Goal: Task Accomplishment & Management: Manage account settings

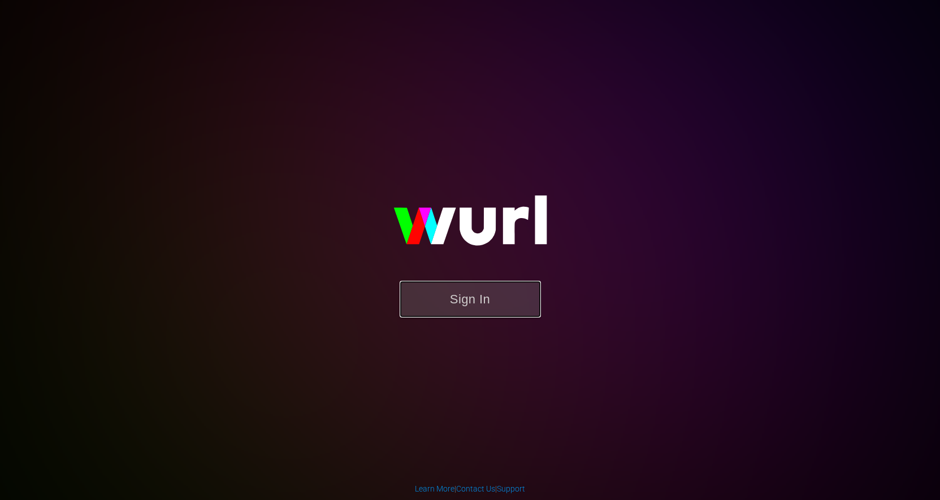
click at [460, 305] on button "Sign In" at bounding box center [470, 299] width 141 height 37
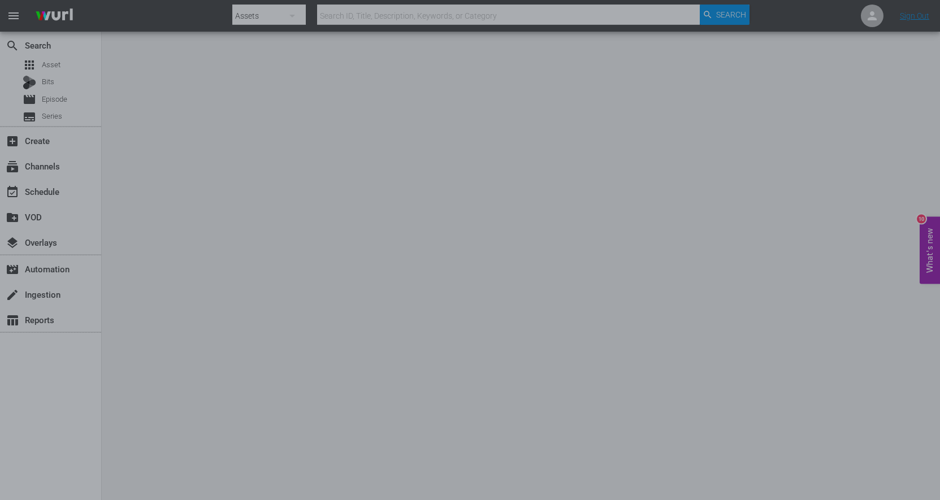
click at [704, 220] on div at bounding box center [470, 250] width 940 height 500
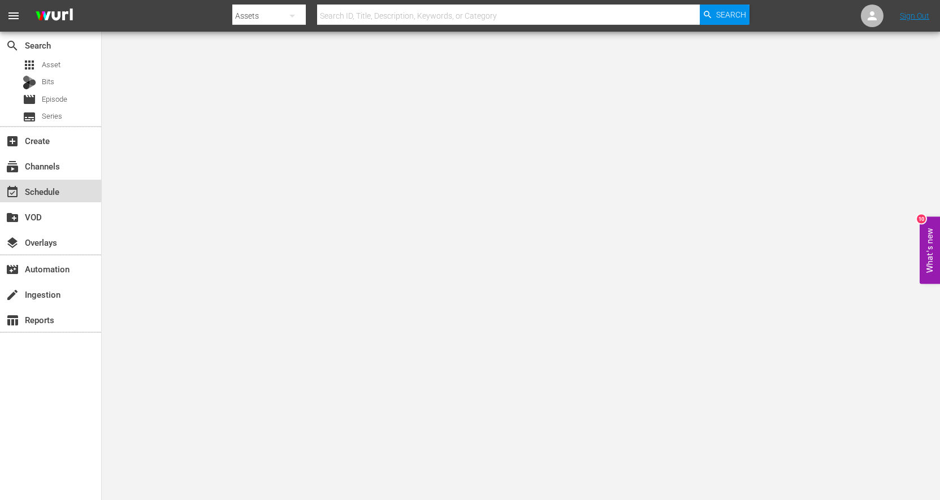
click at [55, 191] on div "event_available Schedule" at bounding box center [31, 190] width 63 height 10
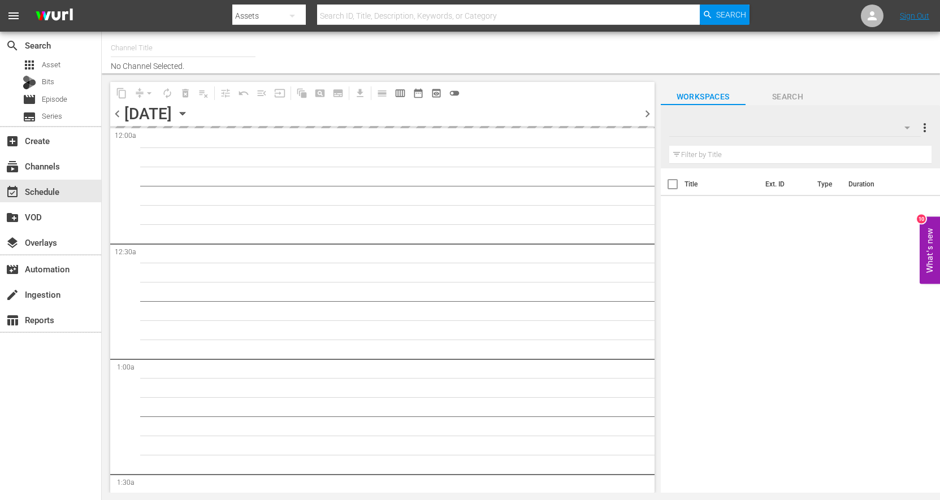
type input "Divorce Court (1590)"
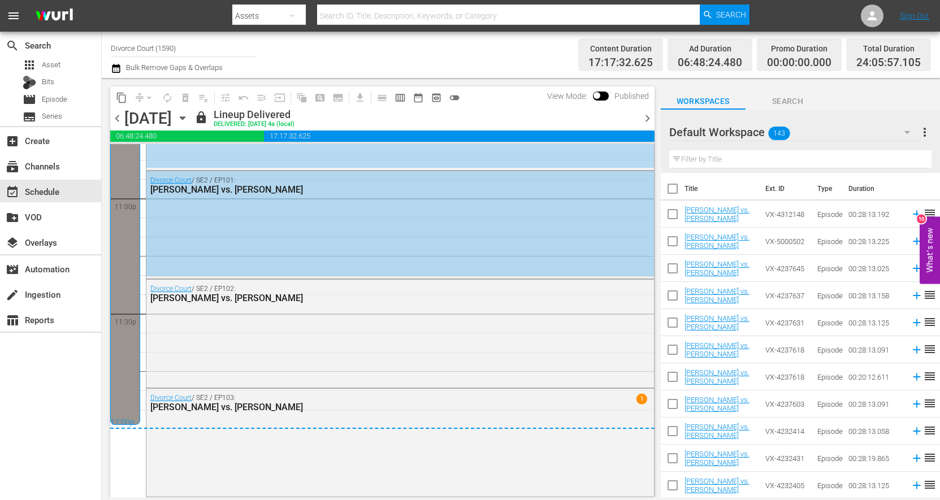
scroll to position [4896, 0]
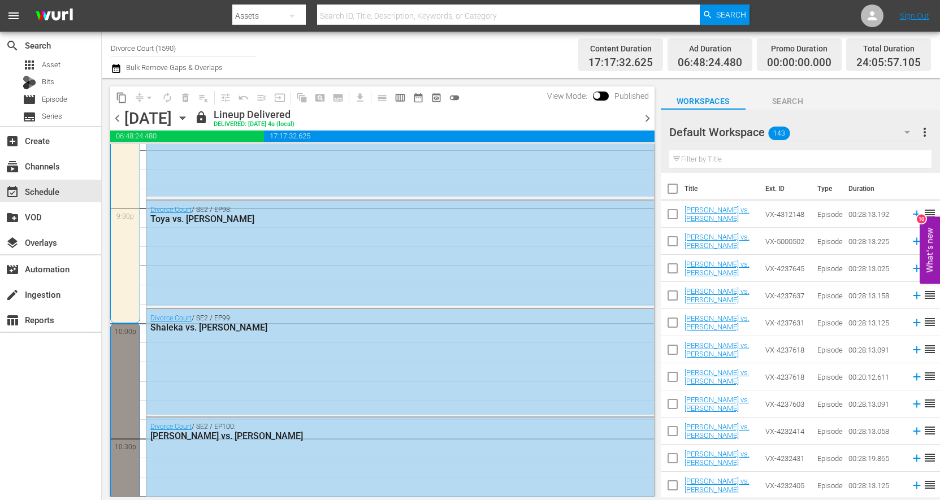
click at [643, 118] on span "chevron_right" at bounding box center [648, 118] width 14 height 14
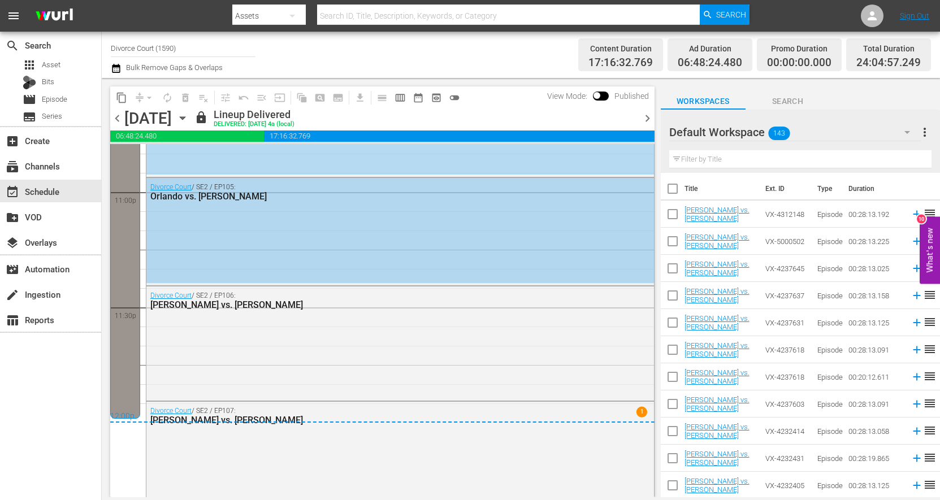
scroll to position [5270, 0]
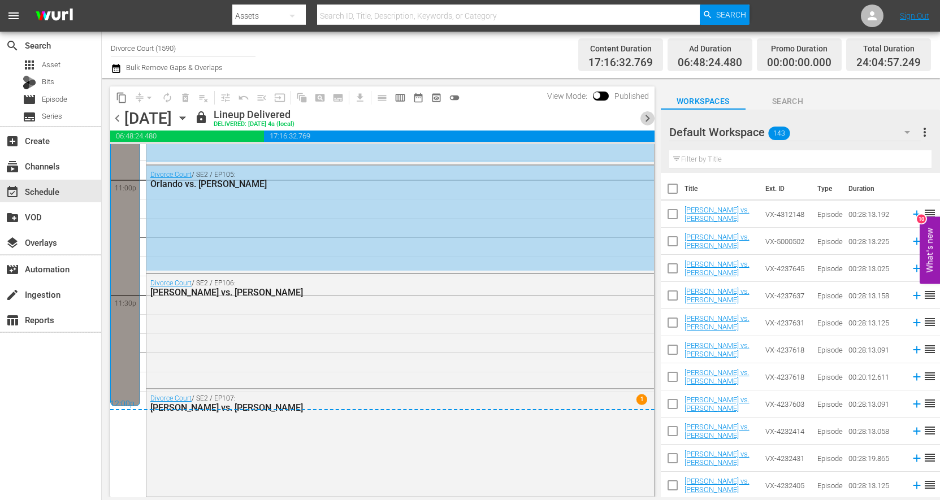
click at [646, 119] on span "chevron_right" at bounding box center [648, 118] width 14 height 14
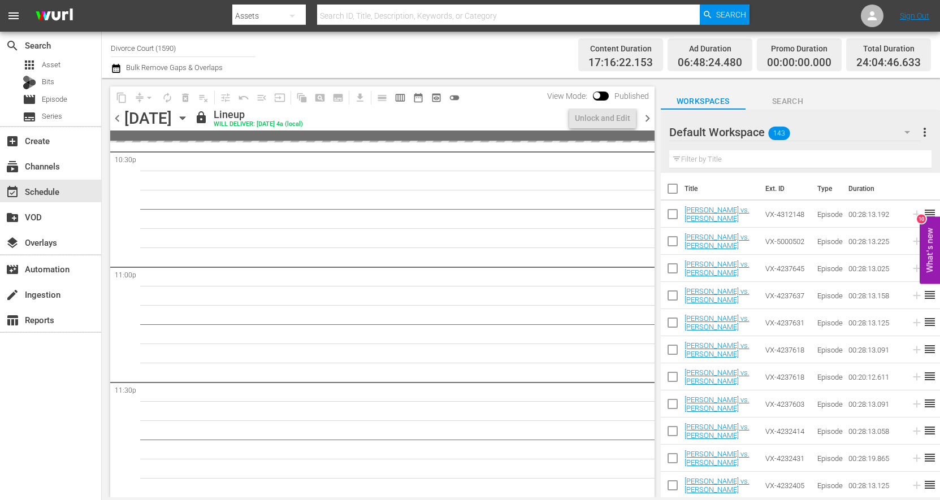
scroll to position [4720, 0]
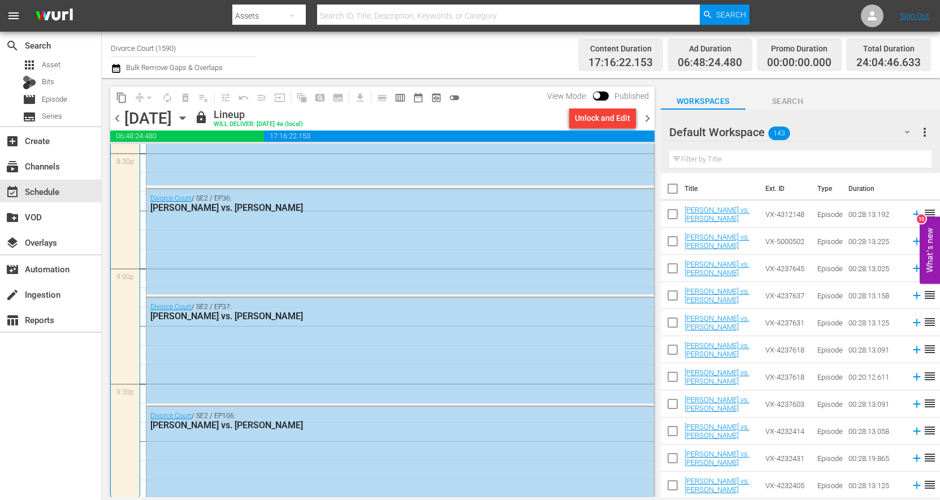
click at [643, 121] on span "chevron_right" at bounding box center [648, 118] width 14 height 14
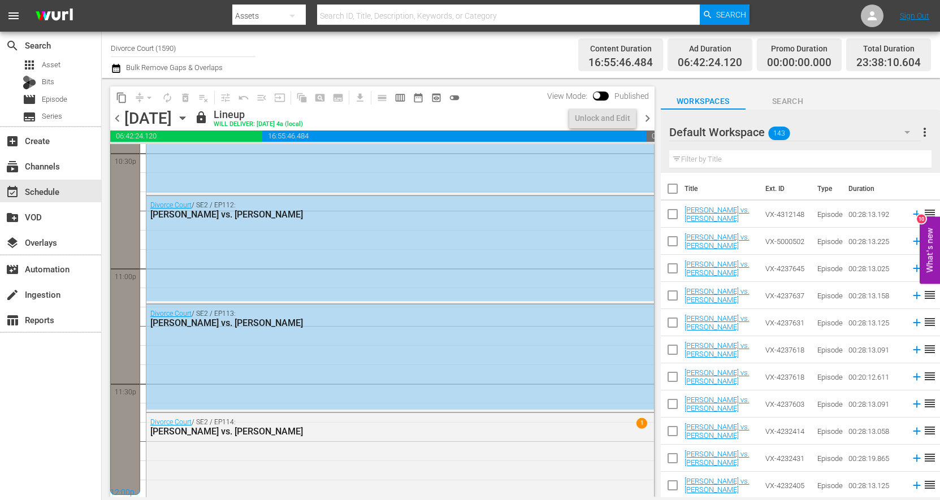
scroll to position [4758, 0]
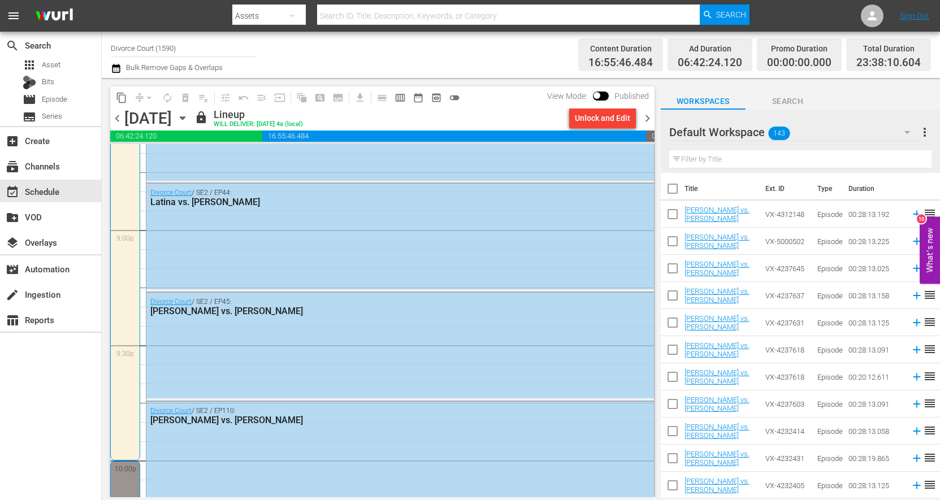
click at [612, 121] on div "Unlock and Edit" at bounding box center [602, 118] width 55 height 20
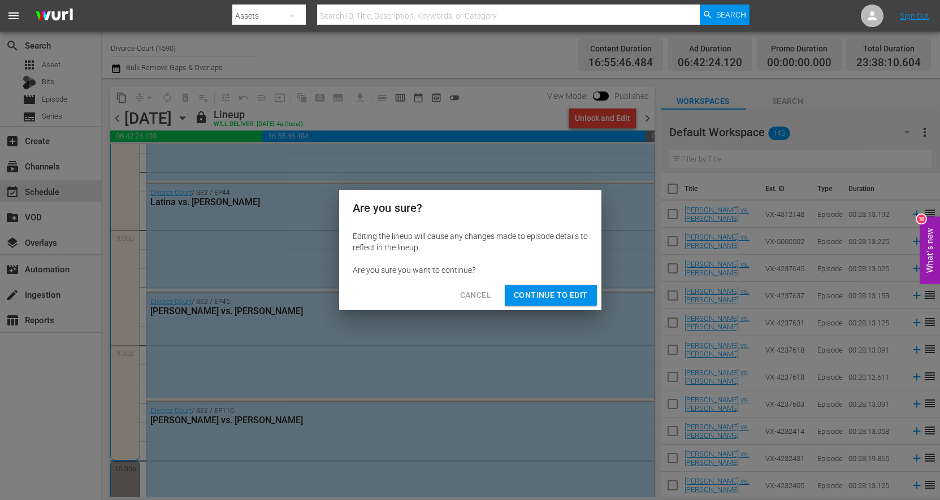
click at [530, 296] on span "Continue to Edit" at bounding box center [551, 295] width 74 height 14
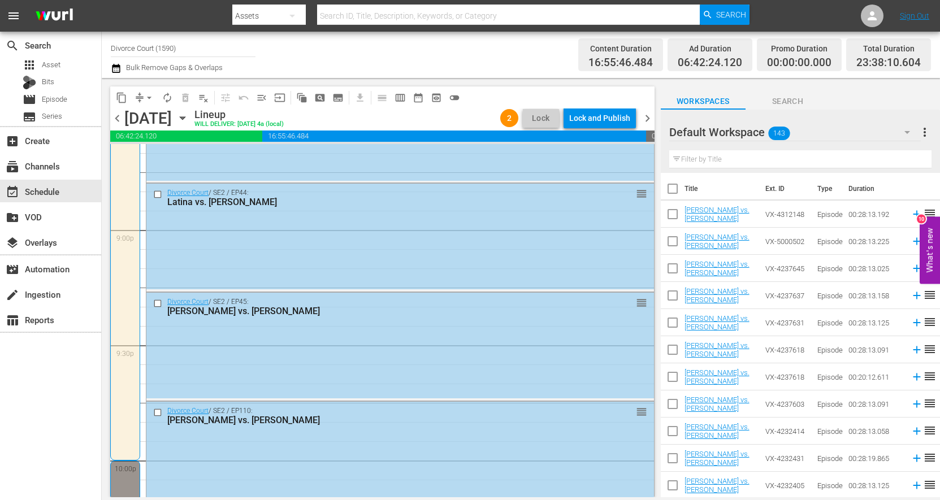
click at [646, 119] on span "chevron_right" at bounding box center [648, 118] width 14 height 14
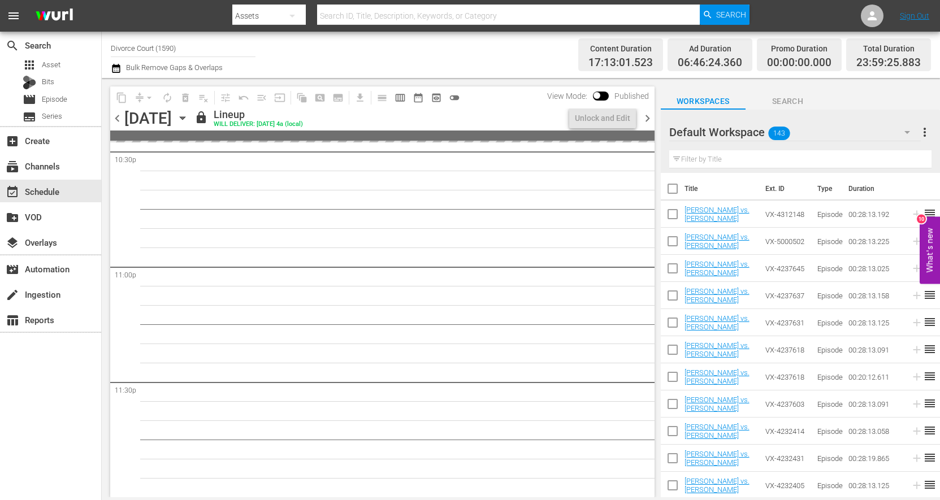
scroll to position [4662, 0]
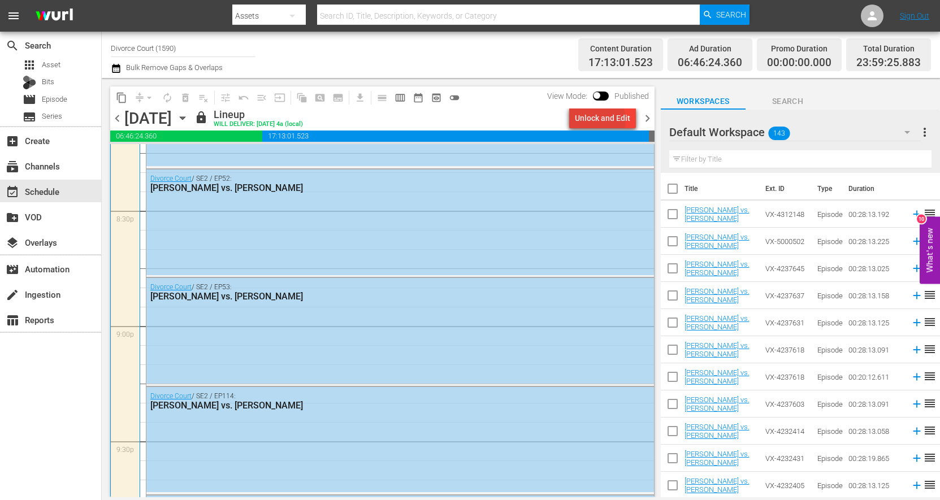
click at [599, 120] on div "Unlock and Edit" at bounding box center [602, 118] width 55 height 20
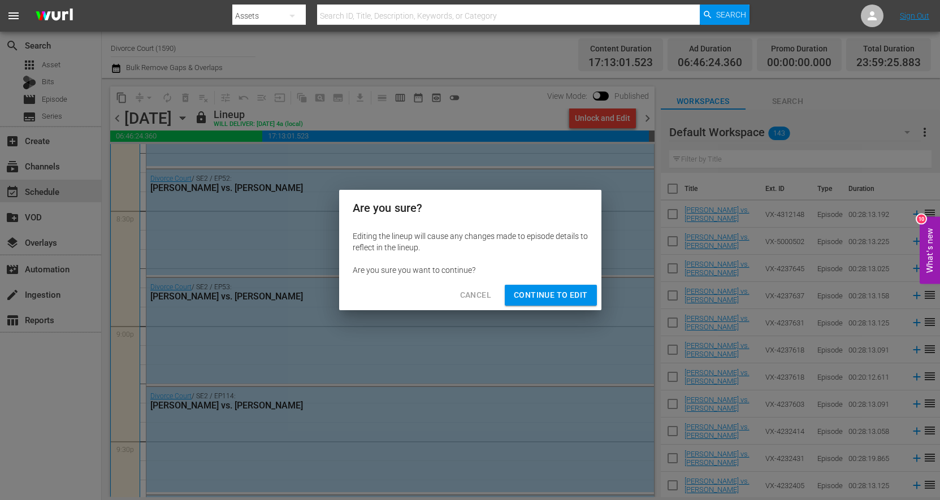
click at [535, 295] on span "Continue to Edit" at bounding box center [551, 295] width 74 height 14
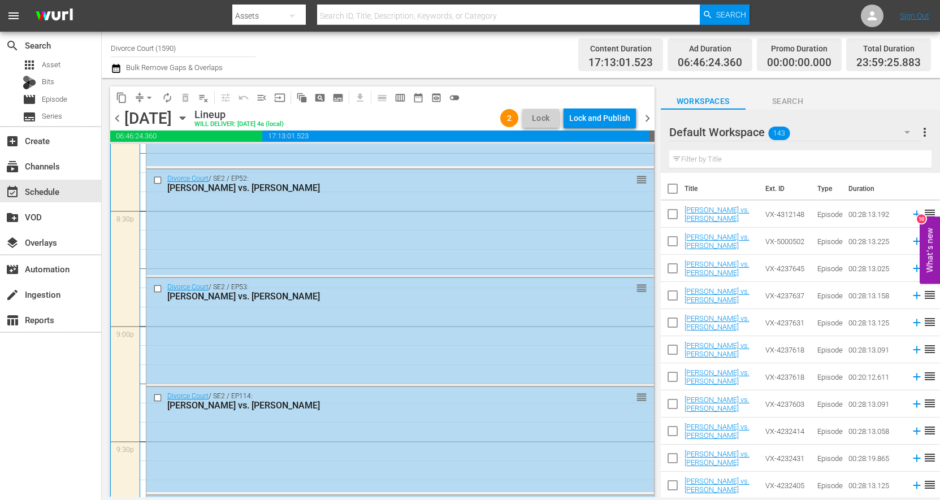
click at [650, 117] on span "chevron_right" at bounding box center [648, 118] width 14 height 14
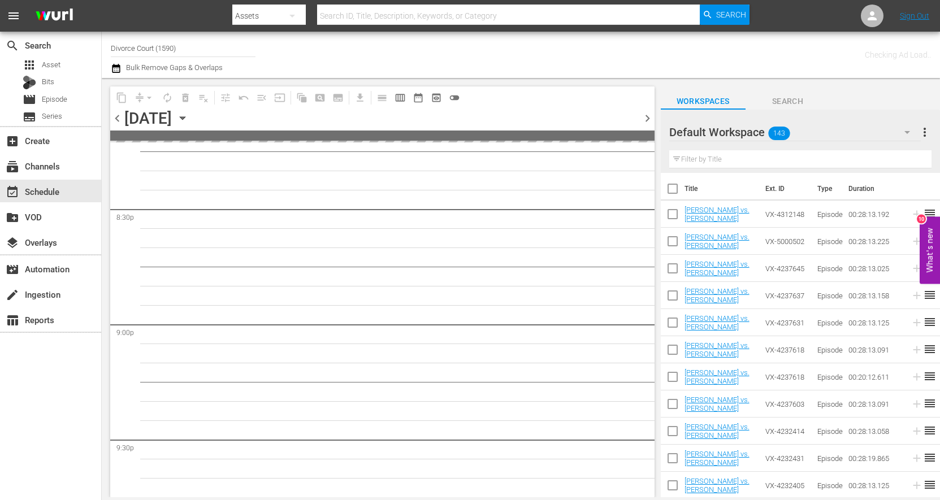
scroll to position [5181, 0]
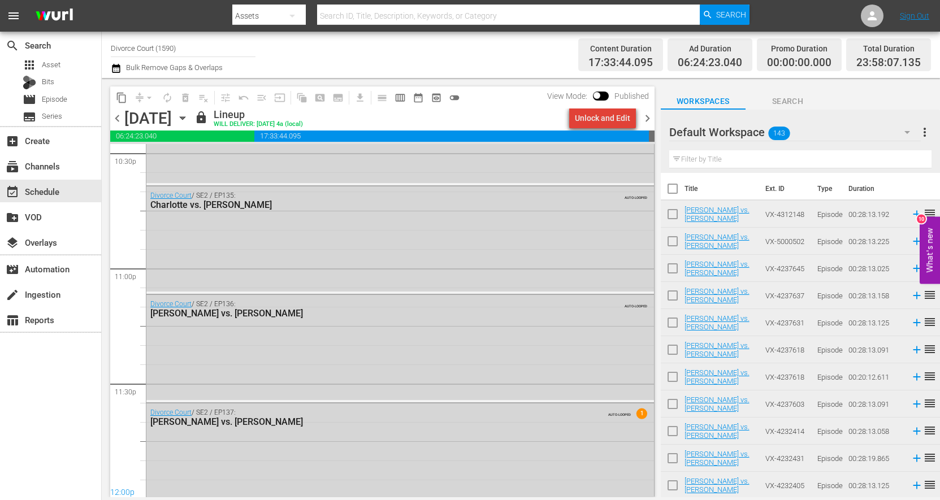
click at [611, 122] on div "Unlock and Edit" at bounding box center [602, 118] width 55 height 20
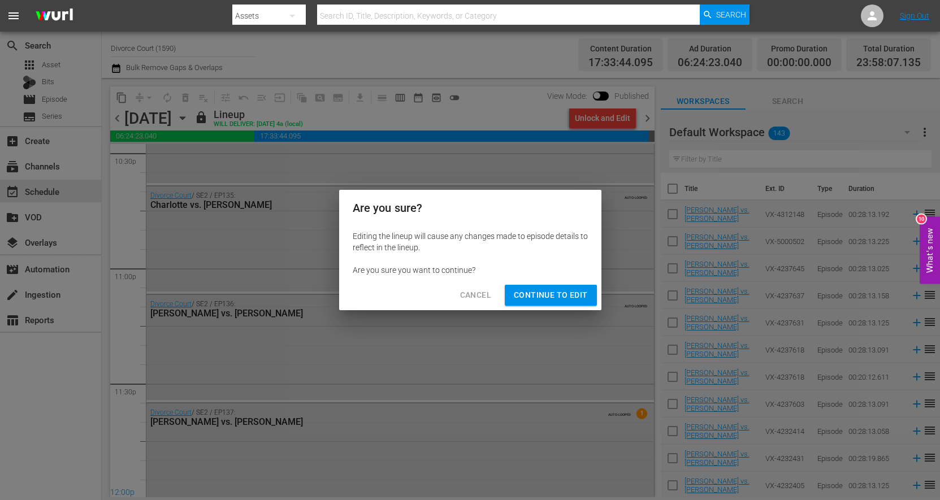
click at [554, 294] on span "Continue to Edit" at bounding box center [551, 295] width 74 height 14
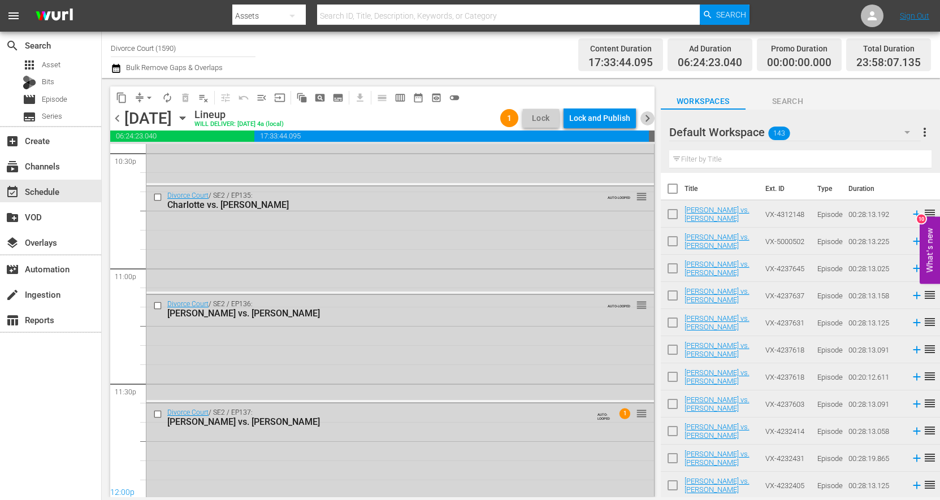
click at [643, 119] on span "chevron_right" at bounding box center [648, 118] width 14 height 14
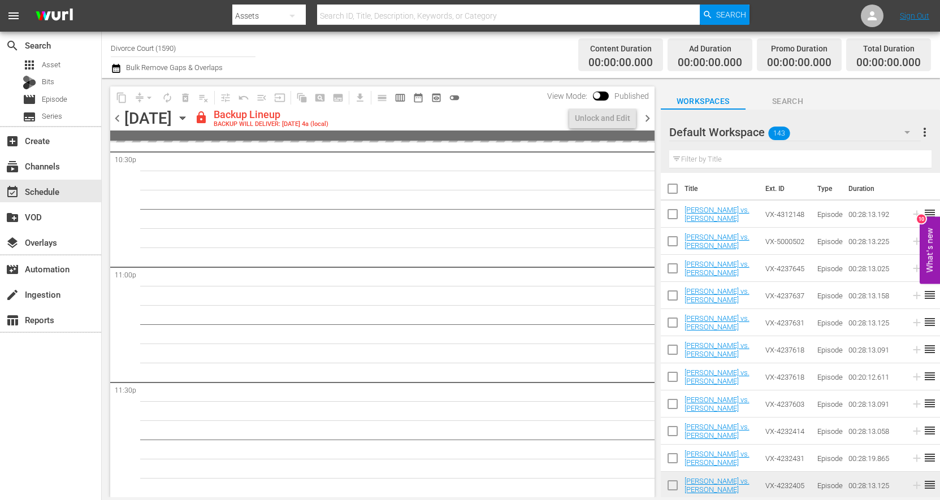
scroll to position [5162, 0]
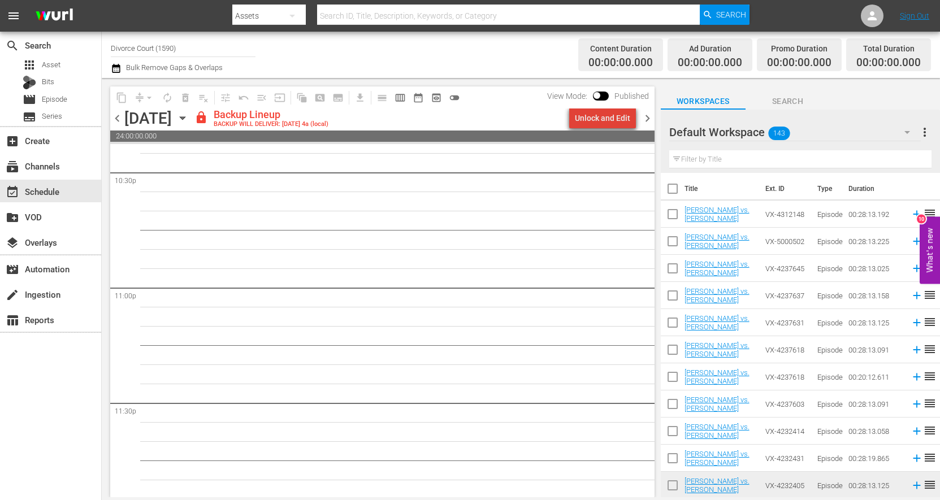
click at [614, 122] on div "Unlock and Edit" at bounding box center [602, 118] width 55 height 20
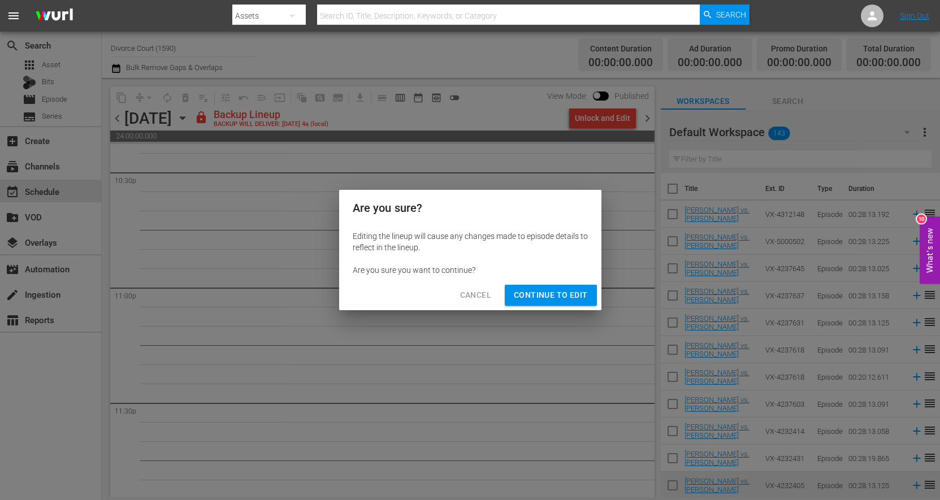
click at [568, 299] on span "Continue to Edit" at bounding box center [551, 295] width 74 height 14
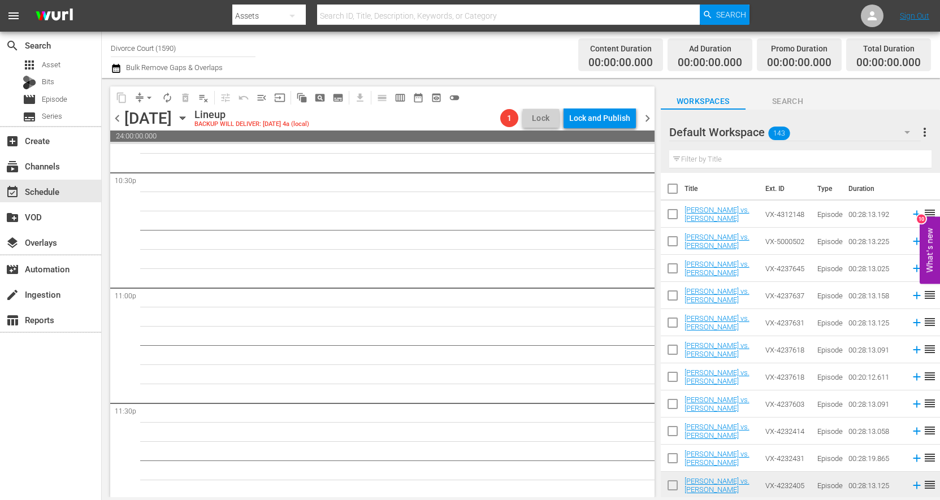
click at [647, 117] on span "chevron_right" at bounding box center [648, 118] width 14 height 14
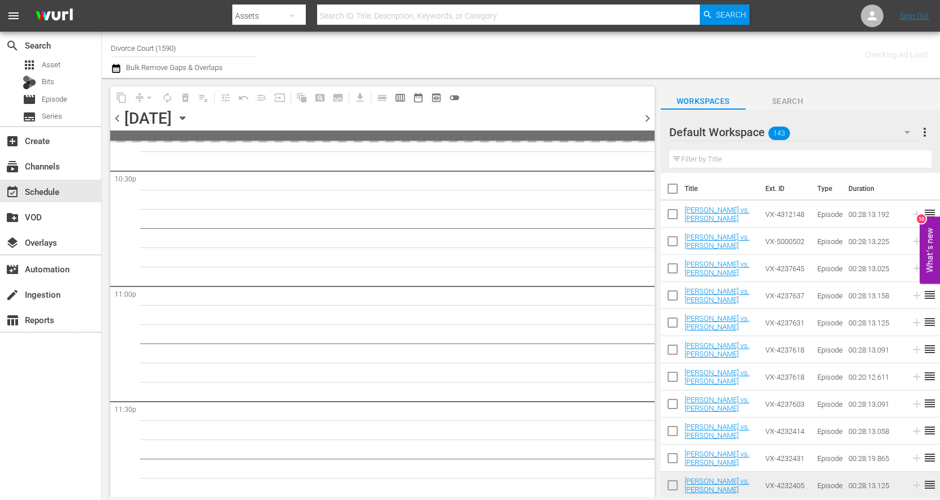
scroll to position [5181, 0]
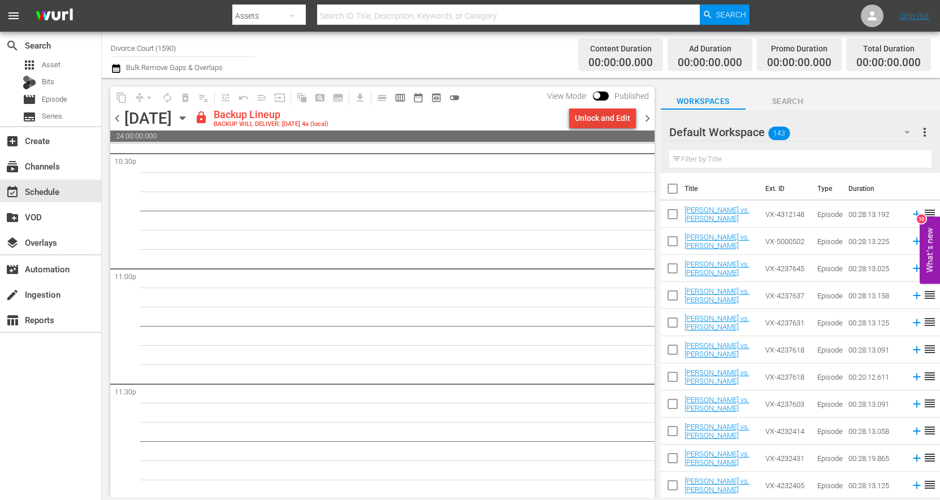
click at [611, 119] on div "Unlock and Edit" at bounding box center [602, 118] width 55 height 20
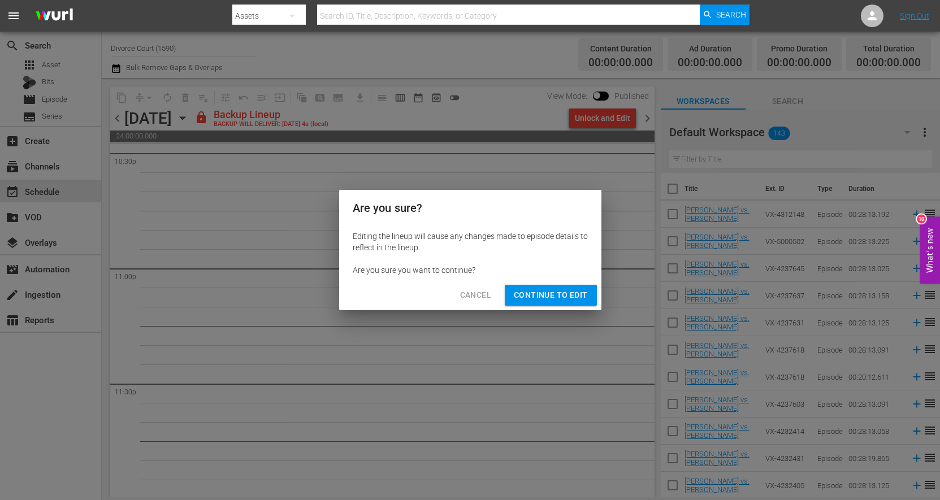
click at [549, 297] on span "Continue to Edit" at bounding box center [551, 295] width 74 height 14
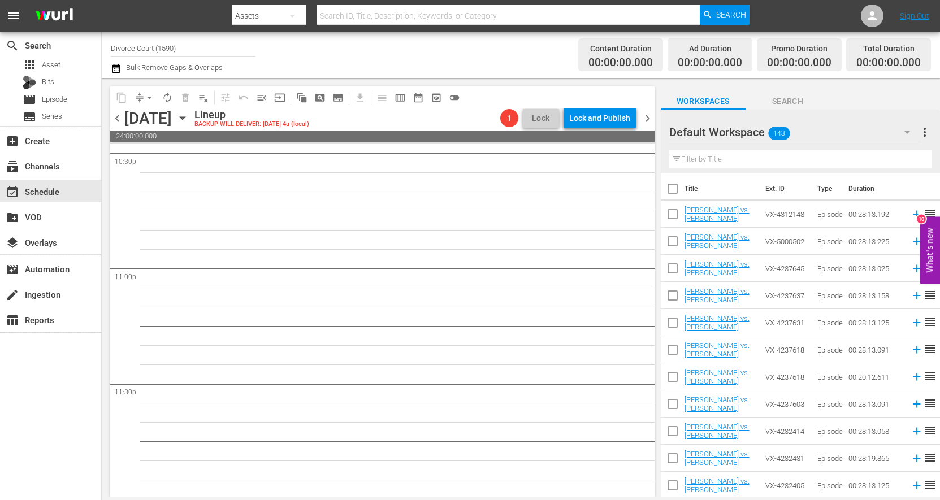
click at [649, 115] on span "chevron_right" at bounding box center [648, 118] width 14 height 14
click at [118, 118] on span "chevron_left" at bounding box center [117, 118] width 14 height 14
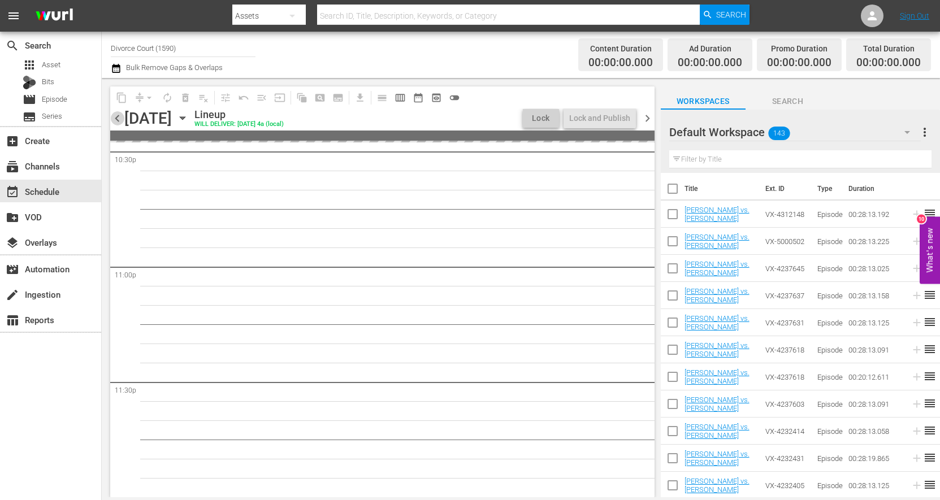
click at [118, 118] on span "chevron_left" at bounding box center [117, 118] width 14 height 14
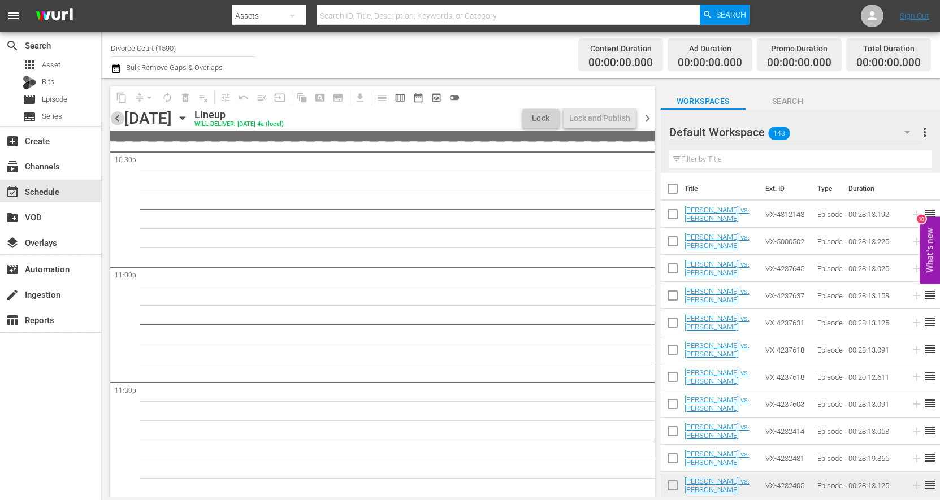
click at [118, 118] on span "chevron_left" at bounding box center [117, 118] width 14 height 14
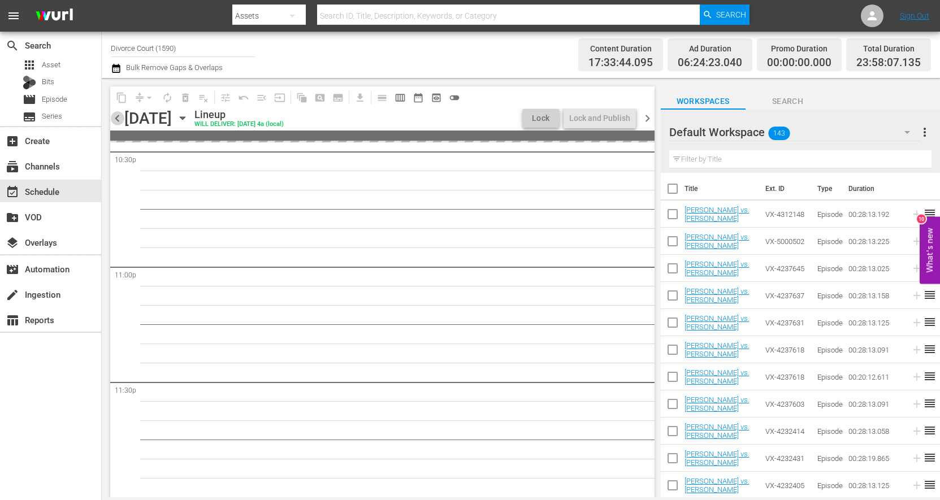
click at [117, 118] on span "chevron_left" at bounding box center [117, 118] width 14 height 14
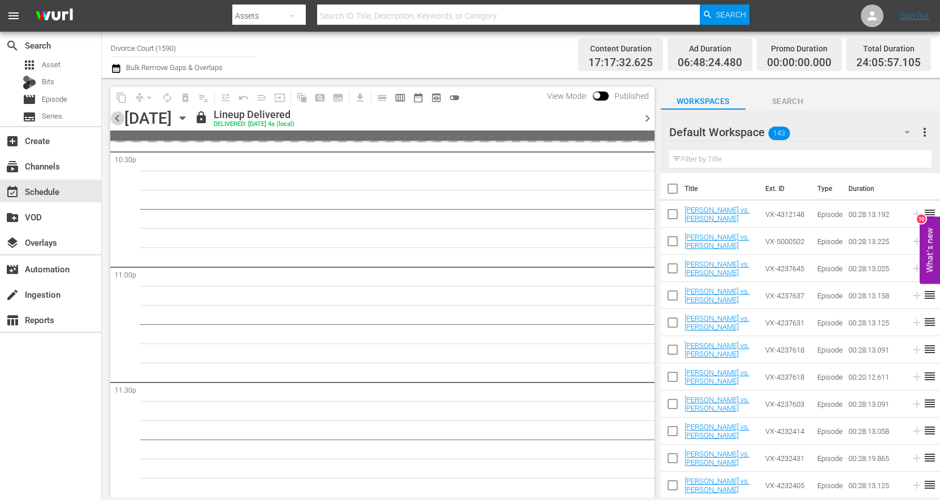
click at [117, 118] on span "chevron_left" at bounding box center [117, 118] width 14 height 14
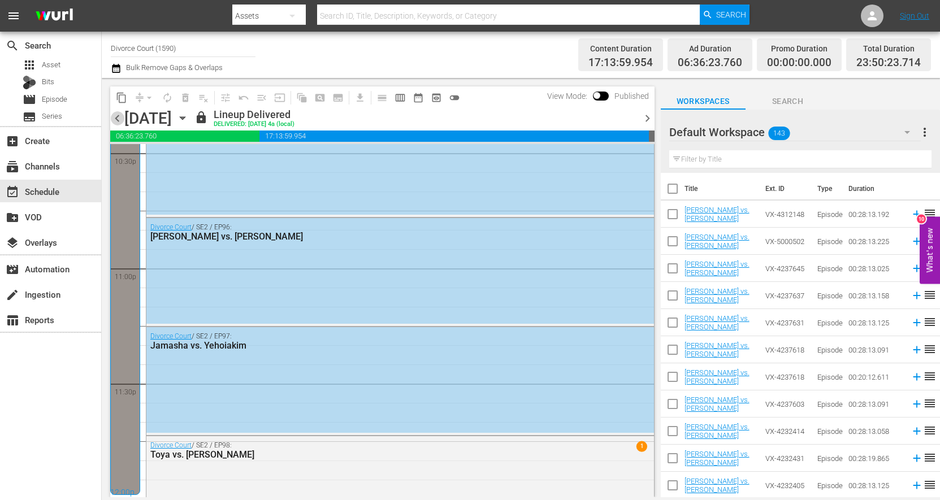
click at [117, 118] on span "chevron_left" at bounding box center [117, 118] width 14 height 14
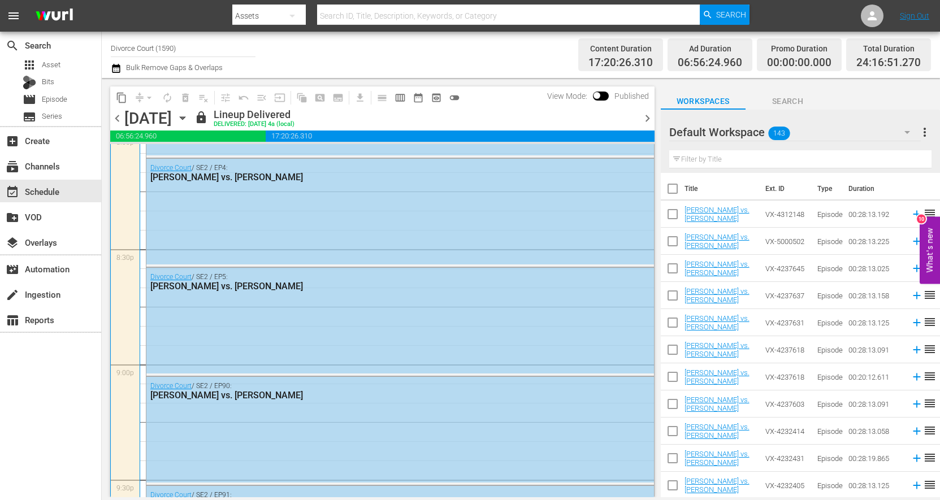
click at [643, 120] on span "chevron_right" at bounding box center [648, 118] width 14 height 14
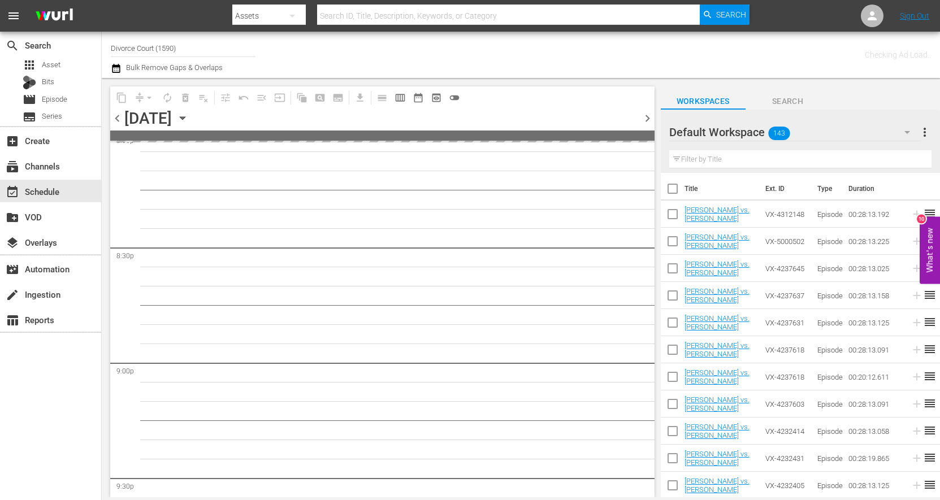
scroll to position [5181, 0]
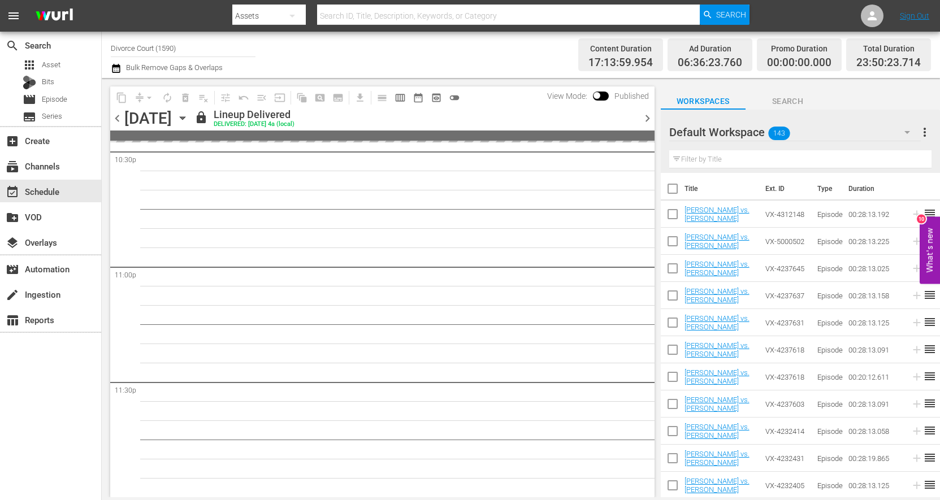
click at [643, 120] on span "chevron_right" at bounding box center [648, 118] width 14 height 14
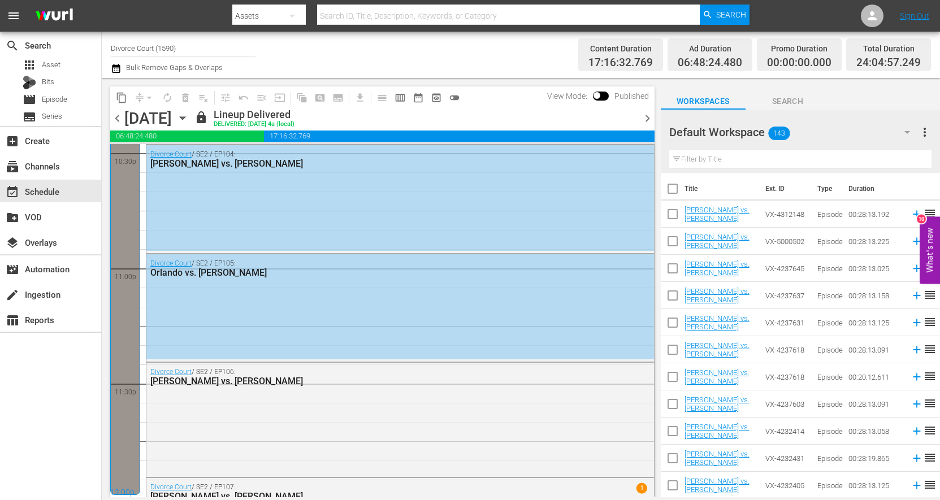
click at [643, 120] on span "chevron_right" at bounding box center [648, 118] width 14 height 14
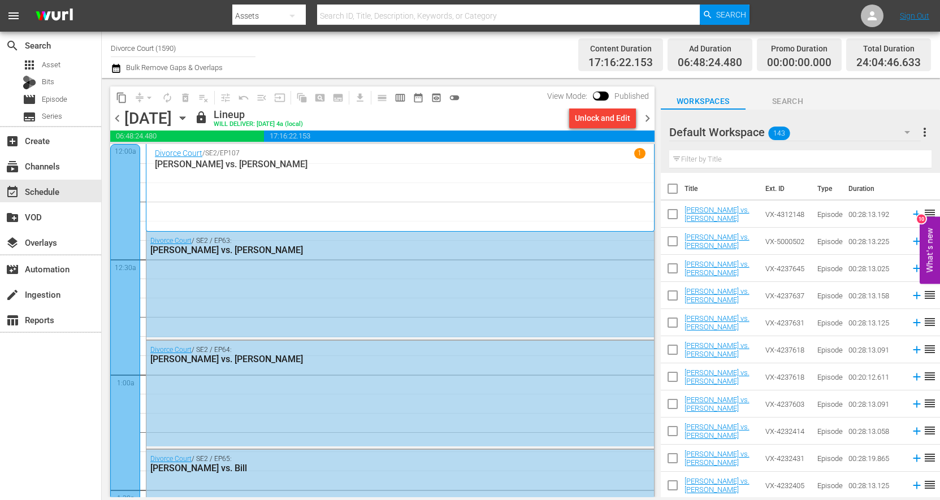
click at [284, 275] on div "Divorce Court / SE2 / EP63: Sharon vs. Anthony" at bounding box center [400, 285] width 508 height 106
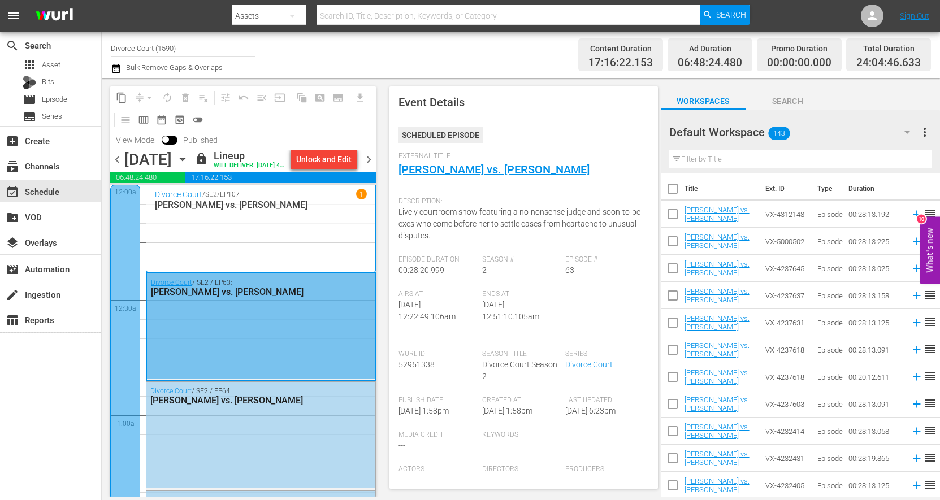
click at [370, 167] on span "chevron_right" at bounding box center [369, 160] width 14 height 14
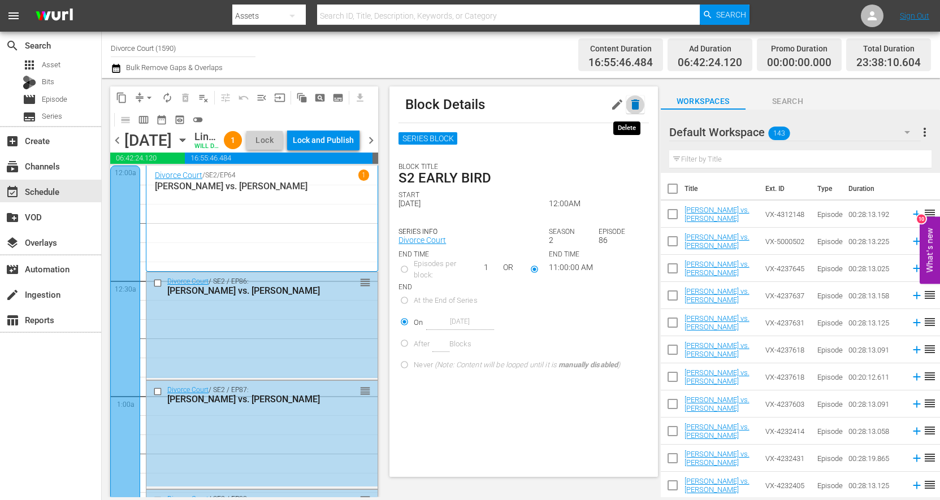
click at [632, 109] on icon "button" at bounding box center [636, 105] width 14 height 14
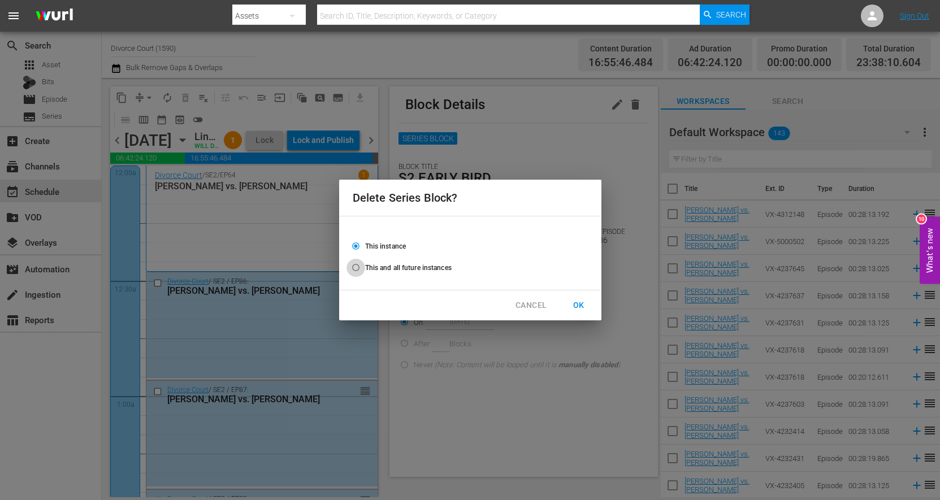
click at [356, 268] on input "This and all future instances" at bounding box center [356, 270] width 19 height 19
radio input "false"
radio input "true"
click at [583, 306] on span "OK" at bounding box center [579, 306] width 18 height 14
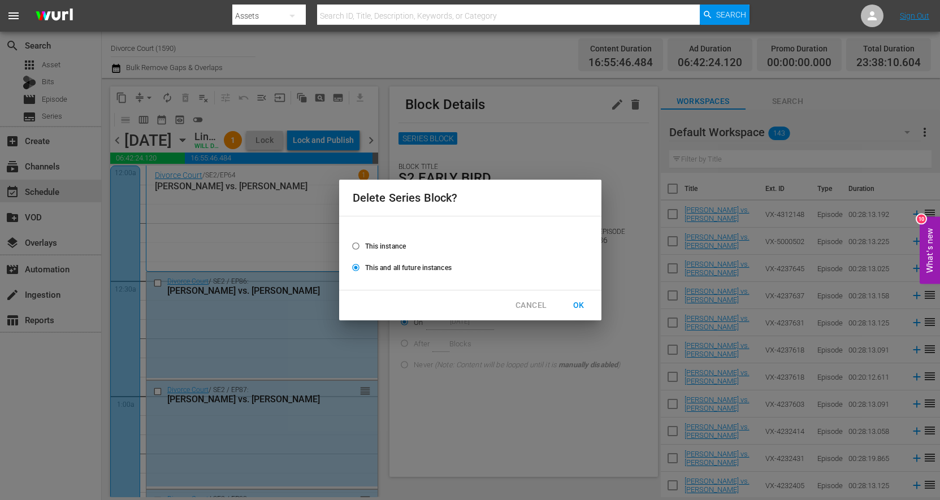
radio input "false"
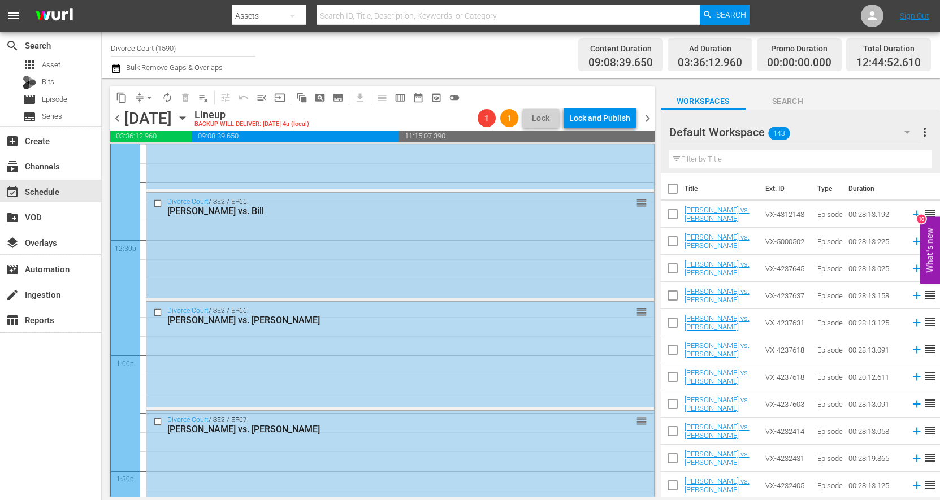
scroll to position [2730, 0]
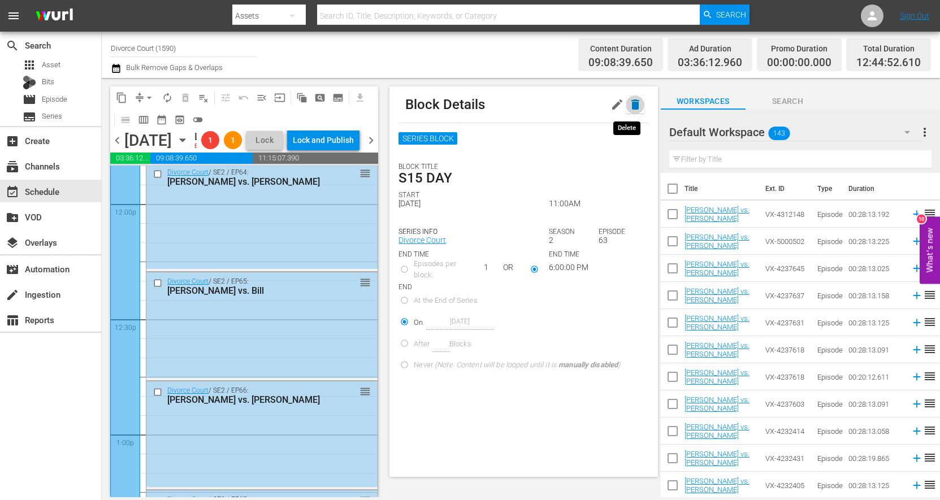
click at [632, 106] on icon "button" at bounding box center [636, 105] width 8 height 10
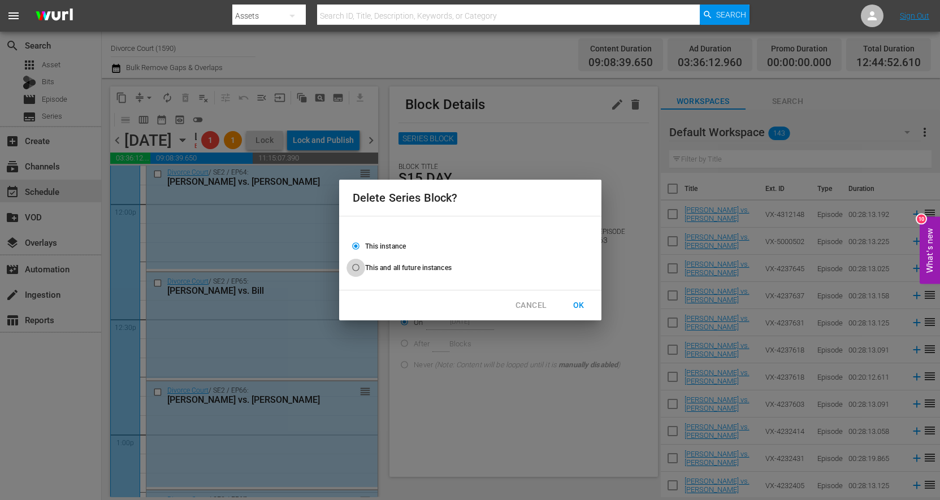
click at [355, 266] on input "This and all future instances" at bounding box center [356, 270] width 19 height 19
radio input "false"
radio input "true"
click at [586, 302] on span "OK" at bounding box center [579, 306] width 18 height 14
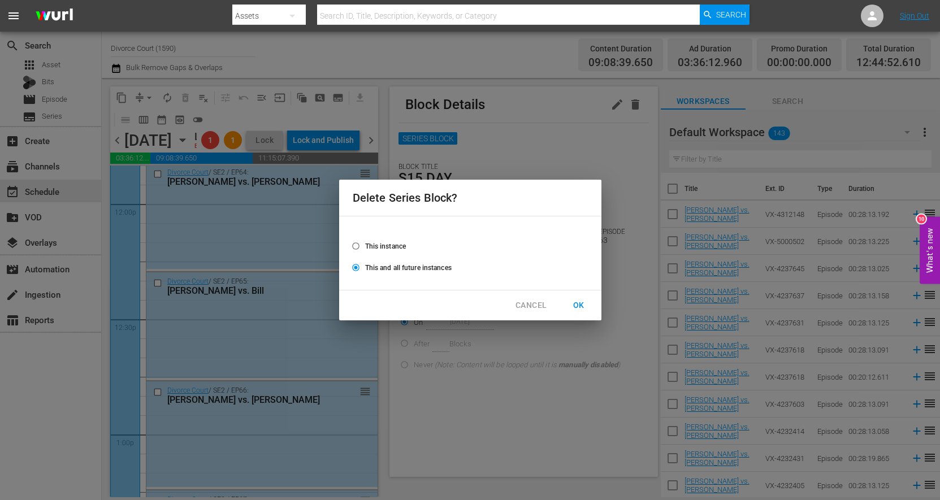
radio input "false"
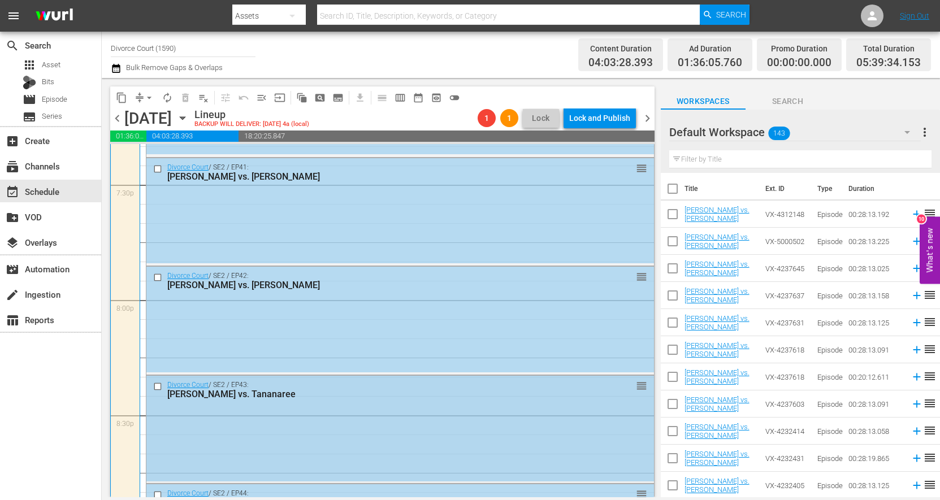
scroll to position [4585, 0]
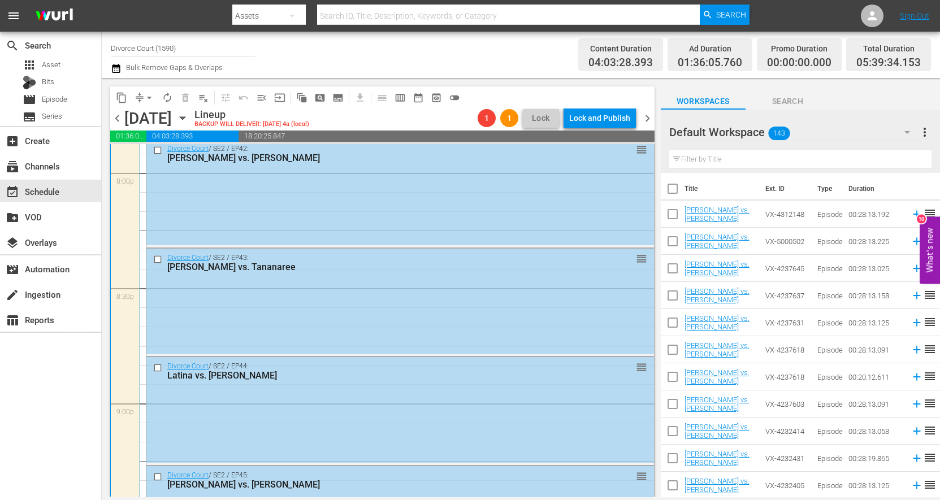
click at [120, 316] on div at bounding box center [125, 173] width 30 height 923
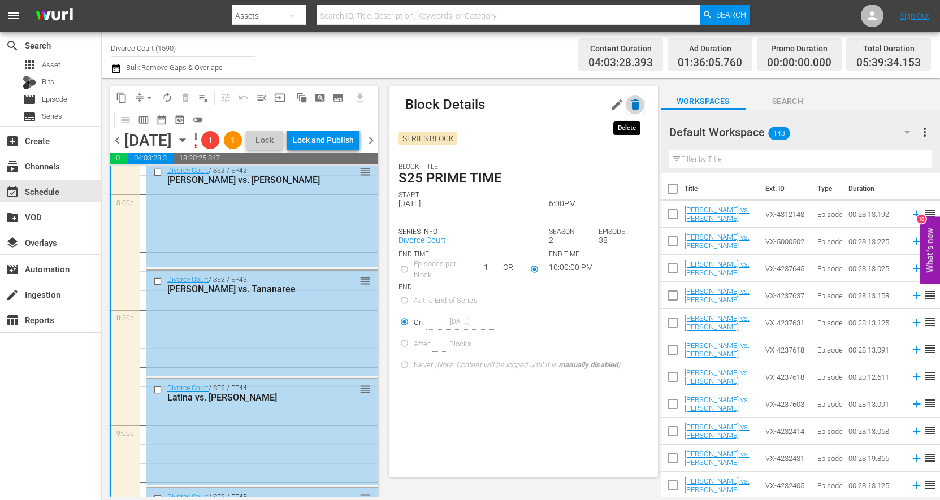
click at [632, 107] on icon "button" at bounding box center [636, 105] width 8 height 10
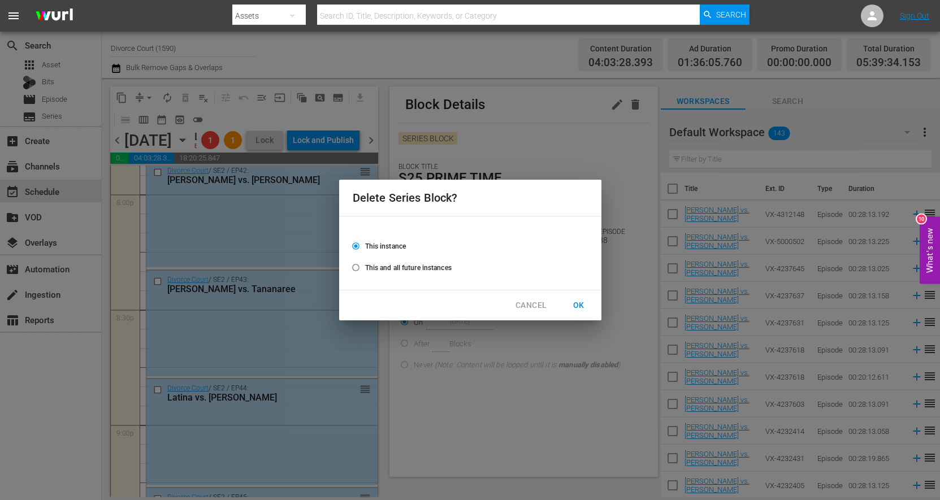
click at [352, 268] on input "This and all future instances" at bounding box center [356, 270] width 19 height 19
radio input "false"
radio input "true"
click at [580, 304] on span "OK" at bounding box center [579, 306] width 18 height 14
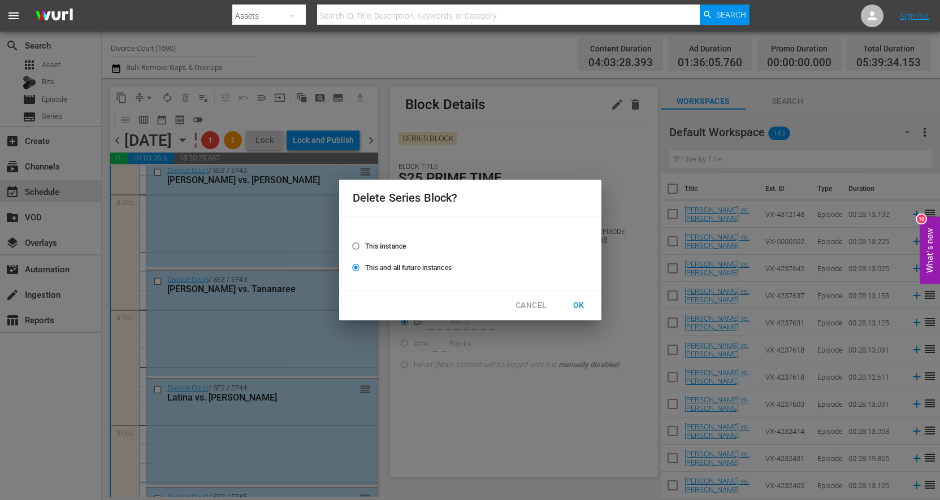
radio input "false"
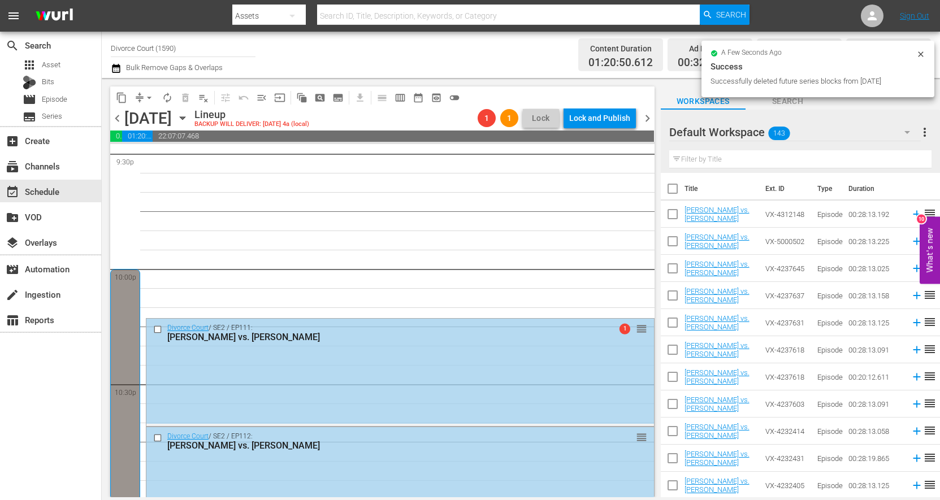
scroll to position [5152, 0]
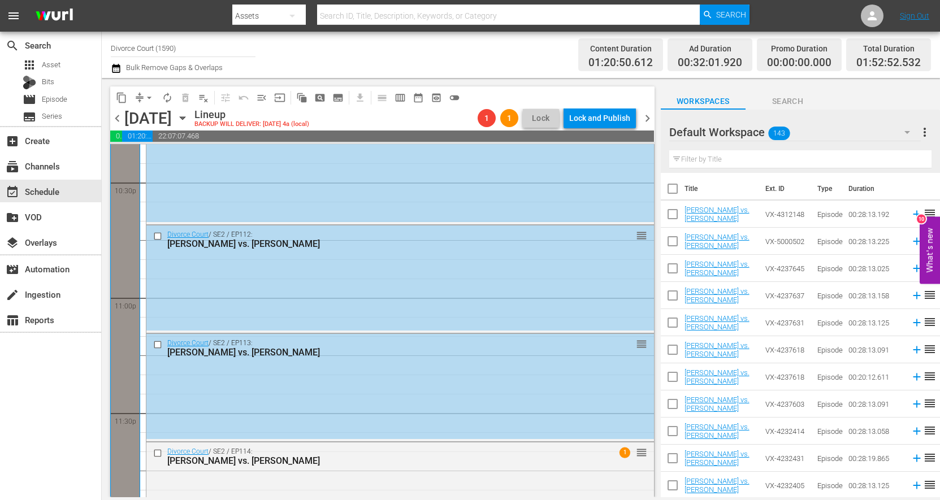
click at [125, 286] on div at bounding box center [125, 295] width 30 height 457
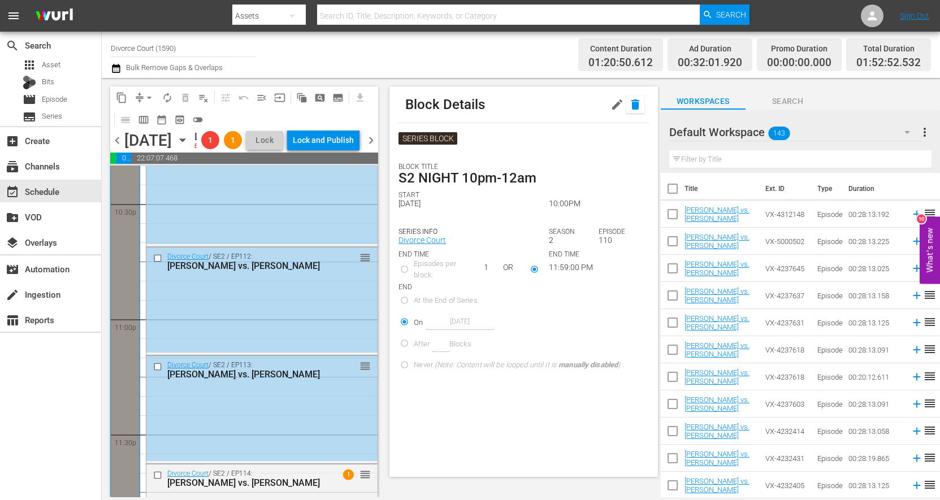
click at [632, 107] on icon "button" at bounding box center [636, 105] width 8 height 10
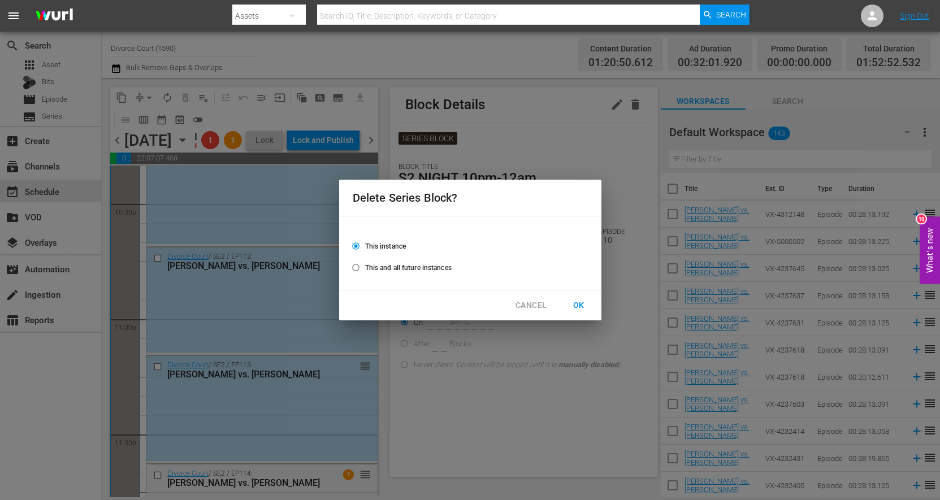
click at [357, 270] on input "This and all future instances" at bounding box center [356, 270] width 19 height 19
radio input "false"
radio input "true"
click at [579, 305] on span "OK" at bounding box center [579, 306] width 18 height 14
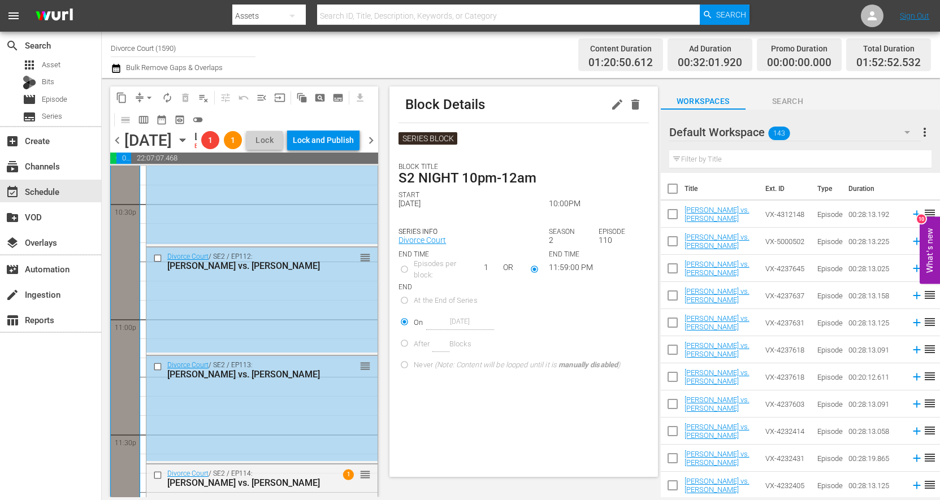
radio input "false"
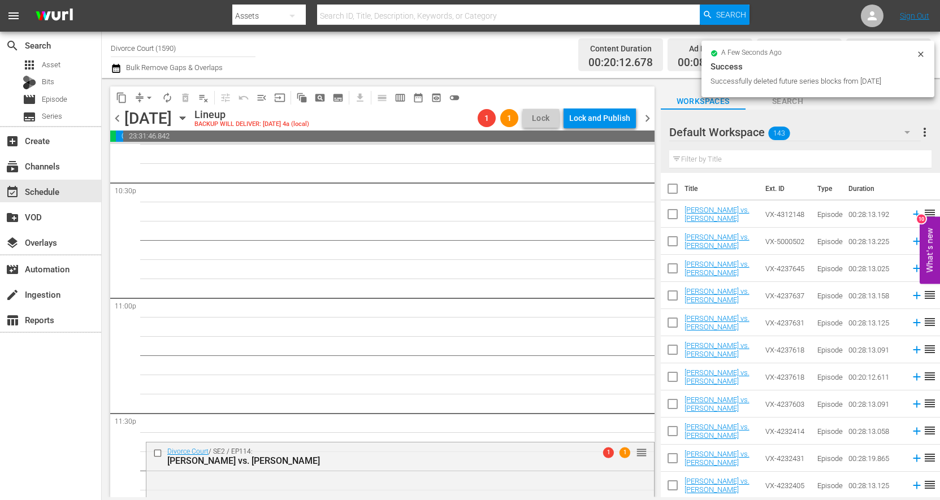
scroll to position [5205, 0]
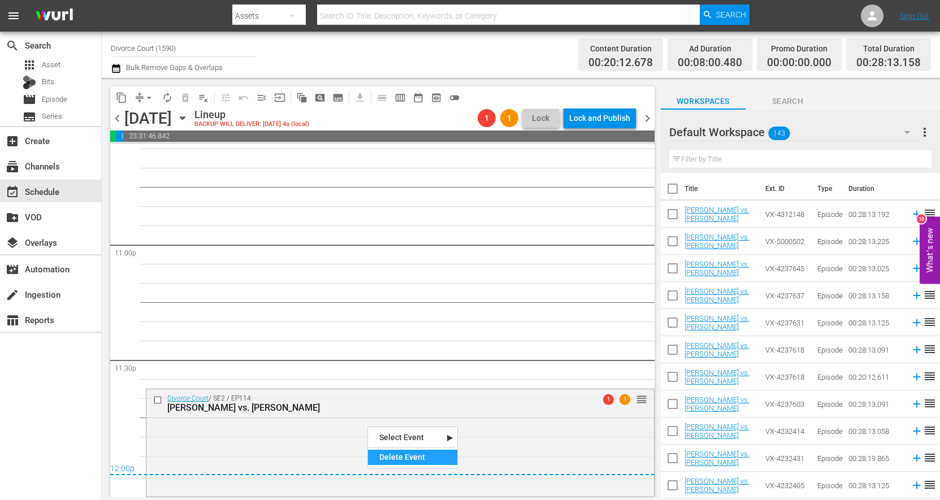
click at [394, 461] on div "Delete Event" at bounding box center [412, 457] width 89 height 15
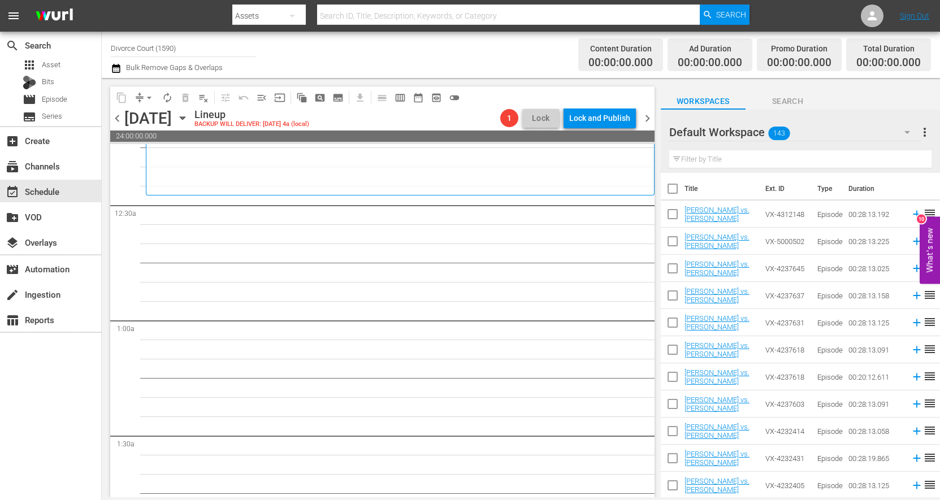
scroll to position [0, 0]
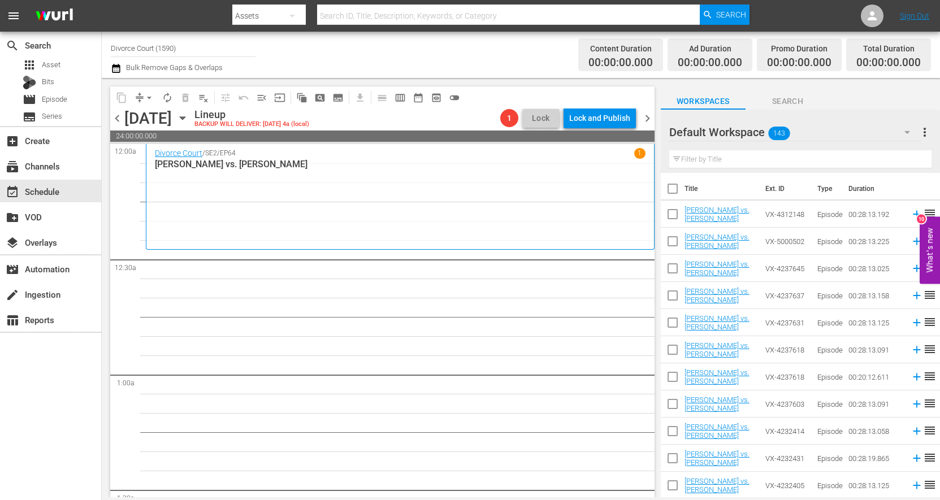
click at [638, 155] on p "1" at bounding box center [640, 153] width 4 height 8
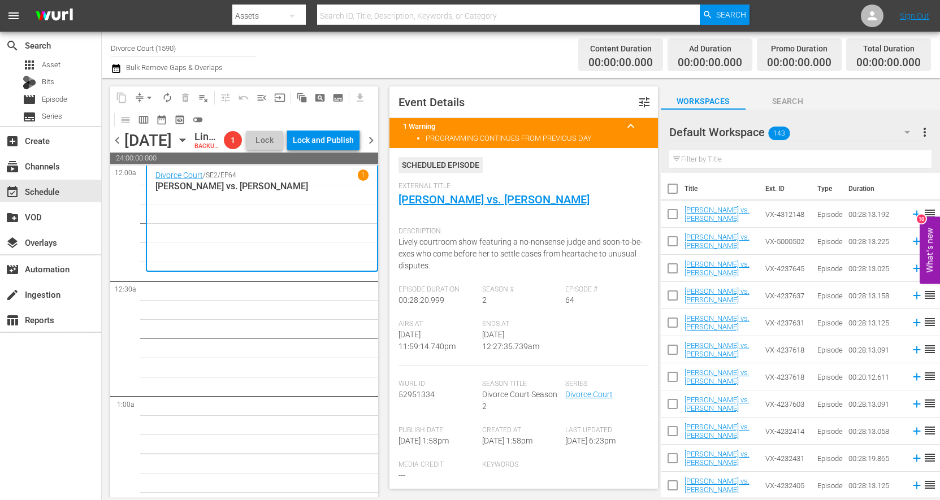
click at [373, 148] on span "chevron_right" at bounding box center [371, 140] width 14 height 14
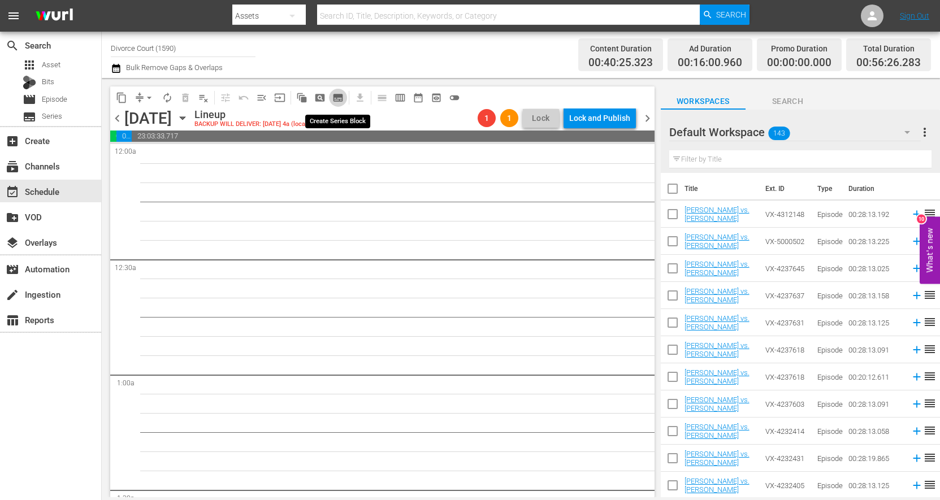
click at [339, 99] on span "subtitles_outlined" at bounding box center [337, 97] width 11 height 11
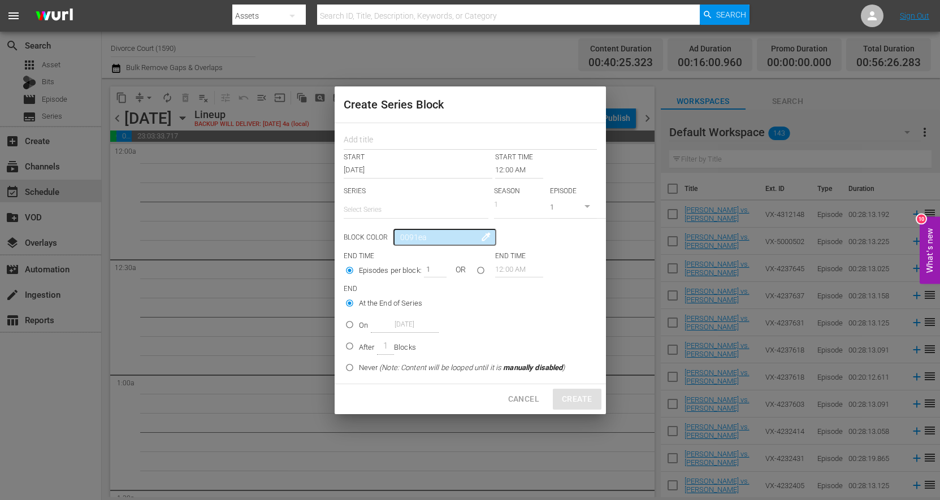
click at [309, 184] on div "Create Series Block START START TIME Aug 15th 2025 12:00 AM SERIES Select Serie…" at bounding box center [470, 250] width 940 height 500
click at [524, 394] on span "Cancel" at bounding box center [523, 399] width 31 height 14
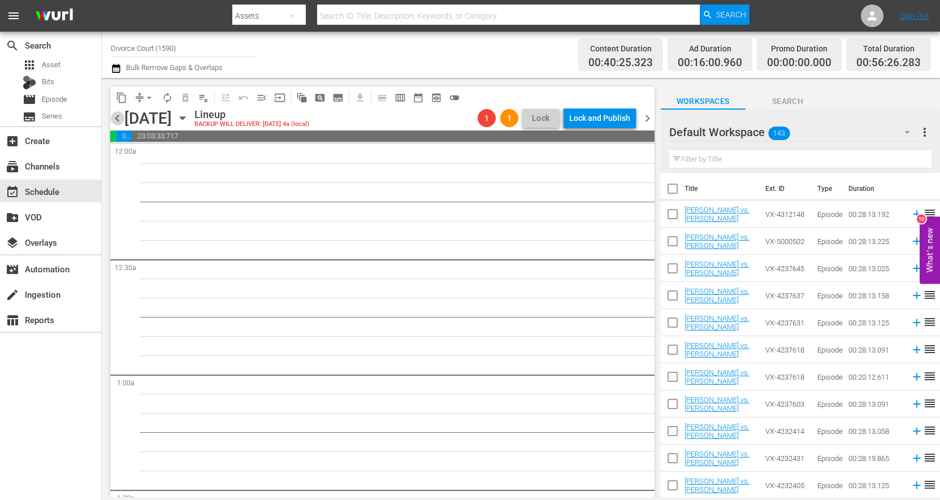
click at [117, 122] on span "chevron_left" at bounding box center [117, 118] width 14 height 14
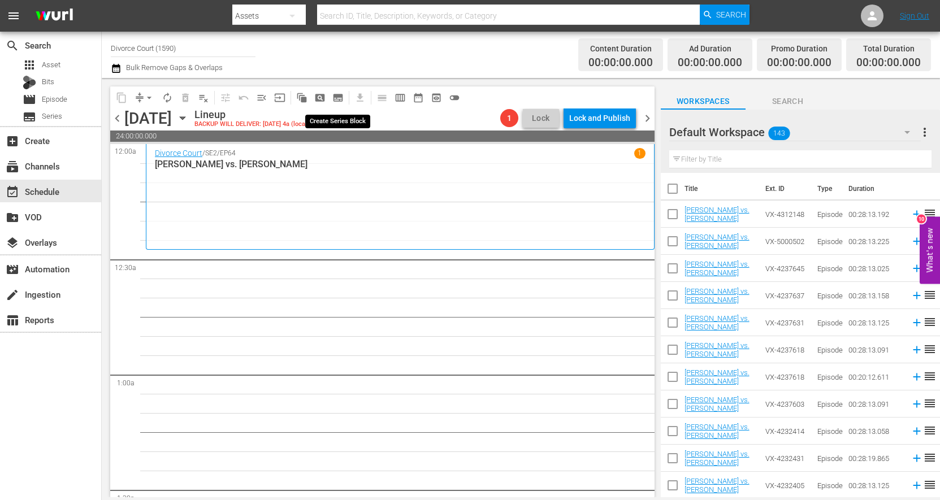
click at [334, 100] on span "subtitles_outlined" at bounding box center [337, 97] width 11 height 11
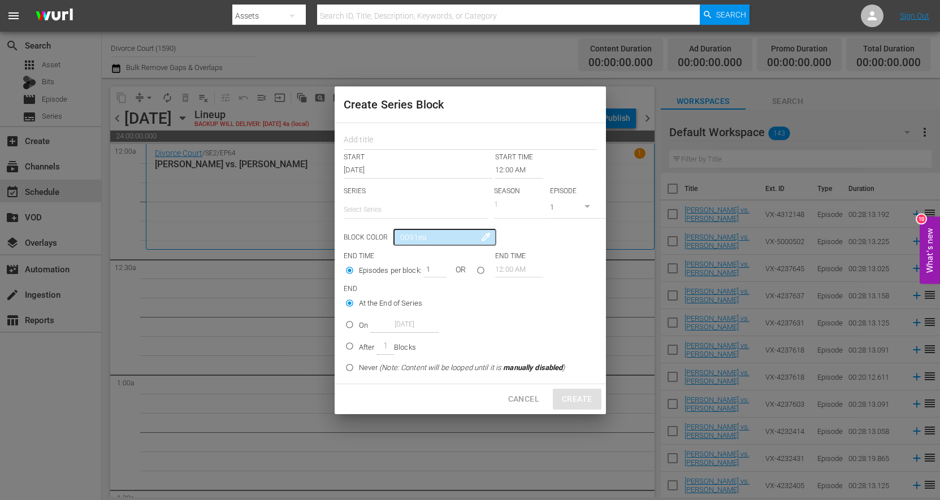
click at [409, 210] on input "text" at bounding box center [416, 209] width 145 height 27
click at [423, 244] on div "Divorce Court" at bounding box center [416, 241] width 127 height 27
type input "Divorce Court"
click at [522, 208] on icon "button" at bounding box center [523, 208] width 6 height 3
click at [514, 288] on div "2" at bounding box center [509, 292] width 31 height 11
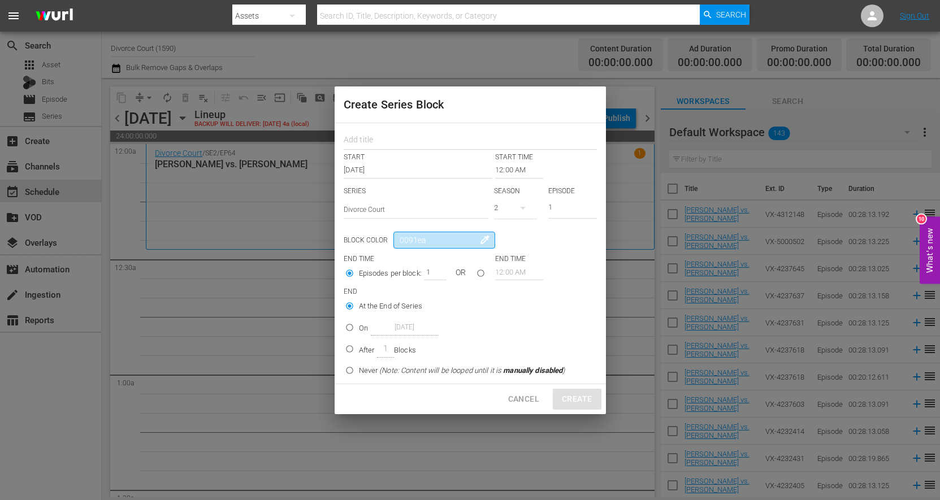
drag, startPoint x: 433, startPoint y: 241, endPoint x: 381, endPoint y: 242, distance: 52.0
click at [394, 242] on input "0091ea" at bounding box center [445, 240] width 102 height 17
drag, startPoint x: 429, startPoint y: 243, endPoint x: 382, endPoint y: 243, distance: 46.9
click at [394, 243] on input "a32821" at bounding box center [445, 240] width 102 height 17
drag, startPoint x: 427, startPoint y: 244, endPoint x: 375, endPoint y: 245, distance: 51.5
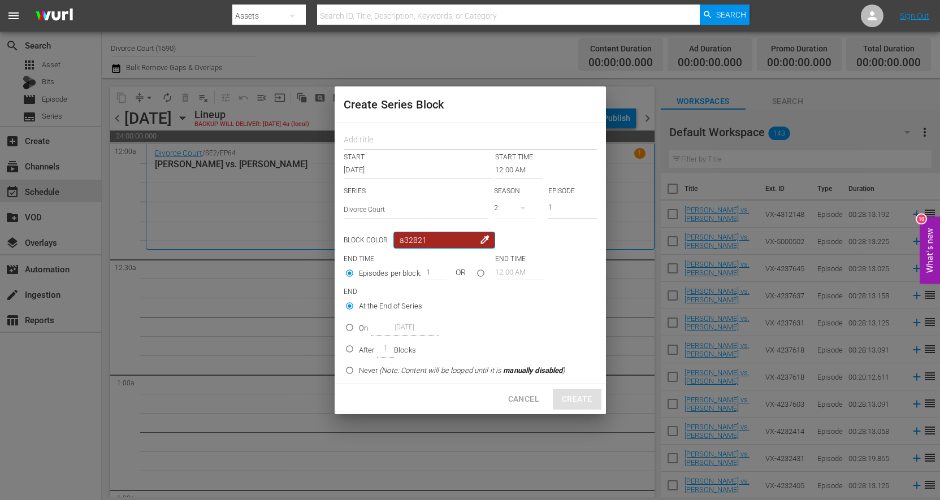
click at [394, 245] on input "a32821" at bounding box center [445, 240] width 102 height 17
click at [377, 245] on div "Block Color a32821 colorize" at bounding box center [418, 240] width 149 height 17
drag, startPoint x: 440, startPoint y: 238, endPoint x: 438, endPoint y: 244, distance: 5.9
click at [438, 243] on input "a32821" at bounding box center [445, 240] width 102 height 17
type input "382a21"
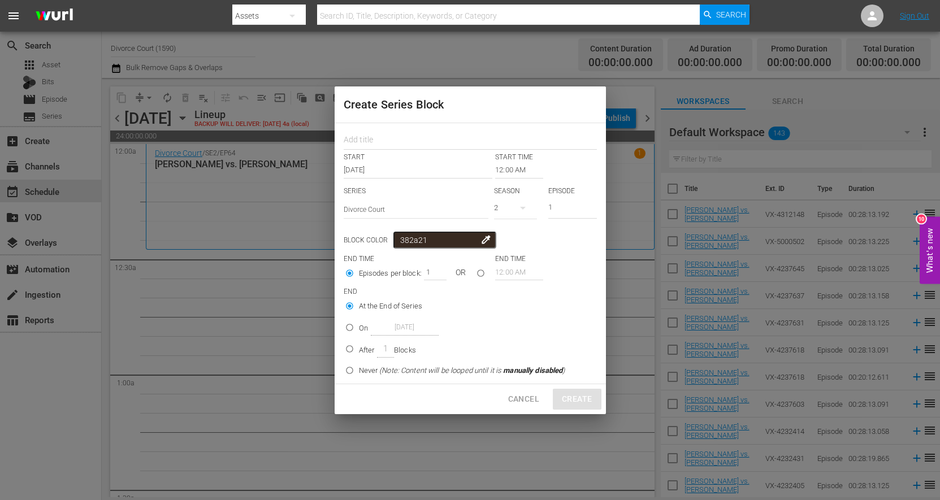
click at [481, 274] on input "seriesBlockEndTime" at bounding box center [481, 275] width 19 height 19
radio input "true"
click at [352, 279] on input "Episodes per block:" at bounding box center [349, 282] width 19 height 19
radio input "true"
click at [436, 271] on input "2" at bounding box center [432, 272] width 17 height 16
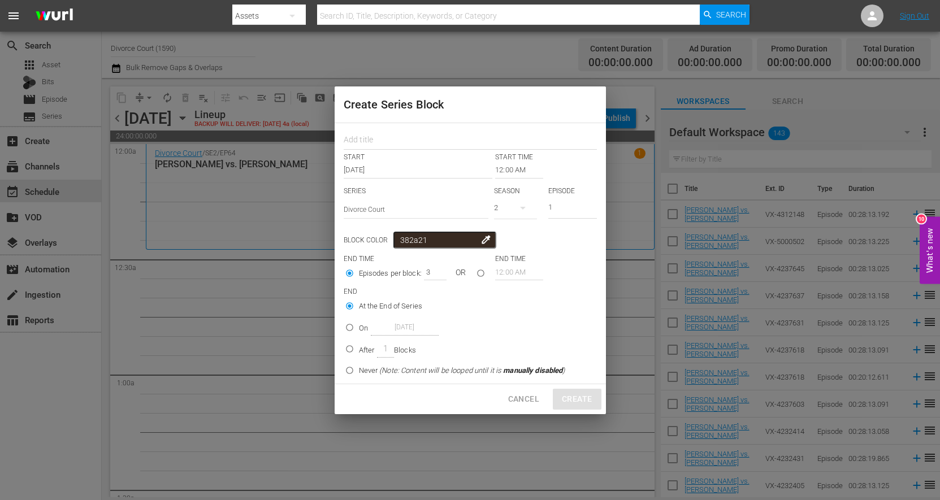
click at [436, 271] on input "3" at bounding box center [432, 272] width 17 height 16
click at [436, 271] on input "4" at bounding box center [432, 272] width 17 height 16
click at [436, 271] on input "5" at bounding box center [432, 272] width 17 height 16
click at [436, 271] on input "6" at bounding box center [432, 272] width 17 height 16
click at [436, 271] on input "7" at bounding box center [432, 272] width 17 height 16
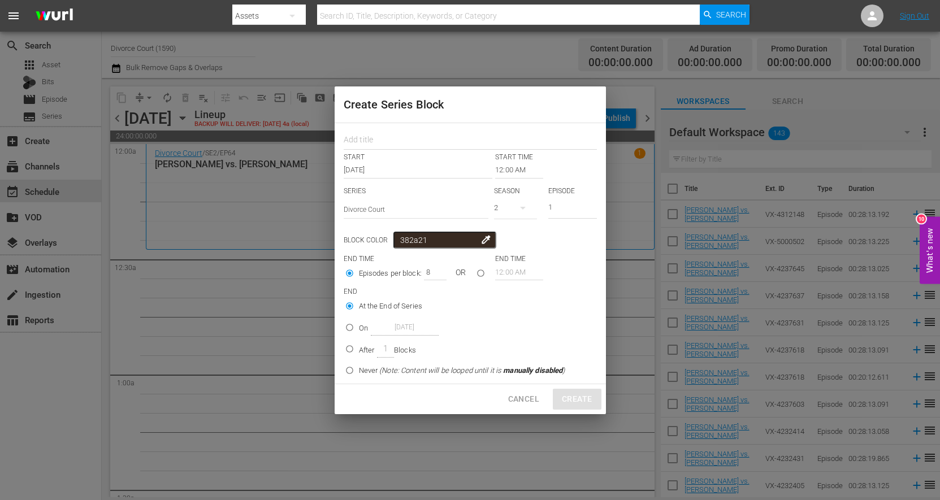
click at [436, 271] on input "8" at bounding box center [432, 272] width 17 height 16
click at [436, 271] on input "9" at bounding box center [432, 272] width 17 height 16
click at [436, 271] on input "10" at bounding box center [432, 272] width 17 height 16
click at [436, 271] on input "11" at bounding box center [432, 272] width 17 height 16
type input "12"
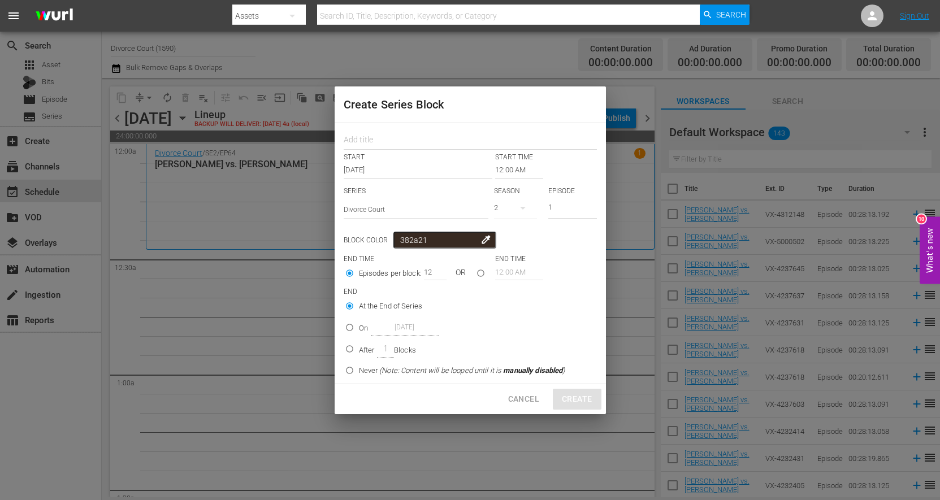
click at [436, 271] on input "12" at bounding box center [432, 272] width 17 height 16
click at [349, 326] on input "On Aug 14th 2025" at bounding box center [349, 330] width 19 height 19
radio input "true"
drag, startPoint x: 383, startPoint y: 326, endPoint x: 443, endPoint y: 327, distance: 59.9
click at [439, 327] on input "Aug 14th 2025" at bounding box center [405, 327] width 68 height 15
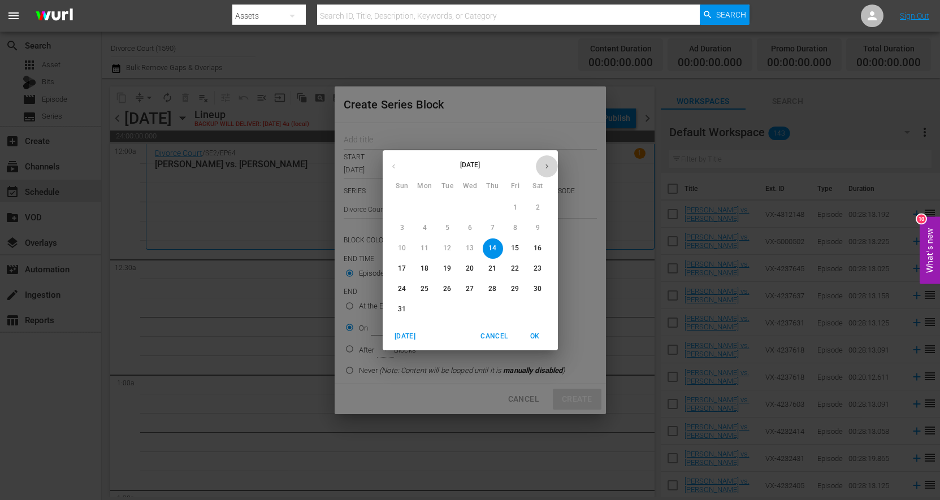
click at [550, 166] on icon "button" at bounding box center [547, 166] width 8 height 8
click at [472, 209] on span "3" at bounding box center [470, 208] width 20 height 10
type input "Sep 3rd 2025"
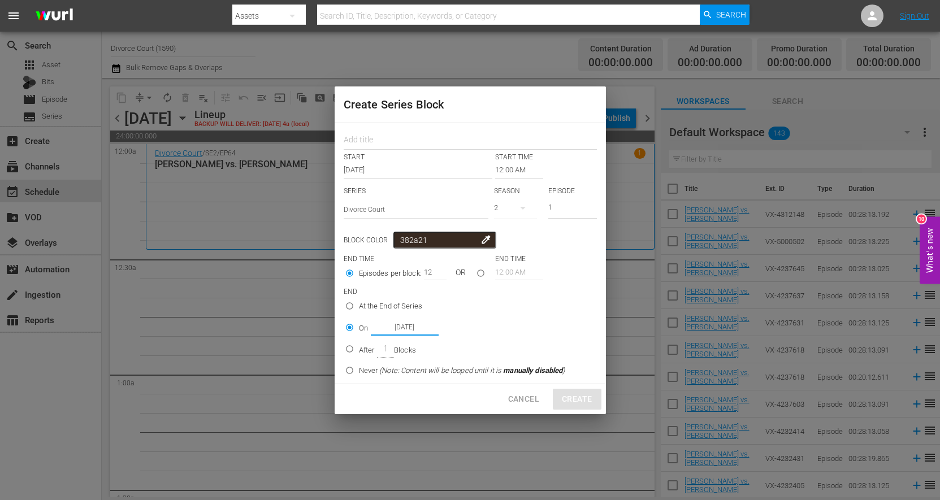
click at [524, 208] on icon "button" at bounding box center [523, 208] width 6 height 3
click at [524, 208] on div "25 24 15 2" at bounding box center [470, 250] width 940 height 500
click at [381, 143] on input "text" at bounding box center [470, 142] width 253 height 18
type input "S"
type input "Aug Block 1 - Season 2"
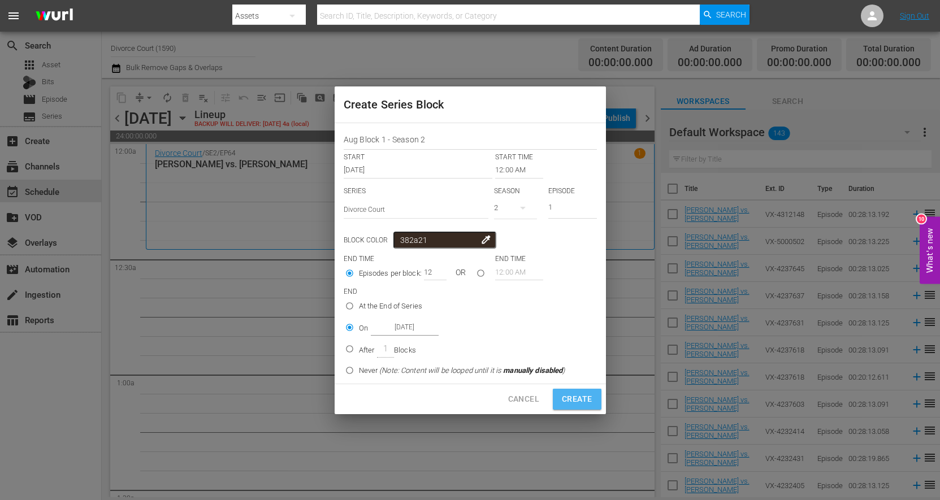
click at [584, 403] on span "Create" at bounding box center [577, 399] width 30 height 14
type input "1"
radio input "true"
type input "Aug 14th 2025"
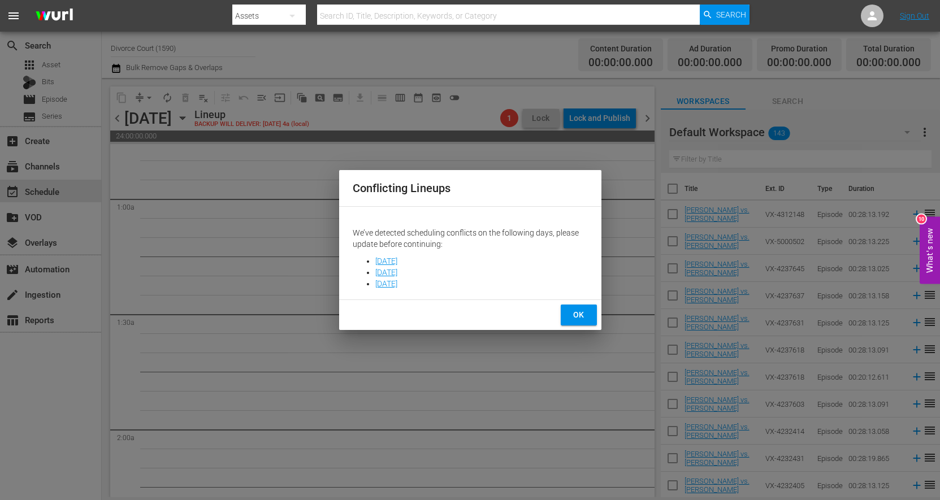
scroll to position [163, 0]
click at [397, 260] on link "Wednesday, August 13, 2025" at bounding box center [386, 261] width 22 height 9
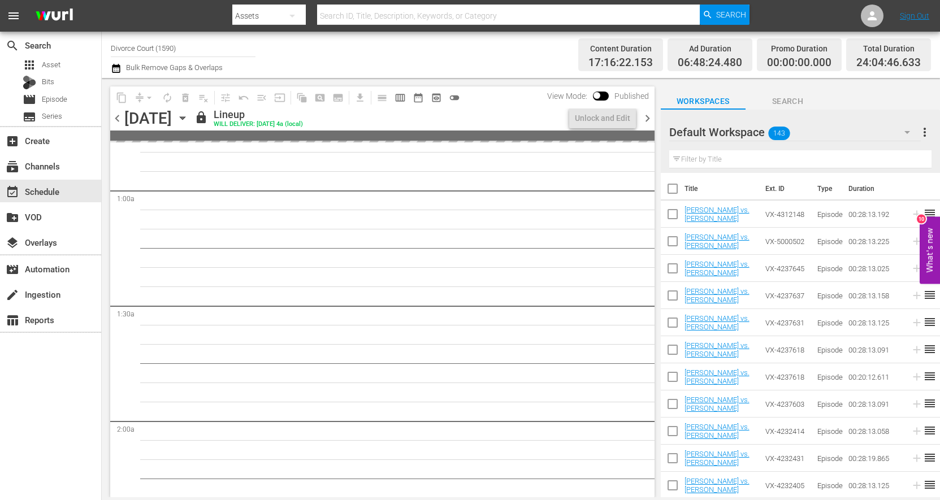
scroll to position [163, 0]
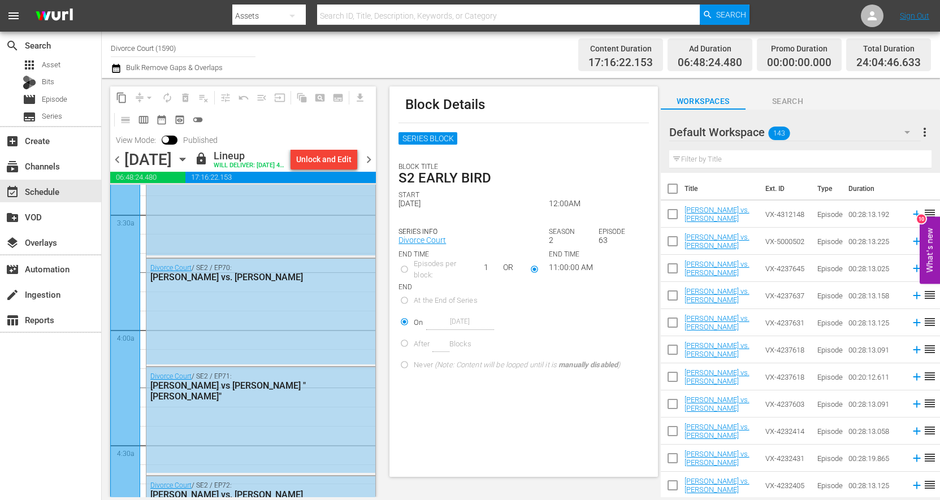
scroll to position [779, 0]
click at [373, 167] on span "chevron_right" at bounding box center [369, 160] width 14 height 14
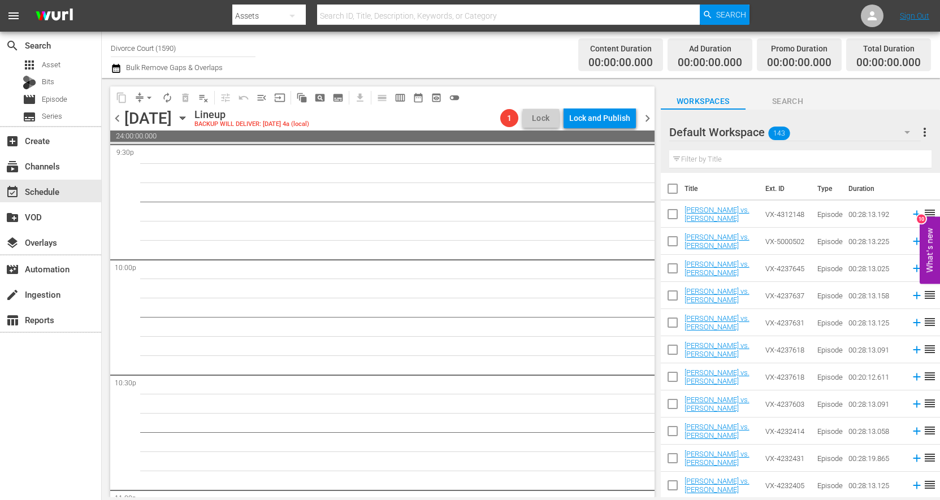
scroll to position [5183, 0]
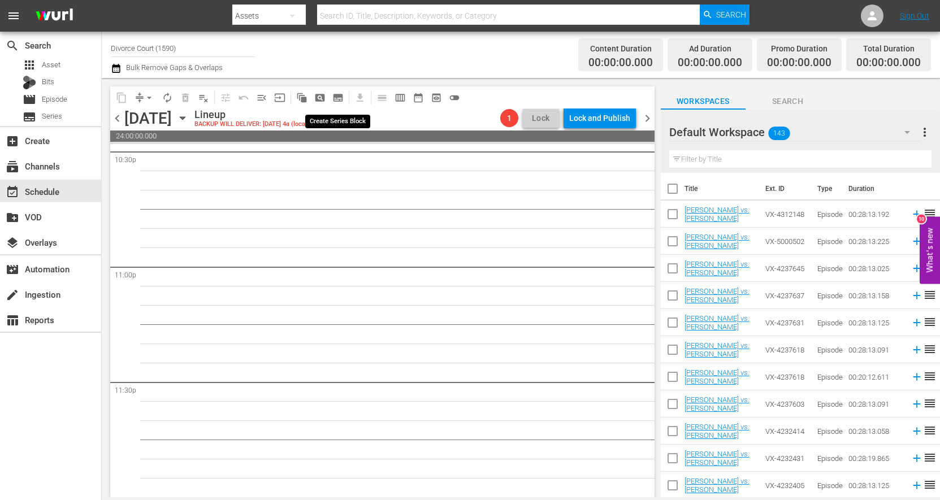
click at [332, 100] on button "subtitles_outlined" at bounding box center [338, 98] width 18 height 18
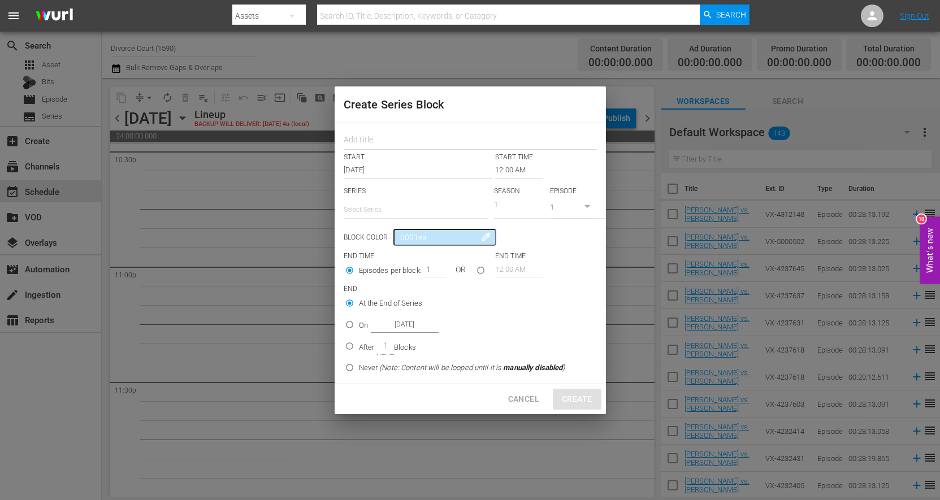
click at [253, 193] on div "Create Series Block START START TIME Aug 14th 2025 12:00 AM SERIES Select Serie…" at bounding box center [470, 250] width 940 height 500
click at [529, 401] on span "Cancel" at bounding box center [523, 399] width 31 height 14
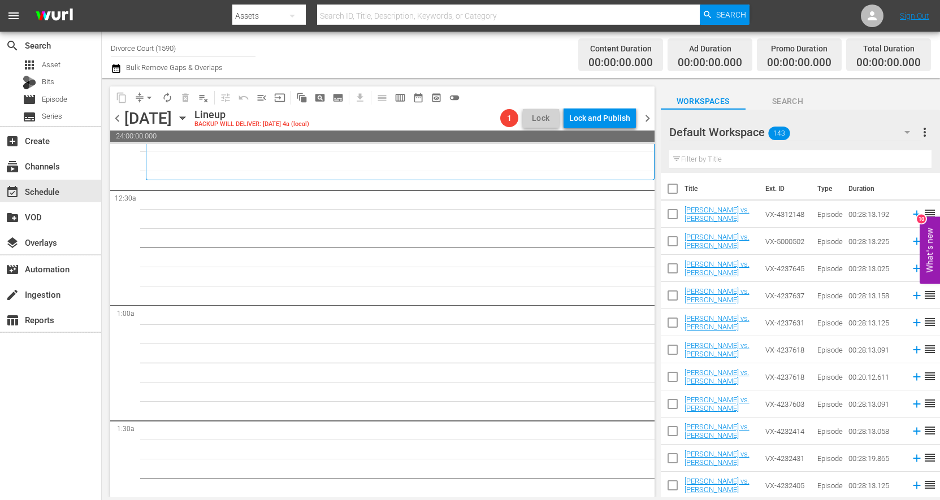
scroll to position [0, 0]
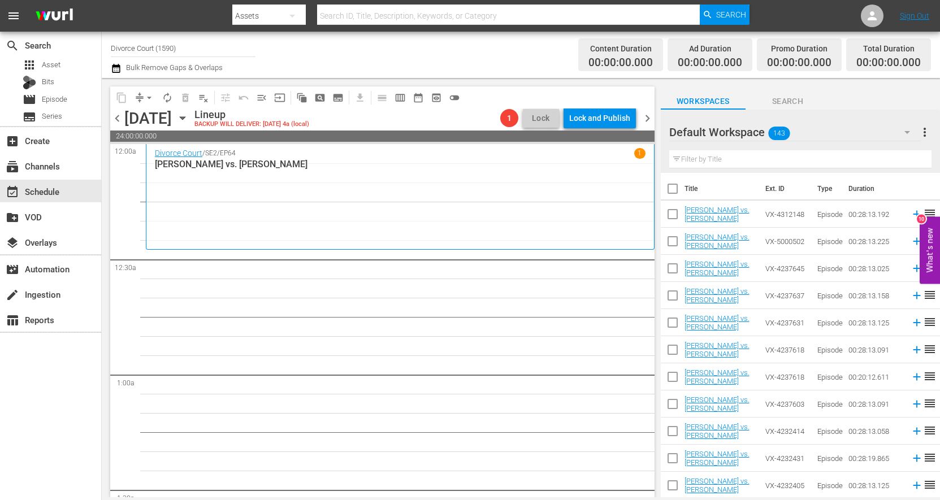
click at [347, 236] on div "Divorce Court / SE2 / EP64 1 Tina vs. Christopher" at bounding box center [400, 197] width 491 height 98
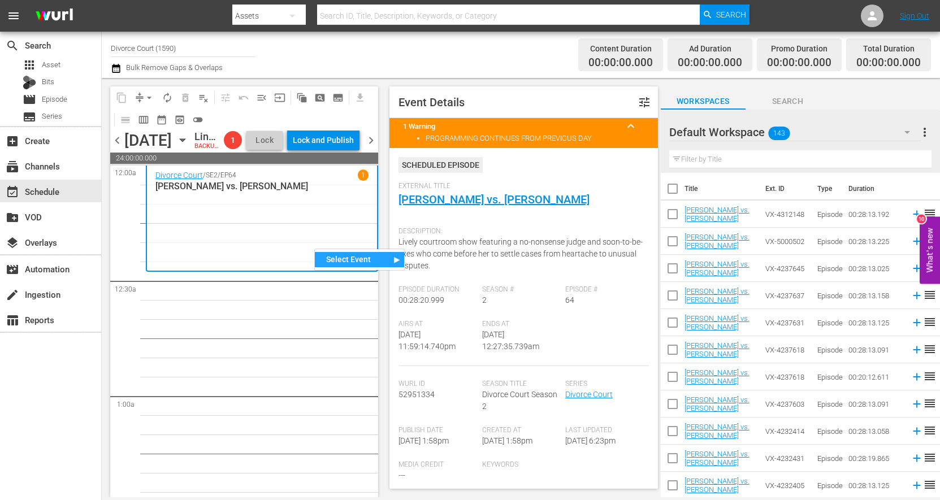
click at [349, 268] on nav "Select Event Tina vs. Christopher" at bounding box center [359, 260] width 90 height 22
click at [369, 261] on div "Select Event" at bounding box center [359, 259] width 89 height 15
click at [268, 262] on div "Divorce Court / SE2 / EP64 1 Tina vs. Christopher" at bounding box center [261, 218] width 213 height 97
click at [235, 252] on div "Divorce Court / SE2 / EP64 1 Tina vs. Christopher" at bounding box center [261, 218] width 213 height 97
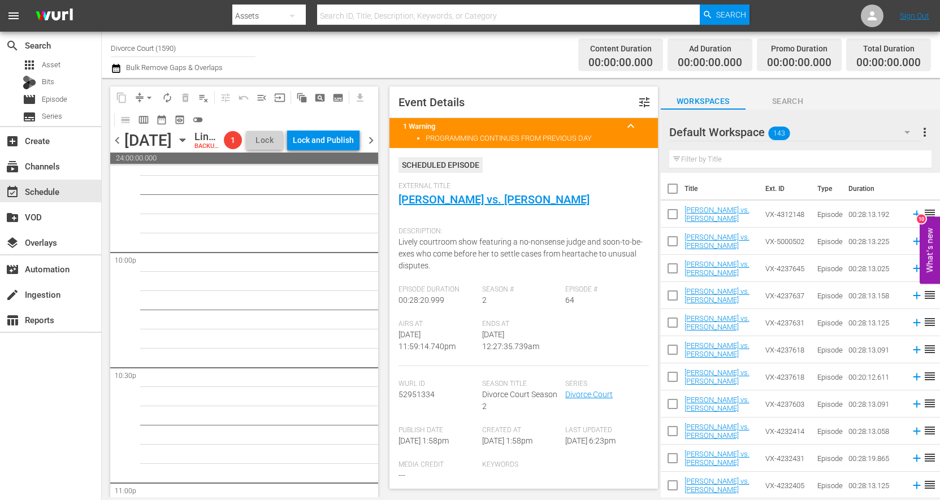
scroll to position [5223, 0]
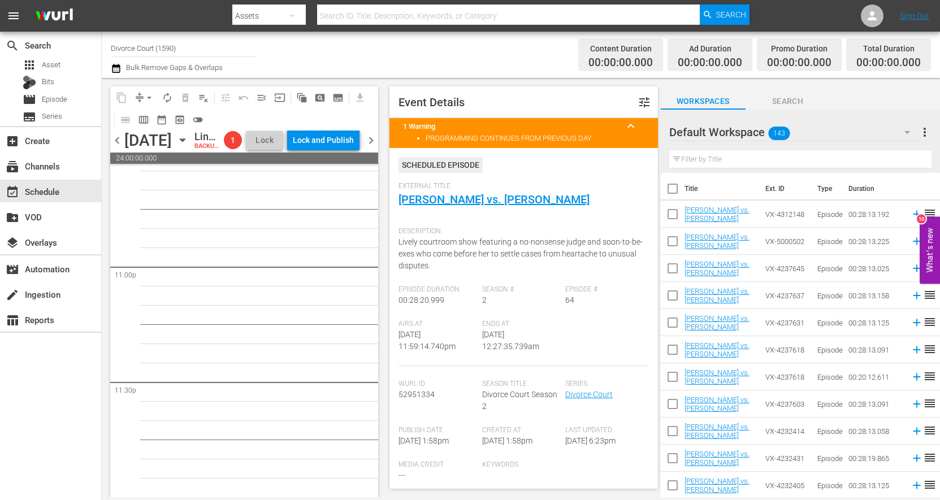
click at [115, 148] on span "chevron_left" at bounding box center [117, 140] width 14 height 14
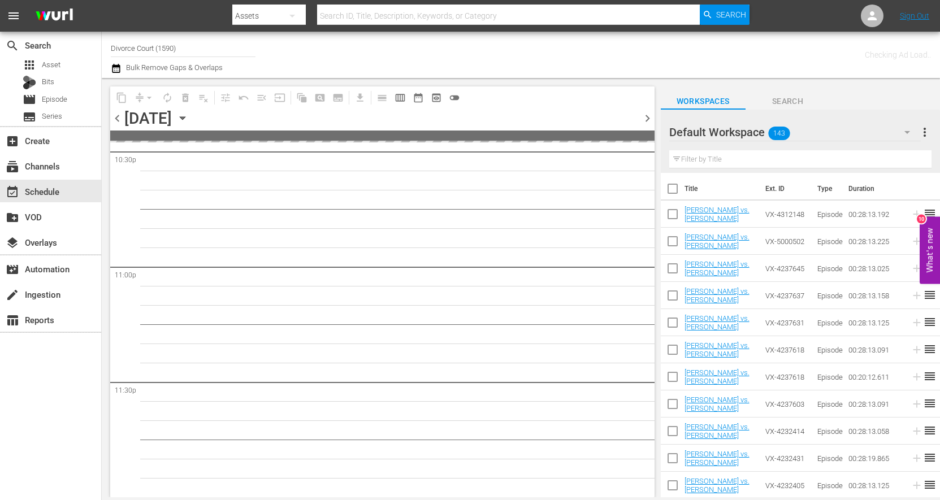
scroll to position [5181, 0]
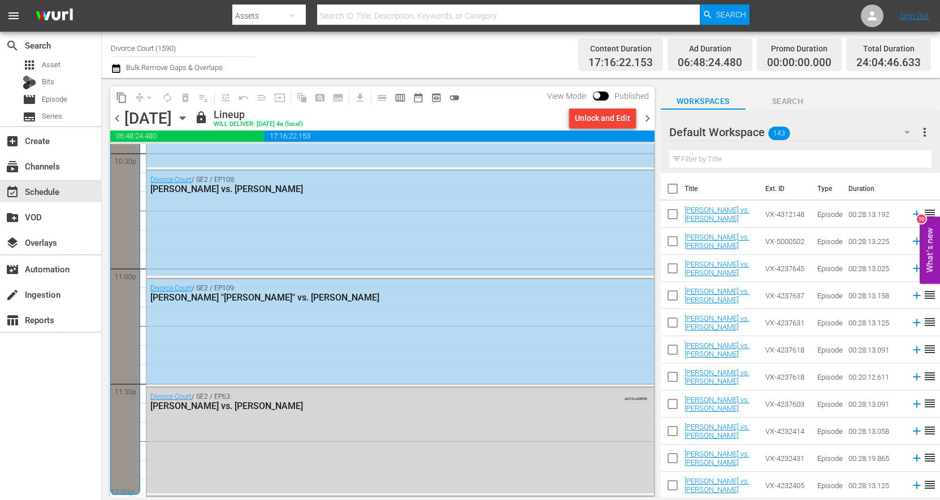
click at [610, 121] on div "Unlock and Edit" at bounding box center [602, 118] width 55 height 20
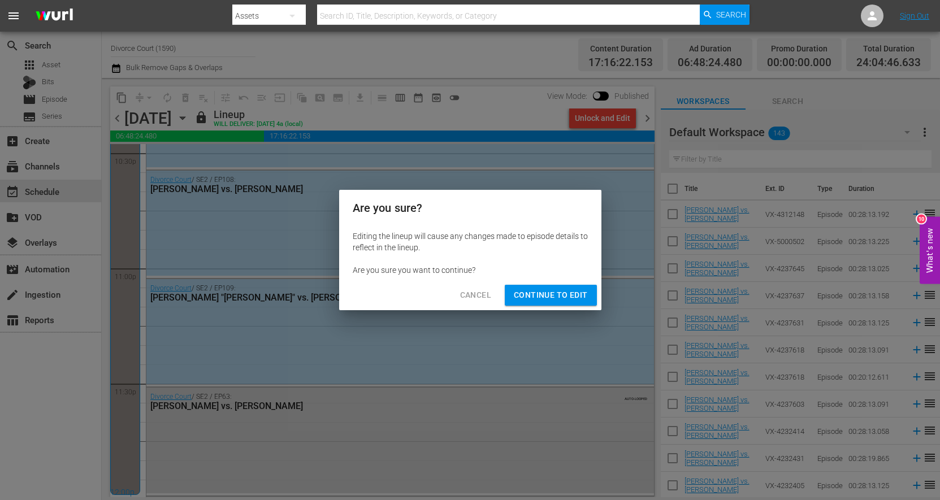
click at [570, 299] on span "Continue to Edit" at bounding box center [551, 295] width 74 height 14
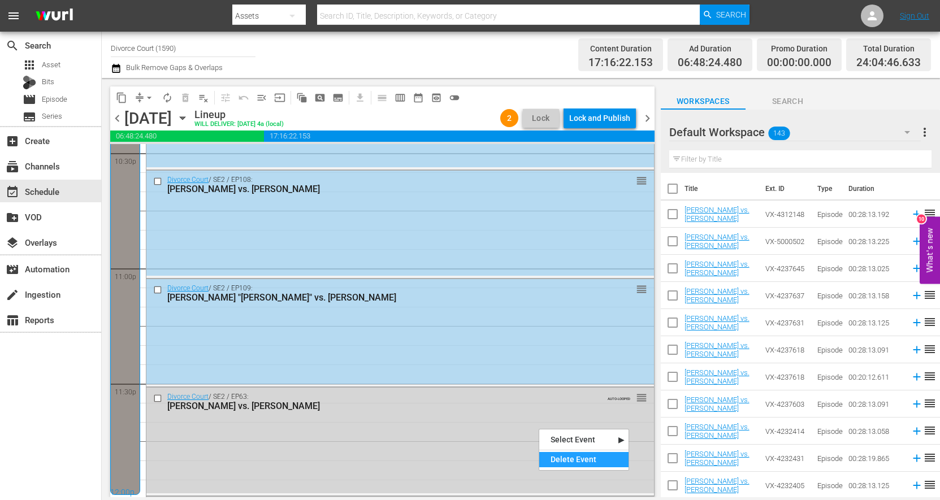
click at [580, 463] on div "Delete Event" at bounding box center [583, 459] width 89 height 15
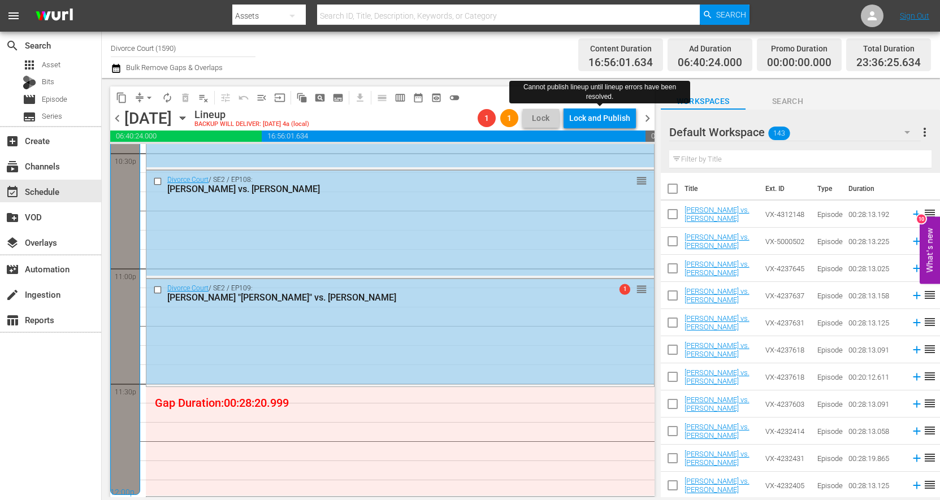
click at [592, 122] on div "Lock and Publish" at bounding box center [599, 118] width 61 height 20
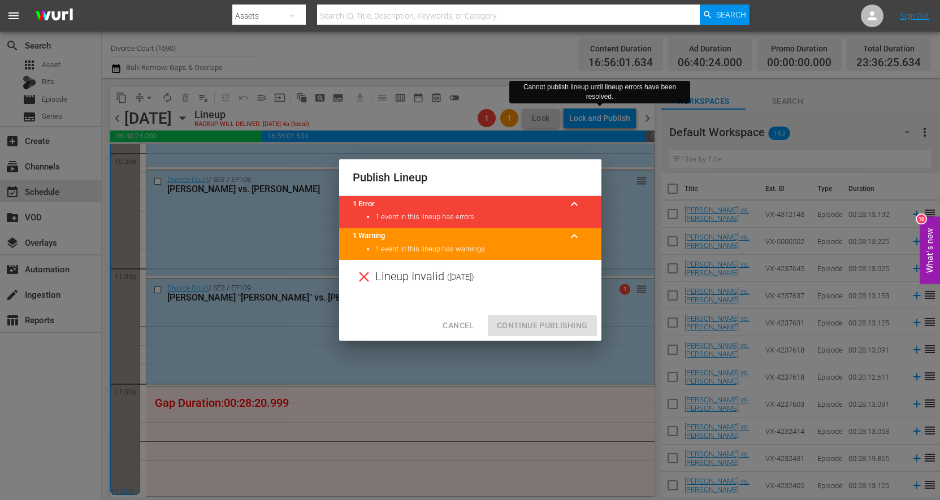
click at [465, 249] on li "1 event in this lineup has warnings." at bounding box center [481, 249] width 213 height 11
click at [578, 204] on span "keyboard_arrow_up" at bounding box center [575, 204] width 14 height 14
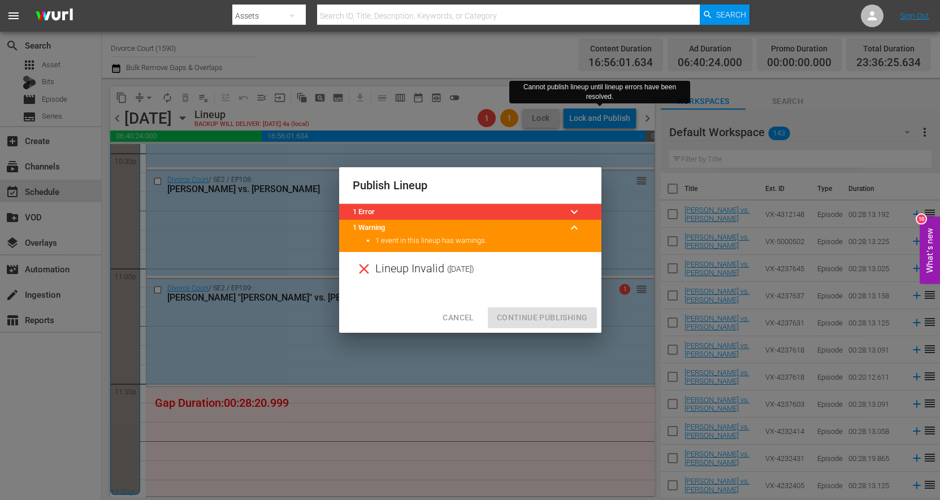
click at [570, 228] on span "keyboard_arrow_up" at bounding box center [575, 228] width 14 height 14
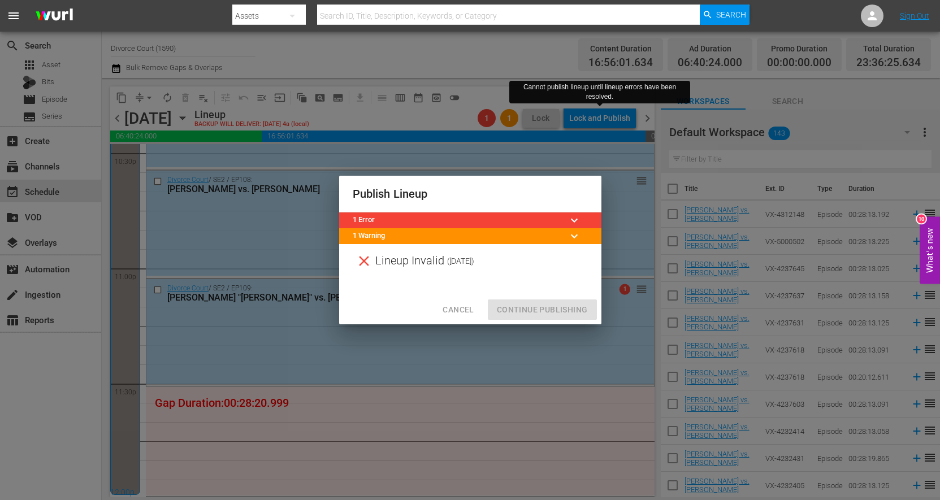
click at [517, 315] on div "Cancel Continue Publishing" at bounding box center [470, 310] width 262 height 30
click at [476, 435] on div "Publish Lineup 1 Error keyboard_arrow_down 1 Warning keyboard_arrow_down Lineup…" at bounding box center [470, 250] width 940 height 500
click at [453, 309] on span "Cancel" at bounding box center [458, 310] width 31 height 14
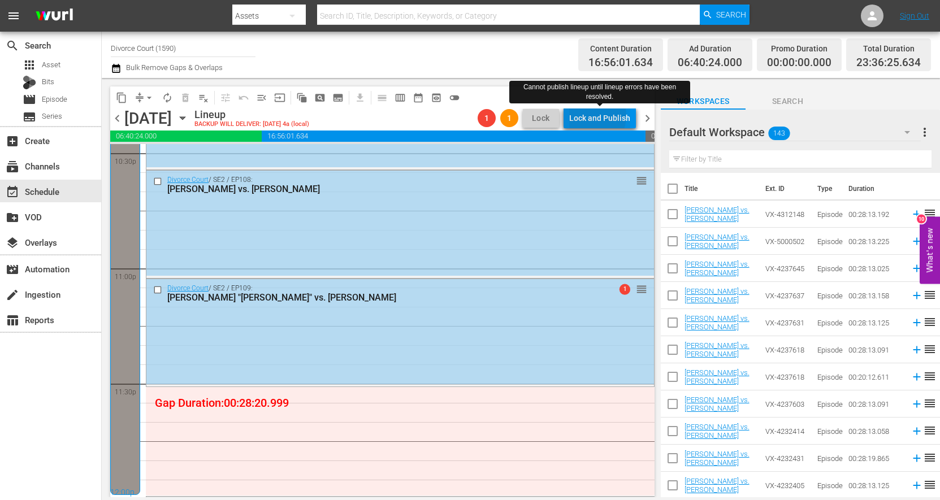
click at [597, 116] on div "Lock and Publish" at bounding box center [599, 118] width 61 height 20
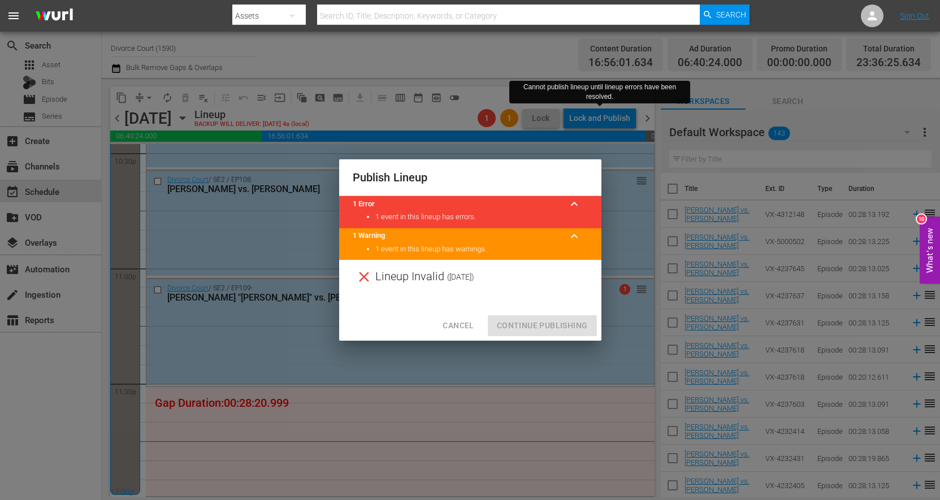
click at [626, 170] on div "Publish Lineup 1 Error keyboard_arrow_up 1 event in this lineup has errors. 1 W…" at bounding box center [470, 250] width 940 height 500
click at [468, 321] on span "Cancel" at bounding box center [458, 326] width 31 height 14
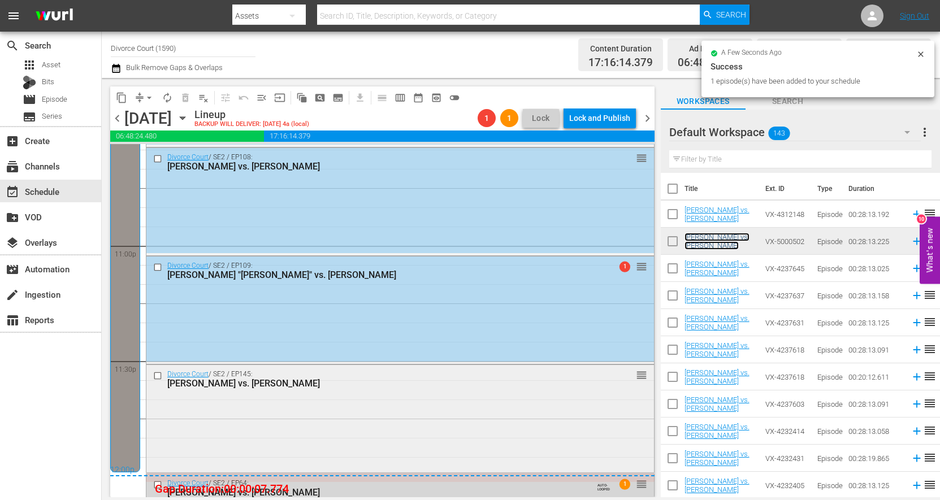
scroll to position [5289, 0]
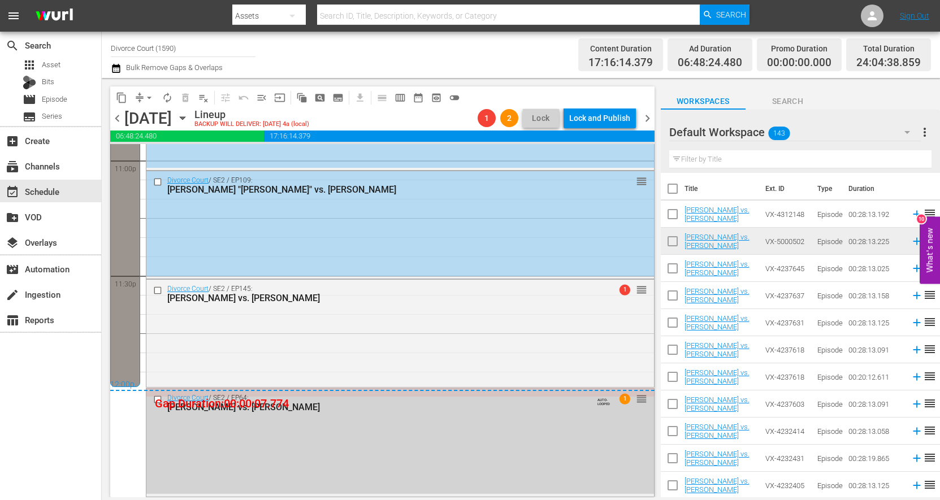
click at [343, 460] on div "Divorce Court / SE2 / EP64: Tina vs. Christopher AUTO-LOOPED 1 reorder" at bounding box center [400, 442] width 508 height 106
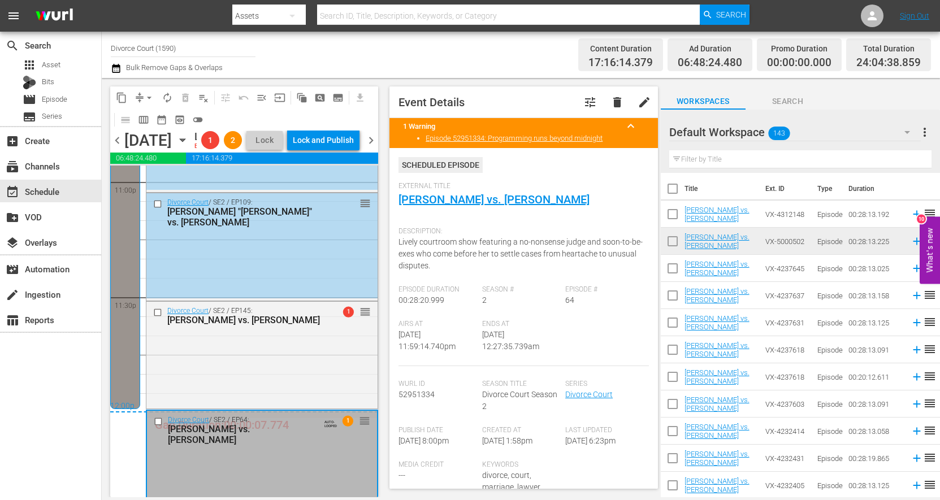
click at [359, 427] on span "reorder" at bounding box center [364, 421] width 11 height 12
click at [385, 473] on div "Delete Event" at bounding box center [401, 474] width 89 height 15
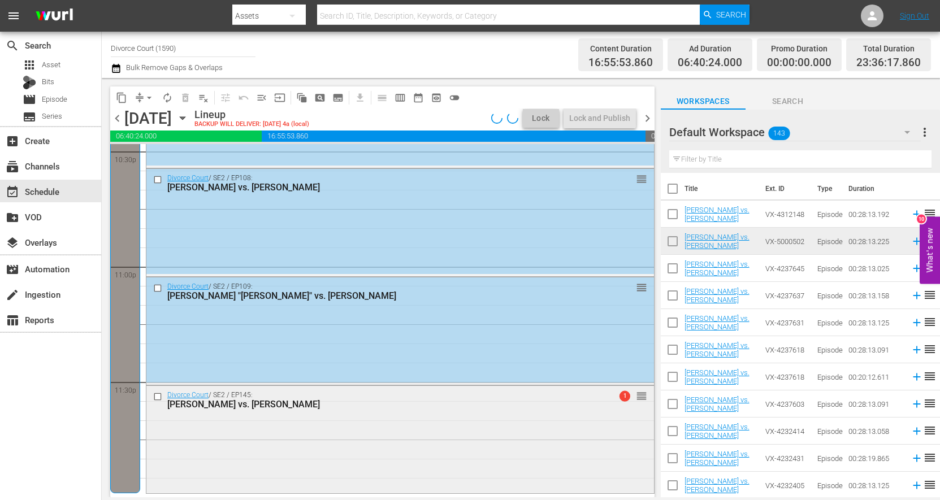
scroll to position [5183, 0]
click at [589, 114] on div "Lock and Publish" at bounding box center [599, 118] width 61 height 20
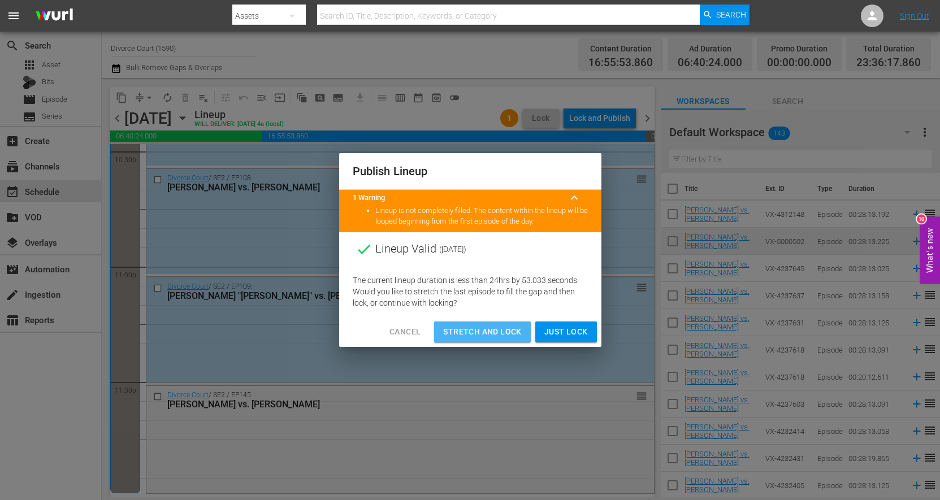
click at [482, 336] on span "Stretch and Lock" at bounding box center [482, 332] width 78 height 14
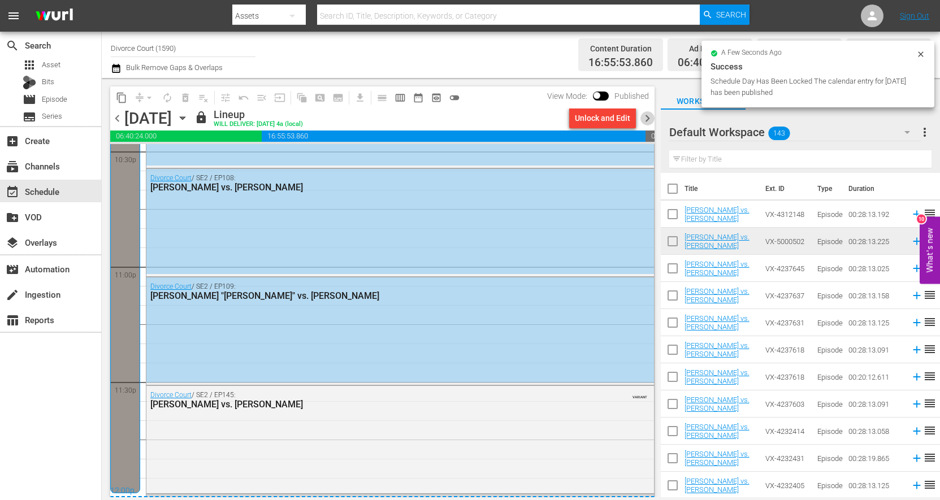
click at [647, 121] on span "chevron_right" at bounding box center [648, 118] width 14 height 14
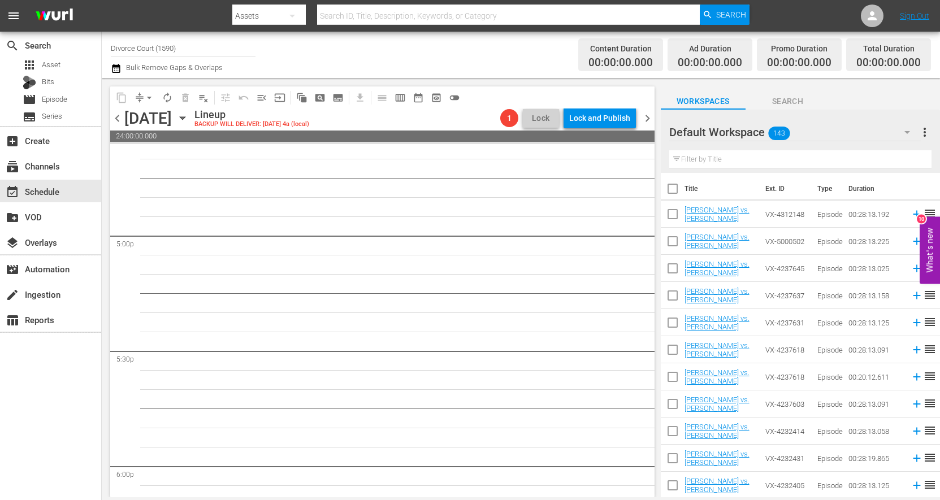
scroll to position [3768, 0]
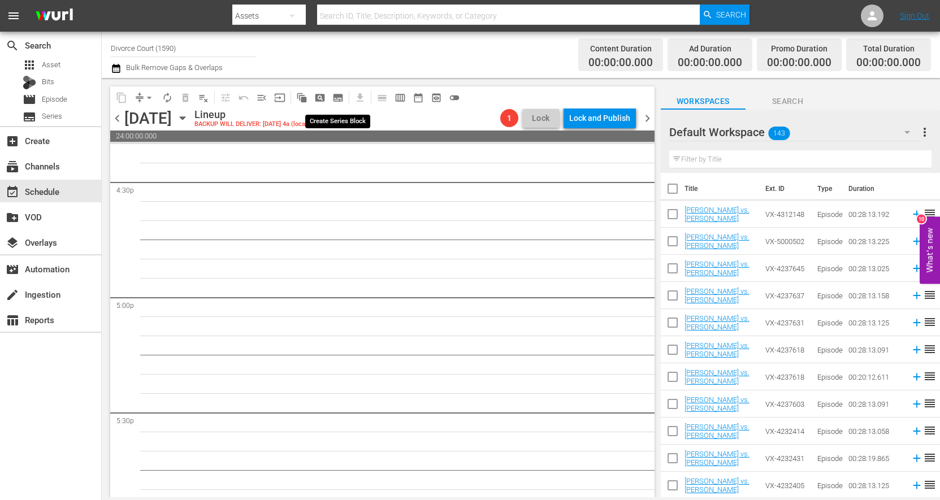
click at [335, 96] on span "subtitles_outlined" at bounding box center [337, 97] width 11 height 11
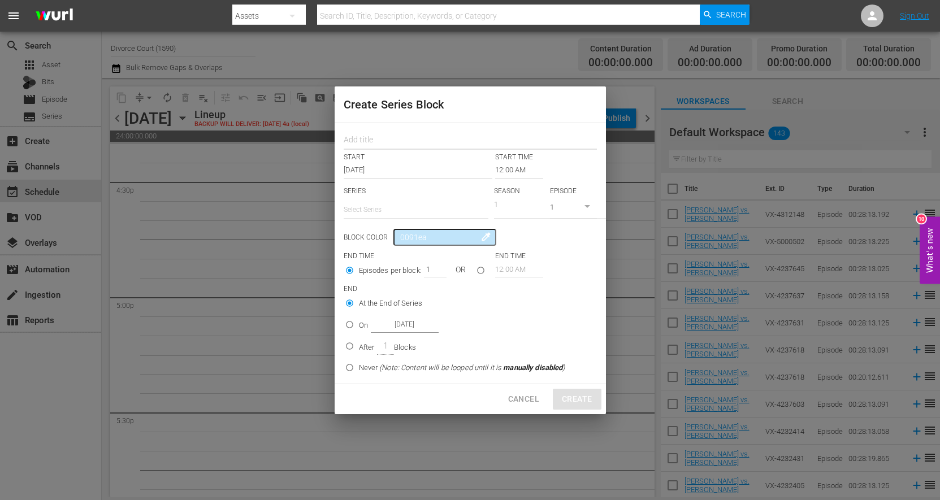
click at [385, 142] on input "text" at bounding box center [470, 142] width 253 height 18
type input "AUG Block 1 - Season 2"
click at [358, 213] on input "text" at bounding box center [416, 209] width 145 height 27
click at [385, 244] on div "Divorce Court" at bounding box center [416, 241] width 127 height 27
type input "Divorce Court"
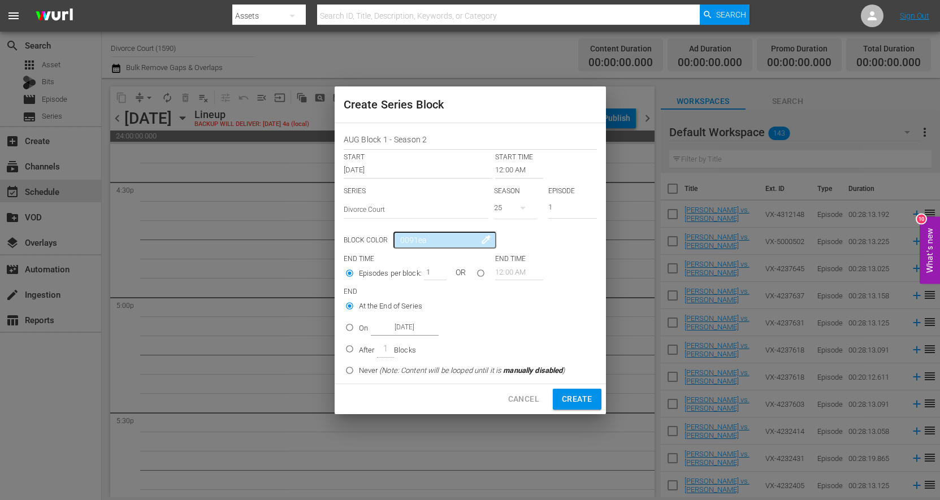
click at [506, 198] on div "25" at bounding box center [515, 208] width 43 height 32
click at [517, 293] on div "2" at bounding box center [509, 292] width 31 height 11
drag, startPoint x: 437, startPoint y: 239, endPoint x: 390, endPoint y: 239, distance: 46.9
click at [394, 239] on input "0091ea" at bounding box center [445, 240] width 102 height 17
type input "382a21"
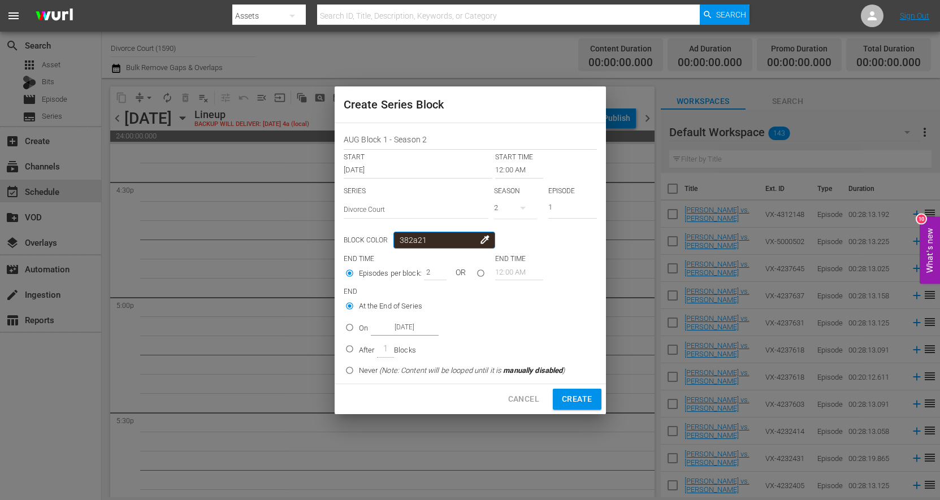
click at [437, 271] on input "2" at bounding box center [432, 272] width 17 height 16
click at [437, 271] on input "3" at bounding box center [432, 272] width 17 height 16
click at [437, 271] on input "4" at bounding box center [432, 272] width 17 height 16
click at [437, 271] on input "5" at bounding box center [432, 272] width 17 height 16
click at [437, 271] on input "6" at bounding box center [432, 272] width 17 height 16
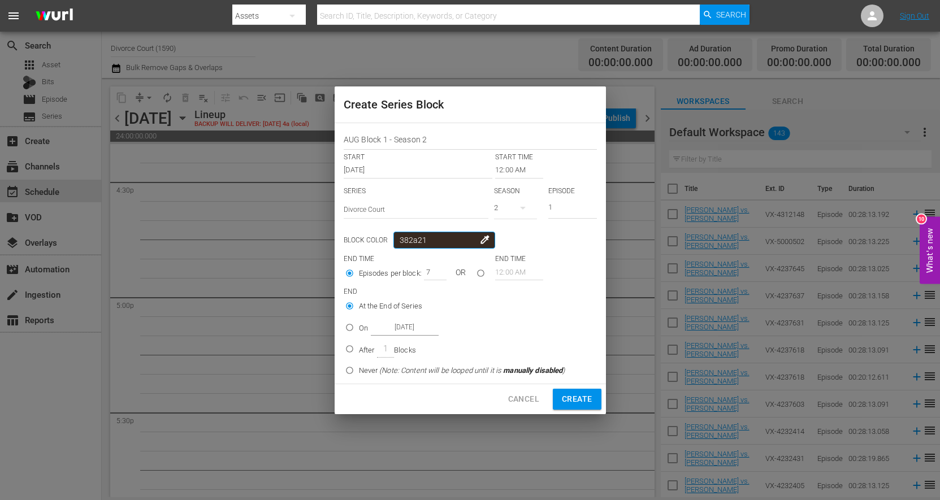
click at [437, 271] on input "7" at bounding box center [432, 272] width 17 height 16
click at [437, 271] on input "8" at bounding box center [432, 272] width 17 height 16
click at [437, 270] on input "9" at bounding box center [432, 272] width 17 height 16
click at [437, 270] on input "10" at bounding box center [432, 272] width 17 height 16
click at [437, 270] on input "11" at bounding box center [432, 272] width 17 height 16
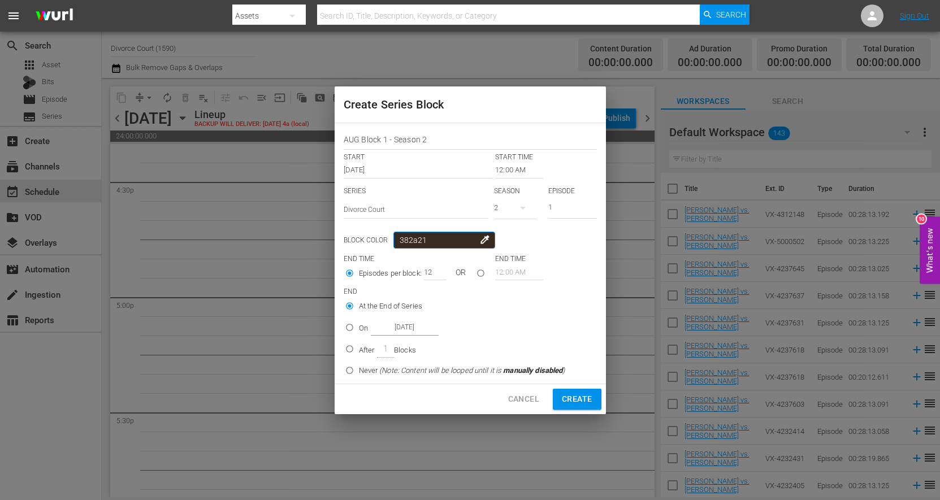
type input "12"
click at [437, 270] on input "12" at bounding box center [432, 272] width 17 height 16
type input "382a21"
click at [492, 297] on label "At the End of Series" at bounding box center [452, 306] width 225 height 19
click at [359, 299] on input "At the End of Series" at bounding box center [349, 308] width 19 height 19
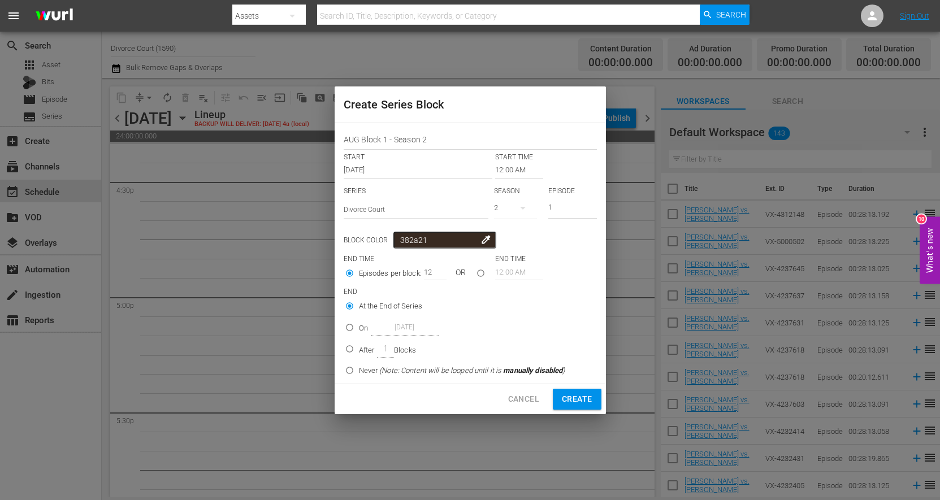
click at [349, 327] on input "On Aug 14th 2025" at bounding box center [349, 330] width 19 height 19
radio input "true"
click at [395, 326] on input "Aug 14th 2025" at bounding box center [405, 327] width 68 height 15
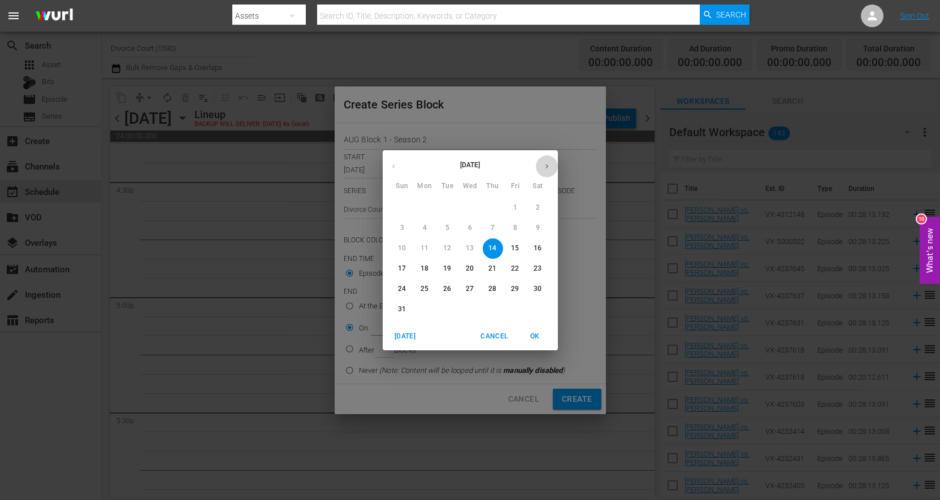
click at [548, 166] on icon "button" at bounding box center [547, 166] width 8 height 8
click at [466, 206] on span "3" at bounding box center [470, 208] width 20 height 10
type input "Sep 3rd 2025"
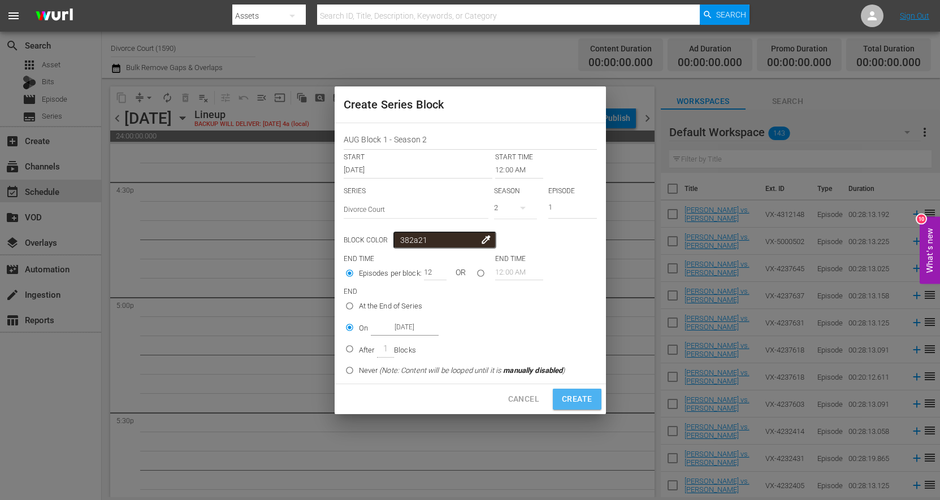
click at [571, 398] on span "Create" at bounding box center [577, 399] width 30 height 14
type input "1"
radio input "true"
type input "Aug 14th 2025"
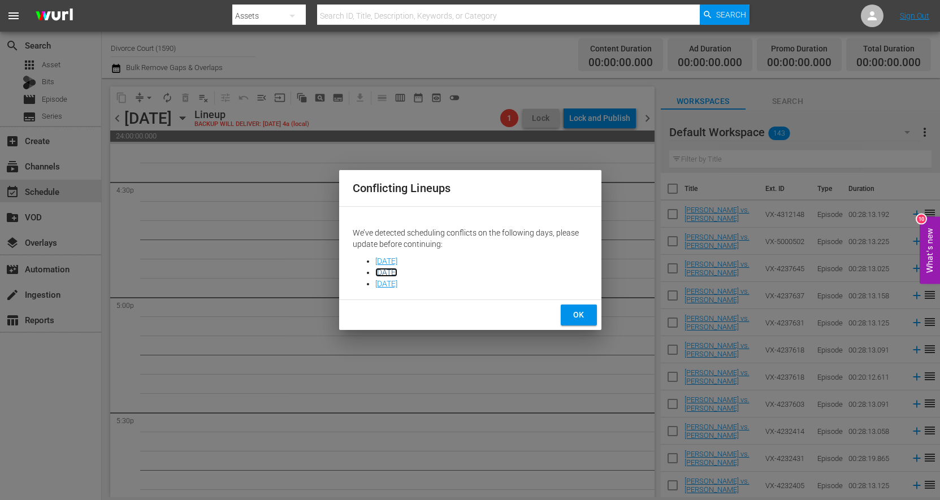
click at [397, 273] on link "Friday, August 15, 2025" at bounding box center [386, 272] width 22 height 9
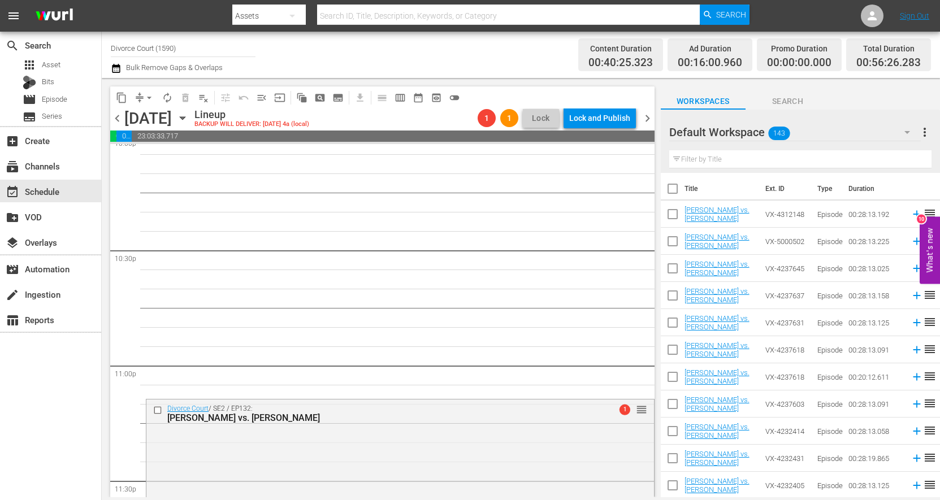
scroll to position [5203, 0]
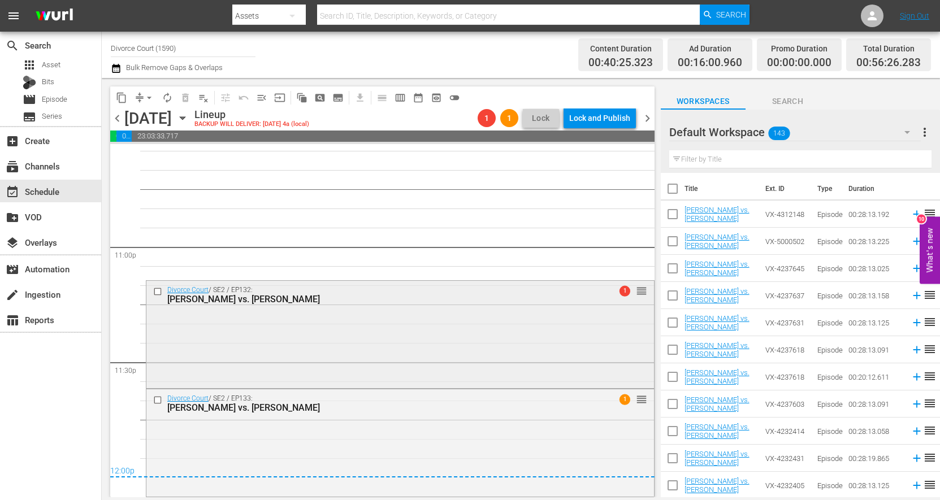
click at [160, 294] on input "checkbox" at bounding box center [159, 292] width 12 height 10
click at [158, 405] on input "checkbox" at bounding box center [159, 400] width 12 height 10
click at [182, 97] on span "delete_forever_outlined" at bounding box center [185, 97] width 11 height 11
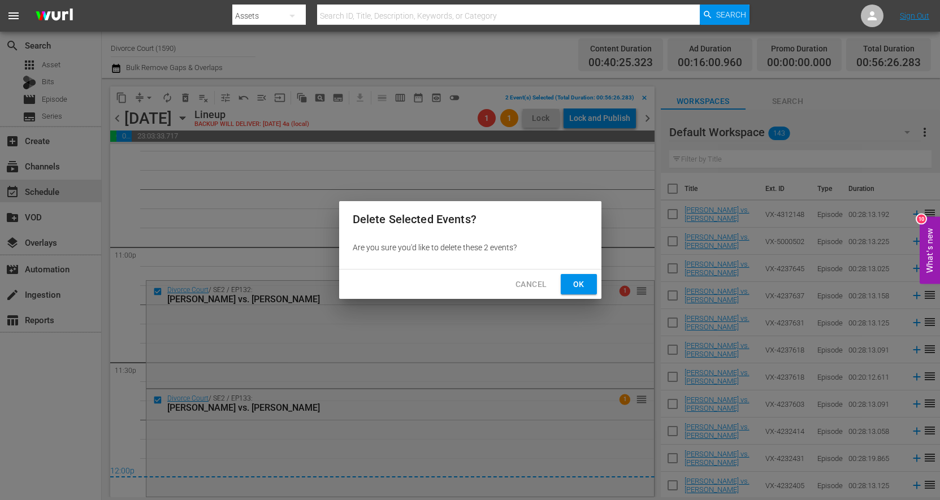
click at [581, 284] on span "Ok" at bounding box center [579, 285] width 18 height 14
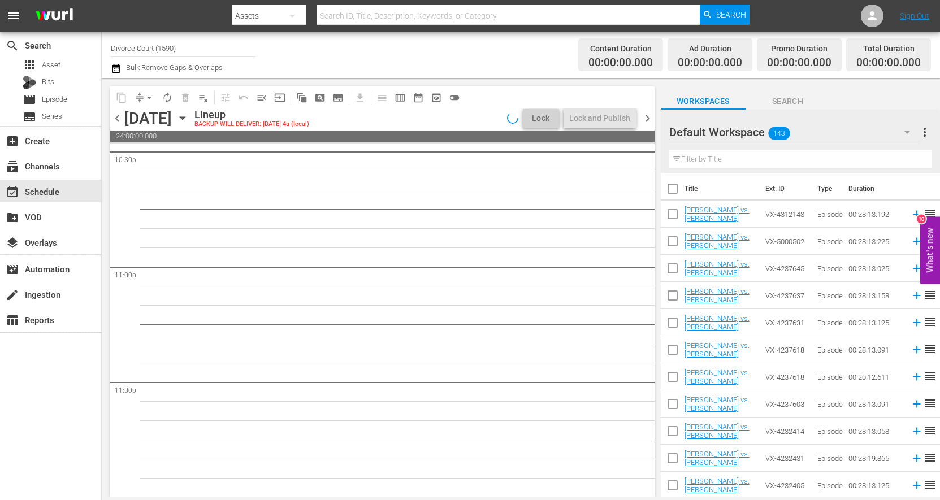
scroll to position [5183, 0]
click at [649, 120] on span "chevron_right" at bounding box center [648, 118] width 14 height 14
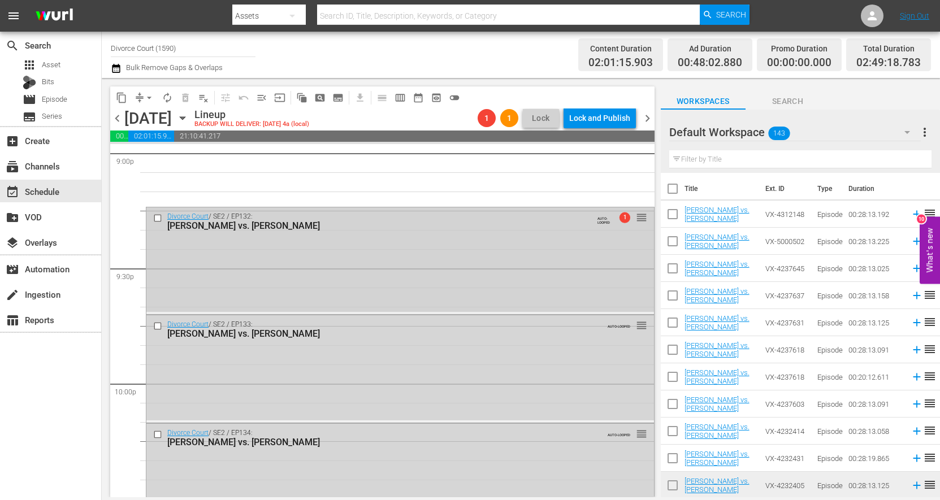
scroll to position [4778, 0]
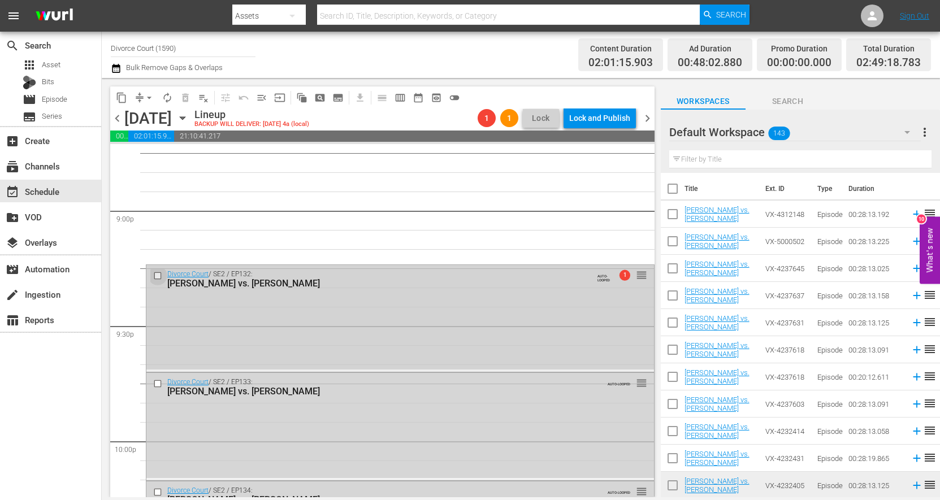
click at [158, 273] on input "checkbox" at bounding box center [159, 276] width 12 height 10
click at [157, 381] on input "checkbox" at bounding box center [159, 384] width 12 height 10
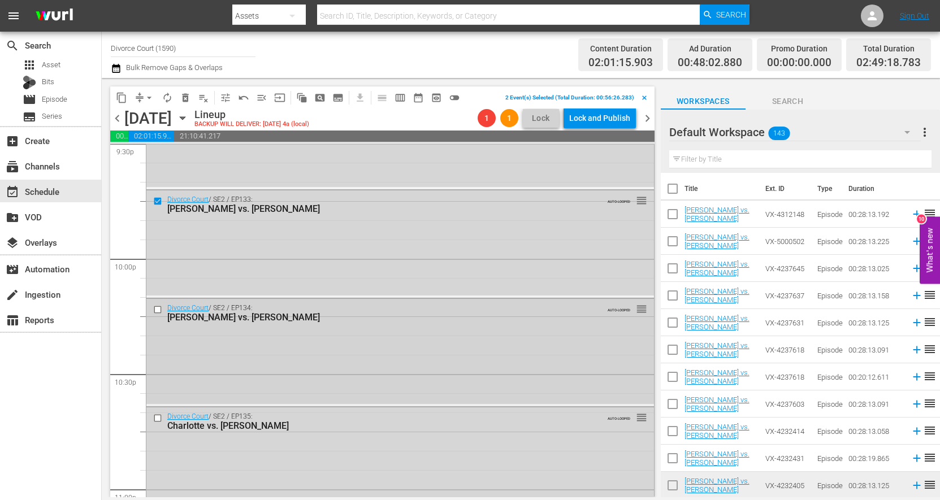
click at [156, 306] on input "checkbox" at bounding box center [159, 310] width 12 height 10
click at [158, 419] on input "checkbox" at bounding box center [159, 419] width 12 height 10
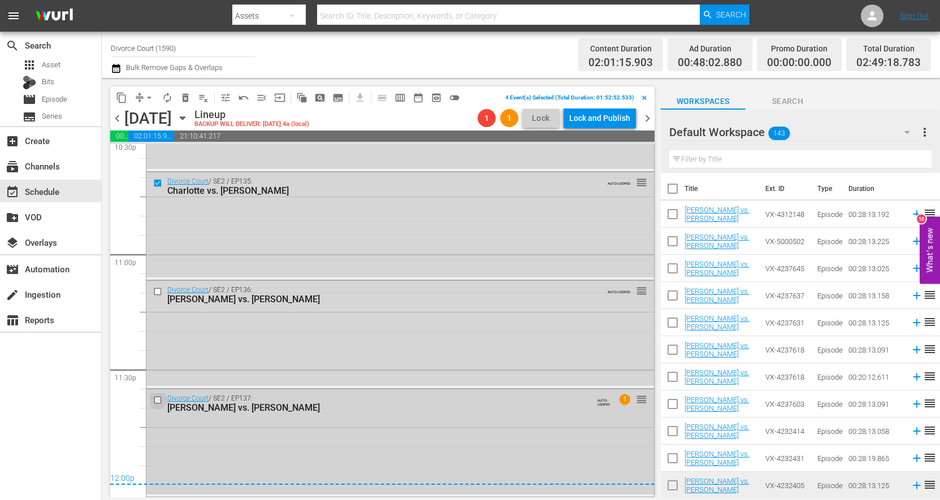
click at [156, 400] on input "checkbox" at bounding box center [159, 401] width 12 height 10
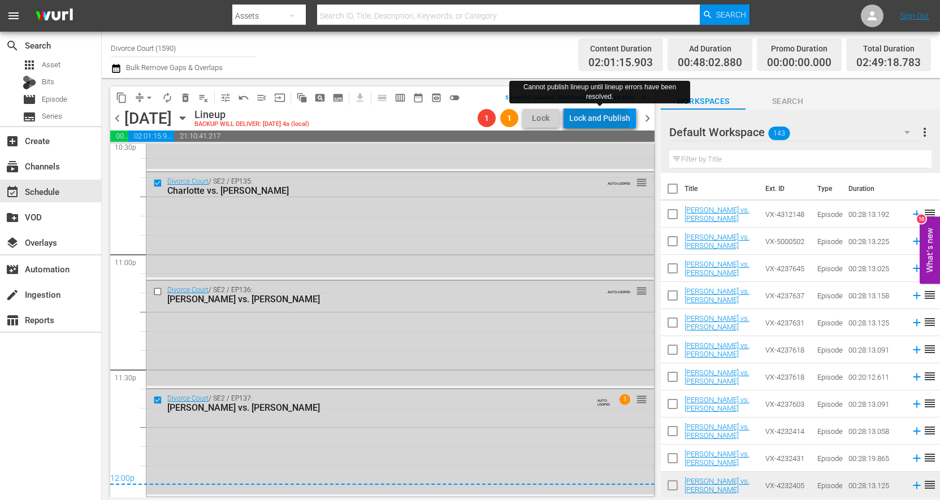
click at [602, 122] on div "Lock and Publish" at bounding box center [599, 118] width 61 height 20
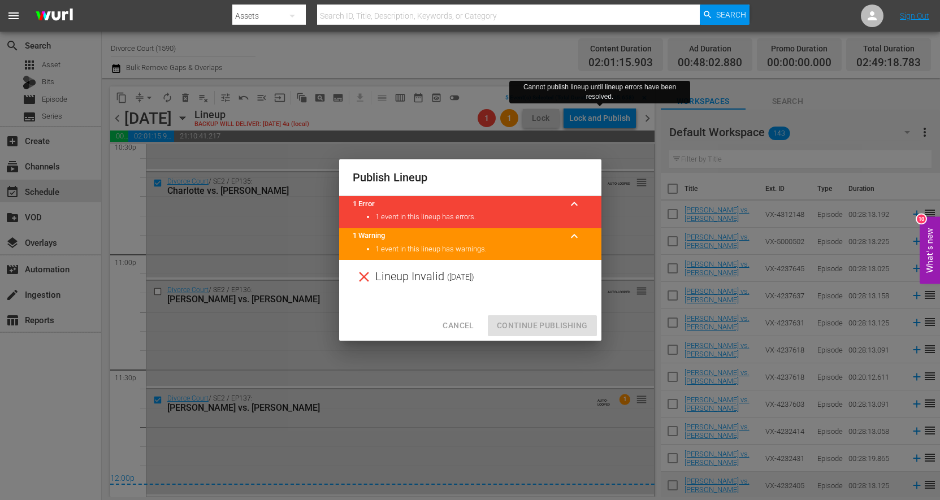
click at [460, 338] on div "Cancel Continue Publishing" at bounding box center [470, 326] width 262 height 30
click at [460, 325] on span "Cancel" at bounding box center [458, 326] width 31 height 14
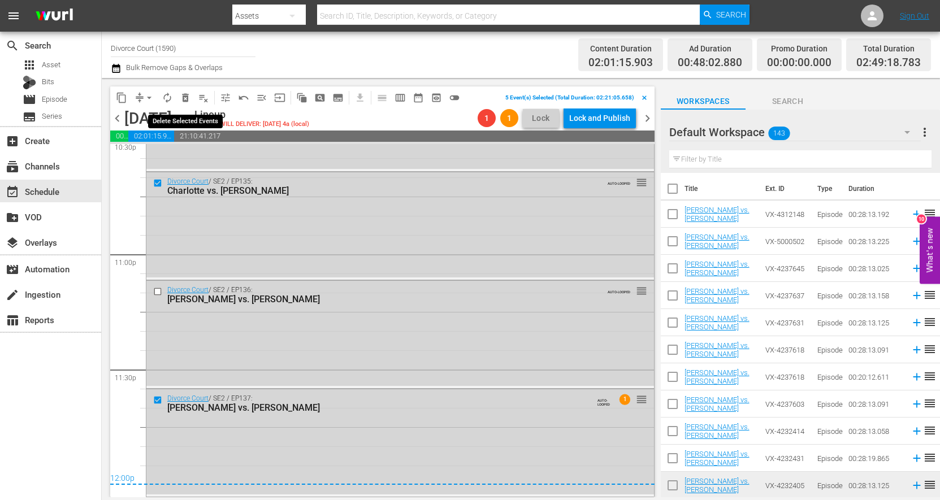
click at [189, 101] on span "delete_forever_outlined" at bounding box center [185, 97] width 11 height 11
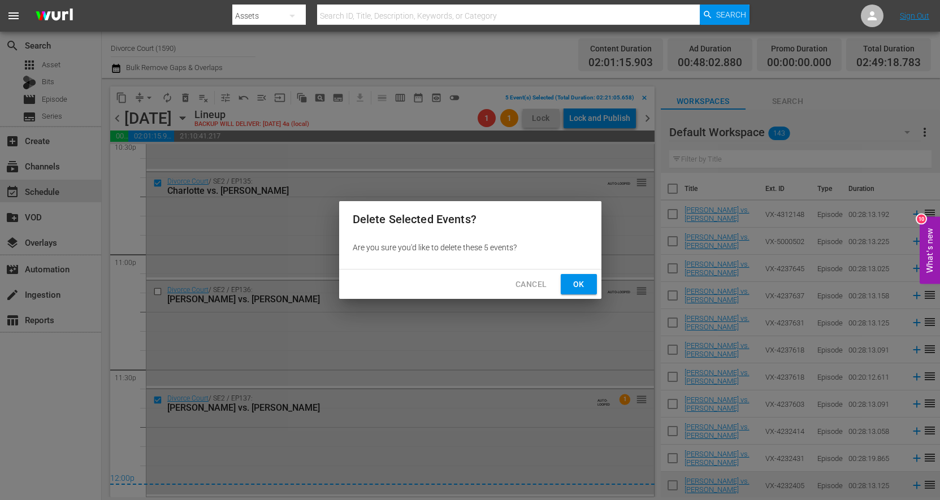
click at [572, 289] on span "Ok" at bounding box center [579, 285] width 18 height 14
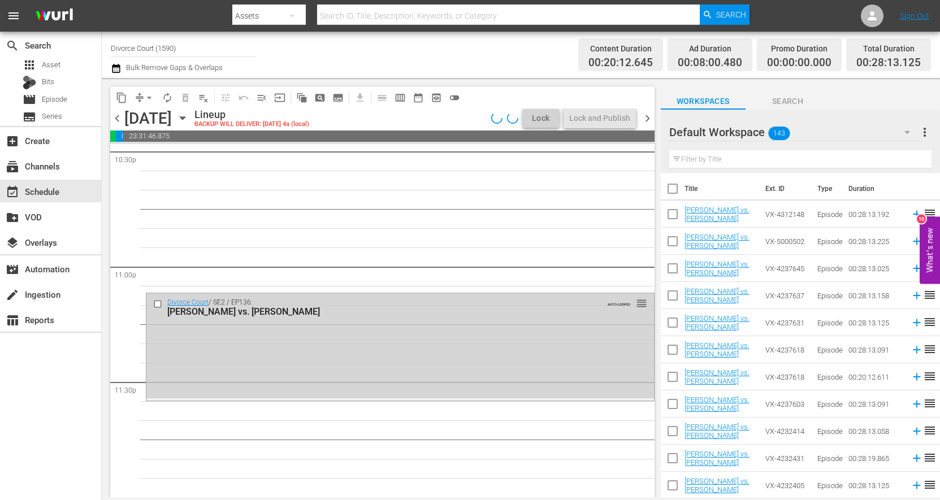
scroll to position [5183, 0]
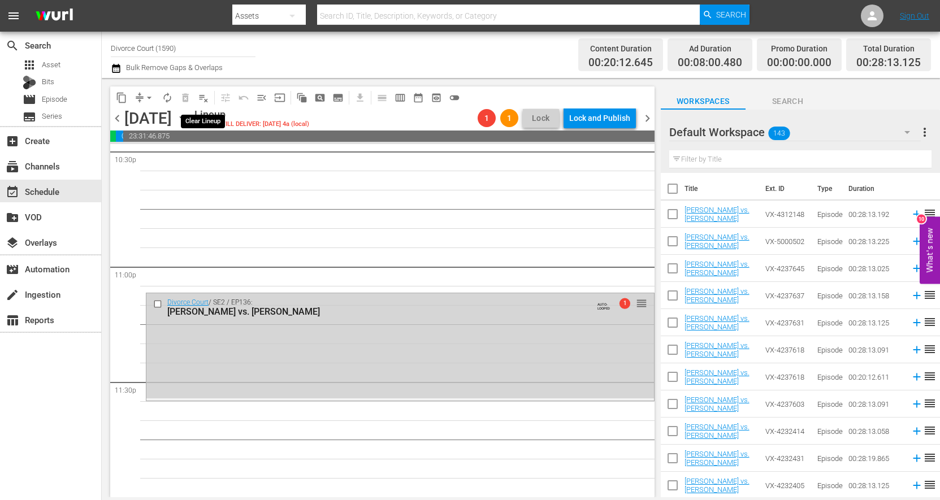
click at [204, 96] on span "playlist_remove_outlined" at bounding box center [203, 97] width 11 height 11
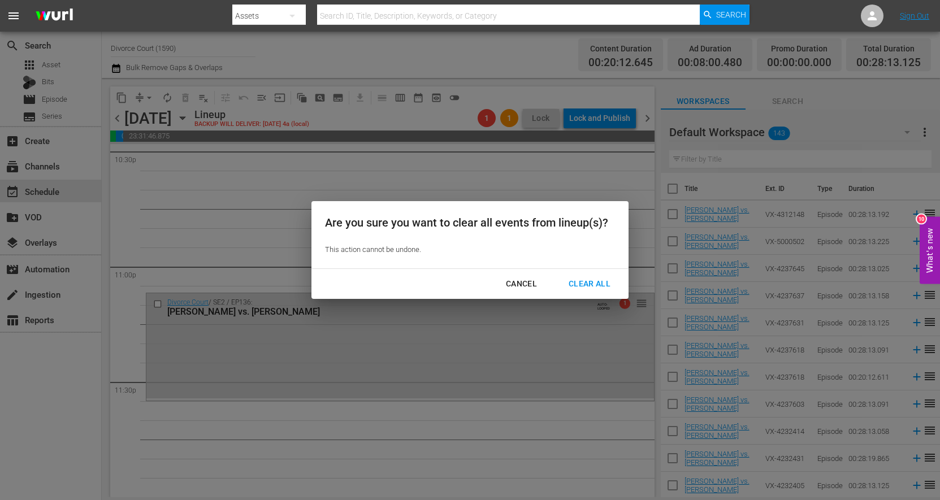
click at [599, 279] on div "Clear All" at bounding box center [590, 284] width 60 height 14
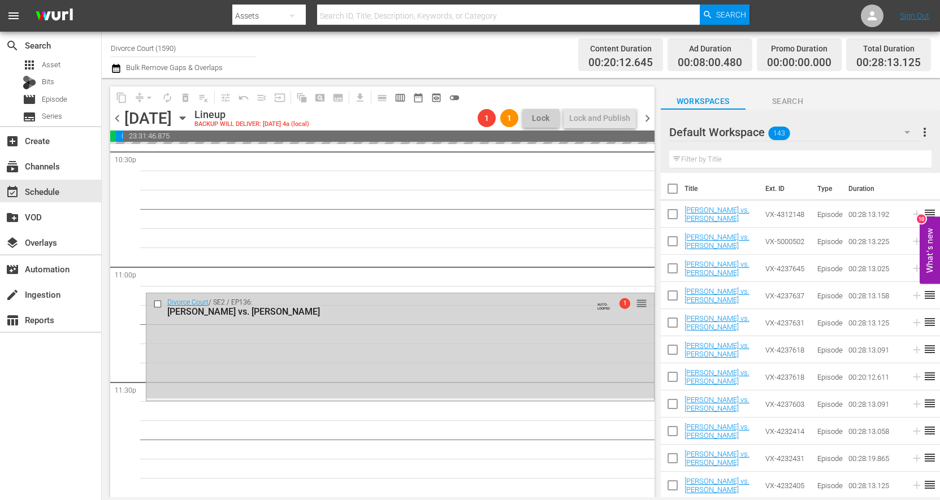
scroll to position [5182, 0]
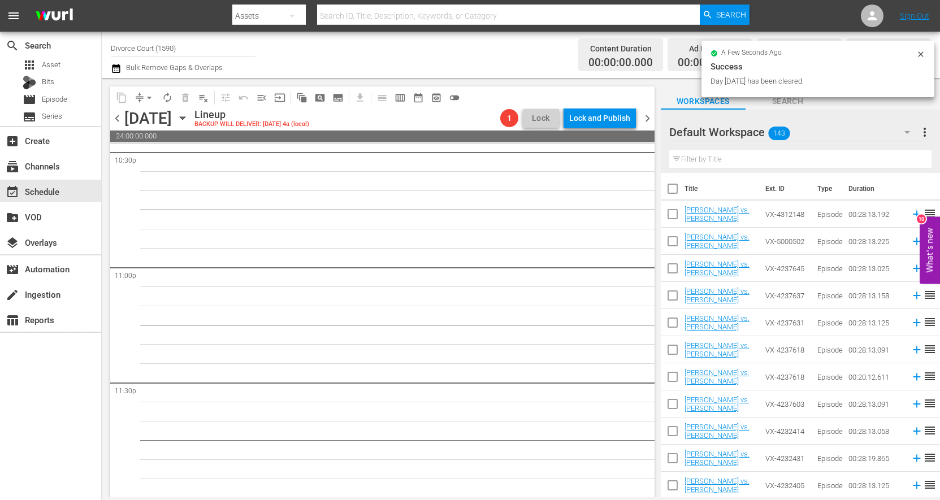
click at [647, 120] on span "chevron_right" at bounding box center [648, 118] width 14 height 14
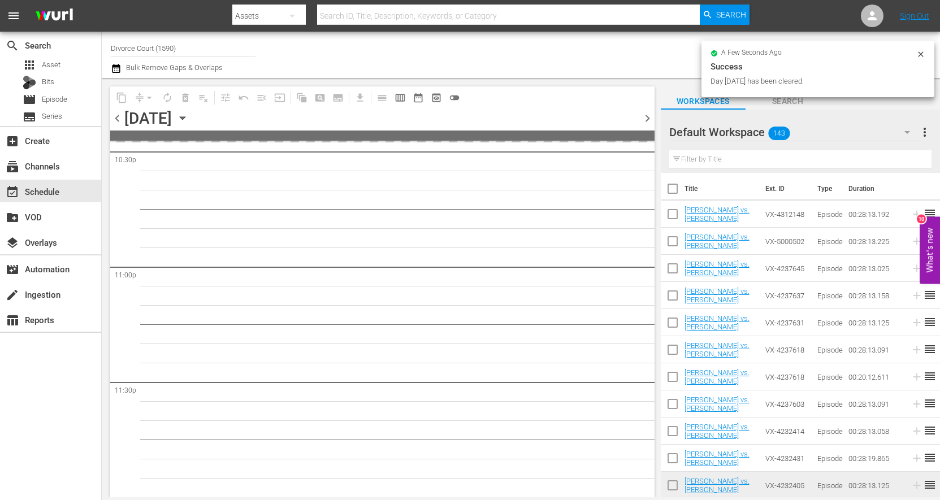
scroll to position [5181, 0]
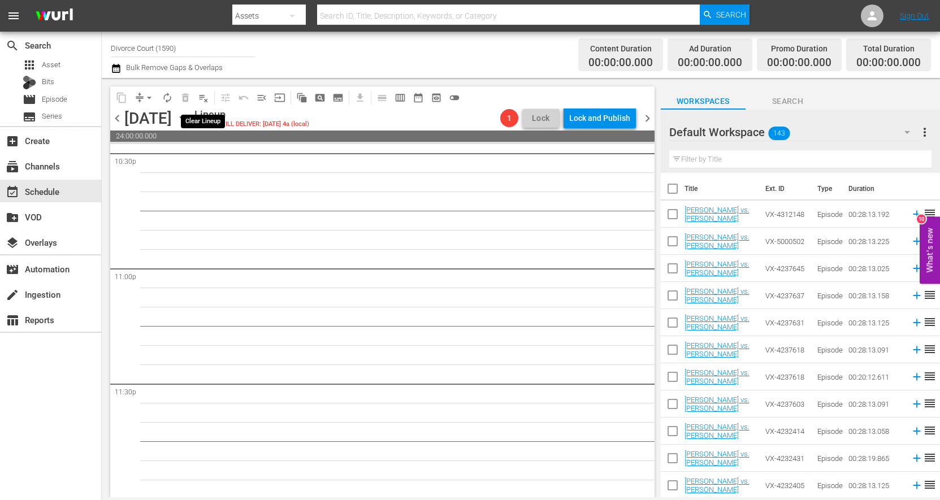
click at [209, 98] on span "playlist_remove_outlined" at bounding box center [203, 97] width 11 height 11
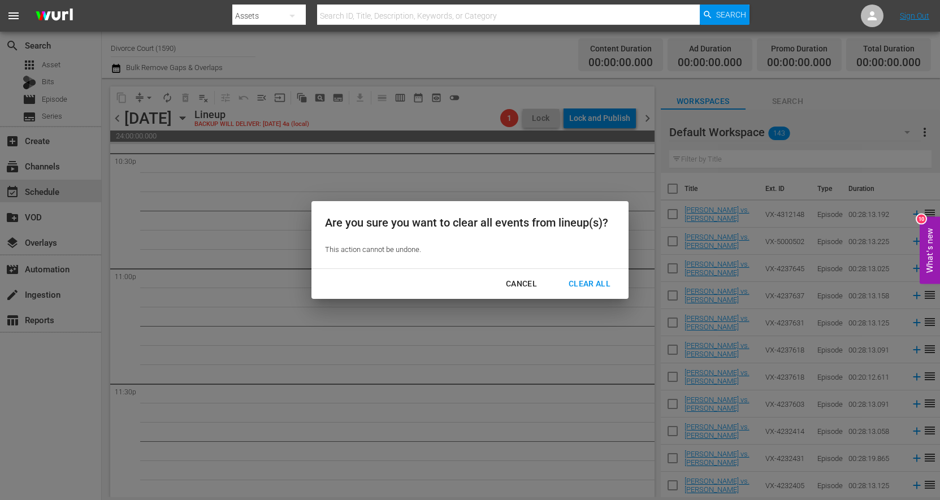
click at [596, 282] on div "Clear All" at bounding box center [590, 284] width 60 height 14
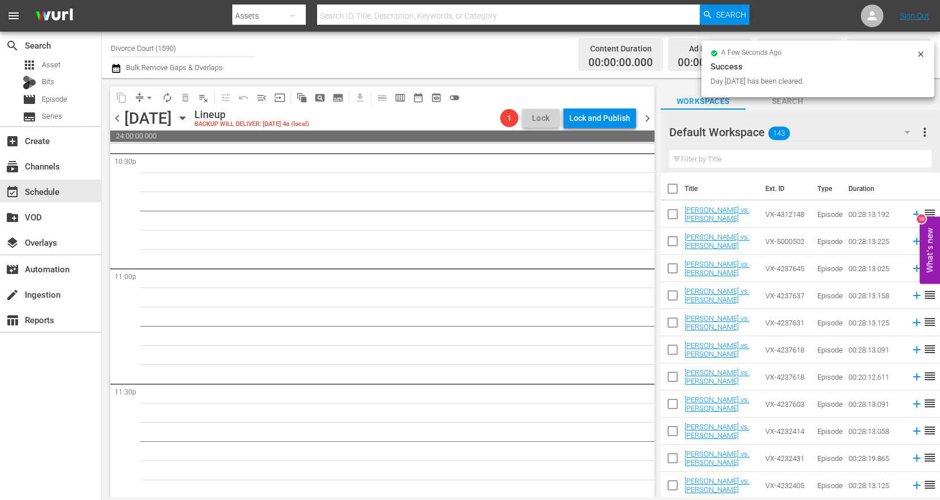
click at [646, 120] on span "chevron_right" at bounding box center [648, 118] width 14 height 14
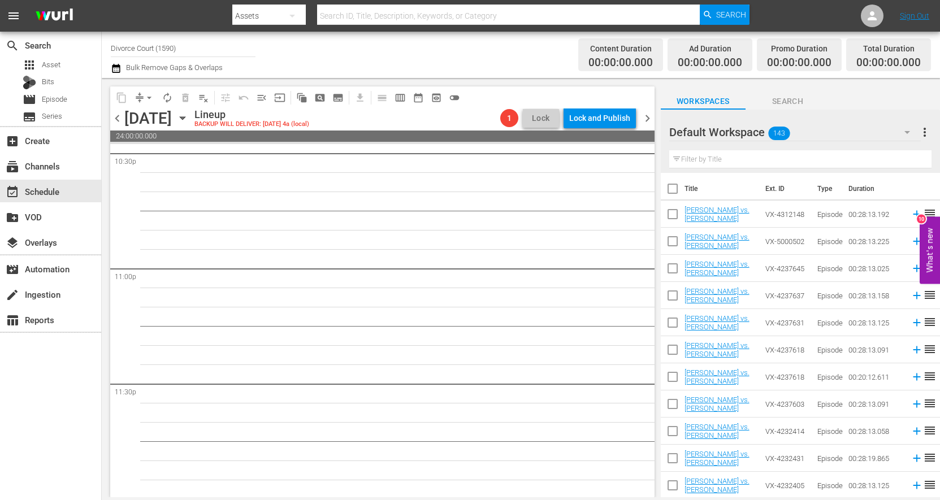
click at [203, 101] on span "playlist_remove_outlined" at bounding box center [203, 97] width 11 height 11
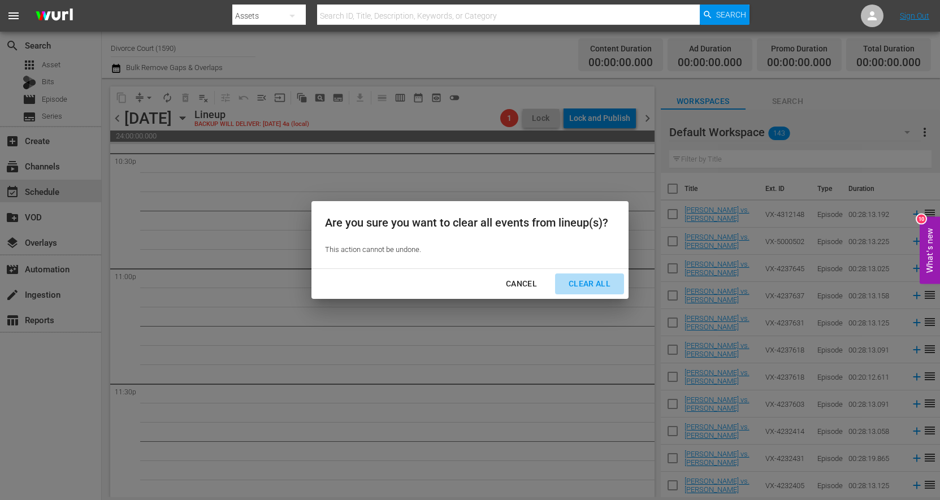
click at [597, 282] on div "Clear All" at bounding box center [590, 284] width 60 height 14
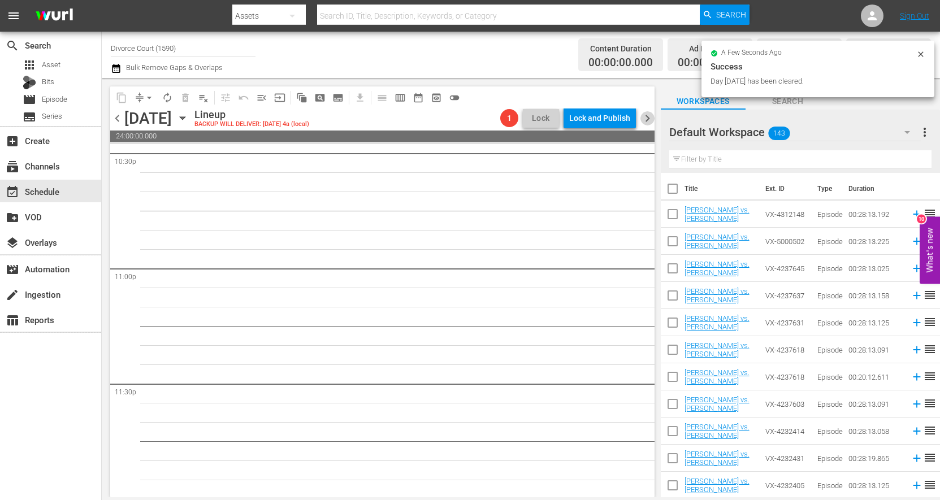
click at [649, 118] on span "chevron_right" at bounding box center [648, 118] width 14 height 14
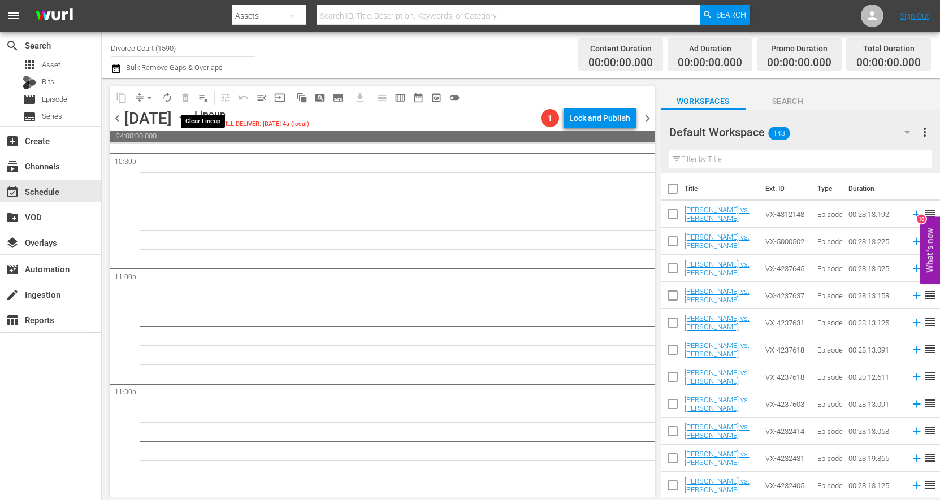
click at [203, 100] on span "playlist_remove_outlined" at bounding box center [203, 97] width 11 height 11
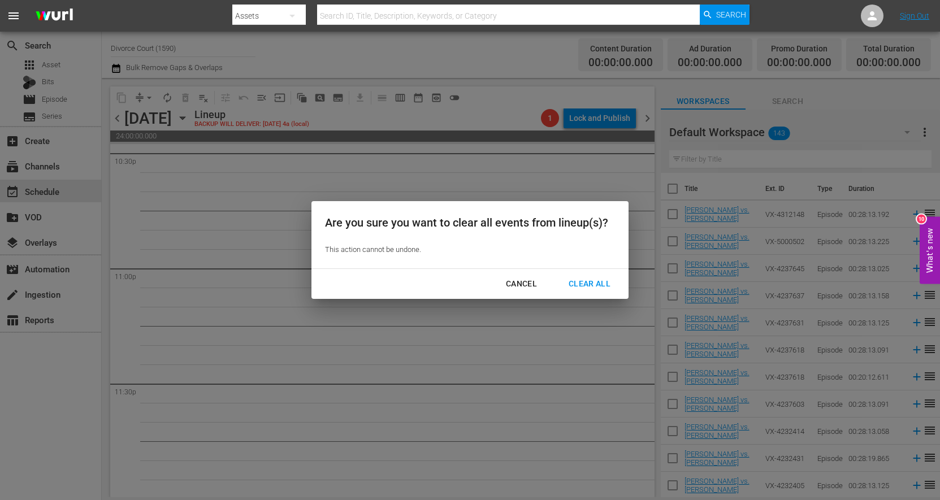
click at [602, 284] on div "Clear All" at bounding box center [590, 284] width 60 height 14
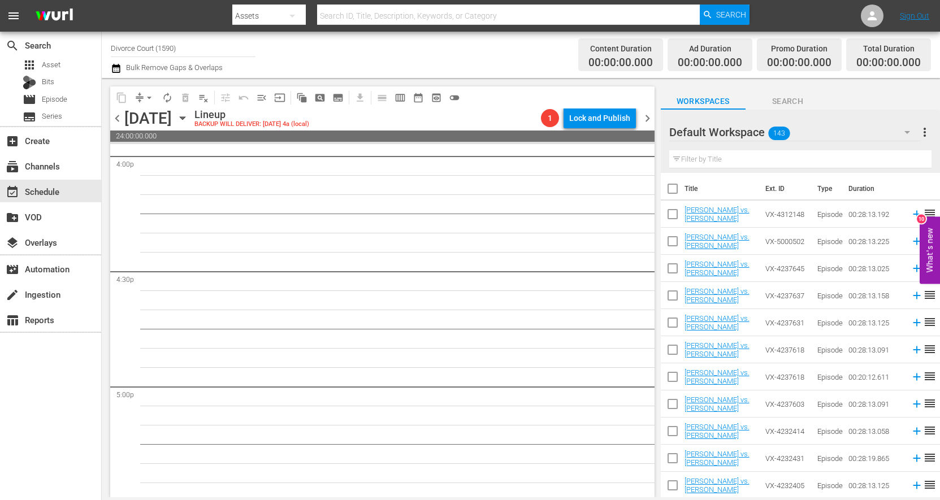
scroll to position [3520, 0]
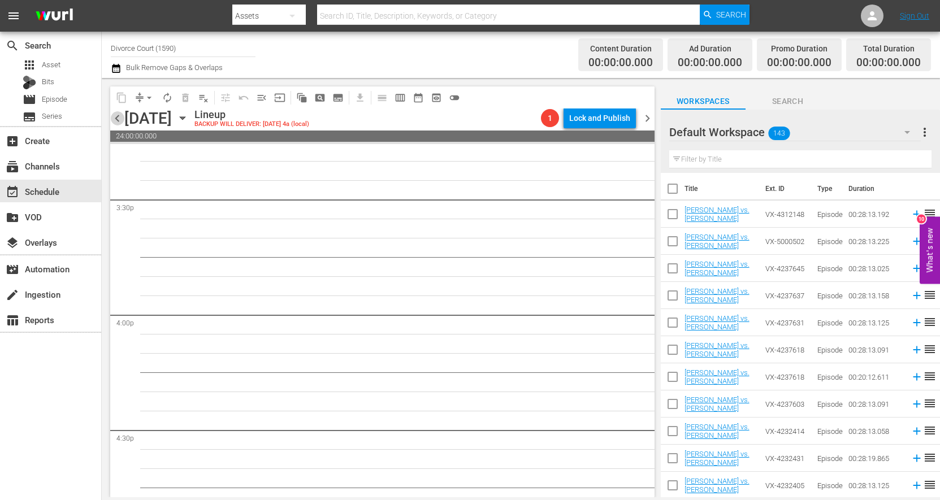
click at [115, 123] on span "chevron_left" at bounding box center [117, 118] width 14 height 14
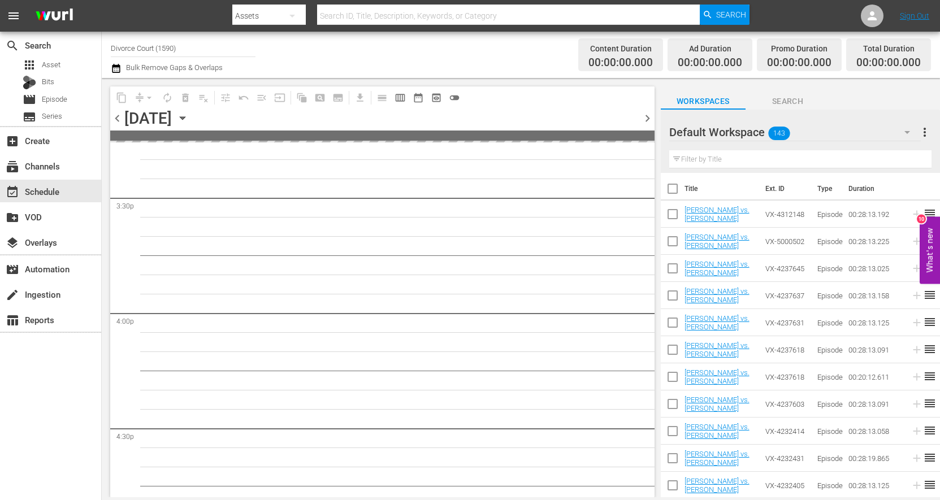
click at [115, 122] on span "chevron_left" at bounding box center [117, 118] width 14 height 14
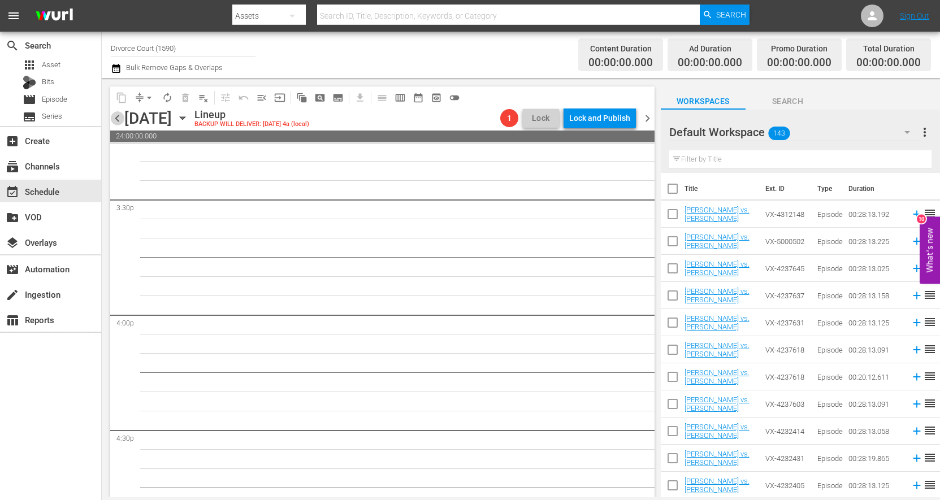
click at [115, 122] on span "chevron_left" at bounding box center [117, 118] width 14 height 14
click at [114, 122] on span "chevron_left" at bounding box center [117, 118] width 14 height 14
click at [116, 120] on span "chevron_left" at bounding box center [117, 118] width 14 height 14
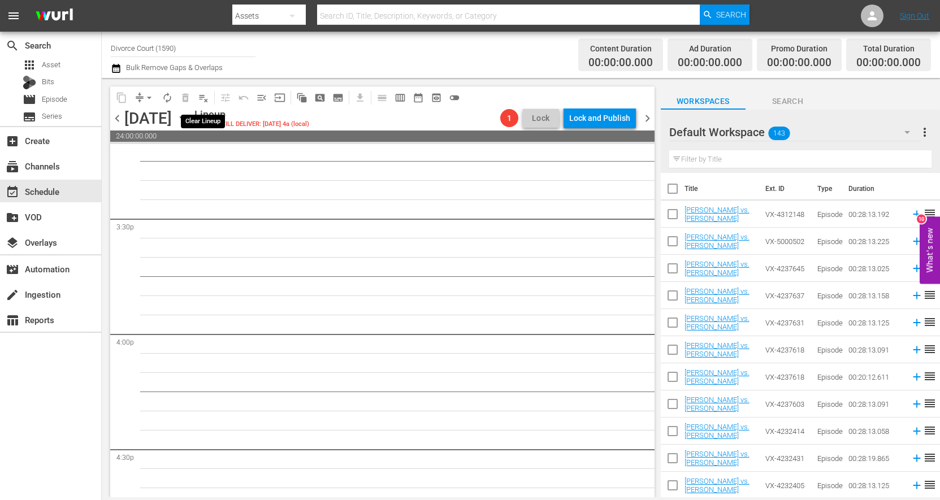
click at [207, 100] on span "playlist_remove_outlined" at bounding box center [203, 97] width 11 height 11
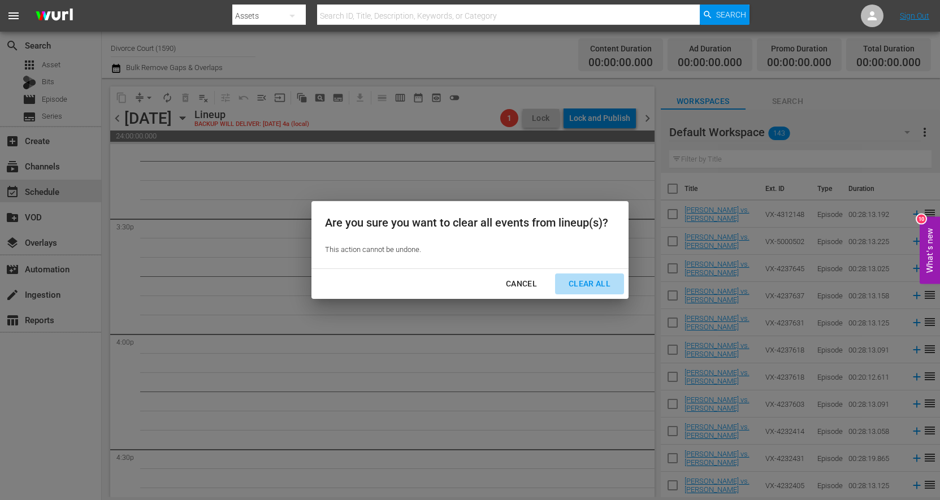
click at [593, 286] on div "Clear All" at bounding box center [590, 284] width 60 height 14
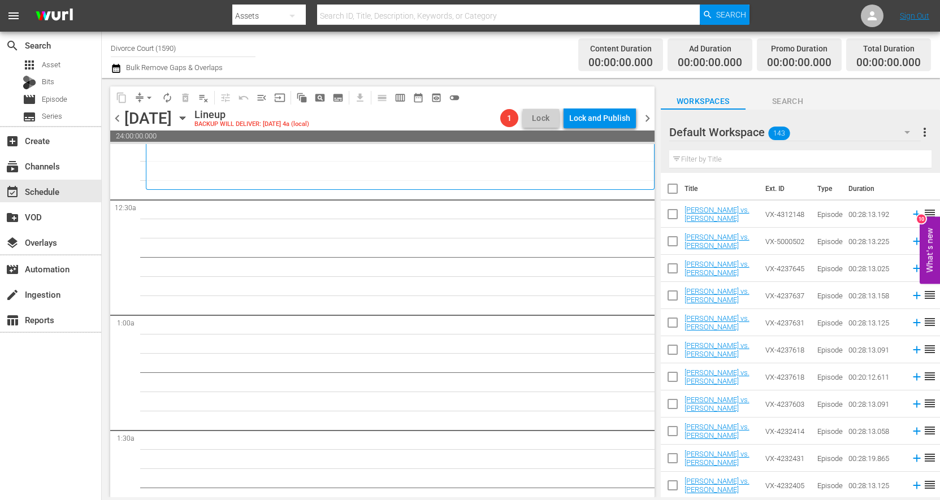
scroll to position [0, 0]
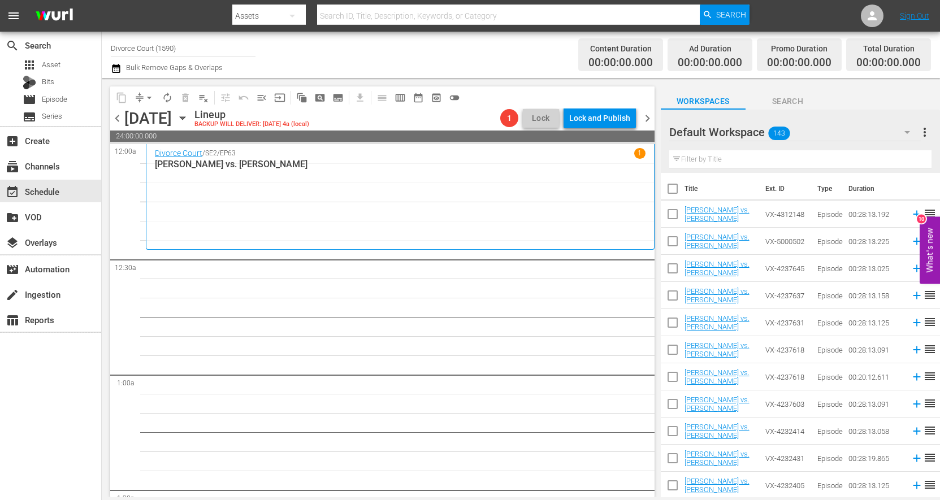
click at [332, 166] on p "[PERSON_NAME] vs. [PERSON_NAME]" at bounding box center [400, 164] width 491 height 11
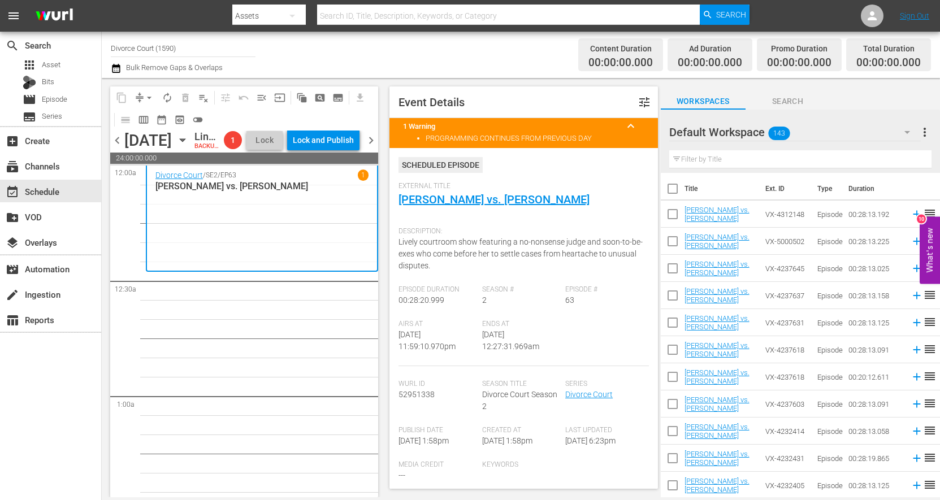
click at [328, 219] on div "Divorce Court / SE2 / EP63 1 Sharon vs. Anthony" at bounding box center [261, 218] width 213 height 97
click at [207, 97] on span "playlist_remove_outlined" at bounding box center [203, 97] width 11 height 11
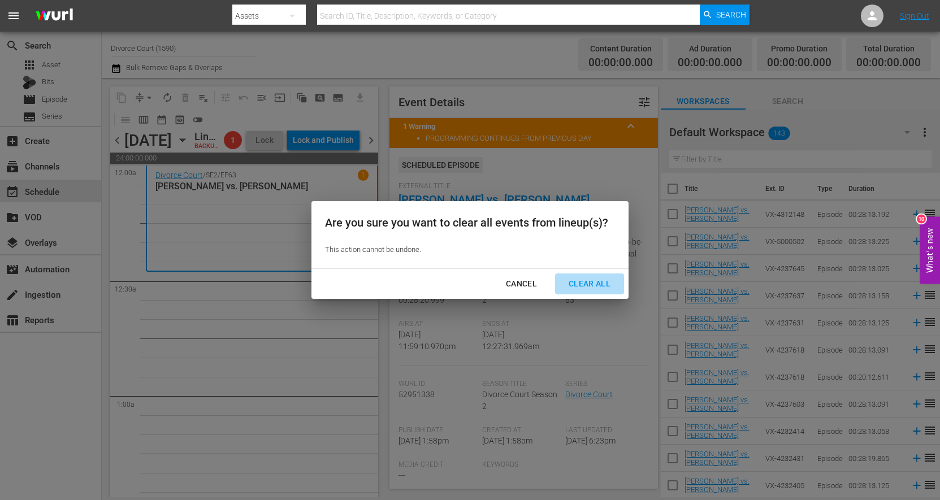
click at [594, 286] on div "Clear All" at bounding box center [590, 284] width 60 height 14
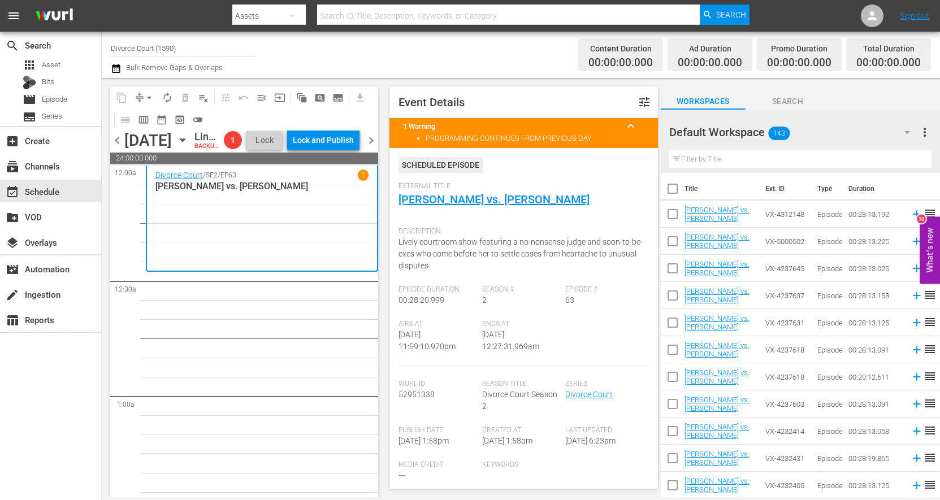
click at [371, 148] on span "chevron_right" at bounding box center [371, 140] width 14 height 14
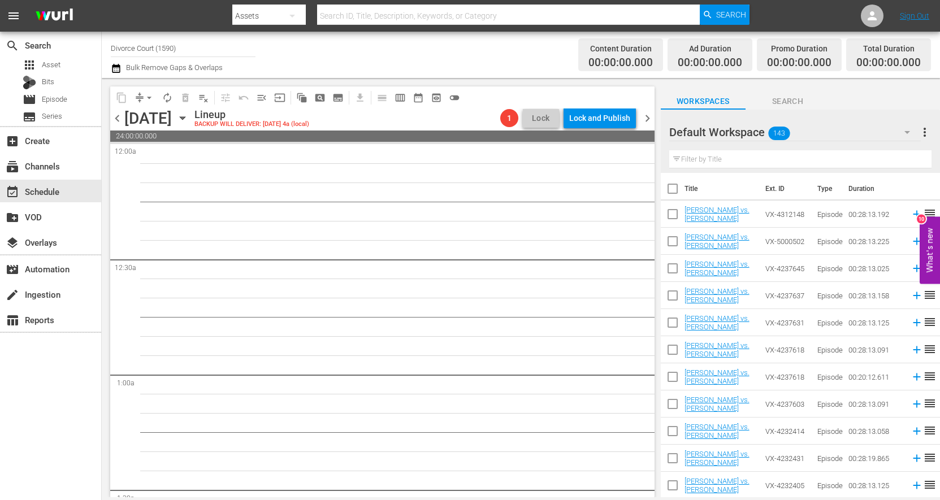
click at [119, 120] on span "chevron_left" at bounding box center [117, 118] width 14 height 14
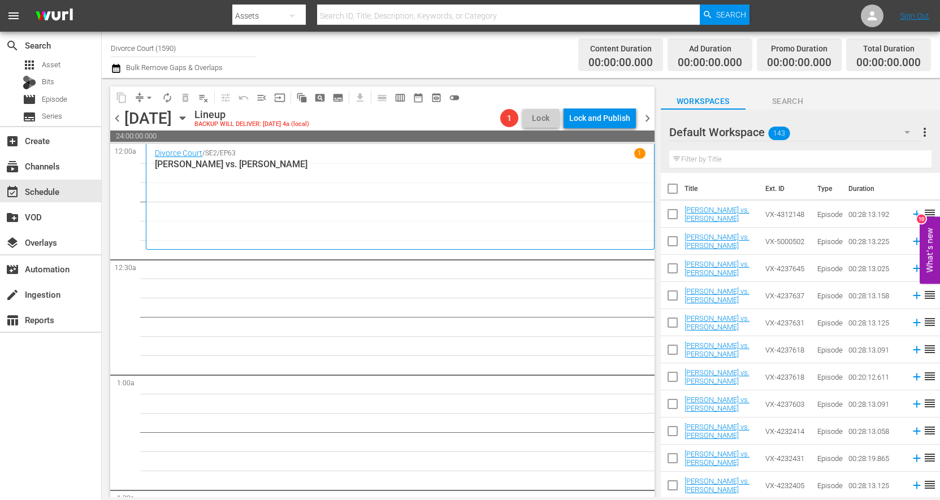
click at [119, 120] on span "chevron_left" at bounding box center [117, 118] width 14 height 14
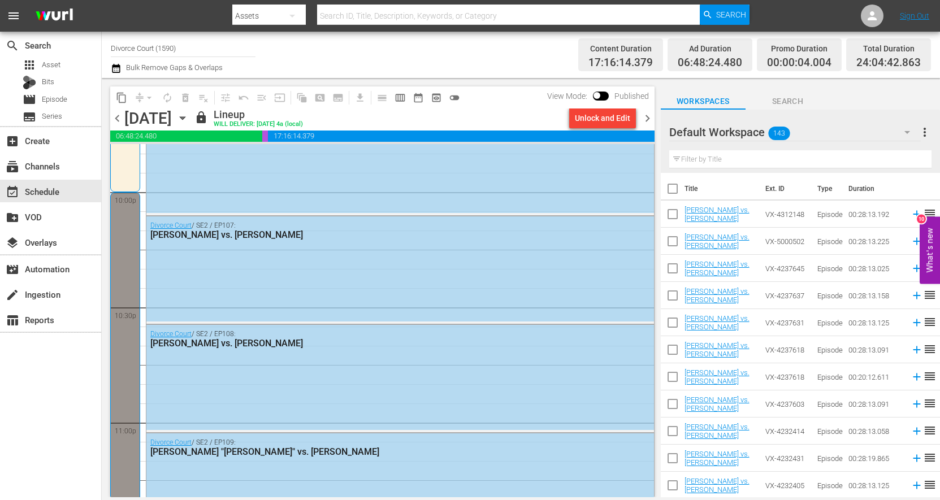
scroll to position [5289, 0]
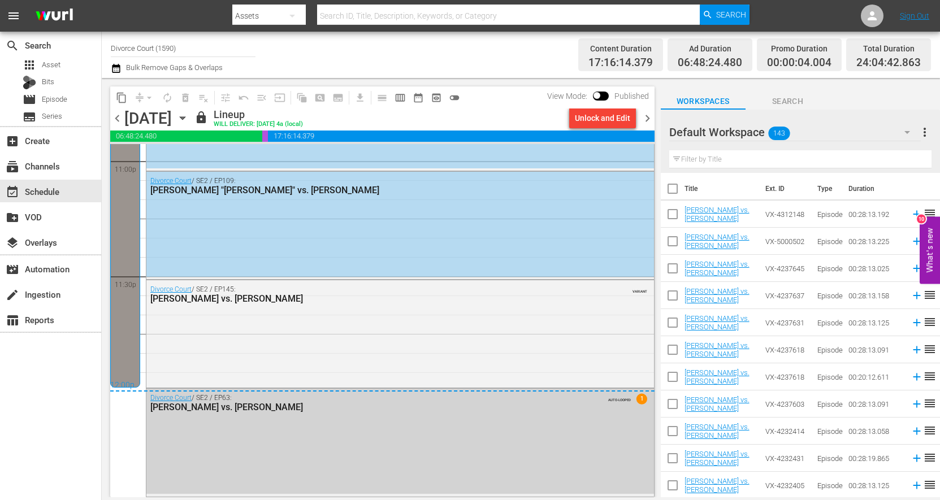
click at [513, 413] on div "Divorce Court / SE2 / EP63: Sharon vs. Anthony AUTO-LOOPED 1" at bounding box center [400, 403] width 508 height 28
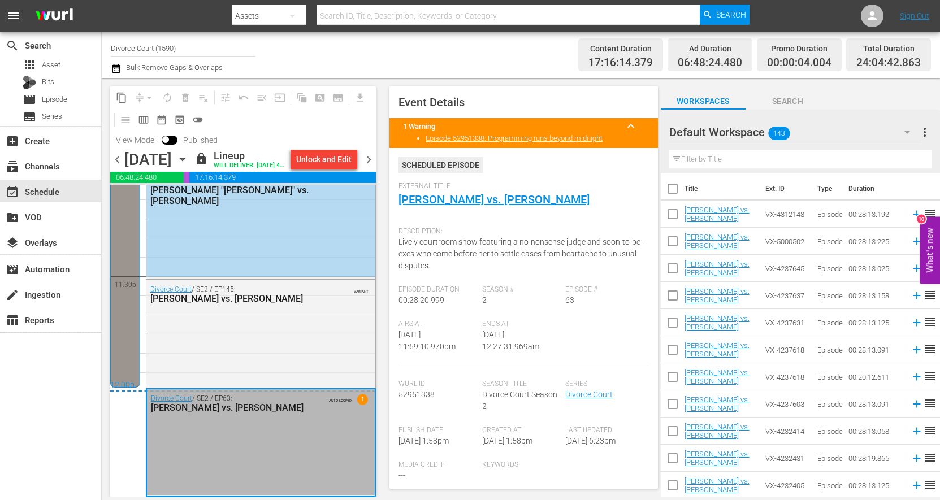
scroll to position [5348, 0]
click at [326, 155] on div "Unlock and Edit" at bounding box center [323, 159] width 55 height 20
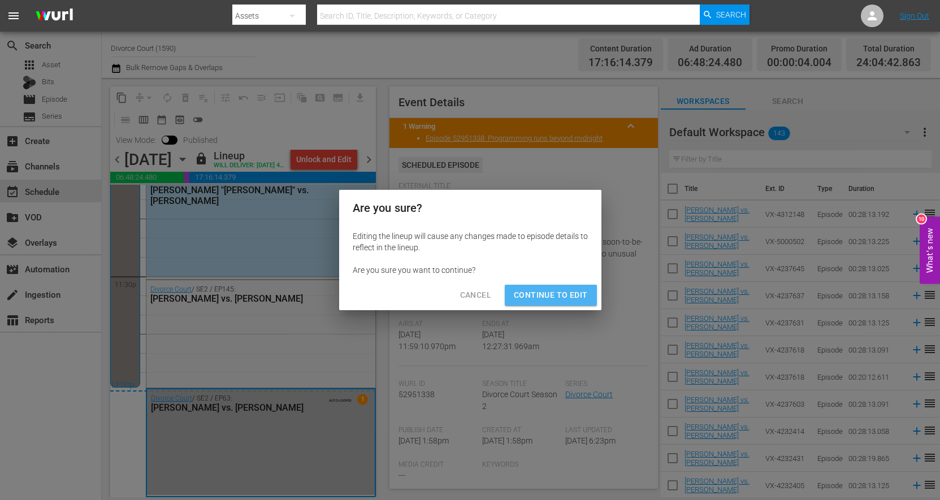
click at [550, 299] on span "Continue to Edit" at bounding box center [551, 295] width 74 height 14
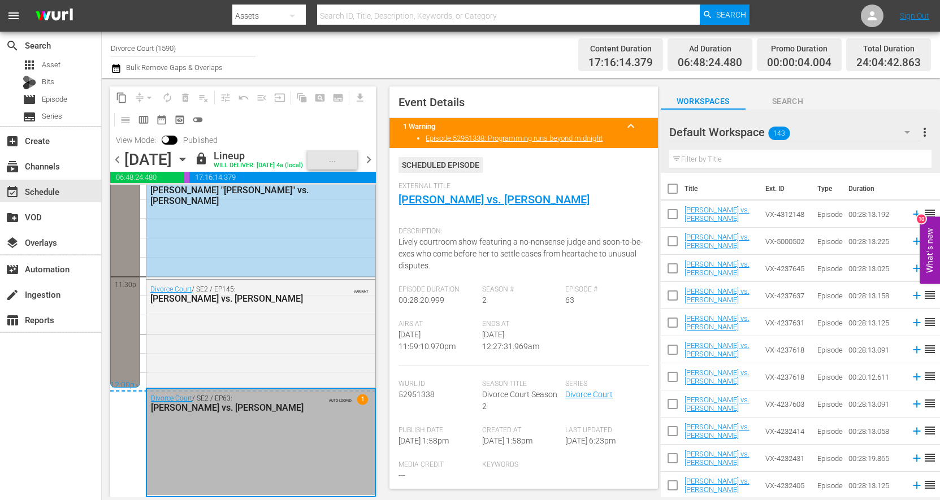
scroll to position [5328, 0]
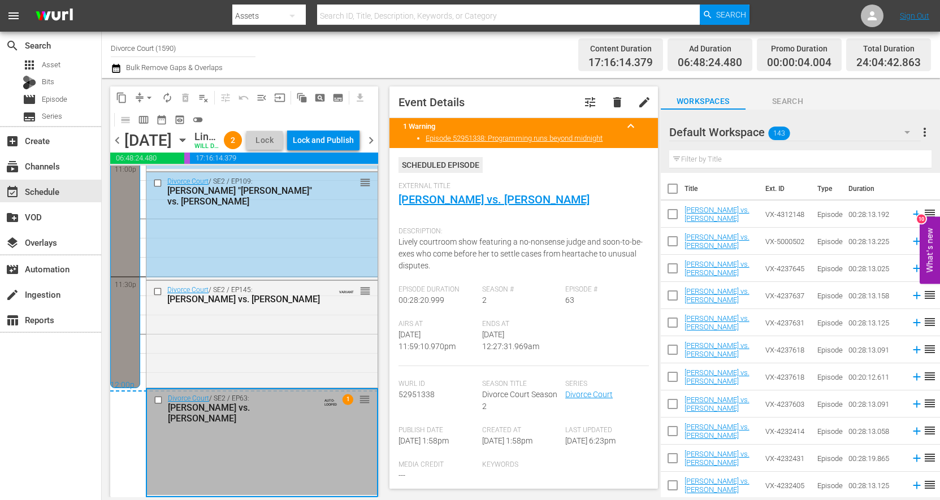
click at [258, 472] on div "Divorce Court / SE2 / EP63: Sharon vs. Anthony AUTO-LOOPED 1 reorder" at bounding box center [262, 443] width 230 height 106
click at [158, 400] on input "checkbox" at bounding box center [160, 401] width 12 height 10
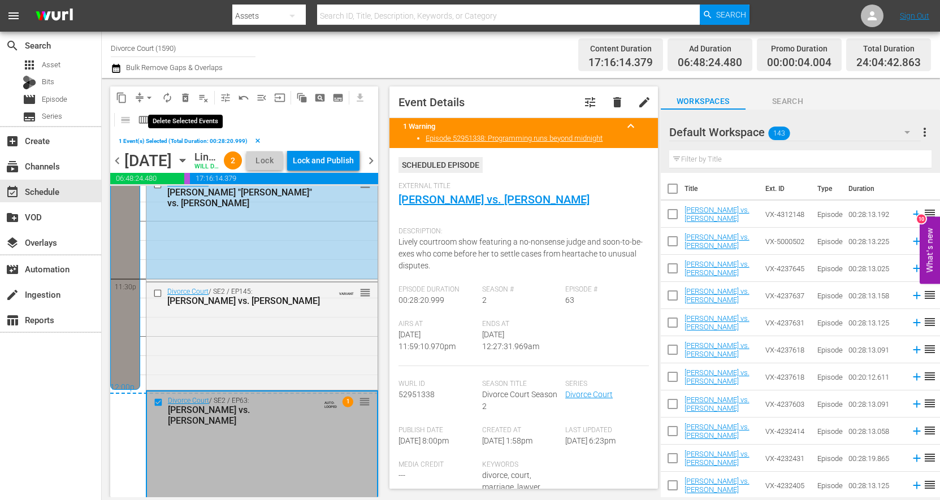
click at [188, 100] on span "delete_forever_outlined" at bounding box center [185, 97] width 11 height 11
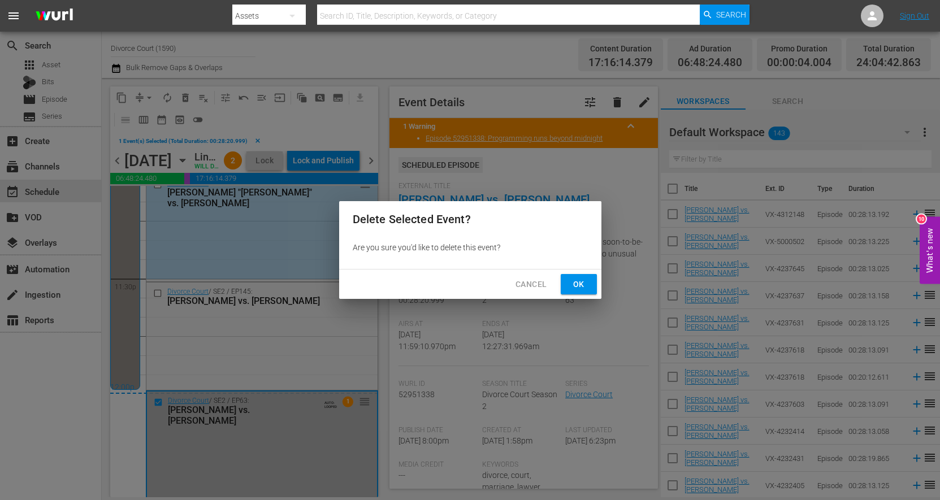
click at [585, 285] on span "Ok" at bounding box center [579, 285] width 18 height 14
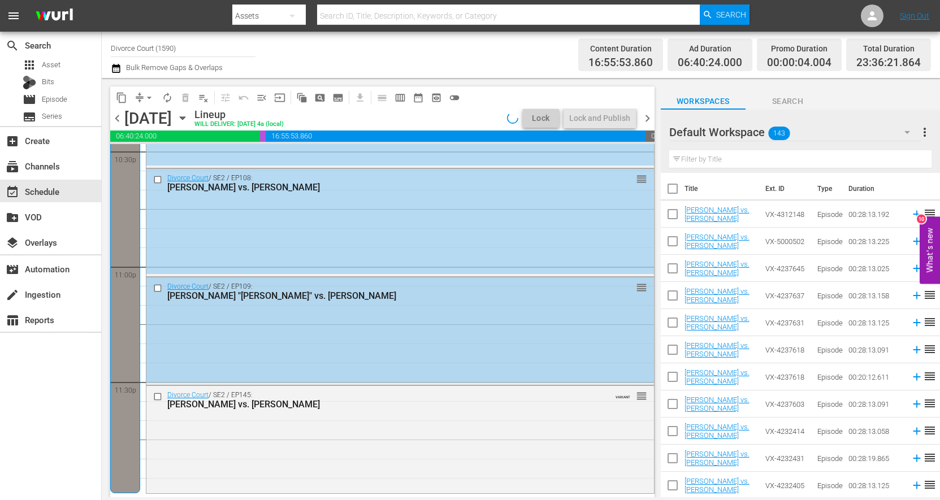
scroll to position [5183, 0]
click at [620, 115] on div "Lock and Publish" at bounding box center [599, 118] width 61 height 20
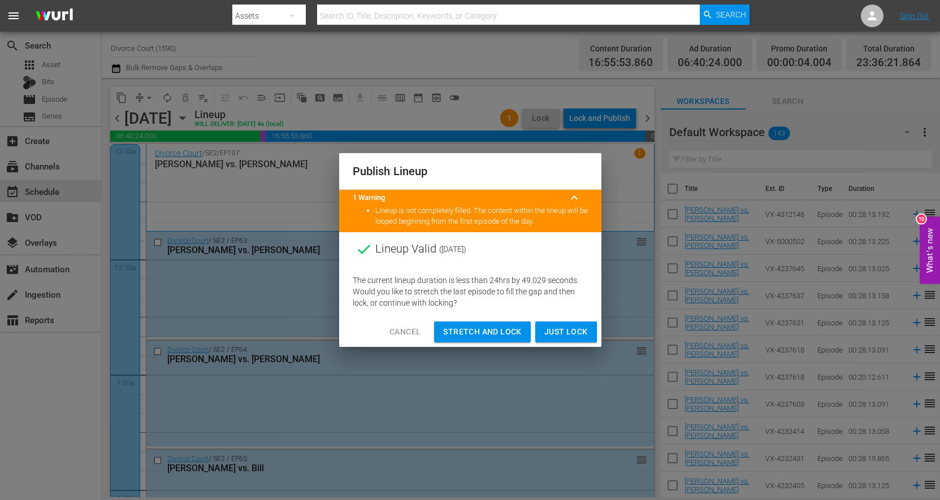
scroll to position [5183, 0]
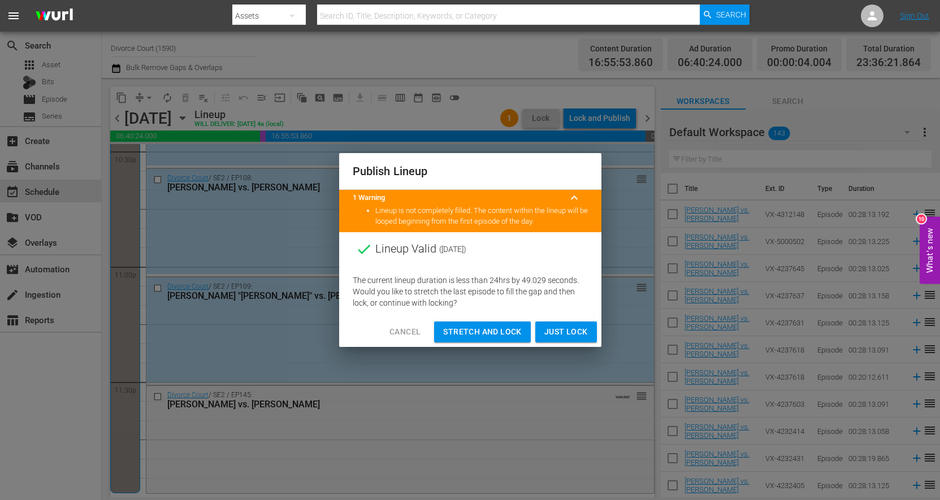
click at [551, 328] on span "Just Lock" at bounding box center [566, 332] width 44 height 14
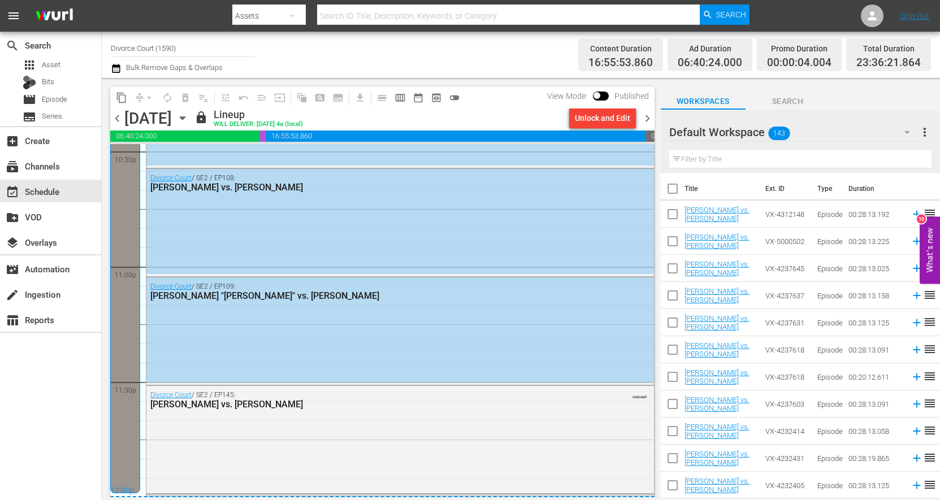
click at [645, 115] on span "chevron_right" at bounding box center [648, 118] width 14 height 14
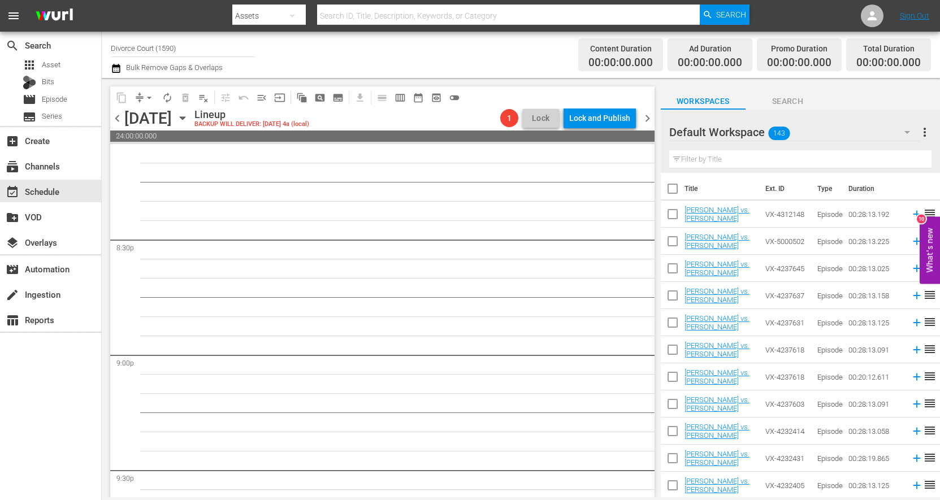
scroll to position [4605, 0]
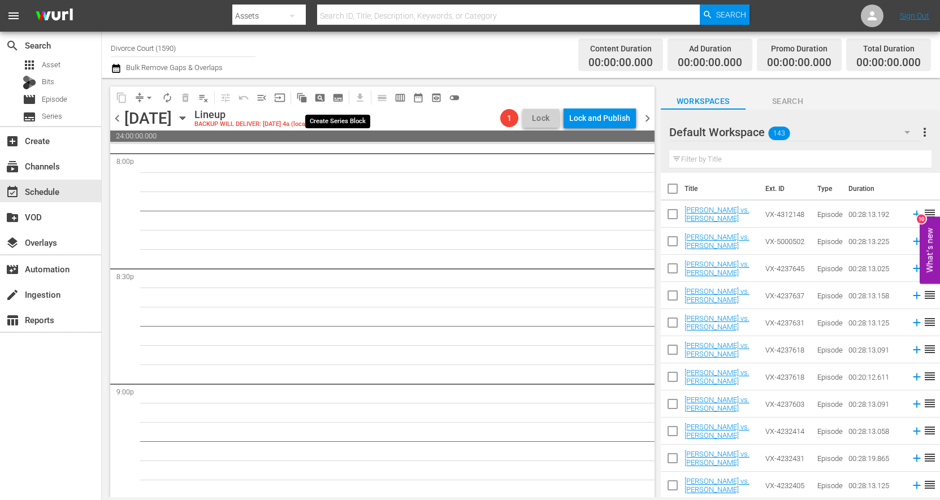
click at [340, 100] on span "subtitles_outlined" at bounding box center [337, 97] width 11 height 11
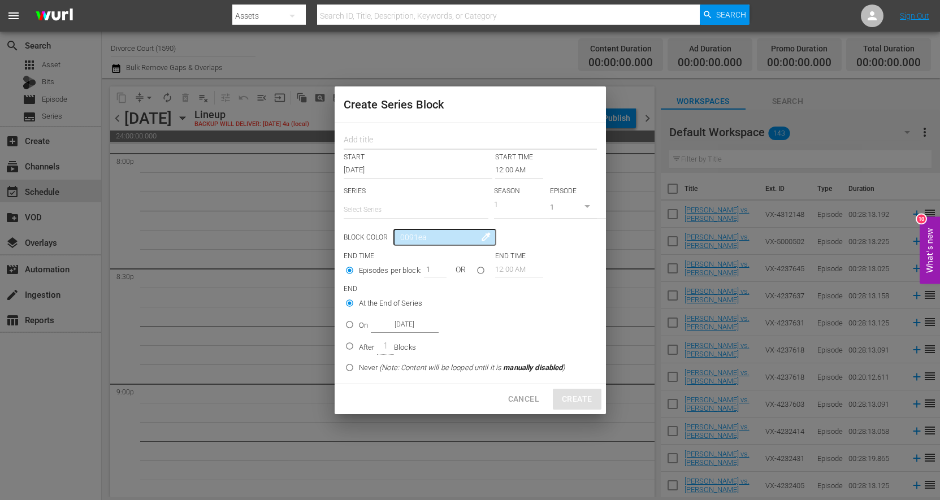
click at [379, 143] on input "text" at bounding box center [470, 142] width 253 height 18
type input "Aug Block 1 - Season 2"
click at [376, 209] on input "text" at bounding box center [416, 209] width 145 height 27
click at [379, 241] on div "Divorce Court" at bounding box center [416, 241] width 127 height 27
type input "Divorce Court"
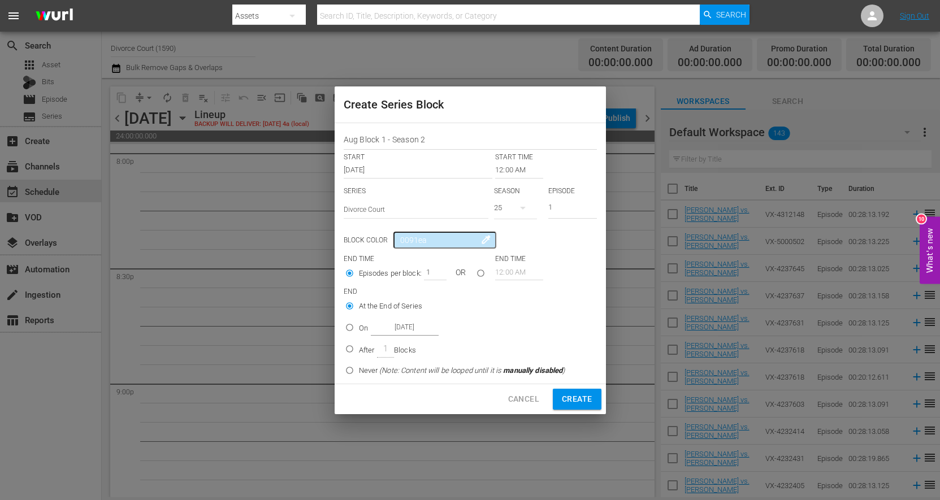
click at [517, 208] on icon "button" at bounding box center [523, 208] width 14 height 14
click at [516, 295] on div "2" at bounding box center [509, 292] width 31 height 11
click at [421, 241] on input "0091ea" at bounding box center [445, 240] width 102 height 17
drag, startPoint x: 432, startPoint y: 240, endPoint x: 378, endPoint y: 243, distance: 53.8
click at [394, 243] on input "0091ea" at bounding box center [445, 240] width 102 height 17
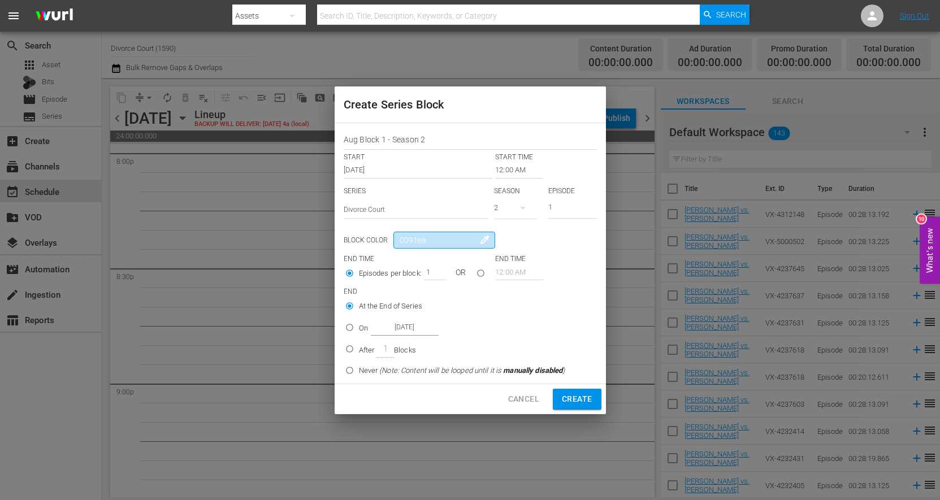
drag, startPoint x: 432, startPoint y: 244, endPoint x: 393, endPoint y: 241, distance: 39.1
click at [394, 241] on input "0091ea" at bounding box center [445, 240] width 102 height 17
type input "382a21"
click at [440, 270] on input "2" at bounding box center [432, 272] width 17 height 16
click at [439, 270] on input "3" at bounding box center [432, 272] width 17 height 16
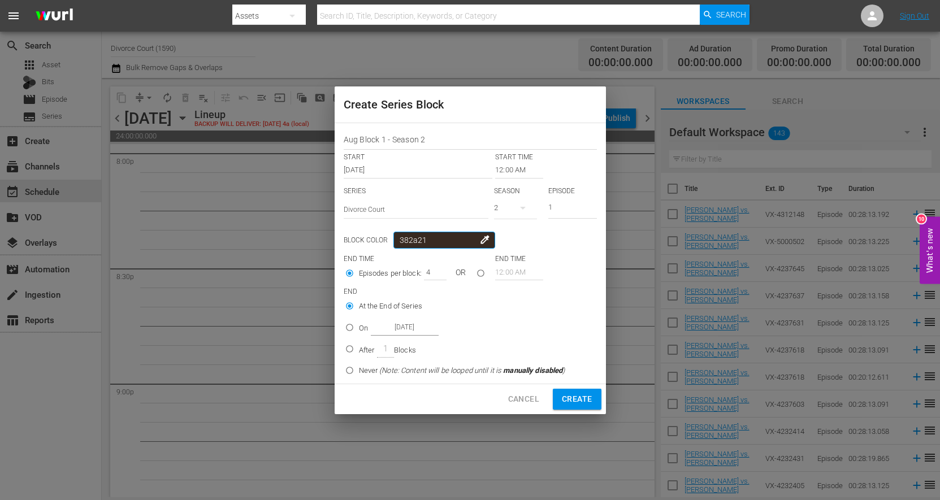
click at [439, 270] on input "4" at bounding box center [432, 272] width 17 height 16
click at [439, 270] on input "5" at bounding box center [432, 272] width 17 height 16
click at [439, 270] on input "6" at bounding box center [432, 272] width 17 height 16
click at [439, 270] on input "7" at bounding box center [432, 272] width 17 height 16
click at [439, 270] on input "8" at bounding box center [432, 272] width 17 height 16
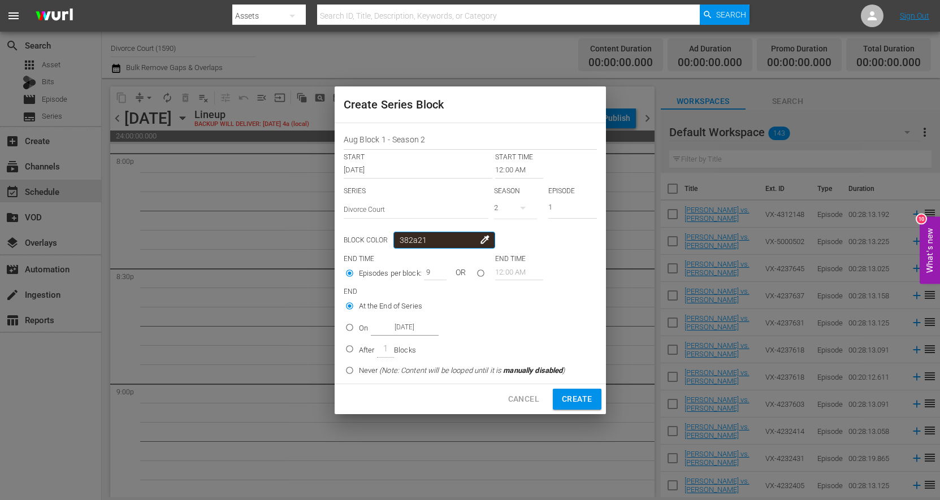
click at [439, 270] on input "9" at bounding box center [432, 272] width 17 height 16
click at [439, 270] on input "10" at bounding box center [432, 272] width 17 height 16
click at [439, 270] on input "11" at bounding box center [432, 272] width 17 height 16
type input "12"
click at [439, 270] on input "12" at bounding box center [432, 272] width 17 height 16
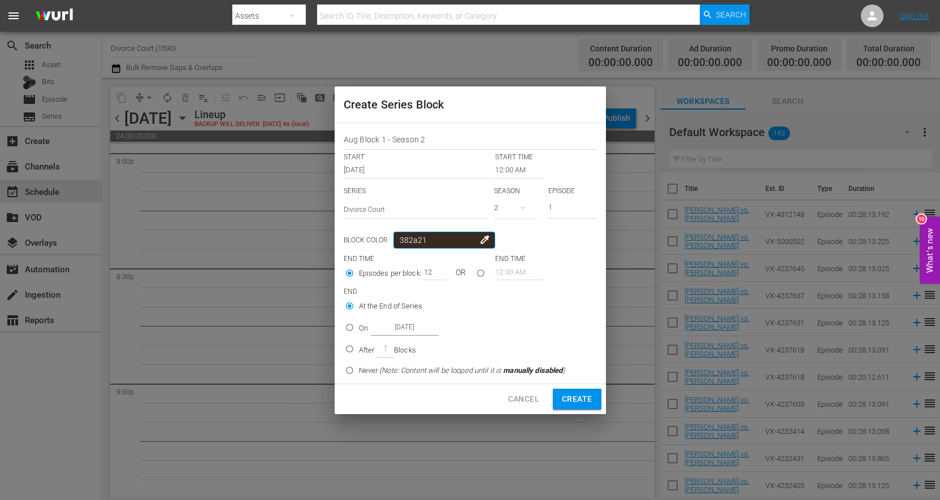
type input "382a21"
click at [348, 328] on input "On Aug 14th 2025" at bounding box center [349, 330] width 19 height 19
radio input "true"
click at [401, 329] on input "Aug 14th 2025" at bounding box center [405, 327] width 68 height 15
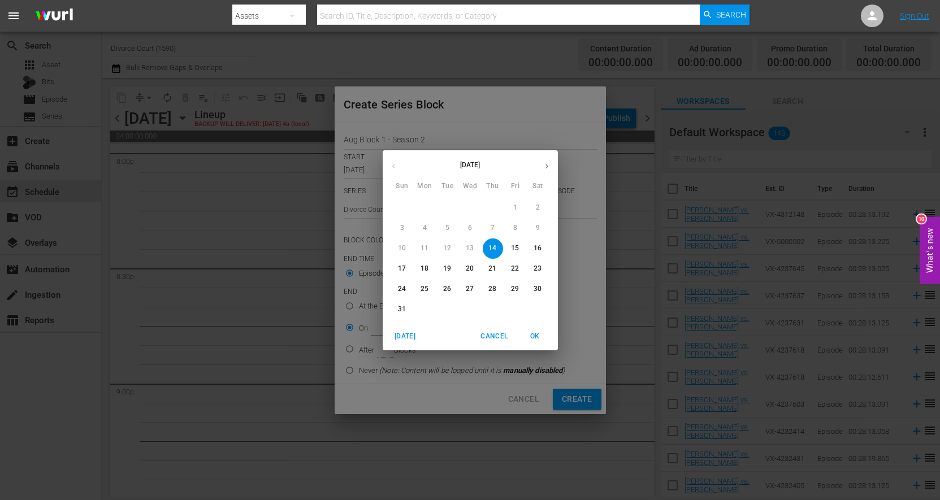
click at [548, 166] on icon "button" at bounding box center [547, 166] width 3 height 5
click at [467, 208] on span "3" at bounding box center [470, 208] width 20 height 10
type input "Sep 3rd 2025"
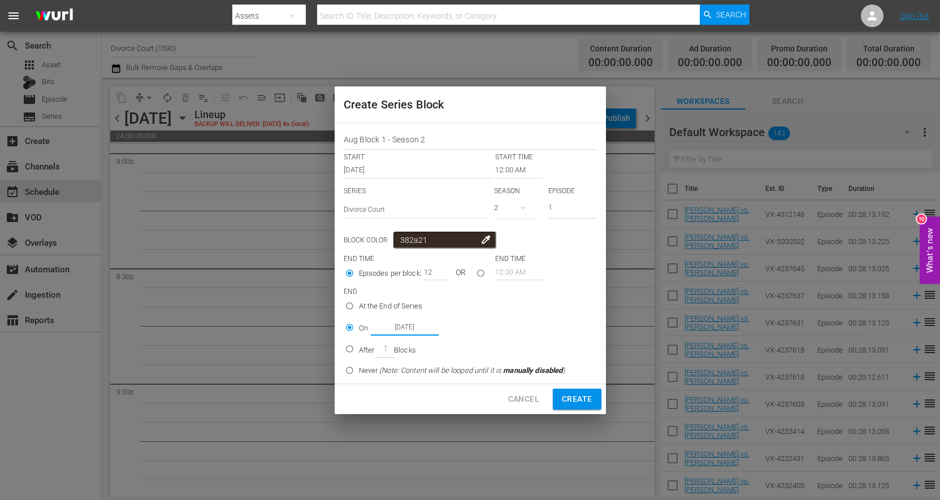
click at [577, 397] on span "Create" at bounding box center [577, 399] width 30 height 14
type input "1"
radio input "true"
type input "Aug 14th 2025"
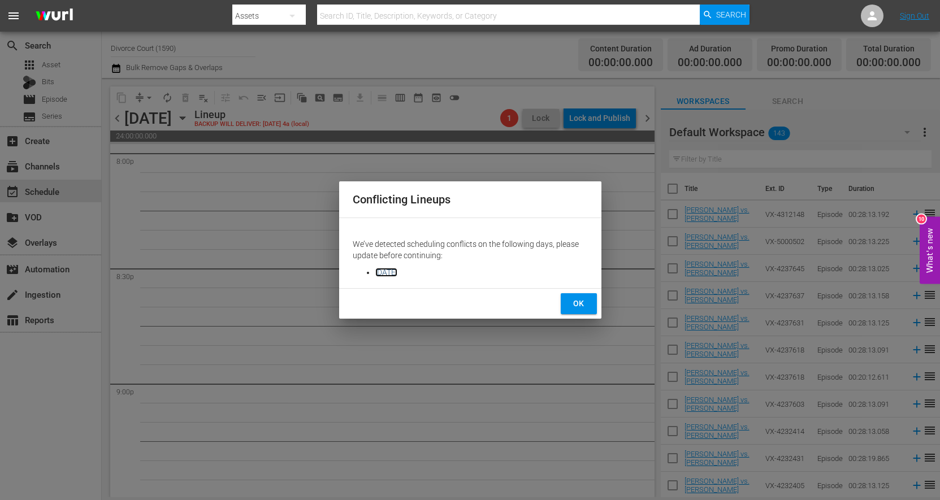
click at [397, 274] on link "Wednesday, August 13, 2025" at bounding box center [386, 272] width 22 height 9
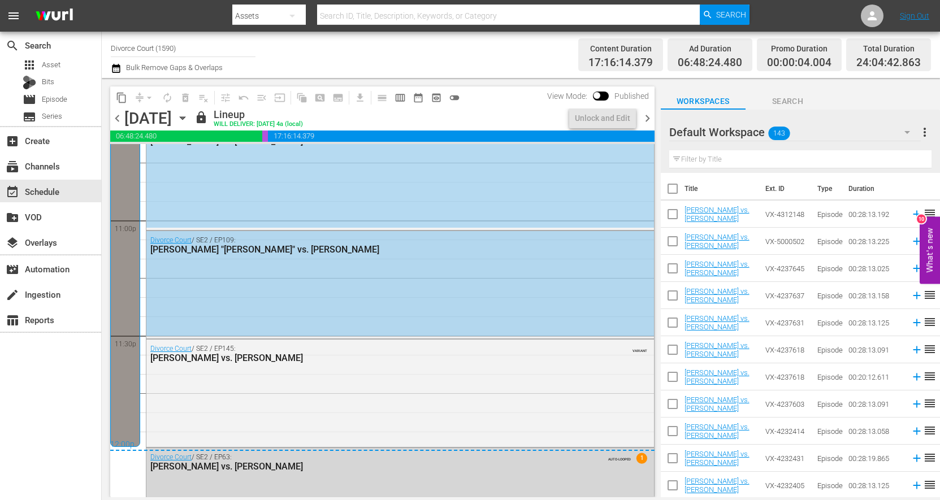
scroll to position [5289, 0]
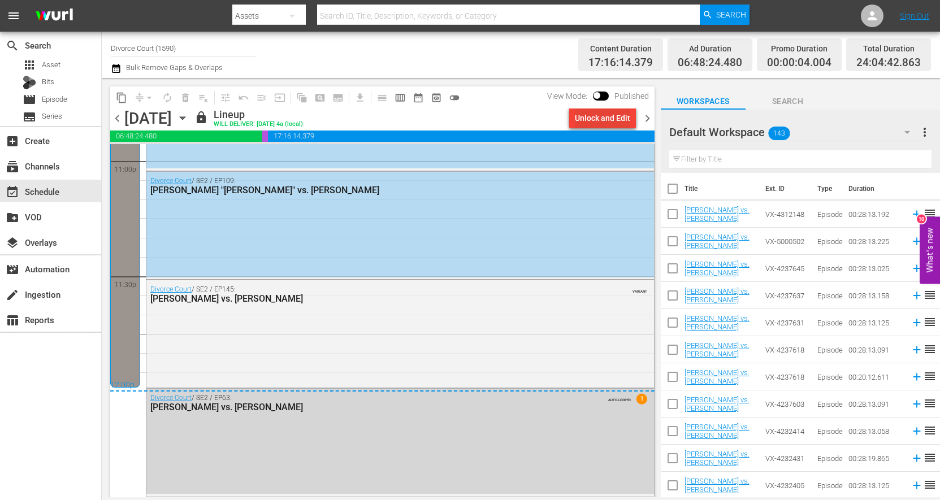
click at [607, 123] on div "Unlock and Edit" at bounding box center [602, 118] width 55 height 20
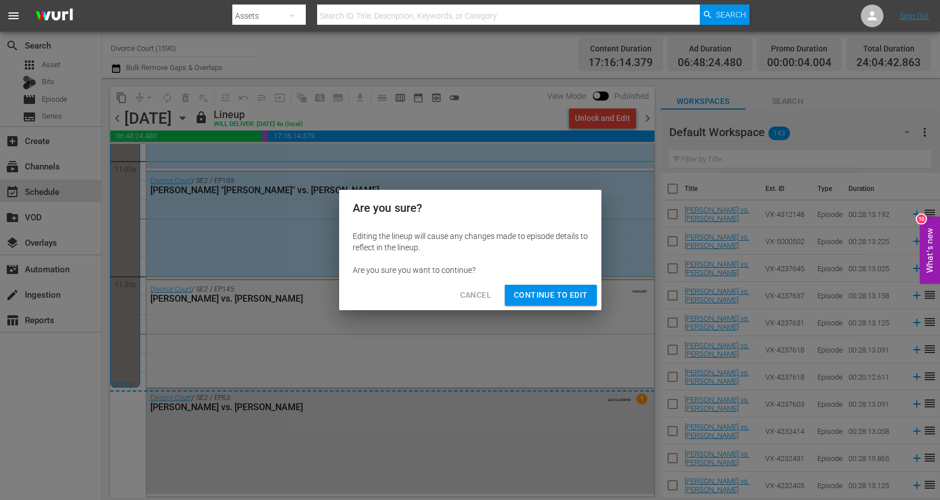
click at [529, 293] on span "Continue to Edit" at bounding box center [551, 295] width 74 height 14
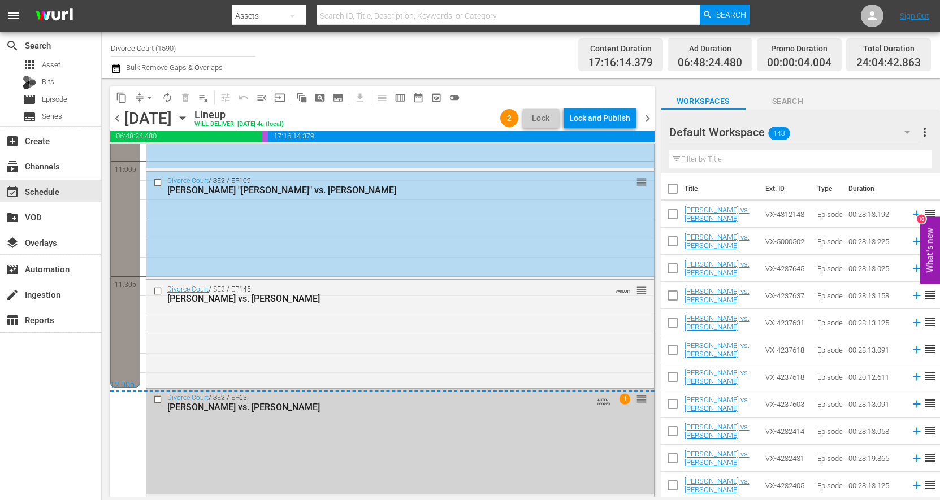
click at [161, 401] on input "checkbox" at bounding box center [159, 400] width 12 height 10
click at [187, 98] on span "delete_forever_outlined" at bounding box center [185, 97] width 11 height 11
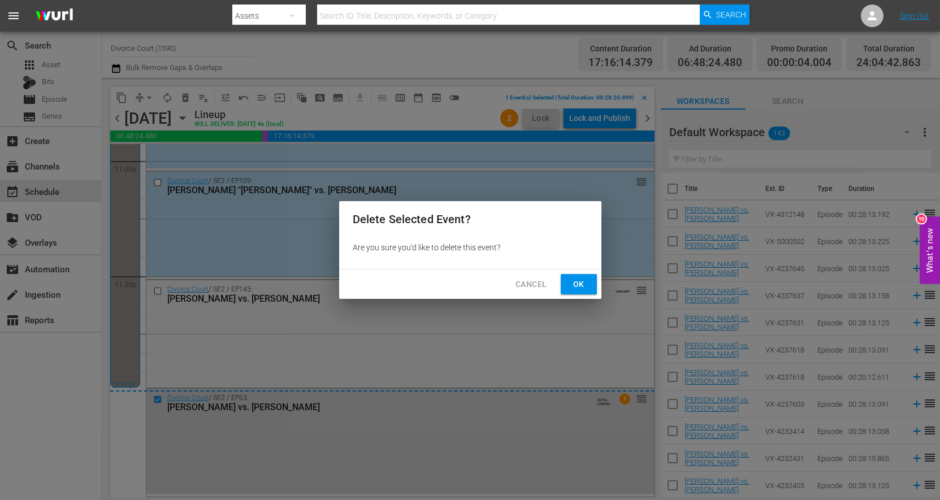
click at [577, 286] on span "Ok" at bounding box center [579, 285] width 18 height 14
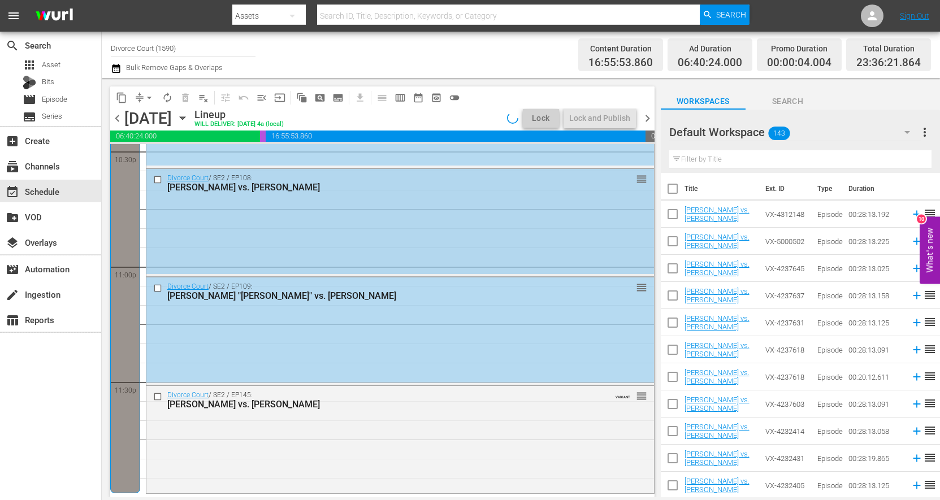
scroll to position [5183, 0]
click at [583, 118] on div "Lock and Publish" at bounding box center [599, 118] width 61 height 20
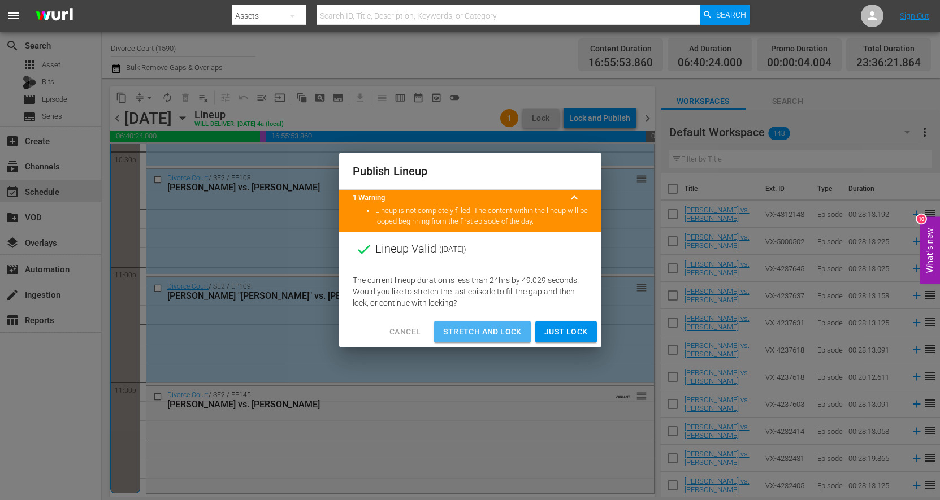
click at [503, 332] on span "Stretch and Lock" at bounding box center [482, 332] width 78 height 14
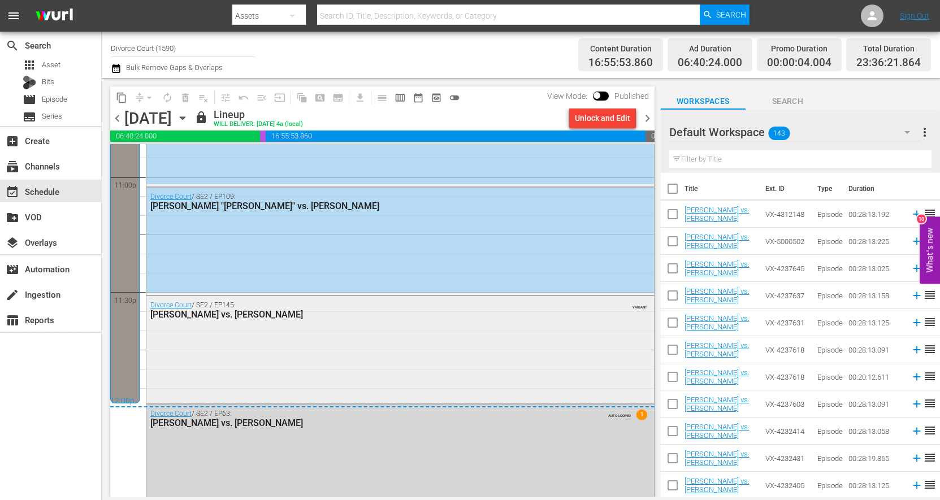
scroll to position [5289, 0]
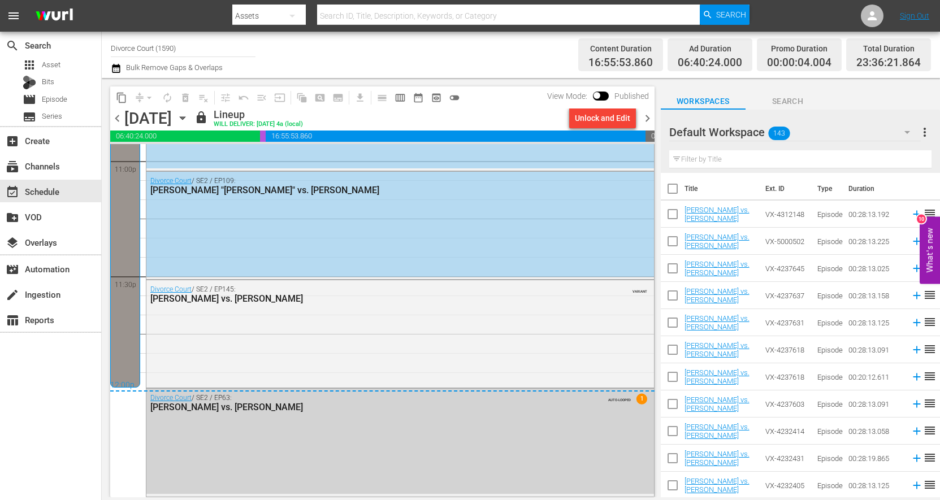
click at [513, 435] on div "Divorce Court / SE2 / EP63: Sharon vs. Anthony AUTO-LOOPED 1" at bounding box center [400, 442] width 508 height 106
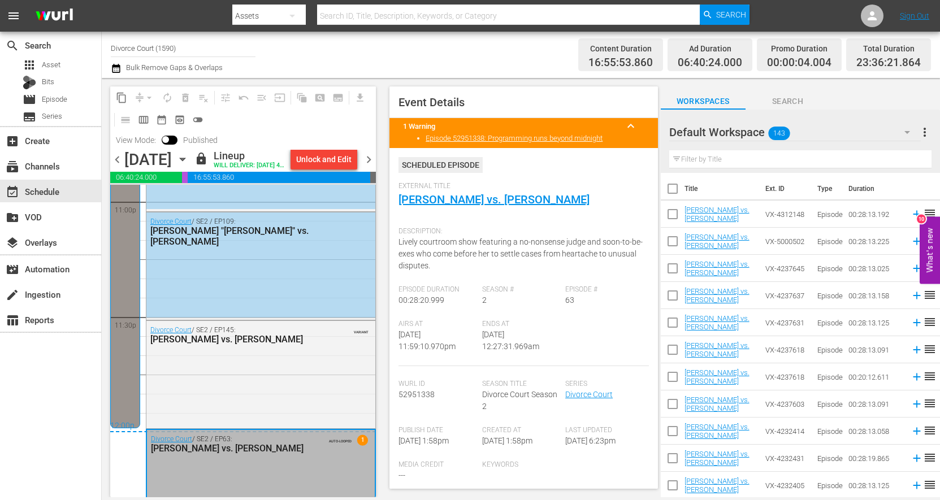
click at [374, 167] on span "chevron_right" at bounding box center [369, 160] width 14 height 14
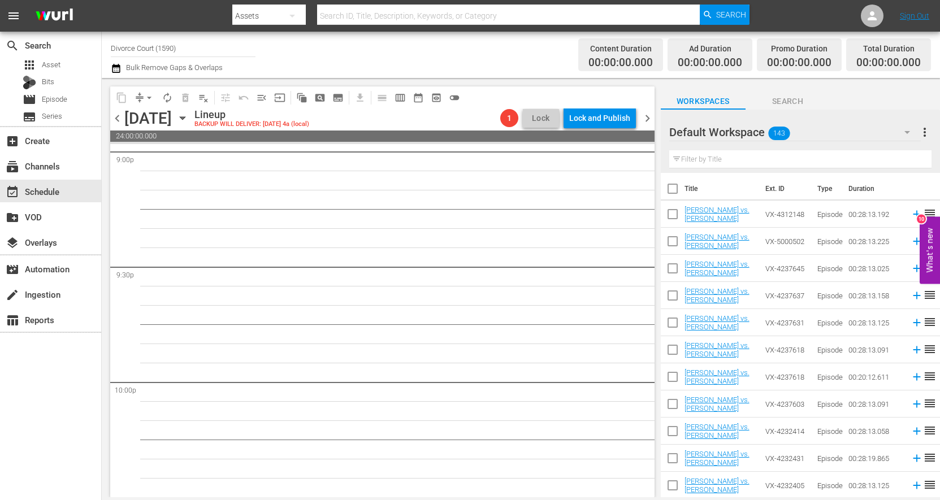
scroll to position [4587, 0]
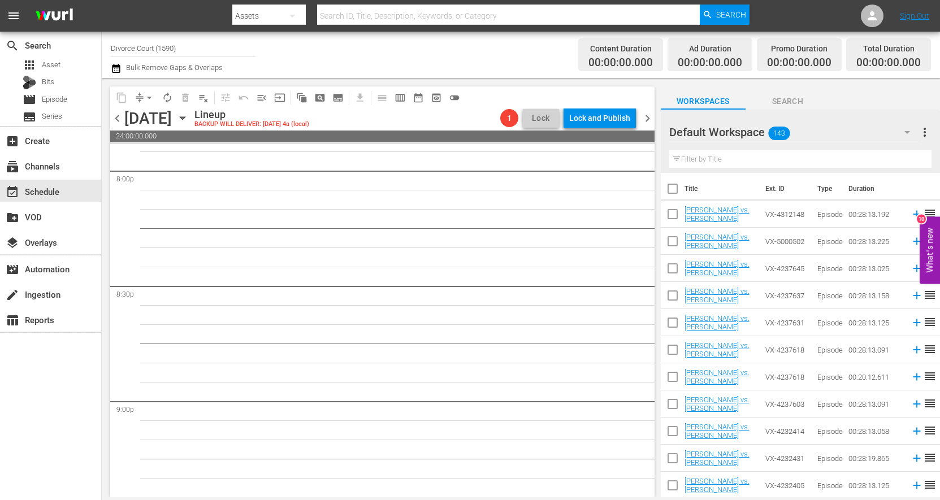
click at [647, 120] on span "chevron_right" at bounding box center [648, 118] width 14 height 14
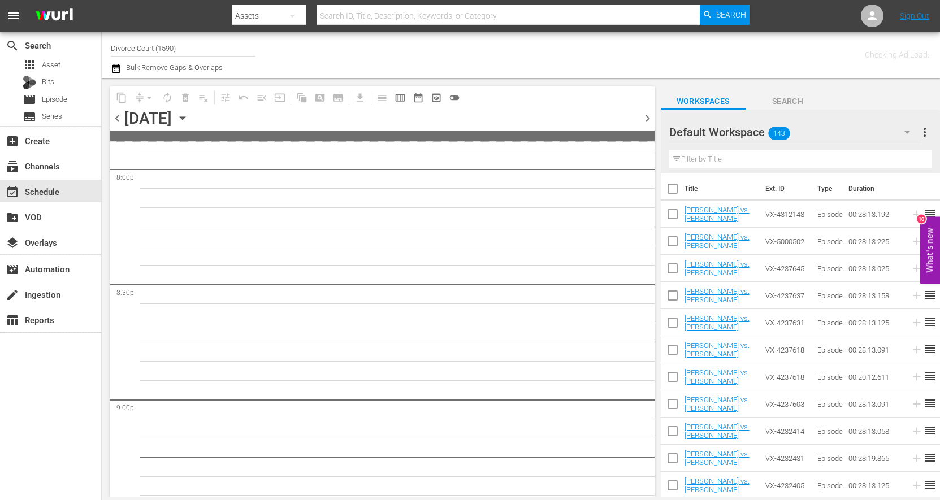
scroll to position [4606, 0]
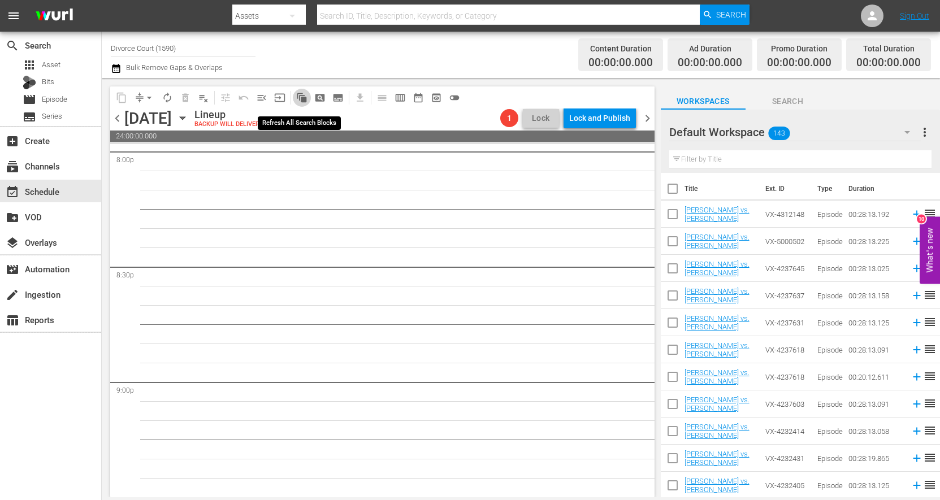
click at [301, 101] on span "auto_awesome_motion_outlined" at bounding box center [301, 97] width 11 height 11
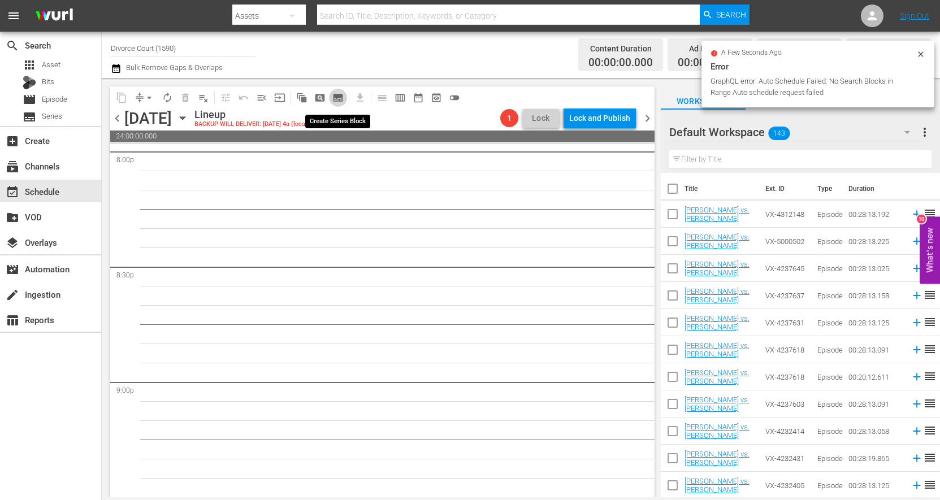
click at [335, 99] on span "subtitles_outlined" at bounding box center [337, 97] width 11 height 11
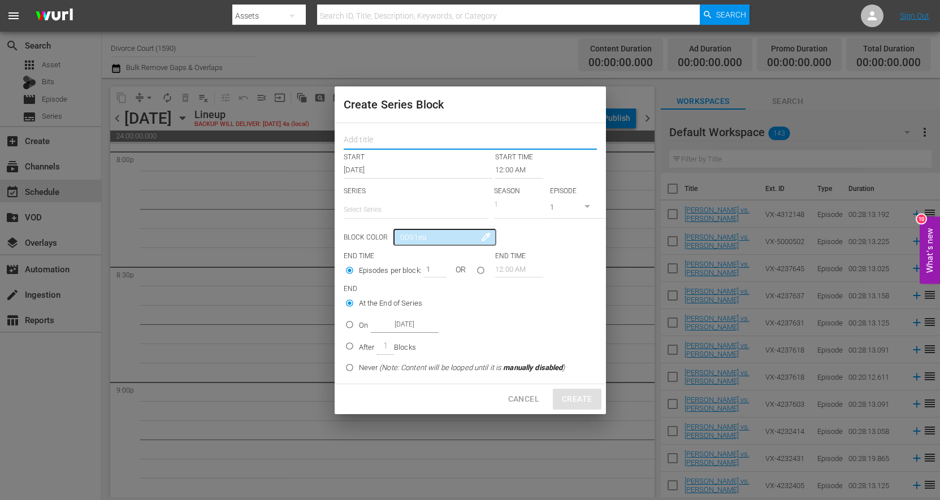
click at [357, 142] on input "text" at bounding box center [470, 142] width 253 height 18
click at [369, 141] on input "August Block 1 - Season 2" at bounding box center [470, 142] width 253 height 18
type input "Aug Block 1 - Season 2"
click at [398, 211] on input "text" at bounding box center [416, 209] width 145 height 27
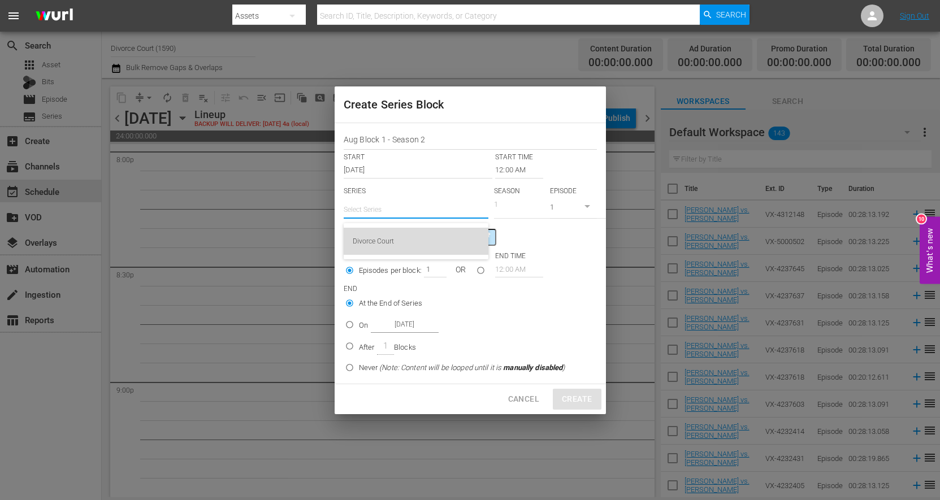
click at [394, 243] on div "Divorce Court" at bounding box center [416, 241] width 127 height 27
type input "Divorce Court"
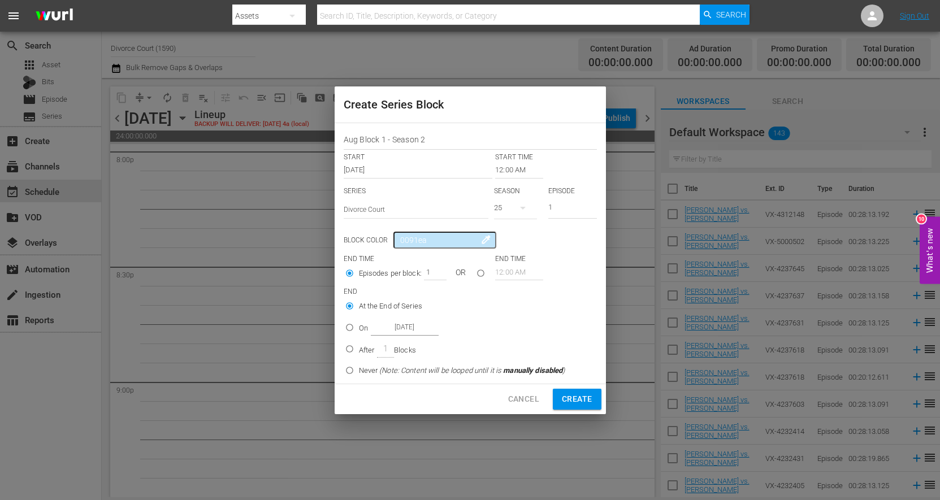
click at [524, 207] on icon "button" at bounding box center [523, 208] width 14 height 14
click at [512, 299] on span "2" at bounding box center [521, 292] width 54 height 18
drag, startPoint x: 431, startPoint y: 239, endPoint x: 390, endPoint y: 241, distance: 41.9
click at [394, 241] on input "0091ea" at bounding box center [445, 240] width 102 height 17
click at [395, 241] on input "0091ea" at bounding box center [445, 240] width 102 height 17
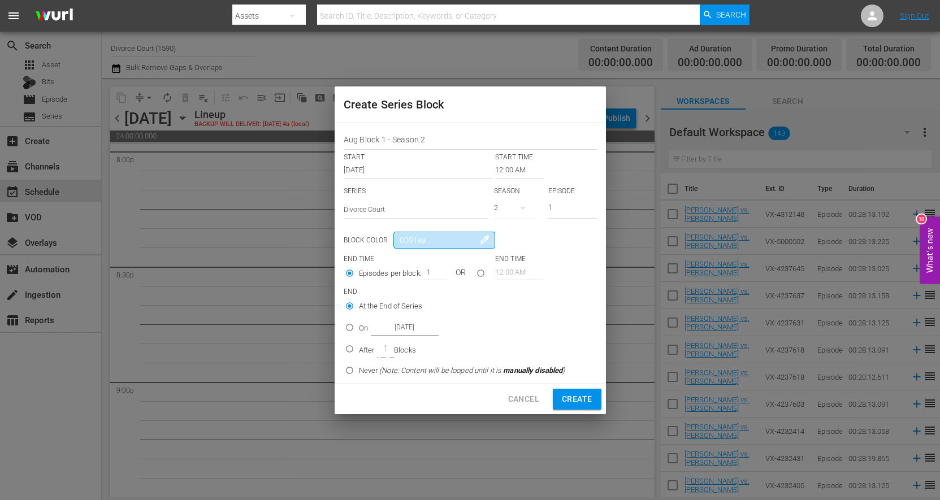
drag, startPoint x: 397, startPoint y: 240, endPoint x: 461, endPoint y: 241, distance: 63.3
click at [461, 241] on input "0091ea" at bounding box center [445, 240] width 102 height 17
type input "382a21"
click at [438, 271] on input "2" at bounding box center [432, 272] width 17 height 16
click at [438, 271] on input "3" at bounding box center [432, 272] width 17 height 16
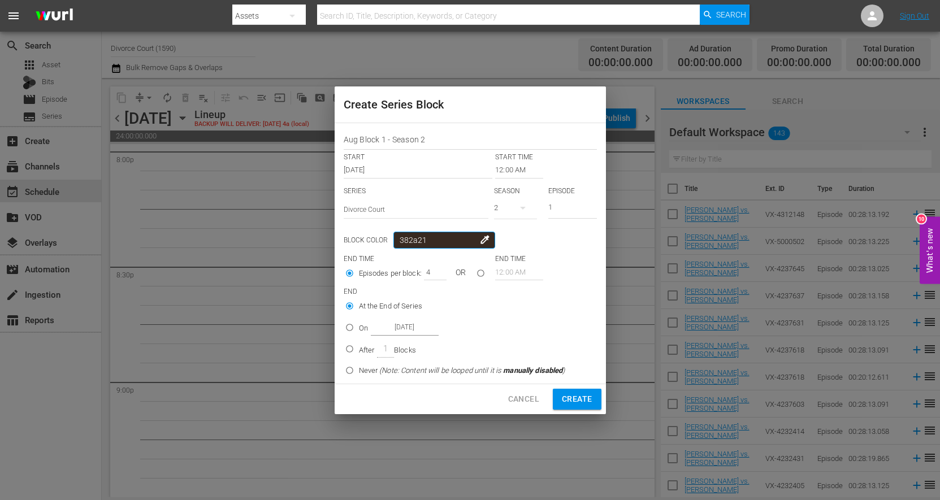
click at [438, 271] on input "4" at bounding box center [432, 272] width 17 height 16
click at [438, 271] on input "5" at bounding box center [432, 272] width 17 height 16
click at [438, 271] on input "6" at bounding box center [432, 272] width 17 height 16
click at [438, 271] on input "7" at bounding box center [432, 272] width 17 height 16
click at [438, 271] on input "8" at bounding box center [432, 272] width 17 height 16
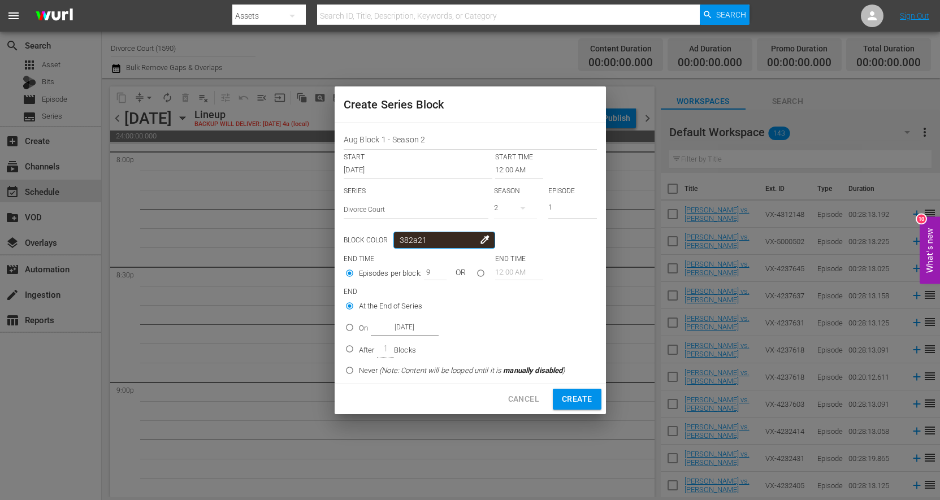
click at [438, 271] on input "9" at bounding box center [432, 272] width 17 height 16
click at [438, 271] on input "10" at bounding box center [432, 272] width 17 height 16
click at [438, 271] on input "11" at bounding box center [432, 272] width 17 height 16
type input "12"
click at [438, 271] on input "12" at bounding box center [432, 272] width 17 height 16
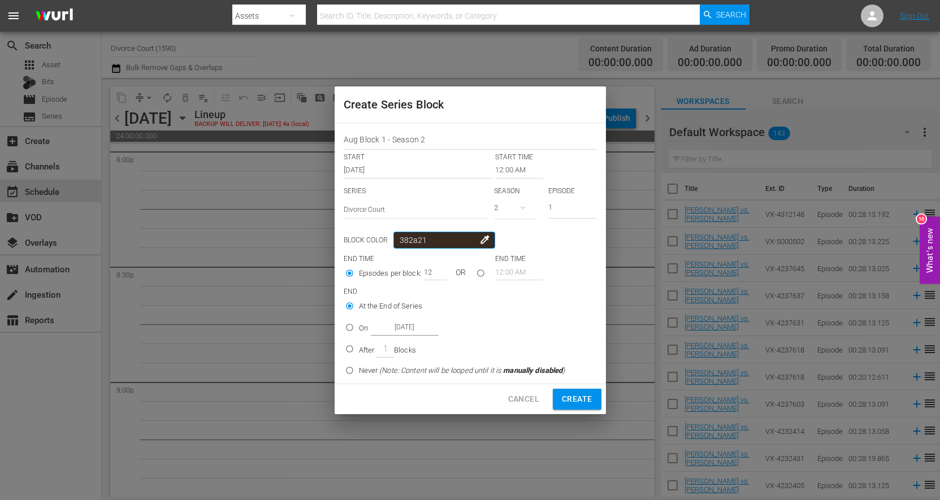
type input "382a21"
click at [351, 327] on input "On Aug 15th 2025" at bounding box center [349, 330] width 19 height 19
radio input "true"
click at [395, 329] on input "Aug 15th 2025" at bounding box center [405, 327] width 68 height 15
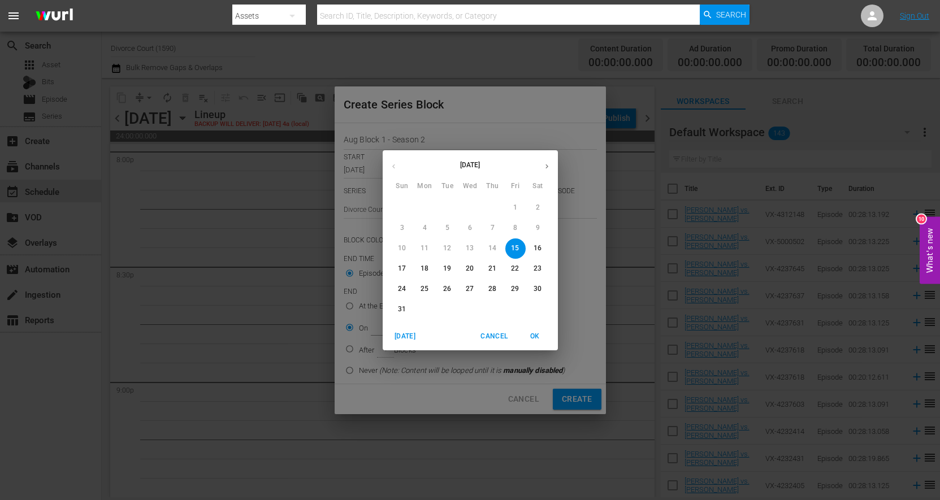
click at [543, 169] on icon "button" at bounding box center [547, 166] width 8 height 8
click at [470, 210] on p "3" at bounding box center [470, 208] width 4 height 10
type input "Sep 3rd 2025"
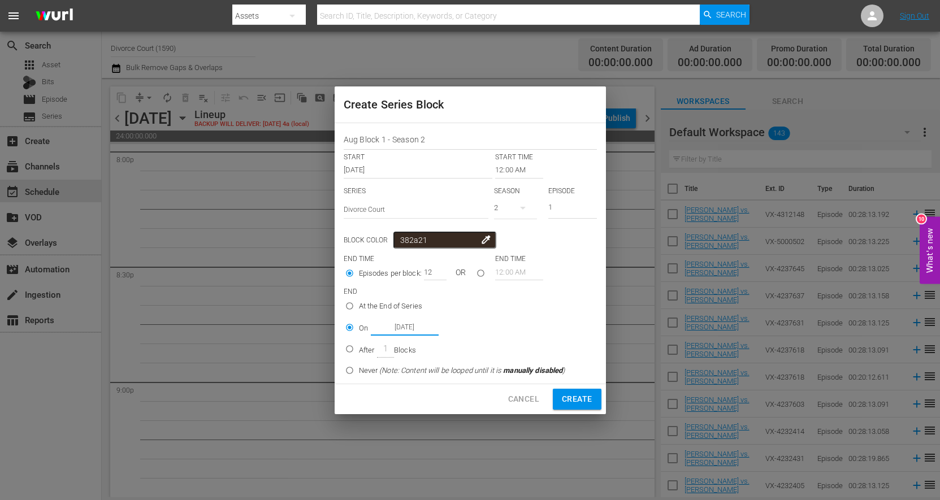
click at [573, 405] on span "Create" at bounding box center [577, 399] width 30 height 14
type input "1"
radio input "true"
type input "Aug 15th 2025"
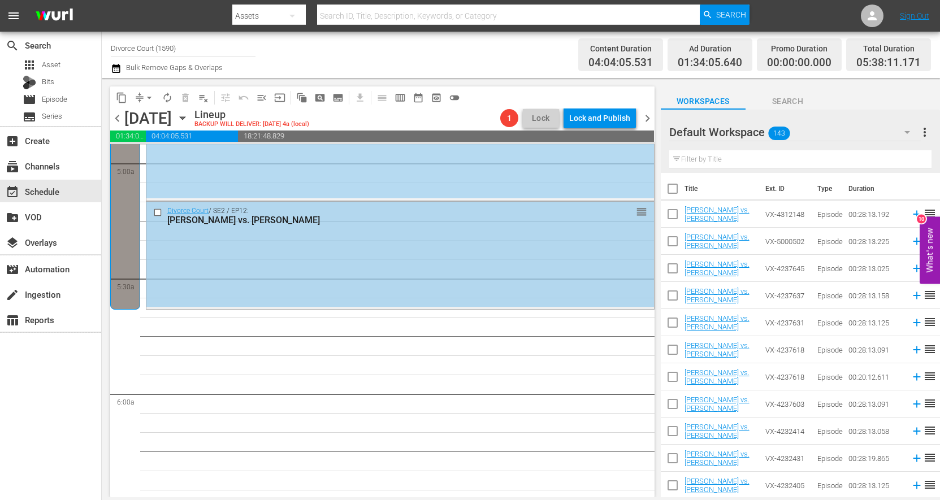
scroll to position [1192, 0]
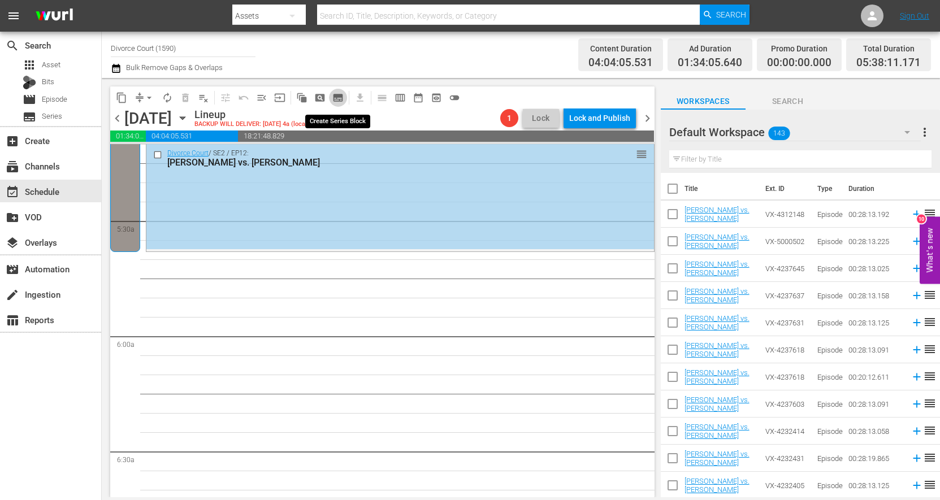
click at [336, 100] on span "subtitles_outlined" at bounding box center [337, 97] width 11 height 11
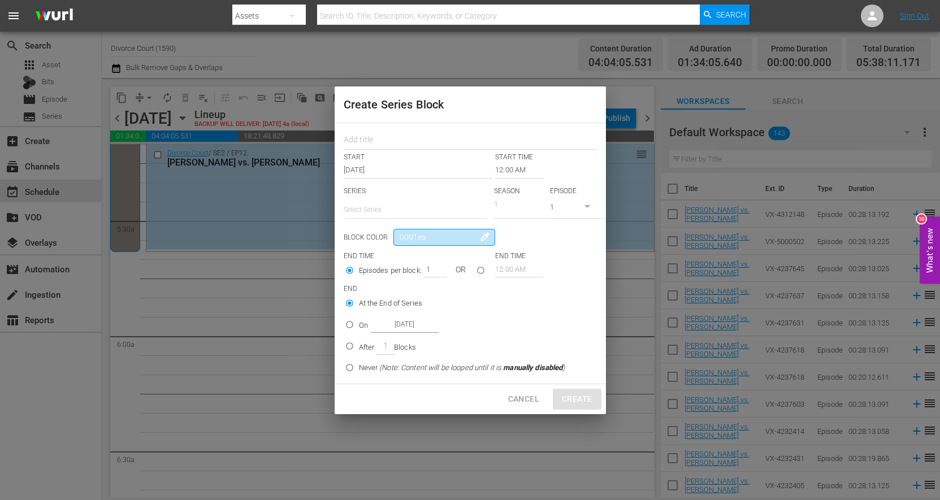
click at [447, 239] on input "0091ea" at bounding box center [445, 237] width 102 height 17
drag, startPoint x: 447, startPoint y: 239, endPoint x: 397, endPoint y: 235, distance: 49.9
click at [397, 235] on input "0091ea" at bounding box center [445, 237] width 102 height 17
type input "aa8456"
click at [487, 287] on p "END" at bounding box center [470, 289] width 253 height 10
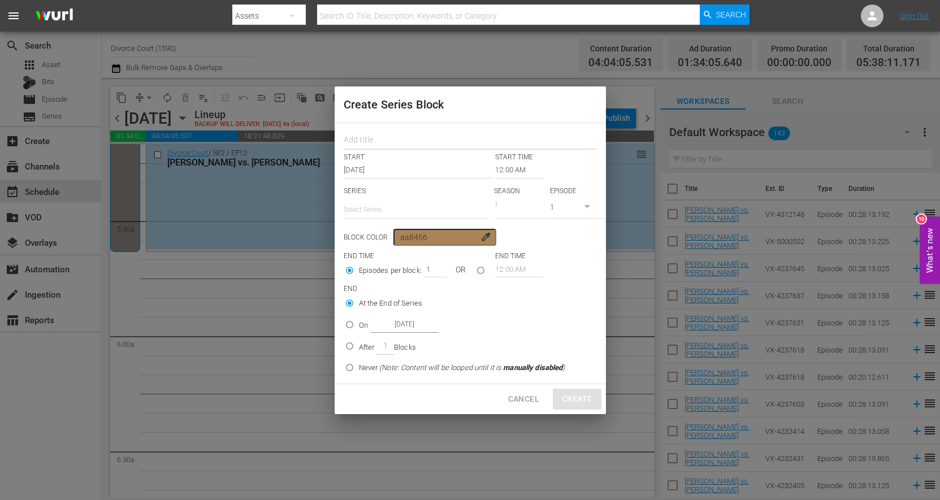
click at [366, 140] on input "text" at bounding box center [470, 142] width 253 height 18
type input "Aug Block 2 - Season 15"
click at [498, 170] on input "12:00 AM" at bounding box center [519, 170] width 48 height 16
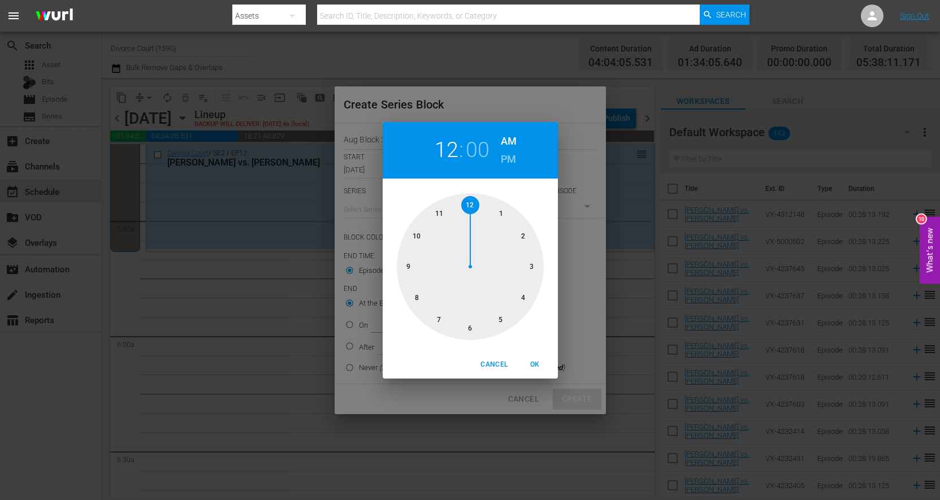
click at [471, 330] on div at bounding box center [470, 266] width 147 height 147
click at [533, 362] on span "OK" at bounding box center [535, 365] width 27 height 12
type input "06:00 AM"
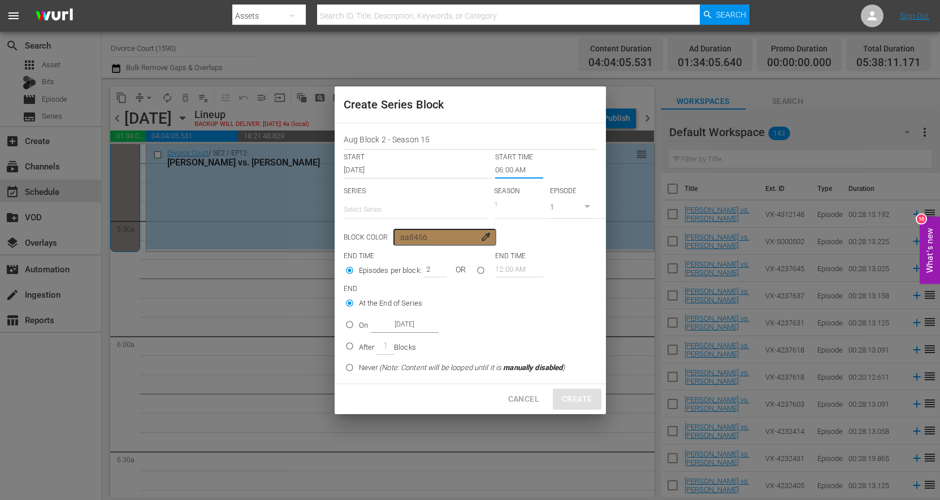
click at [439, 267] on input "2" at bounding box center [432, 269] width 17 height 16
click at [439, 267] on input "3" at bounding box center [432, 269] width 17 height 16
type input "4"
click at [439, 267] on input "4" at bounding box center [432, 269] width 17 height 16
click at [474, 271] on input "seriesBlockEndTime" at bounding box center [481, 272] width 19 height 19
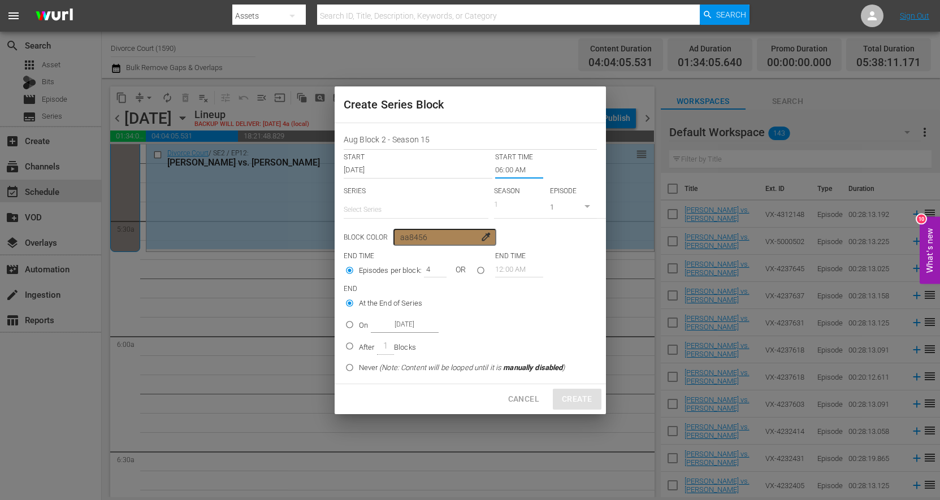
radio input "true"
drag, startPoint x: 537, startPoint y: 269, endPoint x: 483, endPoint y: 273, distance: 53.3
click at [495, 273] on input "12:00 AM" at bounding box center [519, 269] width 48 height 16
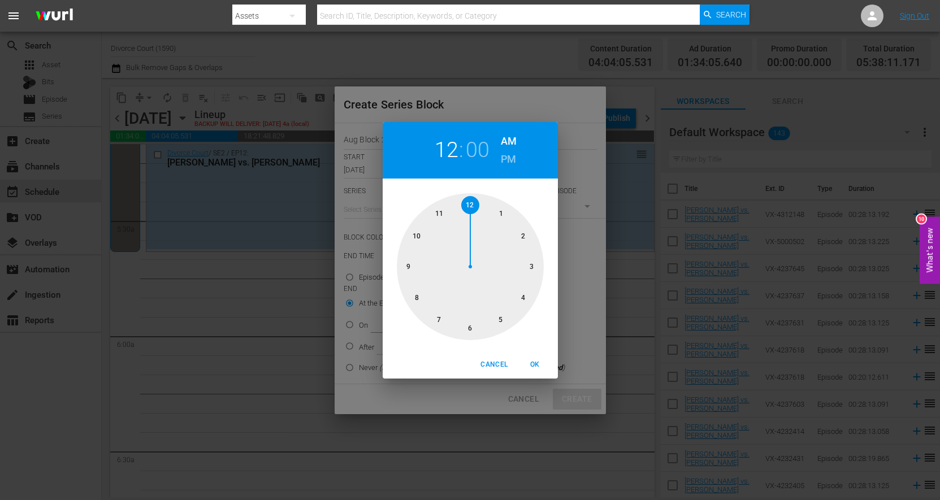
click at [499, 148] on div "12 : 00 AM PM" at bounding box center [470, 150] width 175 height 57
click at [506, 155] on h6 "PM" at bounding box center [508, 159] width 15 height 18
click at [535, 360] on span "OK" at bounding box center [535, 365] width 27 height 12
type input "12:00 PM"
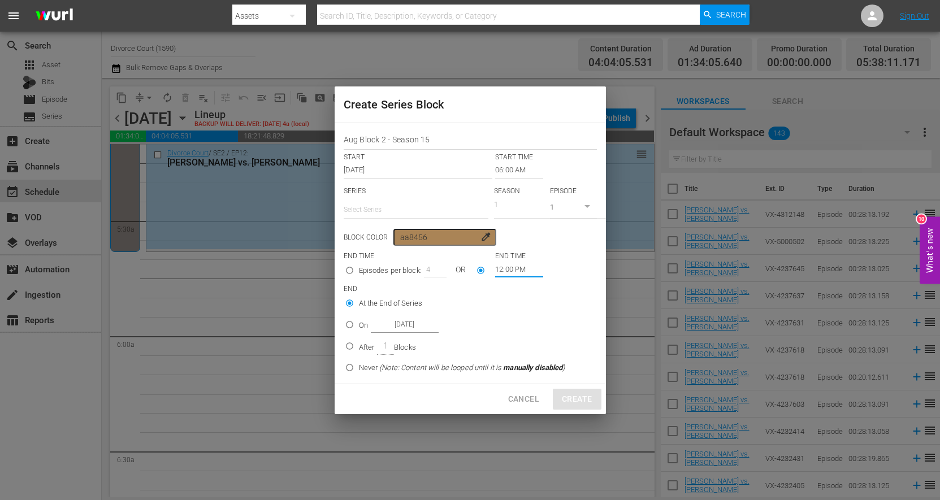
scroll to position [5, 0]
click at [348, 323] on input "On Aug 15th 2025" at bounding box center [349, 327] width 19 height 19
radio input "true"
click at [413, 203] on input "text" at bounding box center [416, 209] width 145 height 27
click at [399, 238] on div "Divorce Court" at bounding box center [416, 236] width 127 height 27
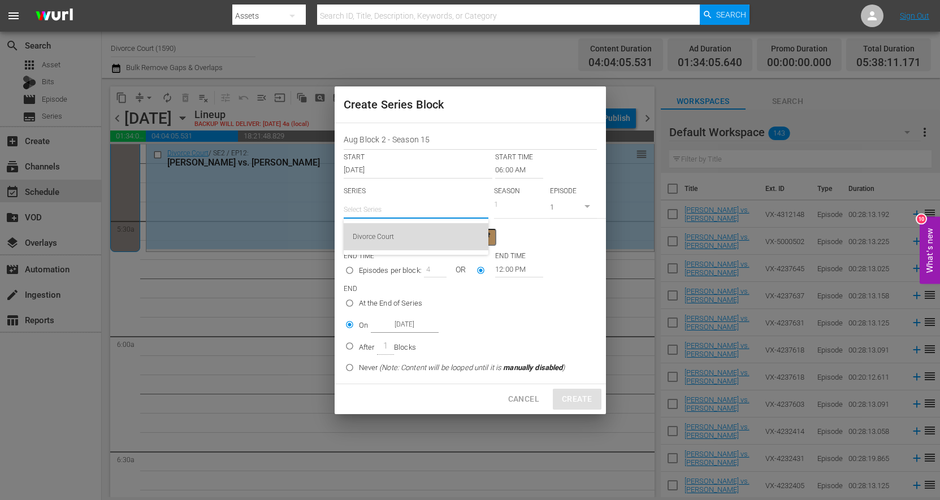
type input "Divorce Court"
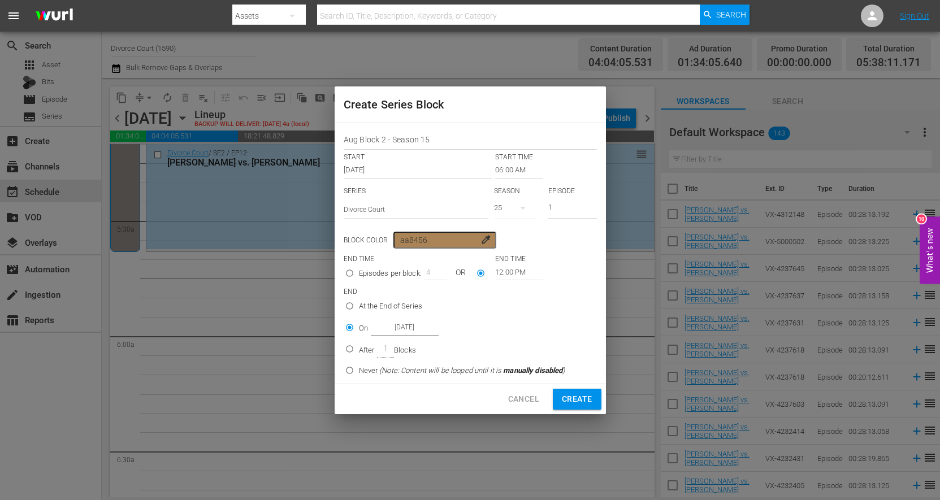
scroll to position [0, 0]
click at [506, 209] on div "25" at bounding box center [515, 208] width 43 height 32
click at [524, 273] on div "15" at bounding box center [511, 274] width 35 height 11
click at [577, 401] on span "Create" at bounding box center [577, 399] width 30 height 14
type input "12:00 AM"
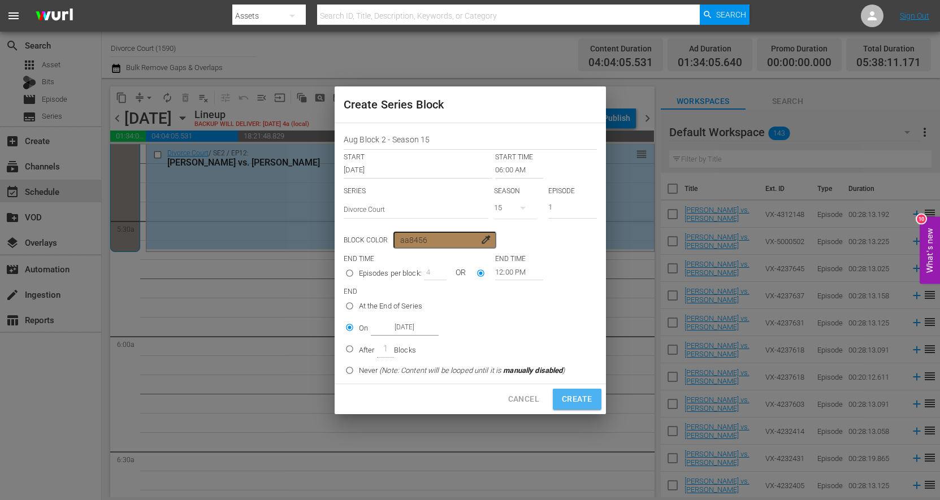
radio input "true"
type input "1"
type input "12:00 AM"
radio input "true"
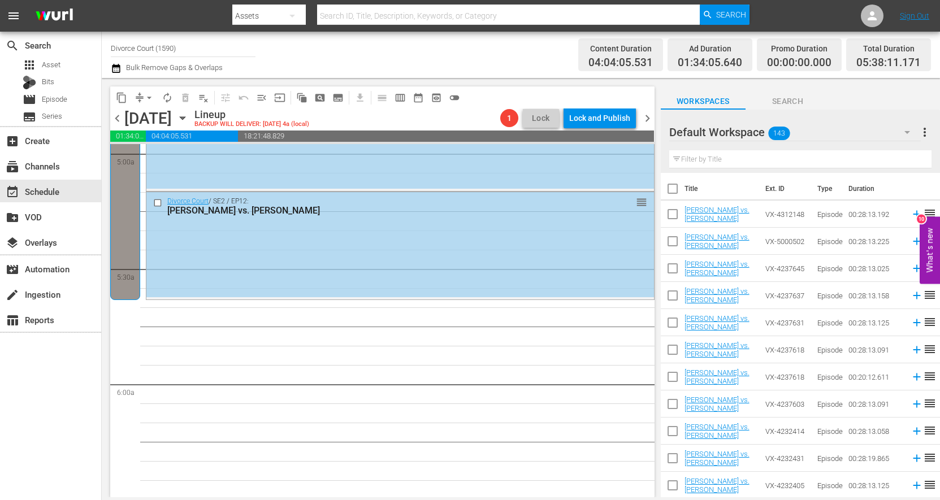
scroll to position [1413, 0]
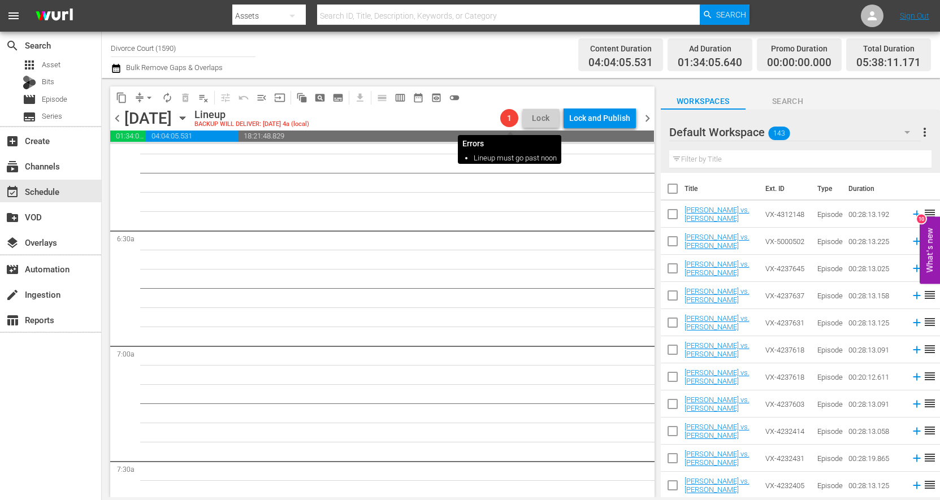
click at [513, 119] on span "1" at bounding box center [509, 118] width 18 height 9
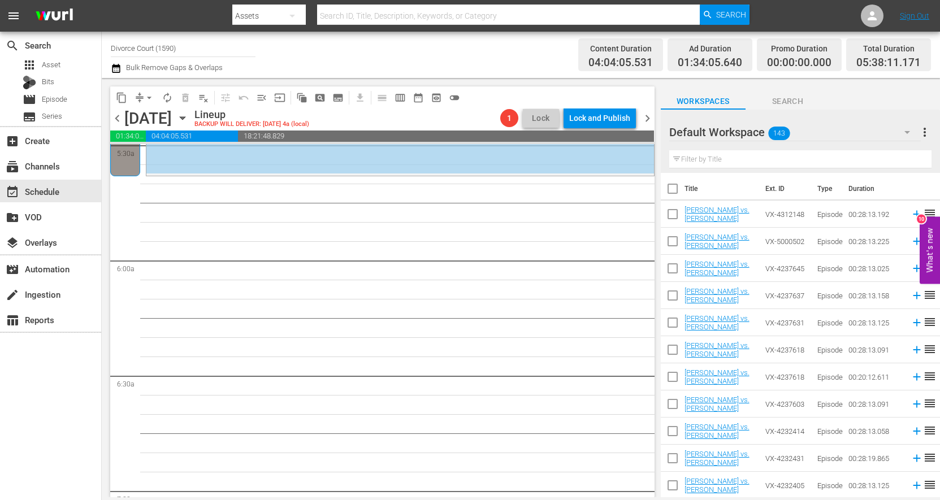
scroll to position [1269, 0]
click at [336, 97] on span "subtitles_outlined" at bounding box center [337, 97] width 11 height 11
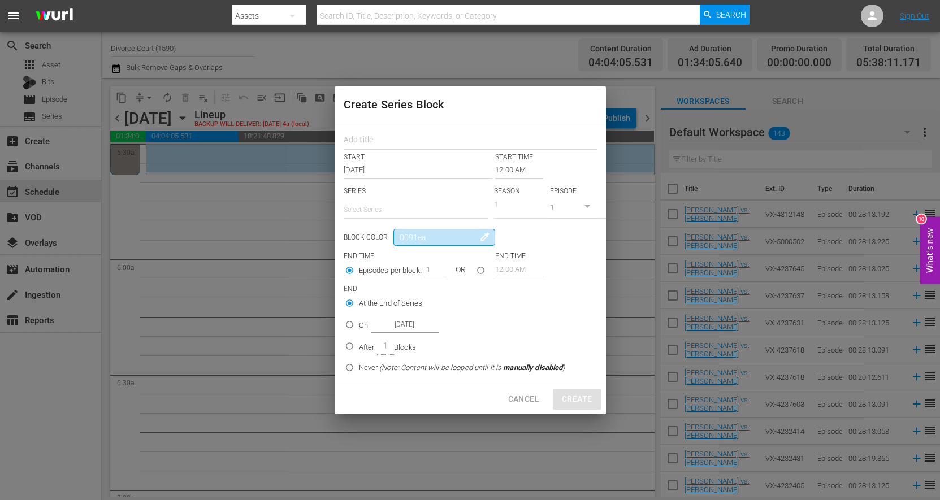
drag, startPoint x: 441, startPoint y: 240, endPoint x: 397, endPoint y: 239, distance: 44.1
click at [397, 239] on input "0091ea" at bounding box center [445, 237] width 102 height 17
click at [352, 144] on input "text" at bounding box center [470, 142] width 253 height 18
type input "AUG Block 2 - Season 15"
click at [440, 212] on input "text" at bounding box center [416, 209] width 145 height 27
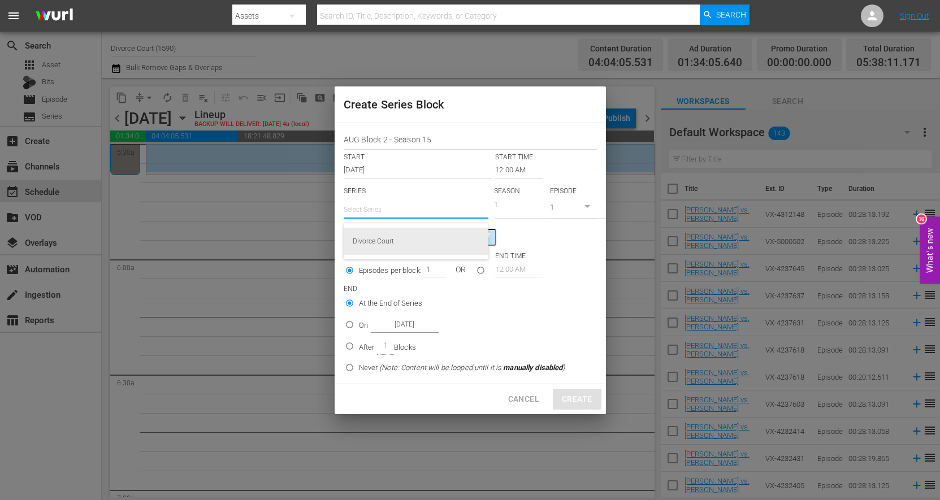
click at [399, 238] on div "Divorce Court" at bounding box center [416, 241] width 127 height 27
type input "Divorce Court"
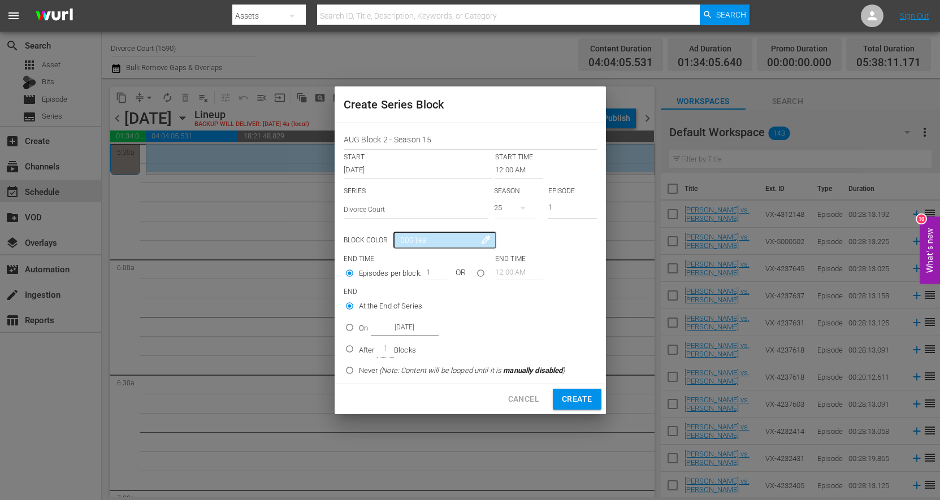
click at [506, 210] on div "25" at bounding box center [515, 208] width 43 height 32
click at [518, 271] on div "15" at bounding box center [511, 274] width 35 height 11
click at [499, 172] on input "12:00 AM" at bounding box center [519, 170] width 48 height 16
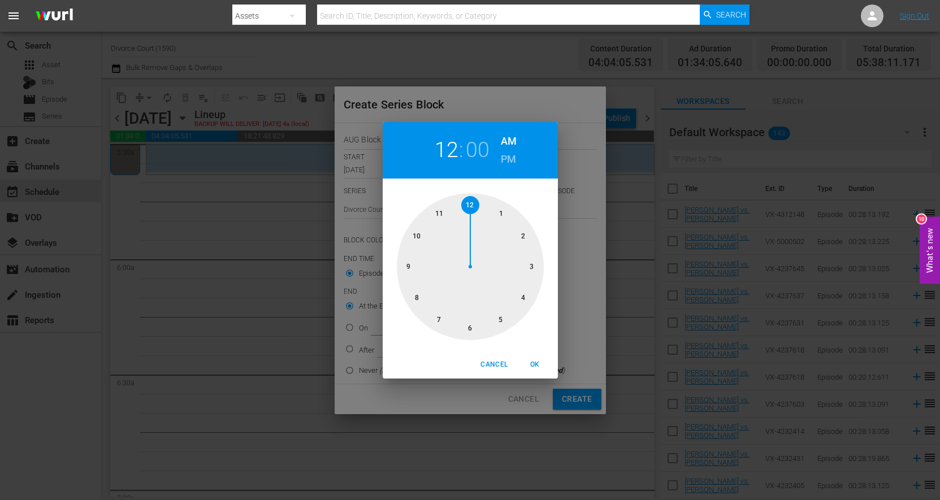
click at [473, 330] on div at bounding box center [470, 266] width 147 height 147
click at [535, 366] on span "OK" at bounding box center [535, 365] width 27 height 12
type input "06:00 AM"
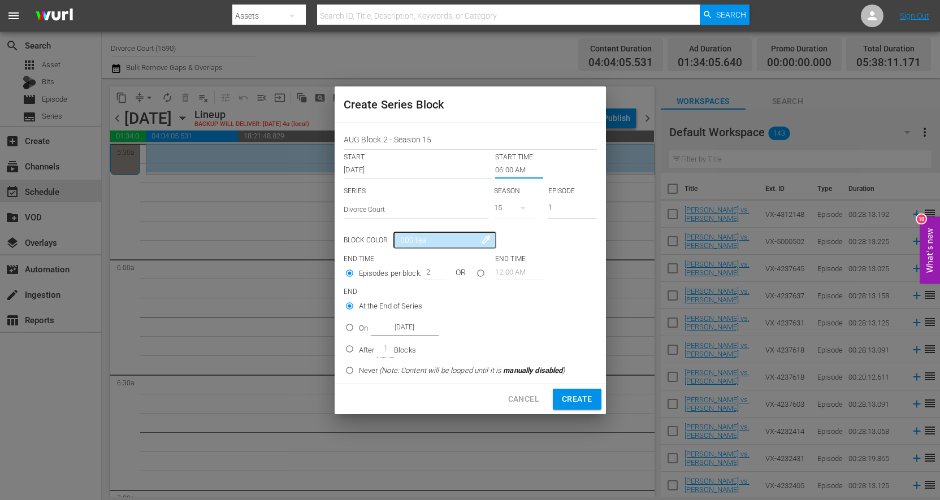
click at [436, 270] on input "2" at bounding box center [432, 272] width 17 height 16
click at [436, 270] on input "3" at bounding box center [432, 272] width 17 height 16
click at [436, 270] on input "4" at bounding box center [432, 272] width 17 height 16
click at [436, 270] on input "5" at bounding box center [432, 272] width 17 height 16
click at [436, 270] on input "6" at bounding box center [432, 272] width 17 height 16
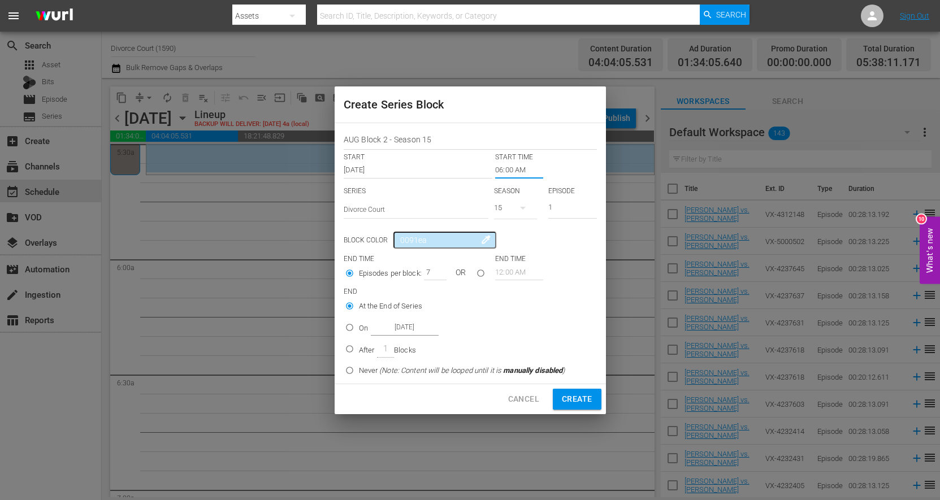
click at [436, 270] on input "7" at bounding box center [432, 272] width 17 height 16
click at [436, 270] on input "8" at bounding box center [432, 272] width 17 height 16
click at [436, 270] on input "9" at bounding box center [432, 272] width 17 height 16
click at [436, 270] on input "10" at bounding box center [432, 272] width 17 height 16
click at [436, 270] on input "11" at bounding box center [432, 272] width 17 height 16
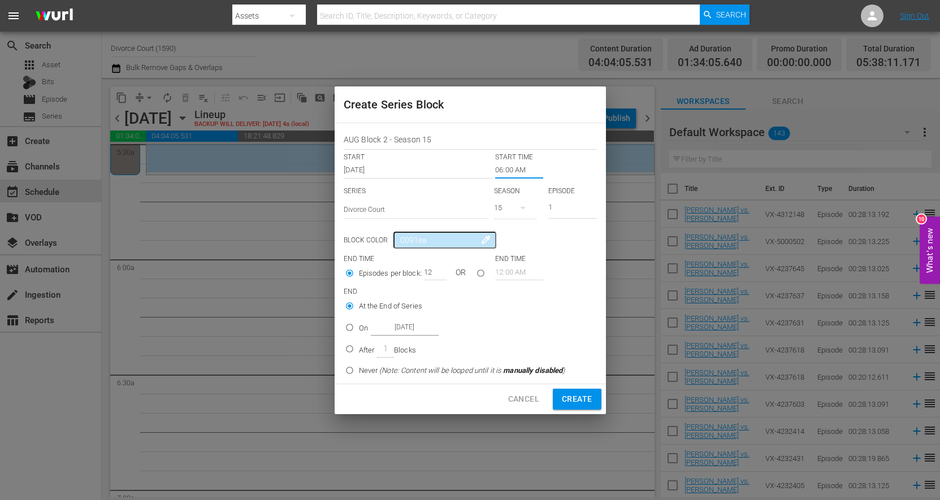
type input "12"
click at [436, 271] on input "12" at bounding box center [432, 272] width 17 height 16
click at [459, 237] on input "0091ea" at bounding box center [445, 240] width 102 height 17
drag, startPoint x: 460, startPoint y: 241, endPoint x: 401, endPoint y: 240, distance: 58.8
click at [401, 240] on input "0091ea" at bounding box center [445, 240] width 102 height 17
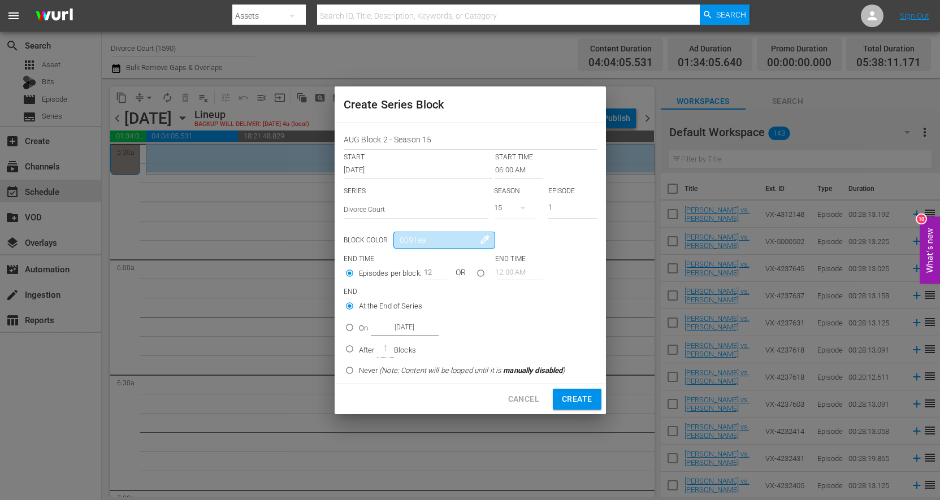
click at [438, 242] on input "0091ea" at bounding box center [445, 240] width 102 height 17
drag, startPoint x: 439, startPoint y: 241, endPoint x: 382, endPoint y: 240, distance: 57.1
click at [394, 240] on input "0091ea" at bounding box center [445, 240] width 102 height 17
type input "aa8456"
click at [348, 326] on input "On Aug 15th 2025" at bounding box center [349, 330] width 19 height 19
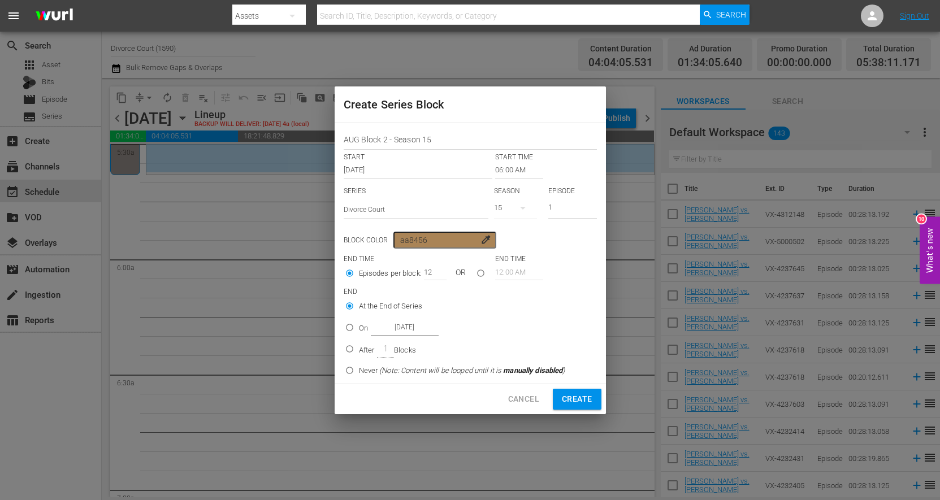
radio input "true"
drag, startPoint x: 383, startPoint y: 327, endPoint x: 477, endPoint y: 327, distance: 93.3
click at [439, 327] on input "Aug 15th 2025" at bounding box center [405, 327] width 68 height 15
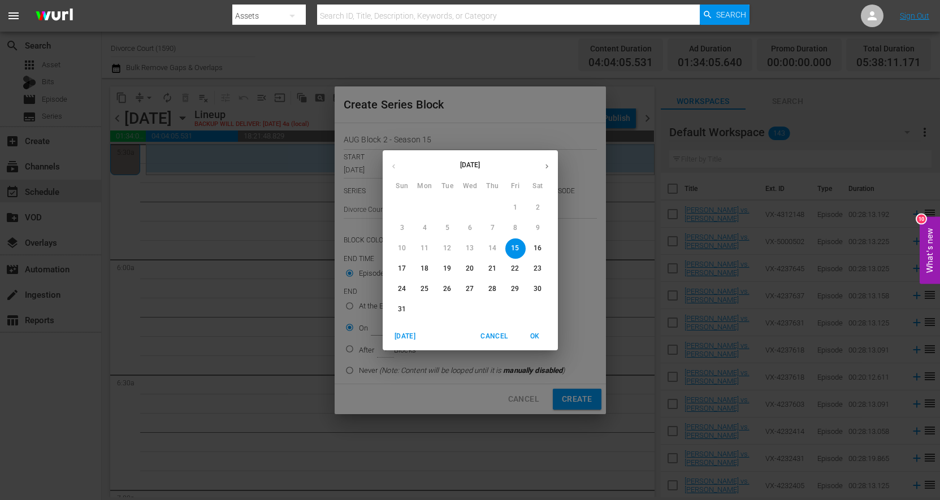
click at [542, 158] on button "button" at bounding box center [547, 166] width 22 height 22
click at [468, 210] on span "3" at bounding box center [470, 208] width 20 height 10
type input "Sep 3rd 2025"
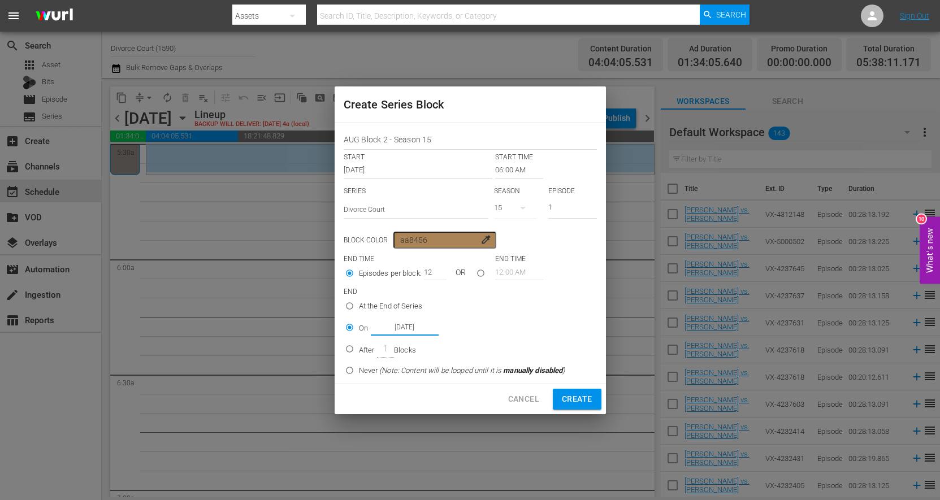
click at [578, 401] on span "Create" at bounding box center [577, 399] width 30 height 14
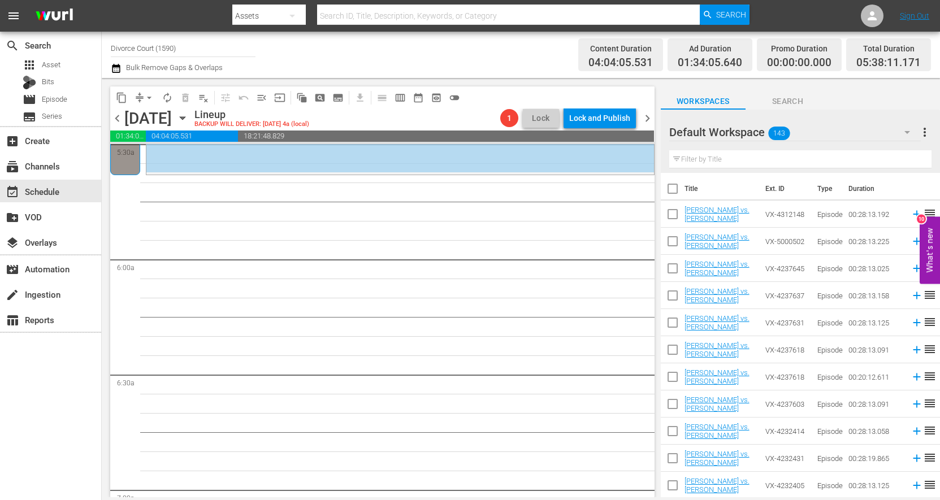
type input "12:00 AM"
type input "1"
radio input "true"
type input "Aug 15th 2025"
click at [336, 98] on span "subtitles_outlined" at bounding box center [337, 97] width 11 height 11
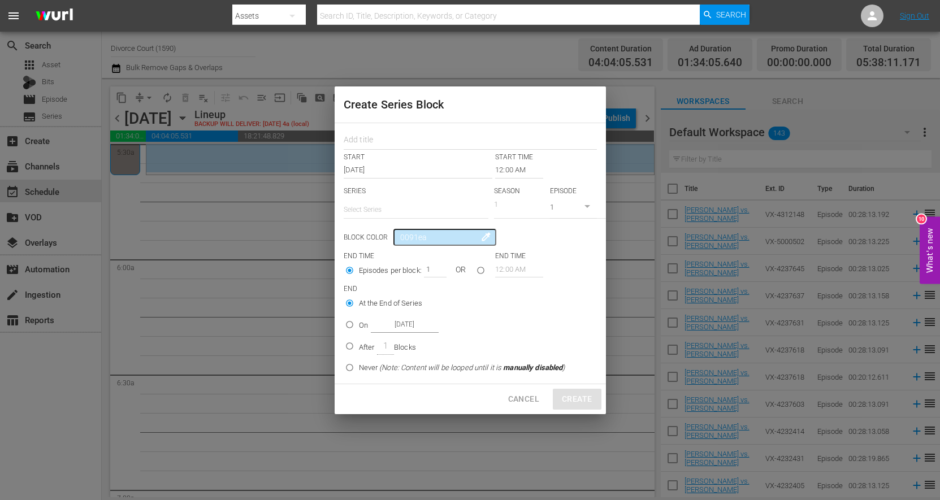
click at [368, 151] on div "START START TIME Aug 15th 2025 12:00 AM SERIES Select Series SEASON 1 EPISODE 1…" at bounding box center [470, 253] width 271 height 261
click at [370, 144] on input "text" at bounding box center [470, 142] width 253 height 18
type input "A"
type input "U"
type input "AUG Block 2 - S15"
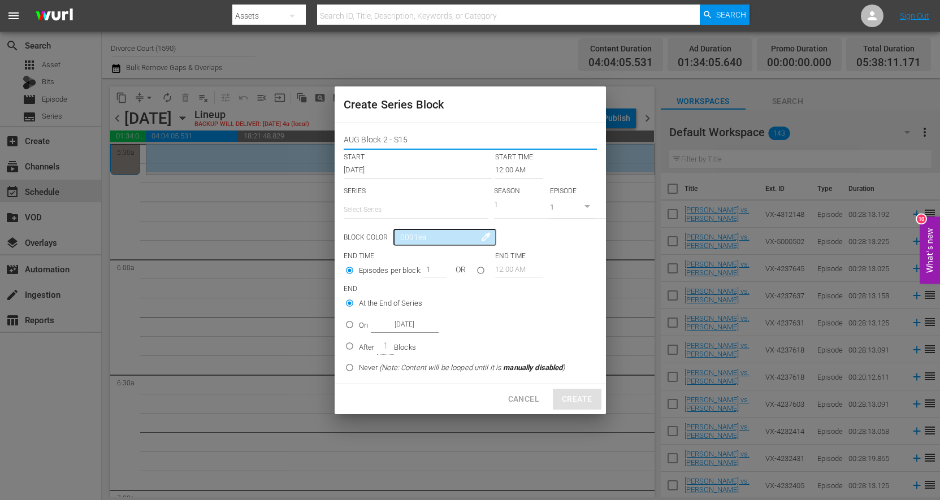
click at [418, 208] on input "text" at bounding box center [416, 209] width 145 height 27
click at [388, 240] on div "Divorce Court" at bounding box center [416, 241] width 127 height 27
type input "Divorce Court"
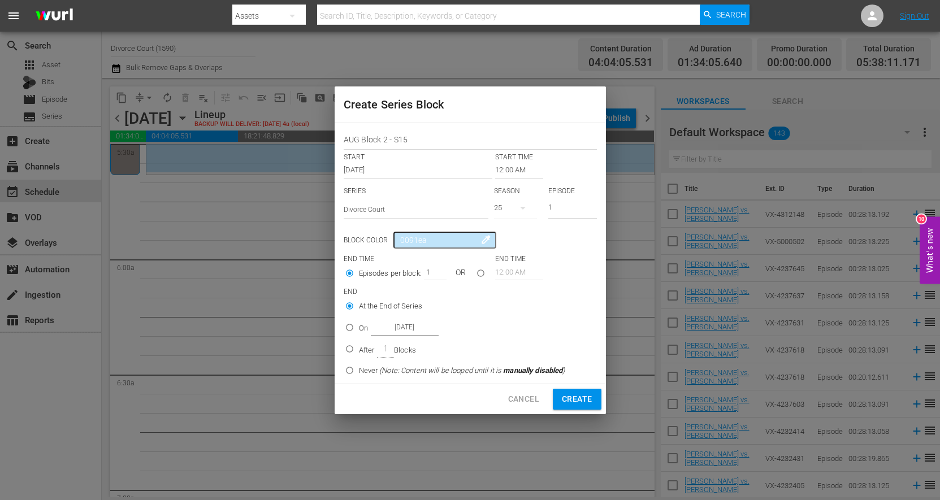
click at [504, 206] on div "25" at bounding box center [515, 208] width 43 height 32
click at [517, 270] on div "15" at bounding box center [511, 274] width 35 height 11
click at [594, 205] on input "2" at bounding box center [572, 209] width 49 height 19
type input "3"
click at [594, 205] on input "3" at bounding box center [572, 209] width 49 height 19
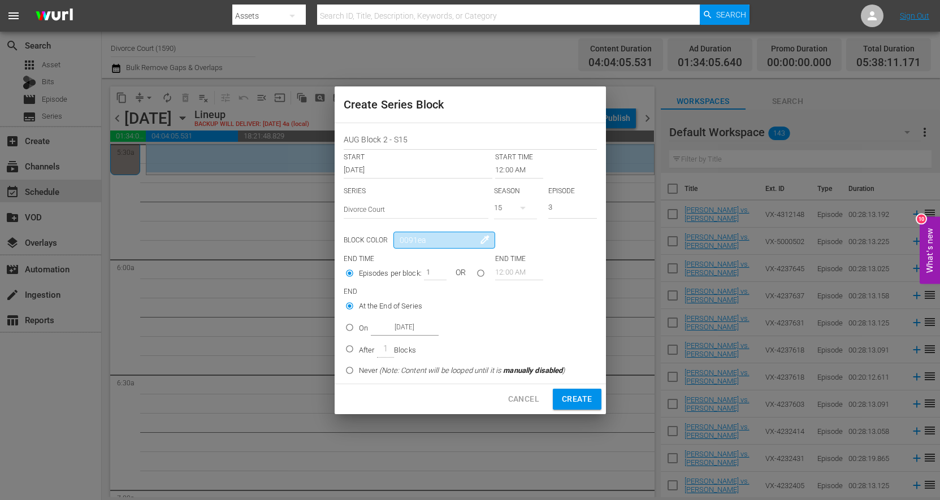
click at [425, 239] on input "0091ea" at bounding box center [445, 240] width 102 height 17
drag, startPoint x: 440, startPoint y: 243, endPoint x: 390, endPoint y: 244, distance: 50.3
click at [394, 244] on input "0091ea" at bounding box center [445, 240] width 102 height 17
drag, startPoint x: 461, startPoint y: 241, endPoint x: 395, endPoint y: 237, distance: 66.3
click at [395, 237] on input "0091ea" at bounding box center [445, 240] width 102 height 17
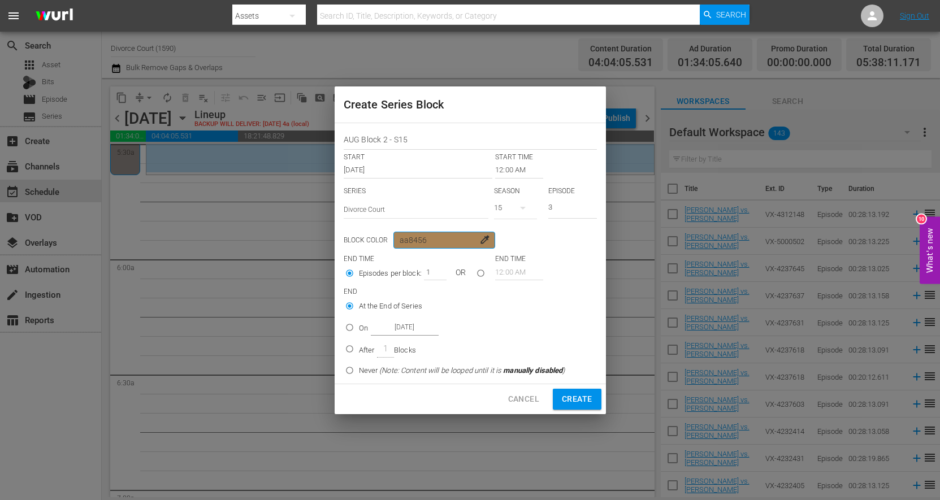
type input "aa8456"
click at [479, 275] on input "seriesBlockEndTime" at bounding box center [481, 275] width 19 height 19
radio input "true"
click at [518, 172] on input "12:00 AM" at bounding box center [519, 170] width 48 height 16
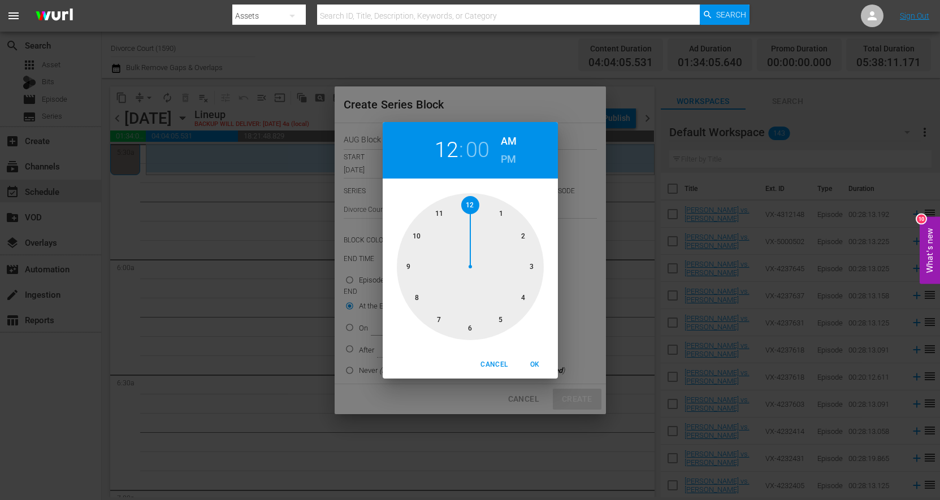
click at [468, 328] on div at bounding box center [470, 266] width 147 height 147
click at [561, 292] on div "06 : 00 AM PM 00 05 10 15 20 25 30 35 40 45 50 55 Cancel OK" at bounding box center [470, 250] width 940 height 500
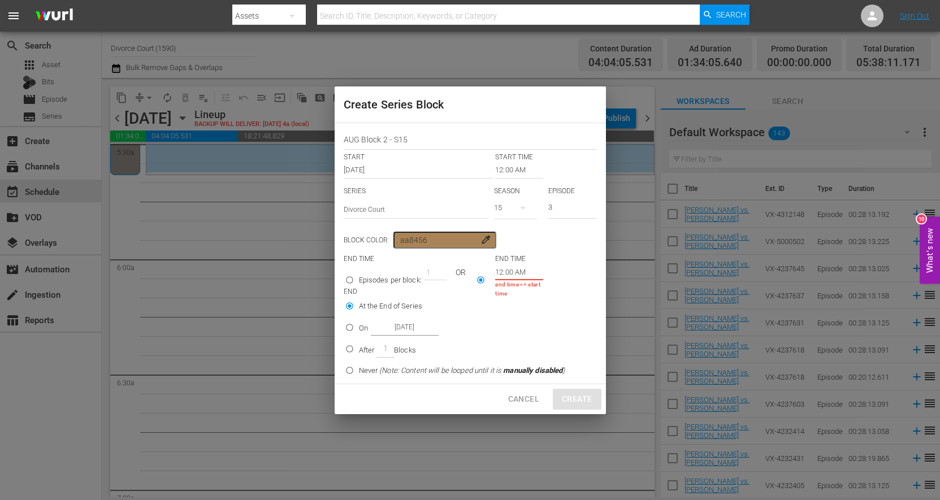
click at [518, 275] on input "12:00 AM" at bounding box center [519, 272] width 48 height 16
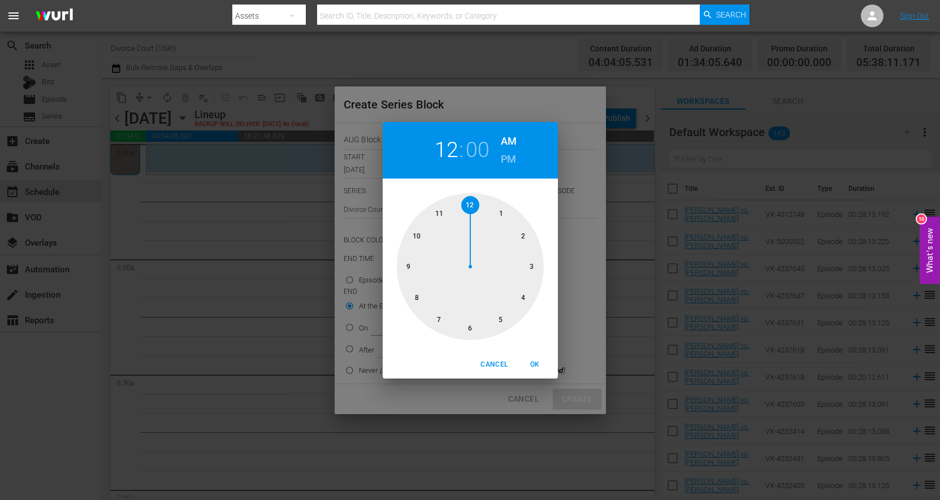
click at [511, 155] on h6 "PM" at bounding box center [508, 159] width 15 height 18
click at [535, 361] on span "OK" at bounding box center [535, 365] width 27 height 12
type input "12:00 PM"
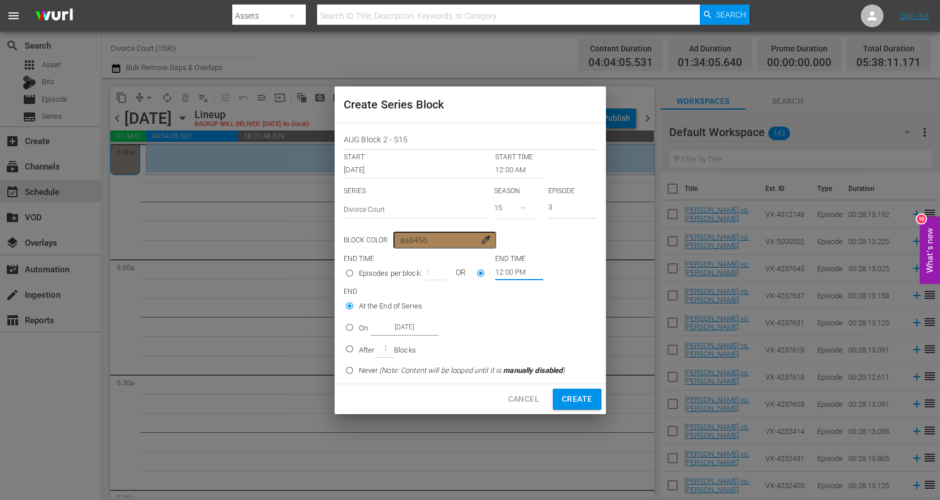
click at [512, 174] on input "12:00 AM" at bounding box center [519, 170] width 48 height 16
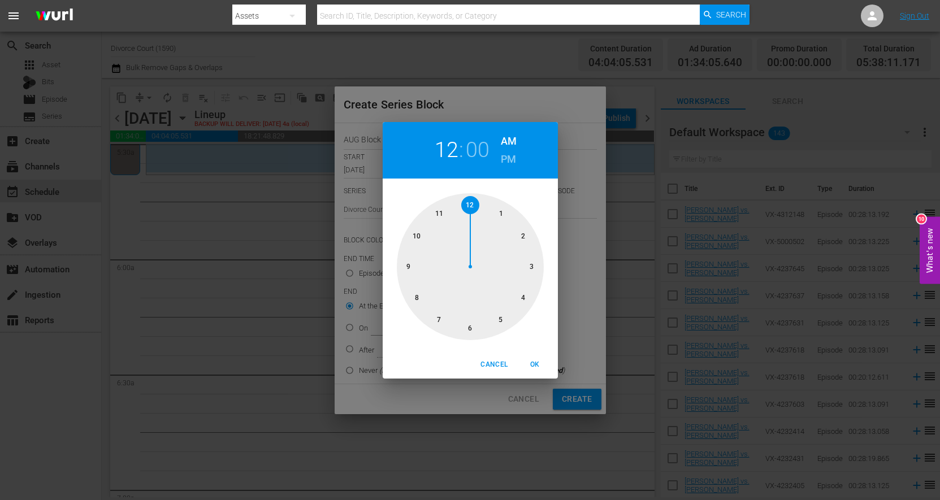
click at [474, 328] on div at bounding box center [470, 266] width 147 height 147
click at [541, 361] on span "OK" at bounding box center [535, 365] width 27 height 12
type input "06:00 AM"
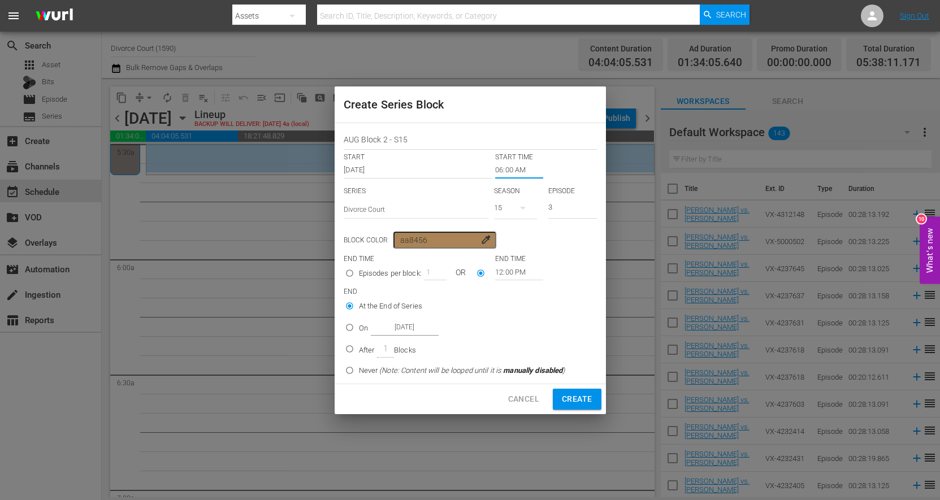
click at [352, 330] on input "On Aug 15th 2025" at bounding box center [349, 330] width 19 height 19
radio input "true"
click at [421, 329] on input "Aug 15th 2025" at bounding box center [405, 327] width 68 height 15
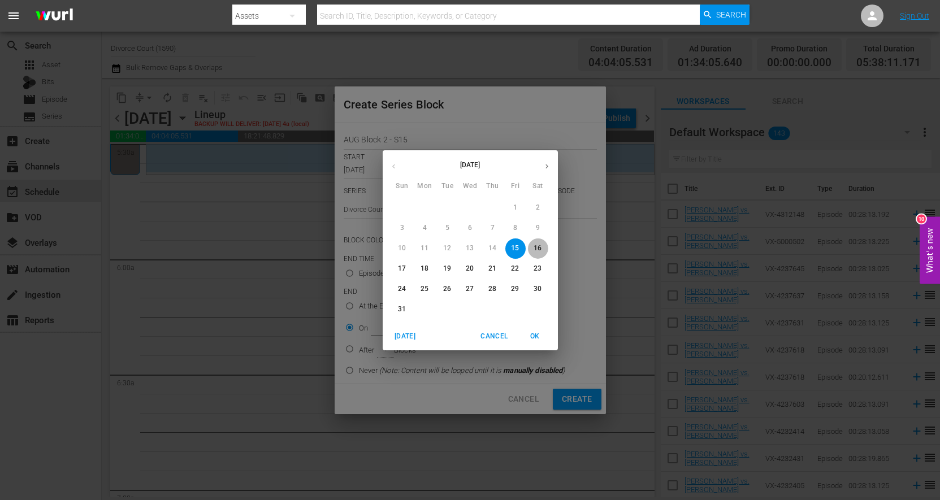
click at [537, 245] on p "16" at bounding box center [538, 249] width 8 height 10
type input "Aug 16th 2025"
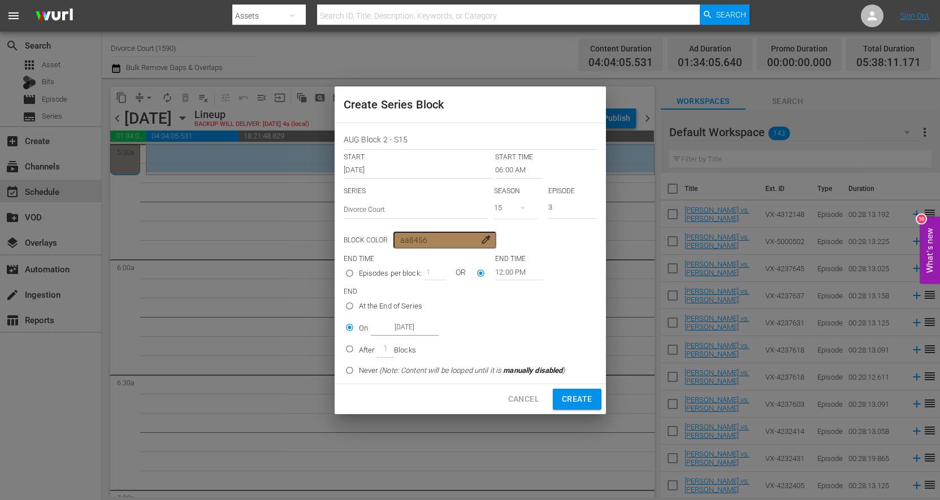
click at [480, 331] on label "On Aug 16th 2025" at bounding box center [452, 327] width 225 height 19
click at [359, 331] on input "On Aug 16th 2025" at bounding box center [349, 330] width 19 height 19
click at [581, 396] on span "Create" at bounding box center [577, 399] width 30 height 14
type input "12:00 AM"
type input "1"
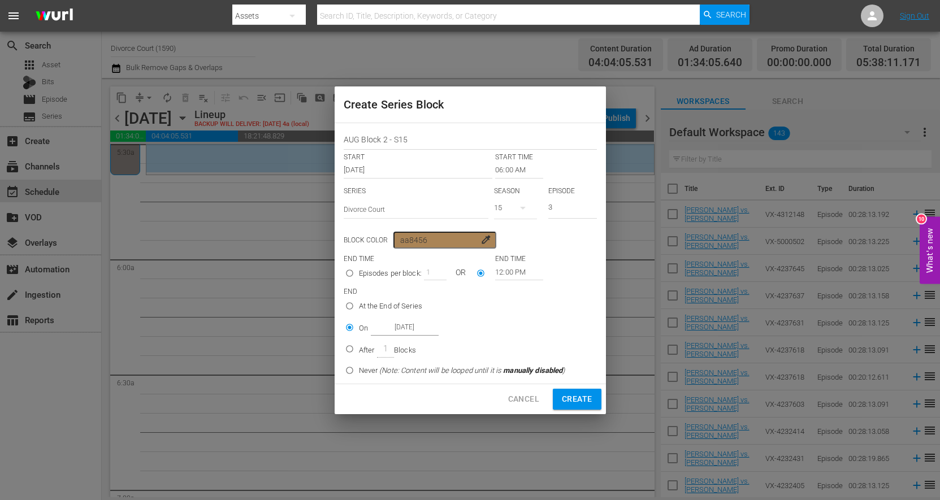
radio input "true"
type input "12:00 AM"
radio input "true"
type input "Aug 15th 2025"
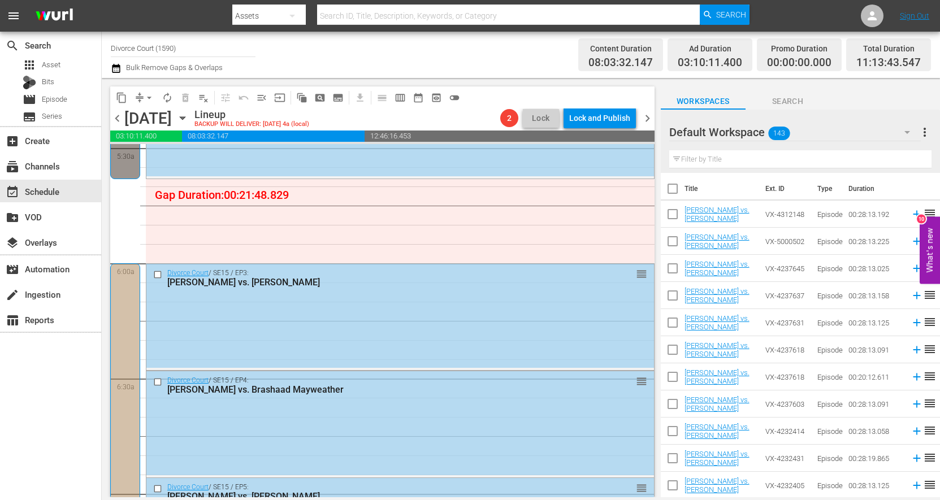
scroll to position [1326, 0]
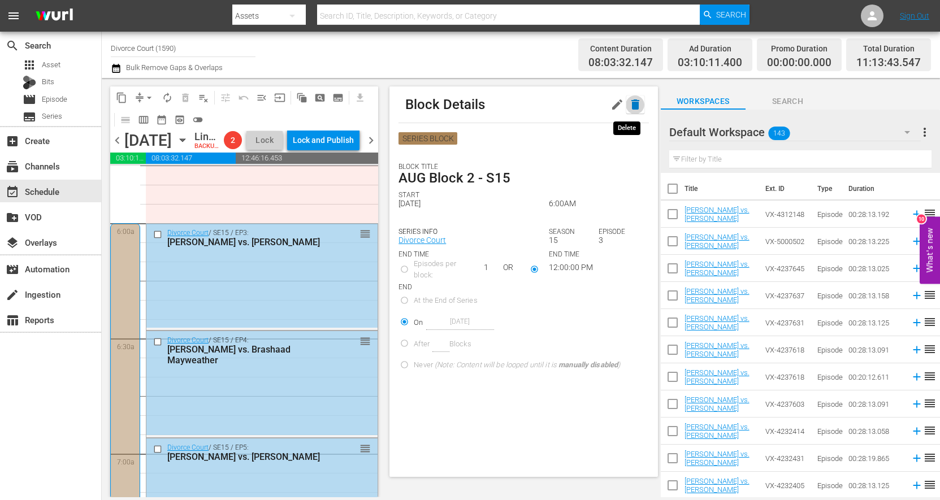
click at [632, 106] on icon "button" at bounding box center [636, 105] width 8 height 10
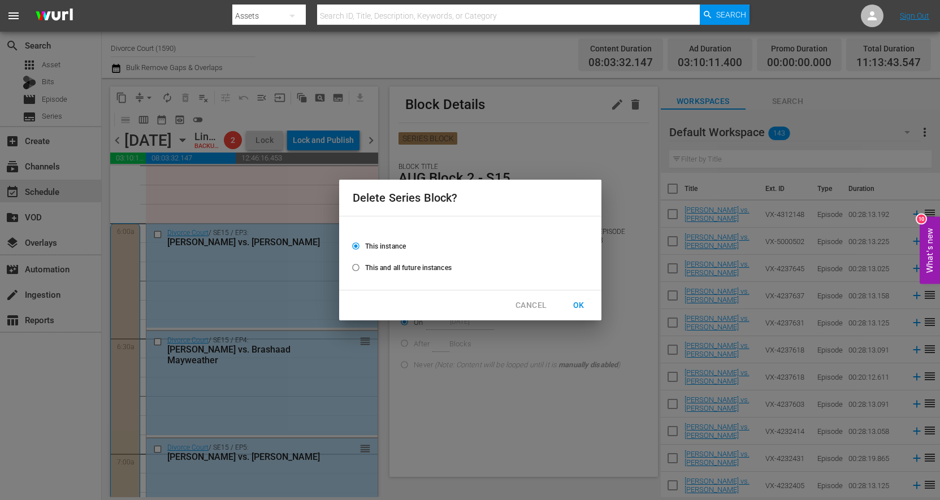
click at [358, 267] on input "This and all future instances" at bounding box center [356, 270] width 19 height 19
radio input "false"
radio input "true"
click at [579, 304] on span "OK" at bounding box center [579, 306] width 18 height 14
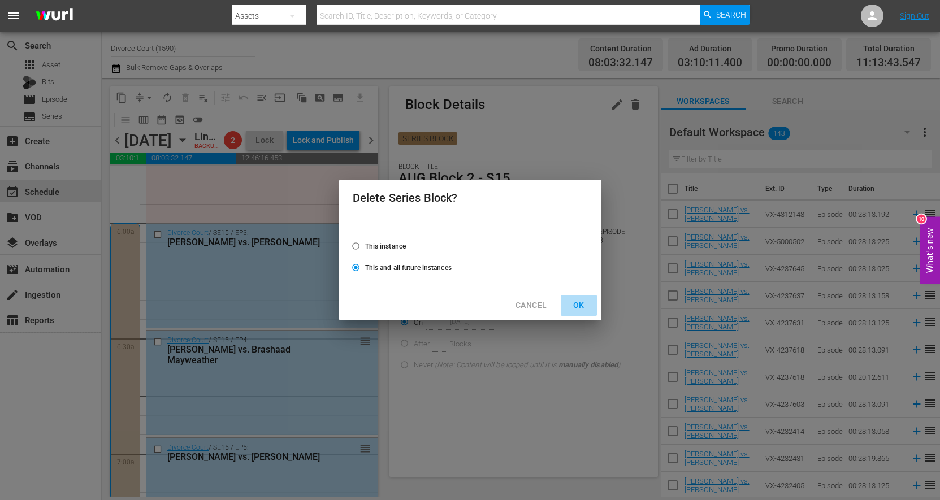
radio input "false"
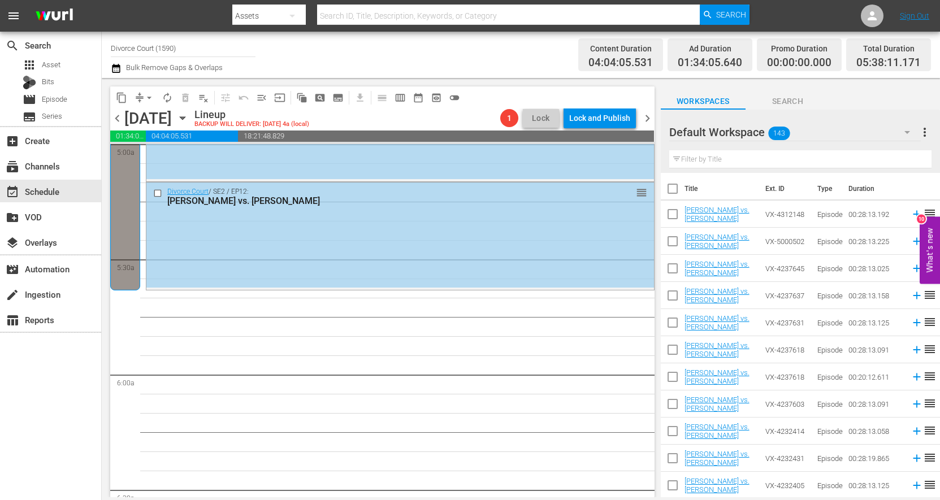
scroll to position [1288, 0]
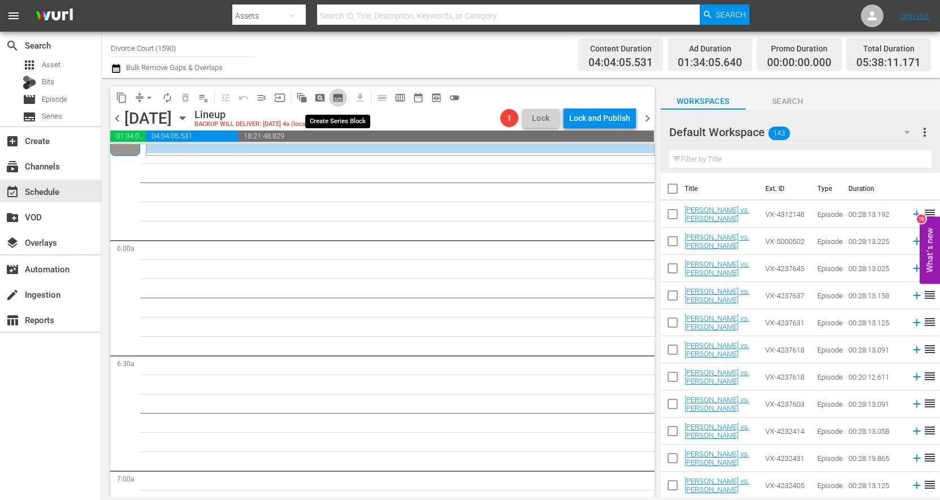
click at [335, 98] on span "subtitles_outlined" at bounding box center [337, 97] width 11 height 11
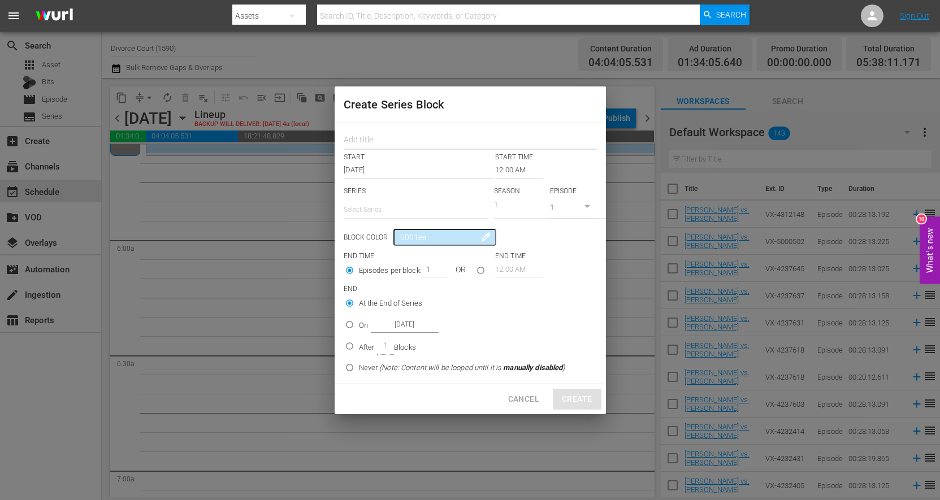
click at [375, 144] on input "text" at bounding box center [470, 142] width 253 height 18
type input "AUG Block 2 - S15"
click at [499, 173] on input "12:00 AM" at bounding box center [519, 170] width 48 height 16
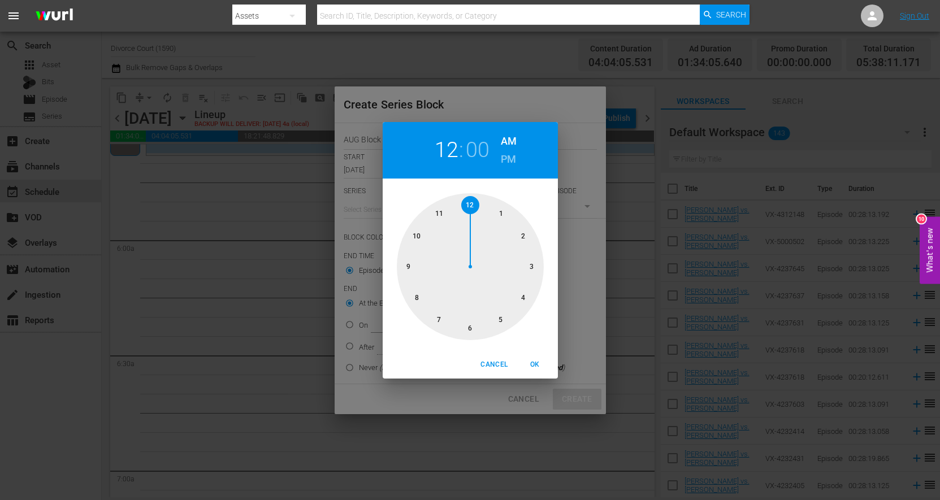
click at [470, 330] on div at bounding box center [470, 266] width 147 height 147
click at [563, 209] on div "06 : 00 AM PM 00 05 10 15 20 25 30 35 40 45 50 55 Cancel OK" at bounding box center [470, 250] width 940 height 500
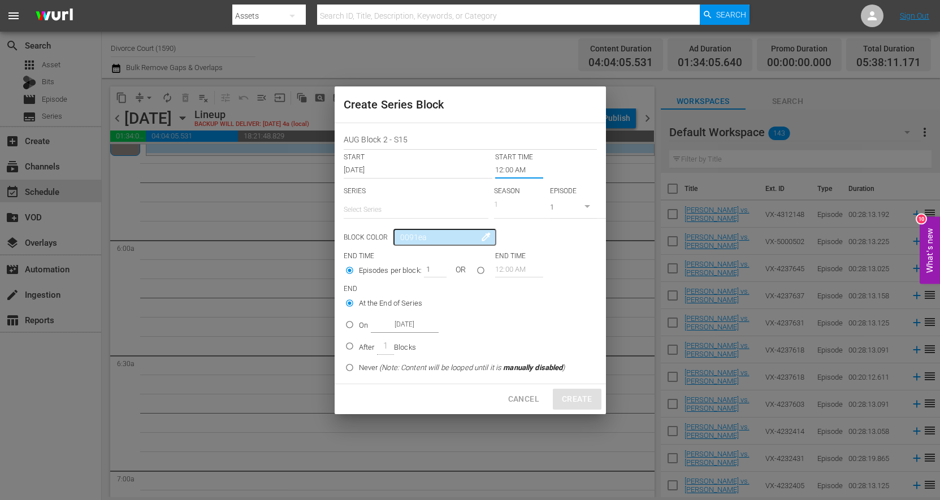
click at [495, 172] on input "12:00 AM" at bounding box center [519, 170] width 48 height 16
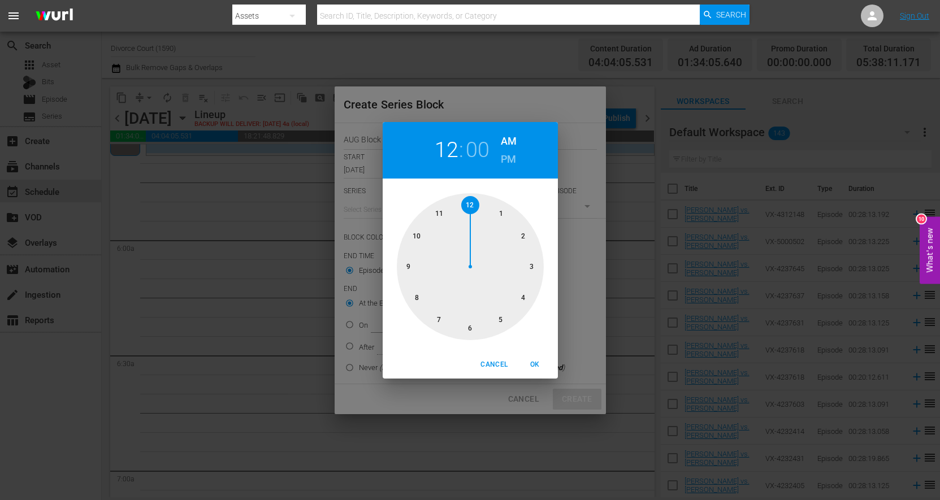
click at [469, 329] on div at bounding box center [470, 266] width 147 height 147
click at [541, 362] on span "OK" at bounding box center [535, 365] width 27 height 12
type input "06:00 AM"
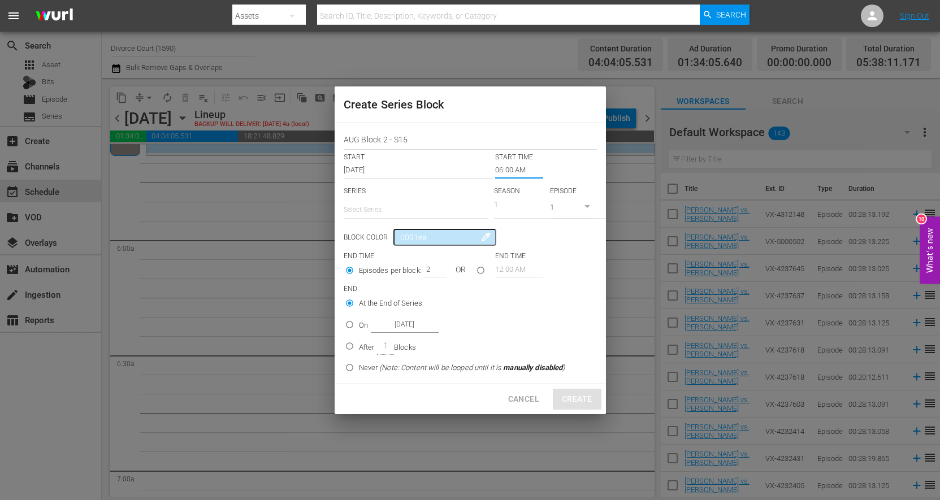
click at [437, 266] on input "2" at bounding box center [432, 269] width 17 height 16
click at [437, 266] on input "3" at bounding box center [432, 269] width 17 height 16
click at [437, 266] on input "4" at bounding box center [432, 269] width 17 height 16
click at [437, 266] on input "5" at bounding box center [432, 269] width 17 height 16
click at [437, 266] on input "6" at bounding box center [432, 269] width 17 height 16
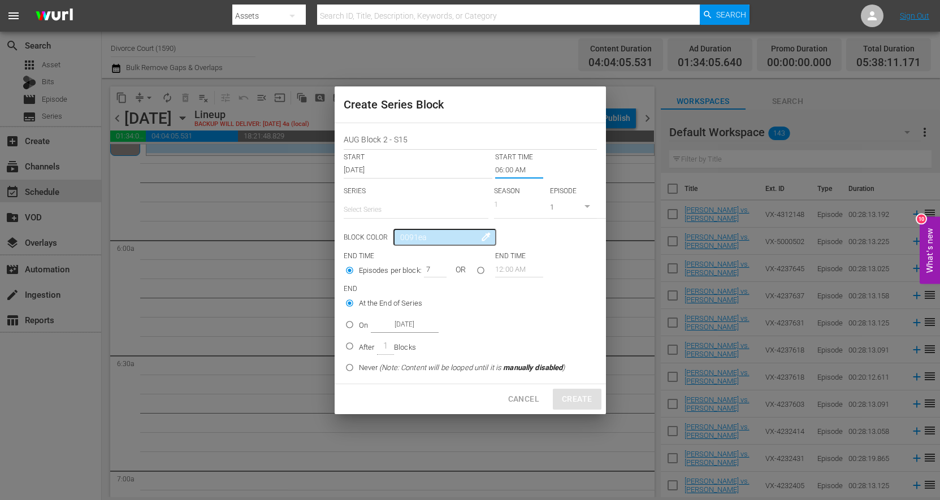
click at [437, 266] on input "7" at bounding box center [432, 269] width 17 height 16
click at [437, 266] on input "8" at bounding box center [432, 269] width 17 height 16
click at [437, 266] on input "9" at bounding box center [432, 269] width 17 height 16
click at [437, 266] on input "10" at bounding box center [432, 269] width 17 height 16
click at [437, 266] on input "11" at bounding box center [432, 269] width 17 height 16
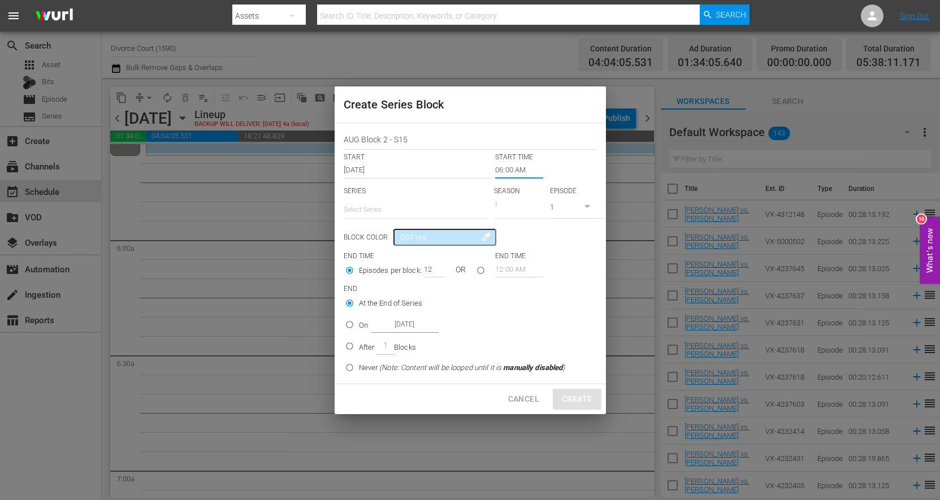
type input "12"
click at [437, 266] on input "12" at bounding box center [432, 269] width 17 height 16
click at [352, 326] on input "On Aug 15th 2025" at bounding box center [349, 327] width 19 height 19
radio input "true"
click at [393, 323] on input "Aug 15th 2025" at bounding box center [405, 324] width 68 height 15
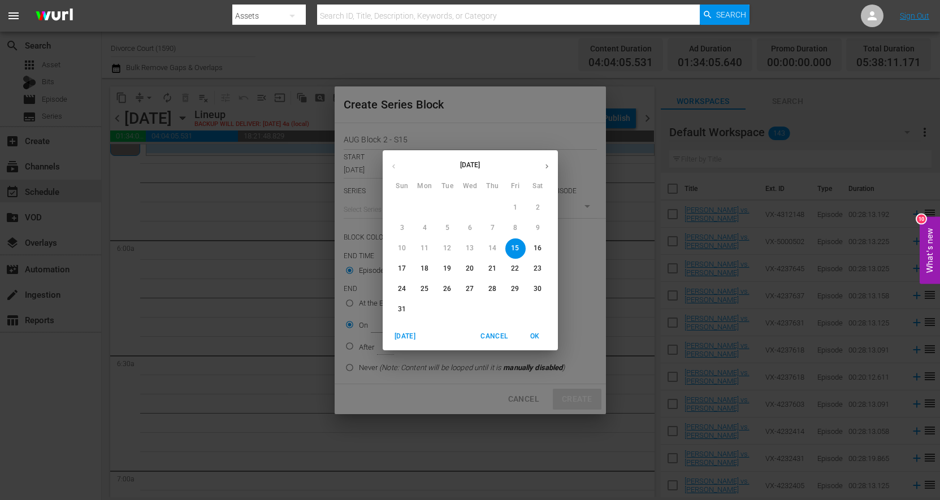
click at [549, 167] on icon "button" at bounding box center [547, 166] width 8 height 8
click at [469, 208] on p "3" at bounding box center [470, 208] width 4 height 10
type input "Sep 3rd 2025"
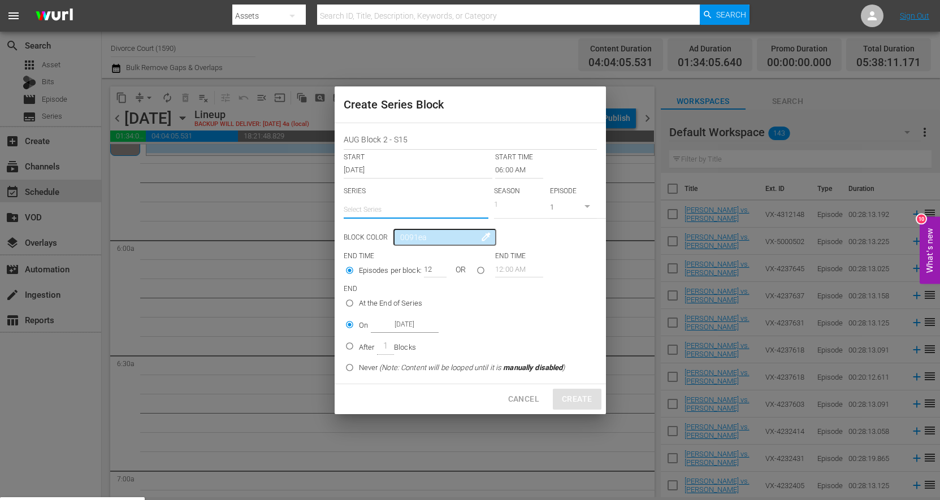
click at [427, 209] on input "text" at bounding box center [416, 209] width 145 height 27
type input "d"
type input "Aug 15th 2025"
click at [391, 243] on div "Divorce Court" at bounding box center [416, 241] width 127 height 27
type input "Divorce Court"
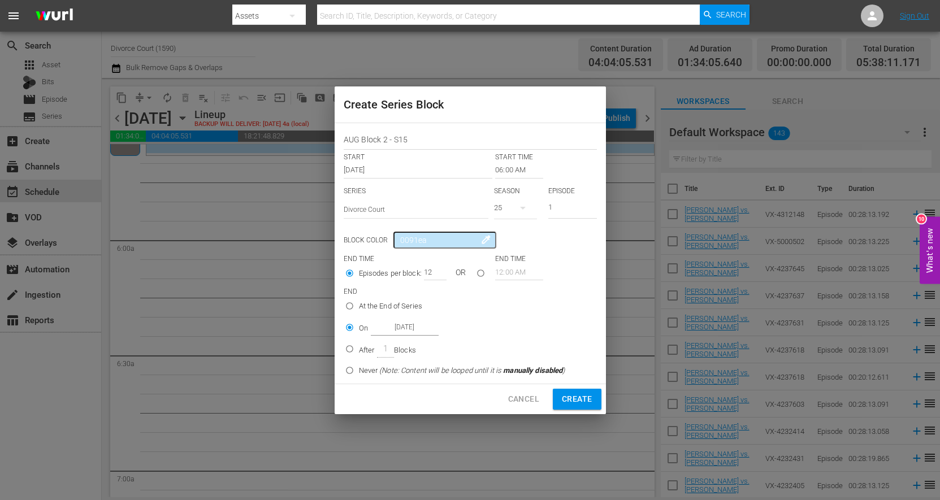
click at [511, 212] on button "button" at bounding box center [522, 207] width 27 height 27
click at [515, 273] on div "15" at bounding box center [512, 274] width 8 height 11
click at [589, 205] on input "2" at bounding box center [572, 209] width 49 height 19
type input "3"
click at [589, 205] on input "3" at bounding box center [572, 209] width 49 height 19
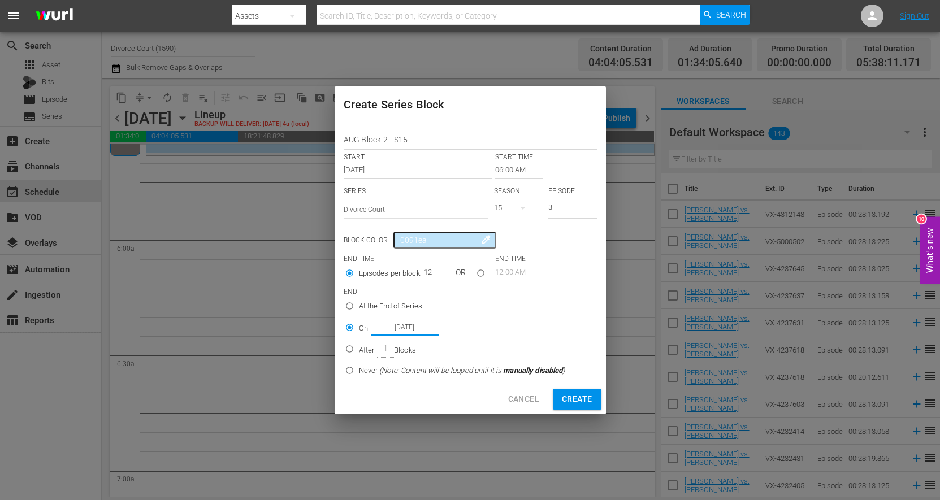
click at [396, 329] on input "Aug 15th 2025" at bounding box center [405, 327] width 68 height 15
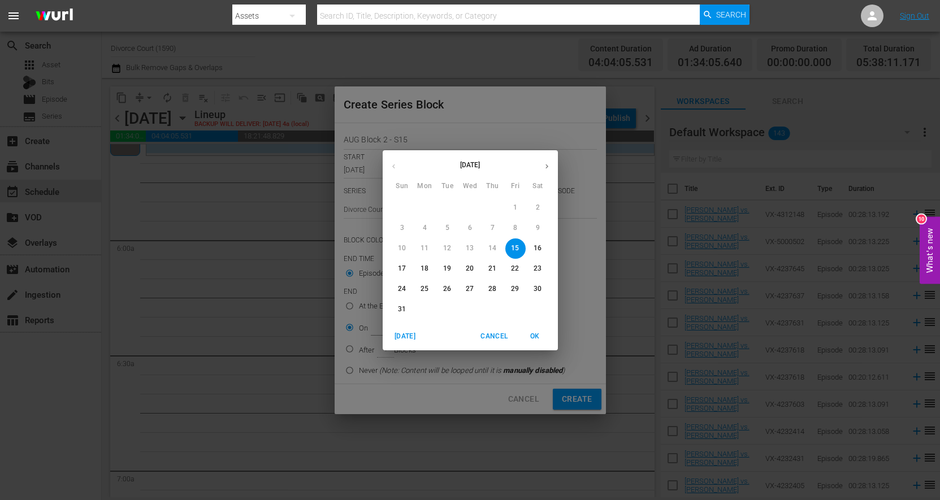
click at [548, 166] on icon "button" at bounding box center [547, 166] width 3 height 5
click at [466, 210] on span "3" at bounding box center [470, 208] width 20 height 10
type input "Sep 3rd 2025"
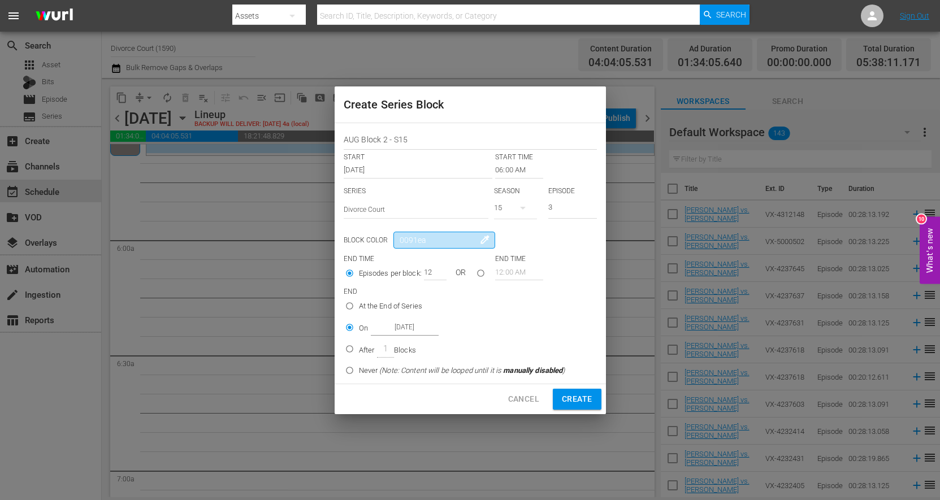
drag, startPoint x: 434, startPoint y: 241, endPoint x: 383, endPoint y: 245, distance: 50.5
click at [394, 243] on input "0091ea" at bounding box center [445, 240] width 102 height 17
drag, startPoint x: 433, startPoint y: 240, endPoint x: 394, endPoint y: 239, distance: 39.0
click at [394, 239] on input "0091ea" at bounding box center [445, 240] width 102 height 17
type input "aa8456"
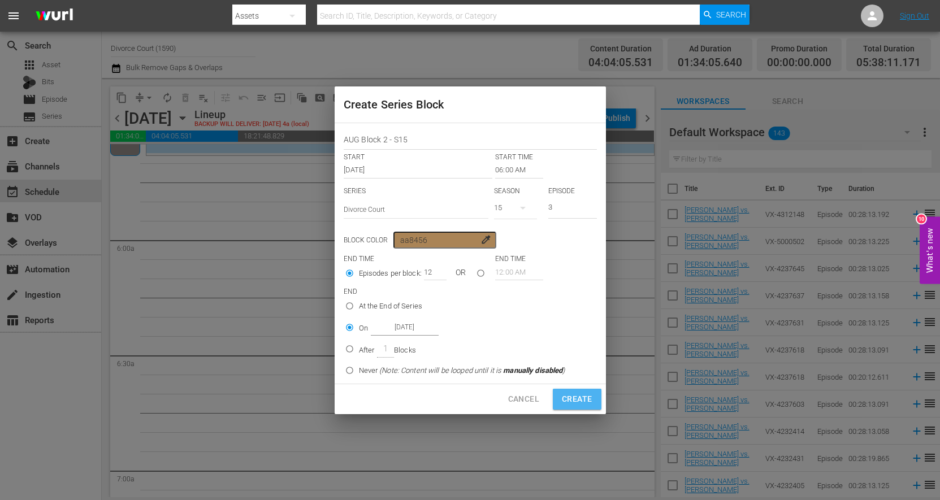
click at [567, 403] on span "Create" at bounding box center [577, 399] width 30 height 14
type input "12:00 AM"
type input "1"
radio input "true"
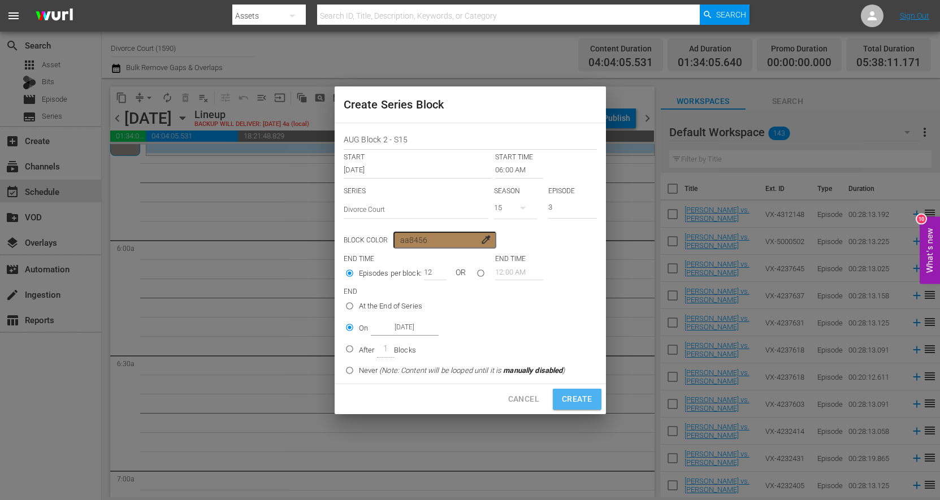
type input "Aug 15th 2025"
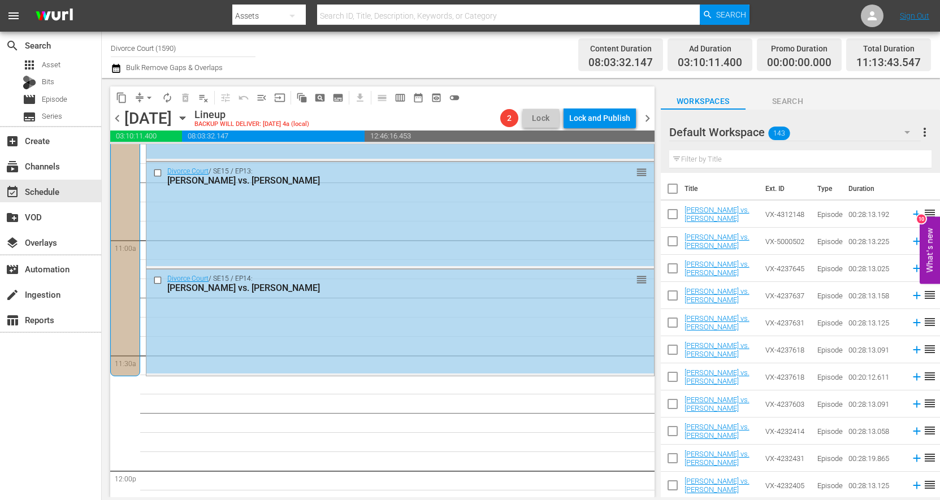
scroll to position [2701, 0]
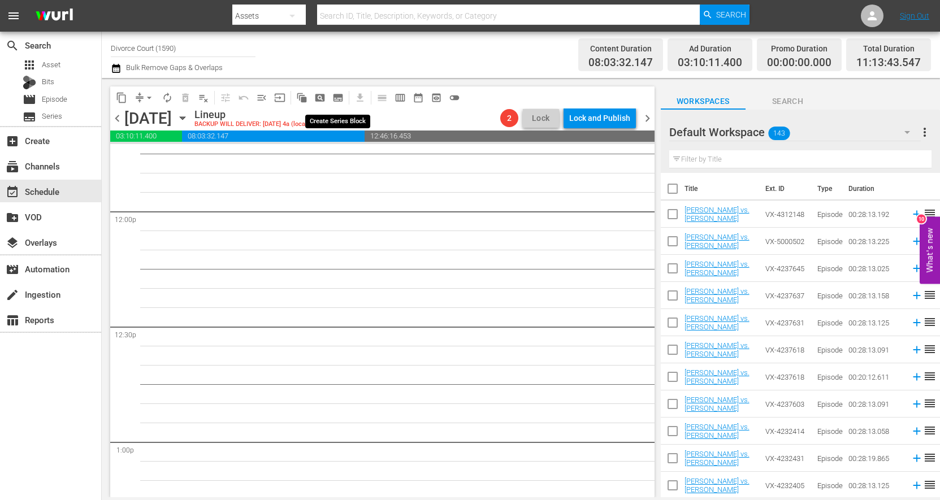
click at [337, 98] on span "subtitles_outlined" at bounding box center [337, 97] width 11 height 11
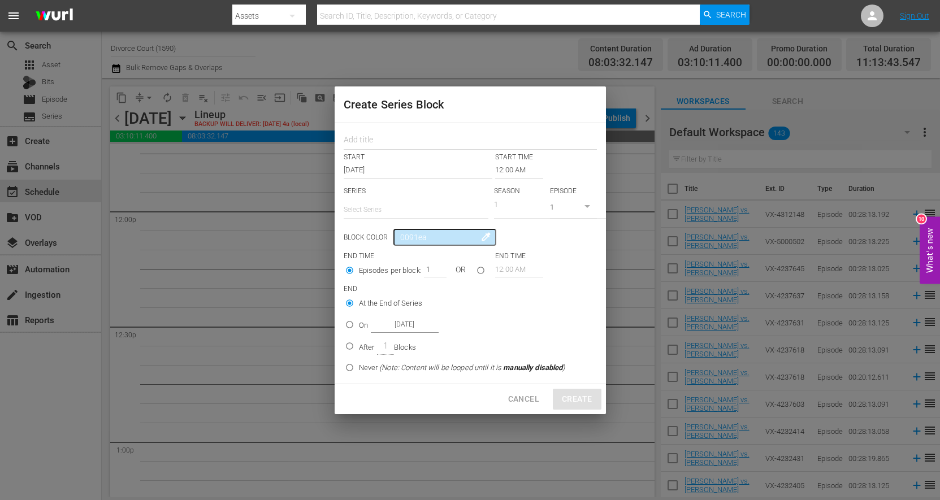
click at [517, 167] on input "12:00 AM" at bounding box center [519, 170] width 48 height 16
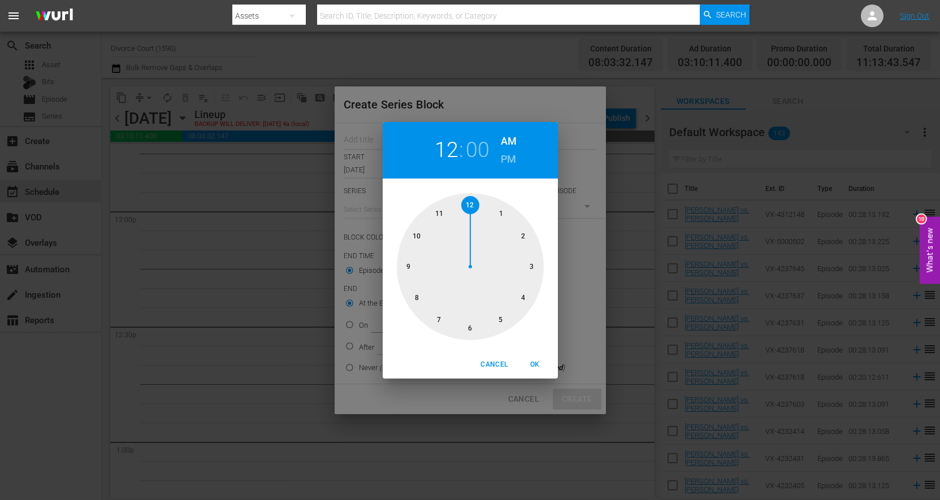
click at [509, 159] on h6 "PM" at bounding box center [508, 159] width 15 height 18
click at [571, 139] on div "12 : 00 AM PM 1 2 3 4 5 6 7 8 9 10 11 12 Cancel OK" at bounding box center [470, 250] width 940 height 500
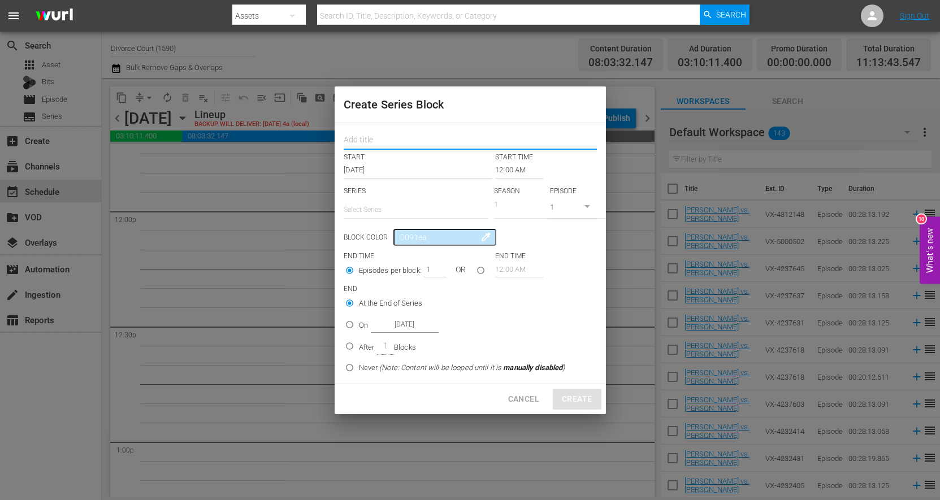
click at [358, 138] on input "text" at bounding box center [470, 142] width 253 height 18
type input "Aug Block 3 - S25"
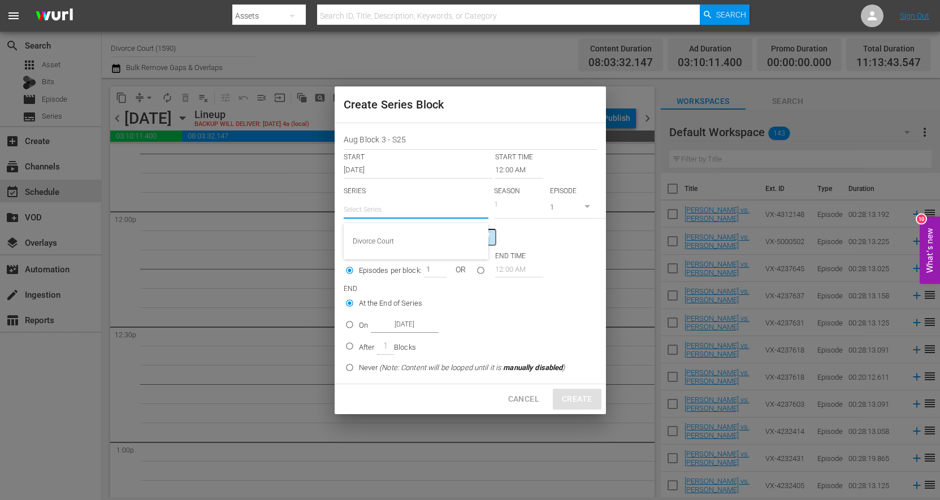
click at [376, 213] on input "text" at bounding box center [416, 209] width 145 height 27
click at [380, 243] on div "Divorce Court" at bounding box center [416, 241] width 127 height 27
type input "Divorce Court"
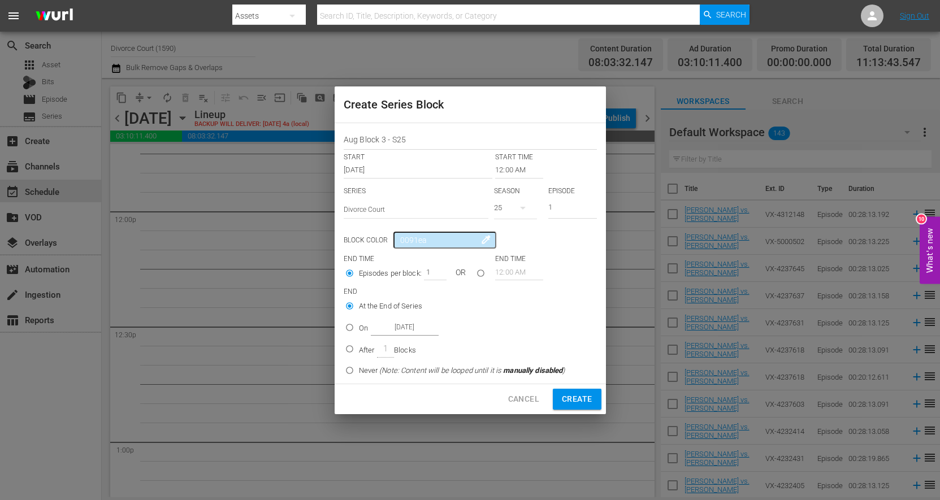
click at [520, 205] on icon "button" at bounding box center [523, 208] width 14 height 14
click at [511, 210] on div "25 24 15 2" at bounding box center [470, 250] width 940 height 500
type input "2"
click at [591, 205] on input "2" at bounding box center [572, 209] width 49 height 19
drag, startPoint x: 448, startPoint y: 239, endPoint x: 393, endPoint y: 241, distance: 55.5
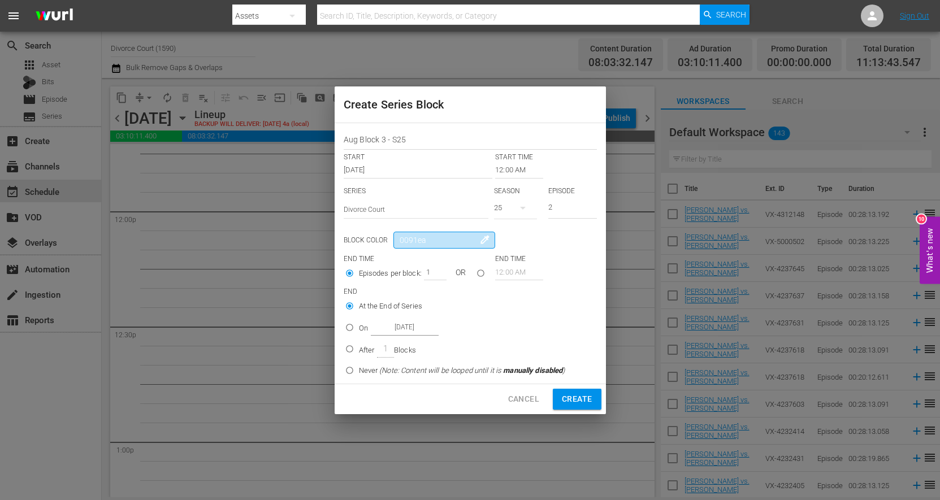
click at [394, 241] on input "0091ea" at bounding box center [445, 240] width 102 height 17
type input "f8e6bd"
click at [435, 270] on input "2" at bounding box center [432, 272] width 17 height 16
click at [435, 270] on input "3" at bounding box center [432, 272] width 17 height 16
click at [435, 270] on input "4" at bounding box center [432, 272] width 17 height 16
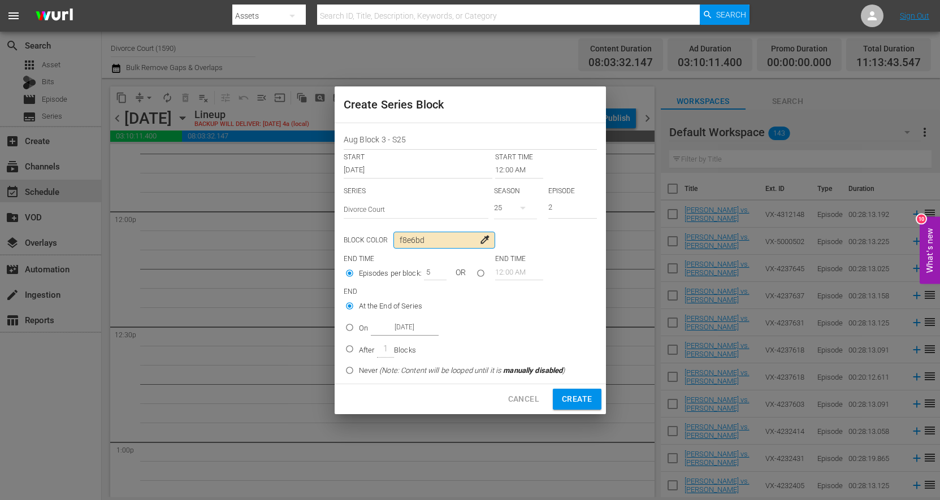
click at [435, 270] on input "5" at bounding box center [432, 272] width 17 height 16
click at [435, 270] on input "6" at bounding box center [432, 272] width 17 height 16
click at [435, 270] on input "7" at bounding box center [432, 272] width 17 height 16
click at [435, 270] on input "8" at bounding box center [432, 272] width 17 height 16
click at [435, 270] on input "9" at bounding box center [432, 272] width 17 height 16
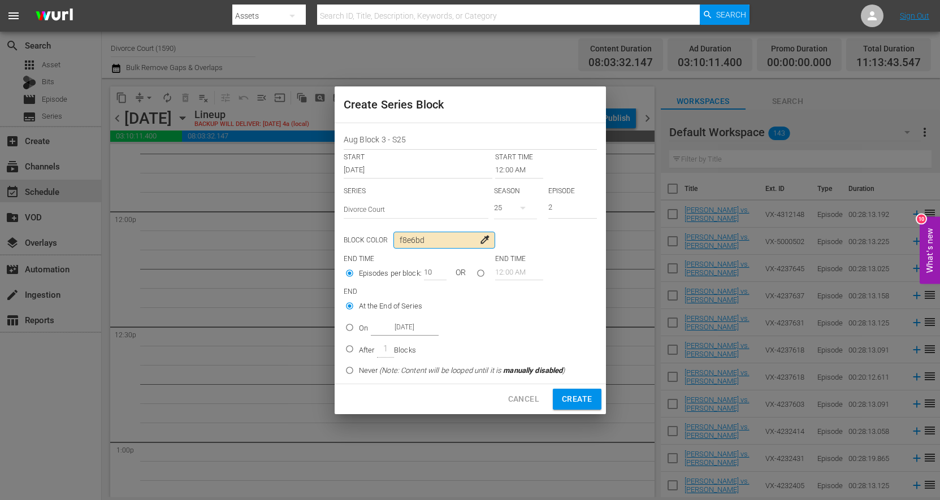
click at [435, 270] on input "10" at bounding box center [432, 272] width 17 height 16
click at [435, 270] on input "11" at bounding box center [432, 272] width 17 height 16
type input "12"
click at [435, 270] on input "12" at bounding box center [432, 272] width 17 height 16
type input "f8e6bd"
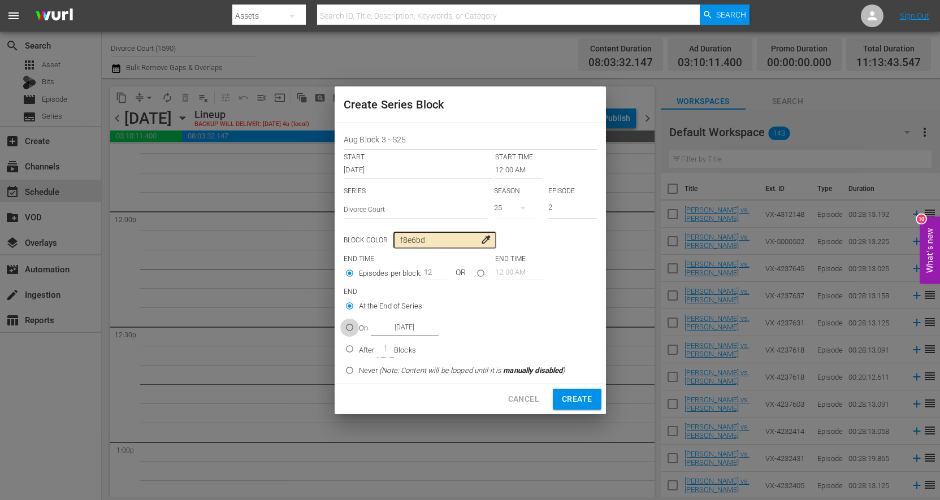
click at [349, 327] on input "On Aug 15th 2025" at bounding box center [349, 330] width 19 height 19
radio input "true"
click at [395, 327] on input "Aug 15th 2025" at bounding box center [405, 327] width 68 height 15
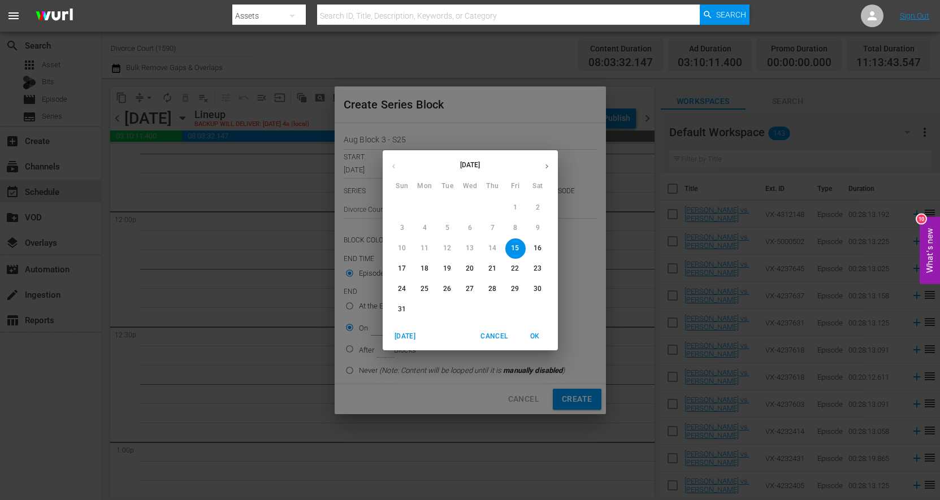
click at [551, 167] on icon "button" at bounding box center [547, 166] width 8 height 8
click at [474, 208] on span "3" at bounding box center [470, 208] width 20 height 10
type input "Sep 3rd 2025"
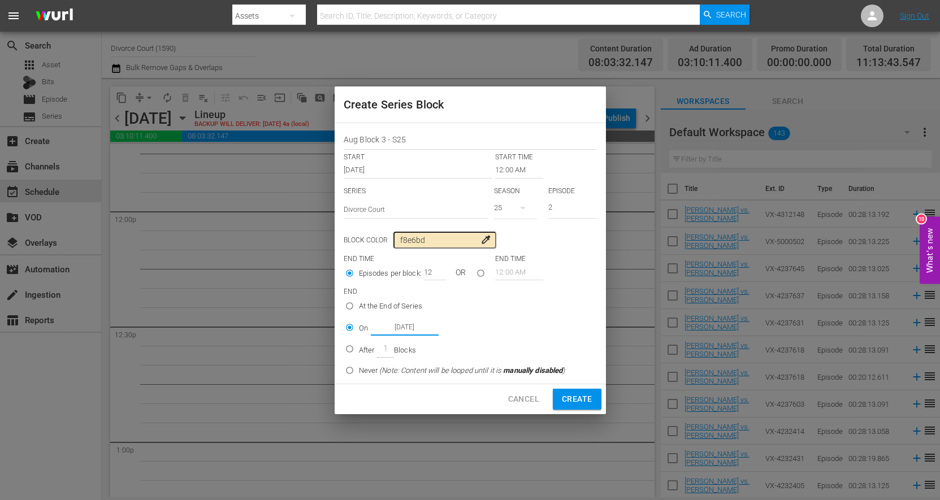
click at [518, 178] on div "Aug Block 3 - S25 START START TIME Aug 15th 2025 12:00 AM SERIES Select Series …" at bounding box center [470, 253] width 271 height 261
click at [522, 171] on input "12:00 AM" at bounding box center [519, 170] width 48 height 16
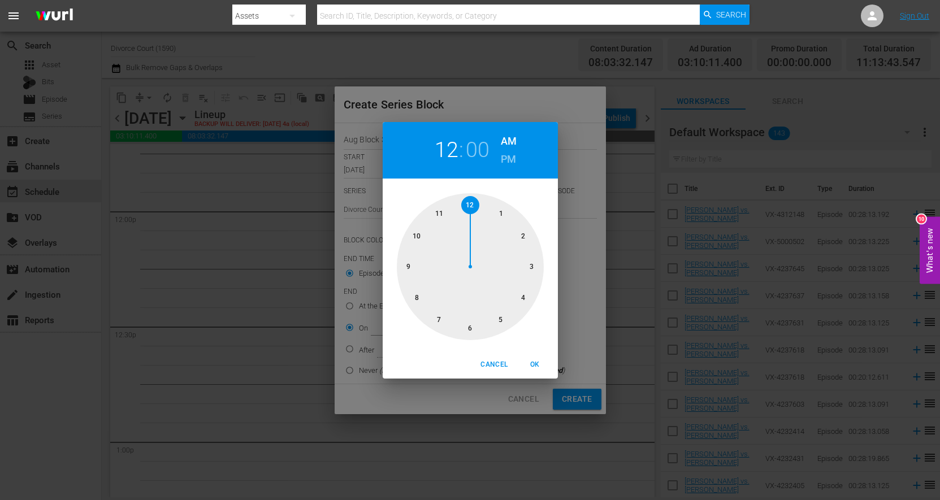
click at [511, 154] on h6 "PM" at bounding box center [508, 159] width 15 height 18
click at [538, 363] on span "OK" at bounding box center [535, 365] width 27 height 12
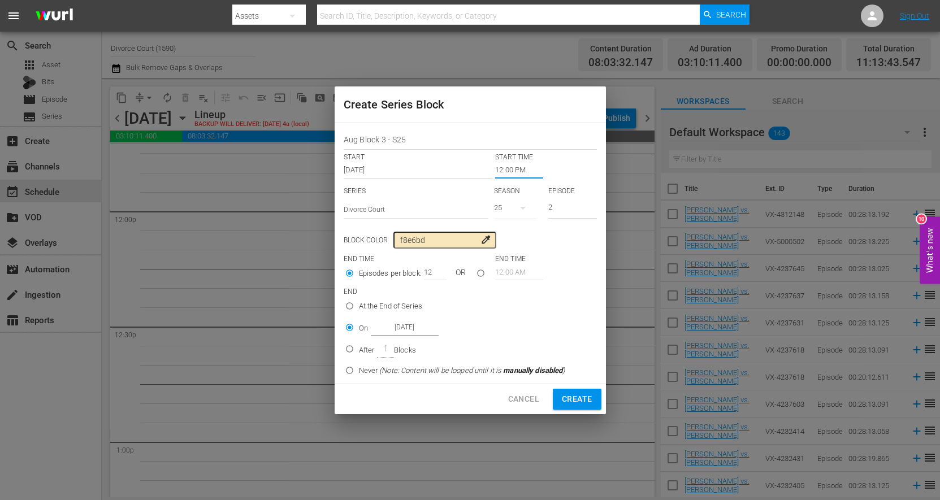
click at [567, 400] on span "Create" at bounding box center [577, 399] width 30 height 14
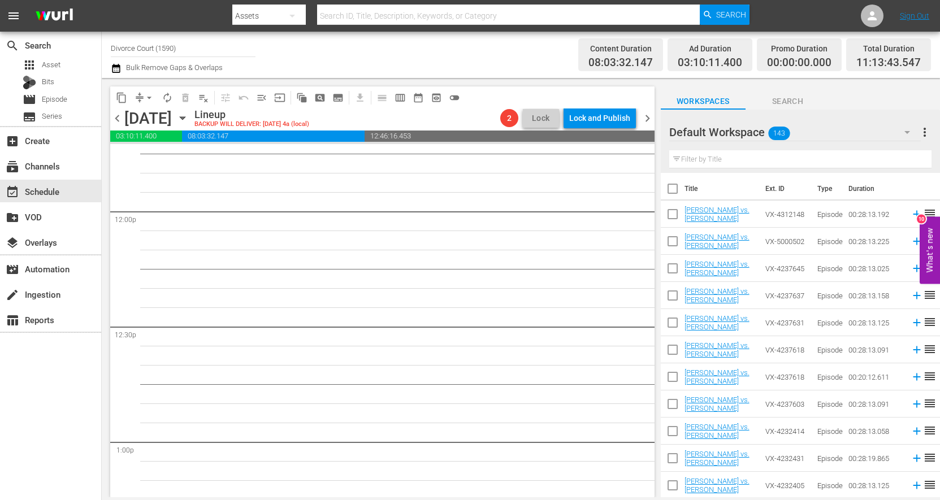
type input "12:00 AM"
type input "1"
radio input "true"
type input "Aug 15th 2025"
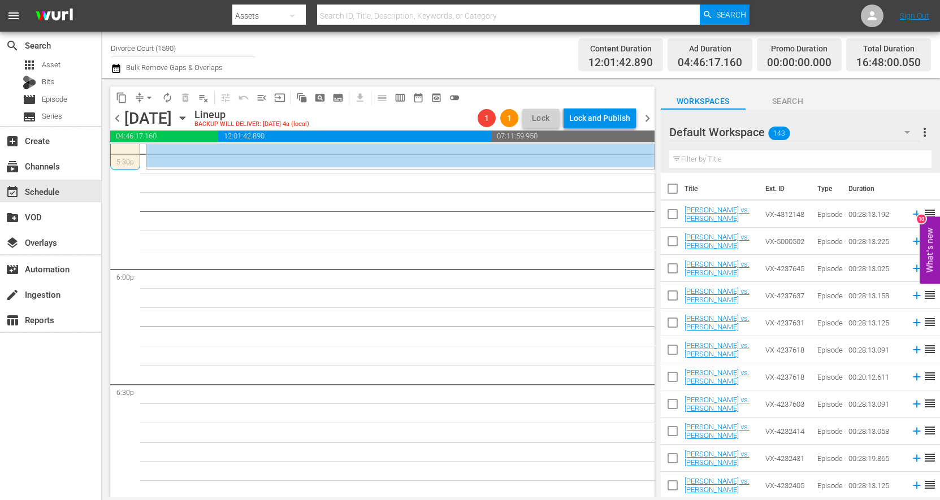
scroll to position [4143, 0]
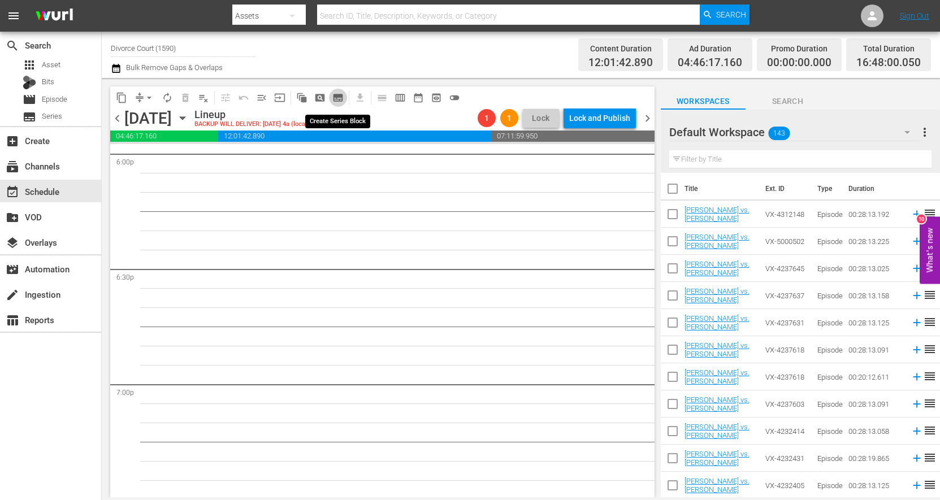
click at [340, 98] on span "subtitles_outlined" at bounding box center [337, 97] width 11 height 11
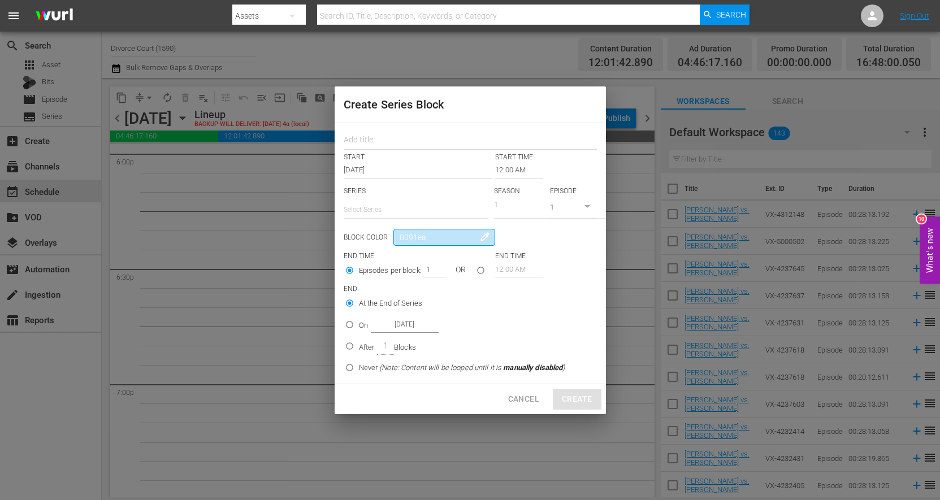
drag, startPoint x: 434, startPoint y: 237, endPoint x: 370, endPoint y: 238, distance: 63.3
click at [394, 238] on input "0091ea" at bounding box center [445, 237] width 102 height 17
type input "bebebe"
click at [386, 142] on input "text" at bounding box center [470, 142] width 253 height 18
type input "AUG Block 4- S24"
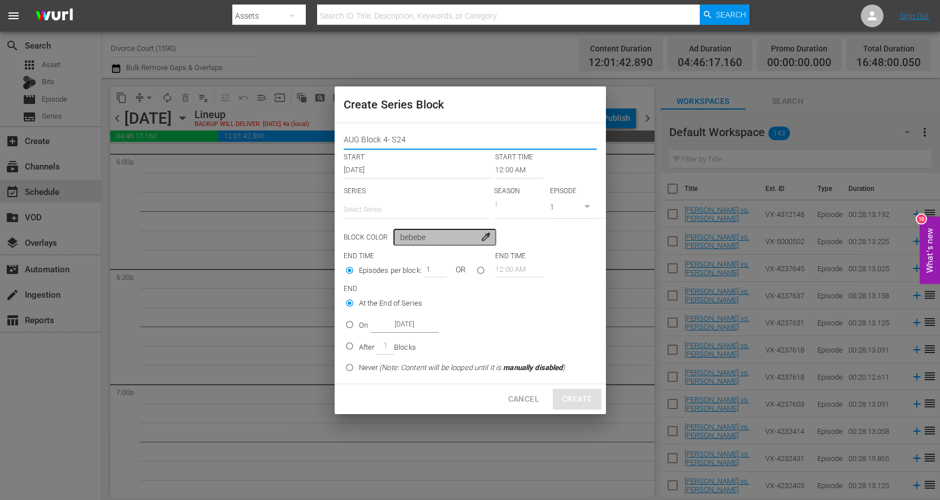
click at [373, 205] on input "text" at bounding box center [416, 209] width 145 height 27
click at [384, 240] on div "Divorce Court" at bounding box center [416, 241] width 127 height 27
type input "Divorce Court"
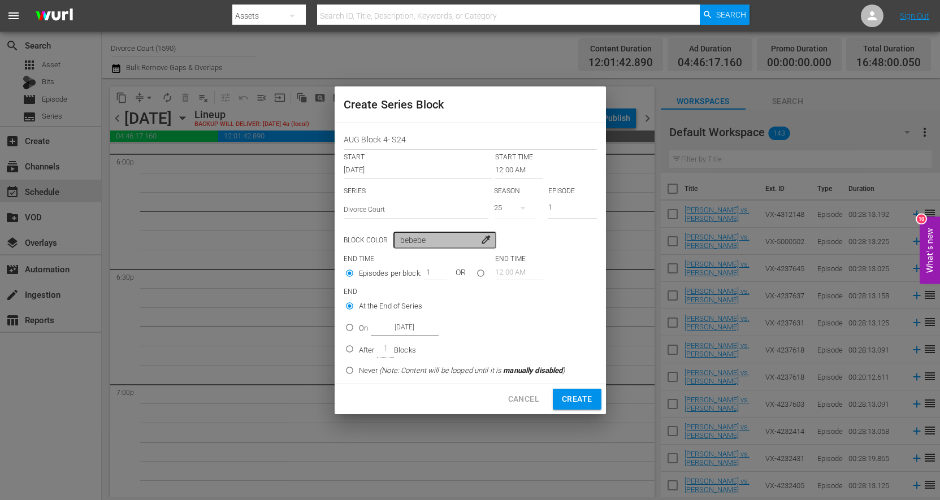
click at [518, 211] on icon "button" at bounding box center [523, 208] width 14 height 14
click at [512, 257] on div "24" at bounding box center [512, 255] width 8 height 11
click at [567, 210] on input "1" at bounding box center [572, 209] width 49 height 19
type input "2"
click at [595, 206] on input "2" at bounding box center [572, 209] width 49 height 19
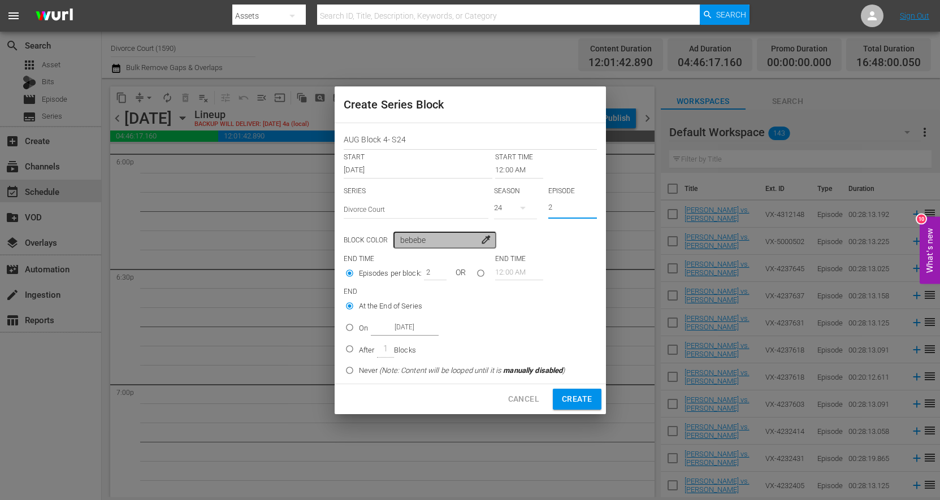
click at [435, 271] on input "2" at bounding box center [432, 272] width 17 height 16
click at [435, 271] on input "3" at bounding box center [432, 272] width 17 height 16
click at [435, 271] on input "4" at bounding box center [432, 272] width 17 height 16
click at [435, 271] on input "5" at bounding box center [432, 272] width 17 height 16
click at [435, 271] on input "6" at bounding box center [432, 272] width 17 height 16
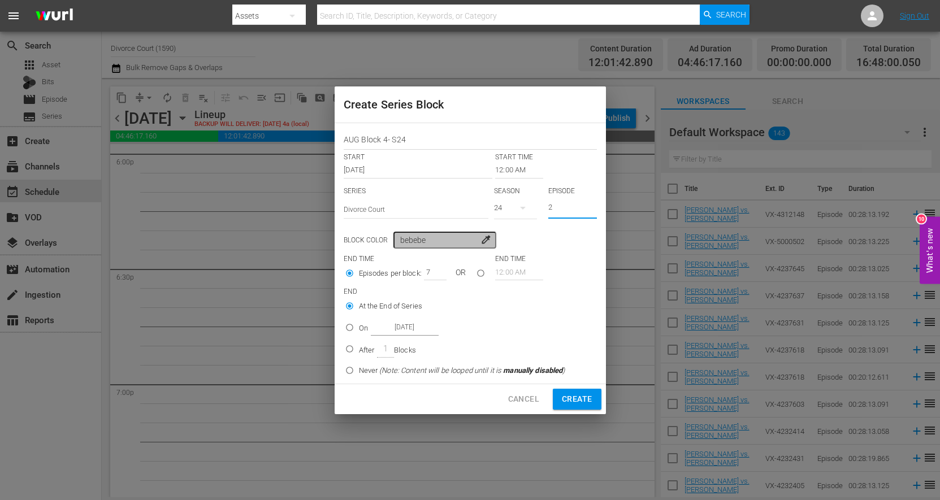
click at [435, 271] on input "7" at bounding box center [432, 272] width 17 height 16
click at [435, 271] on input "8" at bounding box center [432, 272] width 17 height 16
click at [435, 271] on input "9" at bounding box center [432, 272] width 17 height 16
click at [435, 271] on input "10" at bounding box center [432, 272] width 17 height 16
click at [435, 271] on input "11" at bounding box center [432, 272] width 17 height 16
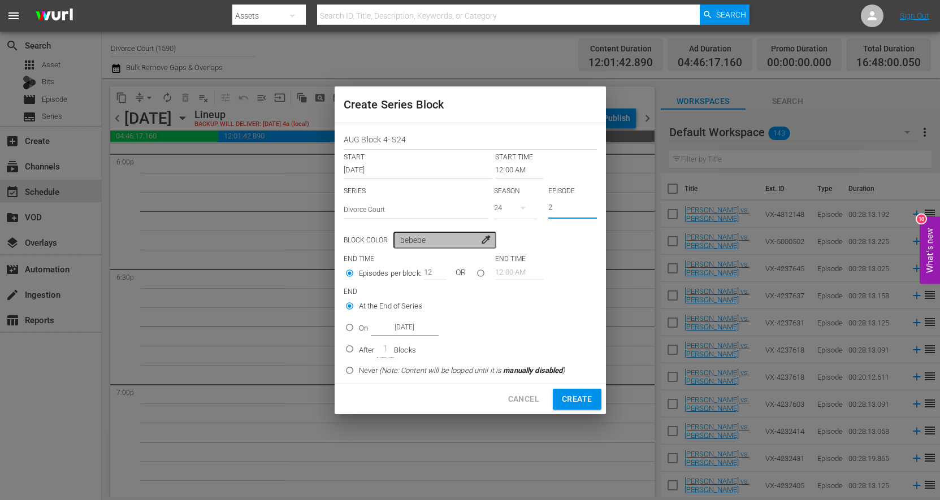
click at [435, 271] on input "12" at bounding box center [432, 272] width 17 height 16
click at [435, 271] on input "13" at bounding box center [432, 272] width 17 height 16
type input "14"
click at [435, 271] on input "14" at bounding box center [432, 272] width 17 height 16
click at [351, 328] on input "On Aug 15th 2025" at bounding box center [349, 330] width 19 height 19
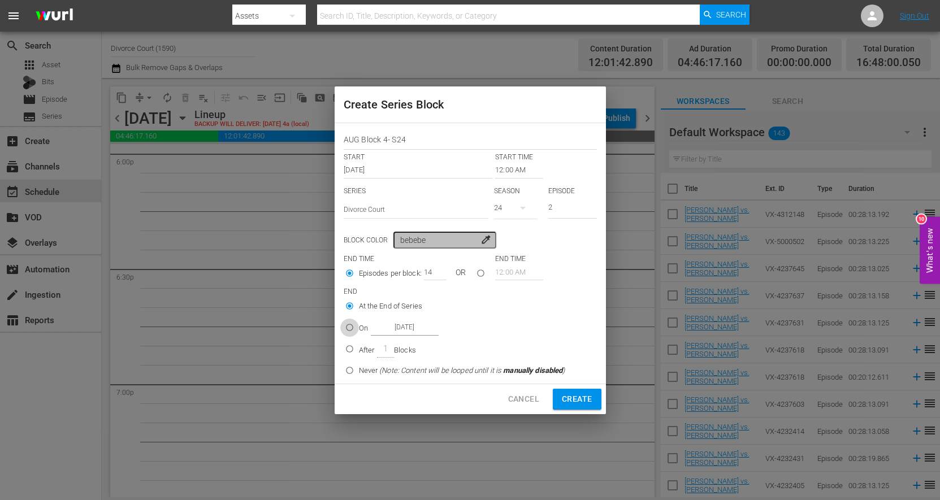
radio input "true"
click at [385, 328] on input "Aug 15th 2025" at bounding box center [405, 327] width 68 height 15
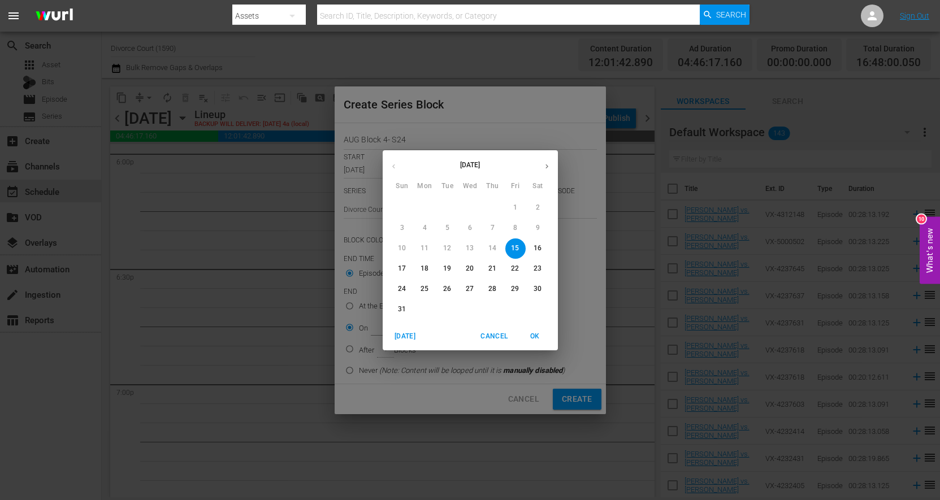
click at [551, 163] on button "button" at bounding box center [547, 166] width 22 height 22
click at [472, 208] on span "3" at bounding box center [470, 208] width 20 height 10
type input "Sep 3rd 2025"
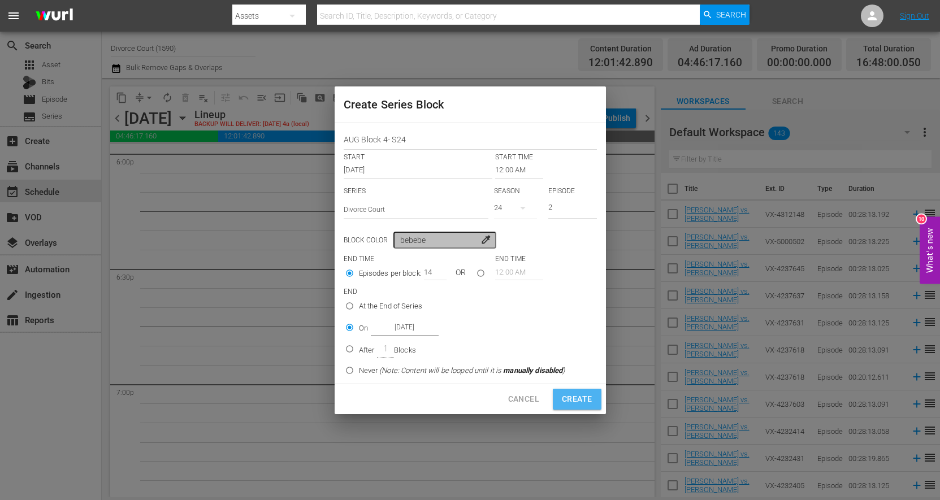
click at [578, 403] on span "Create" at bounding box center [577, 399] width 30 height 14
type input "1"
radio input "true"
type input "Aug 15th 2025"
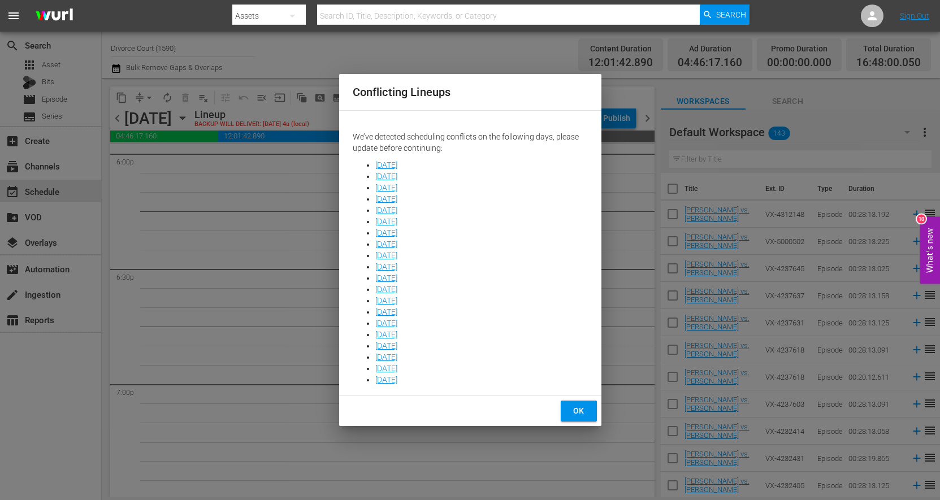
click at [591, 416] on button "OK" at bounding box center [579, 411] width 36 height 21
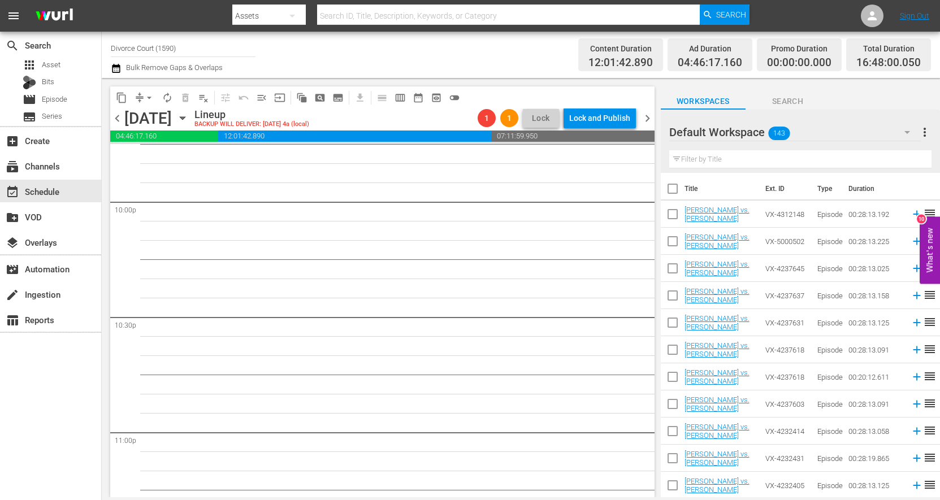
scroll to position [5183, 0]
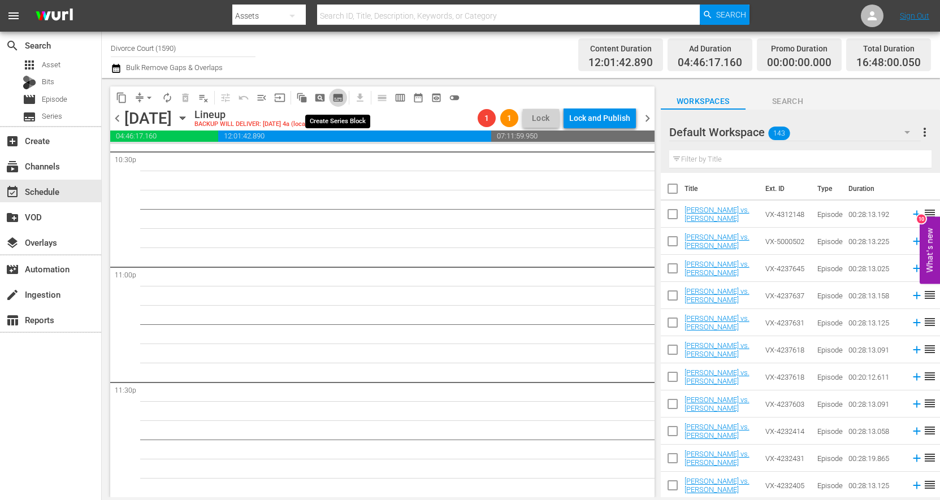
click at [338, 98] on span "subtitles_outlined" at bounding box center [337, 97] width 11 height 11
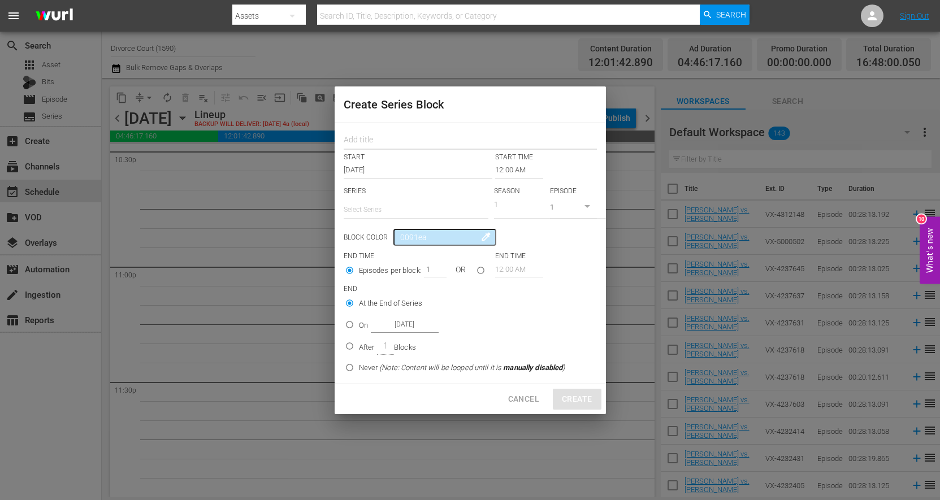
click at [366, 139] on input "text" at bounding box center [470, 142] width 253 height 18
type input "AUG Block 4 - S24"
click at [496, 168] on input "12:00 AM" at bounding box center [519, 170] width 48 height 16
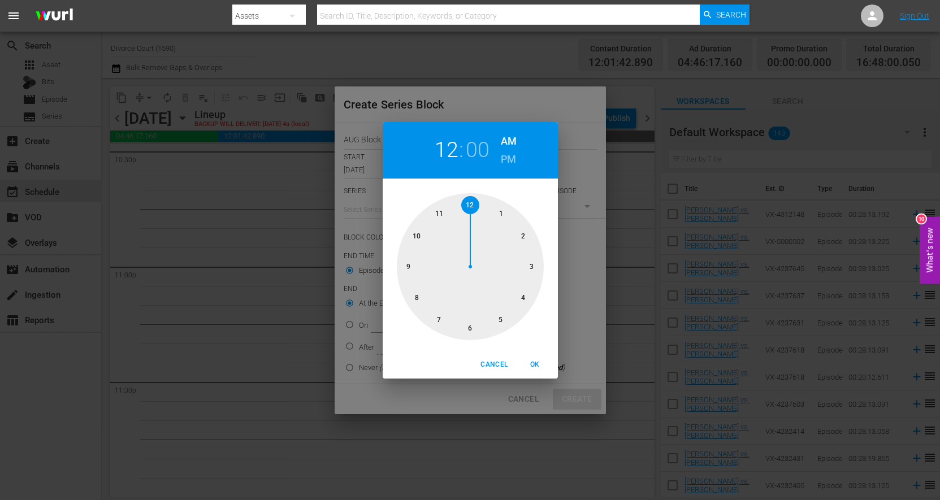
click at [473, 329] on div at bounding box center [470, 266] width 147 height 147
click at [506, 157] on h6 "PM" at bounding box center [508, 159] width 15 height 18
click at [535, 364] on span "OK" at bounding box center [535, 365] width 27 height 12
type input "06:00 PM"
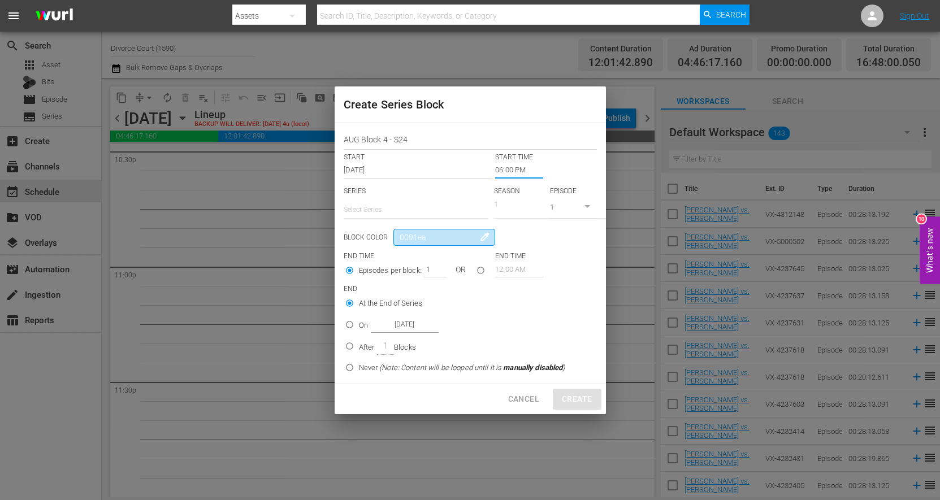
click at [423, 240] on input "0091ea" at bounding box center [445, 237] width 102 height 17
drag, startPoint x: 435, startPoint y: 237, endPoint x: 382, endPoint y: 237, distance: 53.7
click at [394, 237] on input "0091ea" at bounding box center [445, 237] width 102 height 17
type input "bebebe"
click at [417, 202] on input "text" at bounding box center [416, 209] width 145 height 27
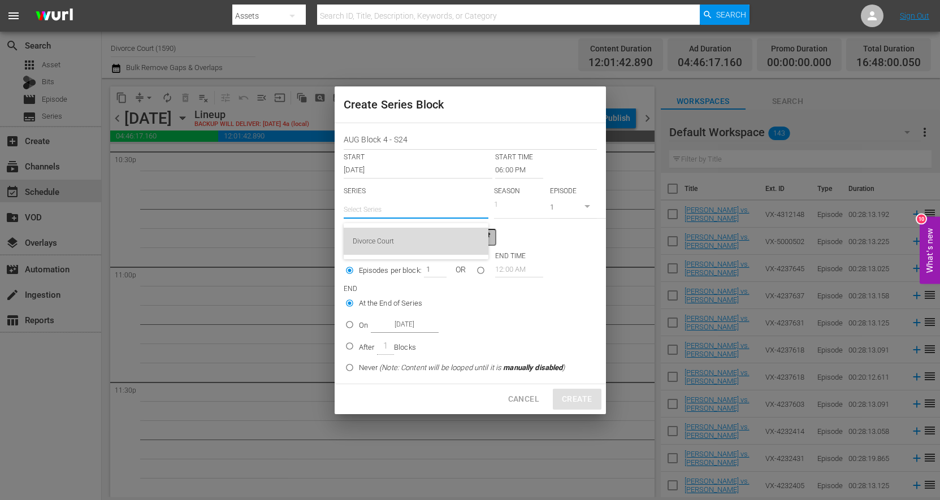
click at [392, 244] on div "Divorce Court" at bounding box center [416, 241] width 127 height 27
type input "Divorce Court"
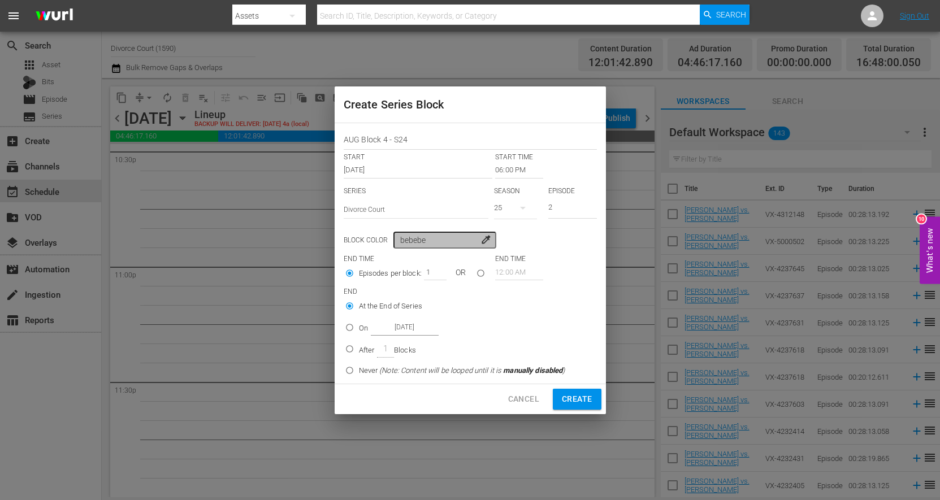
type input "2"
click at [592, 206] on input "2" at bounding box center [572, 209] width 49 height 19
click at [435, 269] on input "2" at bounding box center [432, 272] width 17 height 16
click at [435, 269] on input "3" at bounding box center [432, 272] width 17 height 16
click at [435, 270] on input "4" at bounding box center [432, 272] width 17 height 16
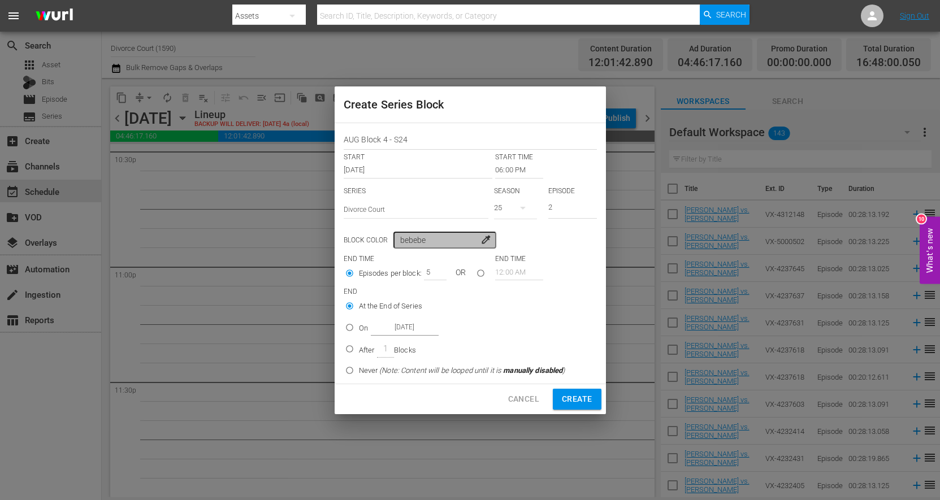
click at [435, 270] on input "5" at bounding box center [432, 272] width 17 height 16
click at [435, 270] on input "6" at bounding box center [432, 272] width 17 height 16
click at [435, 270] on input "7" at bounding box center [432, 272] width 17 height 16
click at [435, 270] on input "8" at bounding box center [432, 272] width 17 height 16
click at [435, 270] on input "9" at bounding box center [432, 272] width 17 height 16
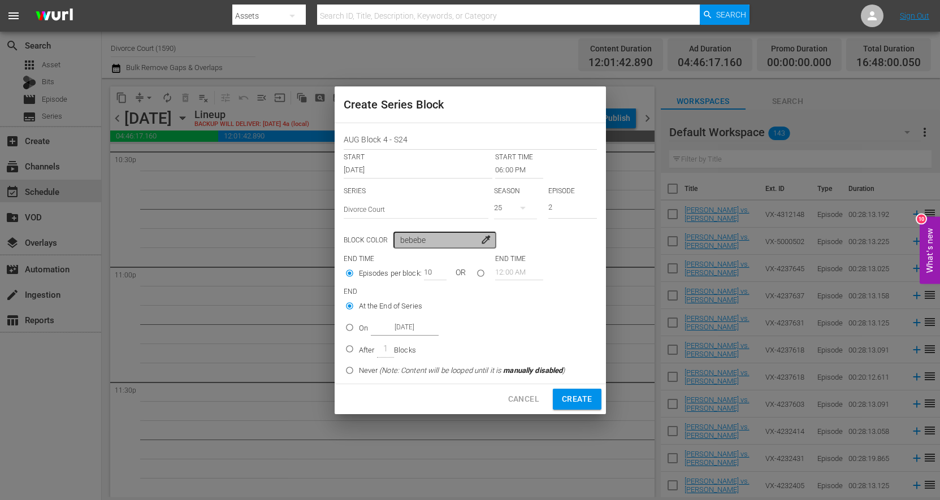
click at [435, 270] on input "10" at bounding box center [432, 272] width 17 height 16
click at [435, 270] on input "11" at bounding box center [432, 272] width 17 height 16
type input "12"
click at [435, 270] on input "12" at bounding box center [432, 272] width 17 height 16
click at [399, 328] on input "Aug 15th 2025" at bounding box center [405, 327] width 68 height 15
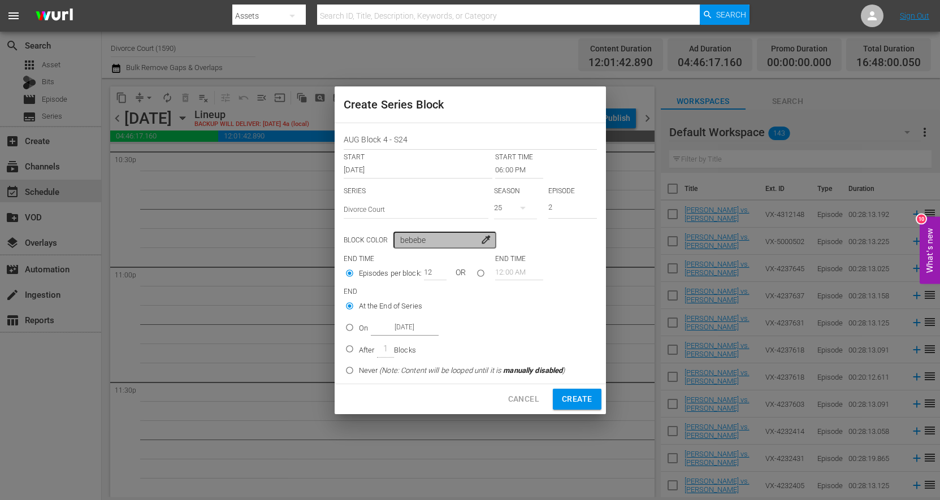
radio input "false"
radio input "true"
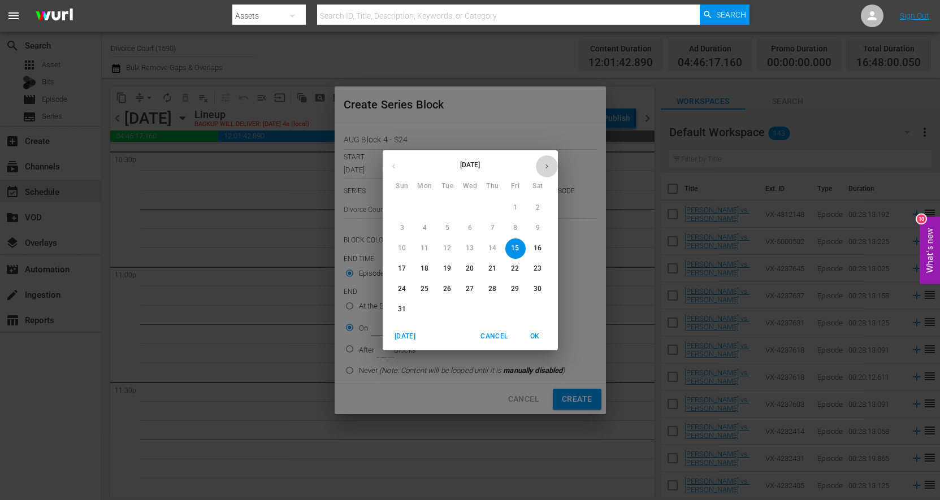
click at [546, 167] on icon "button" at bounding box center [547, 166] width 8 height 8
click at [470, 209] on p "3" at bounding box center [470, 208] width 4 height 10
type input "Sep 3rd 2025"
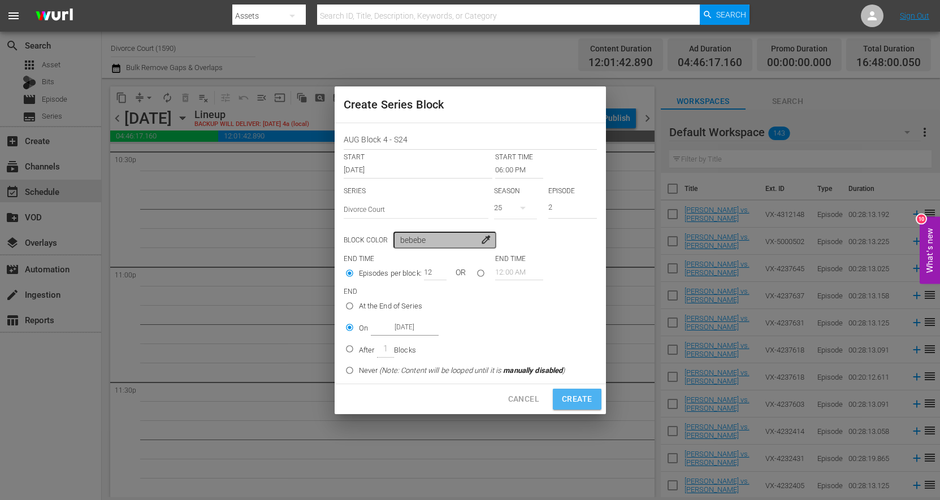
click at [569, 400] on span "Create" at bounding box center [577, 399] width 30 height 14
type input "12:00 AM"
type input "1"
radio input "true"
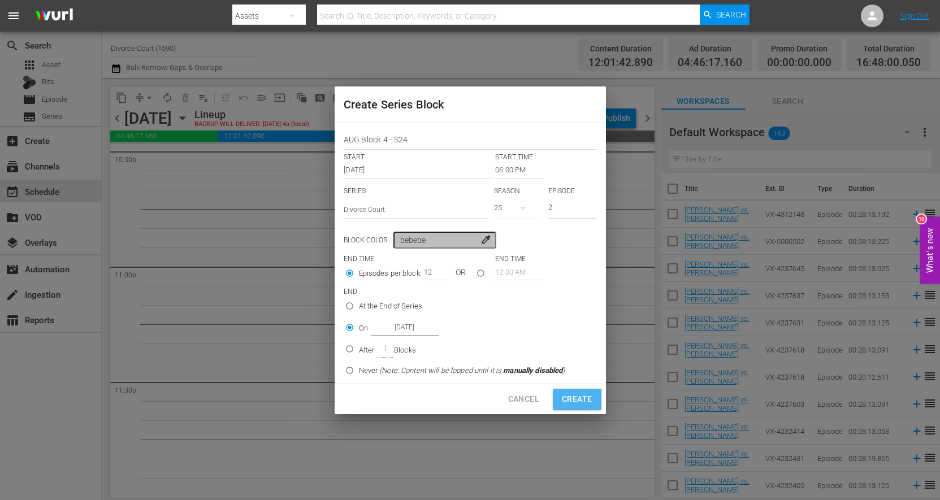
type input "Aug 15th 2025"
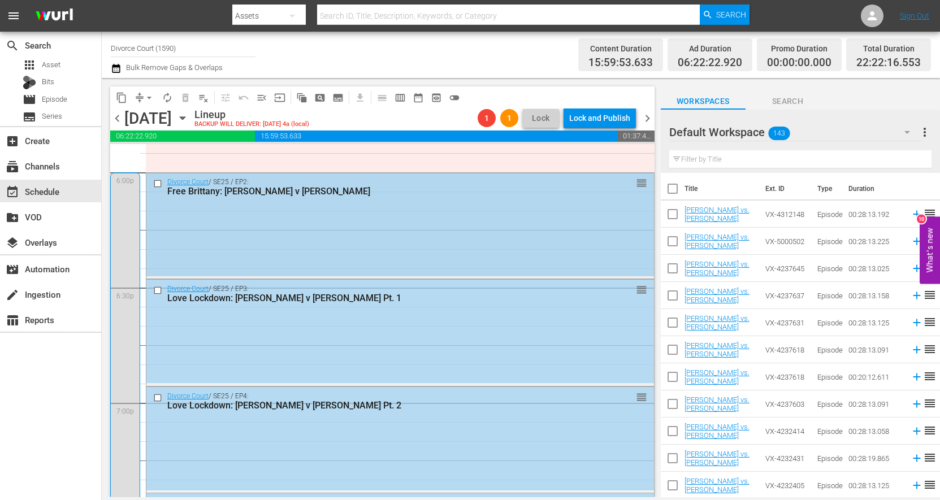
scroll to position [4126, 0]
click at [924, 132] on span "more_vert" at bounding box center [925, 133] width 14 height 14
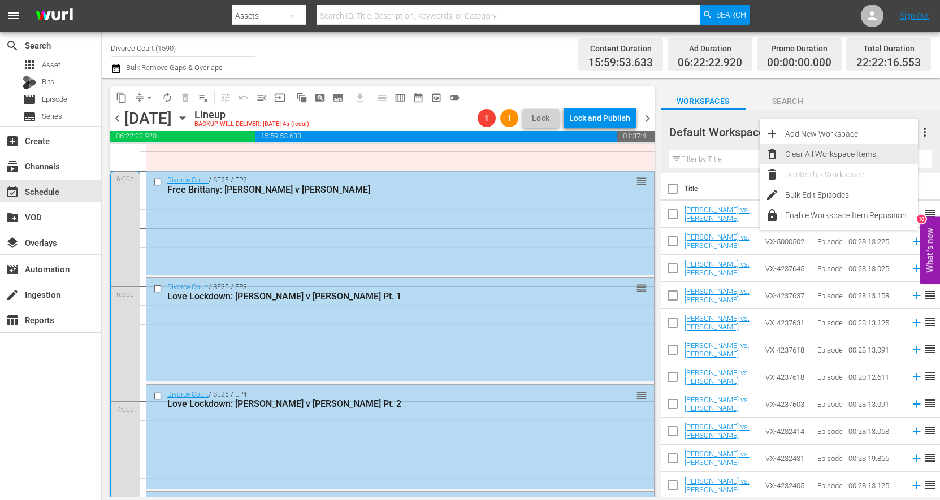
click at [864, 153] on div "Clear All Workspace Items" at bounding box center [851, 154] width 133 height 20
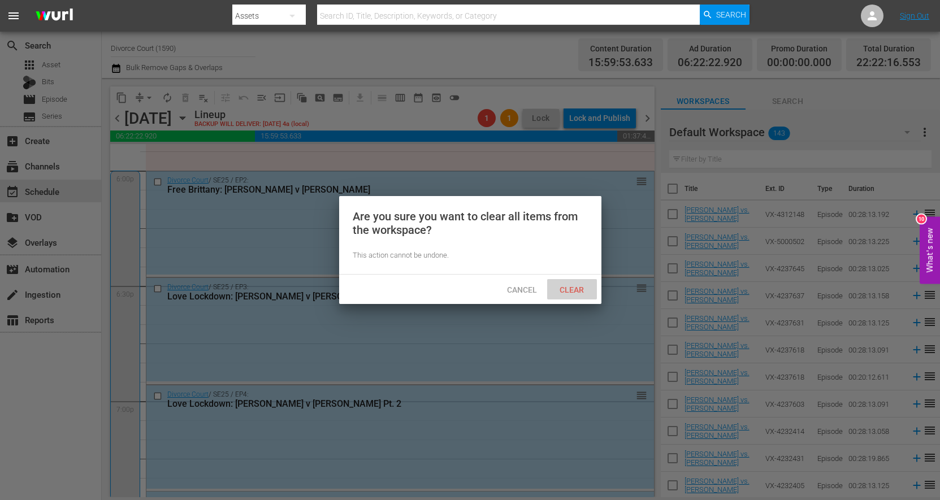
click at [570, 286] on span "Clear" at bounding box center [572, 290] width 42 height 9
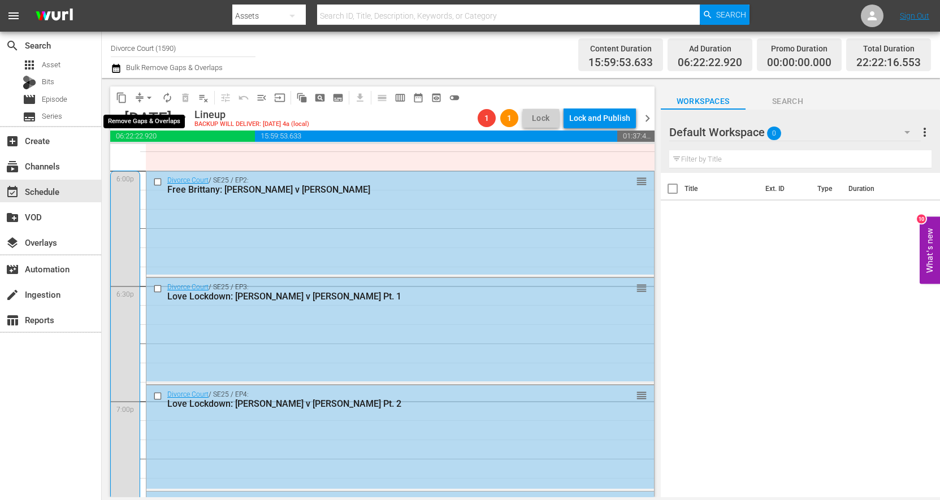
click at [141, 97] on button "arrow_drop_down" at bounding box center [149, 98] width 18 height 18
click at [144, 137] on li "Align to First Episode" at bounding box center [149, 139] width 93 height 19
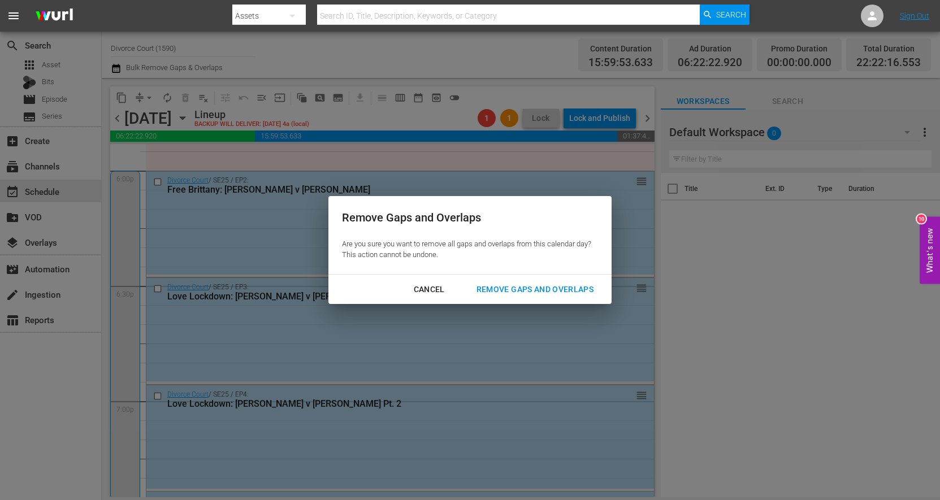
click at [527, 291] on div "Remove Gaps and Overlaps" at bounding box center [535, 290] width 135 height 14
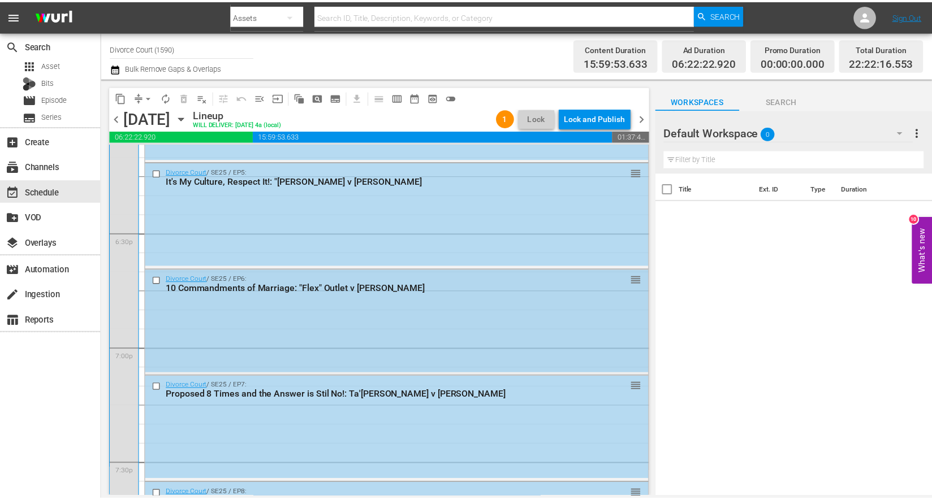
scroll to position [4200, 0]
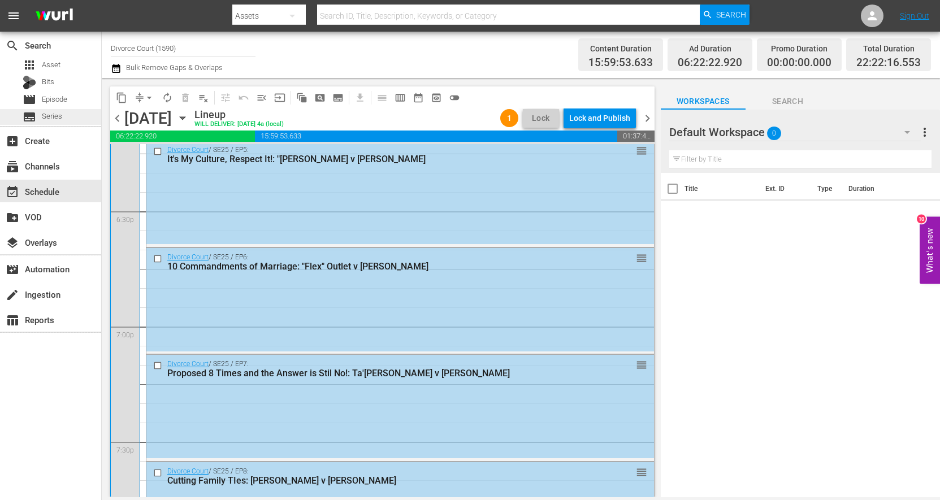
click at [46, 119] on span "Series" at bounding box center [52, 116] width 20 height 11
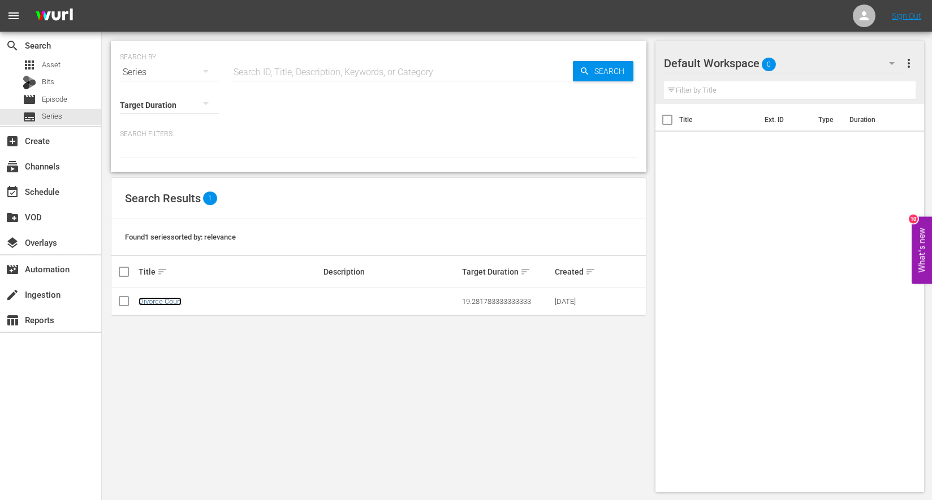
click at [162, 304] on link "Divorce Court" at bounding box center [160, 301] width 43 height 8
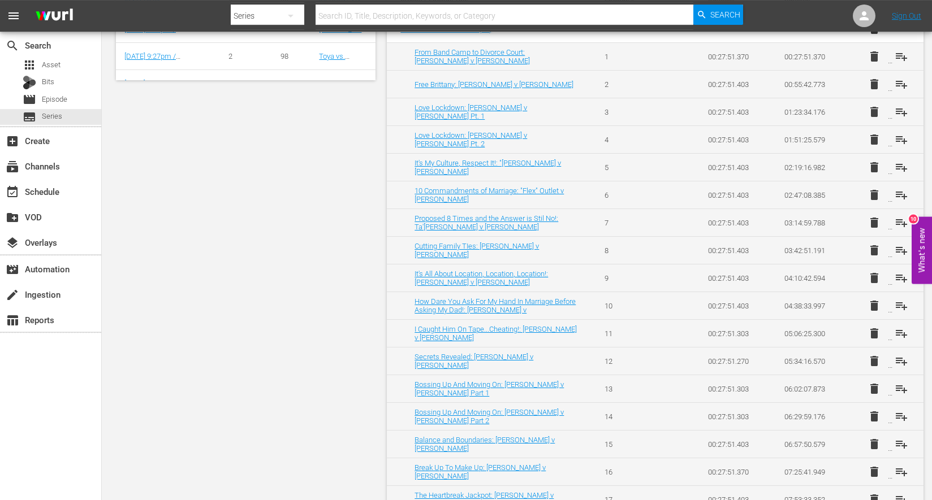
scroll to position [335, 0]
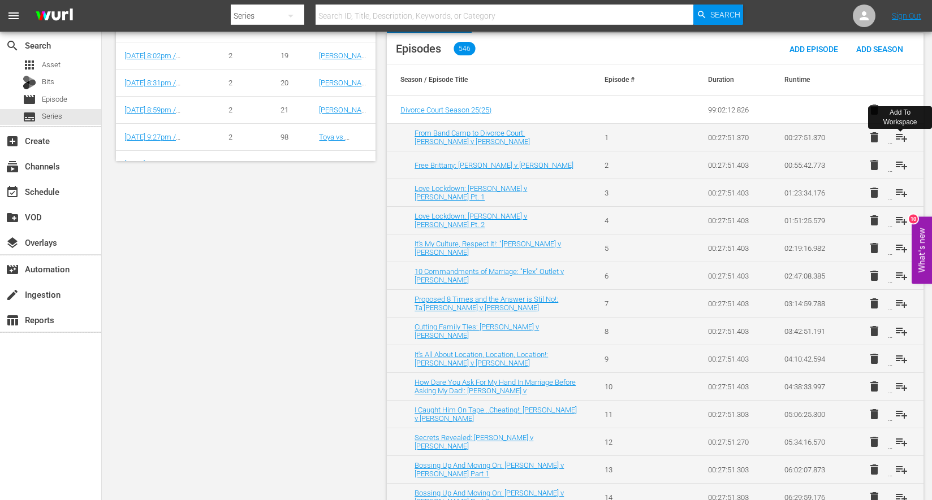
click at [893, 139] on button "playlist_add" at bounding box center [901, 137] width 27 height 27
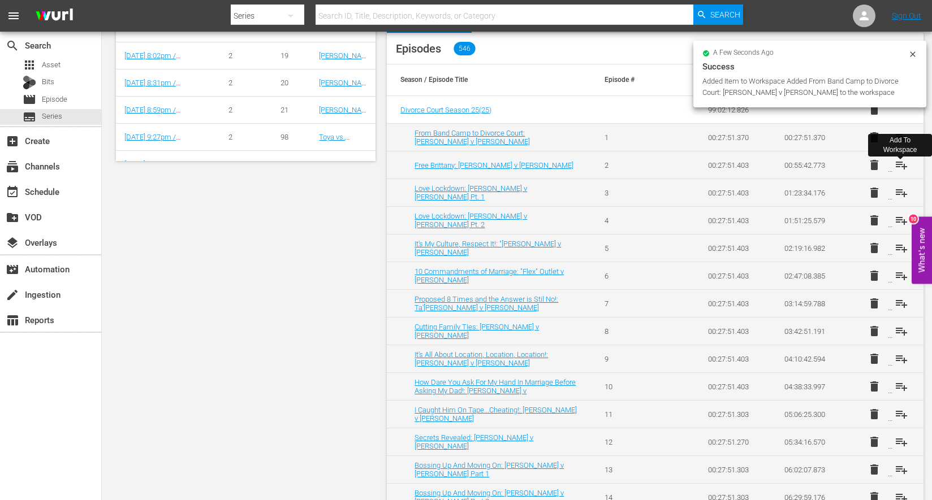
click at [890, 170] on button "playlist_add" at bounding box center [901, 165] width 27 height 27
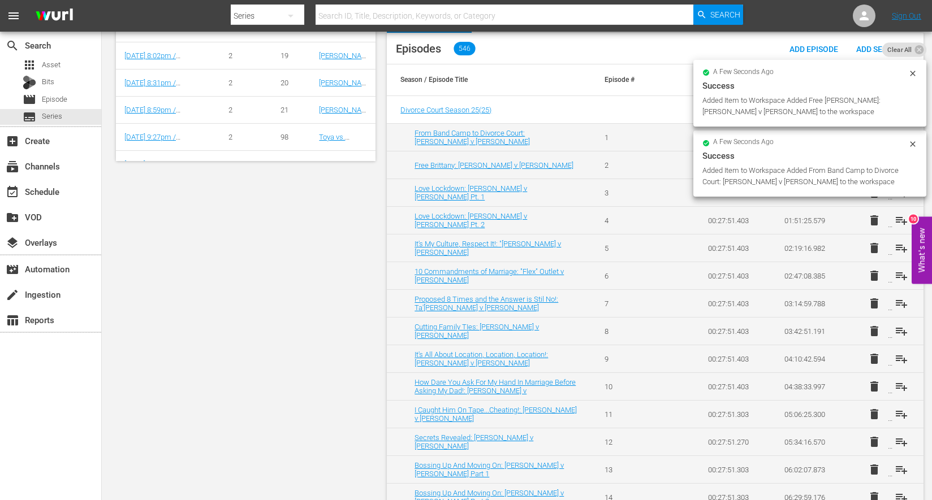
click at [889, 198] on div "a few seconds ago Success Added Item to Workspace Added From Band Camp to Divor…" at bounding box center [809, 121] width 233 height 160
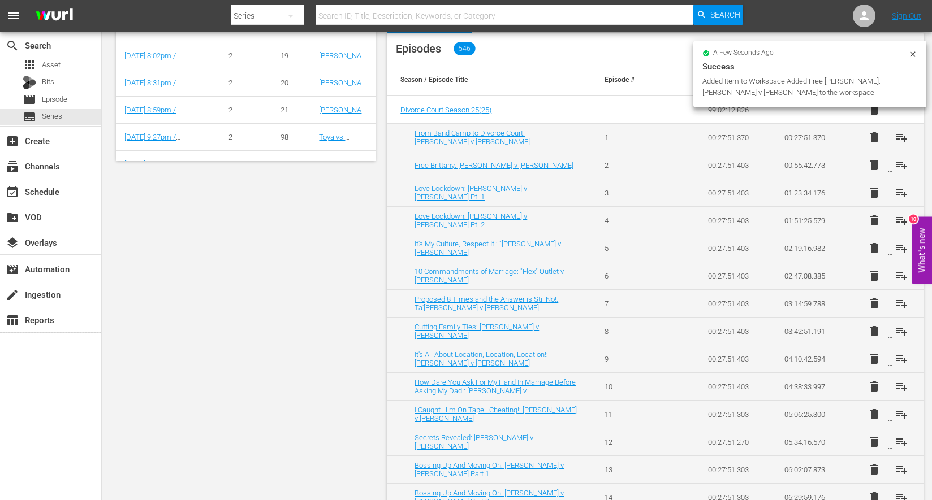
click at [887, 175] on button "delete" at bounding box center [874, 165] width 27 height 27
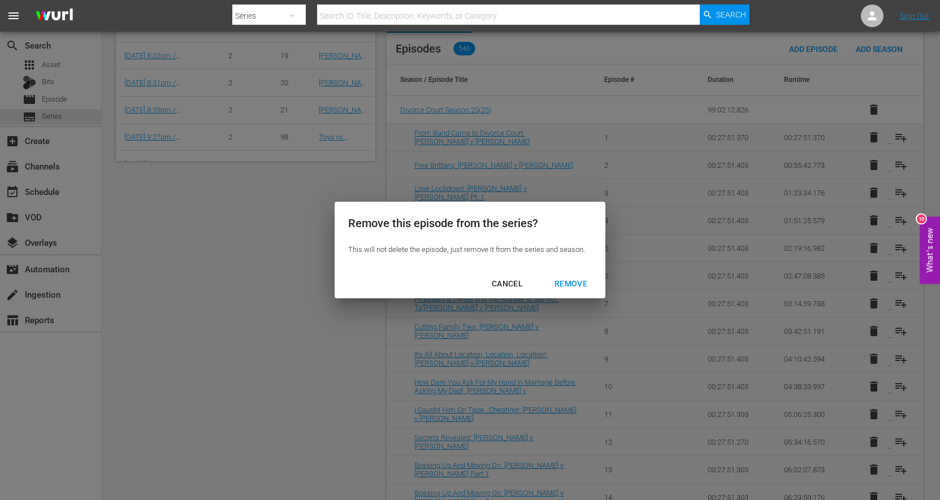
click at [508, 285] on div "CANCEL" at bounding box center [507, 284] width 49 height 14
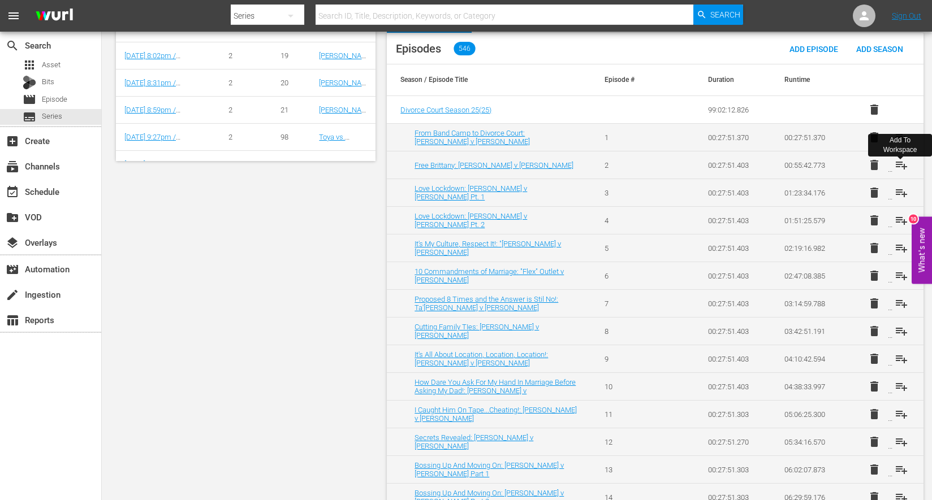
click at [888, 172] on button "playlist_add" at bounding box center [901, 165] width 27 height 27
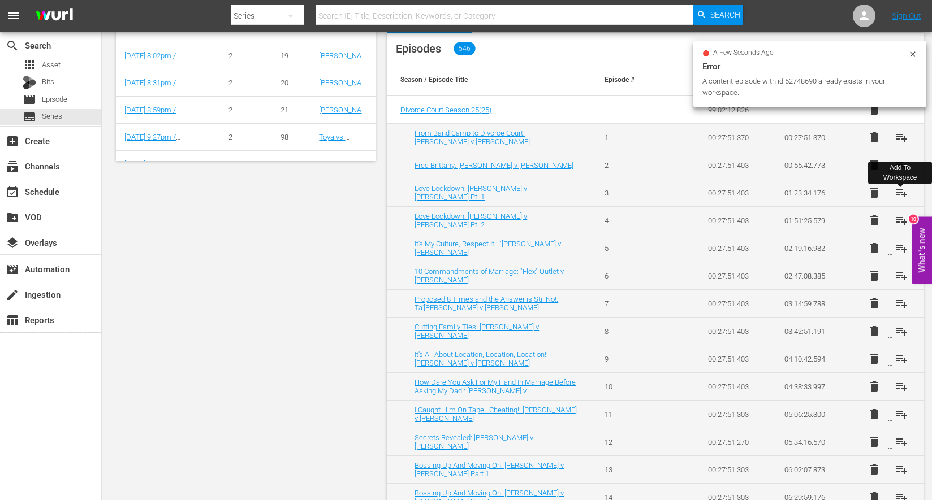
click at [893, 203] on button "playlist_add" at bounding box center [901, 192] width 27 height 27
click at [890, 111] on div "a few seconds ago Error A content-episode with id 52748690 already exists in yo…" at bounding box center [809, 76] width 233 height 71
click at [892, 226] on button "playlist_add" at bounding box center [901, 220] width 27 height 27
click at [889, 254] on button "playlist_add" at bounding box center [901, 248] width 27 height 27
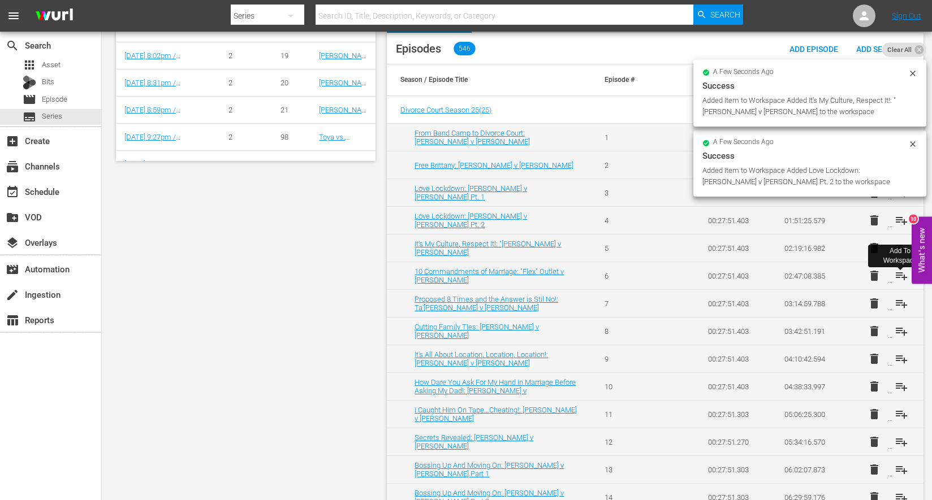
click at [890, 279] on button "playlist_add" at bounding box center [901, 275] width 27 height 27
click at [892, 310] on button "playlist_add" at bounding box center [901, 303] width 27 height 27
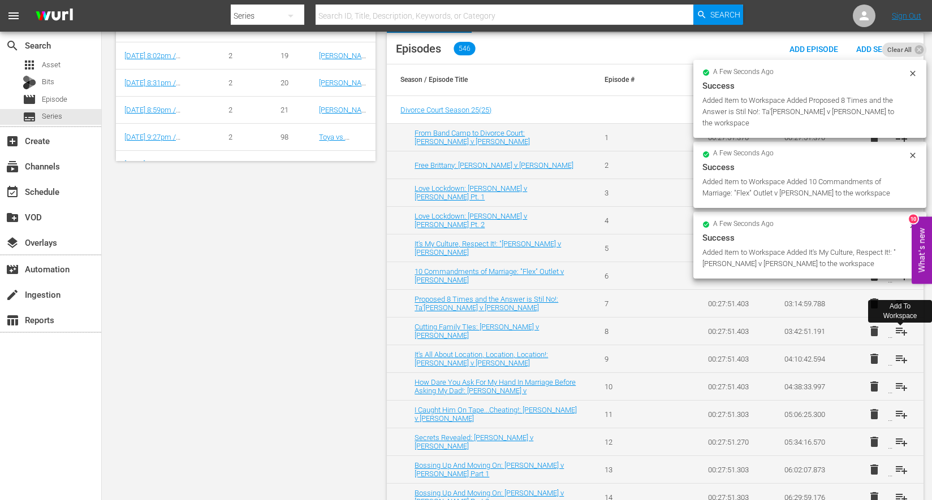
click at [890, 338] on button "playlist_add" at bounding box center [901, 331] width 27 height 27
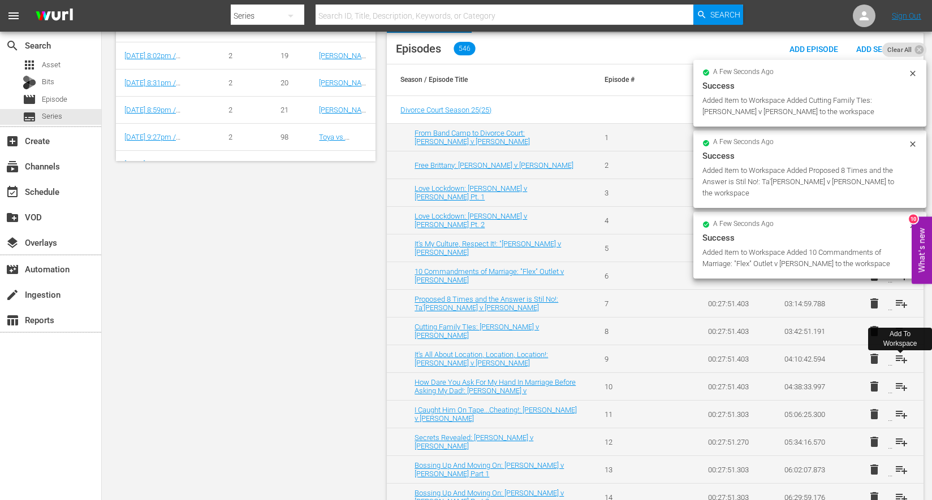
click at [892, 365] on button "playlist_add" at bounding box center [901, 358] width 27 height 27
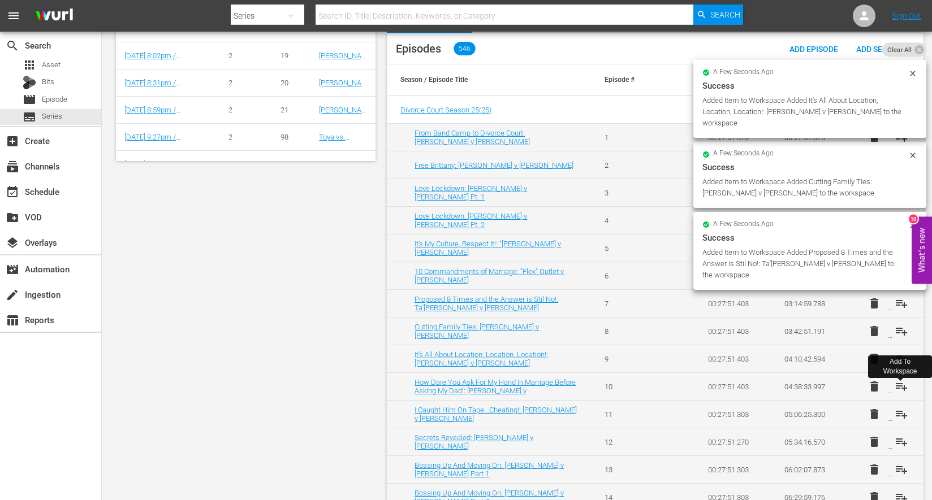
click at [894, 392] on button "playlist_add" at bounding box center [901, 386] width 27 height 27
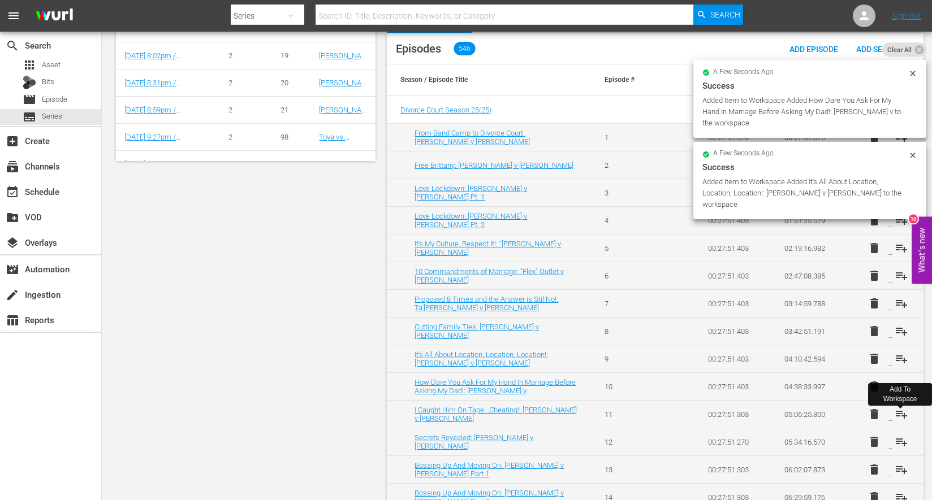
click at [891, 419] on button "playlist_add" at bounding box center [901, 414] width 27 height 27
click at [890, 448] on button "playlist_add" at bounding box center [901, 442] width 27 height 27
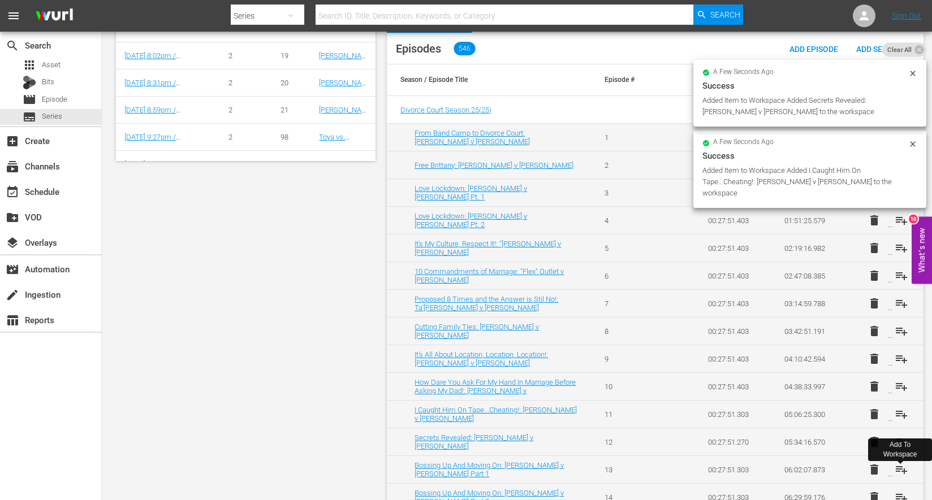
click at [892, 473] on button "playlist_add" at bounding box center [901, 469] width 27 height 27
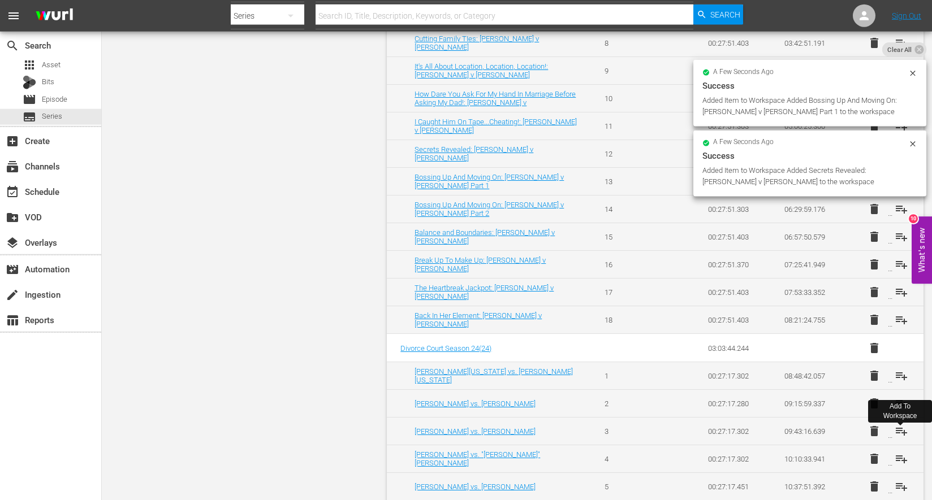
scroll to position [624, 0]
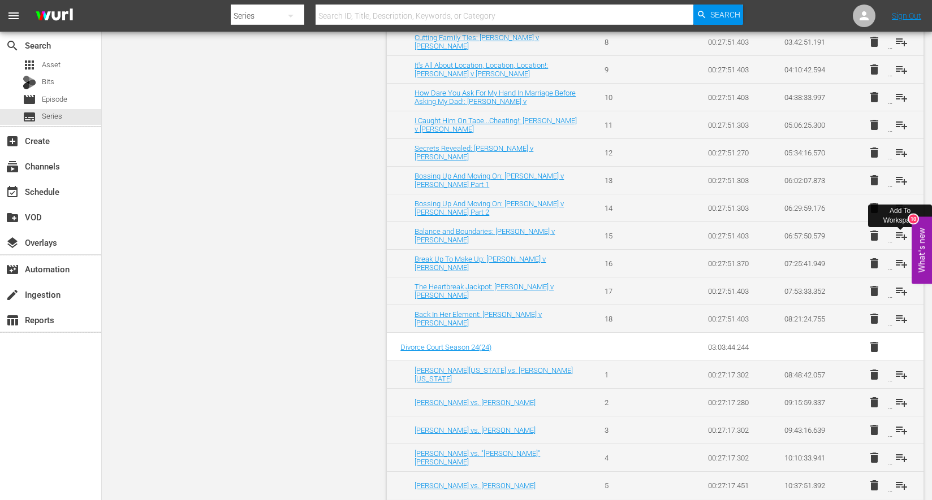
click at [890, 244] on button "playlist_add" at bounding box center [901, 235] width 27 height 27
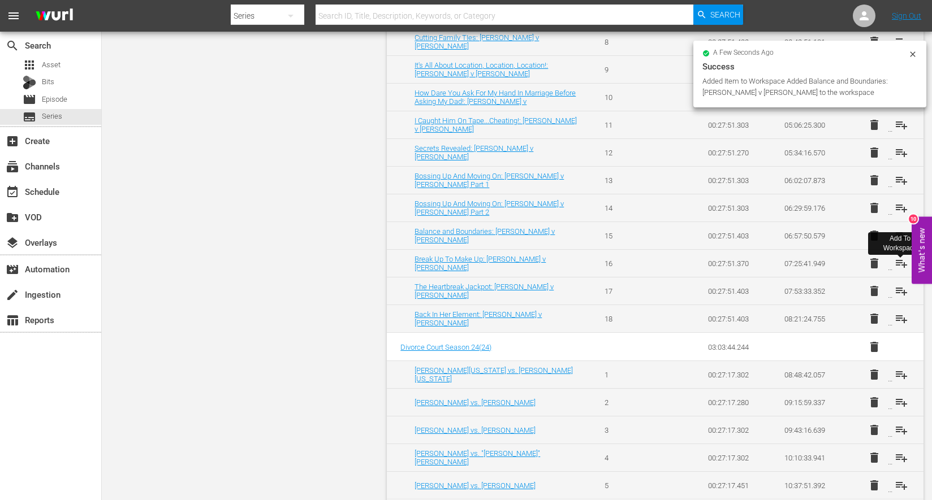
click at [890, 266] on button "playlist_add" at bounding box center [901, 263] width 27 height 27
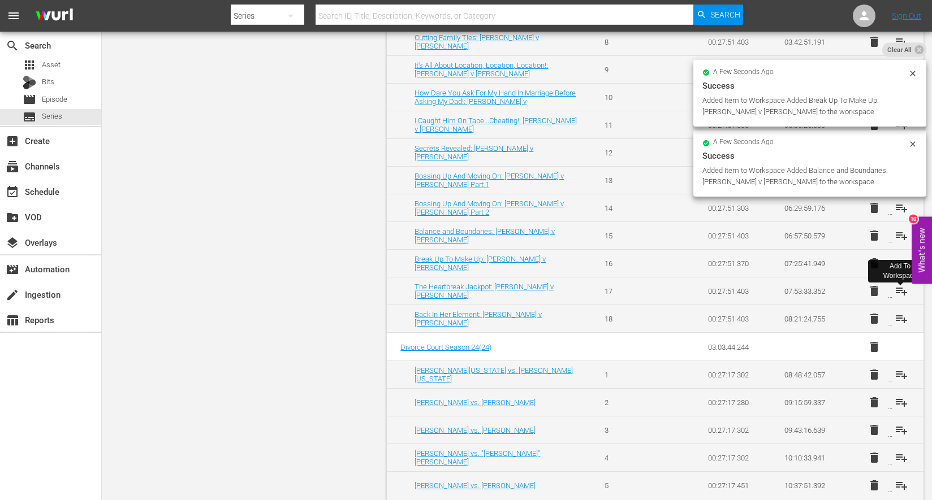
click at [893, 297] on button "playlist_add" at bounding box center [901, 291] width 27 height 27
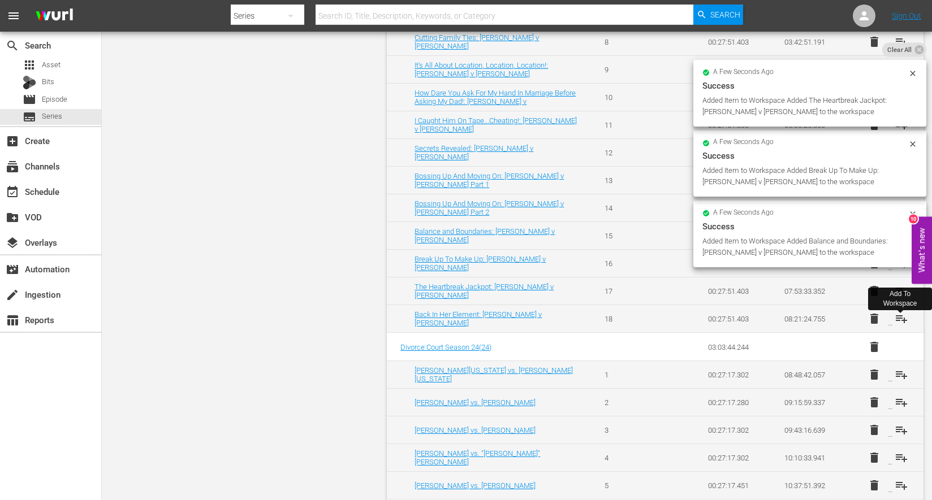
click at [893, 322] on button "playlist_add" at bounding box center [901, 318] width 27 height 27
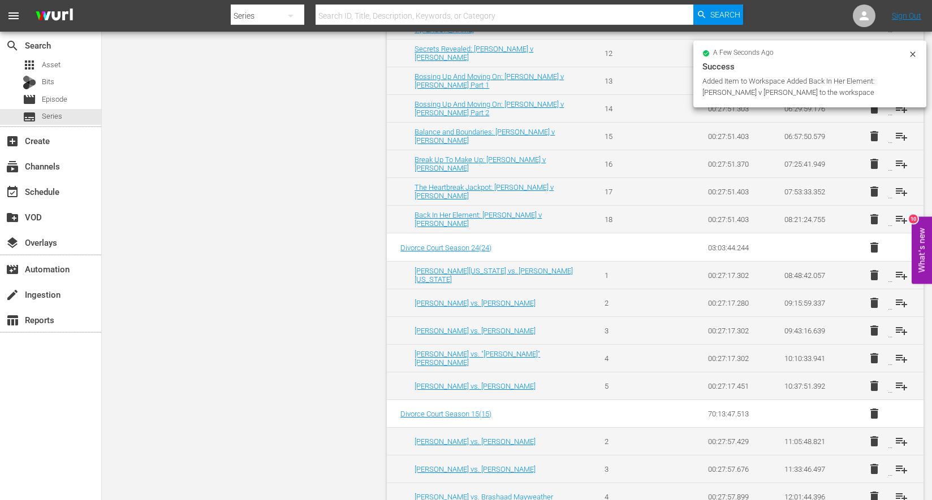
scroll to position [733, 0]
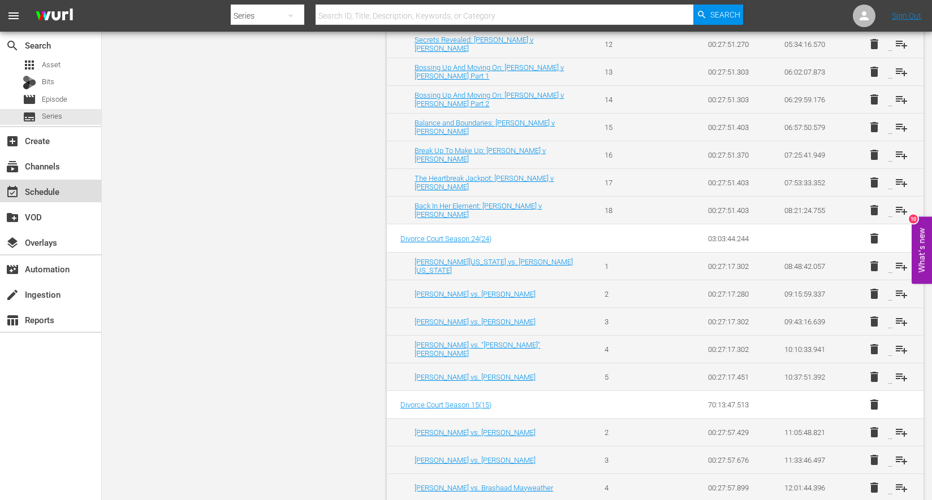
click at [30, 199] on div "event_available Schedule" at bounding box center [50, 191] width 101 height 23
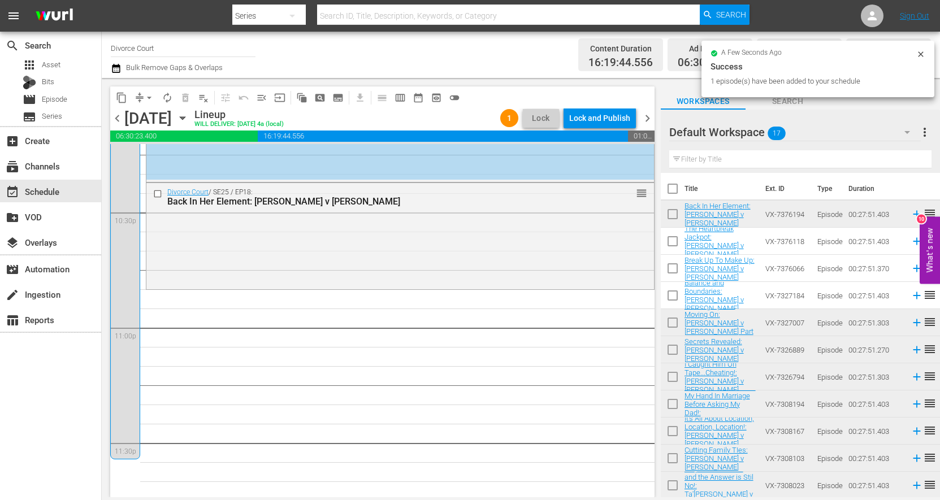
scroll to position [5173, 0]
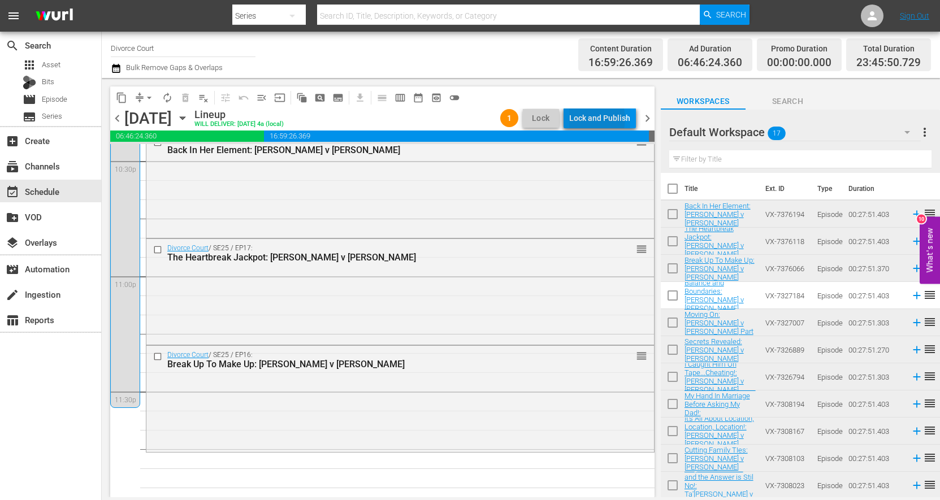
click at [591, 119] on div "Lock and Publish" at bounding box center [599, 118] width 61 height 20
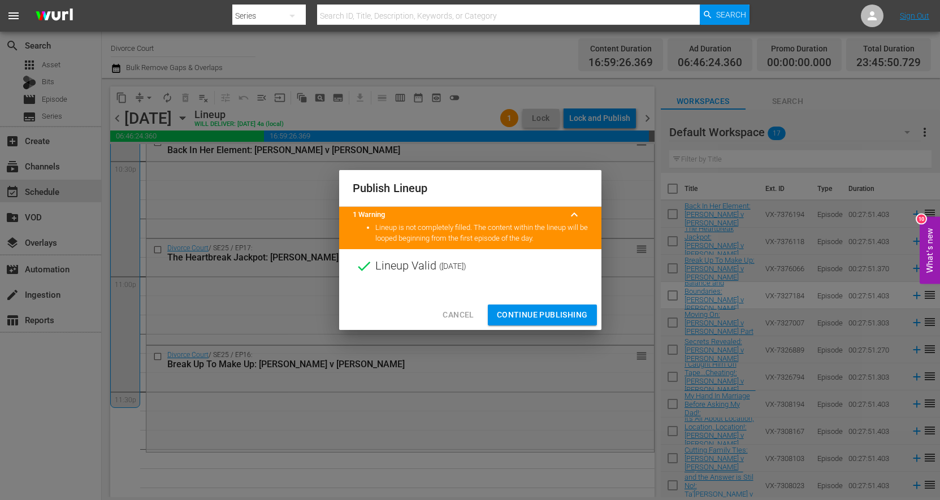
click at [465, 315] on span "Cancel" at bounding box center [458, 315] width 31 height 14
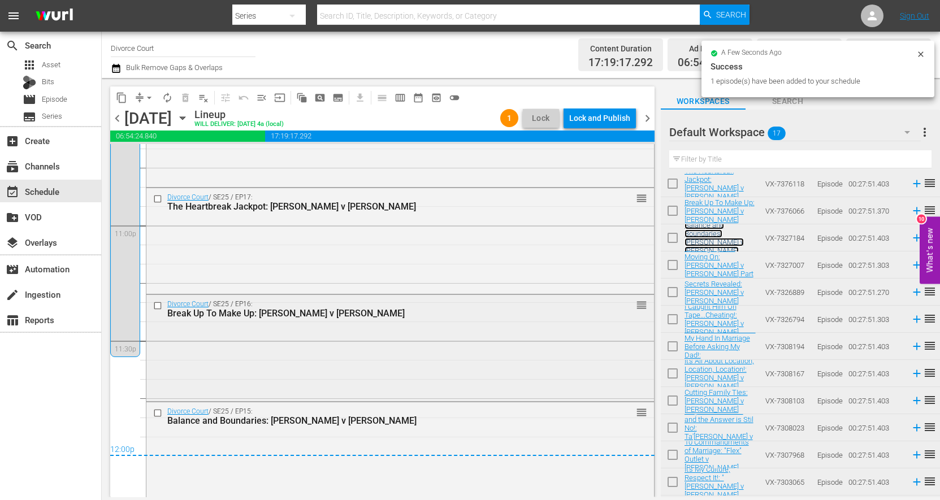
scroll to position [5236, 0]
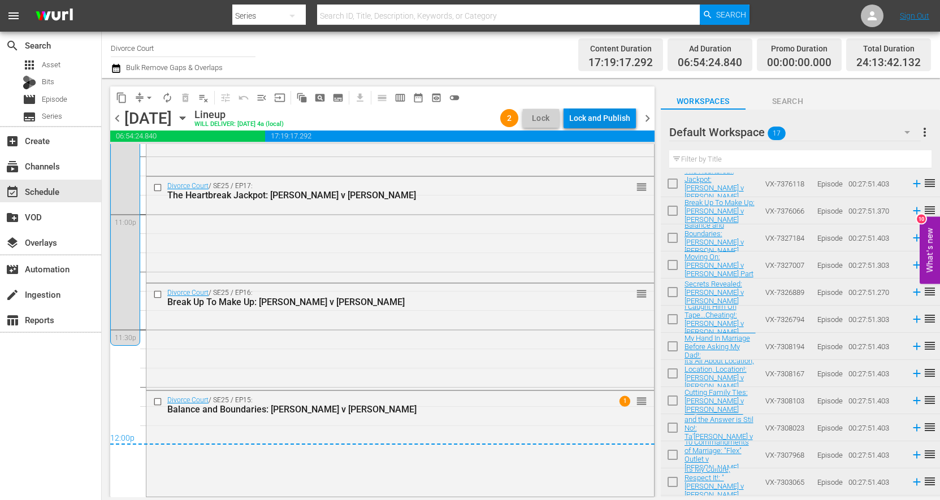
click at [606, 118] on div "Lock and Publish" at bounding box center [599, 118] width 61 height 20
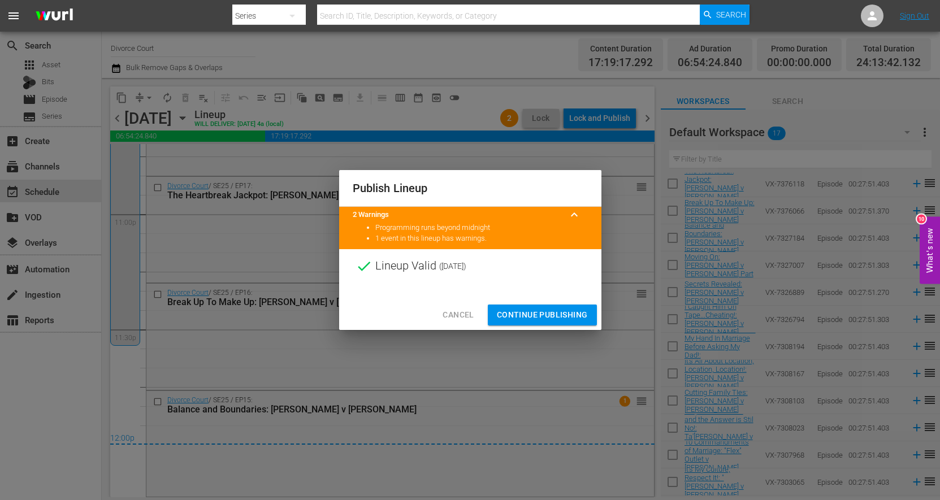
click at [530, 314] on span "Continue Publishing" at bounding box center [542, 315] width 91 height 14
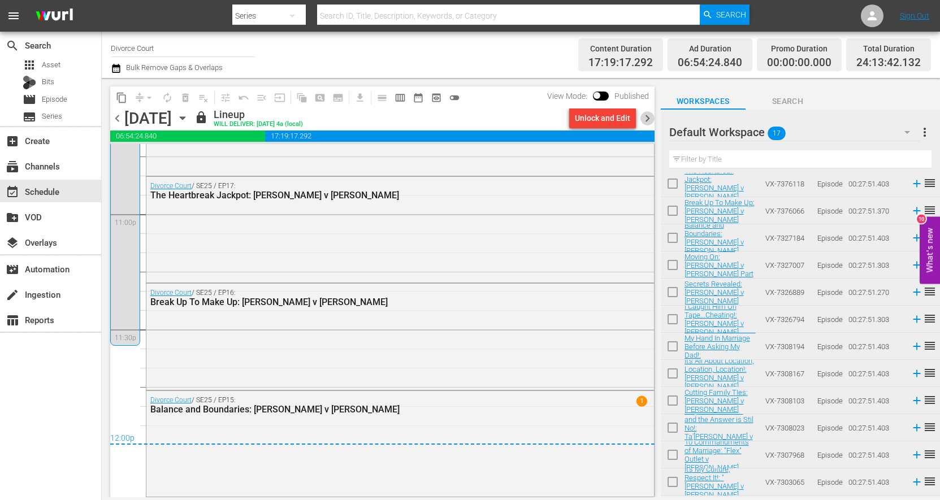
click at [647, 119] on span "chevron_right" at bounding box center [648, 118] width 14 height 14
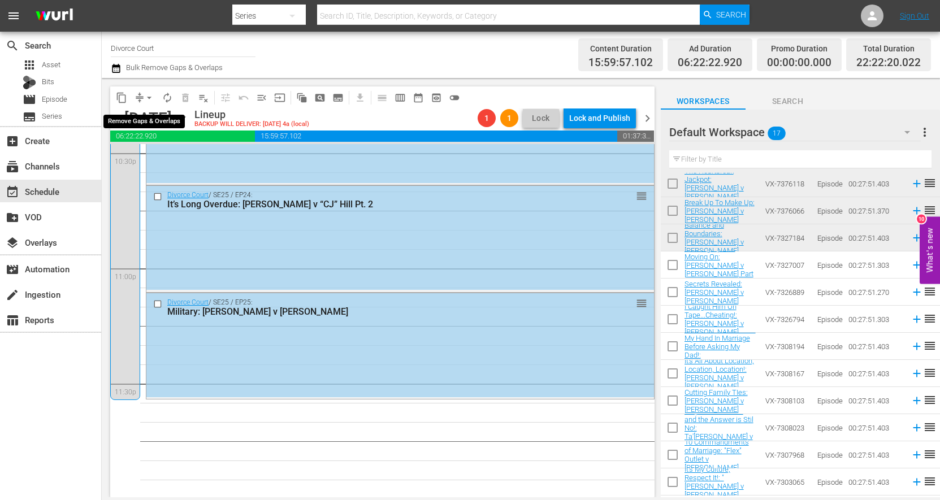
click at [140, 100] on span "compress" at bounding box center [139, 97] width 11 height 11
click at [147, 98] on span "arrow_drop_down" at bounding box center [149, 97] width 11 height 11
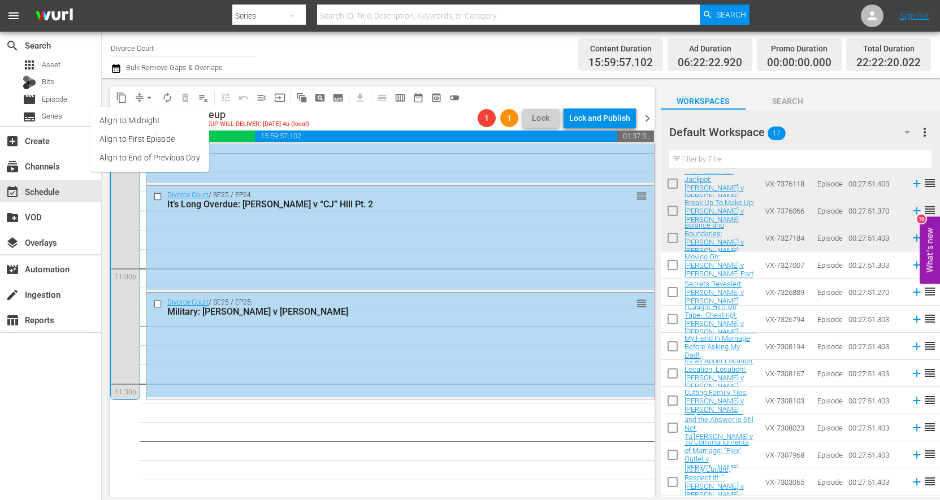
click at [153, 152] on li "Align to End of Previous Day" at bounding box center [149, 158] width 119 height 19
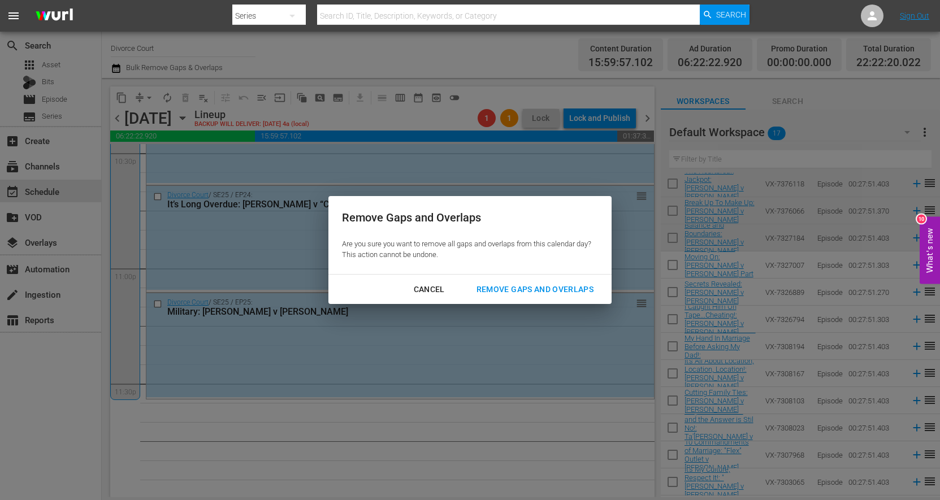
click at [531, 289] on div "Remove Gaps and Overlaps" at bounding box center [535, 290] width 135 height 14
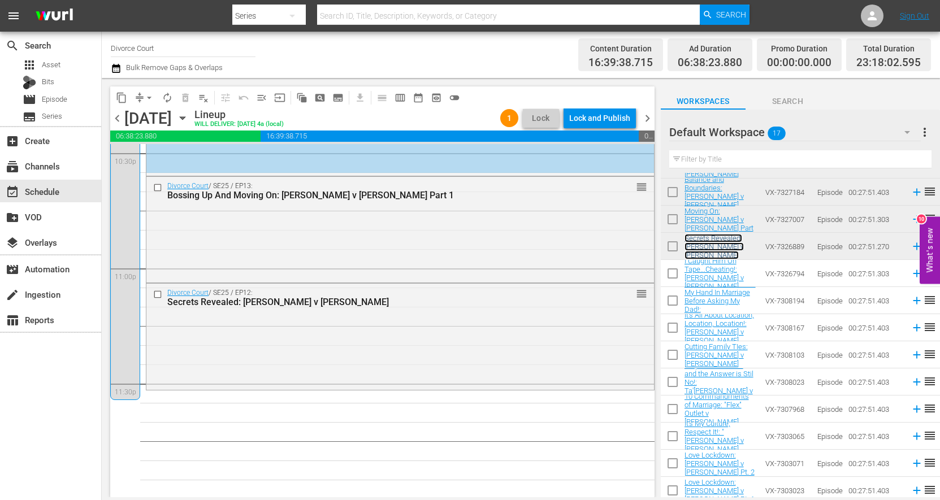
scroll to position [106, 0]
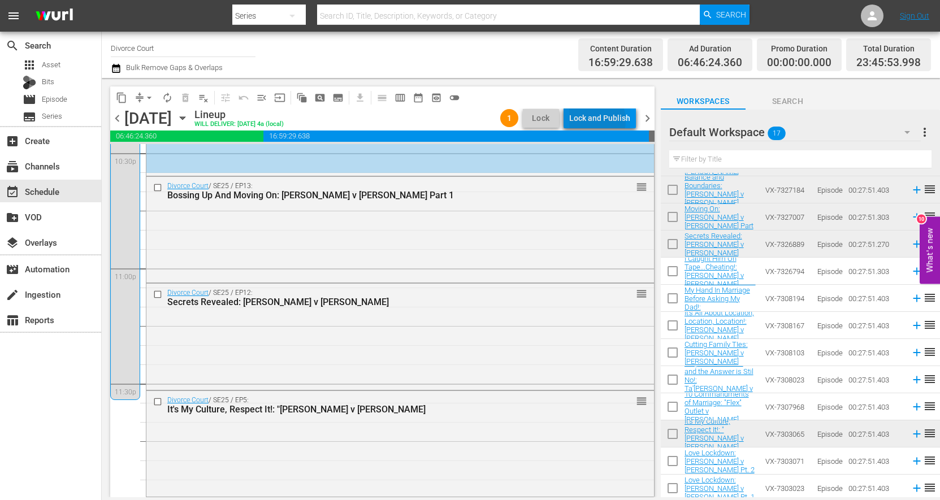
click at [593, 120] on div "Lock and Publish" at bounding box center [599, 118] width 61 height 20
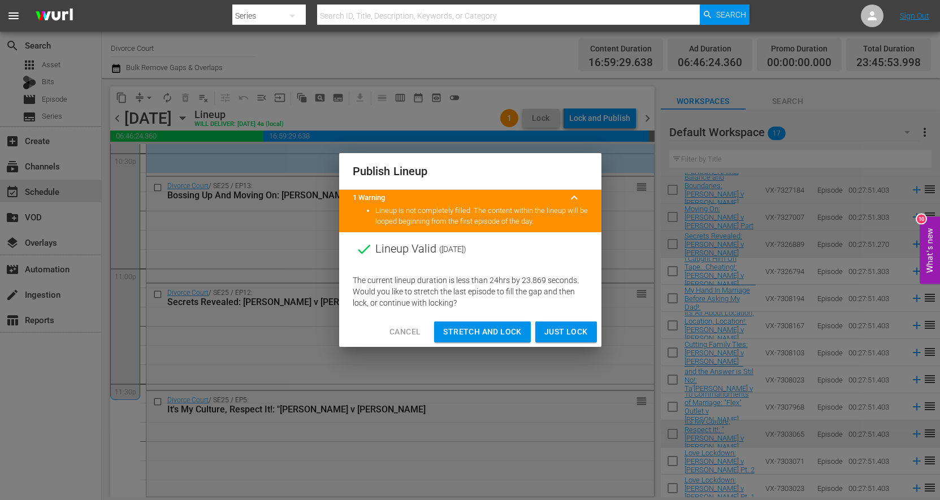
click at [407, 330] on span "Cancel" at bounding box center [405, 332] width 31 height 14
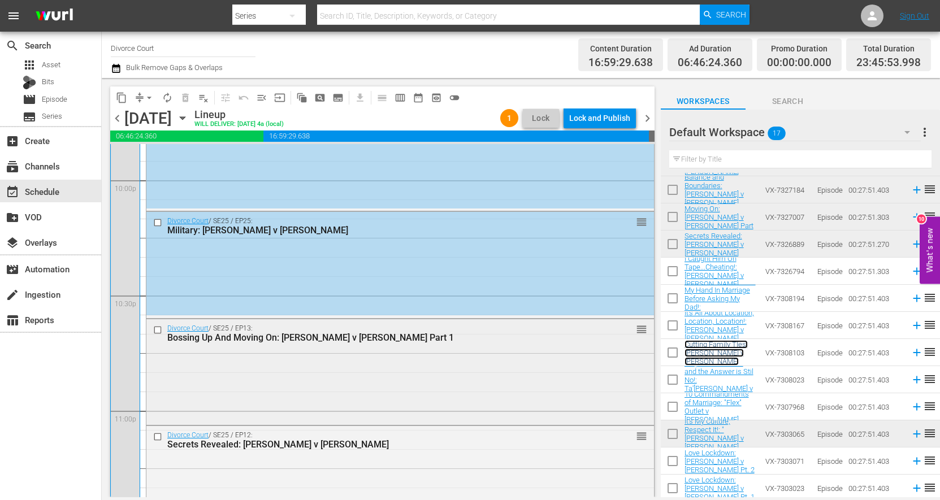
scroll to position [5183, 0]
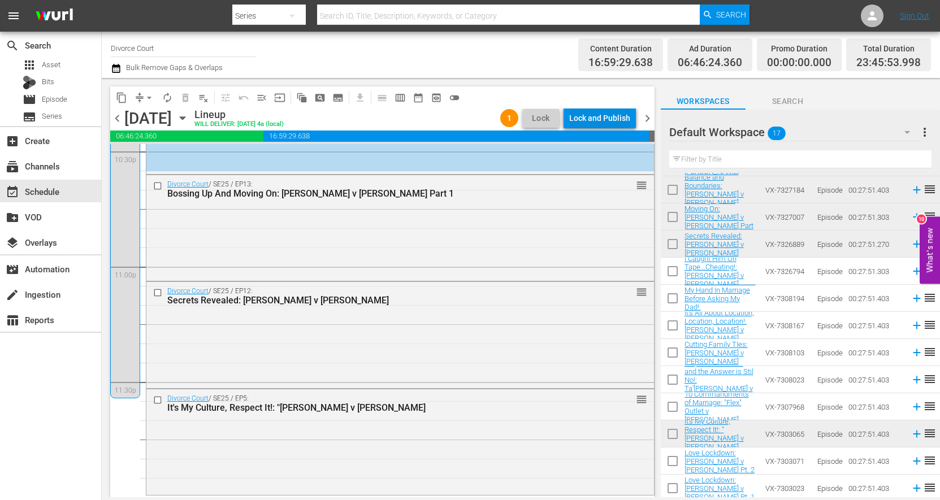
click at [602, 120] on div "Lock and Publish" at bounding box center [599, 118] width 61 height 20
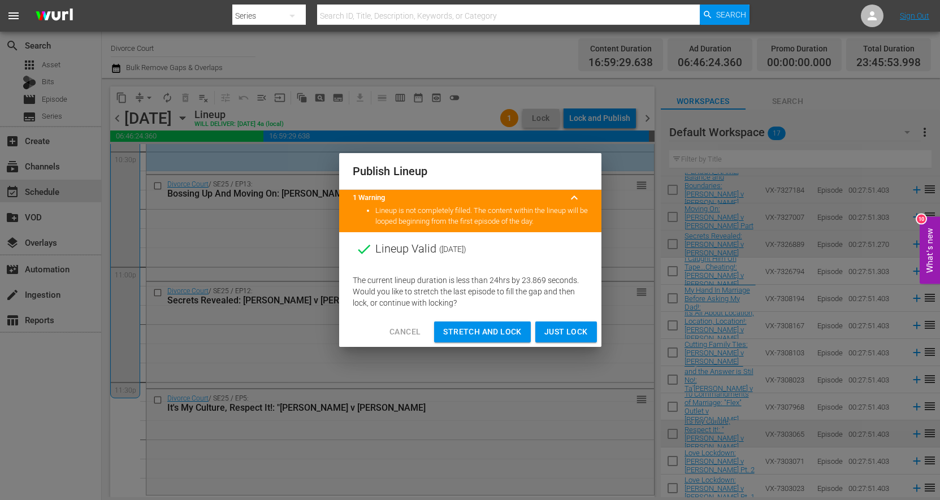
click at [543, 332] on button "Just Lock" at bounding box center [566, 332] width 62 height 21
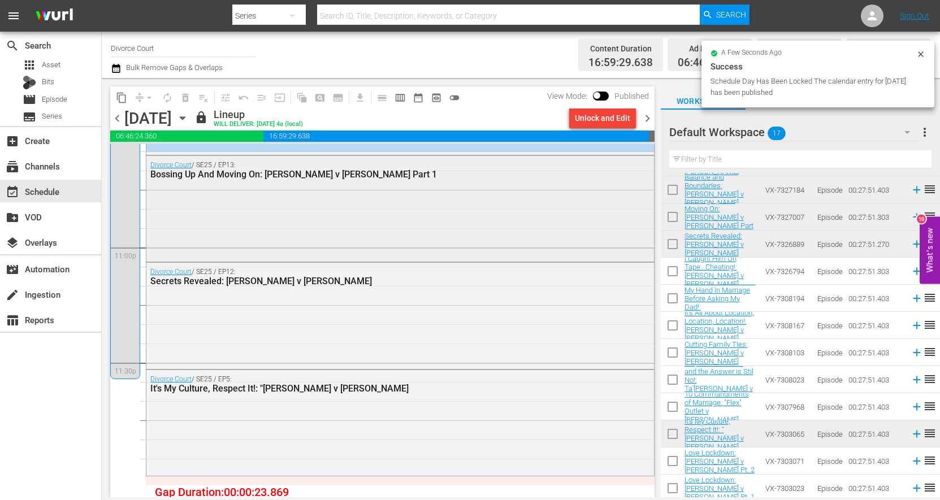
scroll to position [5204, 0]
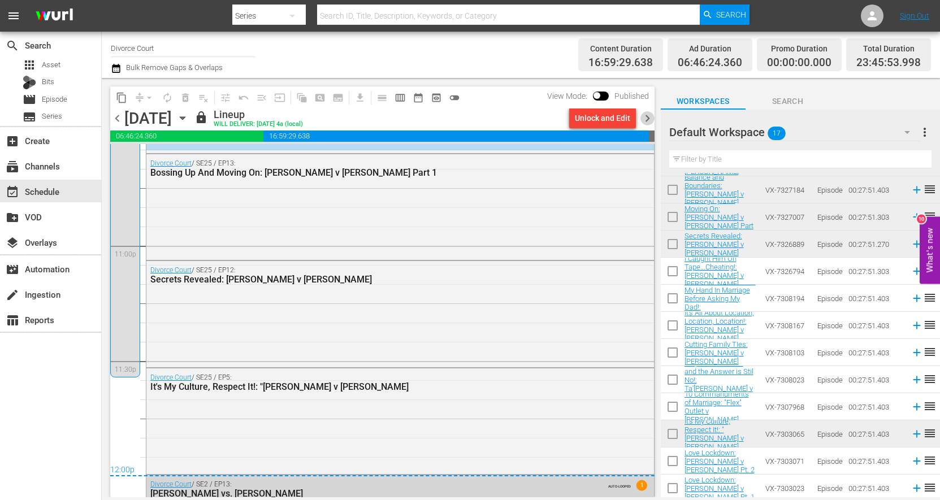
click at [649, 120] on span "chevron_right" at bounding box center [648, 118] width 14 height 14
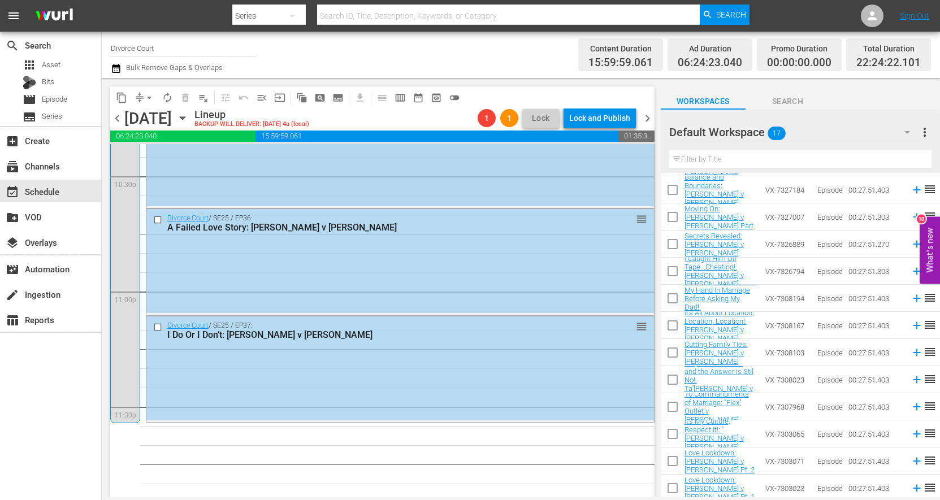
scroll to position [5133, 0]
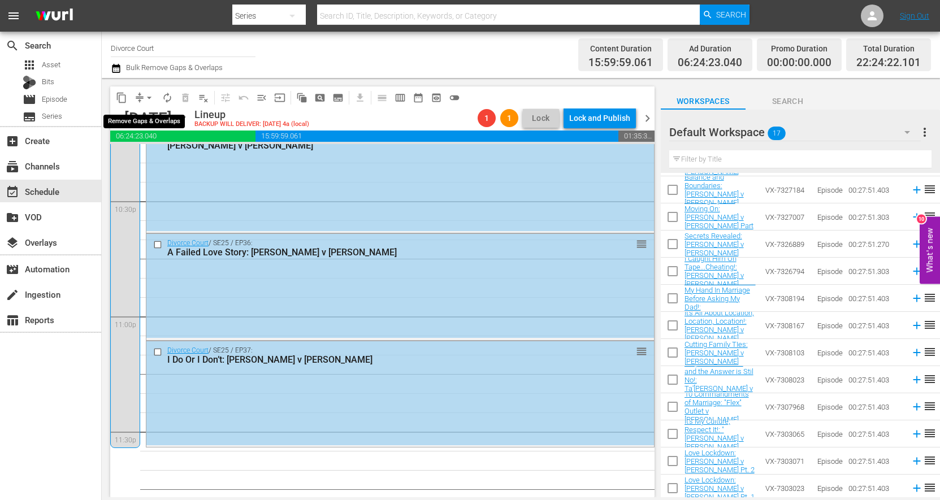
click at [149, 99] on span "arrow_drop_down" at bounding box center [149, 97] width 11 height 11
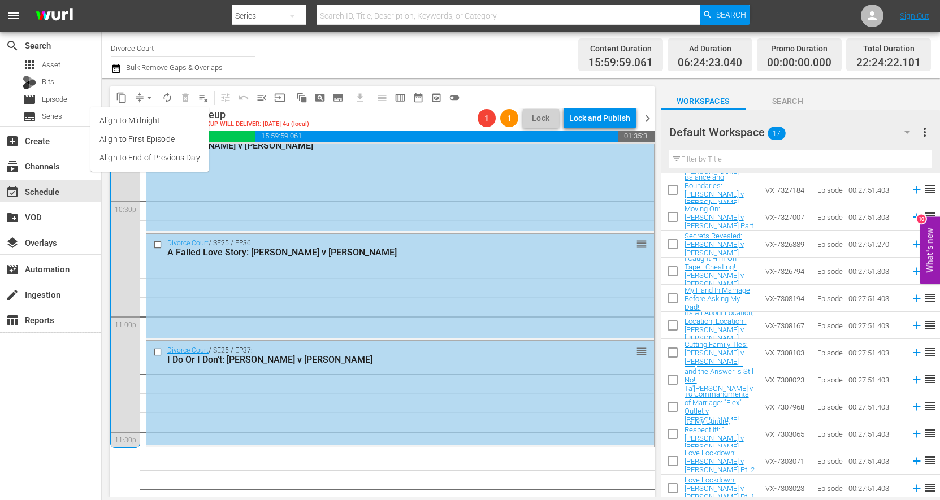
click at [151, 155] on li "Align to End of Previous Day" at bounding box center [149, 158] width 119 height 19
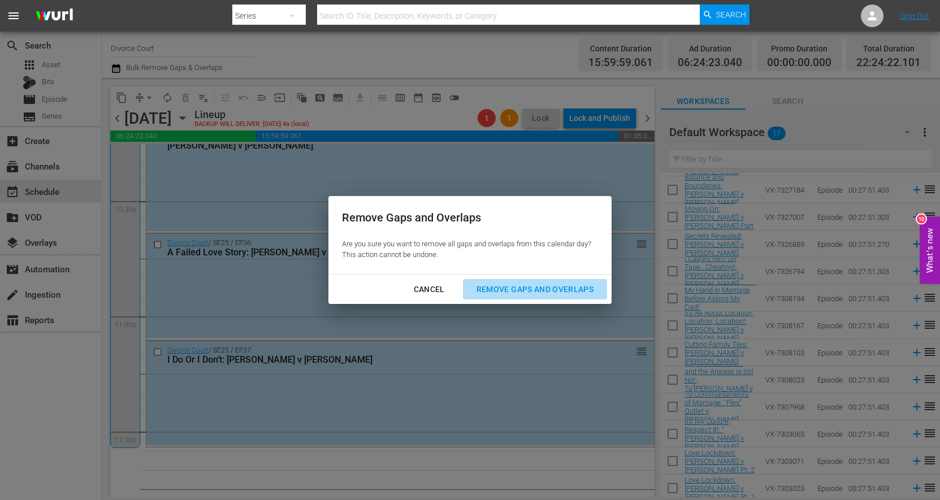
click at [557, 288] on div "Remove Gaps and Overlaps" at bounding box center [535, 290] width 135 height 14
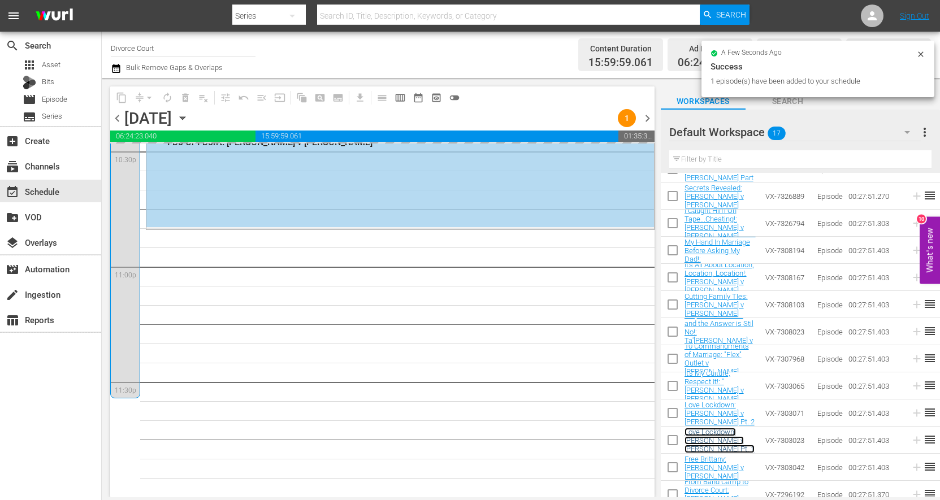
scroll to position [5182, 0]
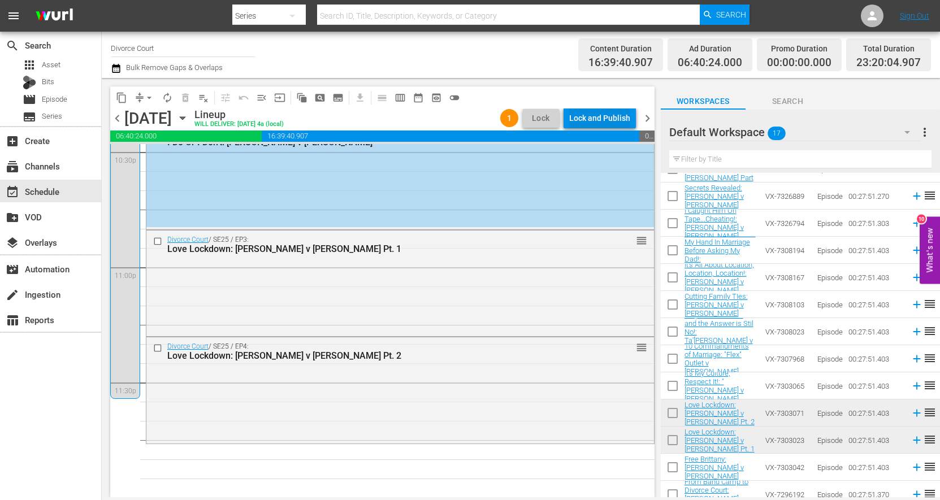
click at [607, 118] on div "Lock and Publish" at bounding box center [599, 118] width 61 height 20
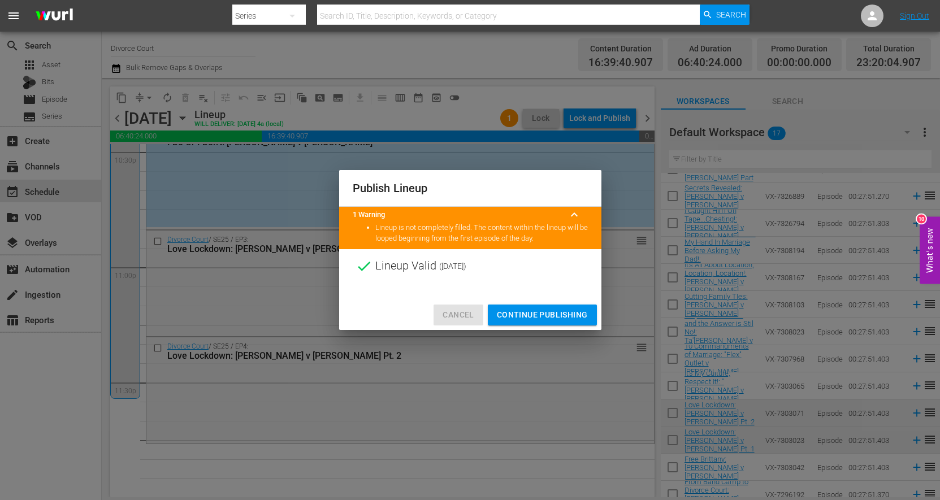
click at [452, 307] on button "Cancel" at bounding box center [458, 315] width 49 height 21
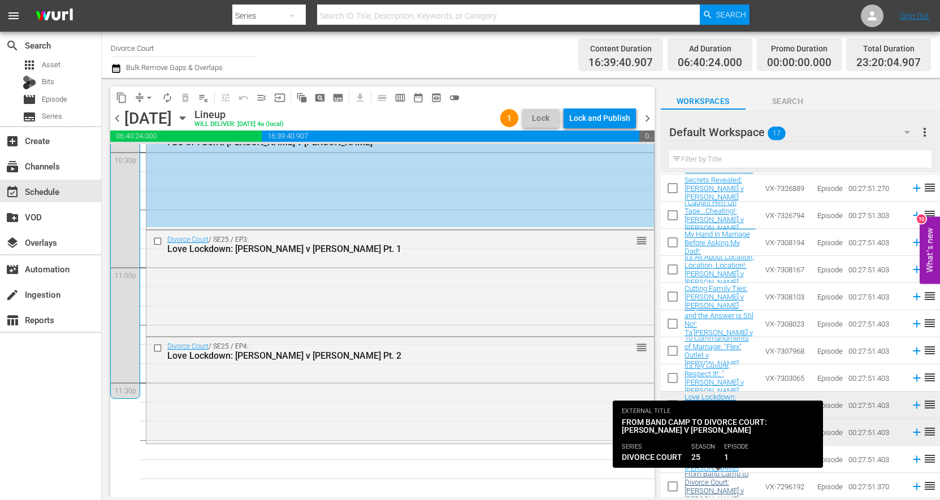
scroll to position [163, 0]
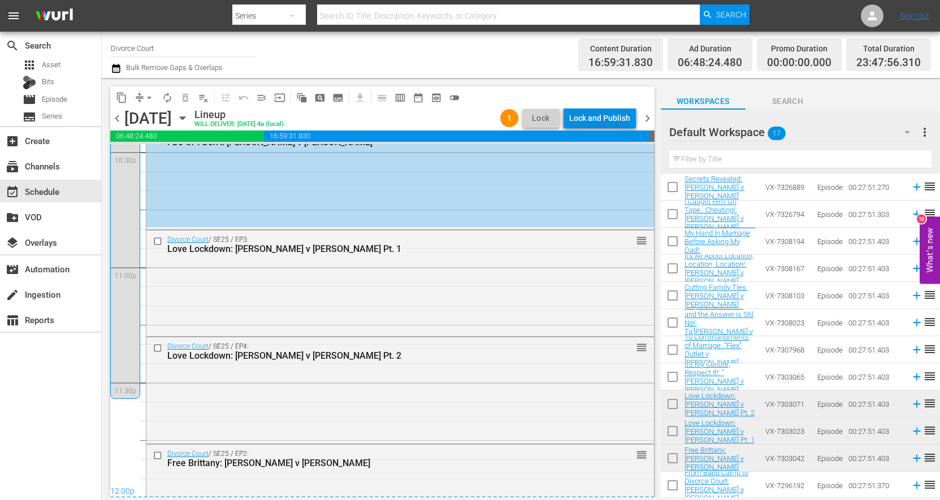
click at [598, 118] on div "Lock and Publish" at bounding box center [599, 118] width 61 height 20
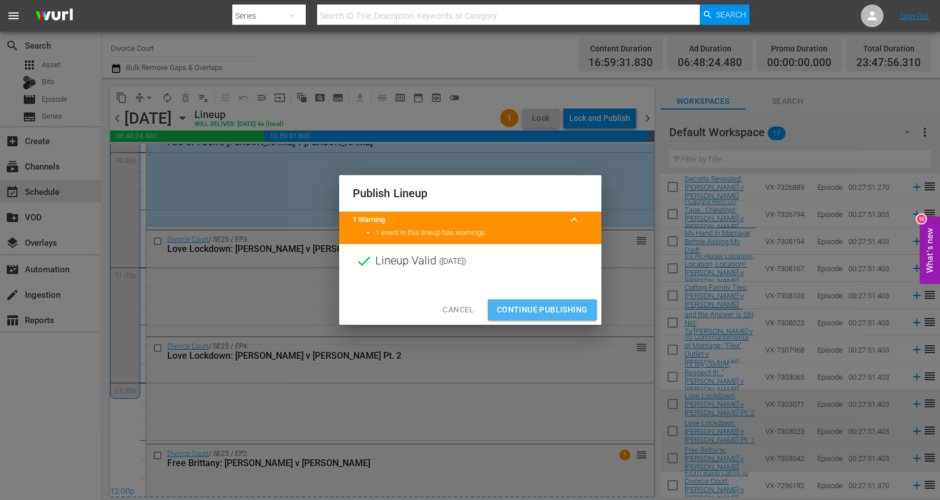
click at [546, 306] on span "Continue Publishing" at bounding box center [542, 310] width 91 height 14
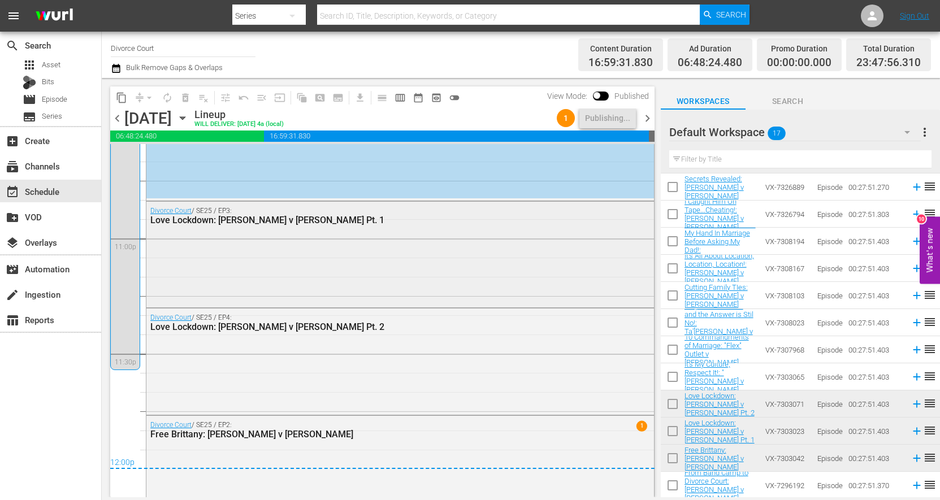
scroll to position [5236, 0]
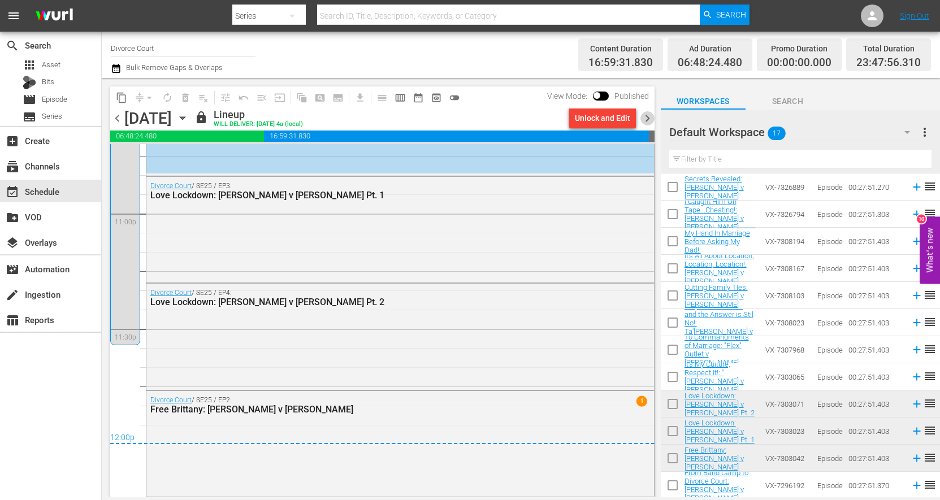
click at [649, 117] on span "chevron_right" at bounding box center [648, 118] width 14 height 14
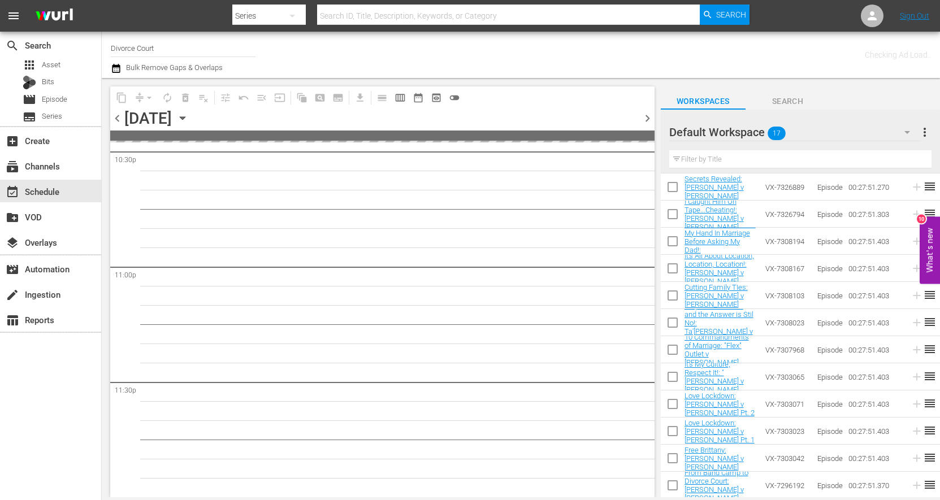
scroll to position [5181, 0]
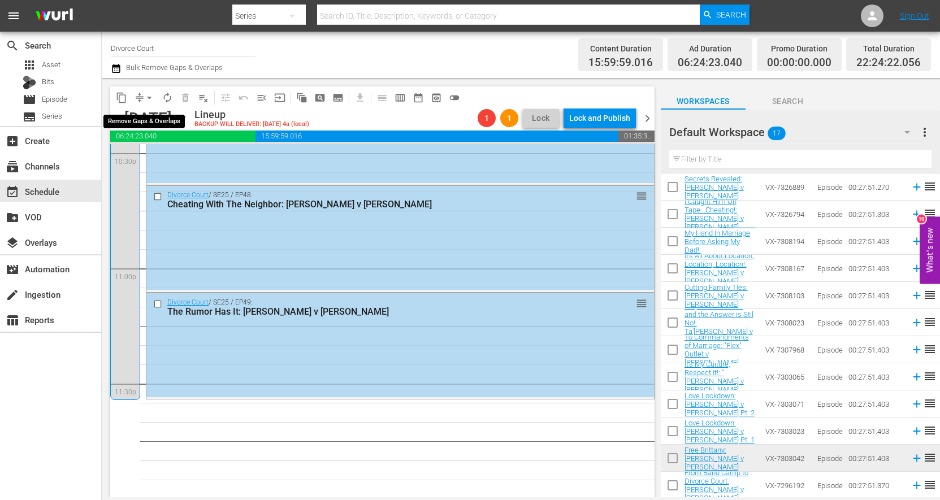
click at [142, 101] on button "arrow_drop_down" at bounding box center [149, 98] width 18 height 18
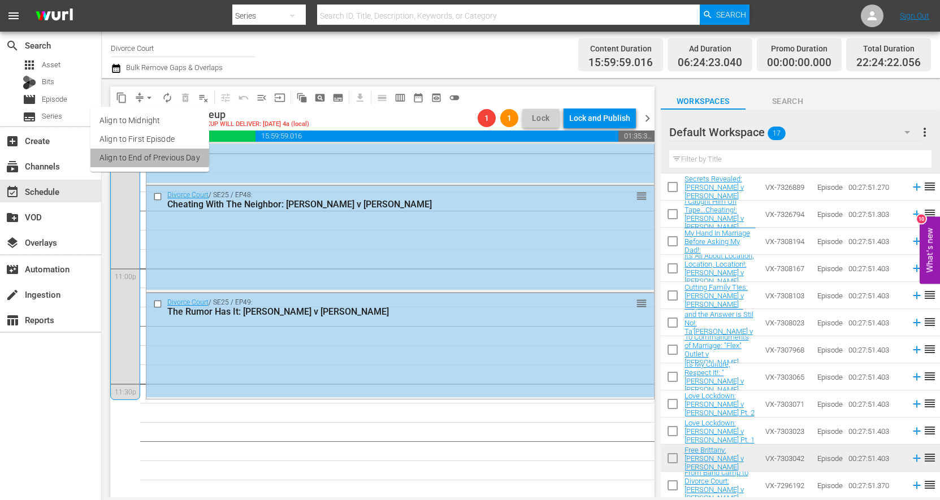
click at [148, 157] on li "Align to End of Previous Day" at bounding box center [149, 158] width 119 height 19
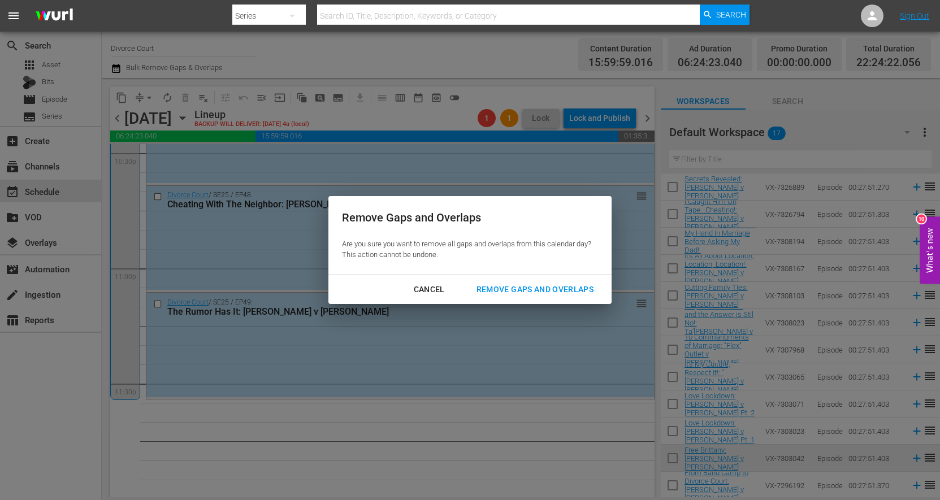
click at [503, 289] on div "Remove Gaps and Overlaps" at bounding box center [535, 290] width 135 height 14
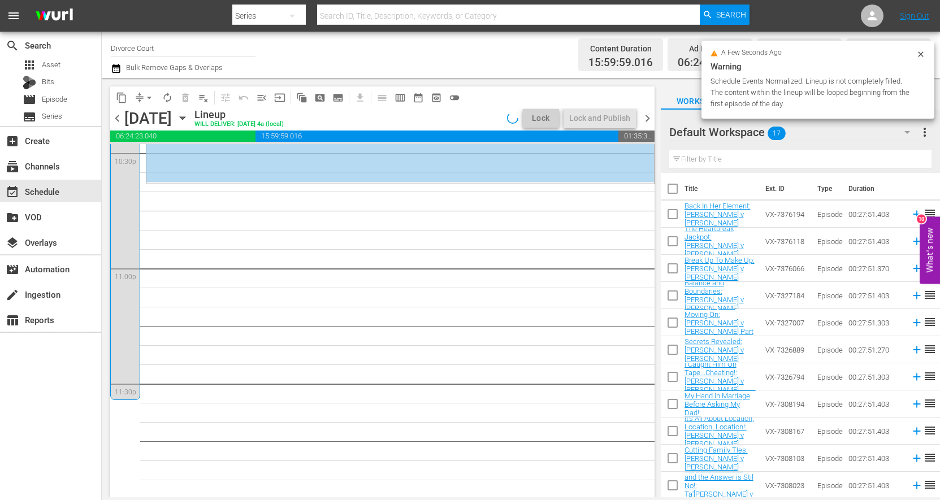
scroll to position [5162, 0]
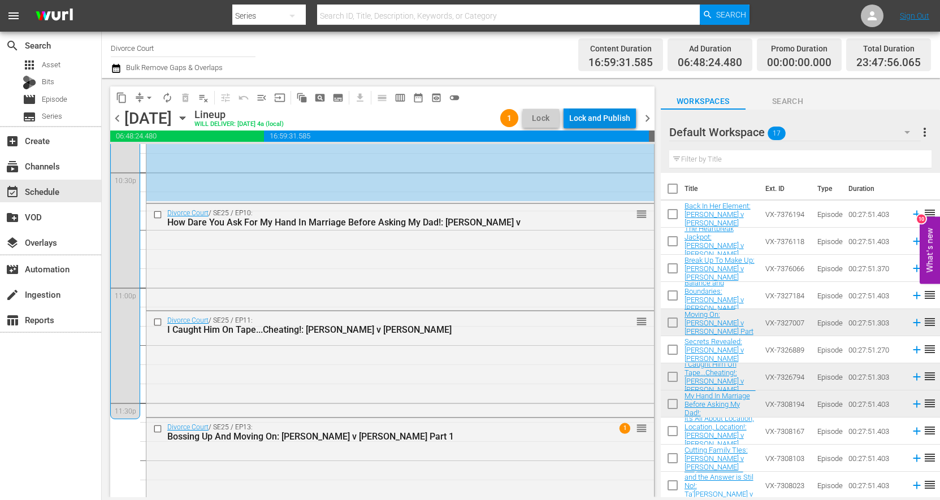
click at [601, 123] on div "Lock and Publish" at bounding box center [599, 118] width 61 height 20
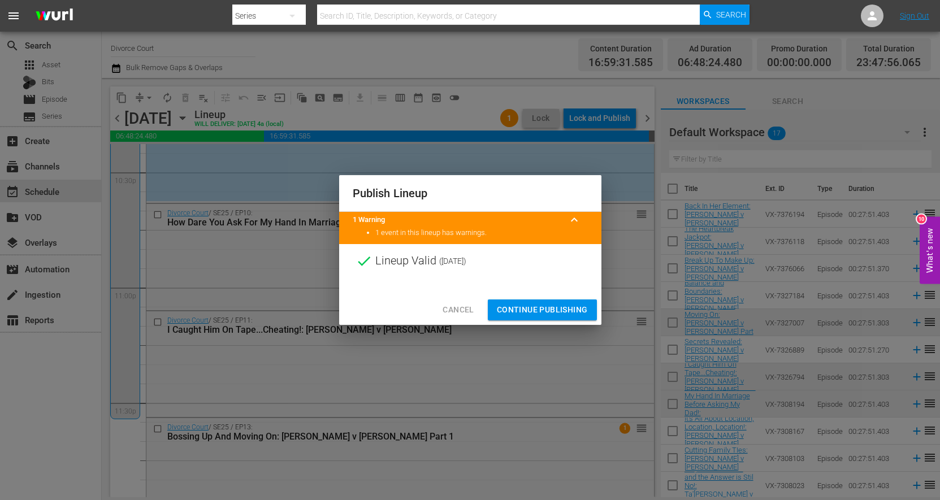
click at [545, 310] on span "Continue Publishing" at bounding box center [542, 310] width 91 height 14
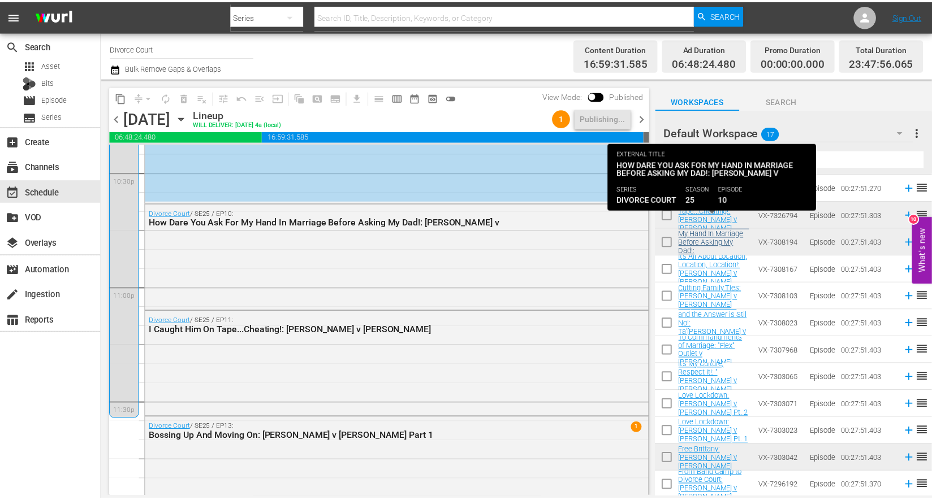
scroll to position [163, 0]
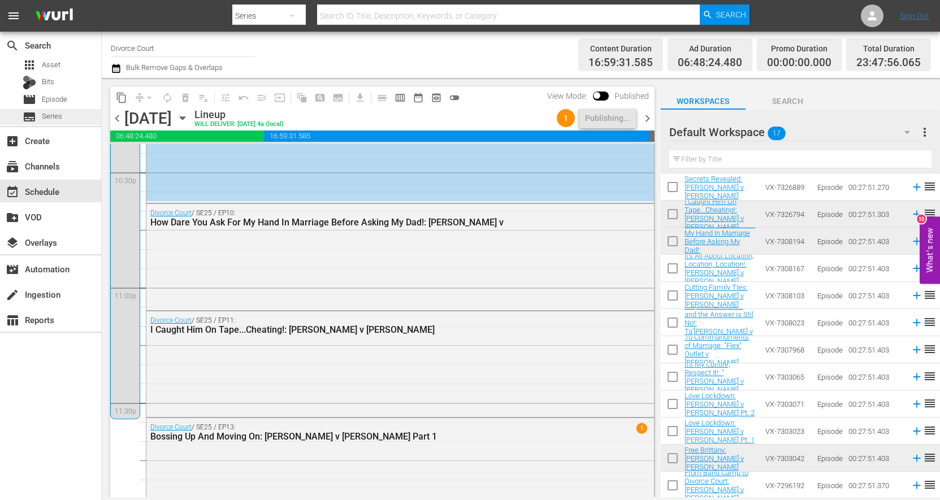
click at [71, 122] on div "subtitles Series" at bounding box center [50, 117] width 101 height 16
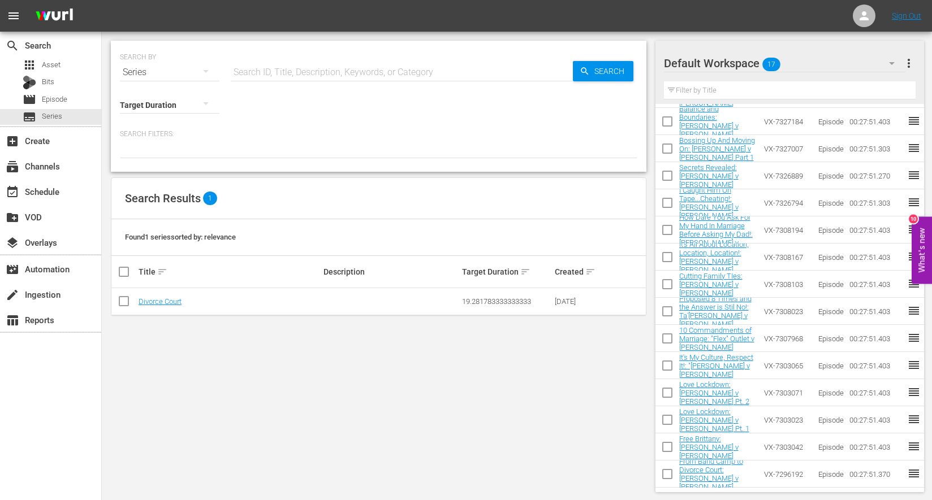
scroll to position [105, 0]
click at [155, 303] on link "Divorce Court" at bounding box center [160, 301] width 43 height 8
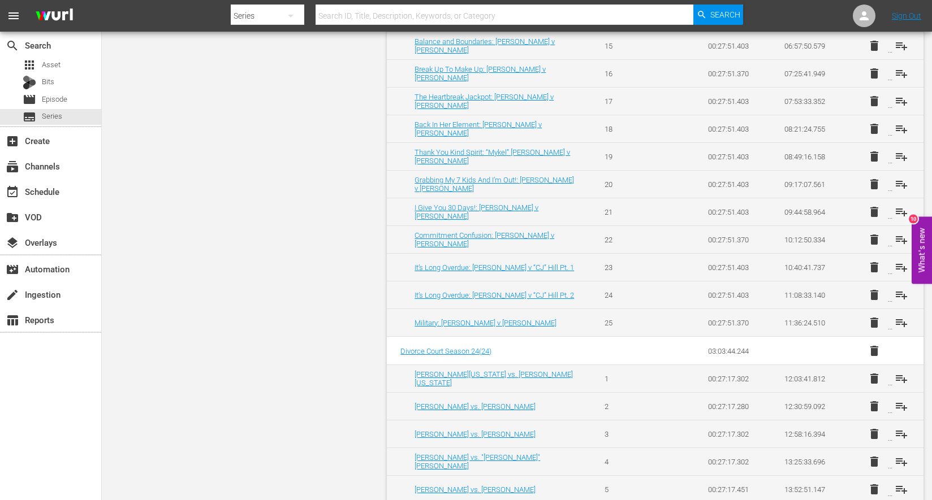
scroll to position [932, 0]
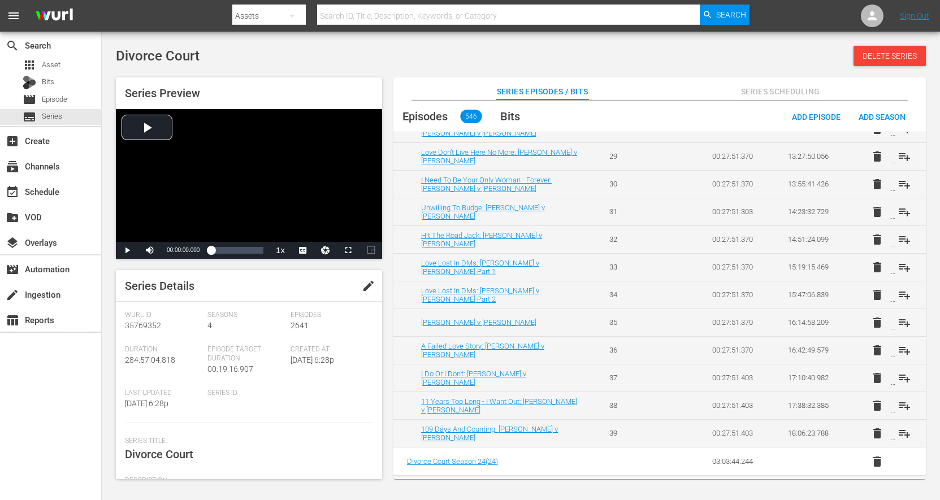
scroll to position [863, 0]
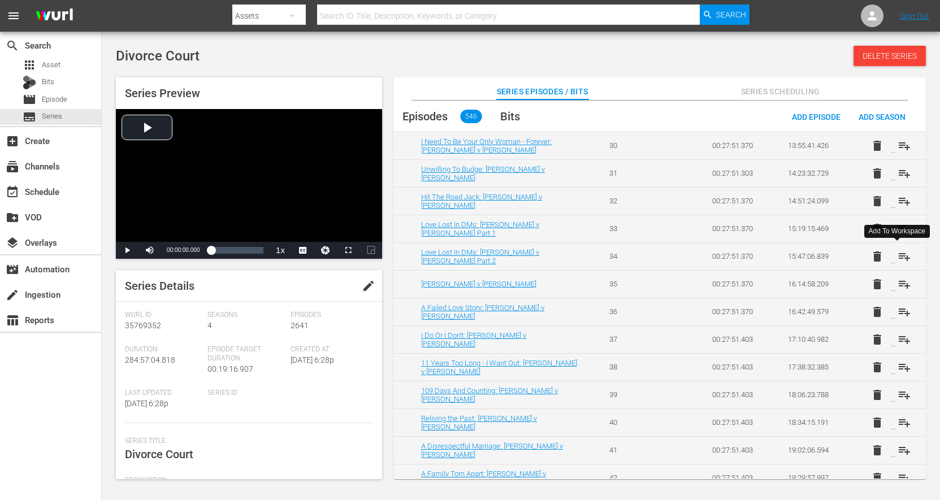
click at [891, 260] on button "playlist_add" at bounding box center [904, 256] width 27 height 27
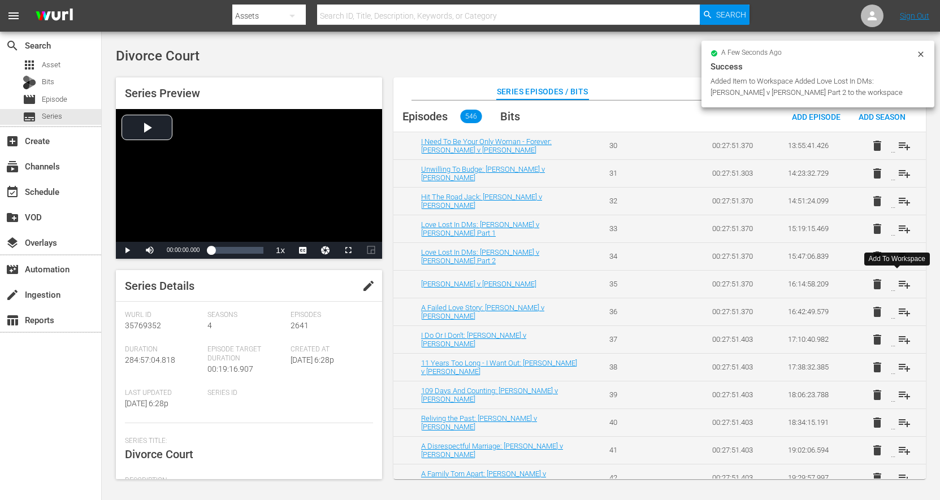
click at [891, 287] on button "playlist_add" at bounding box center [904, 284] width 27 height 27
click at [891, 311] on button "playlist_add" at bounding box center [904, 312] width 27 height 27
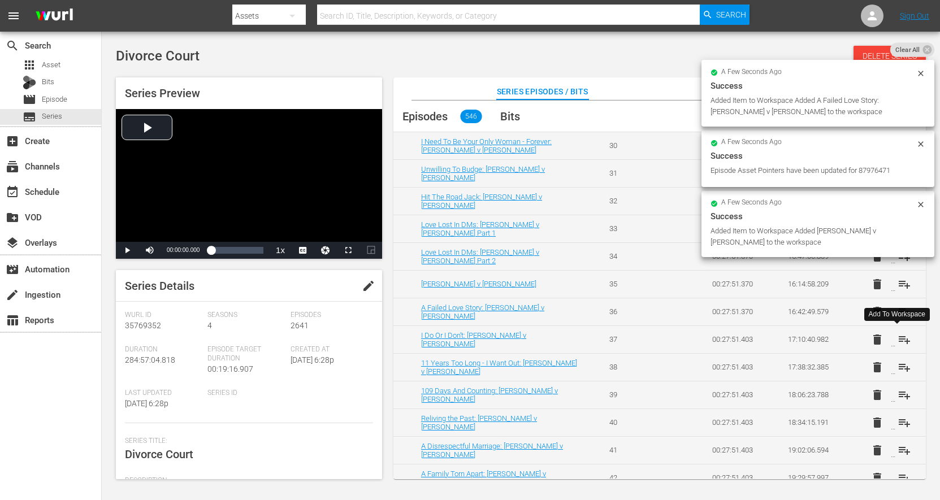
click at [891, 345] on button "playlist_add" at bounding box center [904, 339] width 27 height 27
click at [898, 373] on span "playlist_add" at bounding box center [905, 368] width 14 height 14
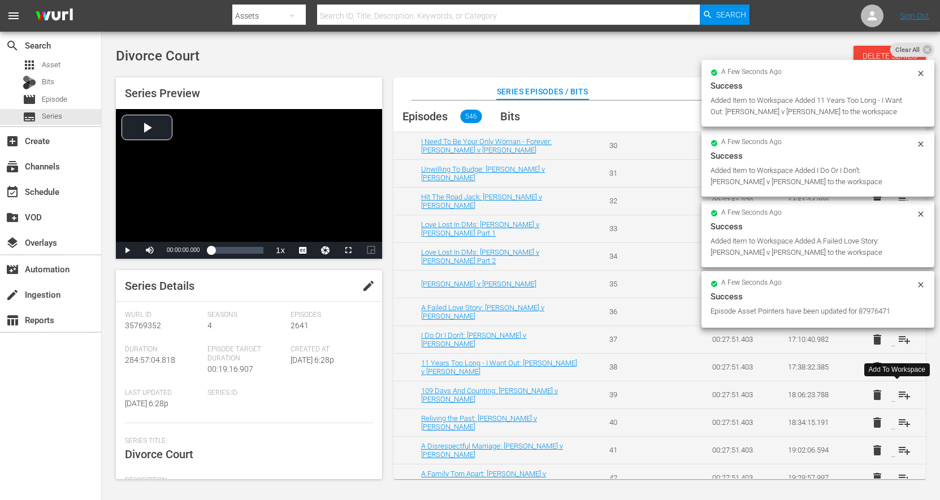
click at [898, 400] on span "playlist_add" at bounding box center [905, 395] width 14 height 14
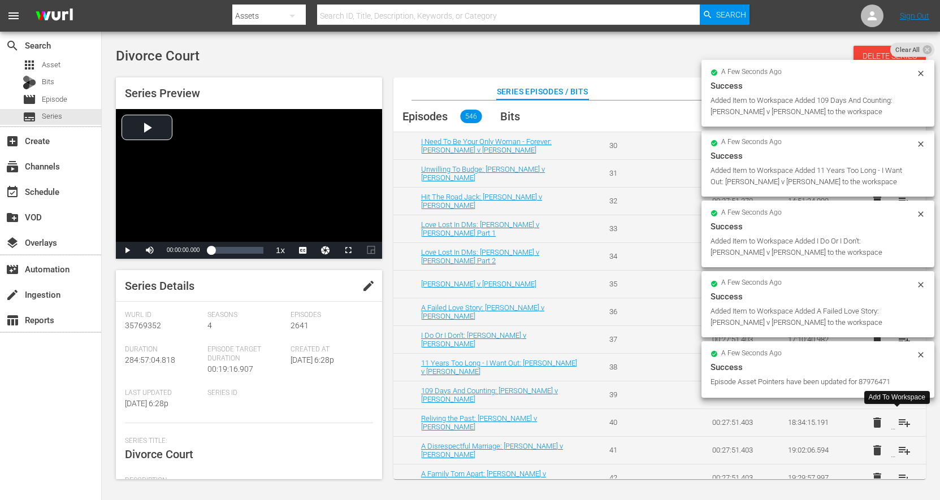
click at [891, 430] on button "playlist_add" at bounding box center [904, 422] width 27 height 27
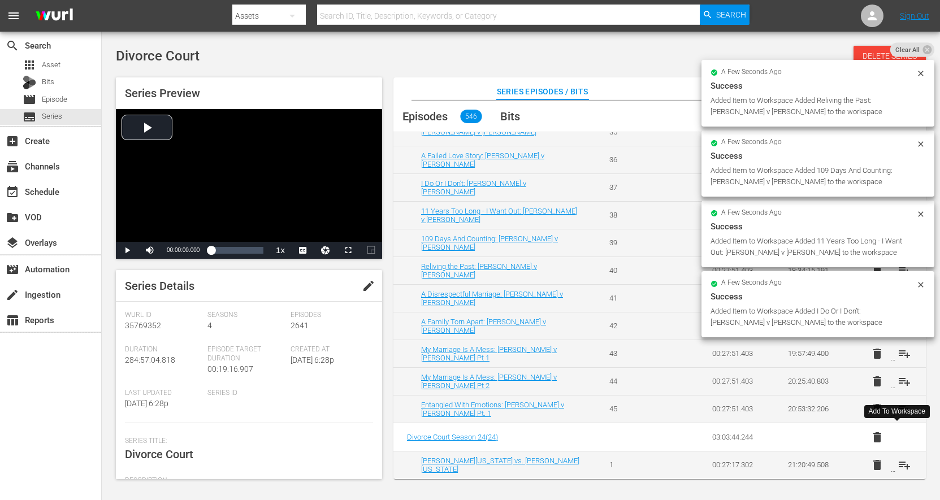
scroll to position [1017, 0]
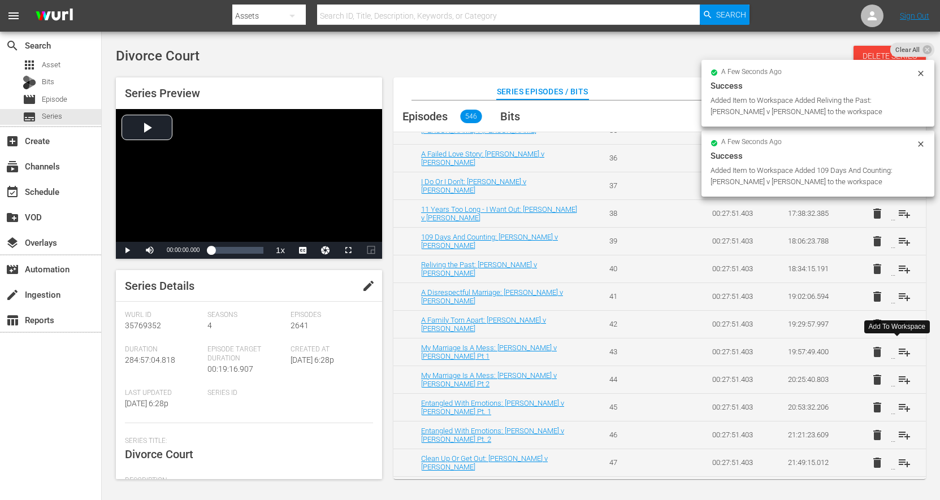
click at [891, 359] on button "playlist_add" at bounding box center [904, 352] width 27 height 27
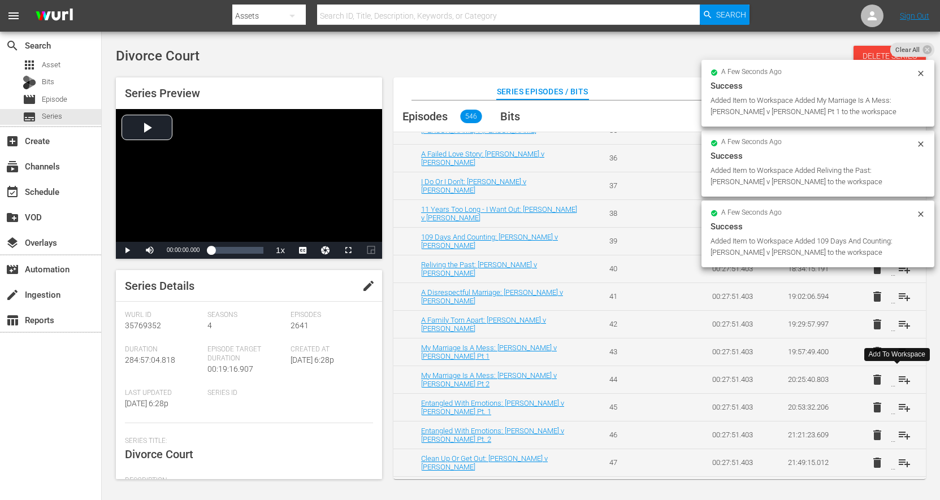
click at [891, 386] on button "playlist_add" at bounding box center [904, 379] width 27 height 27
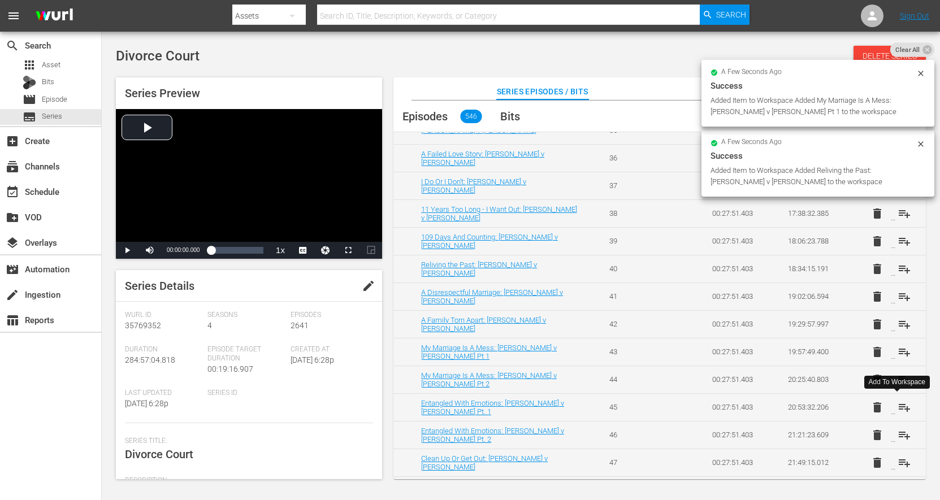
click at [898, 412] on span "playlist_add" at bounding box center [905, 408] width 14 height 14
drag, startPoint x: 888, startPoint y: 440, endPoint x: 887, endPoint y: 455, distance: 14.7
click at [891, 440] on button "playlist_add" at bounding box center [904, 435] width 27 height 27
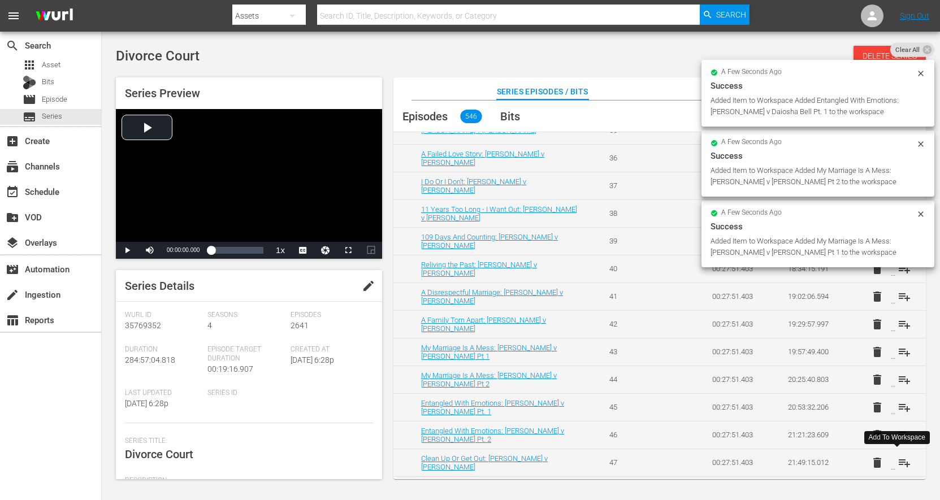
click at [891, 469] on button "playlist_add" at bounding box center [904, 462] width 27 height 27
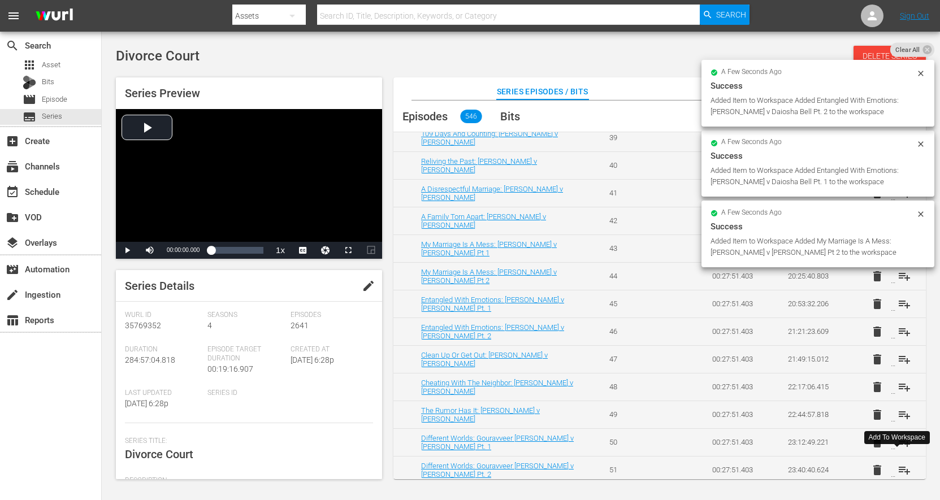
scroll to position [1190, 0]
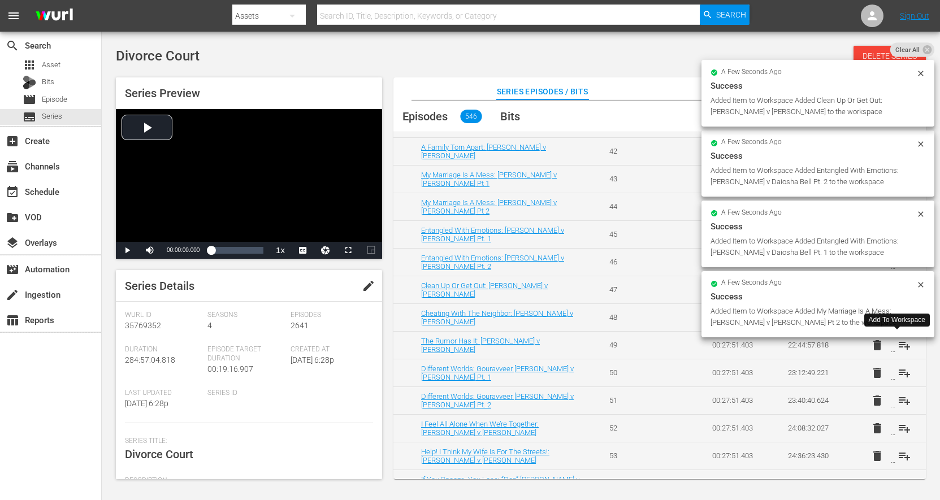
click at [891, 351] on button "playlist_add" at bounding box center [904, 345] width 27 height 27
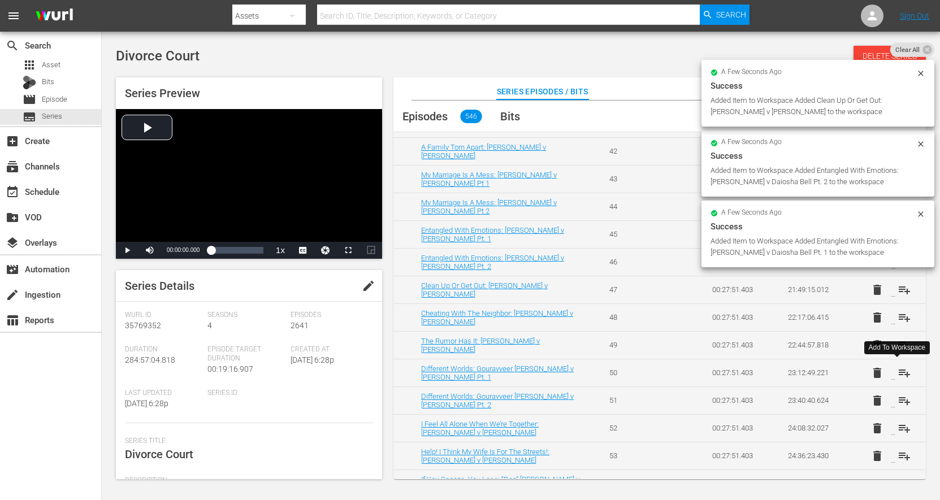
click at [891, 379] on button "playlist_add" at bounding box center [904, 373] width 27 height 27
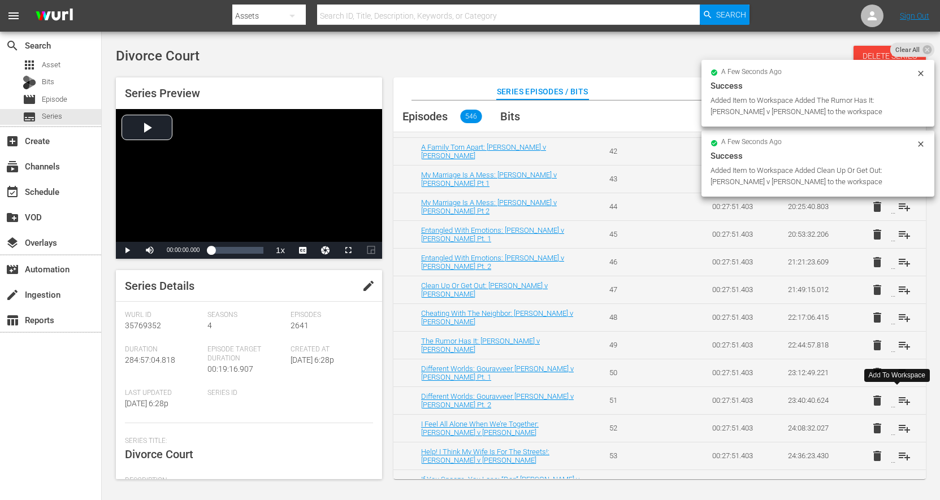
click at [891, 405] on button "playlist_add" at bounding box center [904, 400] width 27 height 27
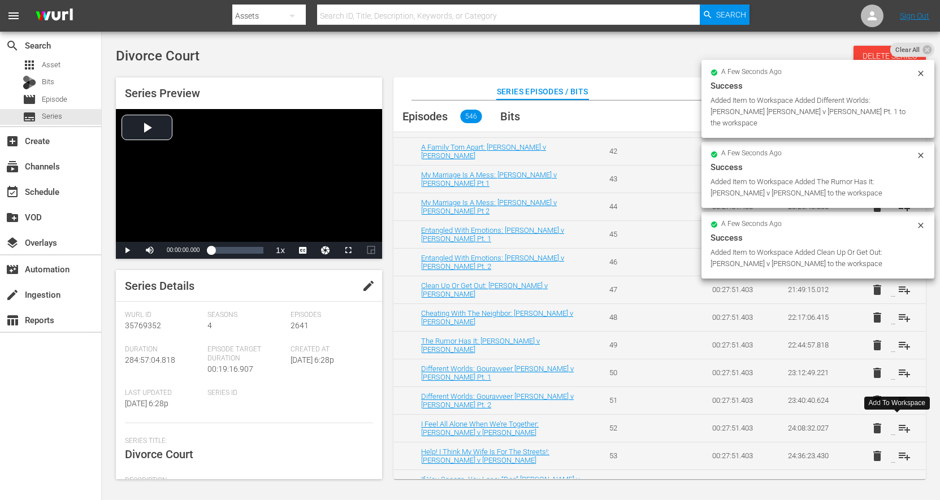
click at [892, 436] on button "playlist_add" at bounding box center [904, 428] width 27 height 27
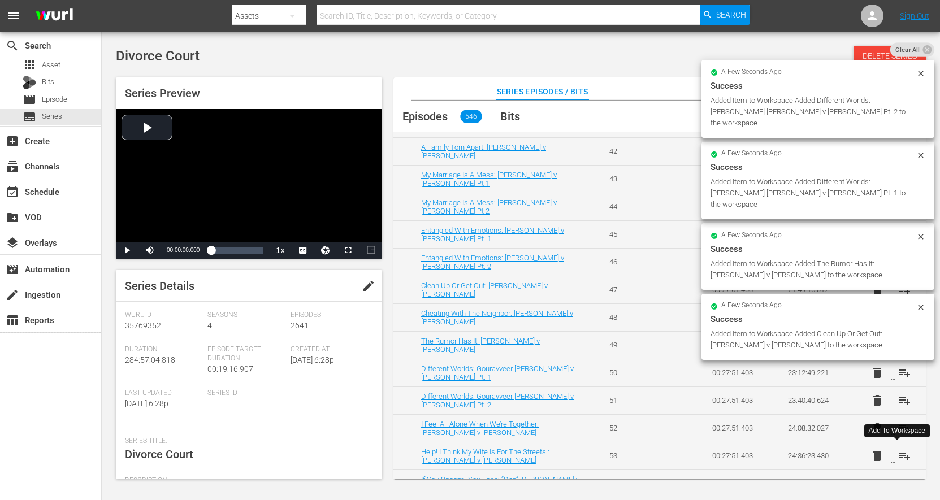
click at [898, 455] on span "playlist_add" at bounding box center [905, 456] width 14 height 14
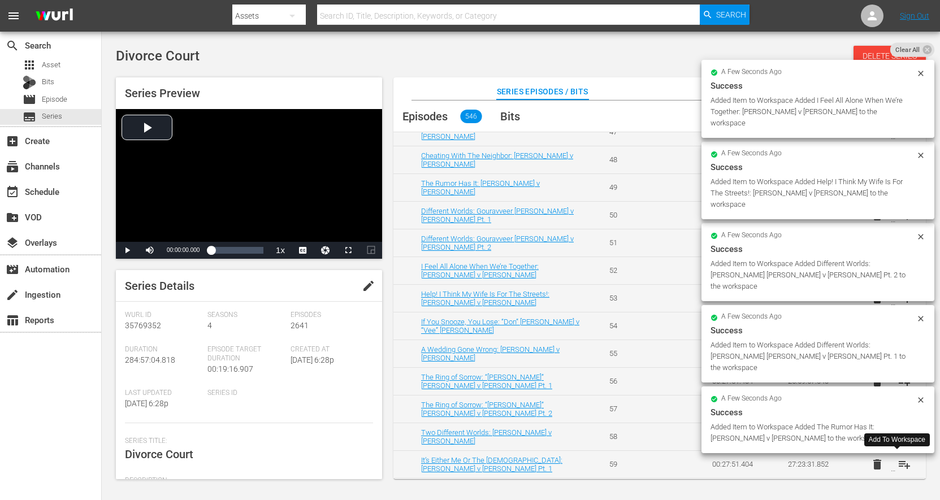
scroll to position [1363, 0]
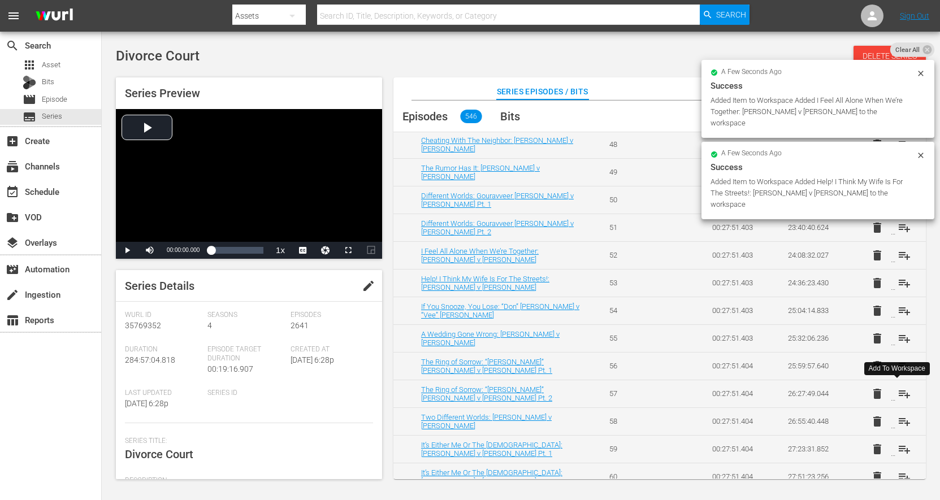
click at [891, 395] on button "playlist_add" at bounding box center [904, 394] width 27 height 27
click at [898, 419] on span "playlist_add" at bounding box center [905, 422] width 14 height 14
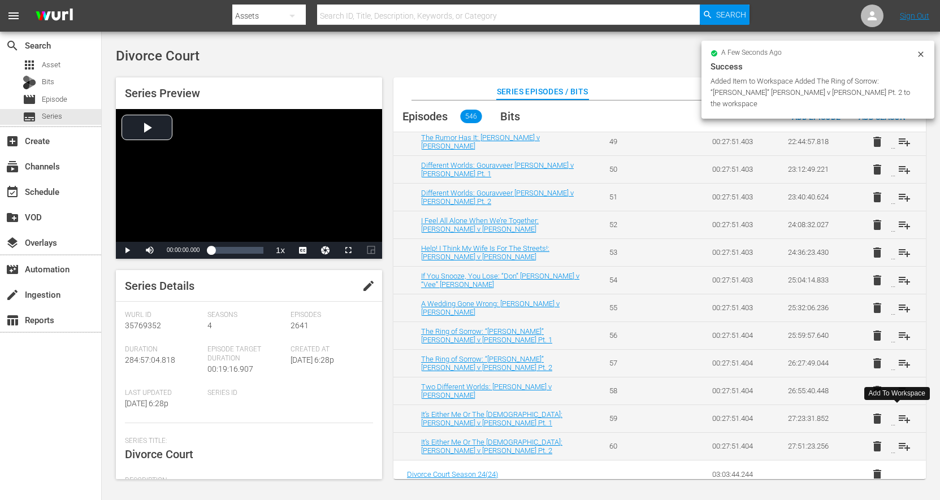
scroll to position [1459, 0]
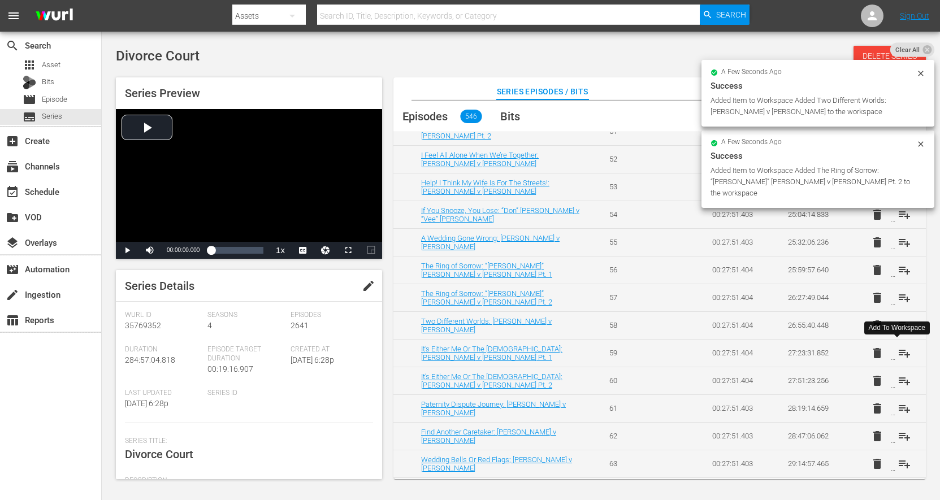
click at [891, 360] on button "playlist_add" at bounding box center [904, 353] width 27 height 27
click at [891, 388] on button "playlist_add" at bounding box center [904, 381] width 27 height 27
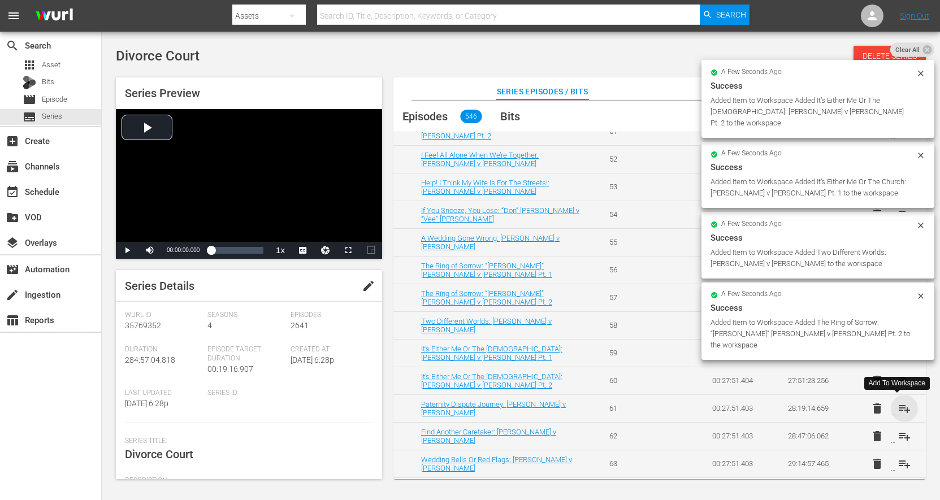
click at [898, 412] on span "playlist_add" at bounding box center [905, 409] width 14 height 14
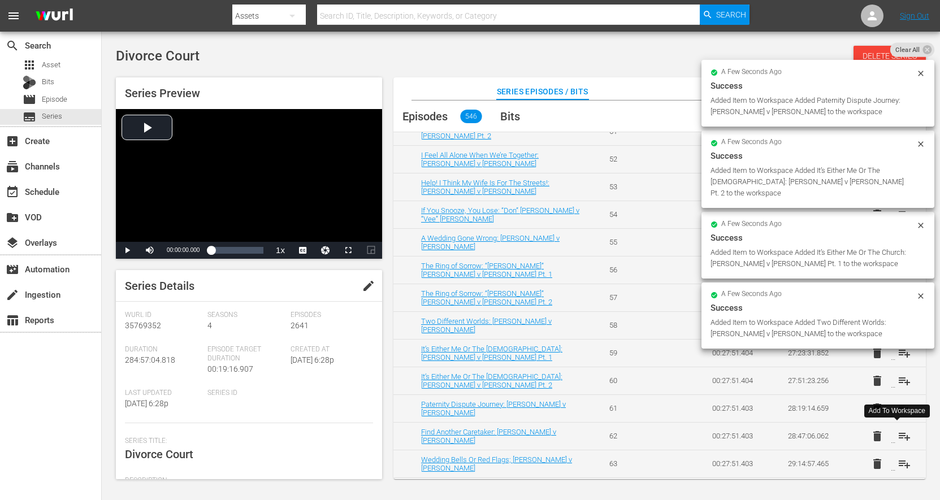
click at [891, 444] on button "playlist_add" at bounding box center [904, 436] width 27 height 27
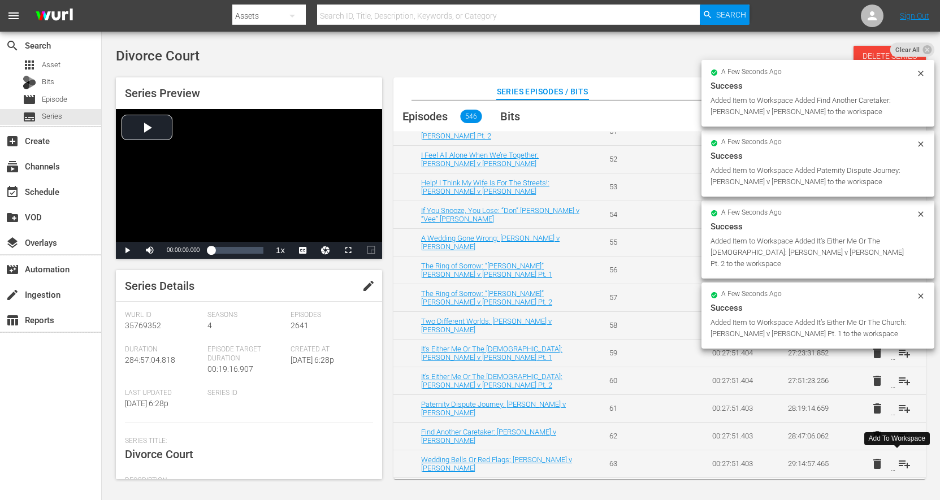
click at [898, 467] on span "playlist_add" at bounding box center [905, 464] width 14 height 14
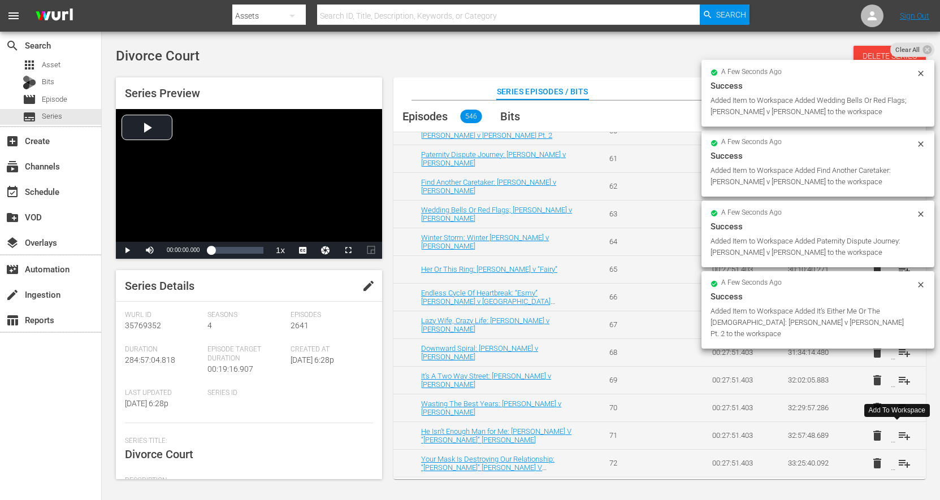
click at [898, 439] on span "playlist_add" at bounding box center [905, 436] width 14 height 14
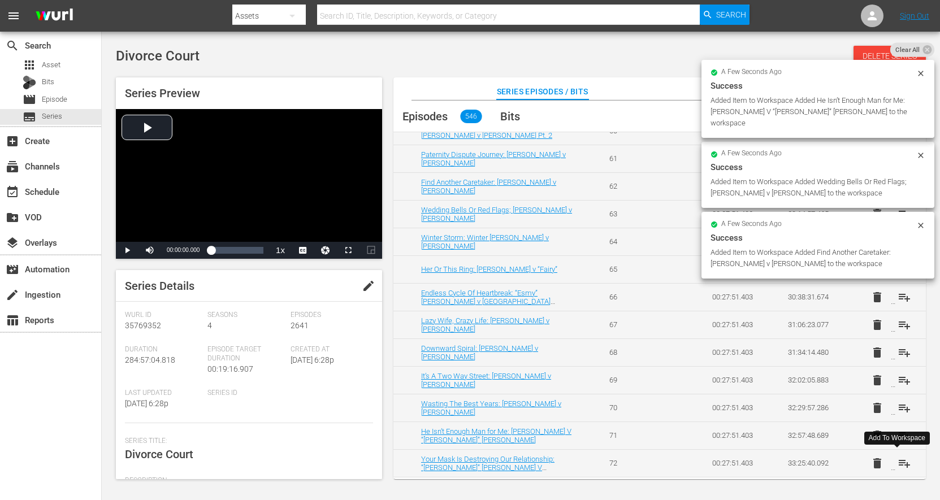
click at [891, 461] on button "playlist_add" at bounding box center [904, 463] width 27 height 27
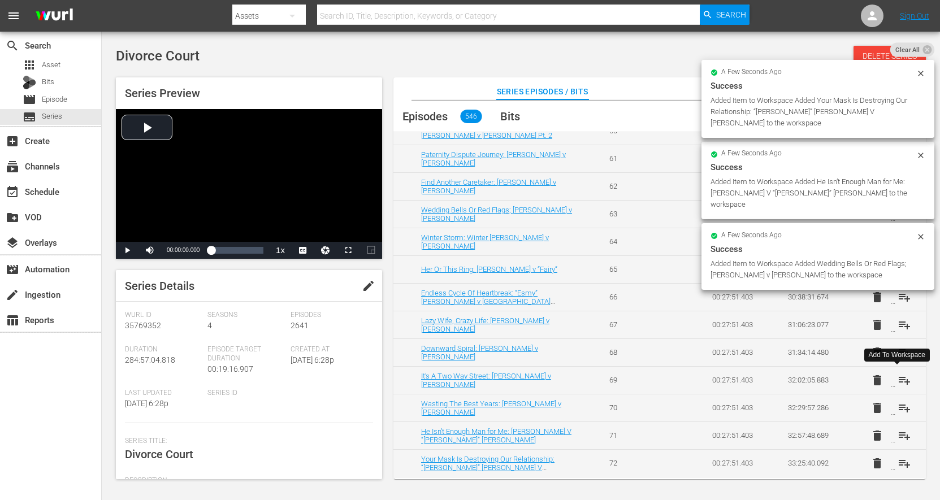
click at [891, 386] on button "playlist_add" at bounding box center [904, 380] width 27 height 27
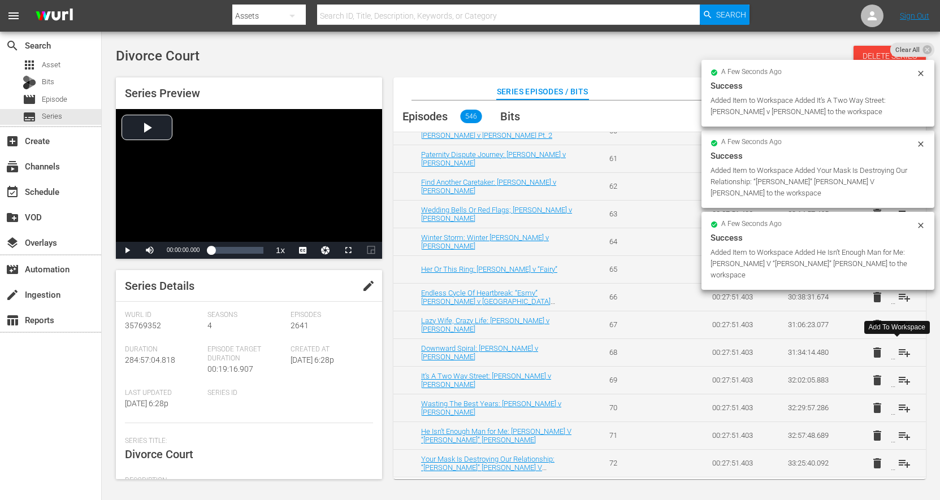
click at [891, 353] on button "playlist_add" at bounding box center [904, 352] width 27 height 27
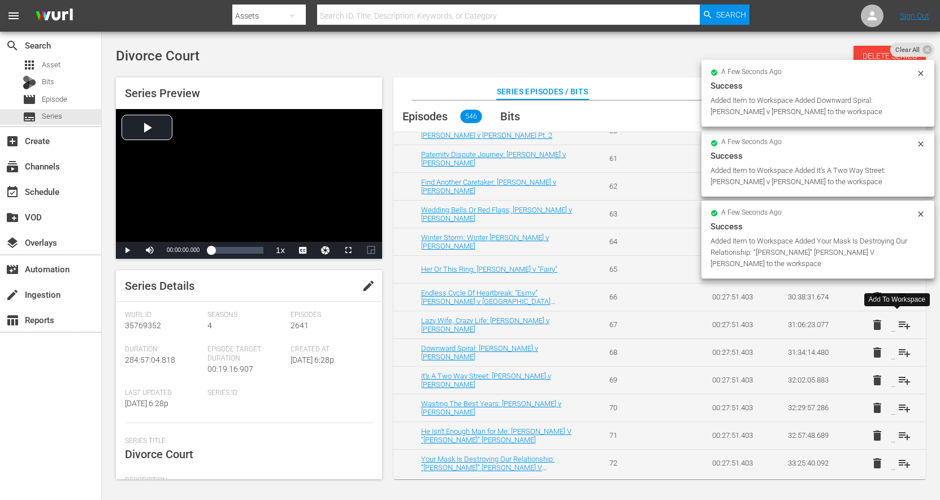
click at [898, 327] on span "playlist_add" at bounding box center [905, 325] width 14 height 14
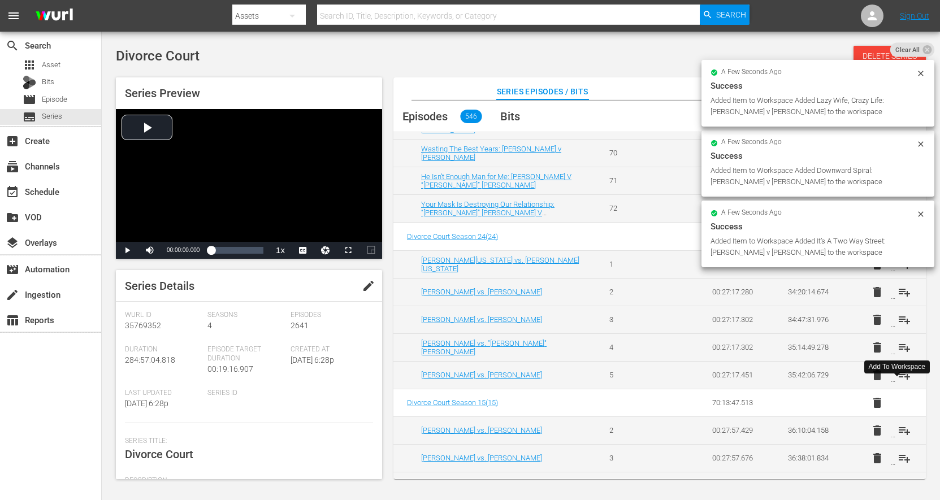
scroll to position [1969, 0]
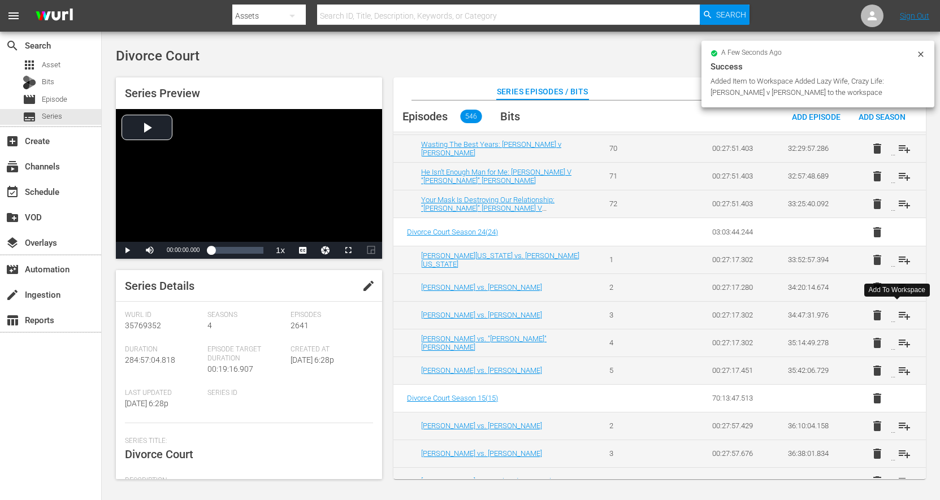
click at [891, 322] on button "playlist_add" at bounding box center [904, 315] width 27 height 27
click at [891, 346] on button "playlist_add" at bounding box center [904, 343] width 27 height 27
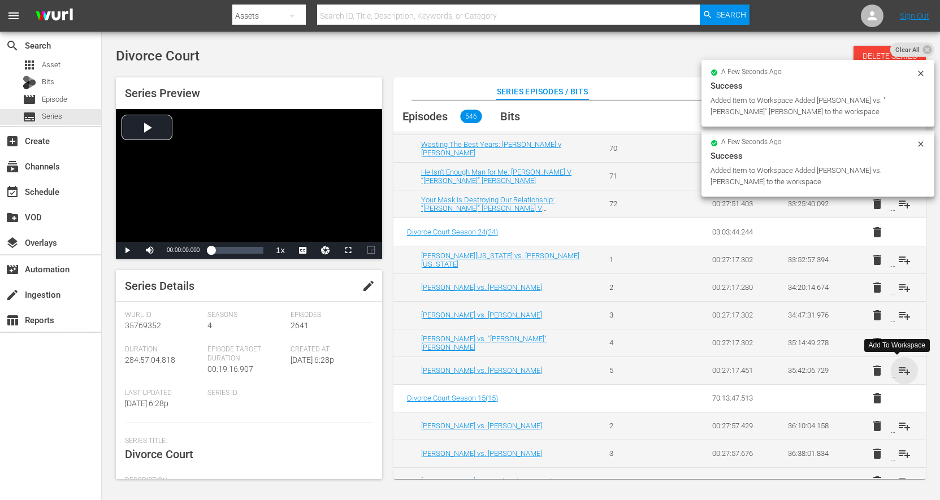
click at [898, 373] on span "playlist_add" at bounding box center [905, 371] width 14 height 14
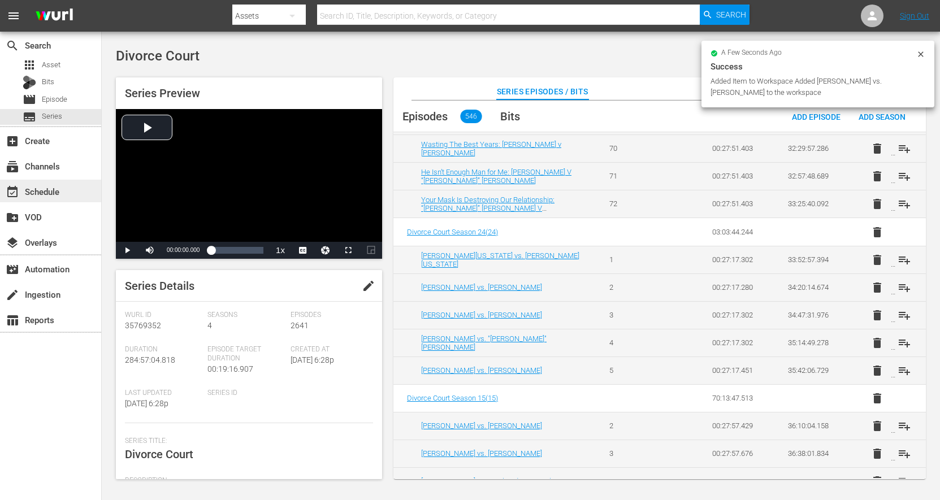
click at [43, 190] on div "event_available Schedule" at bounding box center [31, 190] width 63 height 10
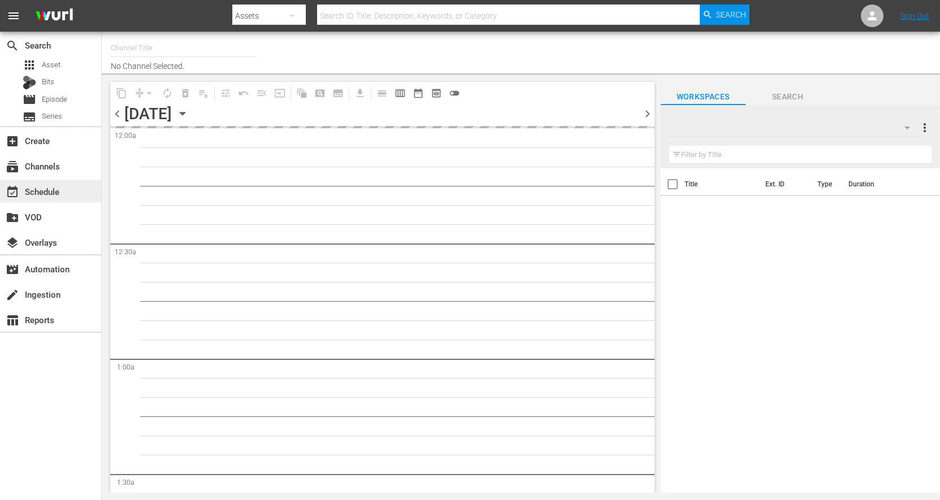
type input "Divorce Court (1590)"
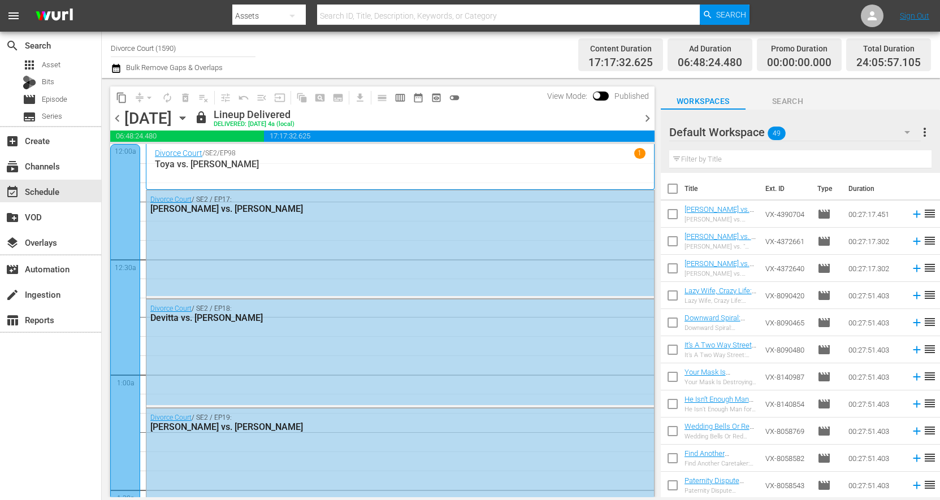
click at [646, 120] on span "chevron_right" at bounding box center [648, 118] width 14 height 14
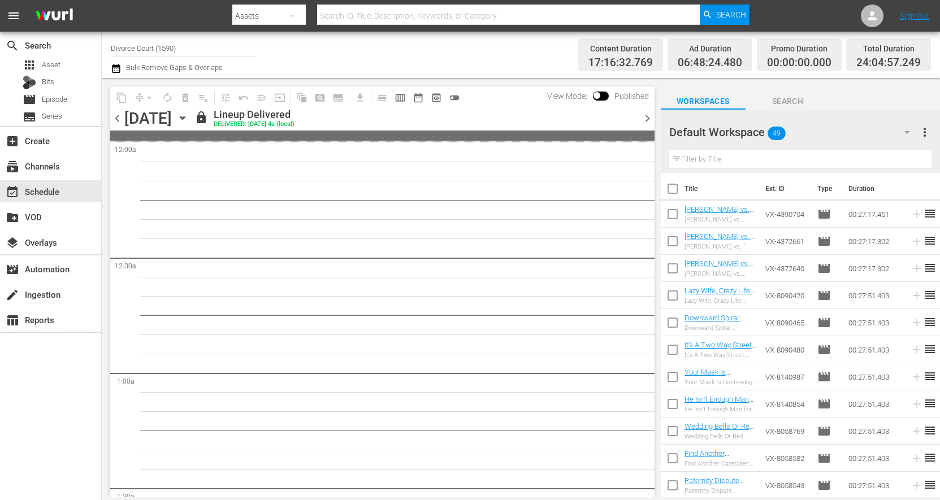
click at [646, 120] on span "chevron_right" at bounding box center [648, 118] width 14 height 14
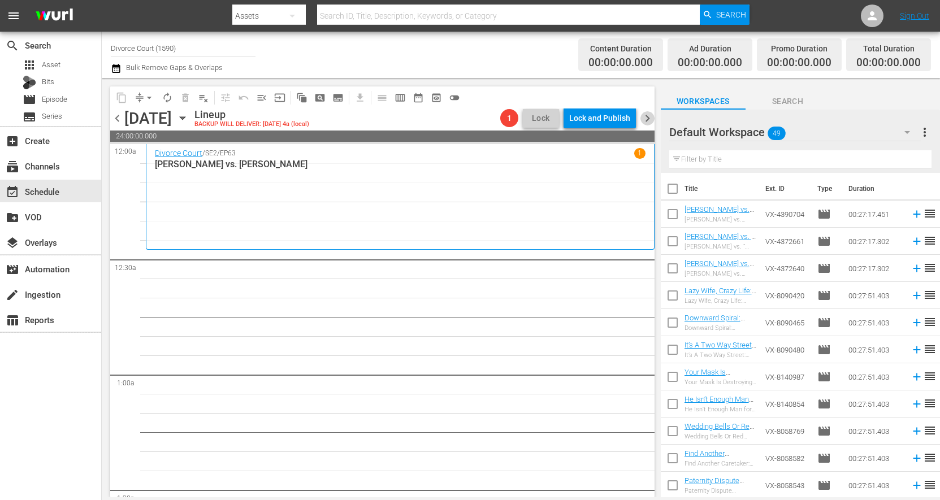
click at [646, 120] on span "chevron_right" at bounding box center [648, 118] width 14 height 14
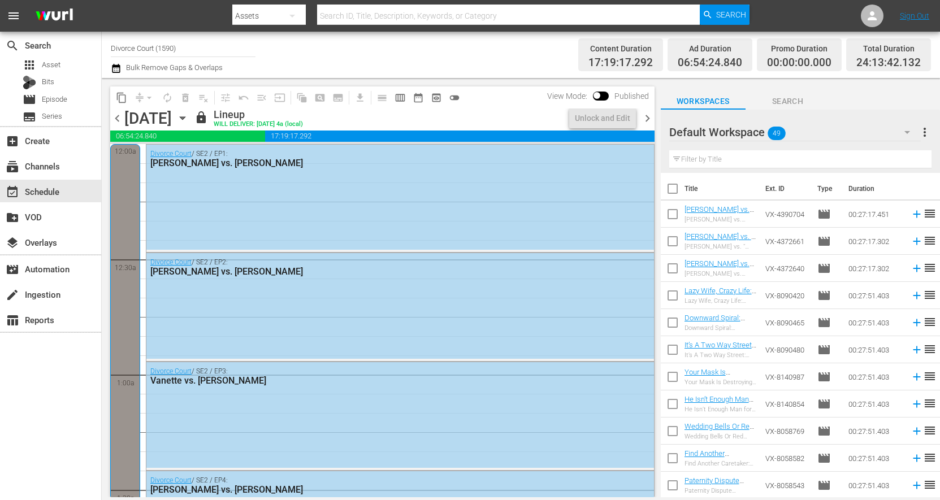
click at [646, 120] on span "chevron_right" at bounding box center [648, 118] width 14 height 14
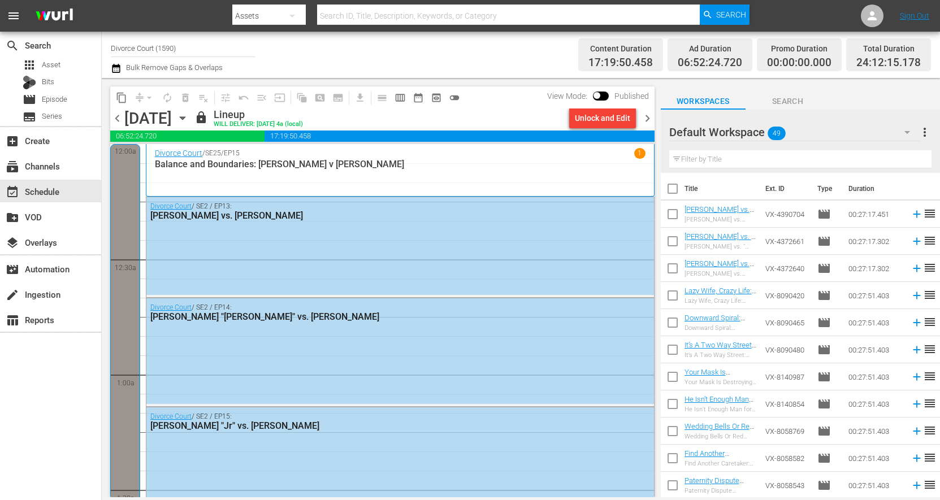
click at [646, 120] on span "chevron_right" at bounding box center [648, 118] width 14 height 14
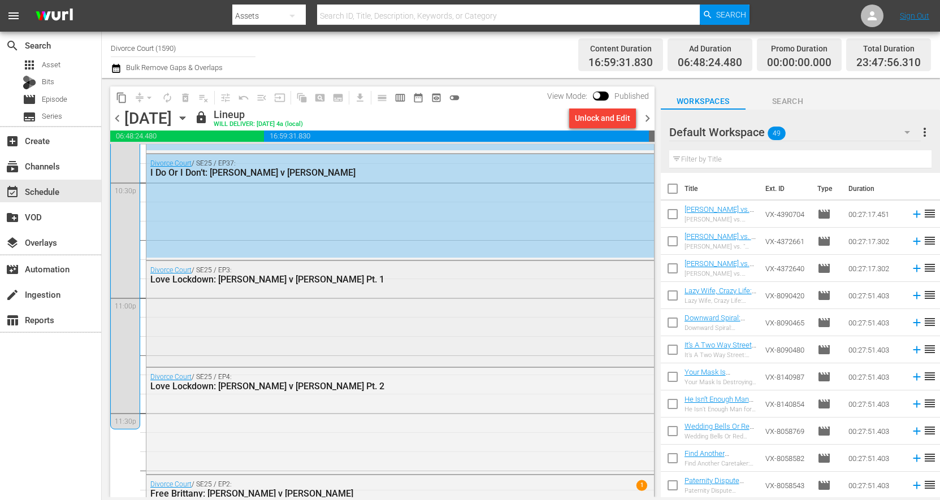
scroll to position [5236, 0]
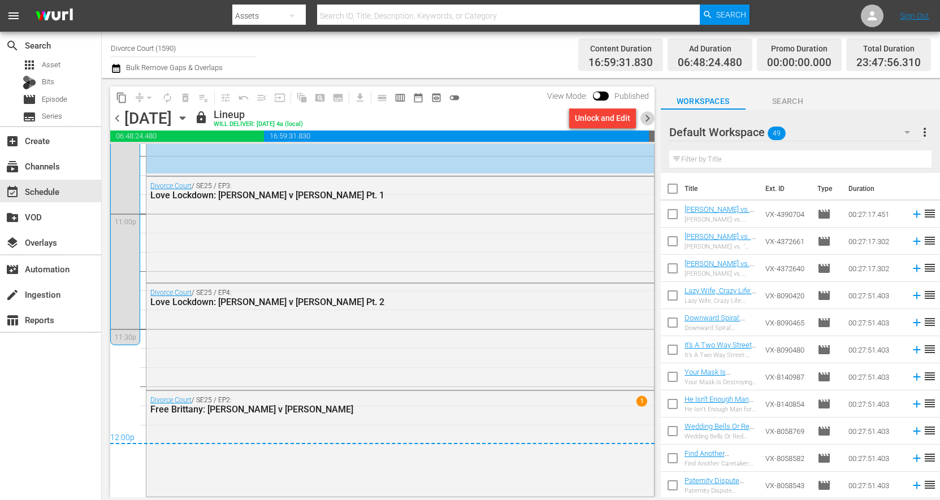
click at [644, 120] on span "chevron_right" at bounding box center [648, 118] width 14 height 14
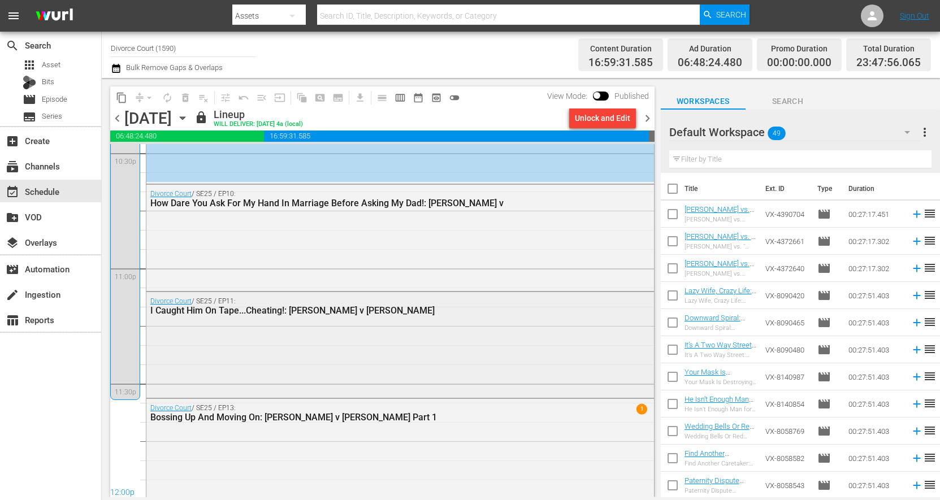
scroll to position [5190, 0]
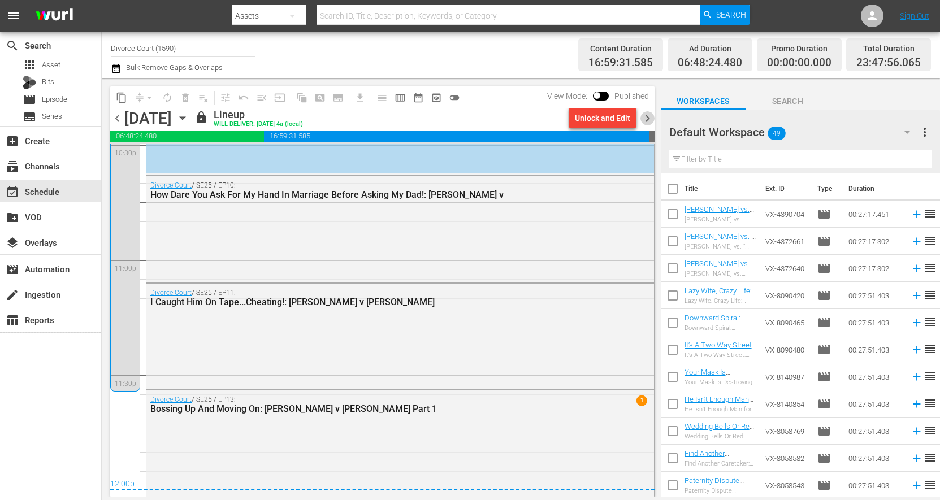
click at [649, 123] on span "chevron_right" at bounding box center [648, 118] width 14 height 14
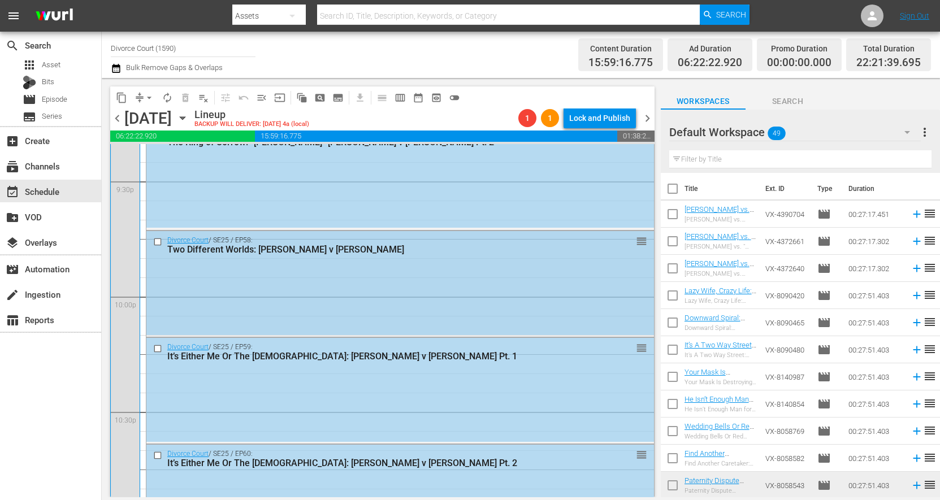
scroll to position [4989, 0]
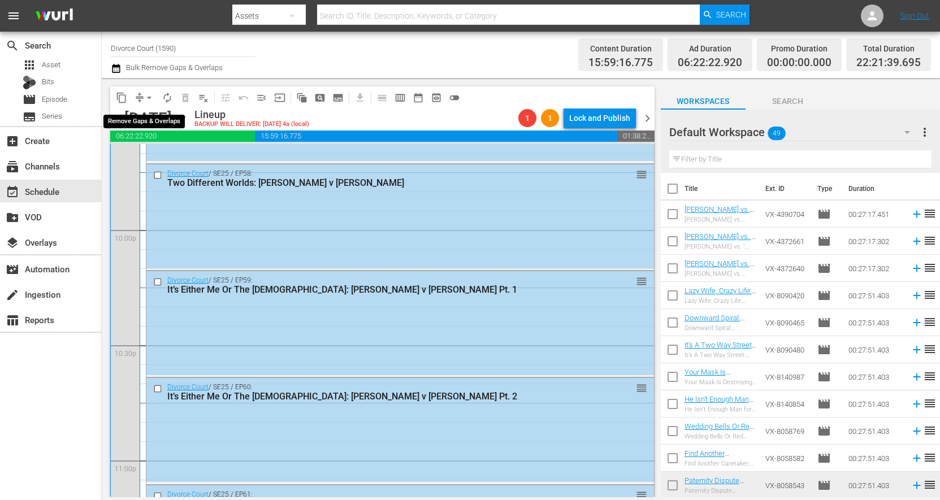
click at [142, 98] on button "arrow_drop_down" at bounding box center [149, 98] width 18 height 18
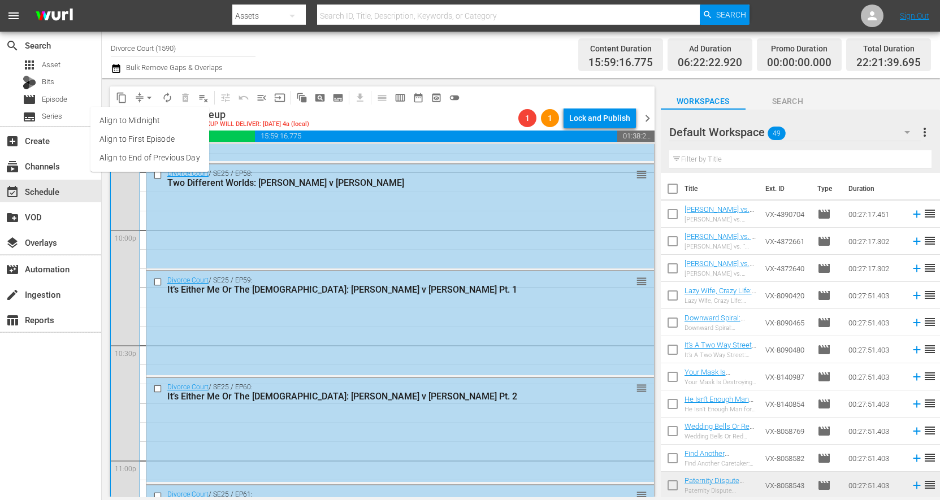
click at [160, 155] on li "Align to End of Previous Day" at bounding box center [149, 158] width 119 height 19
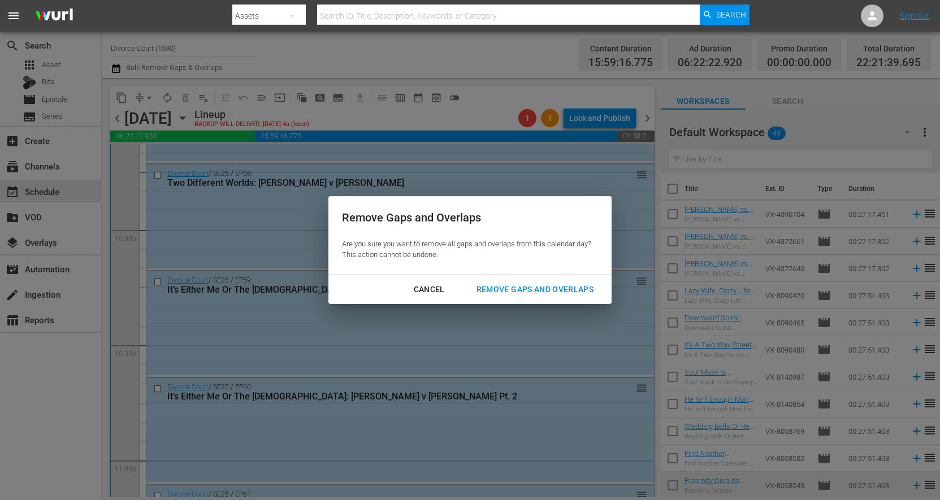
click at [503, 287] on div "Remove Gaps and Overlaps" at bounding box center [535, 290] width 135 height 14
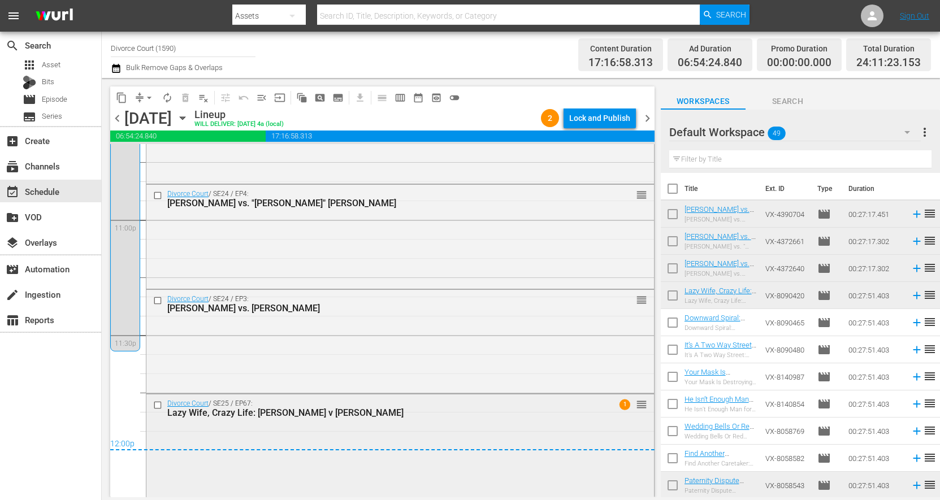
scroll to position [5234, 0]
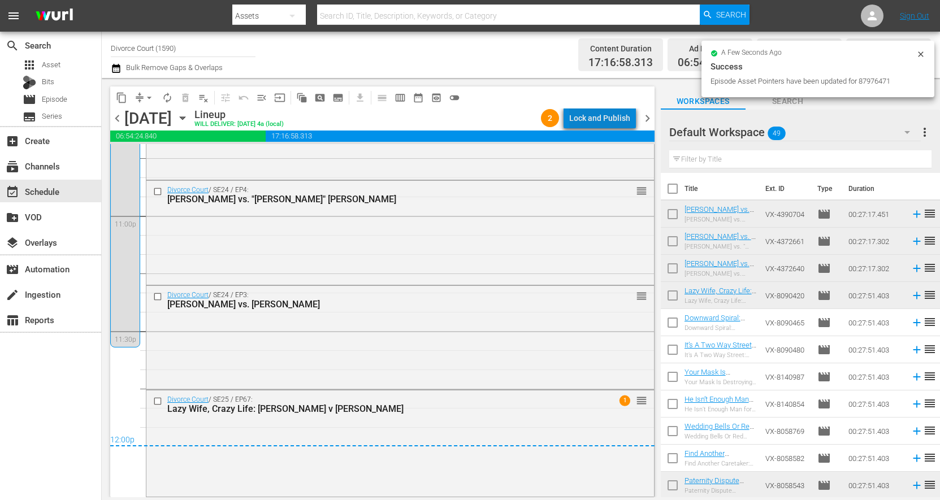
click at [608, 117] on div "Lock and Publish" at bounding box center [599, 118] width 61 height 20
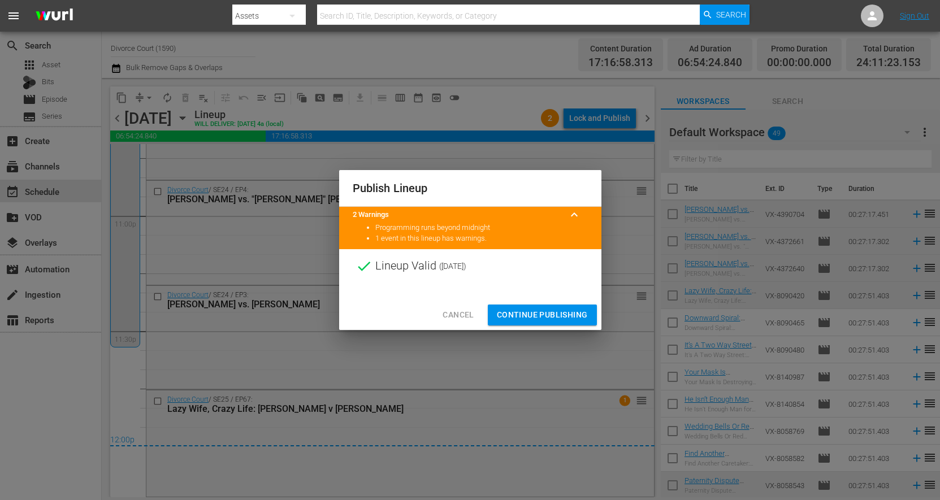
click at [546, 315] on span "Continue Publishing" at bounding box center [542, 315] width 91 height 14
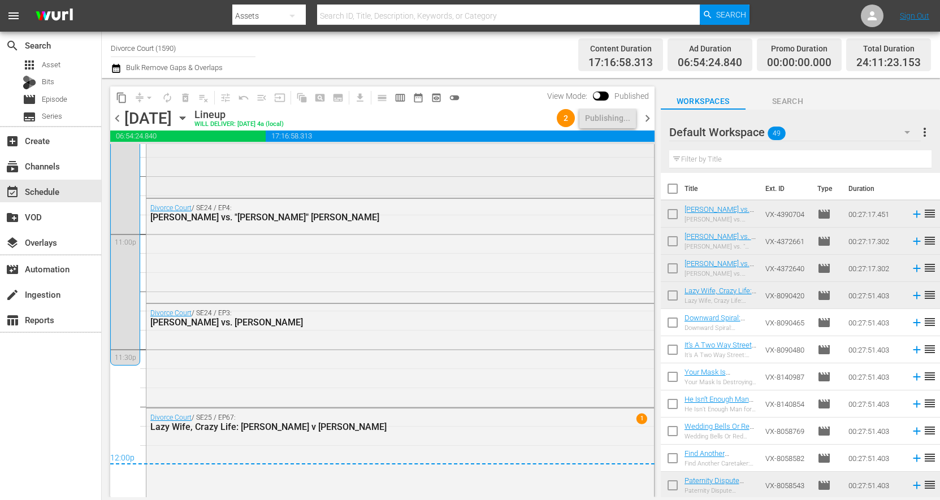
scroll to position [5215, 0]
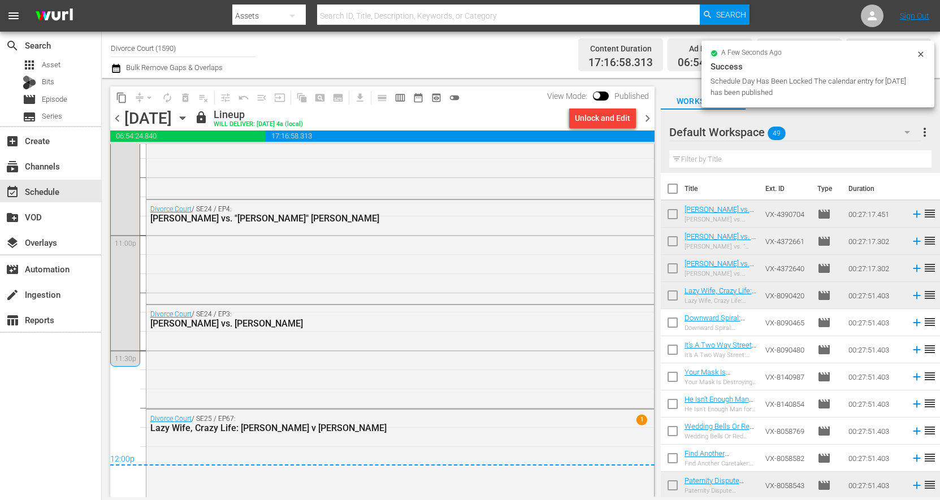
click at [644, 116] on span "chevron_right" at bounding box center [648, 118] width 14 height 14
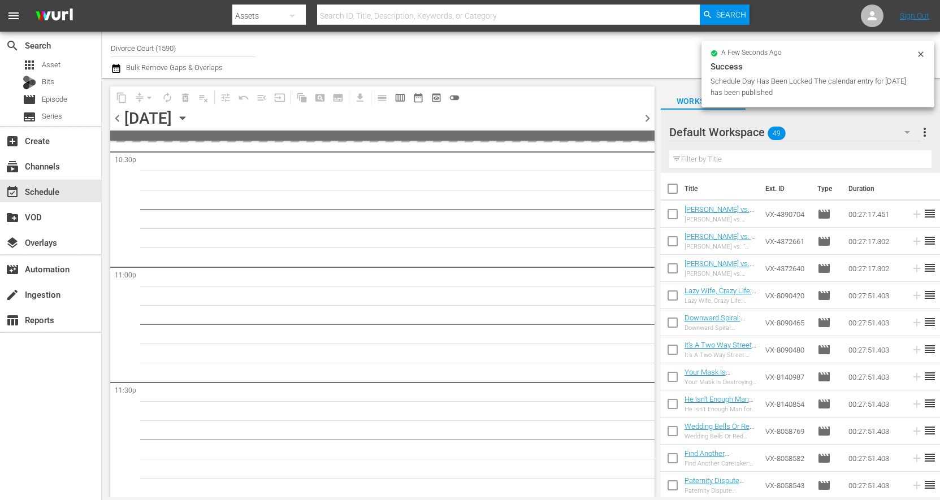
scroll to position [5181, 0]
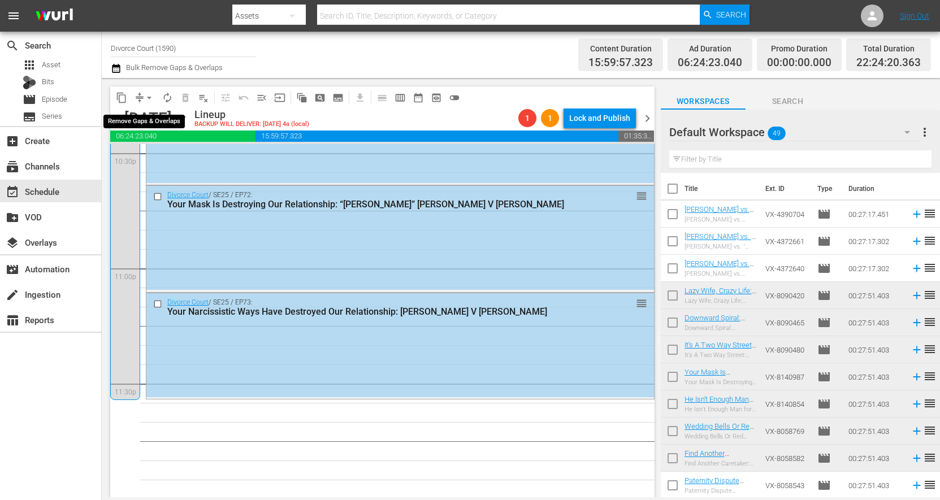
click at [149, 99] on span "arrow_drop_down" at bounding box center [149, 97] width 11 height 11
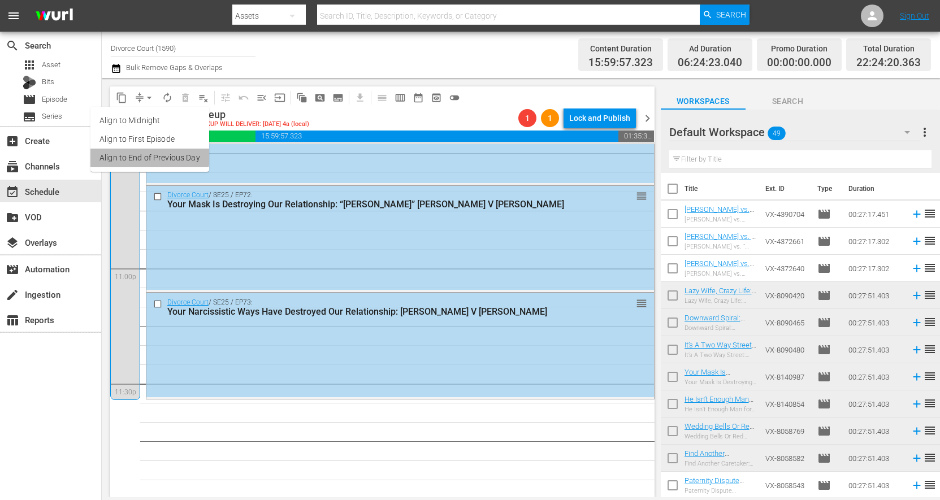
click at [144, 156] on li "Align to End of Previous Day" at bounding box center [149, 158] width 119 height 19
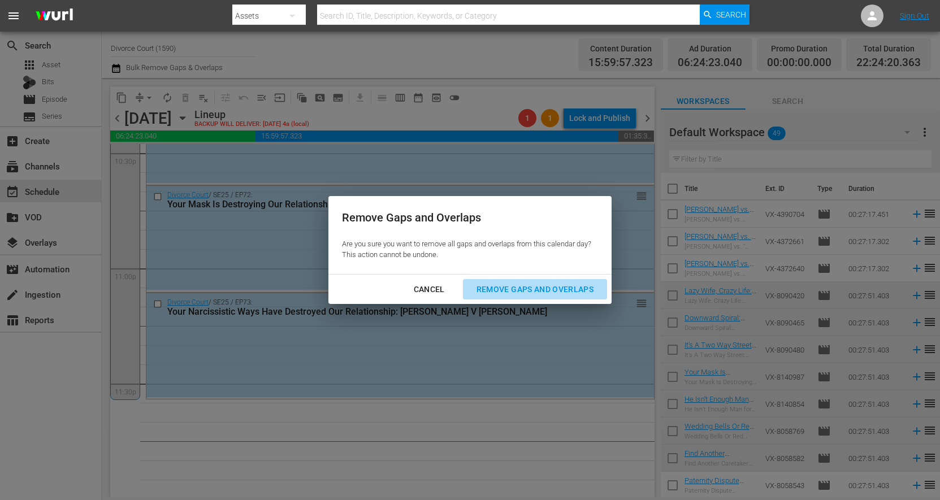
click at [485, 287] on div "Remove Gaps and Overlaps" at bounding box center [535, 290] width 135 height 14
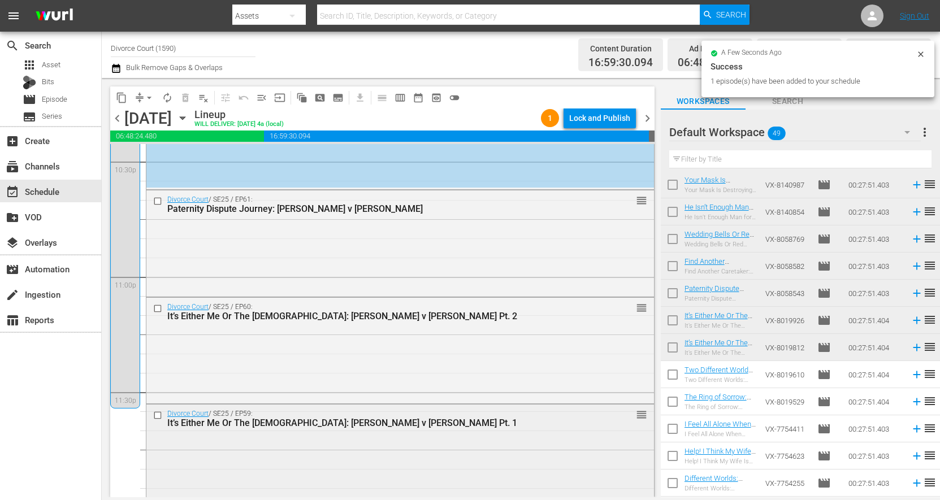
scroll to position [5187, 0]
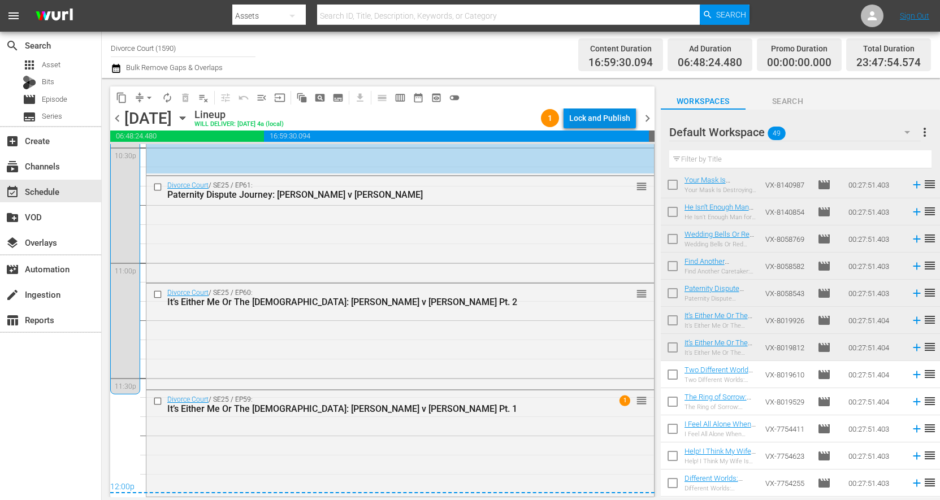
click at [594, 119] on div "Lock and Publish" at bounding box center [599, 118] width 61 height 20
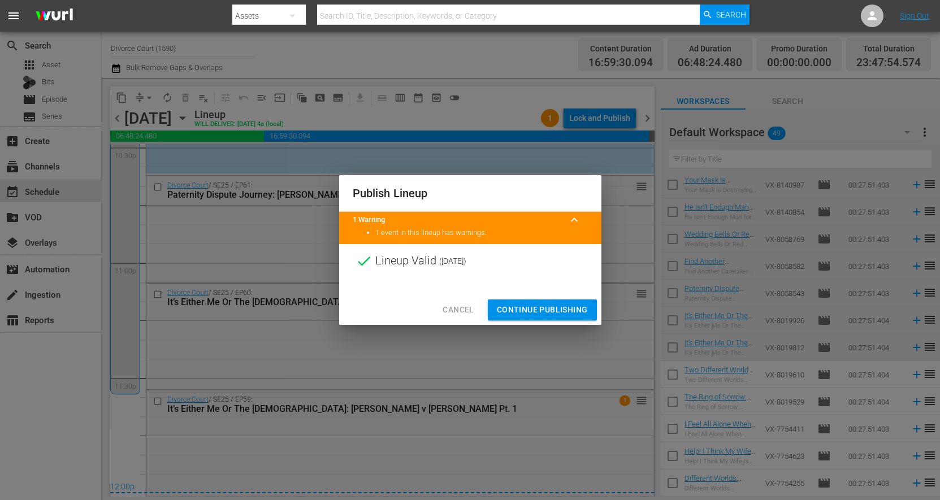
click at [541, 311] on span "Continue Publishing" at bounding box center [542, 310] width 91 height 14
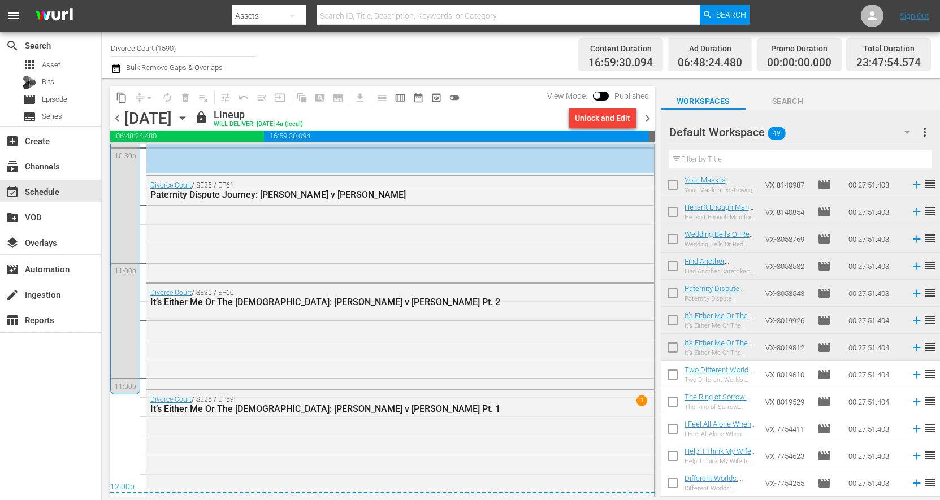
click at [650, 118] on span "chevron_right" at bounding box center [648, 118] width 14 height 14
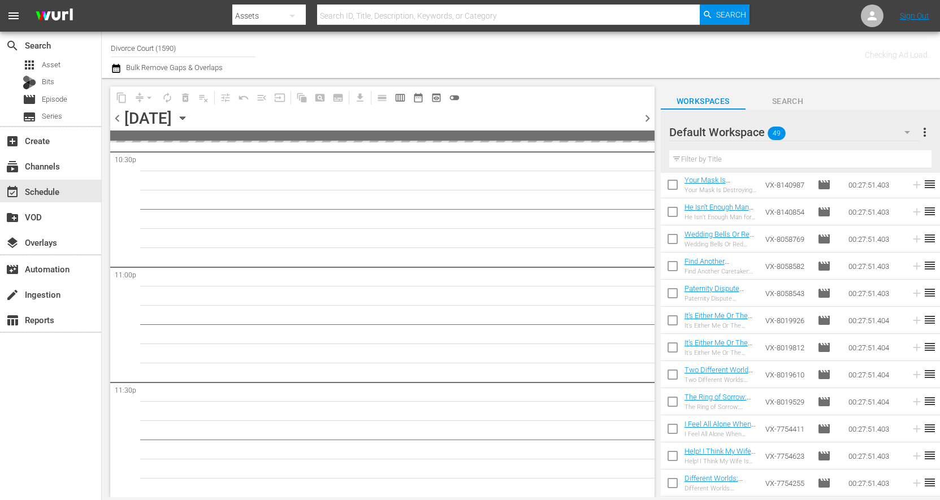
scroll to position [5181, 0]
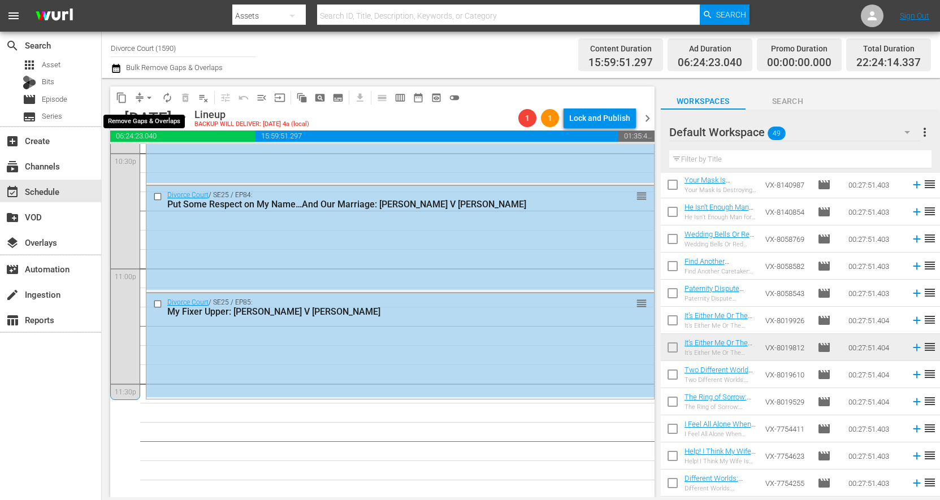
click at [142, 95] on button "arrow_drop_down" at bounding box center [149, 98] width 18 height 18
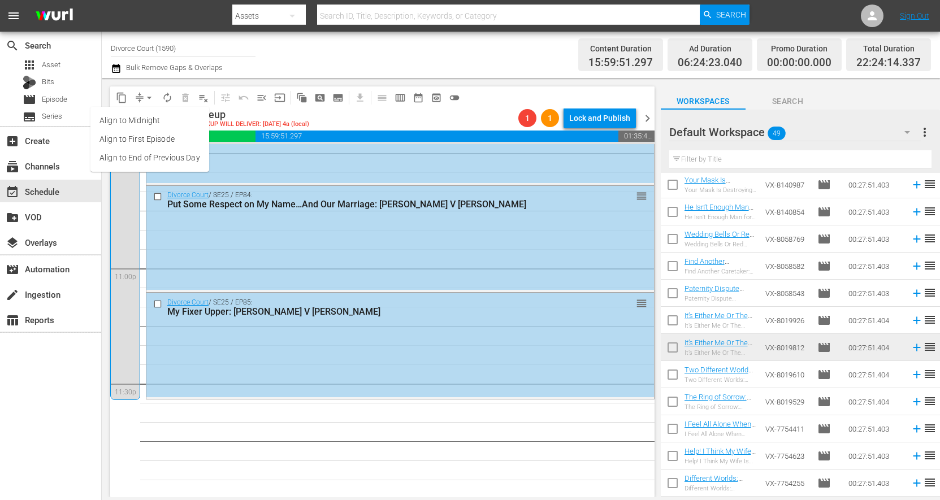
click at [159, 158] on li "Align to End of Previous Day" at bounding box center [149, 158] width 119 height 19
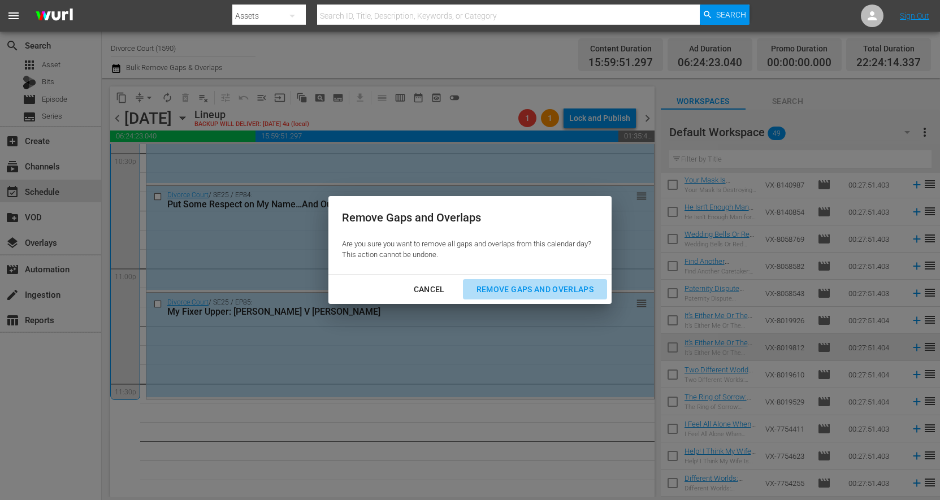
click at [568, 286] on div "Remove Gaps and Overlaps" at bounding box center [535, 290] width 135 height 14
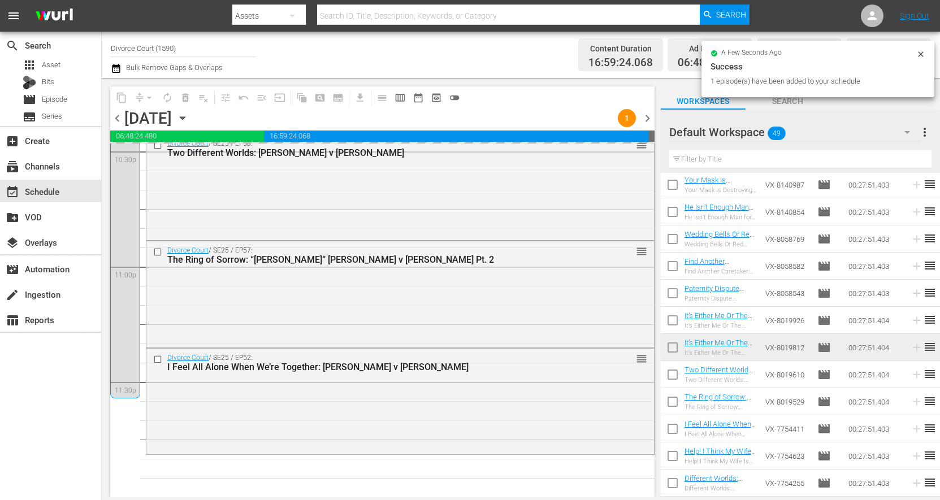
scroll to position [5182, 0]
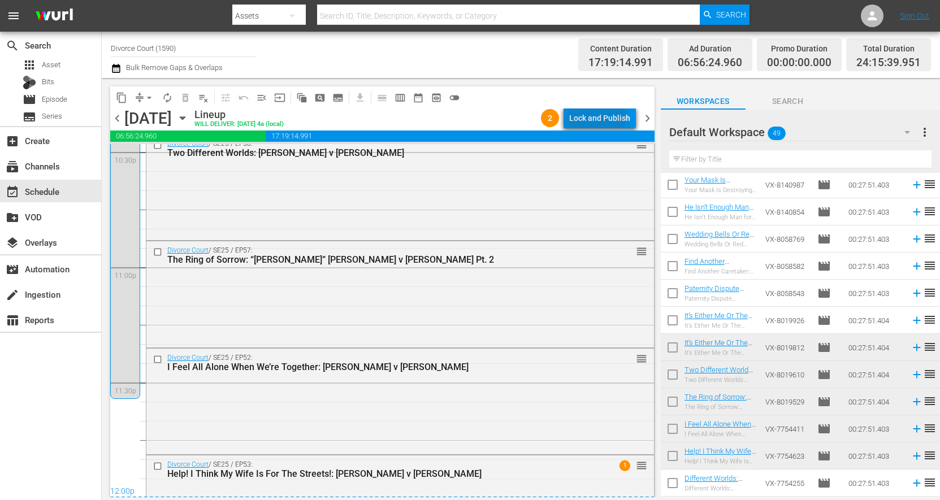
click at [599, 117] on div "Lock and Publish" at bounding box center [599, 118] width 61 height 20
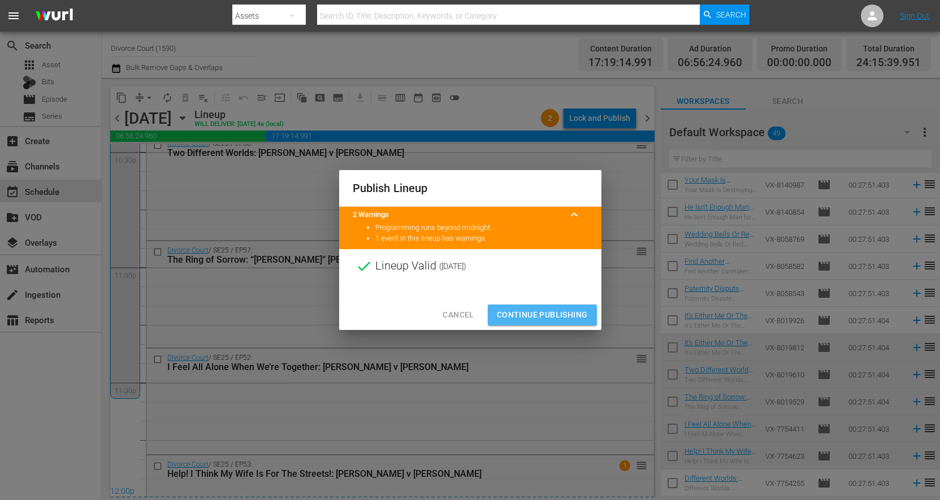
click at [550, 315] on span "Continue Publishing" at bounding box center [542, 315] width 91 height 14
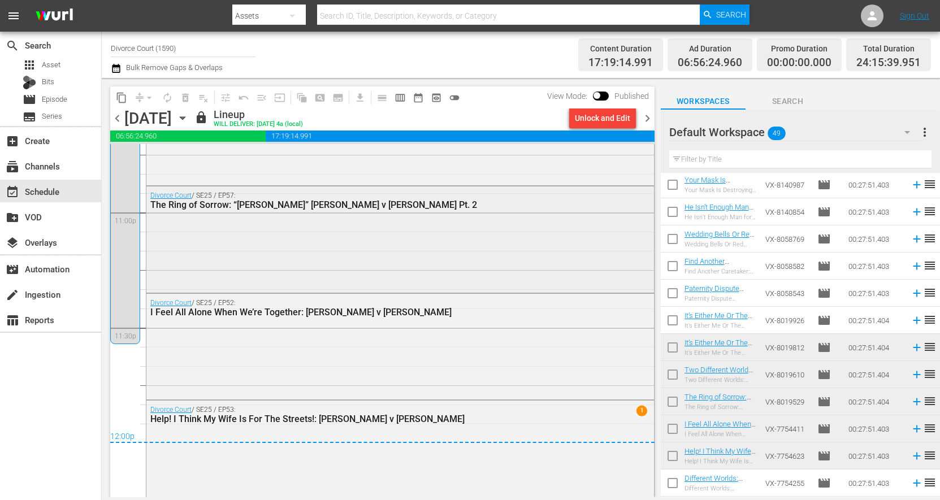
scroll to position [5247, 0]
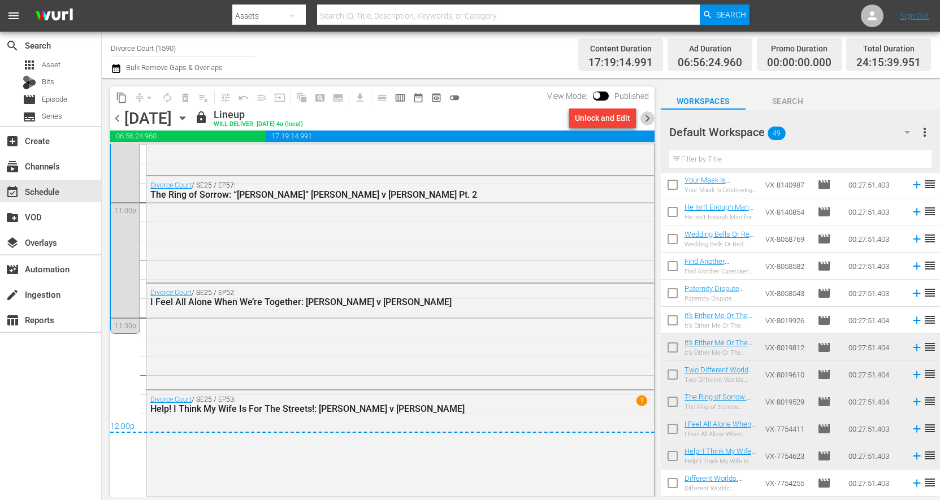
click at [650, 122] on span "chevron_right" at bounding box center [648, 118] width 14 height 14
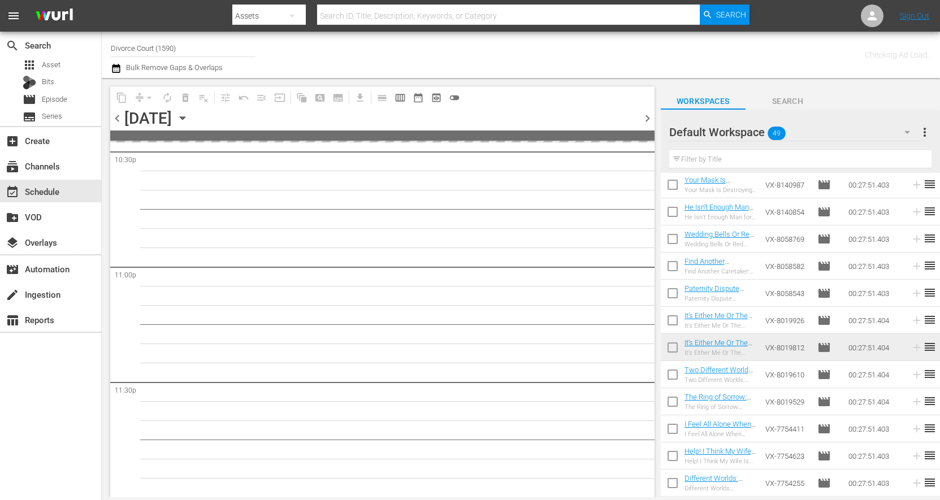
scroll to position [5181, 0]
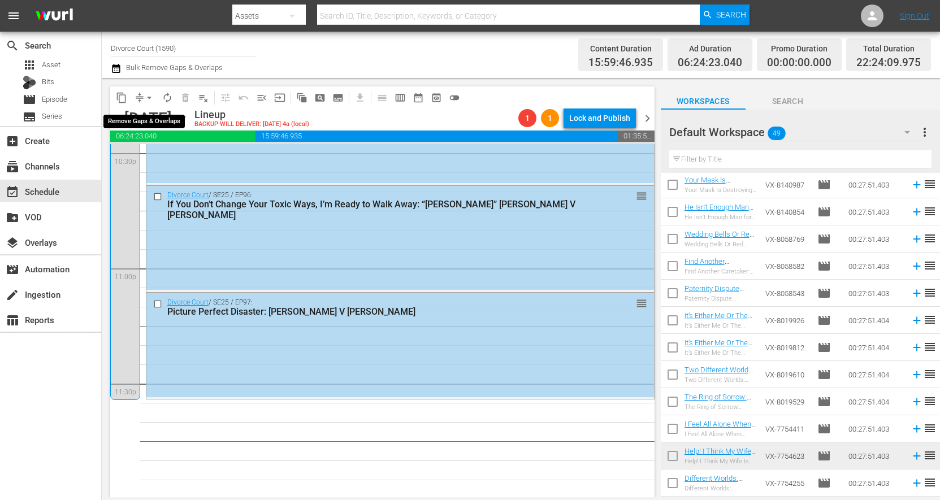
click at [147, 98] on span "arrow_drop_down" at bounding box center [149, 97] width 11 height 11
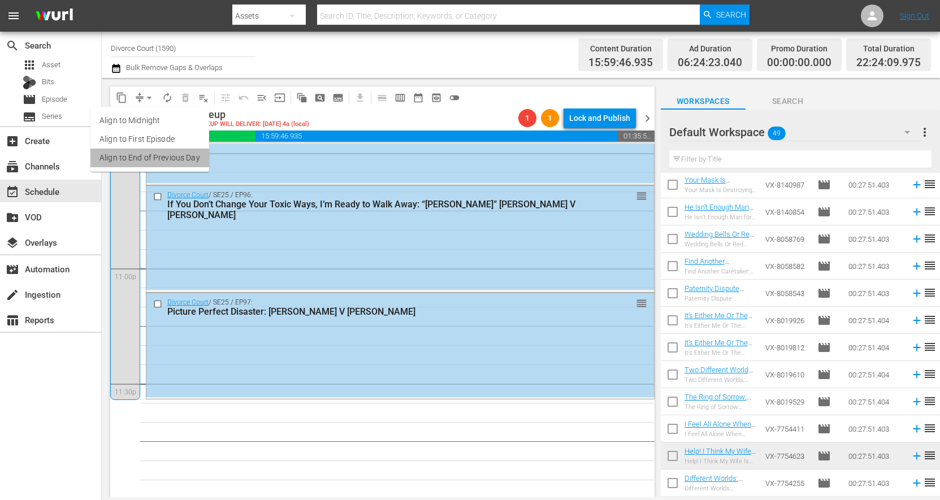
click at [149, 154] on li "Align to End of Previous Day" at bounding box center [149, 158] width 119 height 19
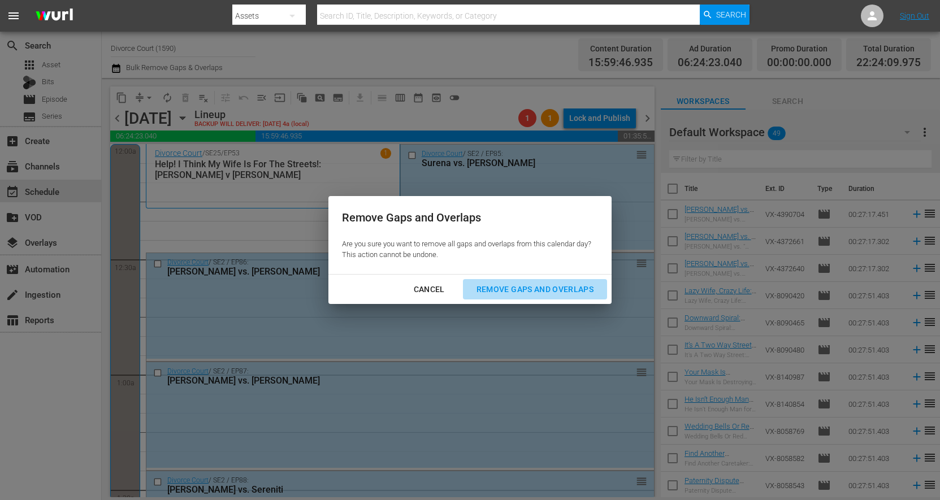
click at [542, 289] on div "Remove Gaps and Overlaps" at bounding box center [535, 290] width 135 height 14
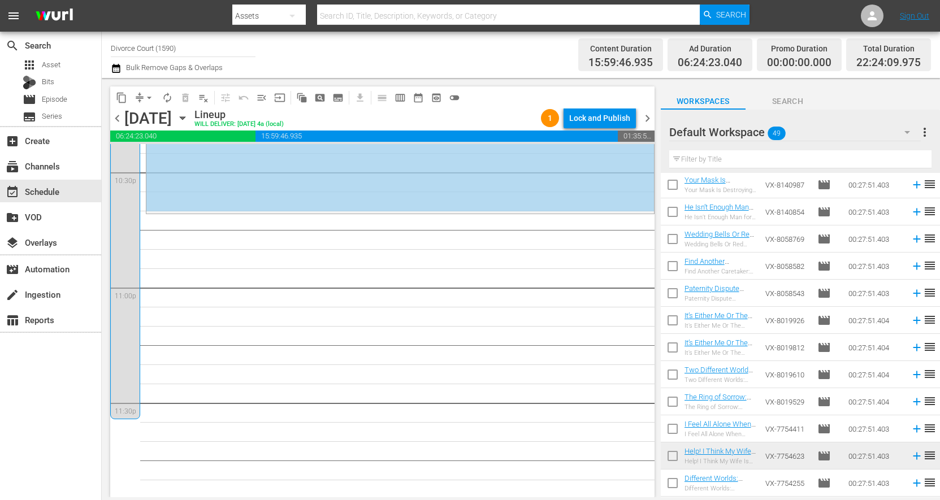
scroll to position [384, 0]
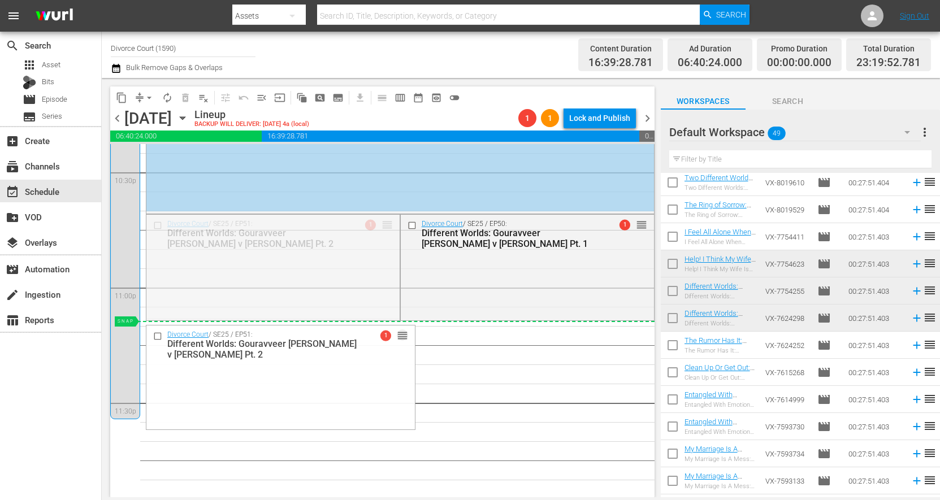
drag, startPoint x: 384, startPoint y: 224, endPoint x: 394, endPoint y: 325, distance: 101.1
click at [394, 325] on div "S N A P S N A P S N A P S N A P S N A P S N A P S N A P S N A P S N A P S N A P…" at bounding box center [382, 320] width 544 height 353
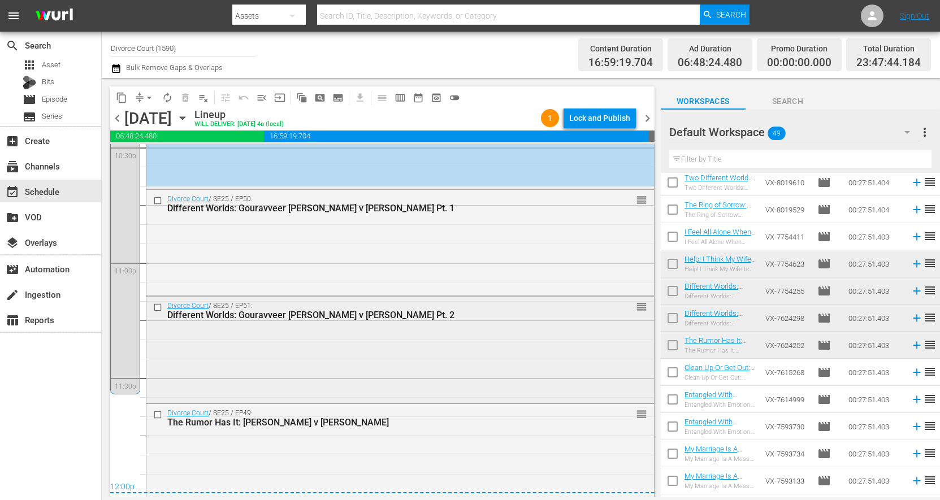
scroll to position [5191, 0]
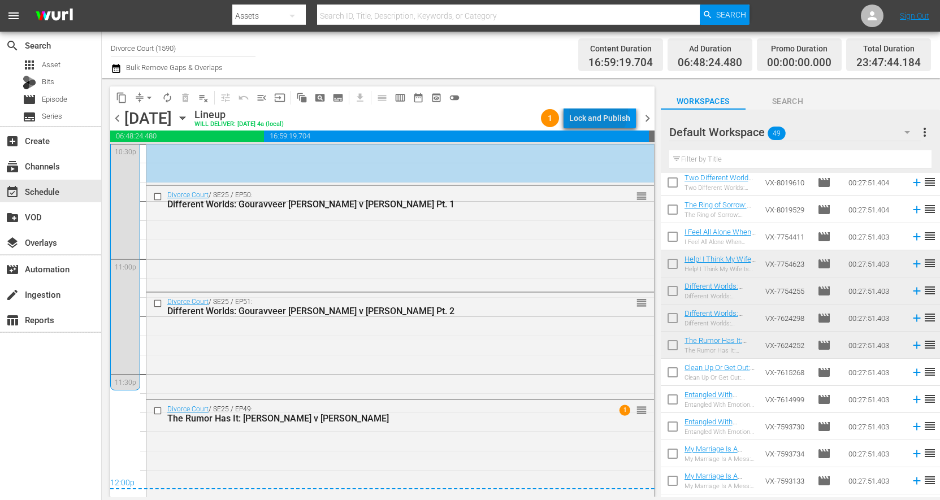
click at [594, 111] on div "Lock and Publish" at bounding box center [599, 118] width 61 height 20
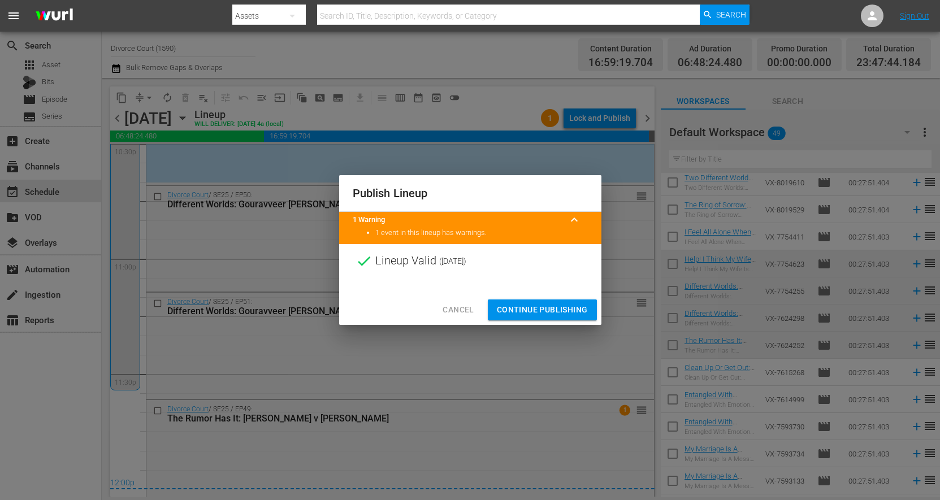
click at [513, 315] on span "Continue Publishing" at bounding box center [542, 310] width 91 height 14
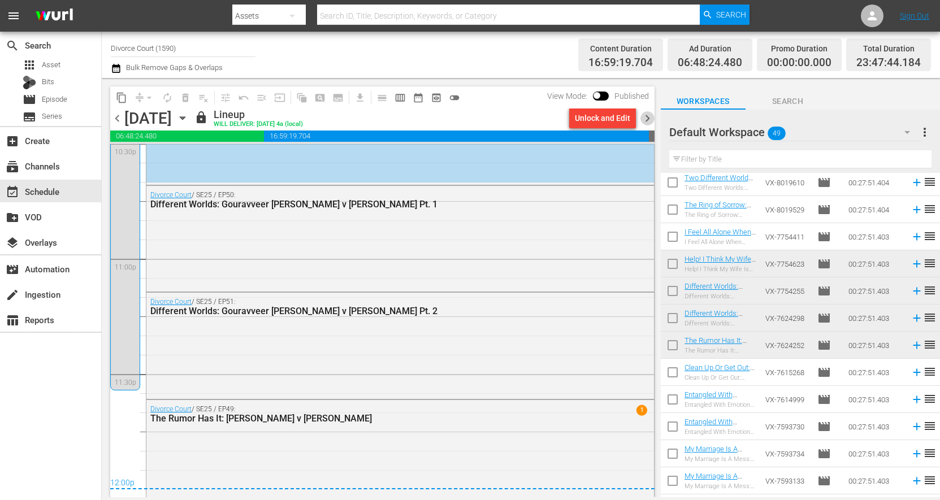
click at [645, 116] on span "chevron_right" at bounding box center [648, 118] width 14 height 14
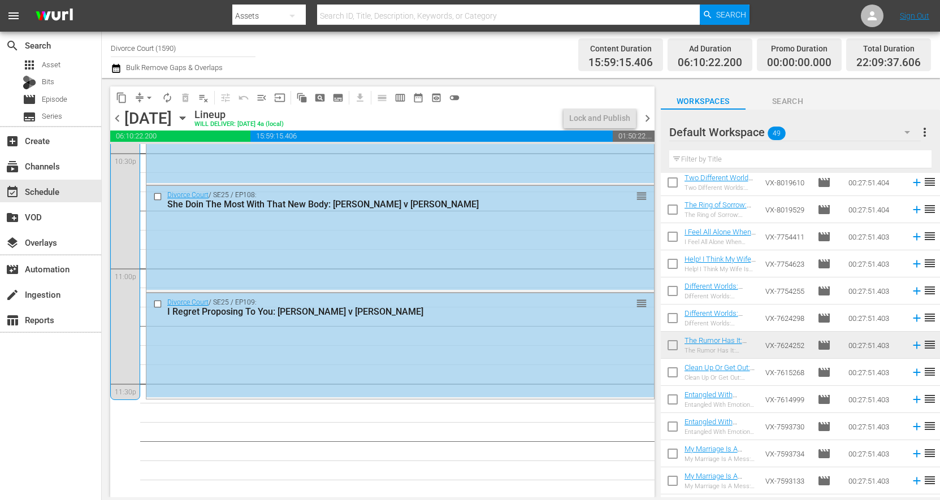
scroll to position [4720, 0]
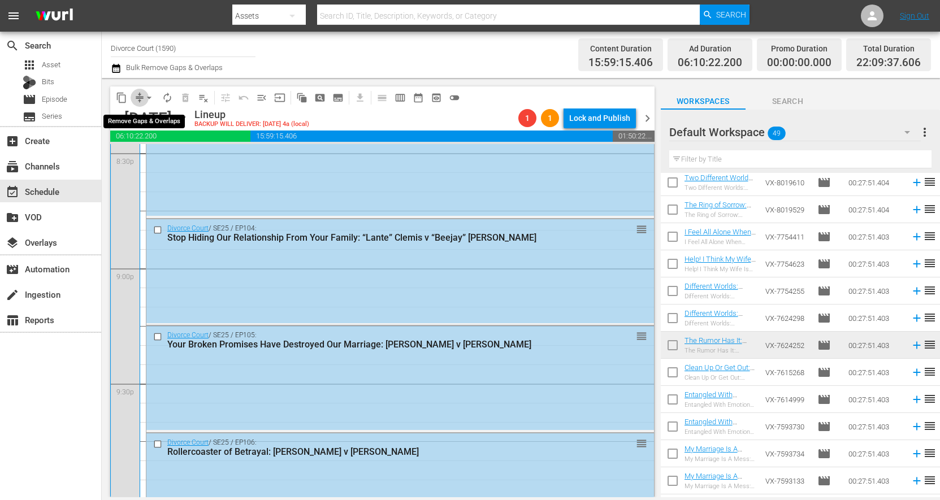
click at [136, 97] on span "compress" at bounding box center [139, 97] width 11 height 11
click at [147, 98] on span "arrow_drop_down" at bounding box center [149, 97] width 11 height 11
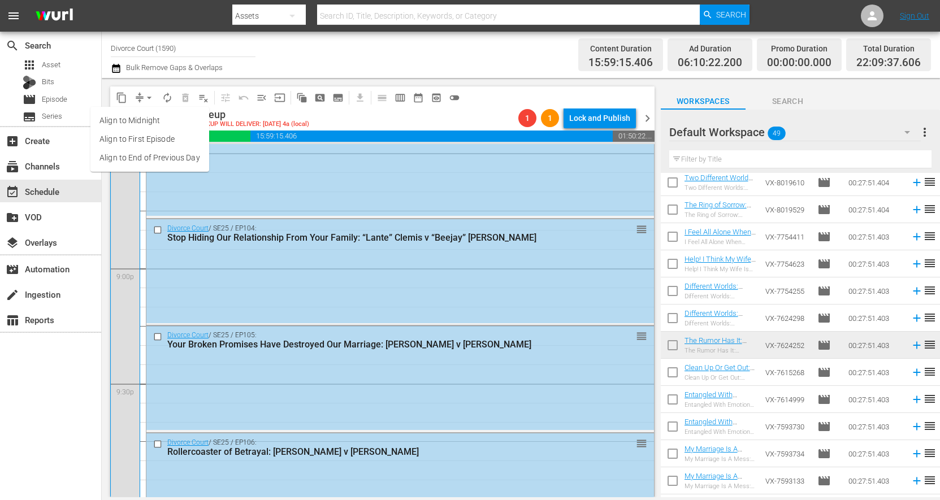
click at [148, 157] on li "Align to End of Previous Day" at bounding box center [149, 158] width 119 height 19
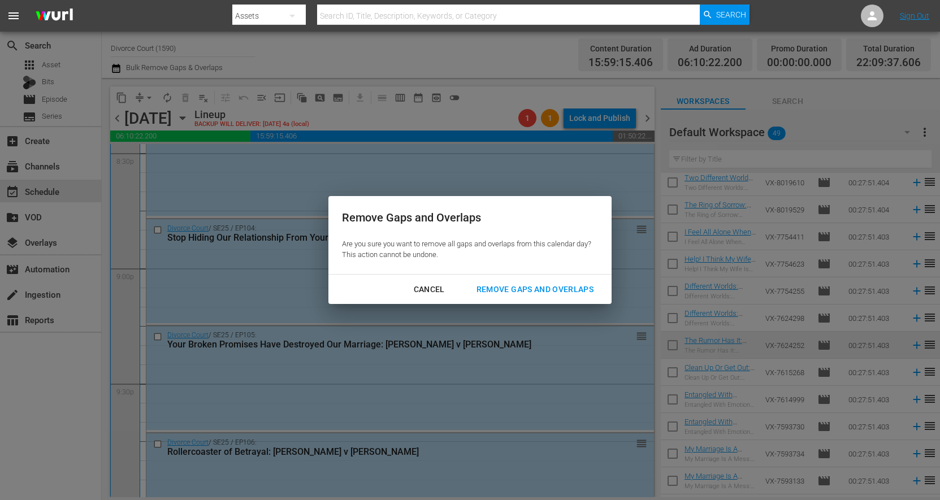
click at [526, 289] on div "Remove Gaps and Overlaps" at bounding box center [535, 290] width 135 height 14
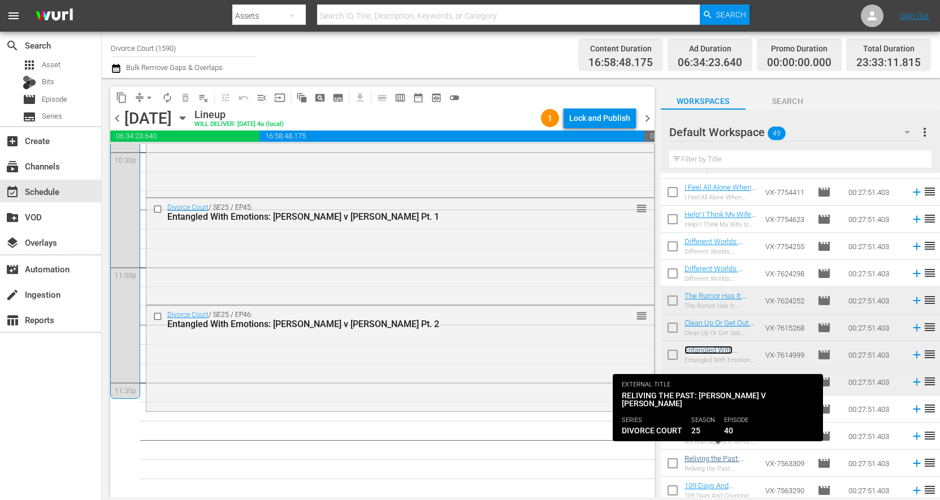
scroll to position [442, 0]
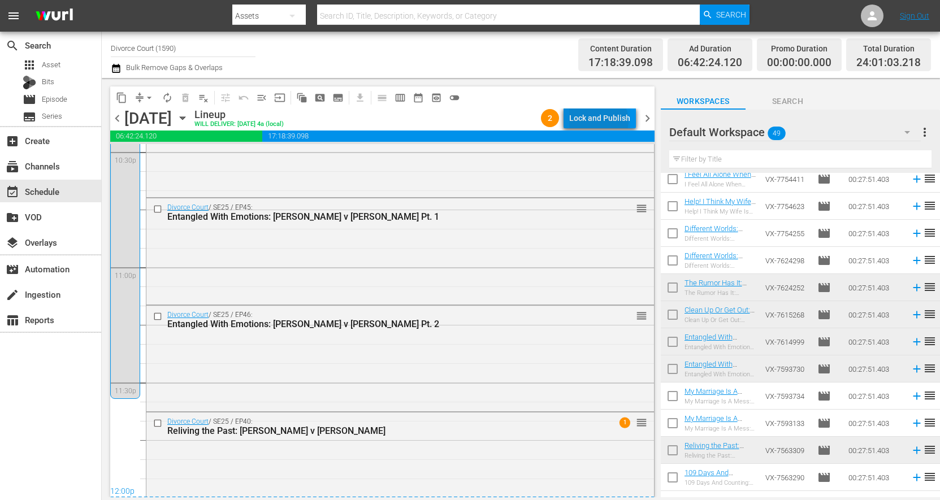
click at [601, 121] on div "Lock and Publish" at bounding box center [599, 118] width 61 height 20
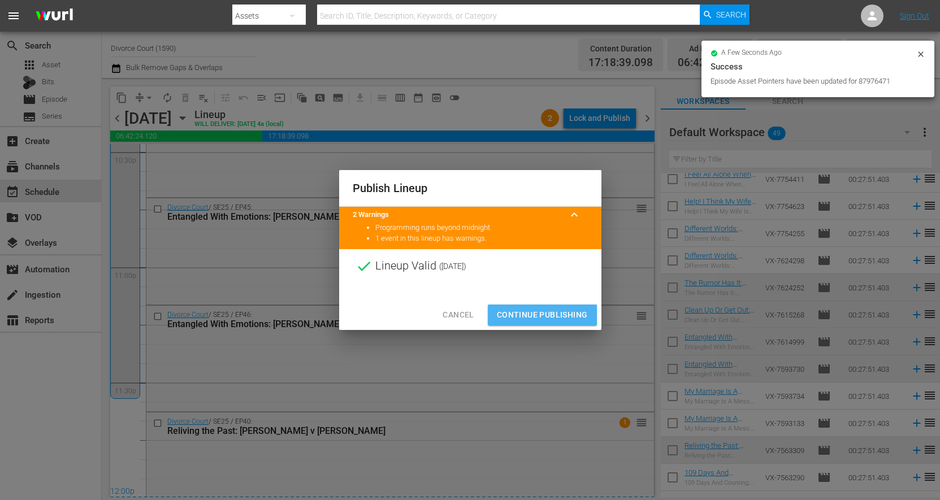
click at [541, 316] on span "Continue Publishing" at bounding box center [542, 315] width 91 height 14
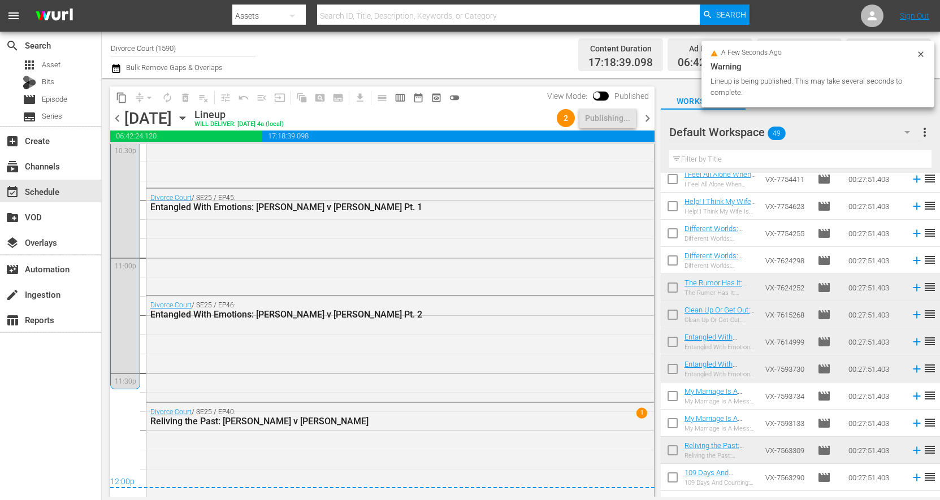
scroll to position [5204, 0]
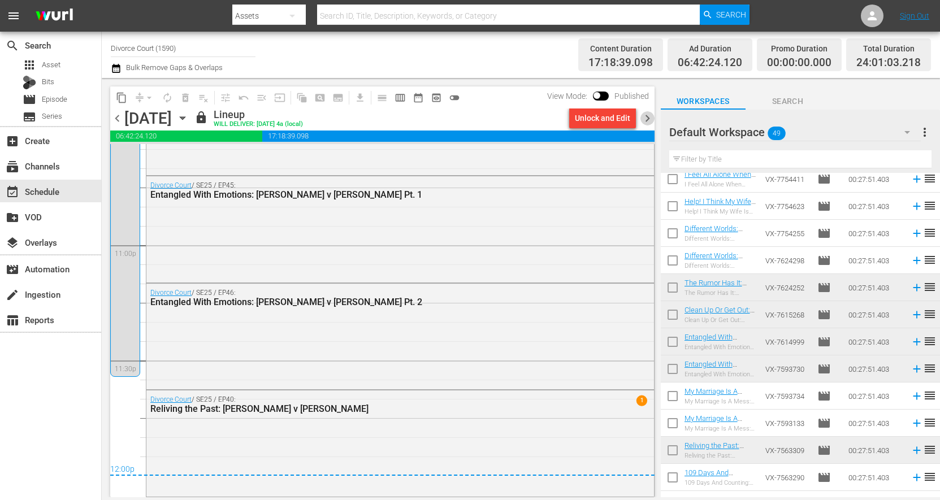
click at [644, 118] on span "chevron_right" at bounding box center [648, 118] width 14 height 14
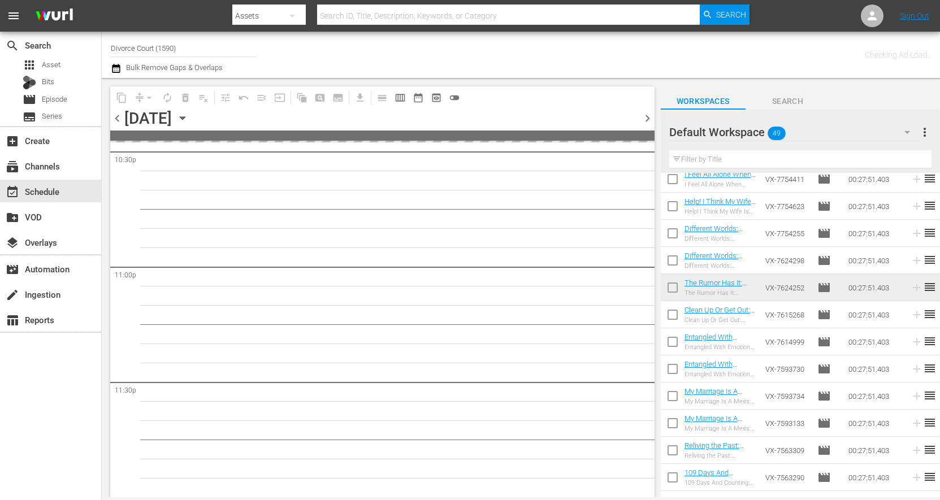
scroll to position [5181, 0]
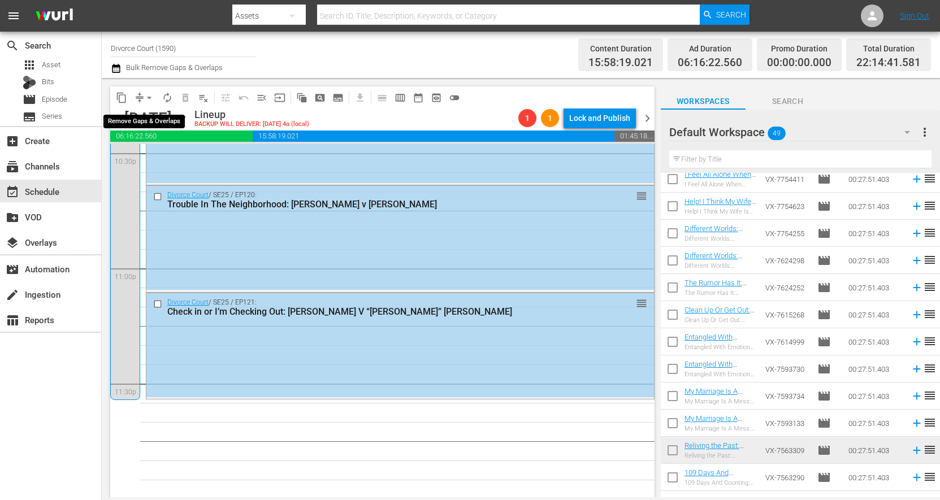
click at [139, 100] on span "compress" at bounding box center [139, 97] width 11 height 11
click at [148, 98] on span "arrow_drop_down" at bounding box center [149, 97] width 11 height 11
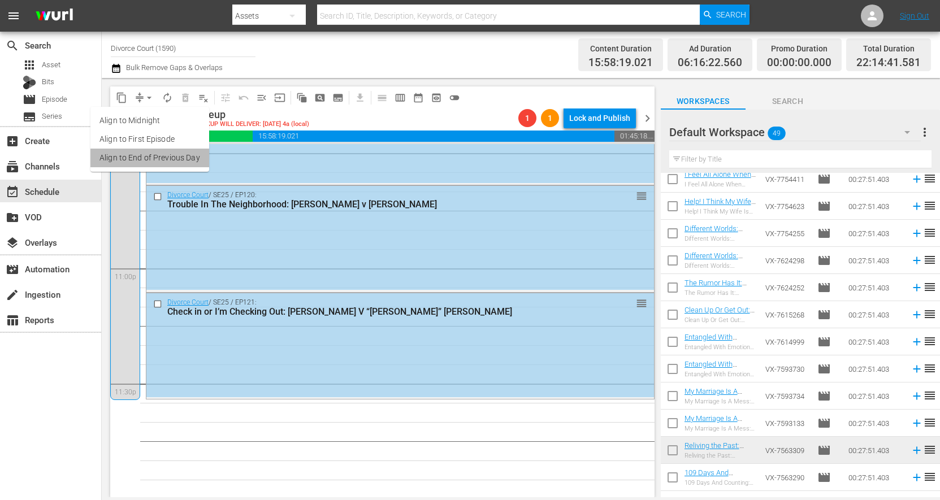
click at [150, 155] on li "Align to End of Previous Day" at bounding box center [149, 158] width 119 height 19
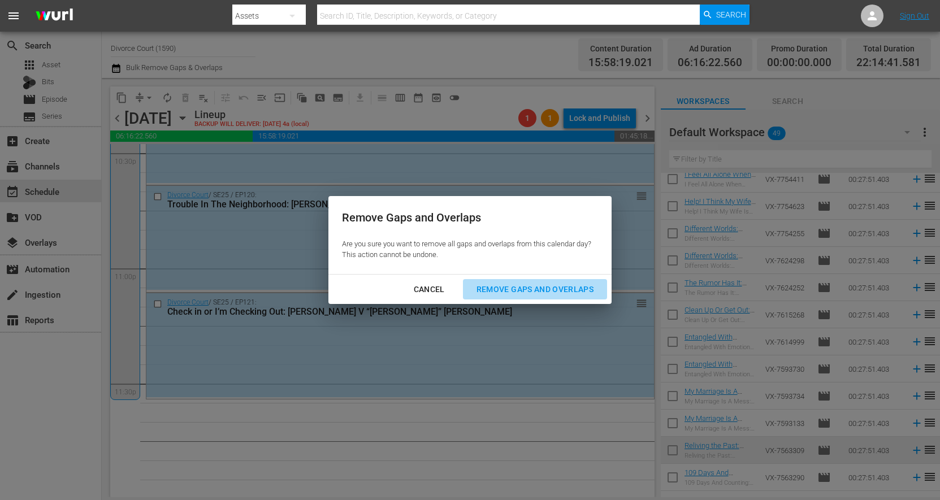
click at [551, 286] on div "Remove Gaps and Overlaps" at bounding box center [535, 290] width 135 height 14
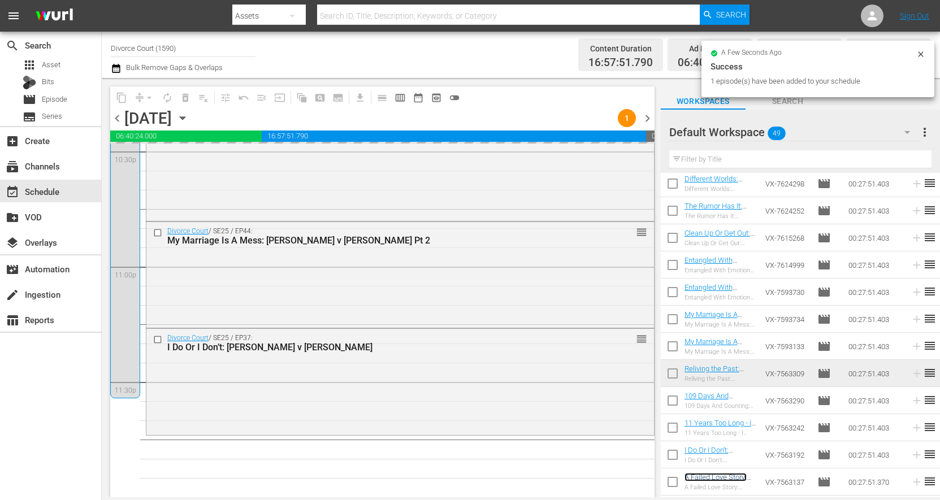
scroll to position [5182, 0]
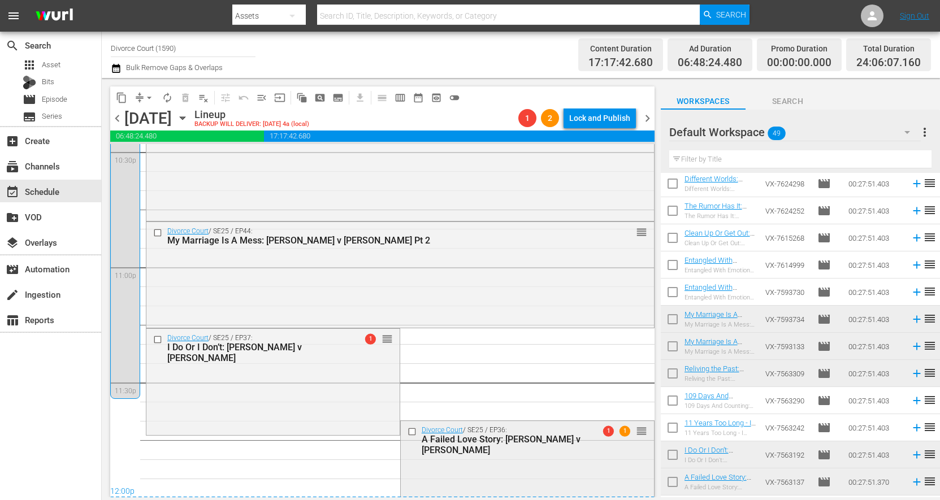
drag, startPoint x: 712, startPoint y: 479, endPoint x: 305, endPoint y: 452, distance: 408.0
click at [400, 452] on div "Divorce Court / SE25 / EP36: A Failed Love Story: Jeffrey Curry v Delores Curry…" at bounding box center [527, 474] width 254 height 107
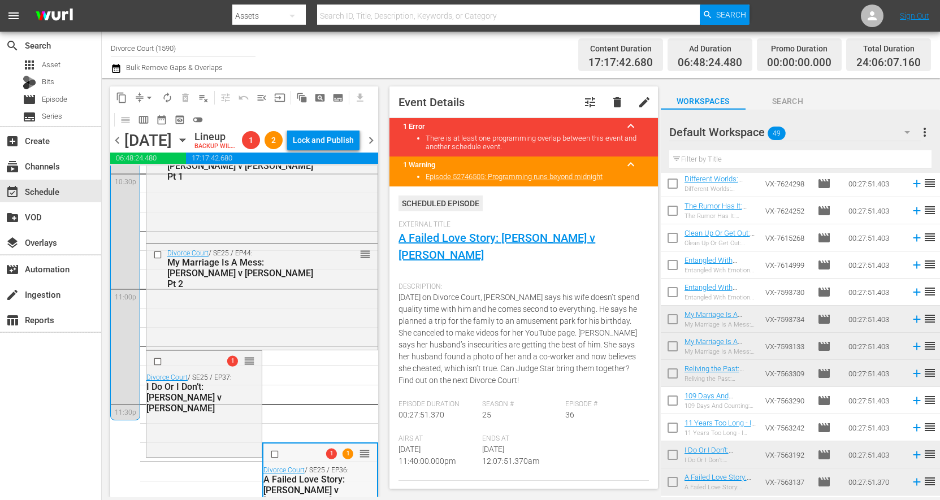
scroll to position [5253, 0]
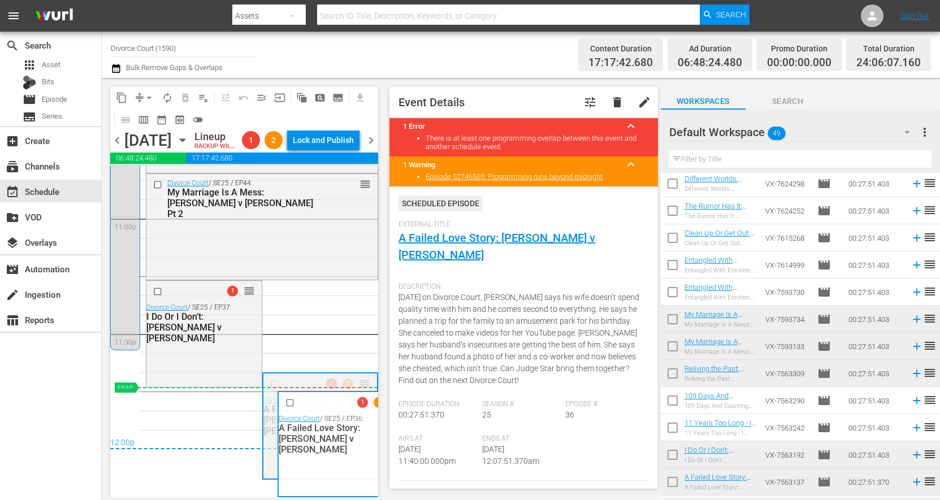
drag, startPoint x: 356, startPoint y: 403, endPoint x: 336, endPoint y: 406, distance: 20.6
click at [336, 406] on div "S N A P S N A P S N A P S N A P S N A P S N A P S N A P S N A P S N A P S N A P…" at bounding box center [244, 332] width 268 height 332
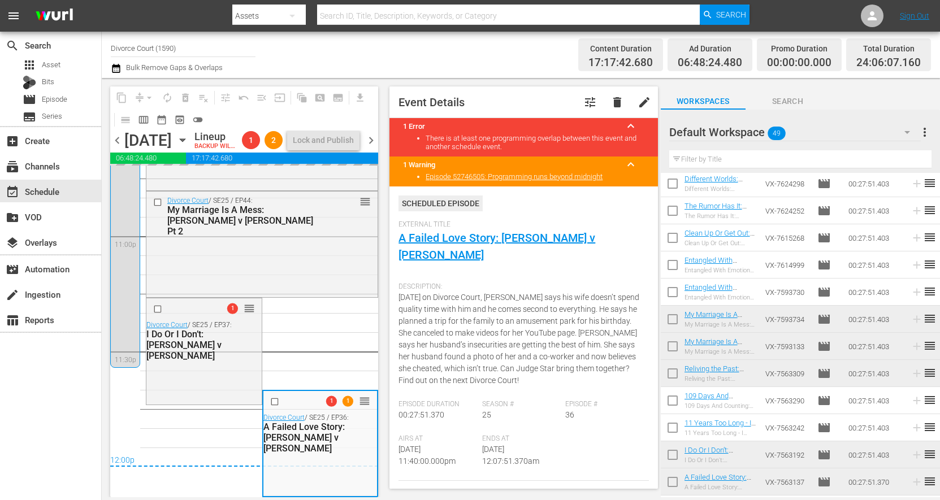
click at [371, 148] on span "chevron_right" at bounding box center [371, 140] width 14 height 14
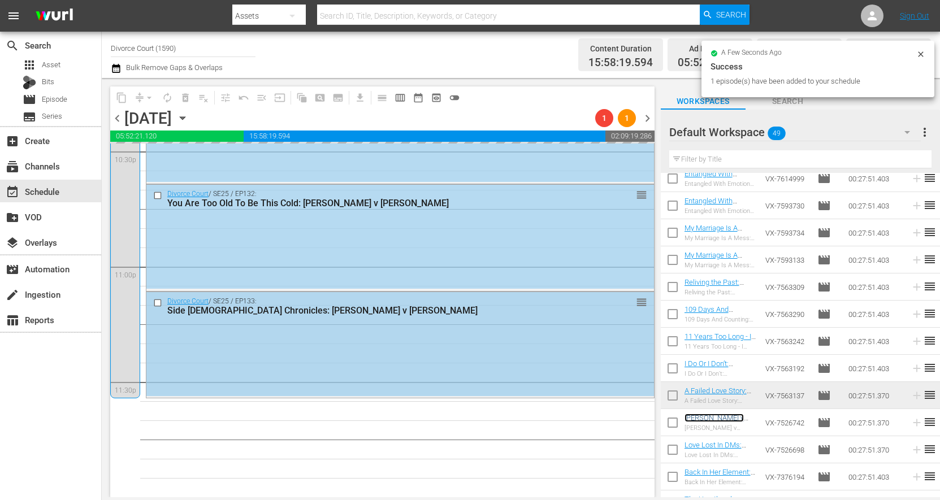
scroll to position [5182, 0]
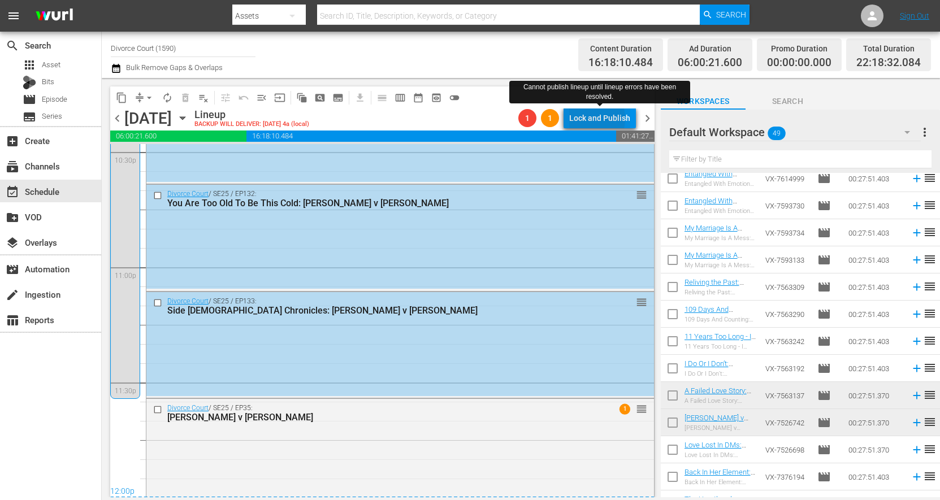
click at [590, 119] on div "Lock and Publish" at bounding box center [599, 118] width 61 height 20
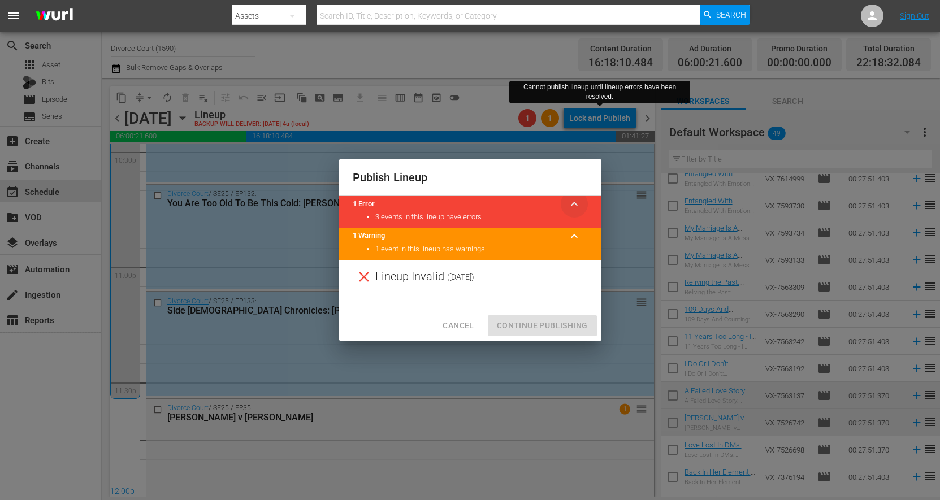
click at [572, 206] on span "keyboard_arrow_up" at bounding box center [575, 204] width 14 height 14
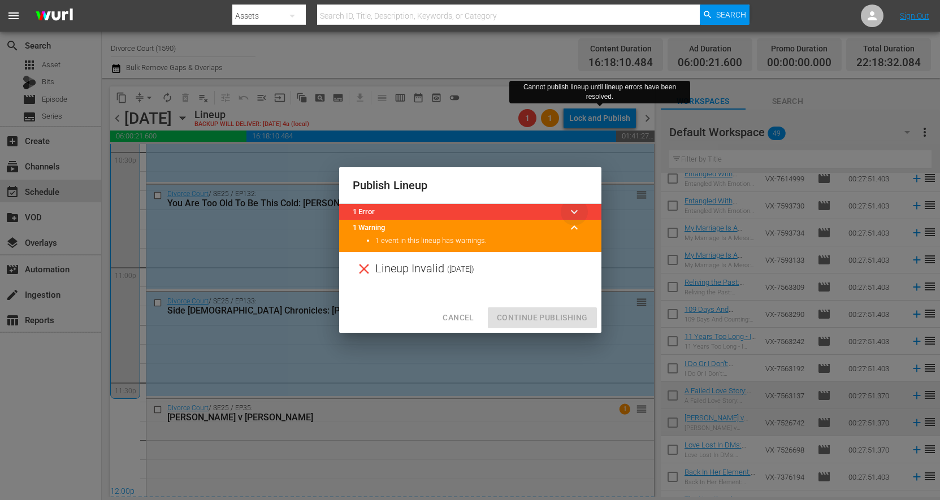
click at [572, 206] on span "keyboard_arrow_down" at bounding box center [575, 212] width 14 height 14
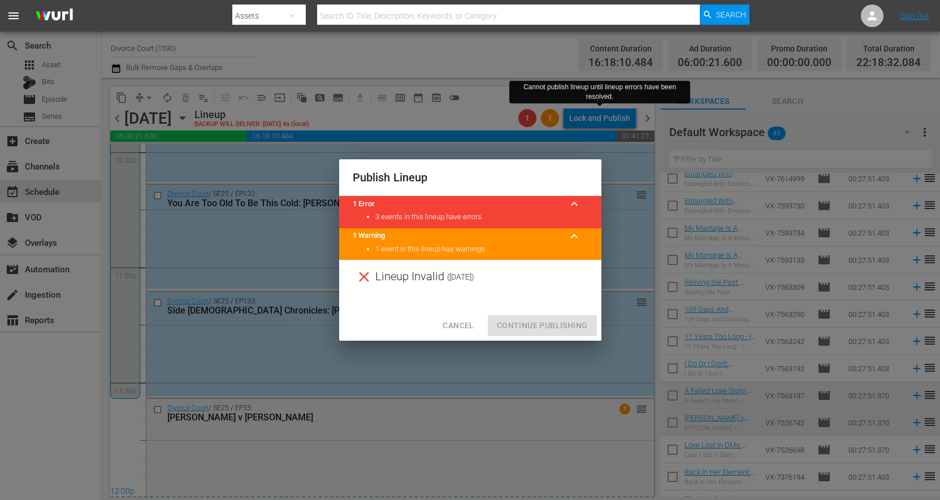
click at [536, 249] on li "1 event in this lineup has warnings." at bounding box center [481, 249] width 213 height 11
click at [572, 235] on span "keyboard_arrow_up" at bounding box center [575, 237] width 14 height 14
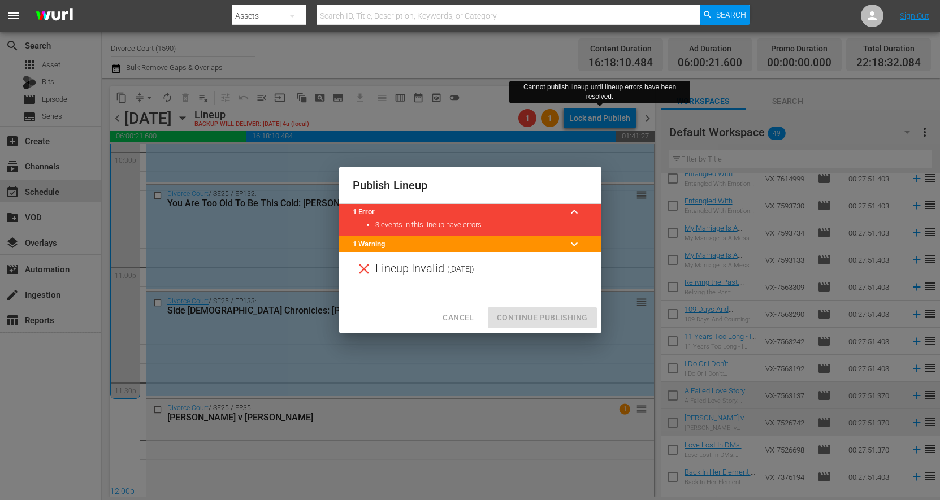
click at [166, 371] on div "Publish Lineup 1 Error keyboard_arrow_up 3 events in this lineup have errors. 1…" at bounding box center [470, 250] width 940 height 500
click at [453, 306] on div "Cancel Continue Publishing" at bounding box center [470, 318] width 262 height 30
click at [454, 314] on span "Cancel" at bounding box center [458, 318] width 31 height 14
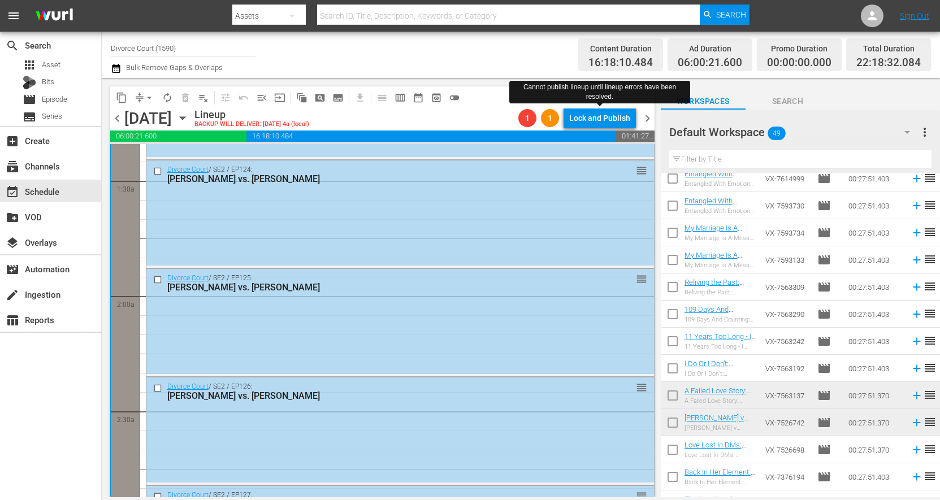
scroll to position [0, 0]
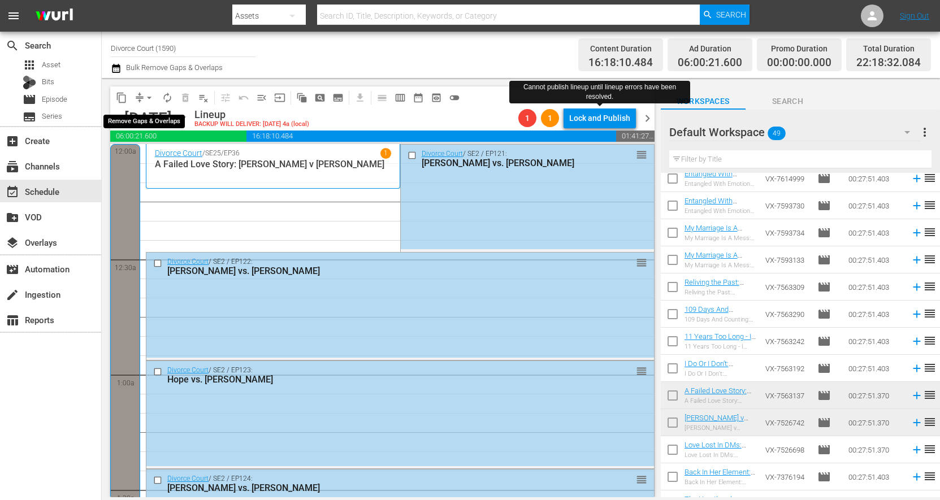
click at [141, 97] on button "arrow_drop_down" at bounding box center [149, 98] width 18 height 18
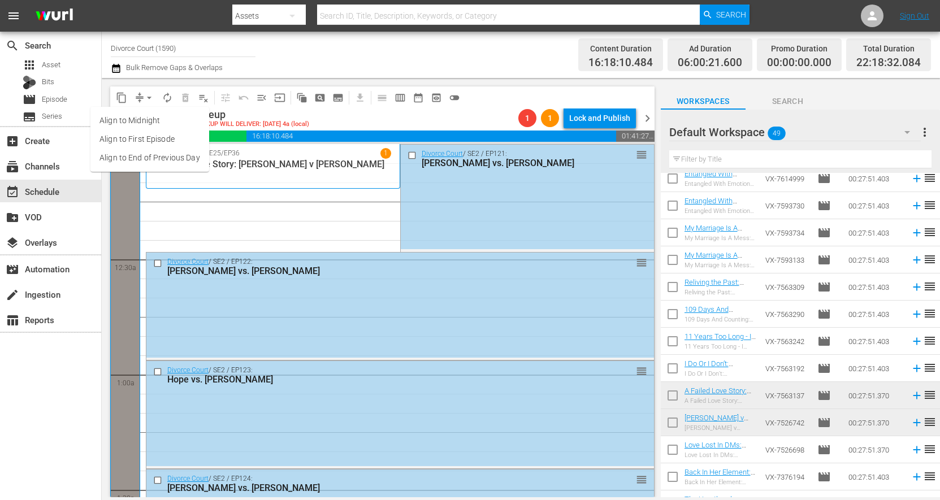
click at [146, 154] on li "Align to End of Previous Day" at bounding box center [149, 158] width 119 height 19
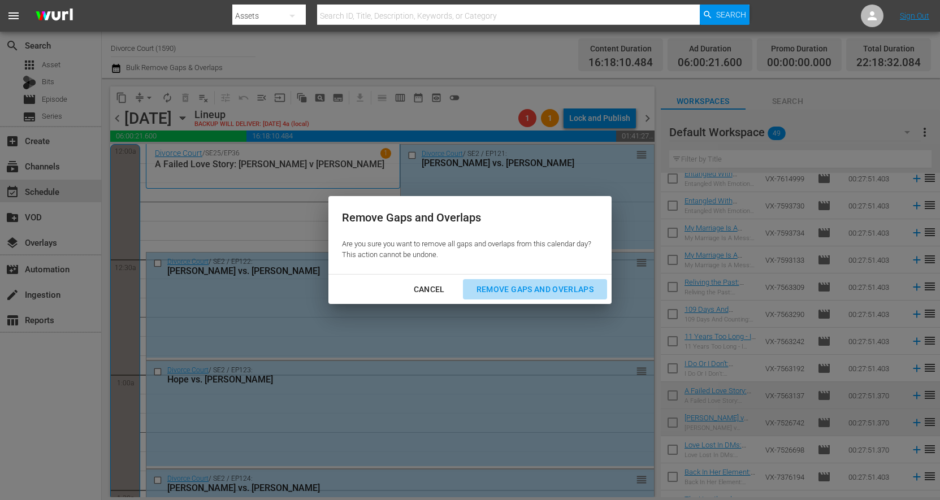
click at [512, 289] on div "Remove Gaps and Overlaps" at bounding box center [535, 290] width 135 height 14
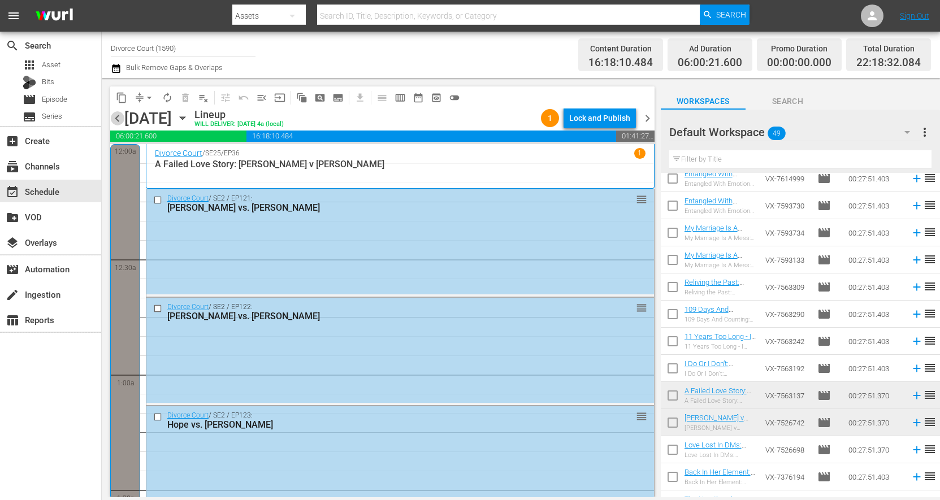
click at [114, 121] on span "chevron_left" at bounding box center [117, 118] width 14 height 14
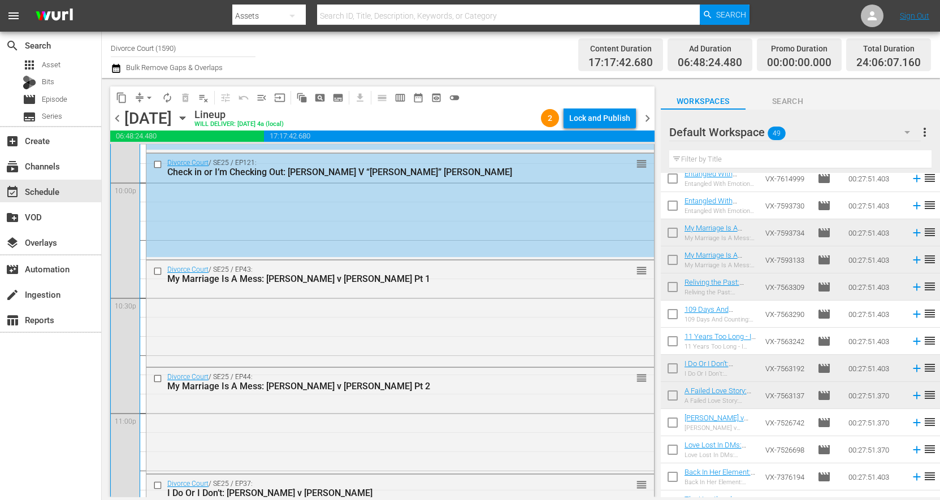
scroll to position [5228, 0]
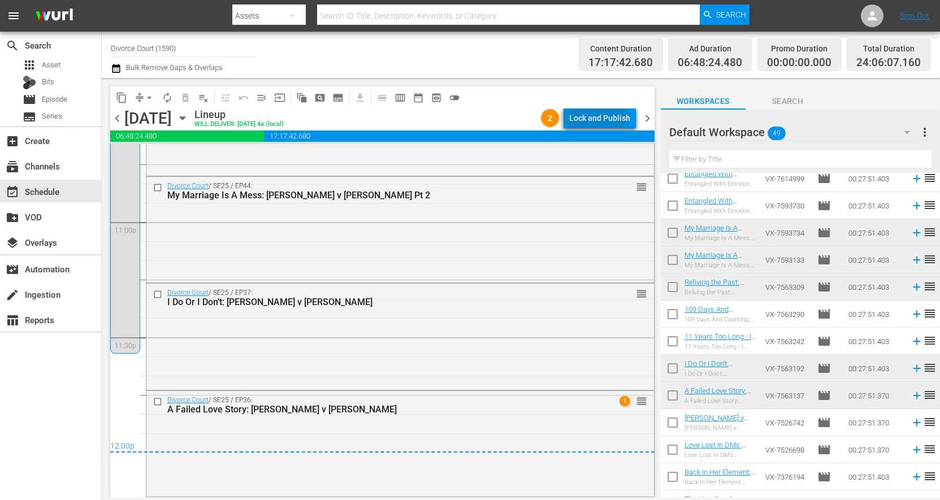
click at [591, 120] on div "Lock and Publish" at bounding box center [599, 118] width 61 height 20
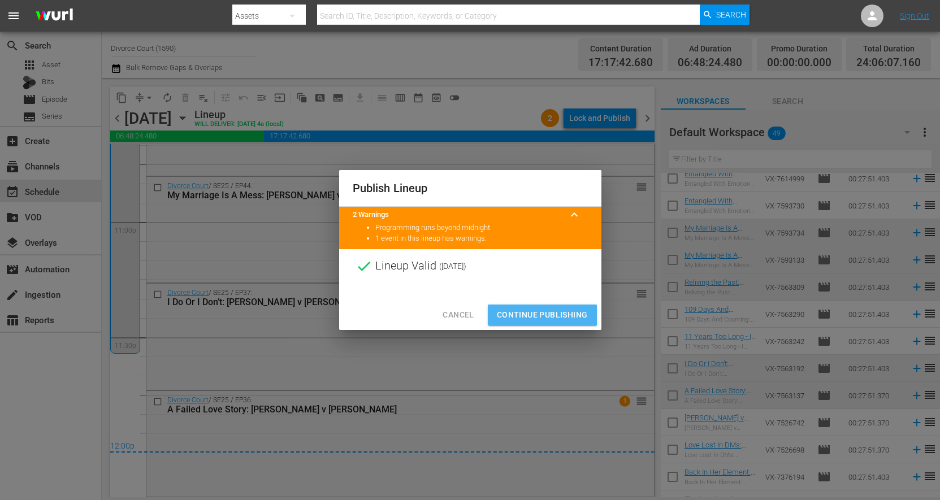
click at [532, 306] on button "Continue Publishing" at bounding box center [542, 315] width 109 height 21
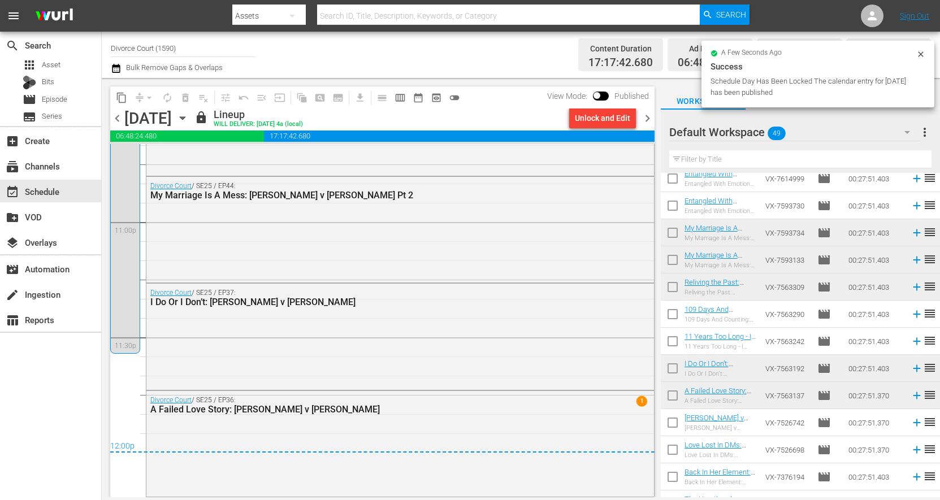
click at [647, 122] on span "chevron_right" at bounding box center [648, 118] width 14 height 14
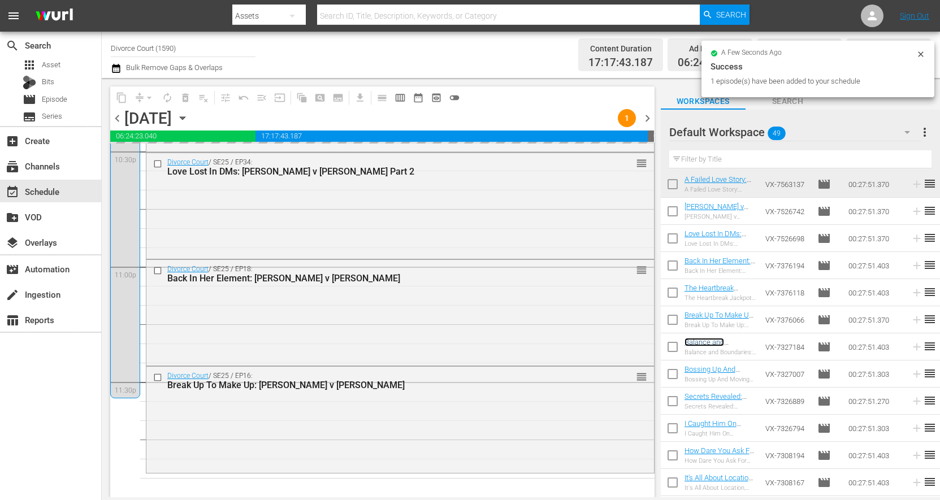
scroll to position [5182, 0]
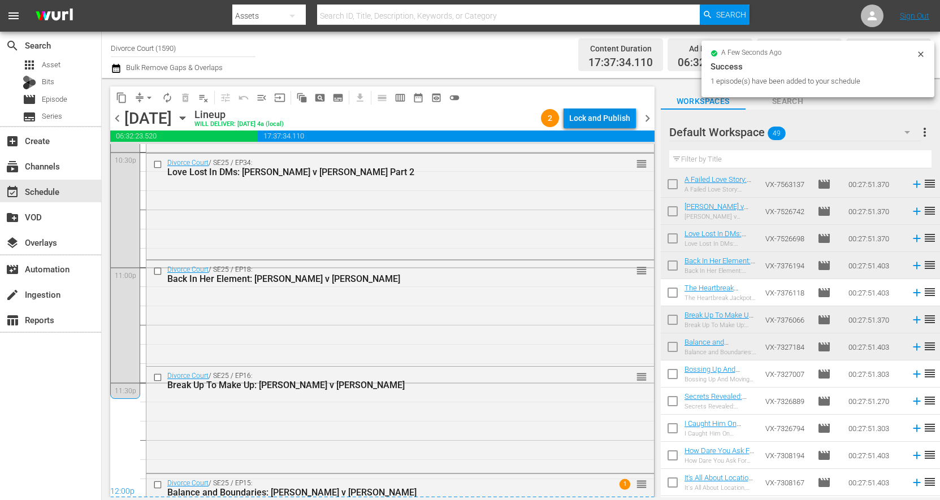
click at [587, 121] on div "Lock and Publish" at bounding box center [599, 118] width 61 height 20
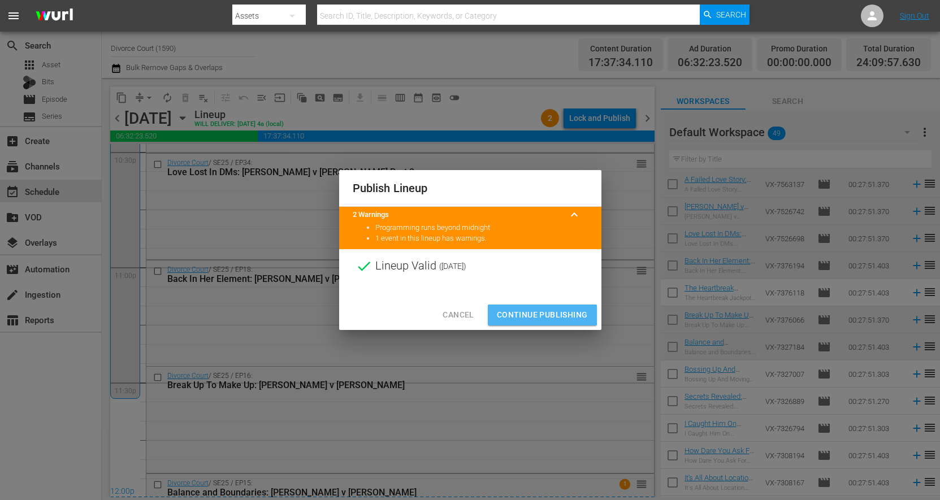
click at [529, 315] on span "Continue Publishing" at bounding box center [542, 315] width 91 height 14
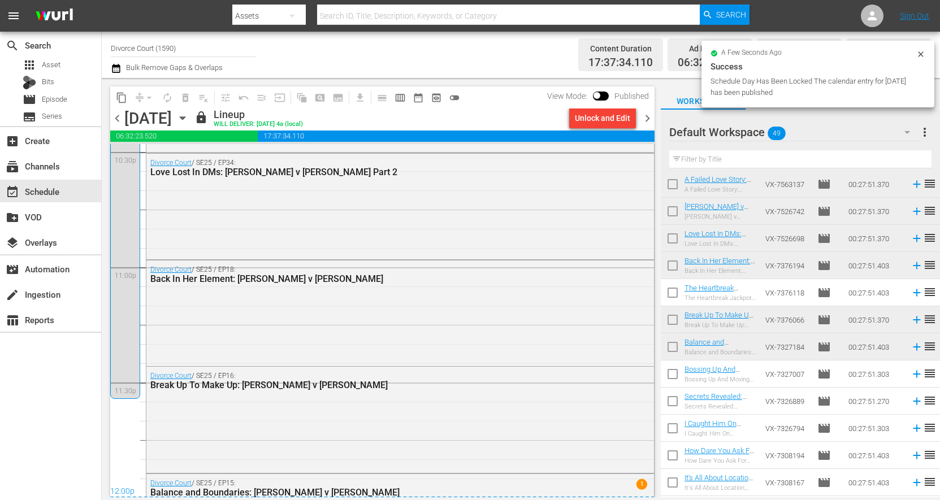
click at [646, 119] on span "chevron_right" at bounding box center [648, 118] width 14 height 14
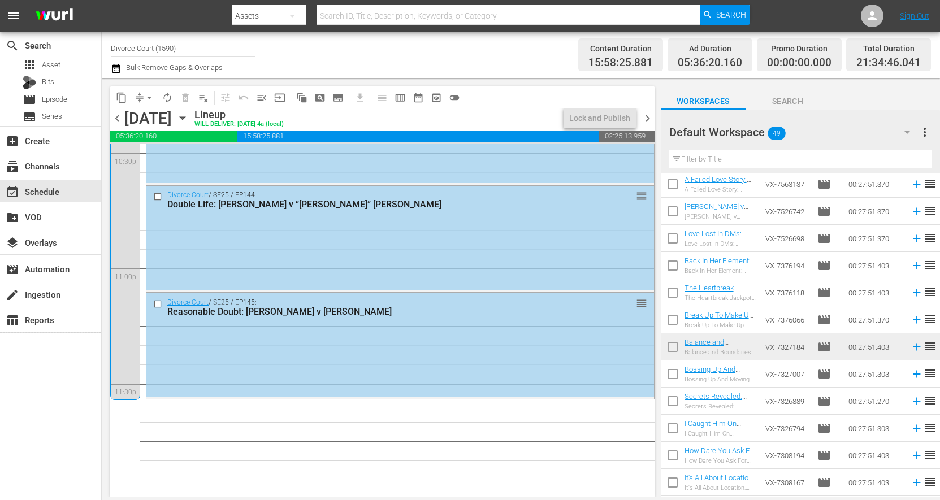
scroll to position [4739, 0]
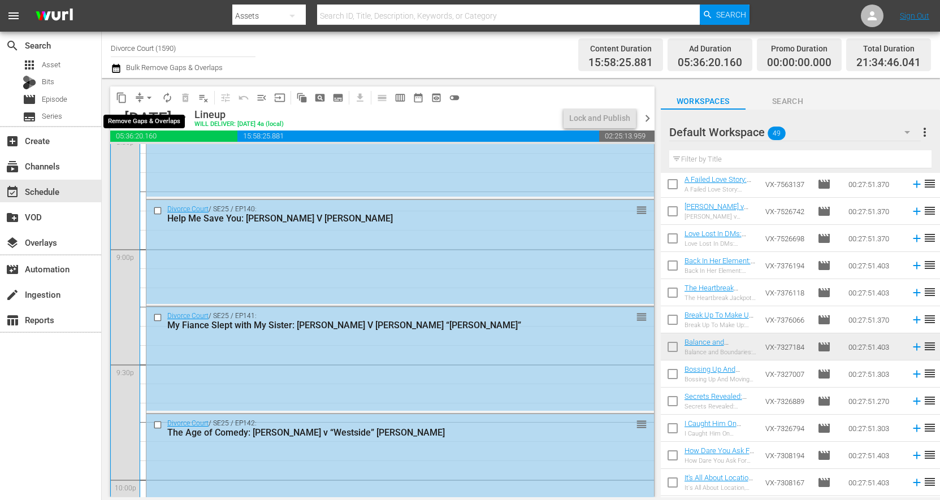
click at [139, 98] on span "compress" at bounding box center [139, 97] width 11 height 11
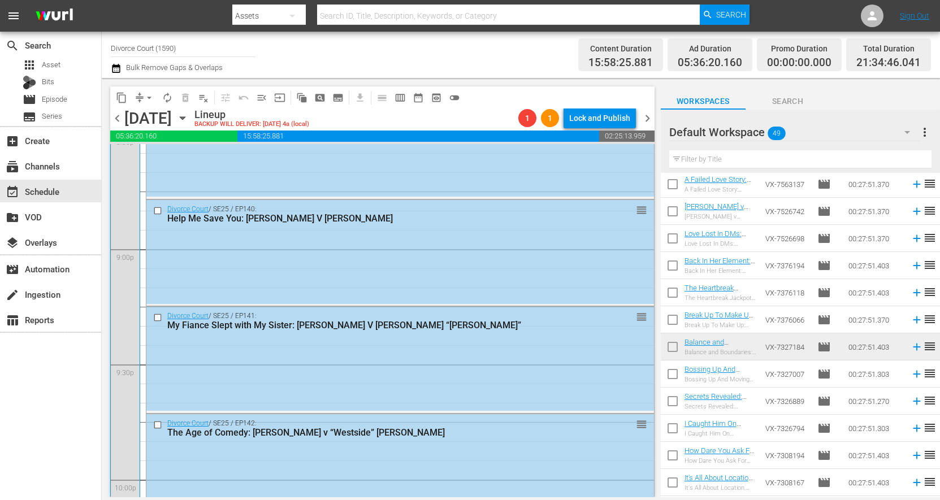
click at [145, 98] on span "arrow_drop_down" at bounding box center [149, 97] width 11 height 11
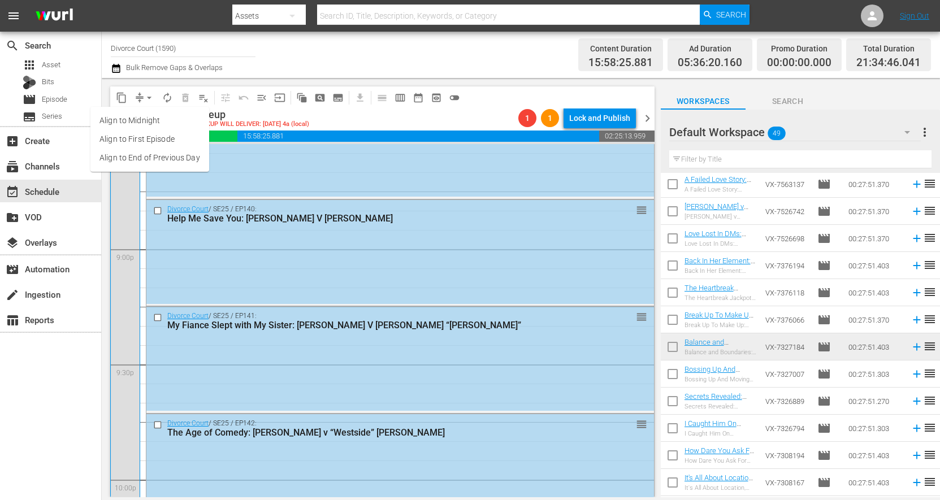
click at [144, 154] on li "Align to End of Previous Day" at bounding box center [149, 158] width 119 height 19
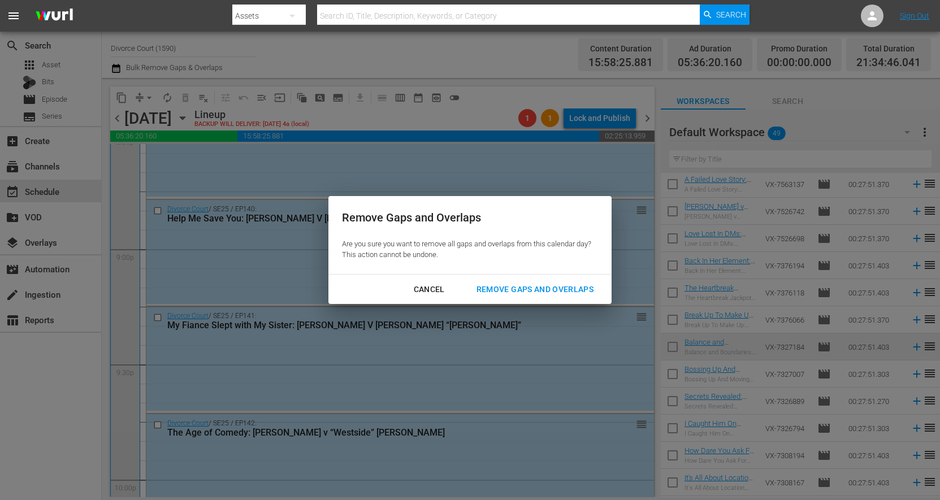
click at [507, 289] on div "Remove Gaps and Overlaps" at bounding box center [535, 290] width 135 height 14
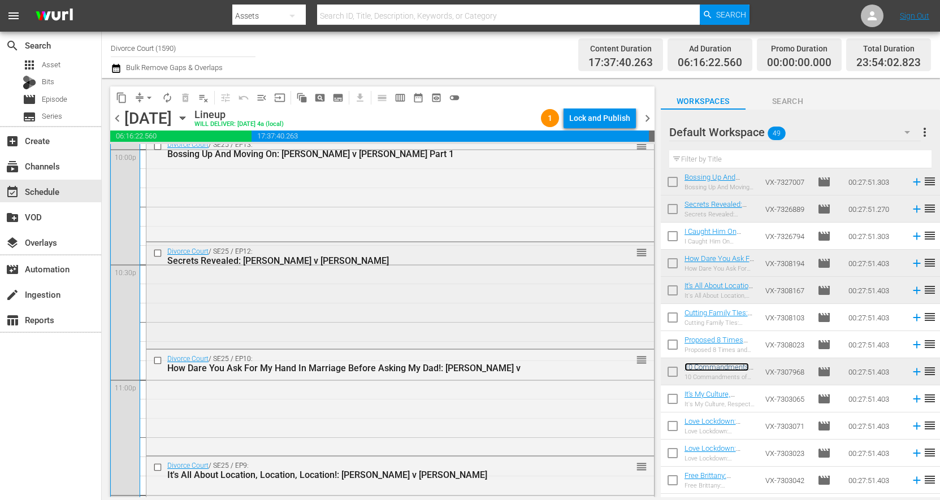
scroll to position [5243, 0]
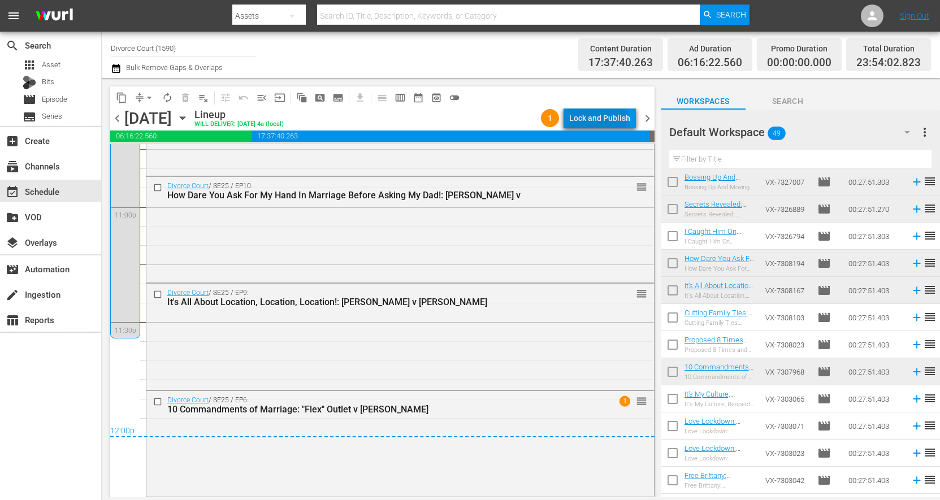
click at [600, 118] on div "Lock and Publish" at bounding box center [599, 118] width 61 height 20
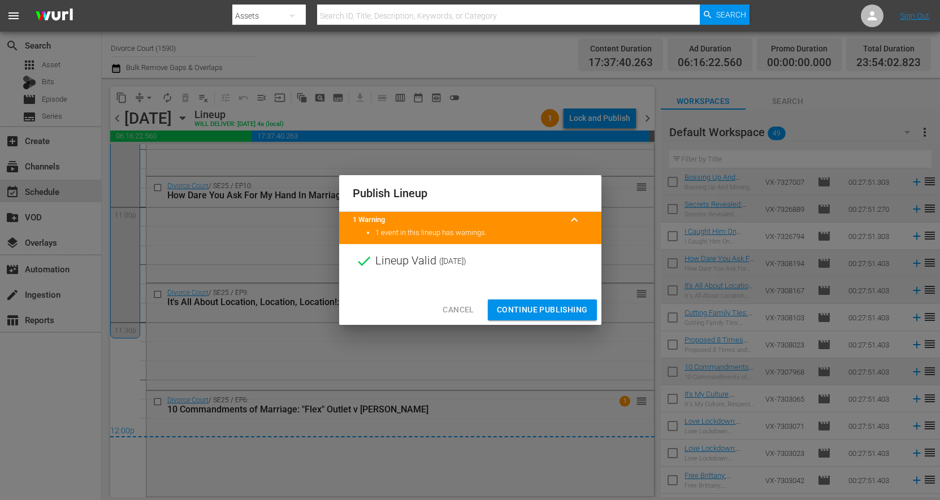
click at [543, 306] on span "Continue Publishing" at bounding box center [542, 310] width 91 height 14
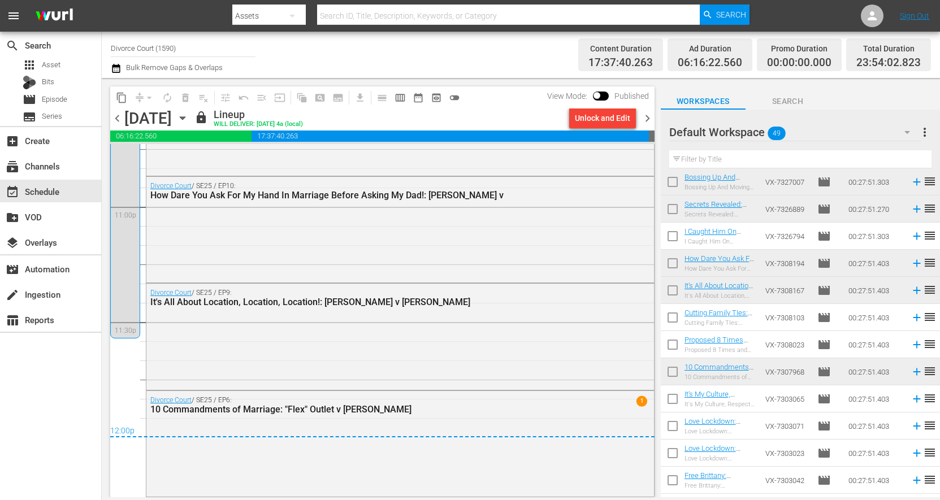
click at [646, 117] on span "chevron_right" at bounding box center [648, 118] width 14 height 14
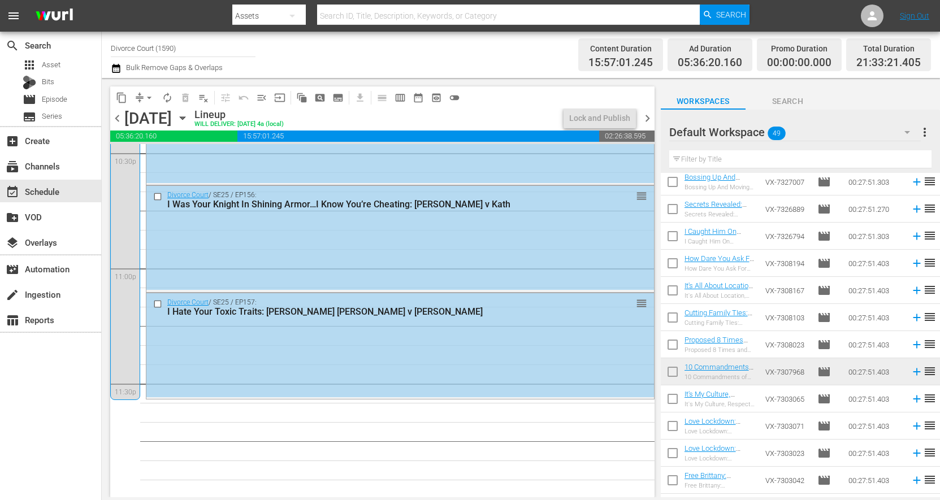
scroll to position [4739, 0]
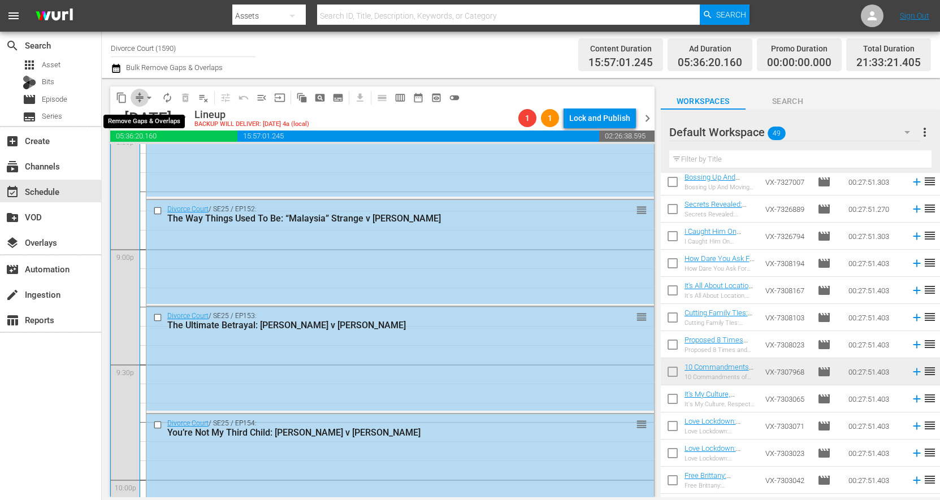
click at [140, 98] on span "compress" at bounding box center [139, 97] width 11 height 11
click at [149, 98] on span "arrow_drop_down" at bounding box center [149, 97] width 11 height 11
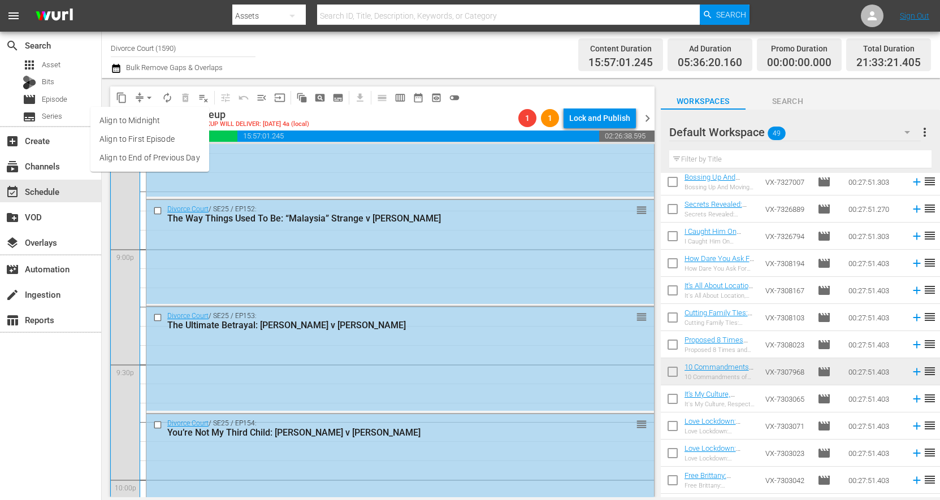
click at [148, 153] on li "Align to End of Previous Day" at bounding box center [149, 158] width 119 height 19
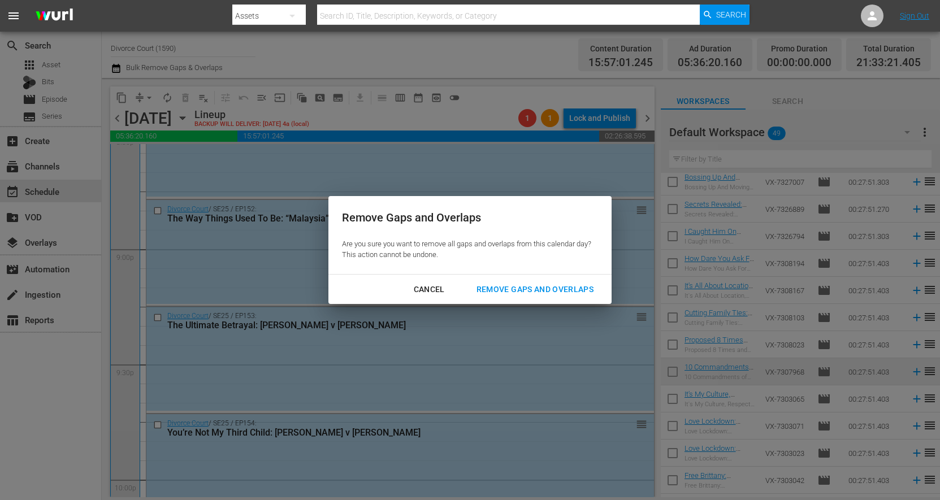
click at [549, 286] on div "Remove Gaps and Overlaps" at bounding box center [535, 290] width 135 height 14
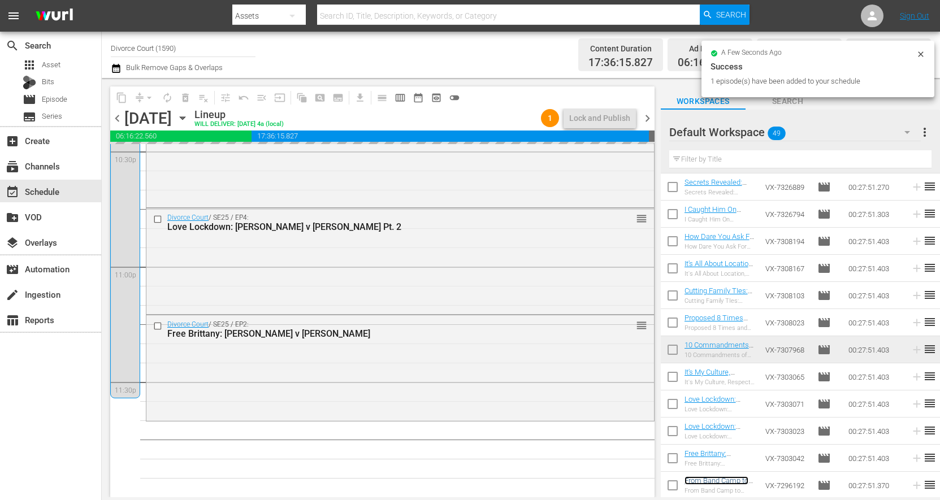
scroll to position [5182, 0]
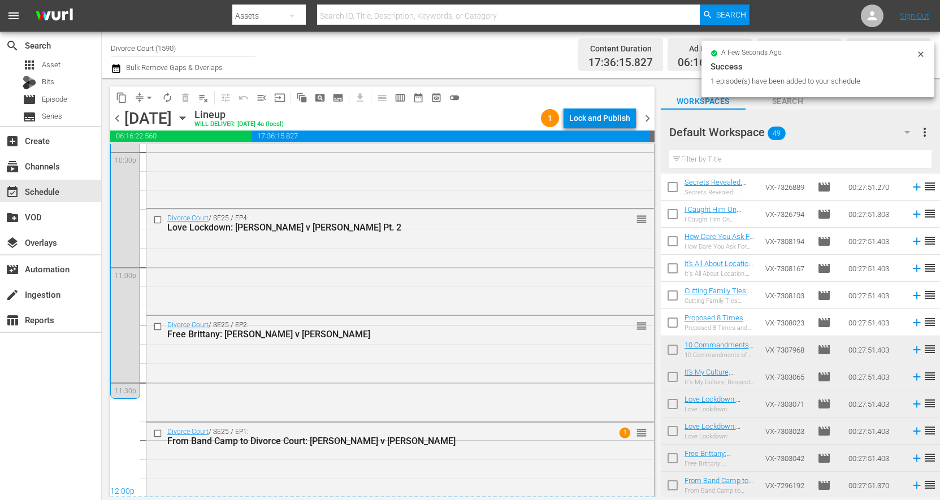
click at [589, 118] on div "Lock and Publish" at bounding box center [599, 118] width 61 height 20
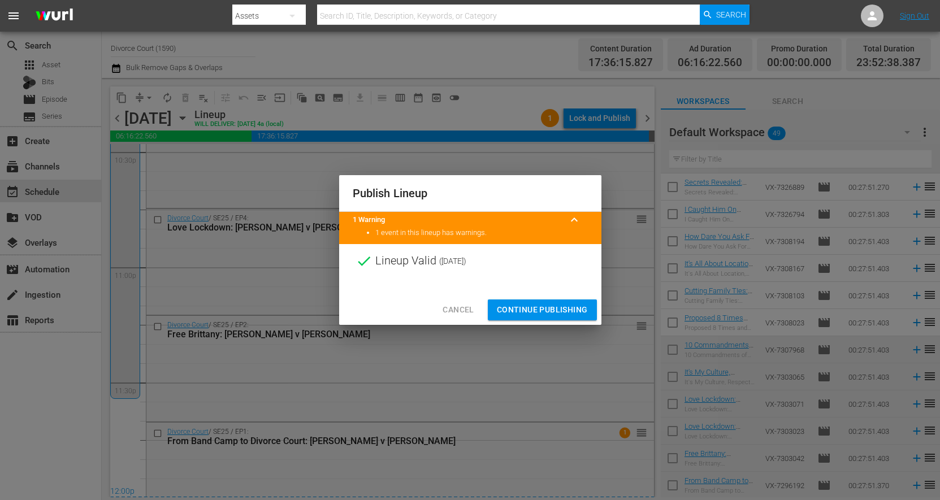
click at [549, 307] on span "Continue Publishing" at bounding box center [542, 310] width 91 height 14
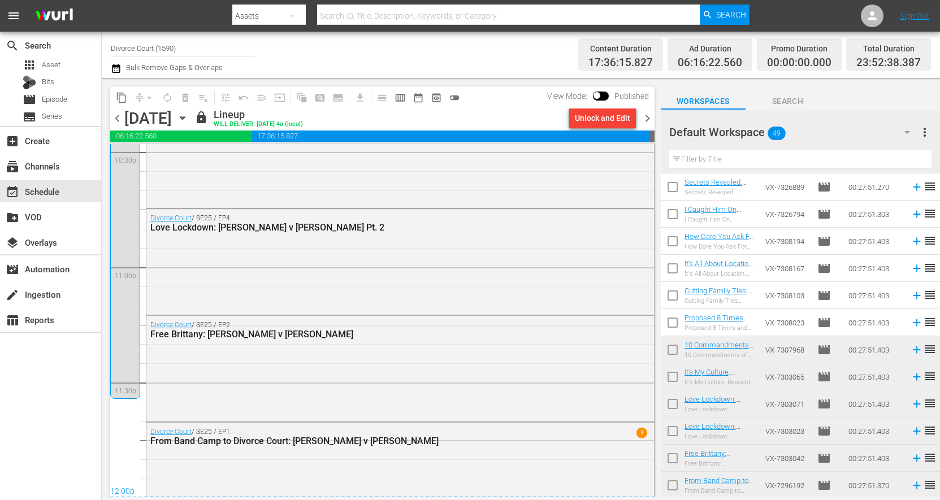
click at [645, 119] on span "chevron_right" at bounding box center [648, 118] width 14 height 14
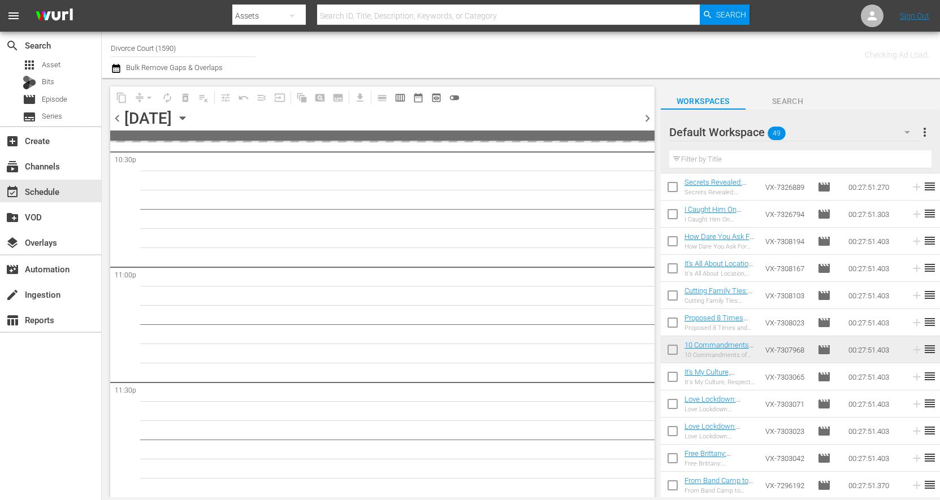
scroll to position [5181, 0]
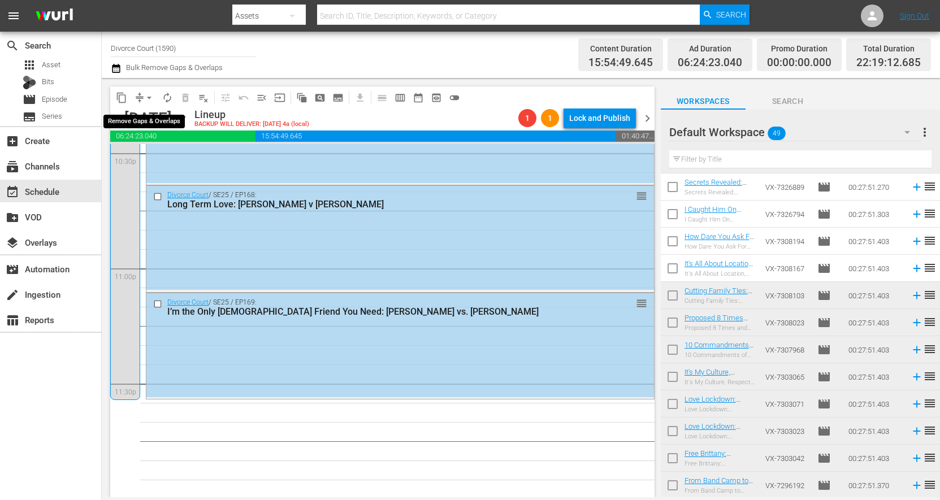
click at [149, 97] on span "arrow_drop_down" at bounding box center [149, 97] width 11 height 11
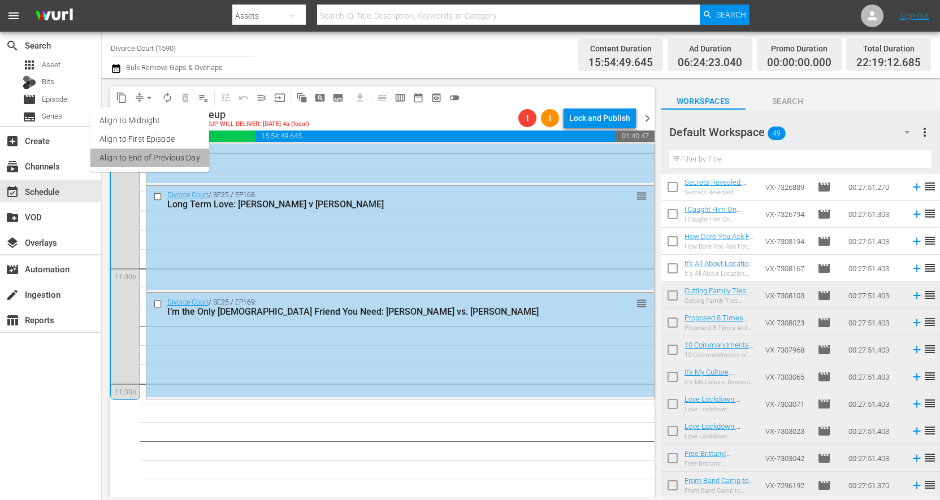
click at [152, 161] on li "Align to End of Previous Day" at bounding box center [149, 158] width 119 height 19
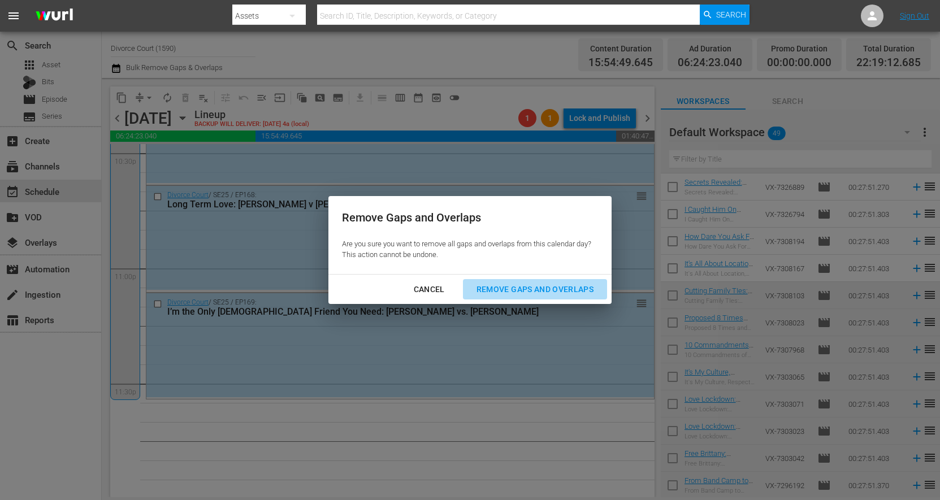
click at [580, 296] on div "Remove Gaps and Overlaps" at bounding box center [535, 290] width 135 height 14
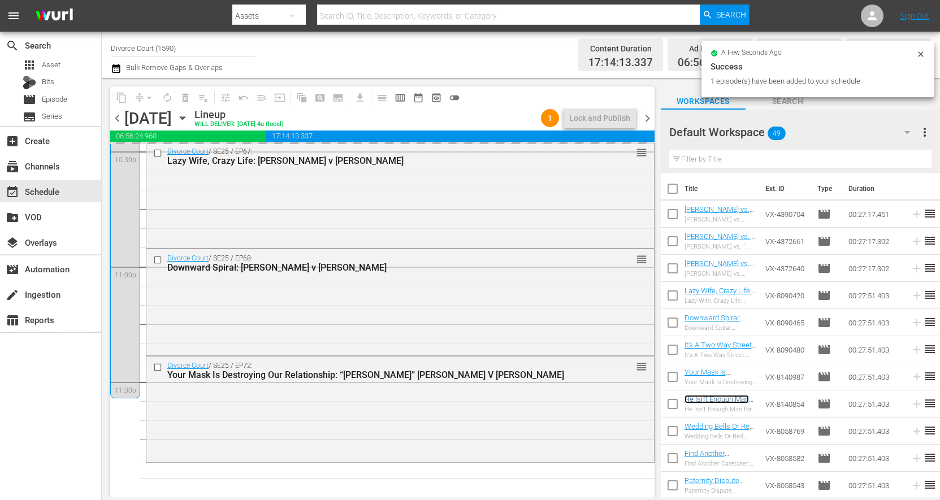
scroll to position [5182, 0]
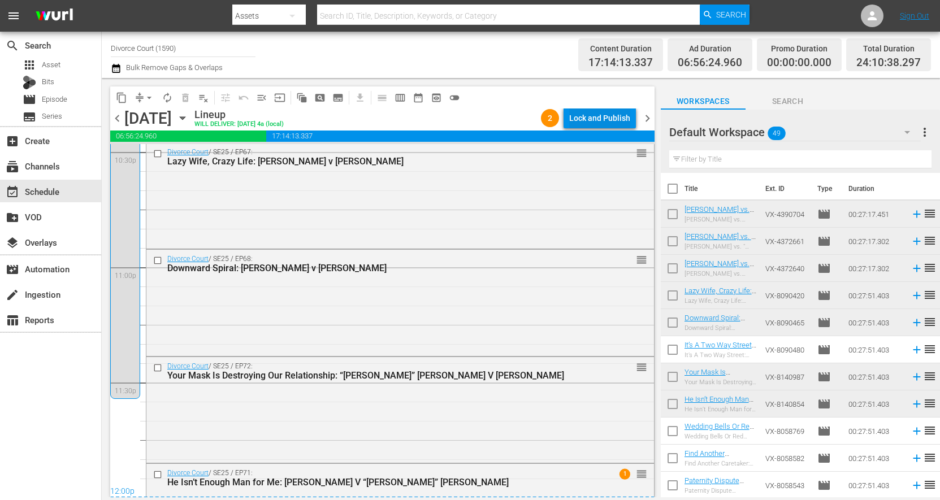
click at [586, 120] on div "Lock and Publish" at bounding box center [599, 118] width 61 height 20
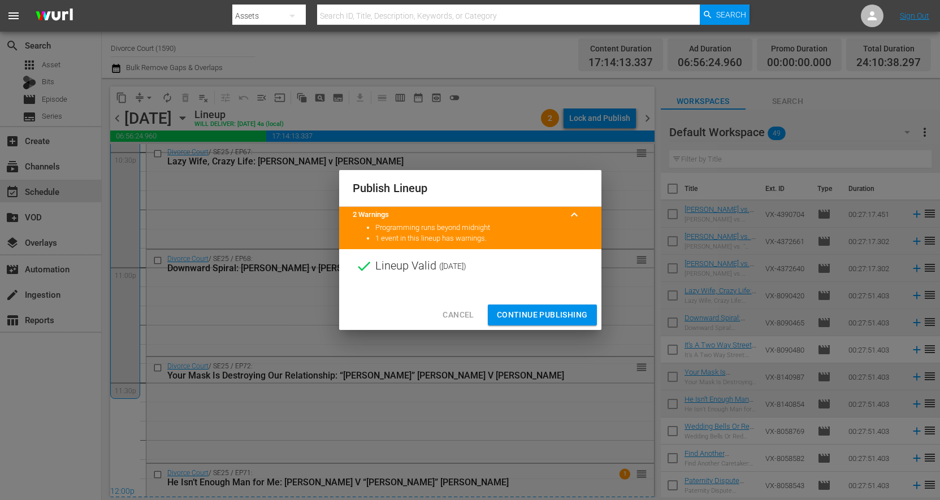
click at [508, 313] on span "Continue Publishing" at bounding box center [542, 315] width 91 height 14
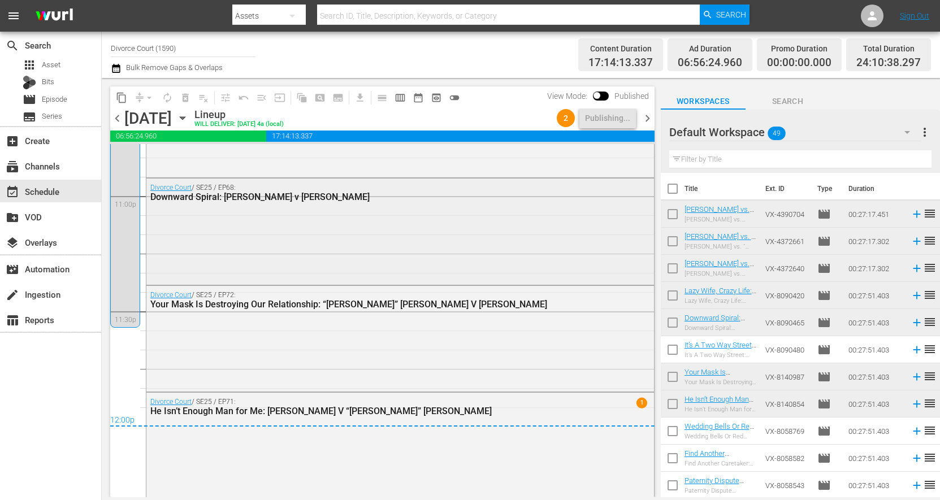
scroll to position [5256, 0]
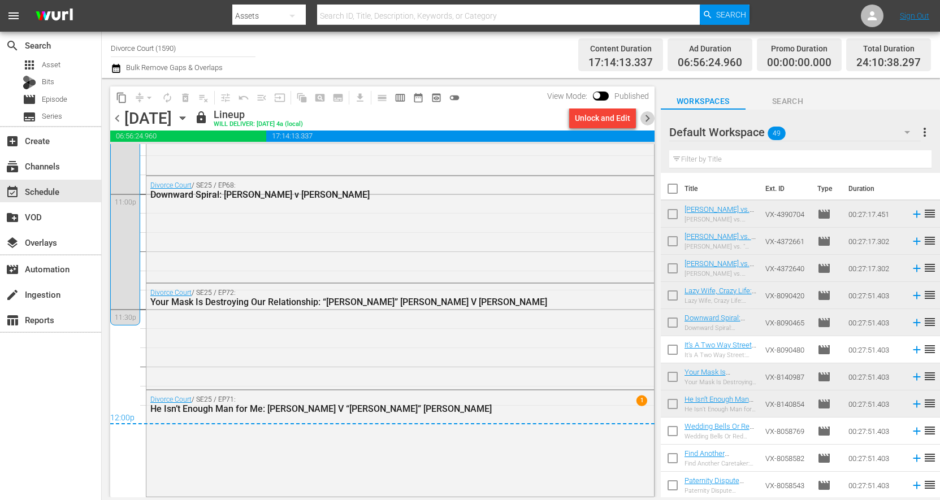
click at [645, 119] on span "chevron_right" at bounding box center [648, 118] width 14 height 14
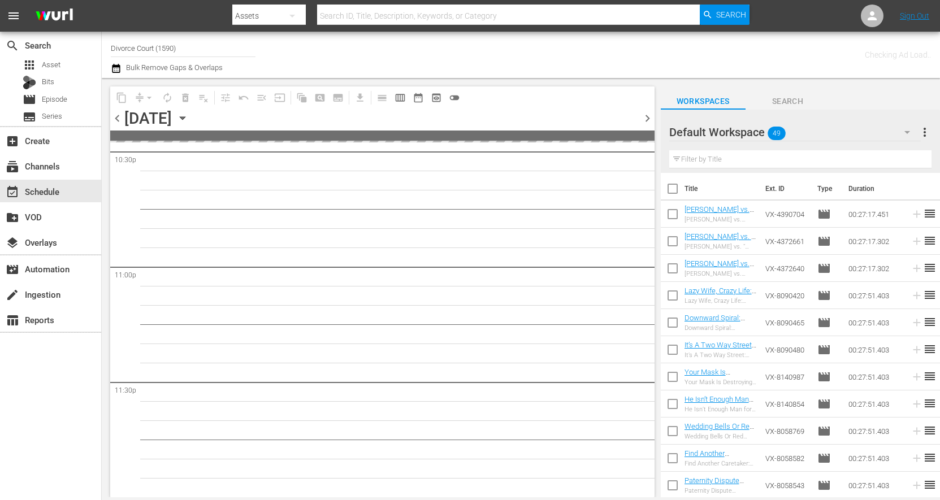
scroll to position [5181, 0]
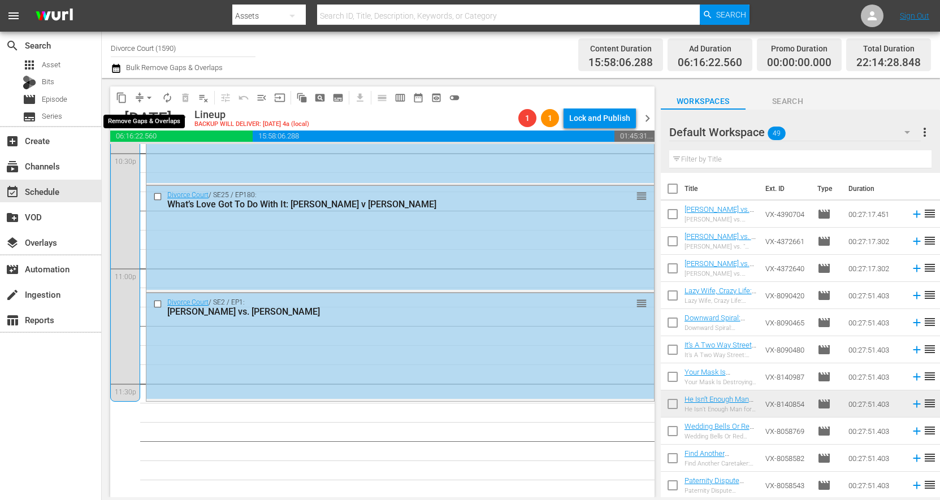
click at [146, 100] on span "arrow_drop_down" at bounding box center [149, 97] width 11 height 11
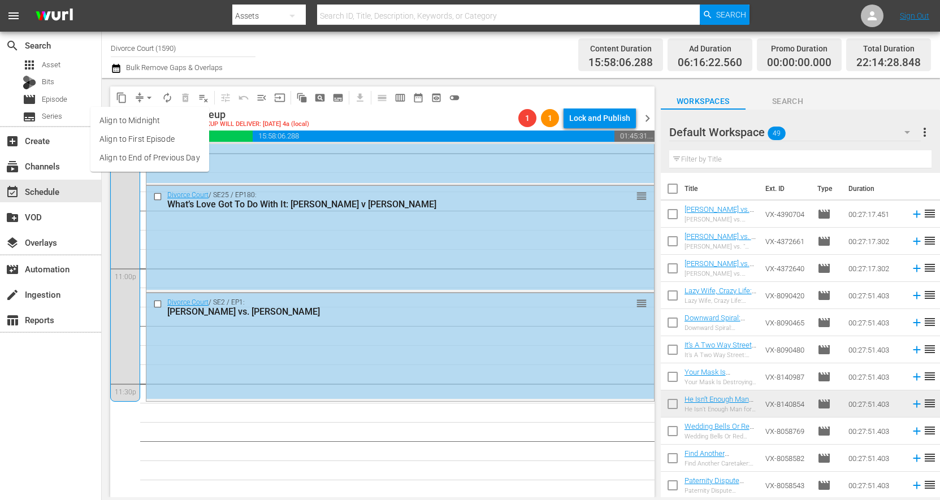
click at [146, 153] on li "Align to End of Previous Day" at bounding box center [149, 158] width 119 height 19
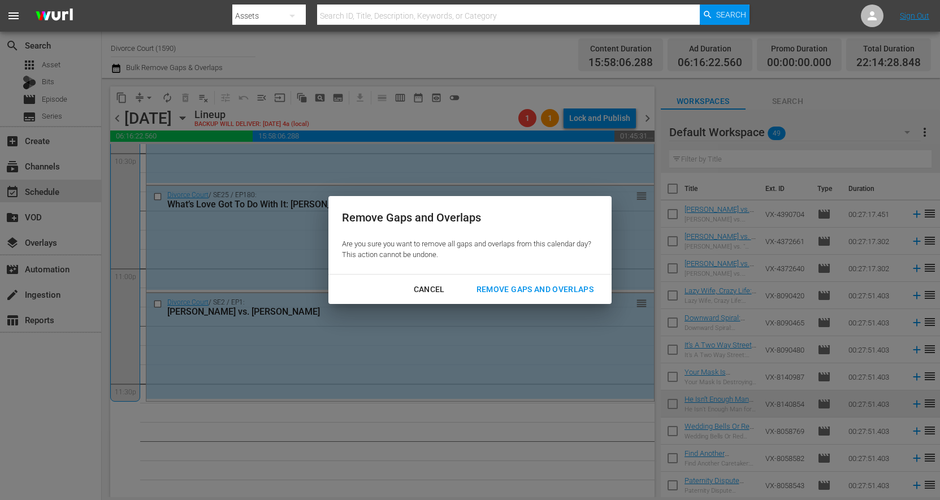
click at [490, 289] on div "Remove Gaps and Overlaps" at bounding box center [535, 290] width 135 height 14
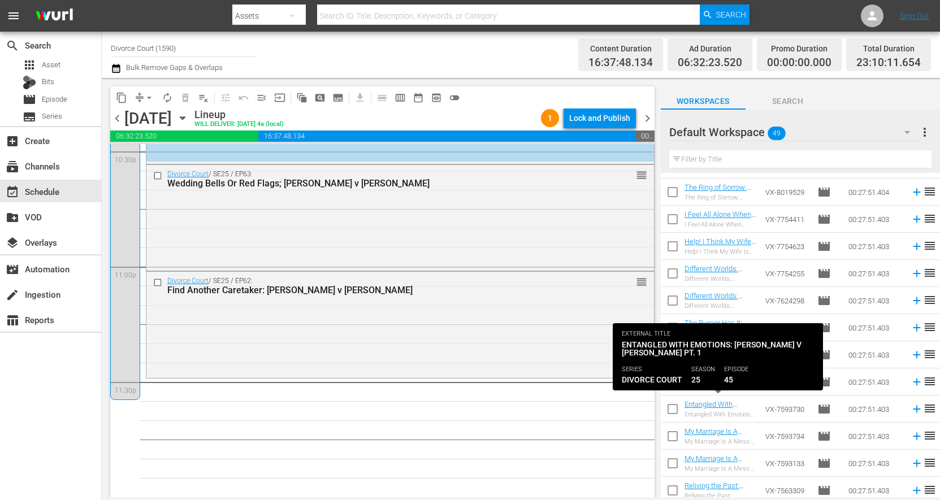
scroll to position [404, 0]
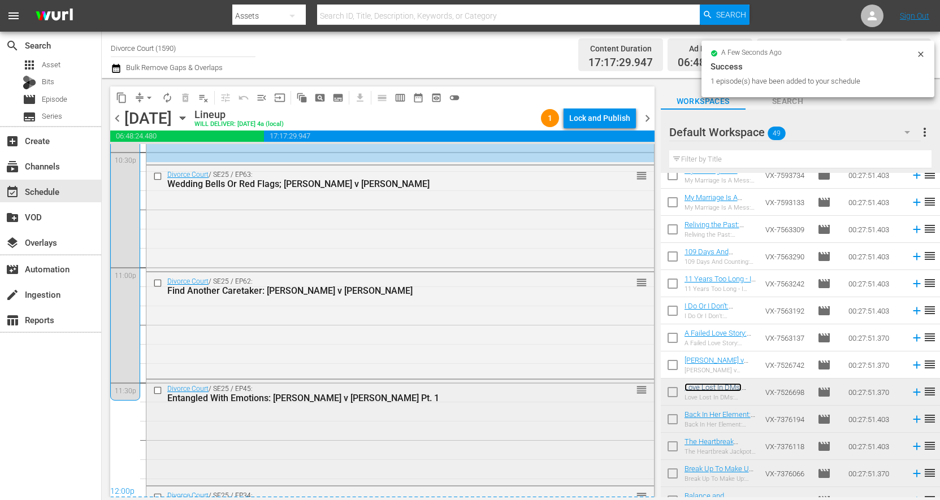
scroll to position [5183, 0]
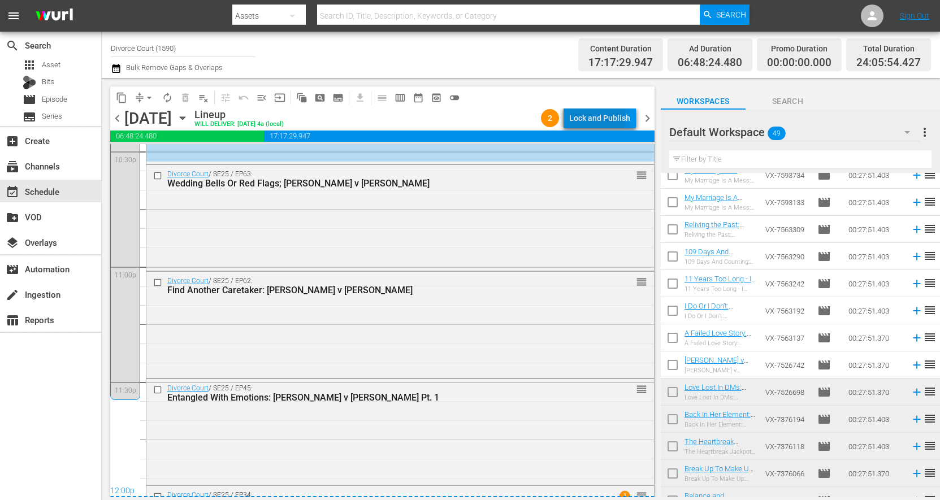
click at [583, 117] on div "Lock and Publish" at bounding box center [599, 118] width 61 height 20
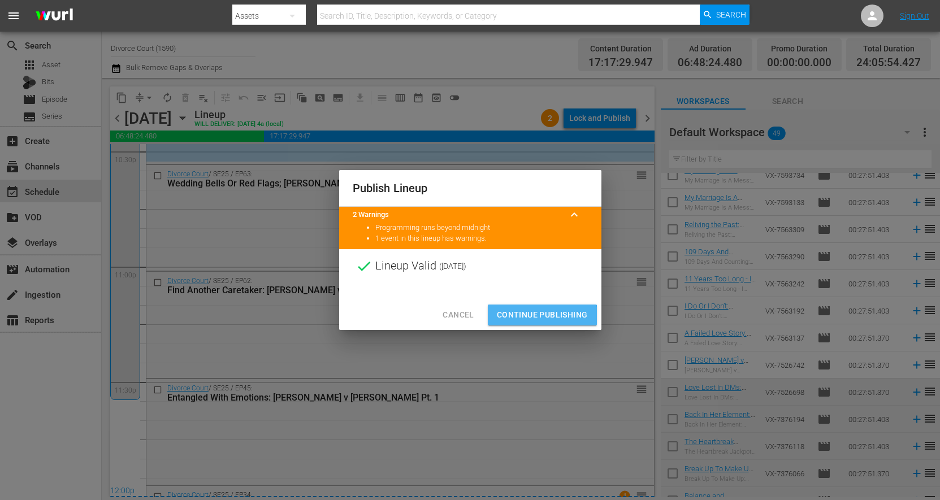
click at [521, 317] on span "Continue Publishing" at bounding box center [542, 315] width 91 height 14
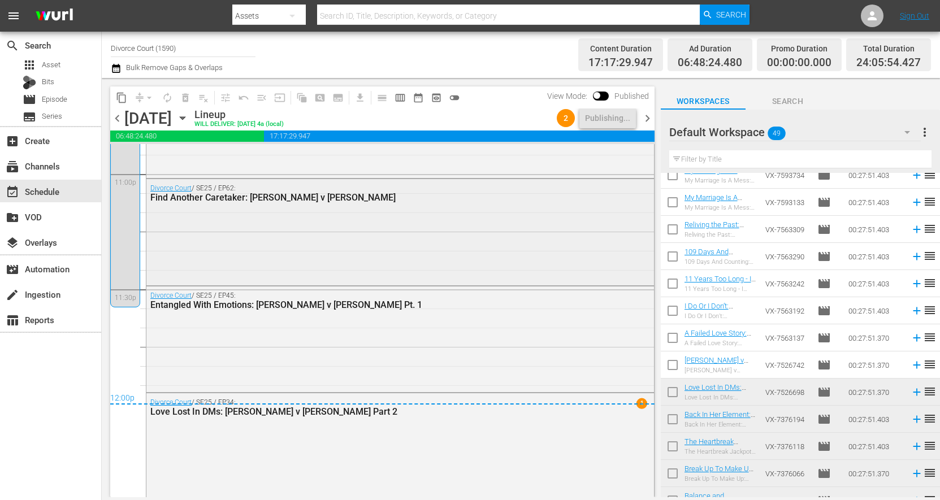
scroll to position [5279, 0]
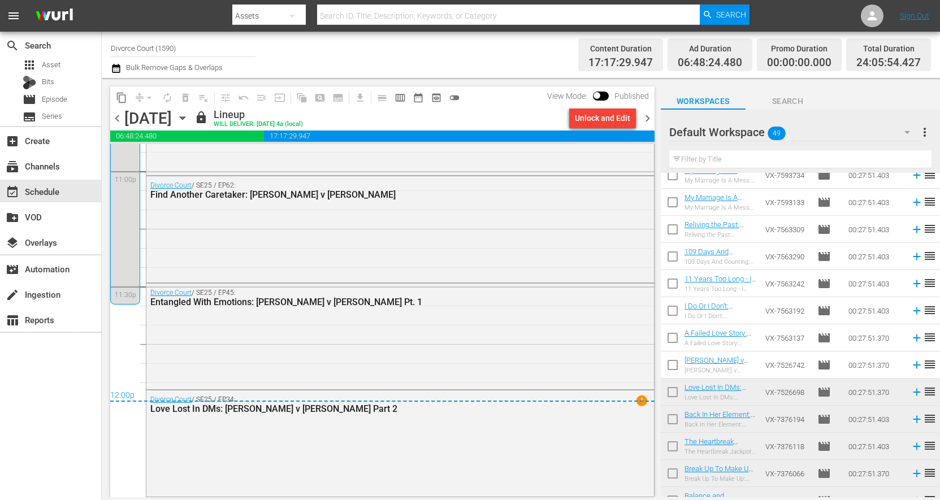
click at [649, 116] on span "chevron_right" at bounding box center [648, 118] width 14 height 14
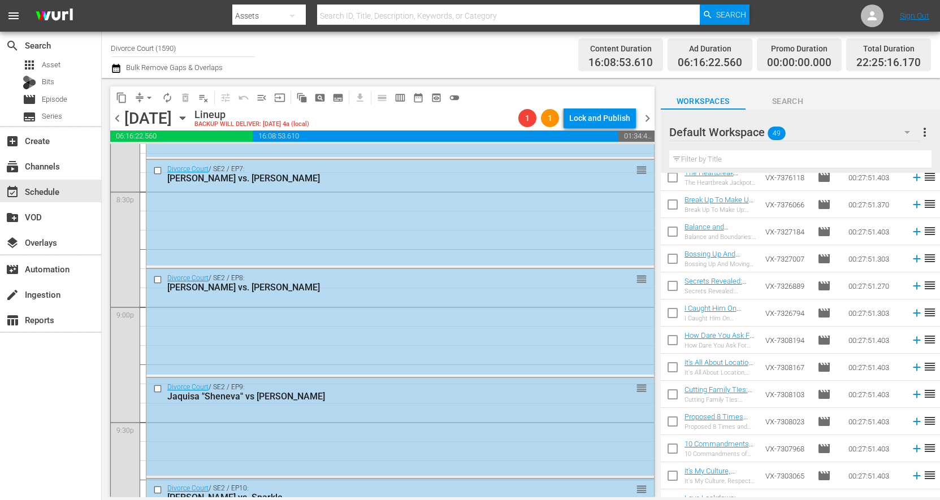
scroll to position [4691, 0]
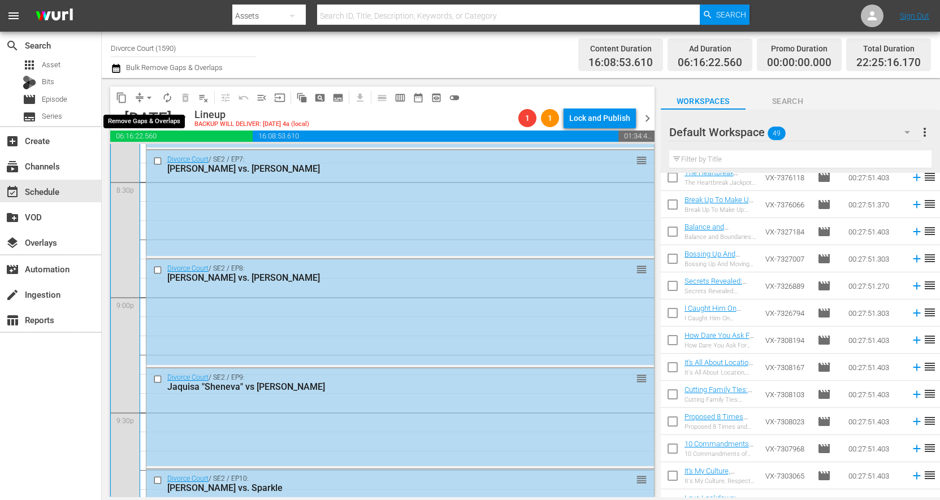
click at [144, 98] on span "arrow_drop_down" at bounding box center [149, 97] width 11 height 11
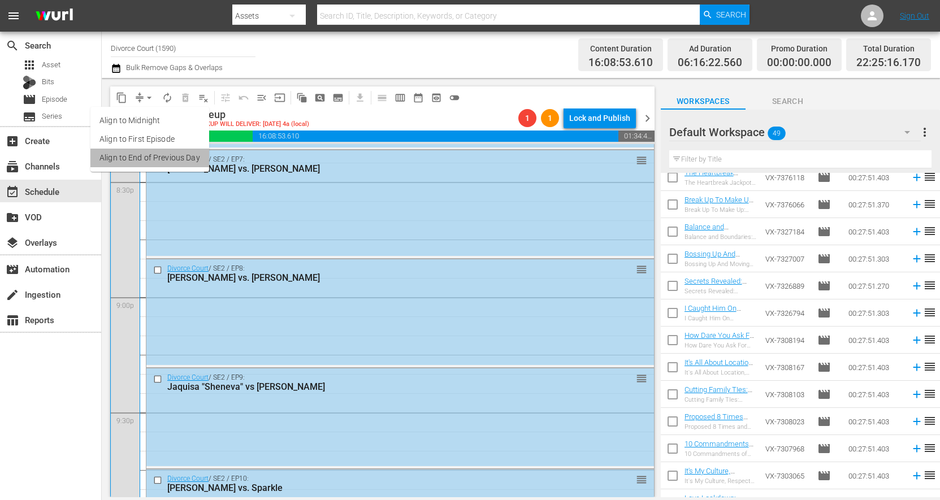
click at [155, 157] on li "Align to End of Previous Day" at bounding box center [149, 158] width 119 height 19
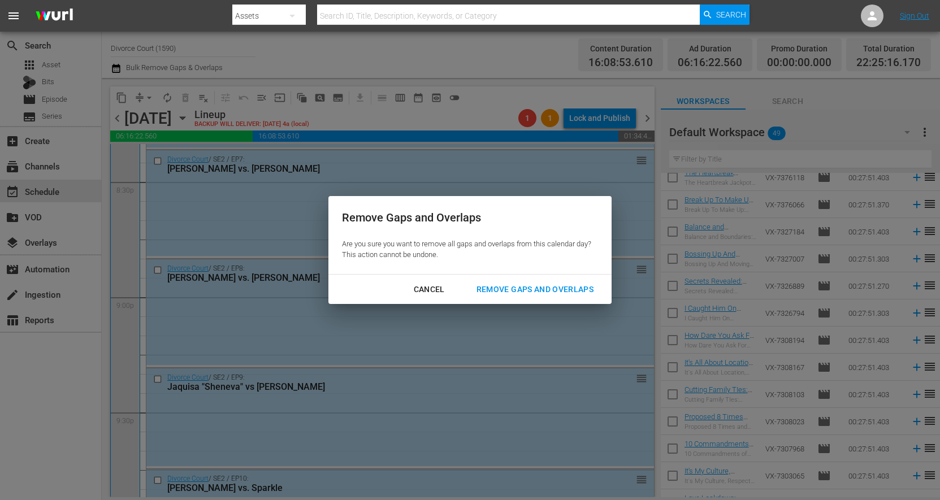
click at [519, 287] on div "Remove Gaps and Overlaps" at bounding box center [535, 290] width 135 height 14
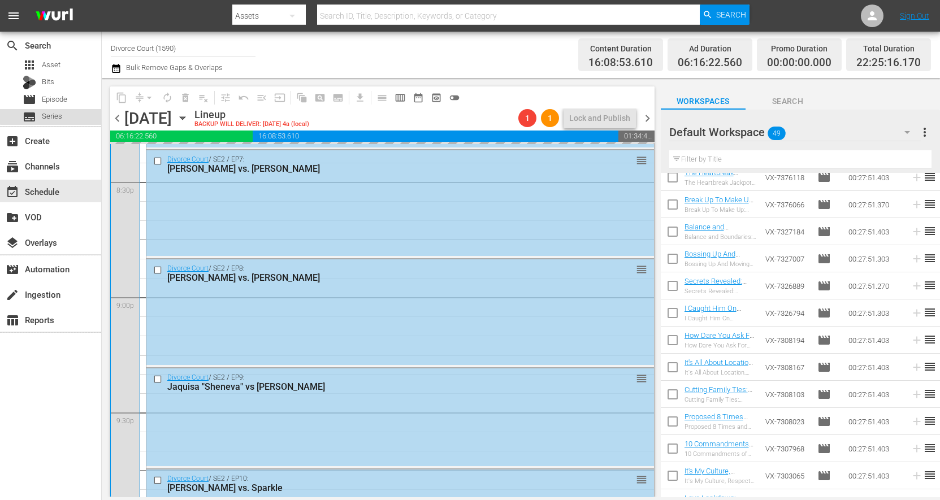
click at [57, 112] on span "Series" at bounding box center [52, 116] width 20 height 11
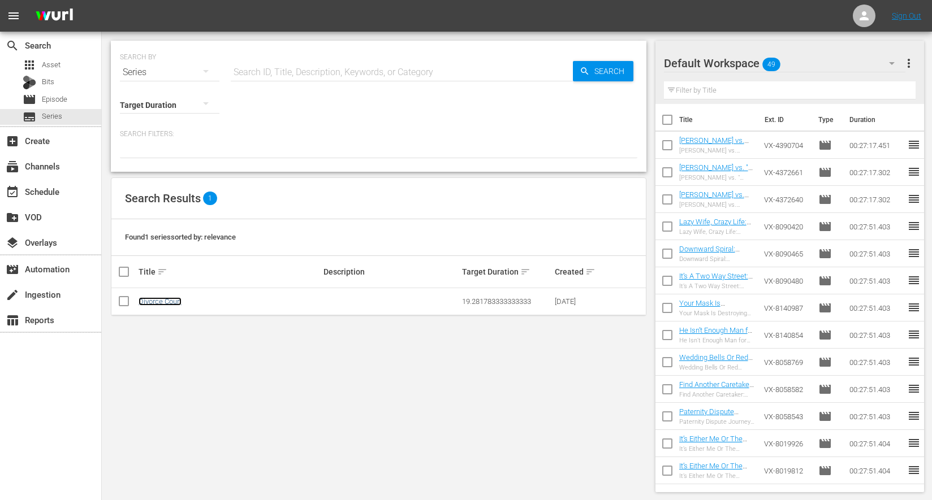
click at [158, 302] on link "Divorce Court" at bounding box center [160, 301] width 43 height 8
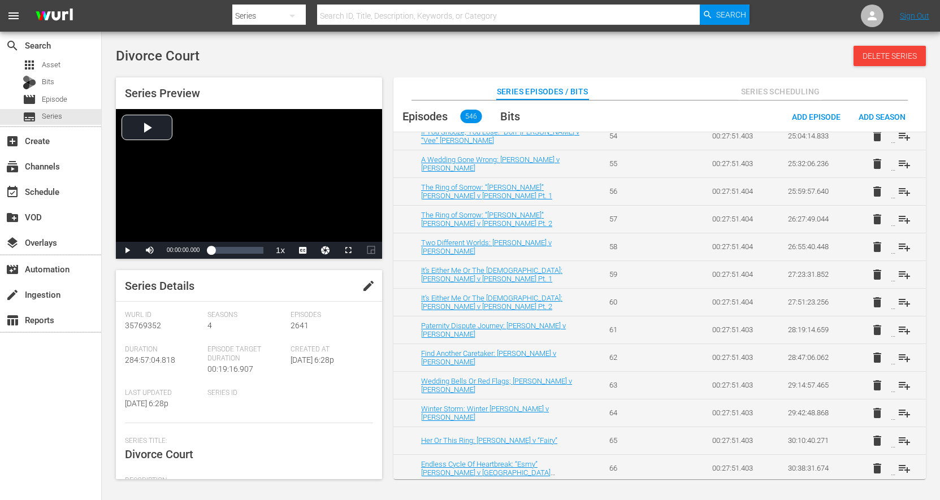
scroll to position [1720, 0]
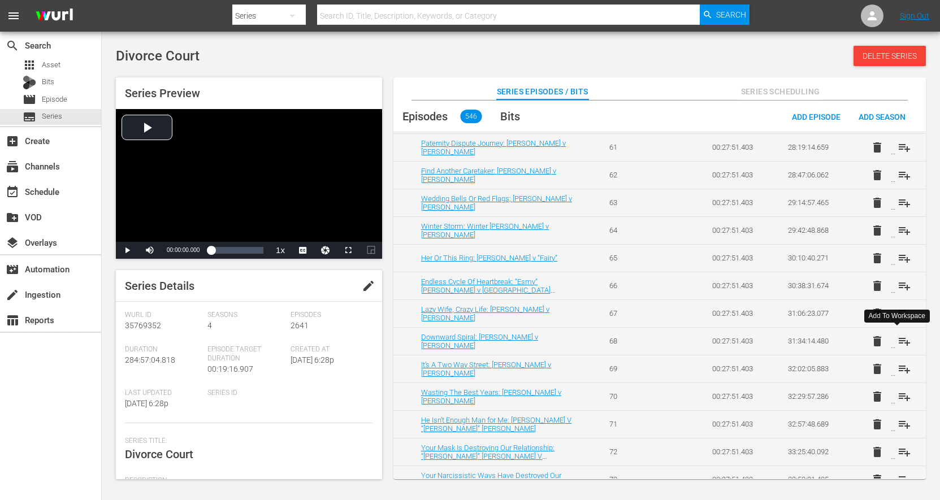
click at [891, 348] on button "playlist_add" at bounding box center [904, 341] width 27 height 27
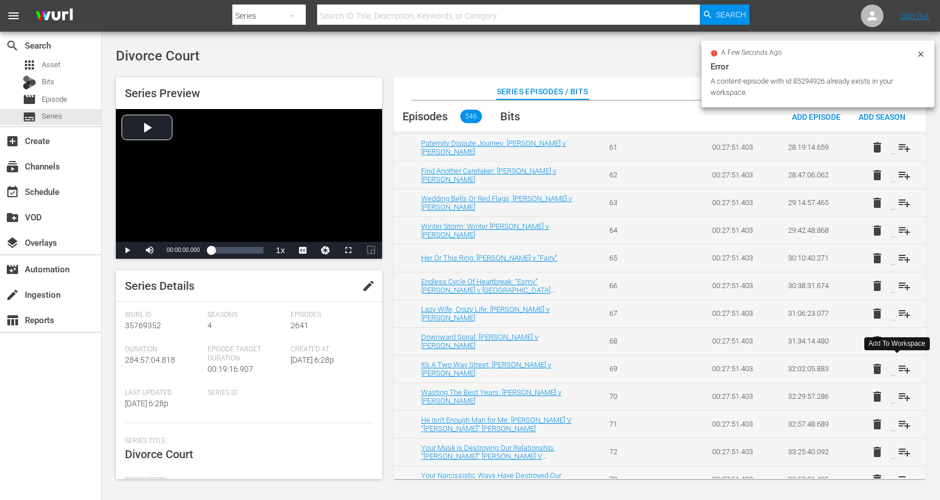
click at [891, 374] on button "playlist_add" at bounding box center [904, 369] width 27 height 27
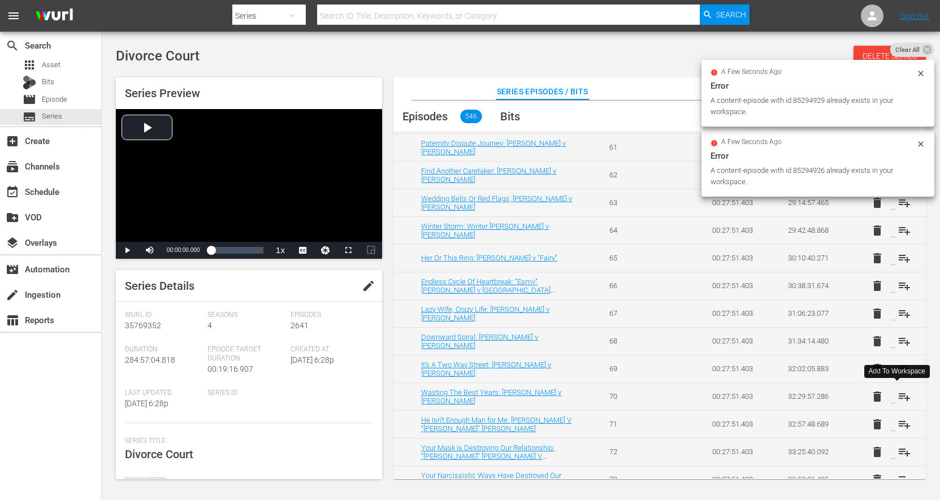
click at [898, 398] on span "playlist_add" at bounding box center [905, 397] width 14 height 14
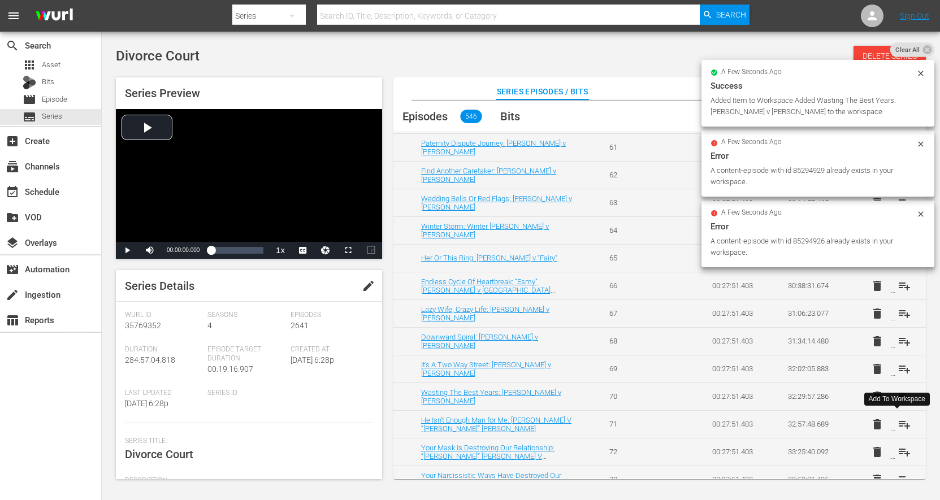
click at [891, 427] on button "playlist_add" at bounding box center [904, 424] width 27 height 27
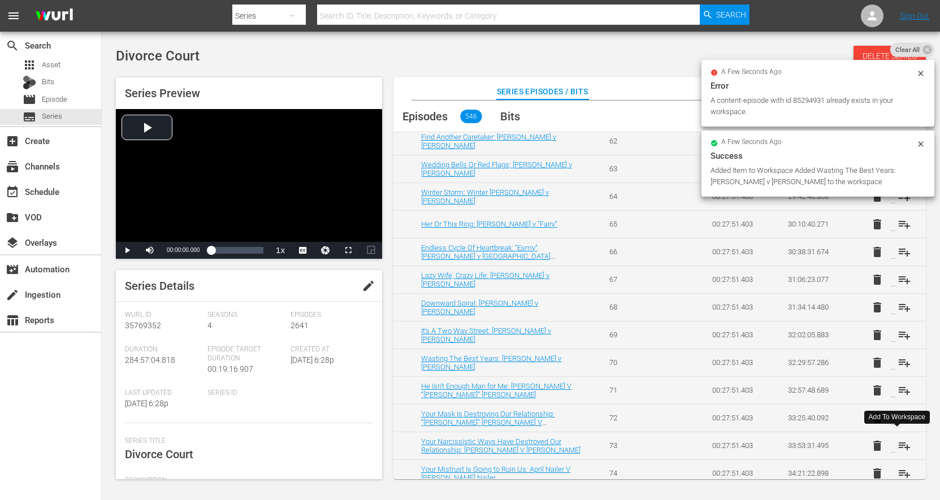
scroll to position [1759, 0]
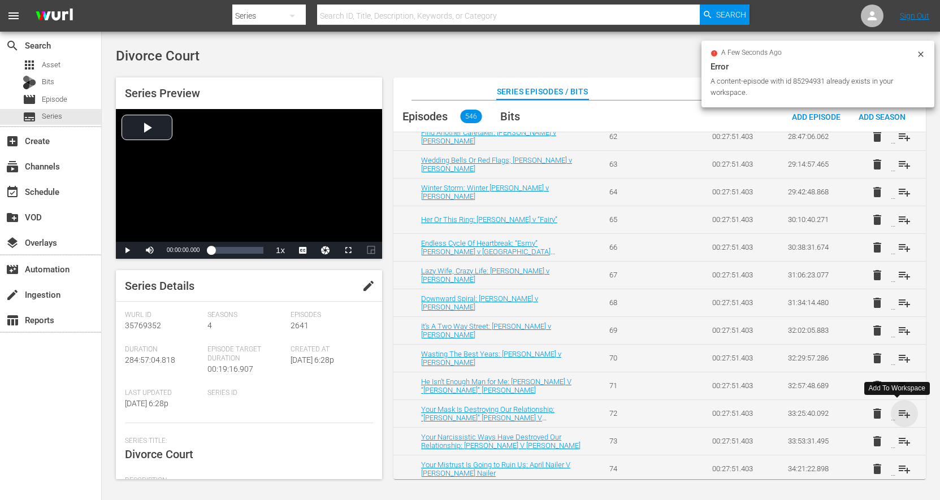
click at [898, 418] on span "playlist_add" at bounding box center [905, 414] width 14 height 14
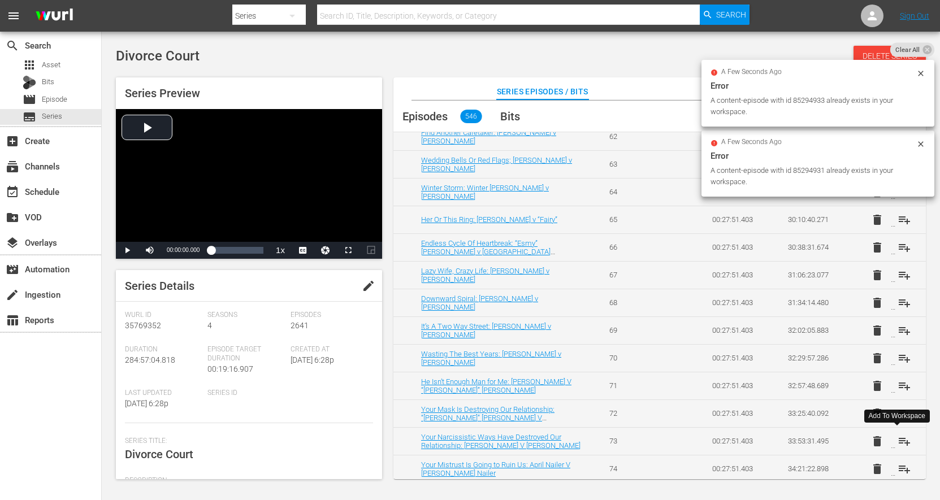
click at [891, 443] on button "playlist_add" at bounding box center [904, 441] width 27 height 27
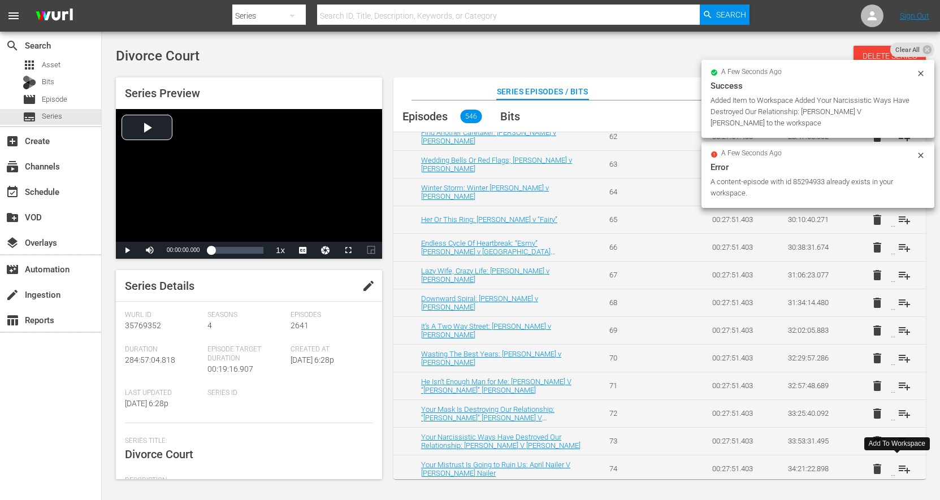
click at [891, 462] on button "playlist_add" at bounding box center [904, 469] width 27 height 27
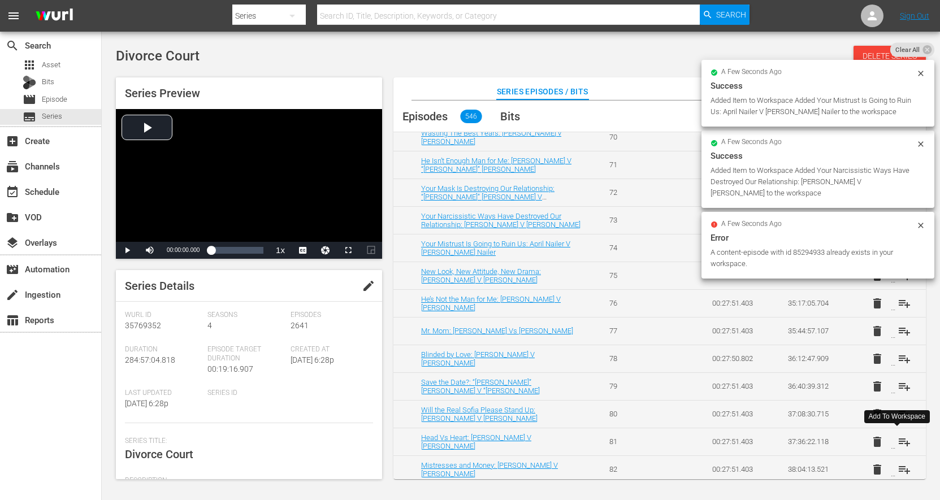
scroll to position [2172, 0]
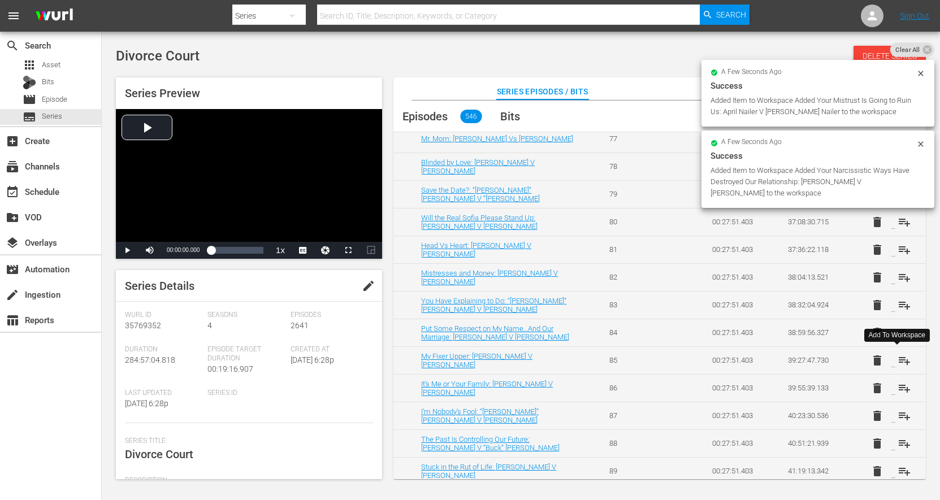
click at [891, 365] on button "playlist_add" at bounding box center [904, 360] width 27 height 27
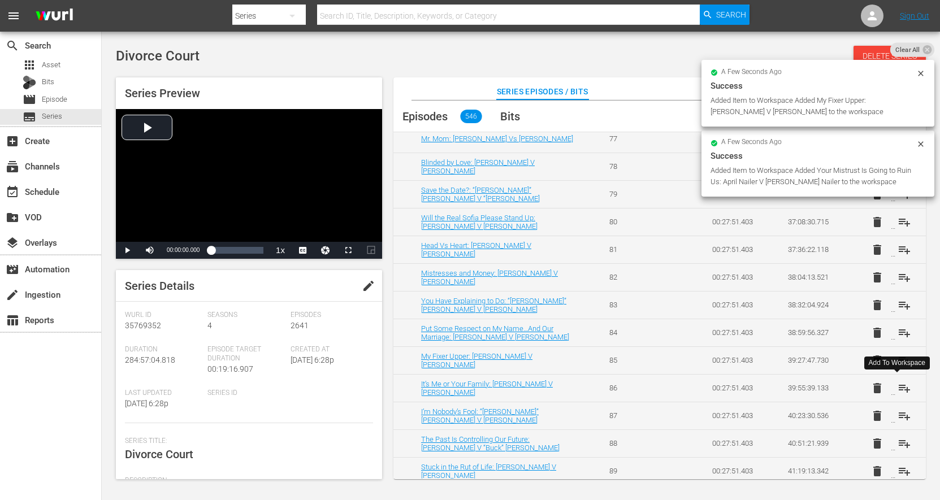
click at [891, 386] on button "playlist_add" at bounding box center [904, 388] width 27 height 27
click at [898, 422] on span "playlist_add" at bounding box center [905, 416] width 14 height 14
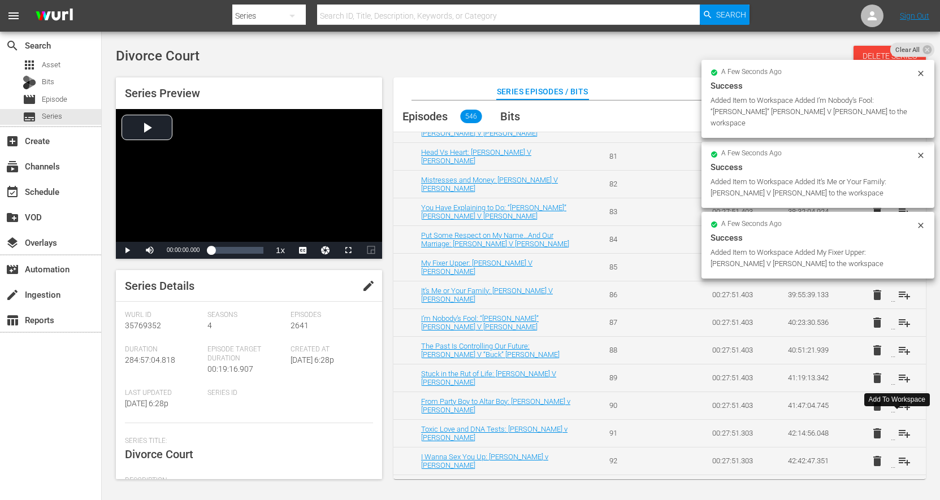
scroll to position [2307, 0]
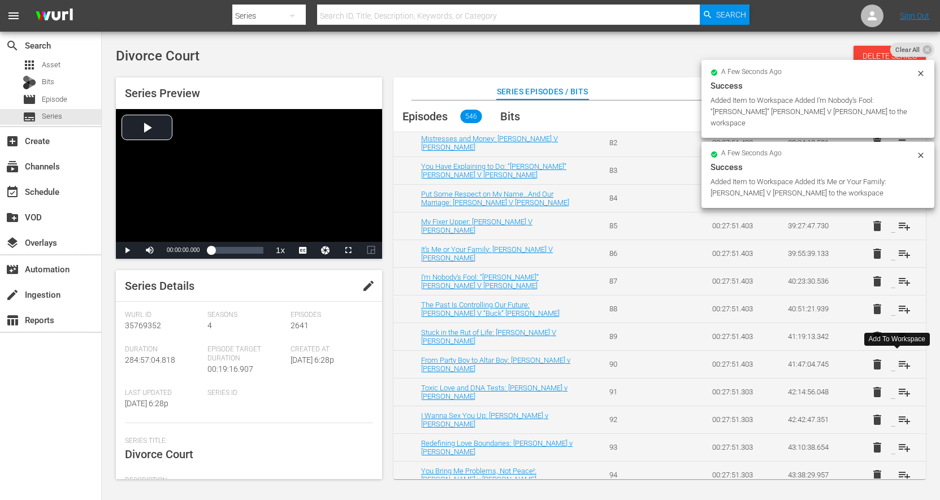
click at [891, 366] on button "playlist_add" at bounding box center [904, 364] width 27 height 27
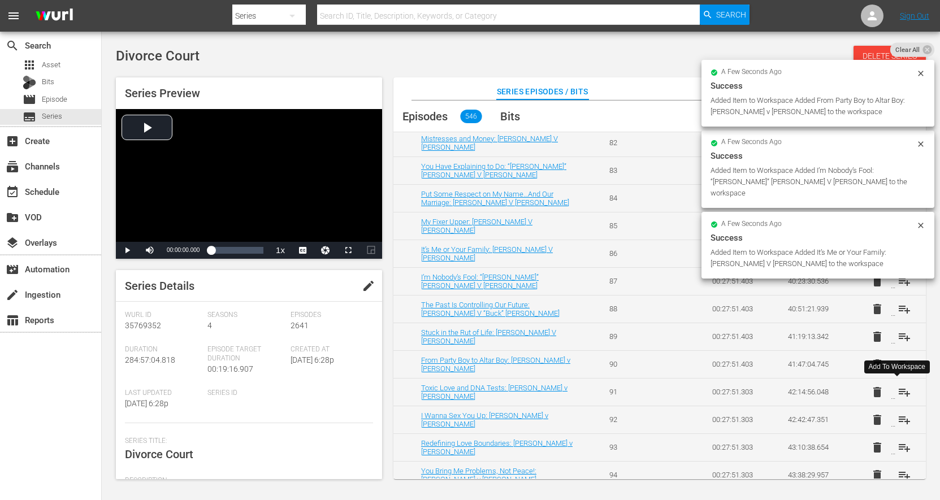
click at [891, 394] on button "playlist_add" at bounding box center [904, 392] width 27 height 27
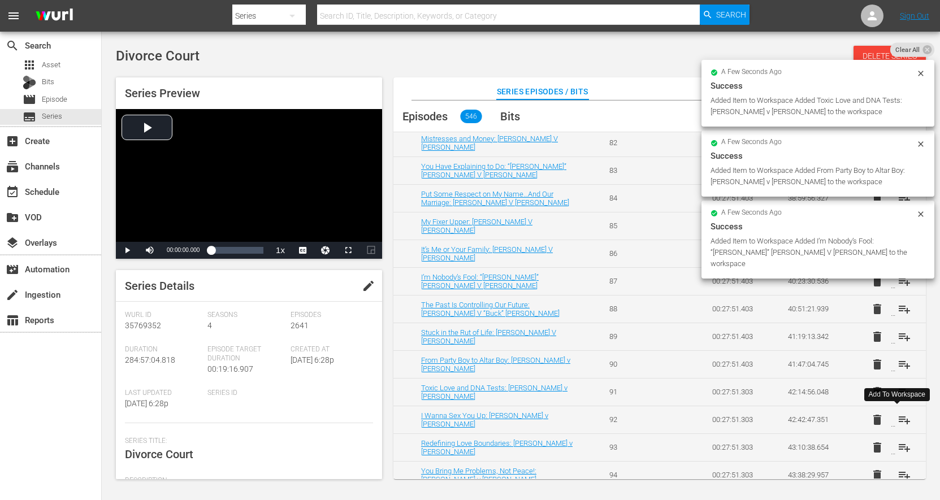
click at [891, 425] on button "playlist_add" at bounding box center [904, 420] width 27 height 27
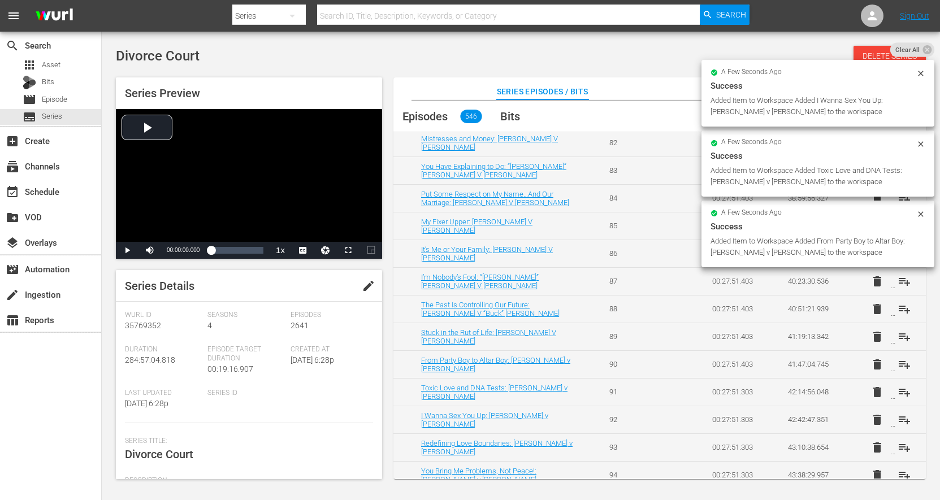
click at [891, 457] on button "playlist_add" at bounding box center [904, 447] width 27 height 27
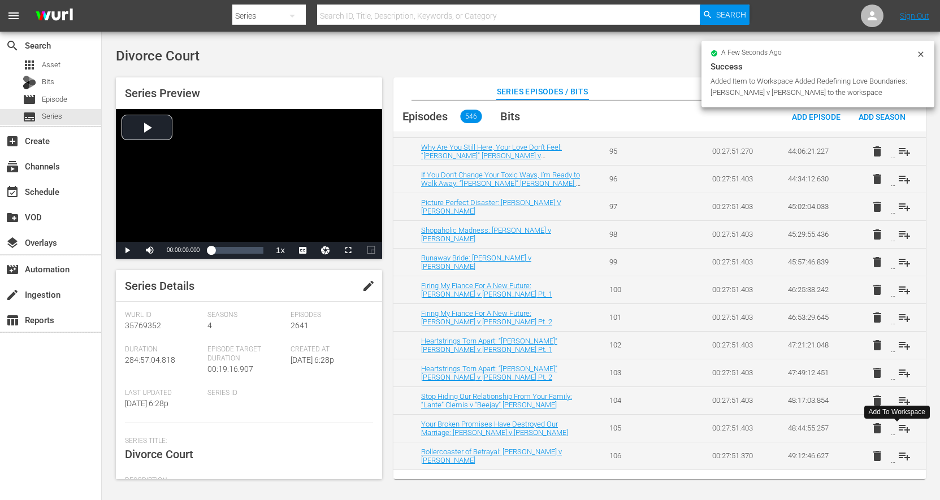
scroll to position [2662, 0]
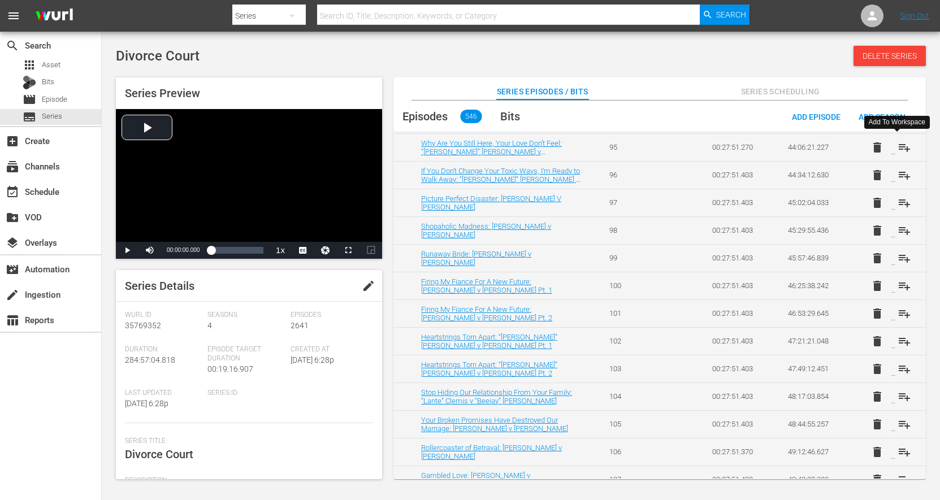
click at [891, 153] on button "playlist_add" at bounding box center [904, 147] width 27 height 27
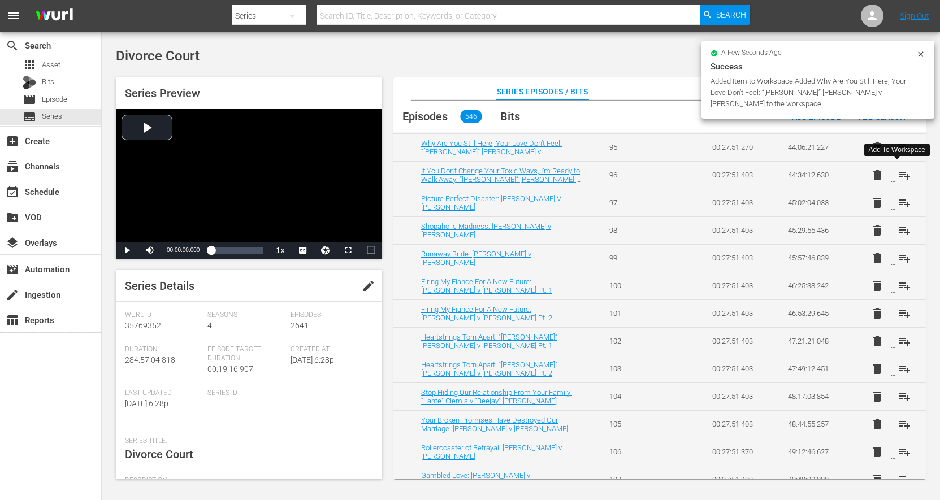
click at [891, 183] on button "playlist_add" at bounding box center [904, 175] width 27 height 27
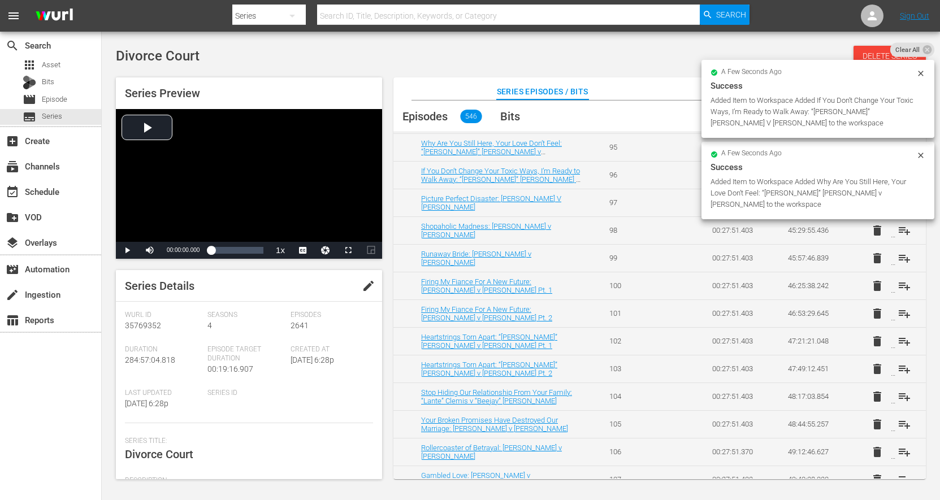
click at [922, 158] on icon at bounding box center [921, 155] width 9 height 9
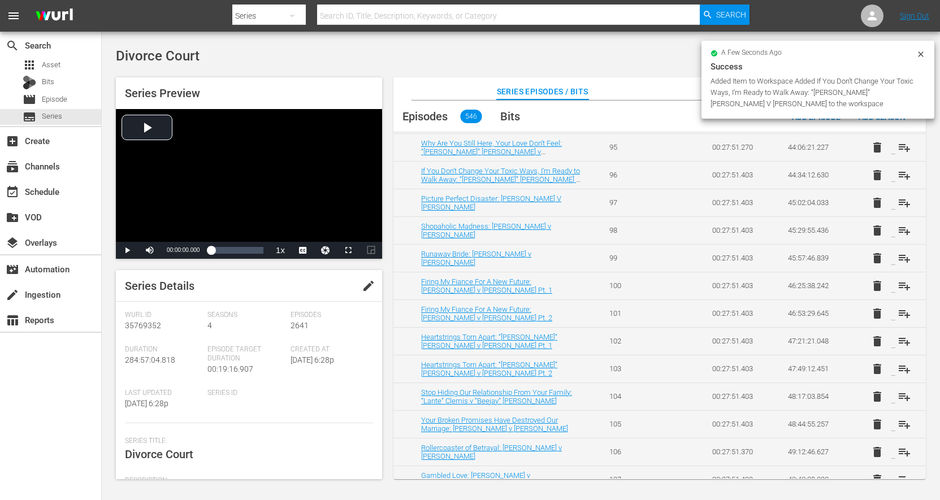
click at [918, 54] on icon at bounding box center [921, 54] width 9 height 9
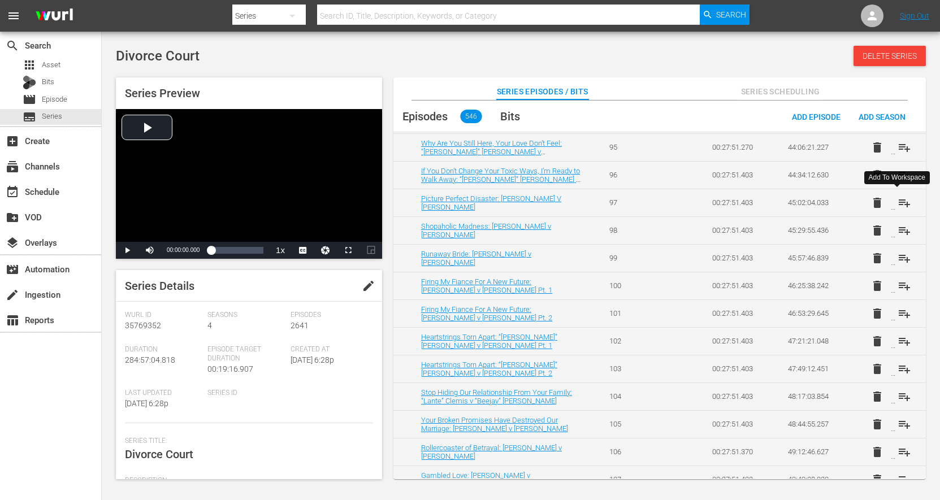
click at [891, 210] on button "playlist_add" at bounding box center [904, 202] width 27 height 27
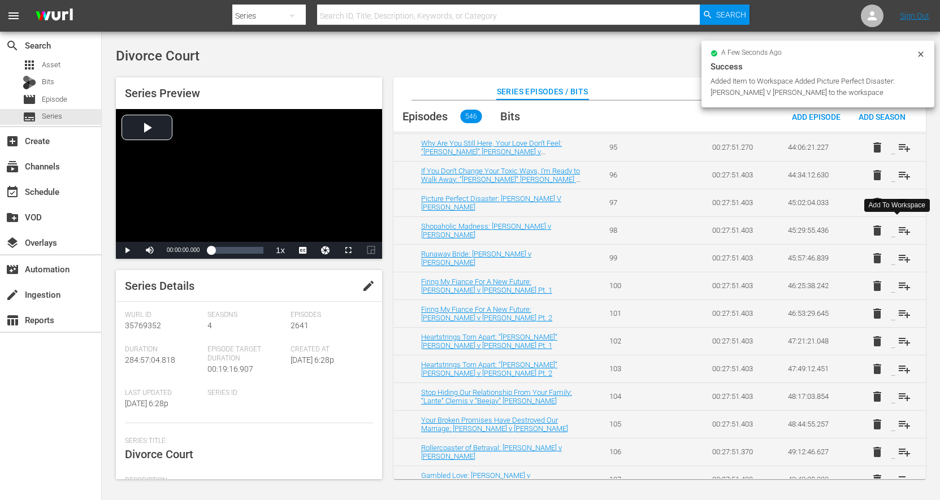
click at [891, 237] on button "playlist_add" at bounding box center [904, 230] width 27 height 27
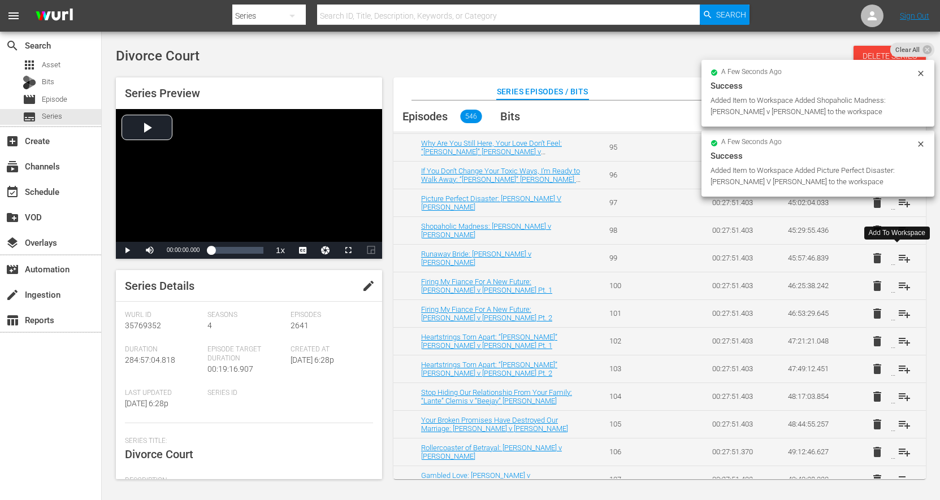
click at [891, 261] on button "playlist_add" at bounding box center [904, 258] width 27 height 27
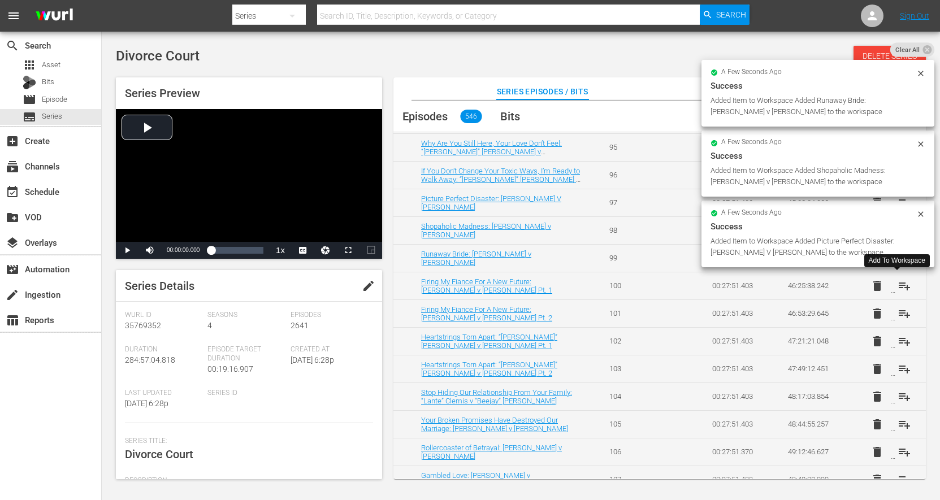
click at [891, 284] on button "playlist_add" at bounding box center [904, 286] width 27 height 27
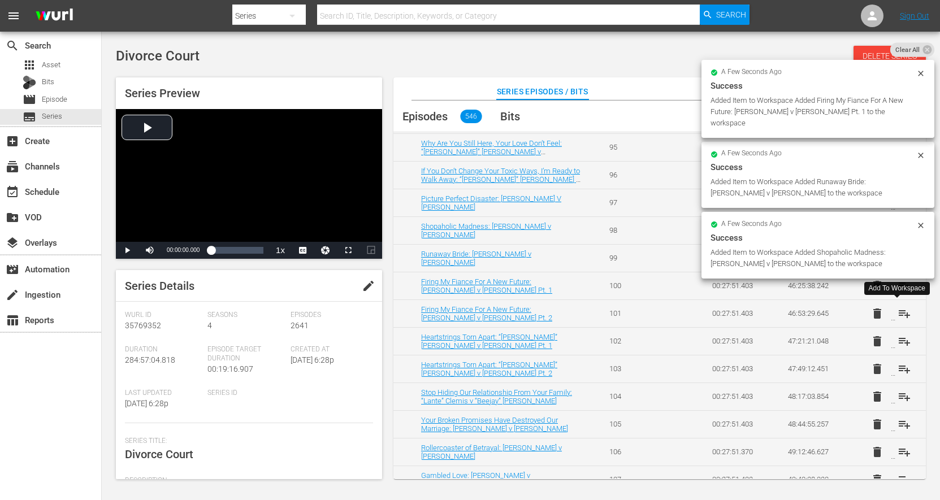
click at [891, 317] on button "playlist_add" at bounding box center [904, 313] width 27 height 27
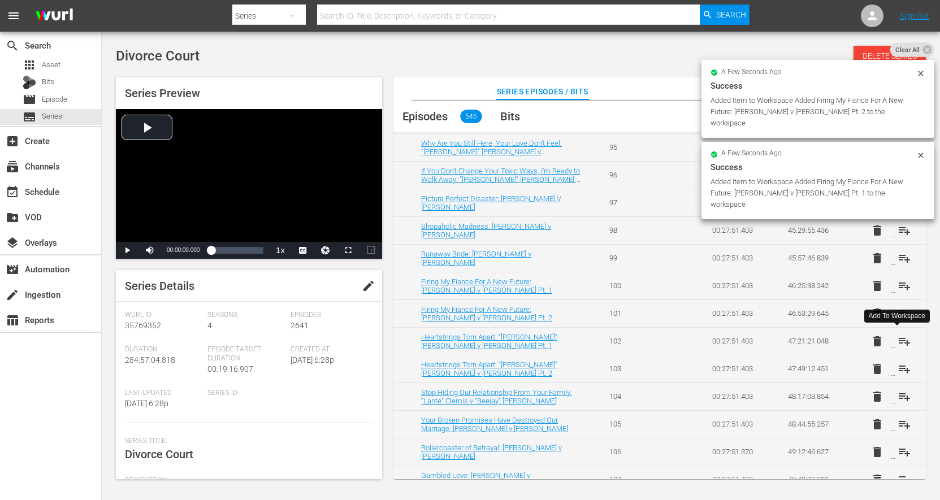
click at [891, 345] on button "playlist_add" at bounding box center [904, 341] width 27 height 27
click at [891, 374] on button "playlist_add" at bounding box center [904, 369] width 27 height 27
click at [891, 402] on button "playlist_add" at bounding box center [904, 396] width 27 height 27
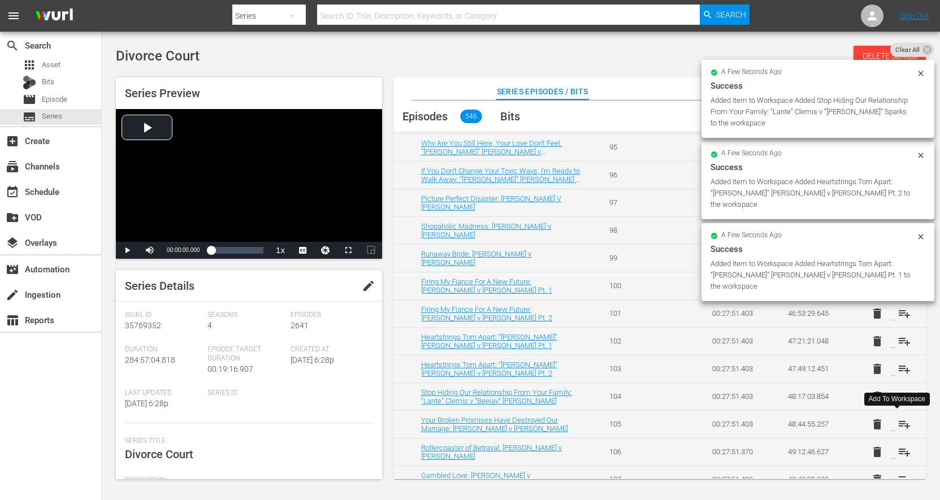
click at [891, 429] on button "playlist_add" at bounding box center [904, 424] width 27 height 27
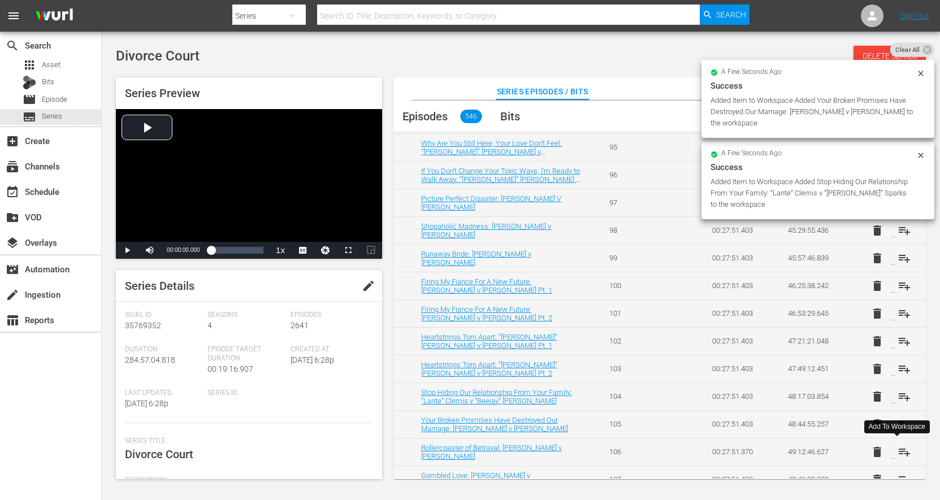
click at [891, 457] on button "playlist_add" at bounding box center [904, 452] width 27 height 27
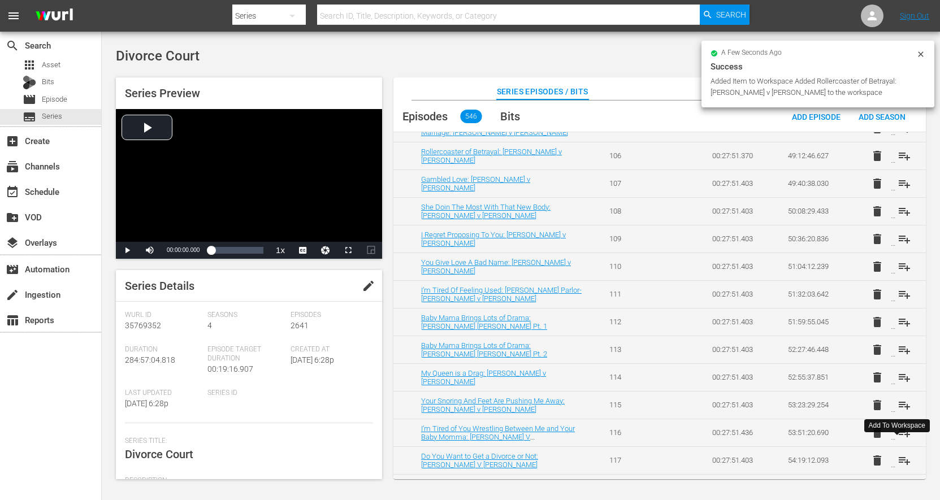
scroll to position [2960, 0]
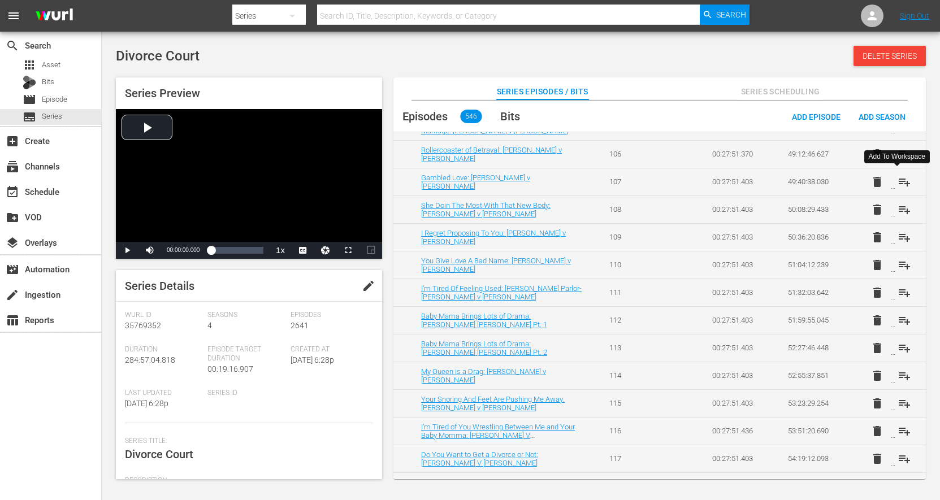
click at [891, 188] on button "playlist_add" at bounding box center [904, 181] width 27 height 27
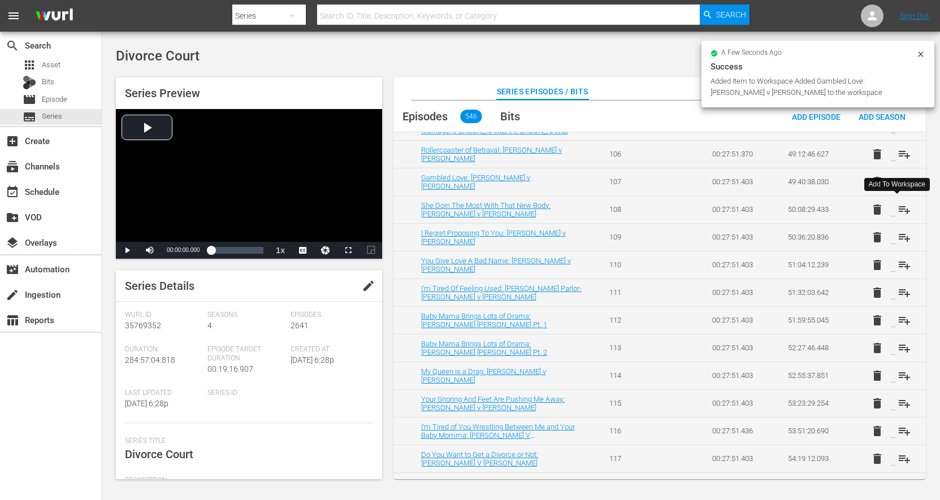
click at [891, 217] on button "playlist_add" at bounding box center [904, 209] width 27 height 27
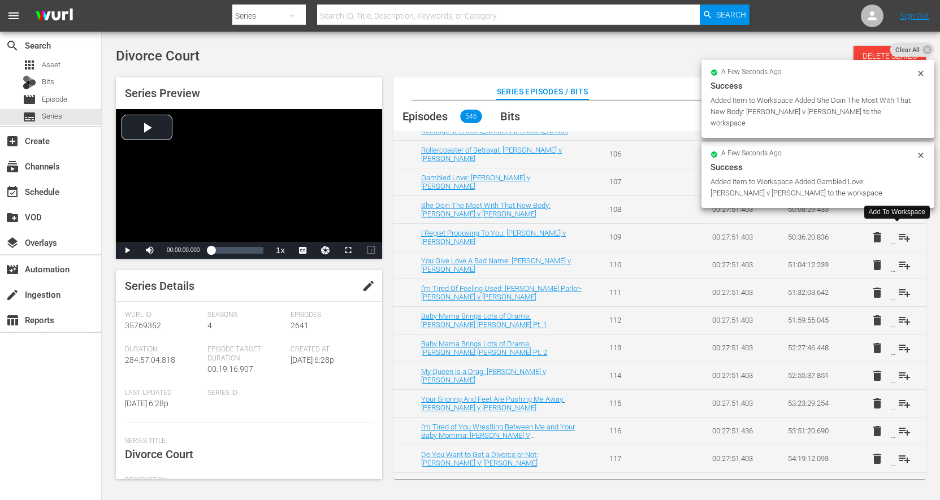
click at [891, 241] on button "playlist_add" at bounding box center [904, 237] width 27 height 27
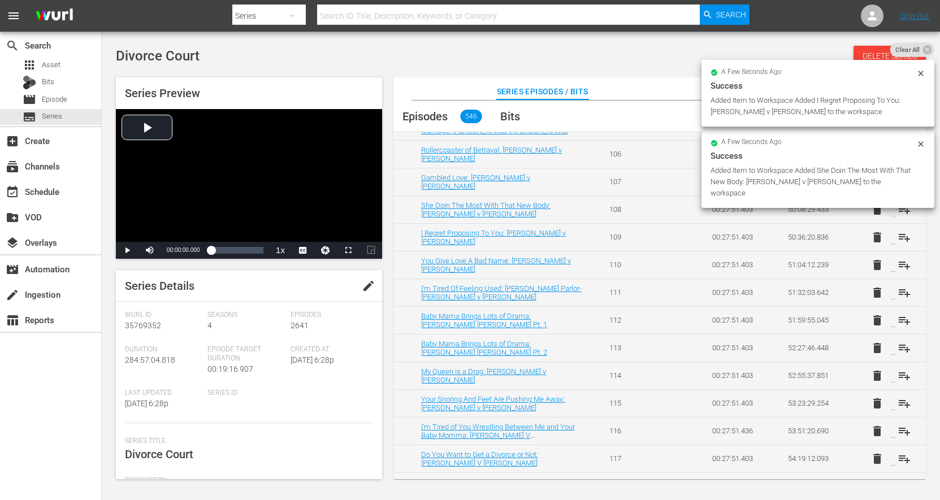
click at [884, 270] on button "delete" at bounding box center [877, 265] width 27 height 27
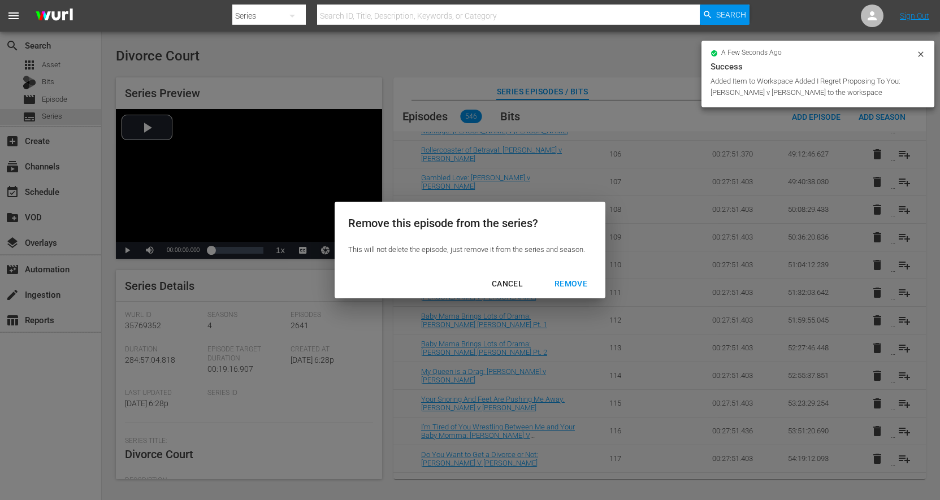
click at [504, 283] on div "CANCEL" at bounding box center [507, 284] width 49 height 14
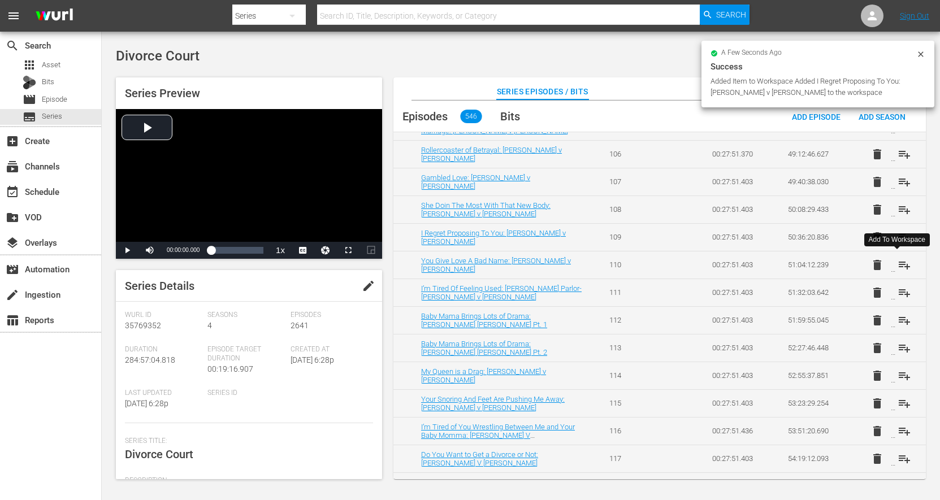
click at [891, 269] on button "playlist_add" at bounding box center [904, 265] width 27 height 27
click at [891, 299] on button "playlist_add" at bounding box center [904, 292] width 27 height 27
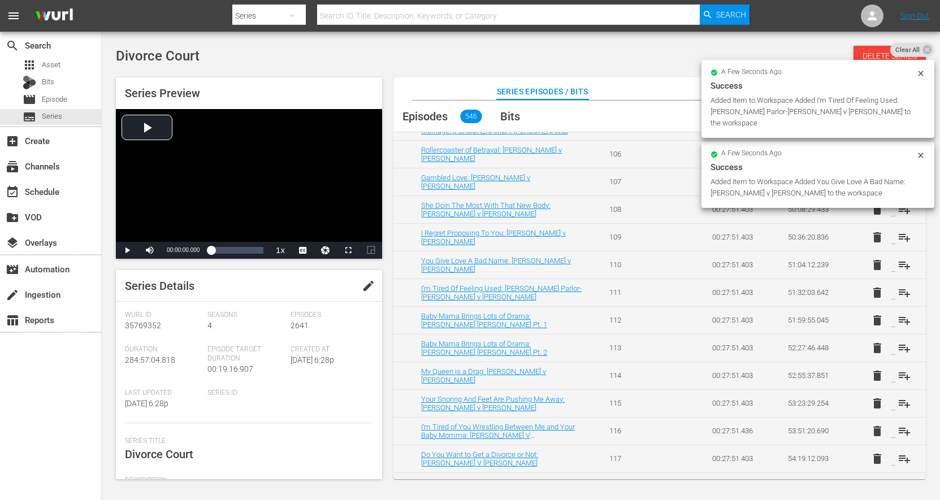
click at [883, 324] on button "delete" at bounding box center [877, 320] width 27 height 27
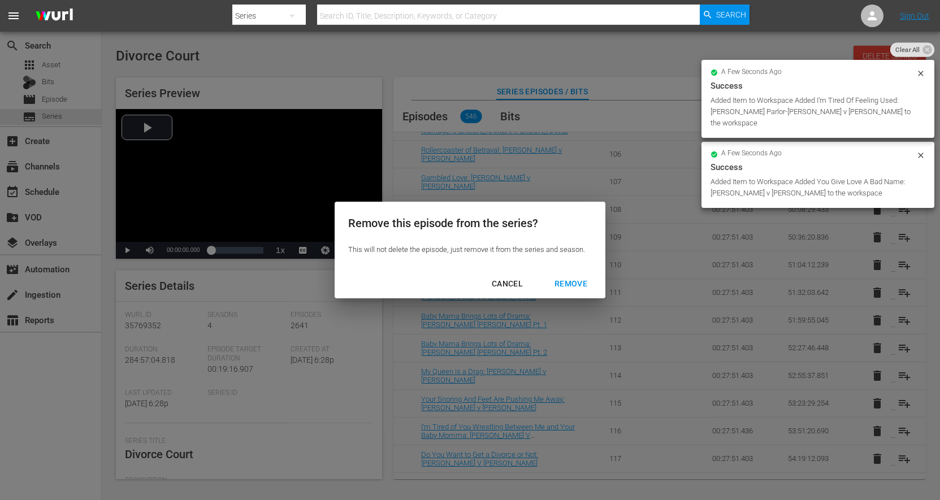
click at [498, 288] on div "CANCEL" at bounding box center [507, 284] width 49 height 14
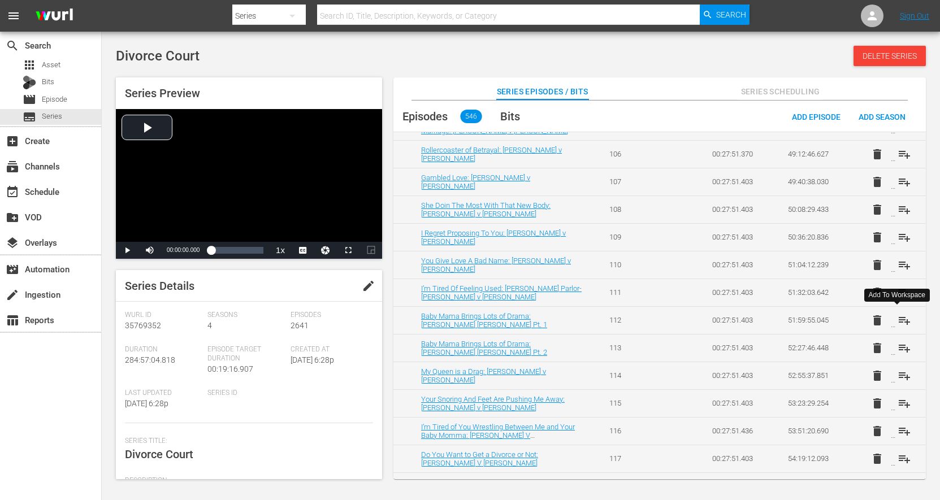
click at [891, 323] on button "playlist_add" at bounding box center [904, 320] width 27 height 27
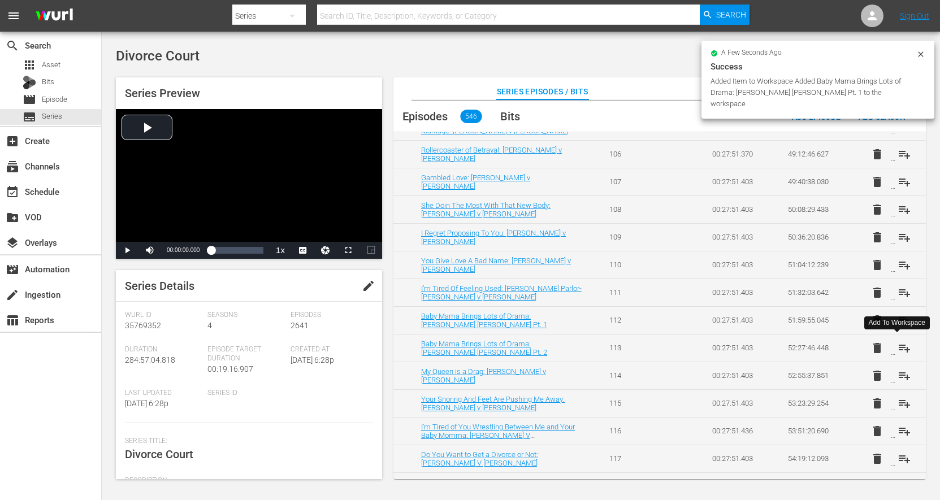
click at [891, 352] on button "playlist_add" at bounding box center [904, 348] width 27 height 27
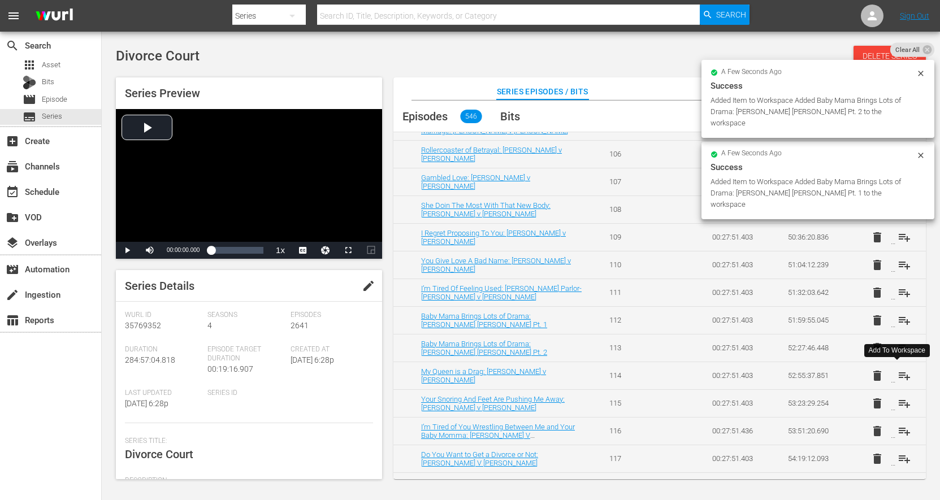
click at [891, 376] on button "playlist_add" at bounding box center [904, 375] width 27 height 27
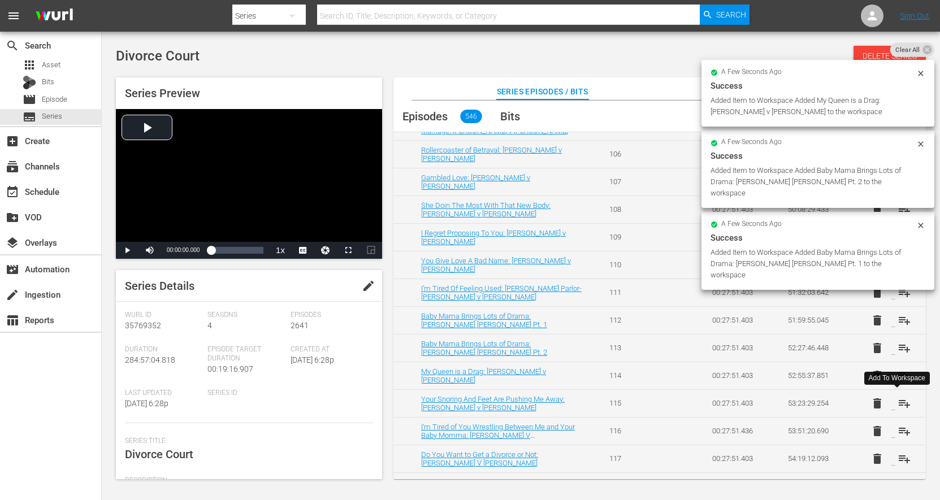
click at [891, 404] on button "playlist_add" at bounding box center [904, 403] width 27 height 27
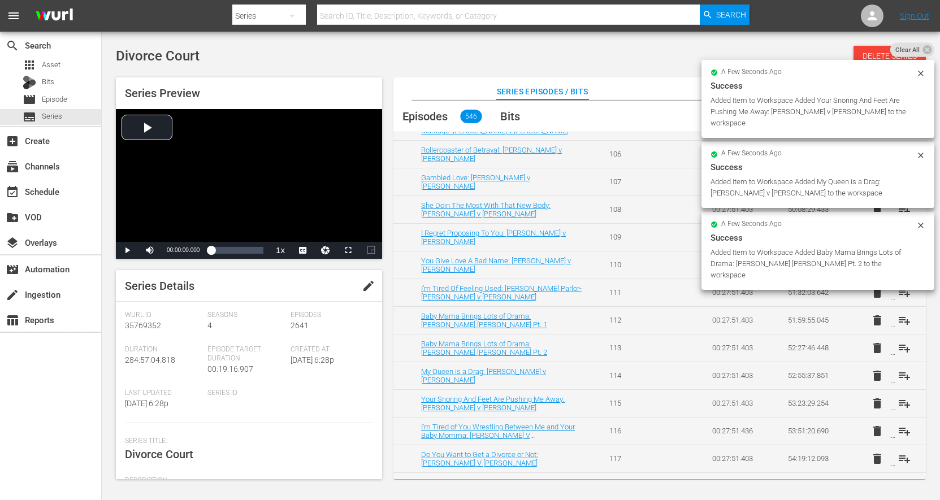
click at [884, 436] on button "delete" at bounding box center [877, 431] width 27 height 27
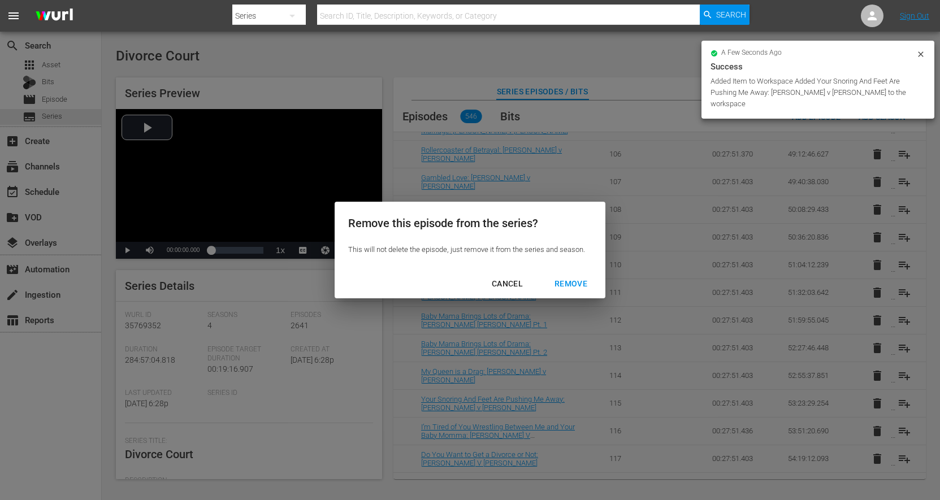
click at [504, 287] on div "CANCEL" at bounding box center [507, 284] width 49 height 14
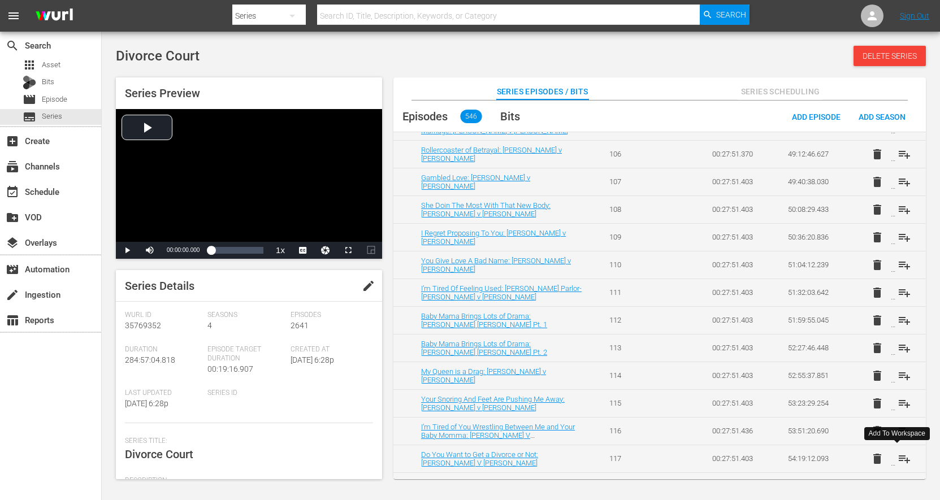
click at [891, 464] on button "playlist_add" at bounding box center [904, 459] width 27 height 27
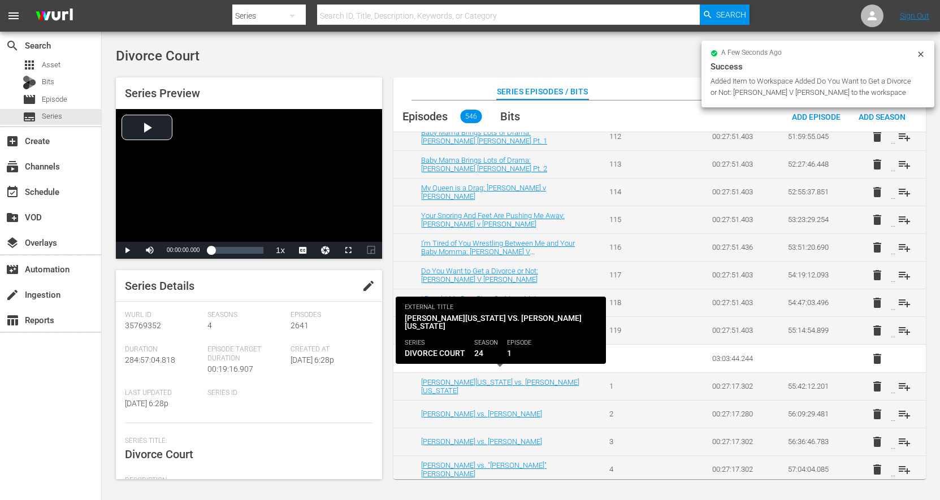
scroll to position [3181, 0]
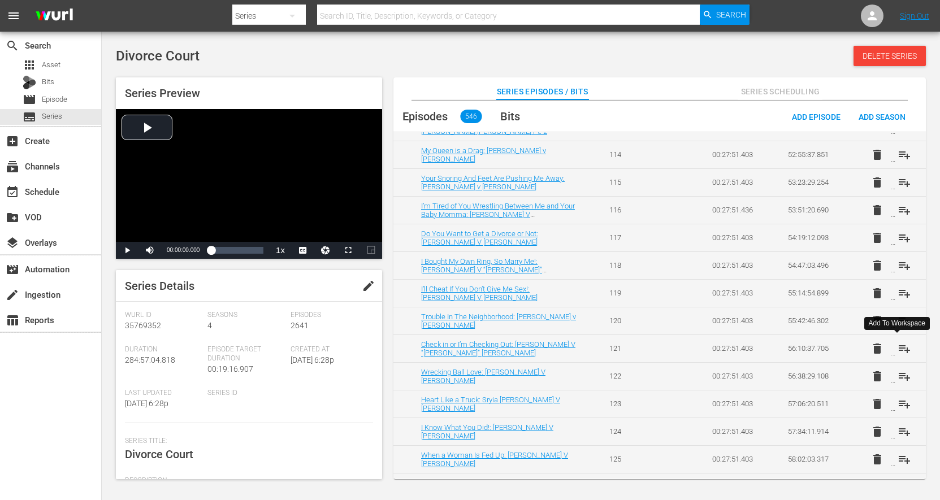
click at [891, 355] on button "playlist_add" at bounding box center [904, 348] width 27 height 27
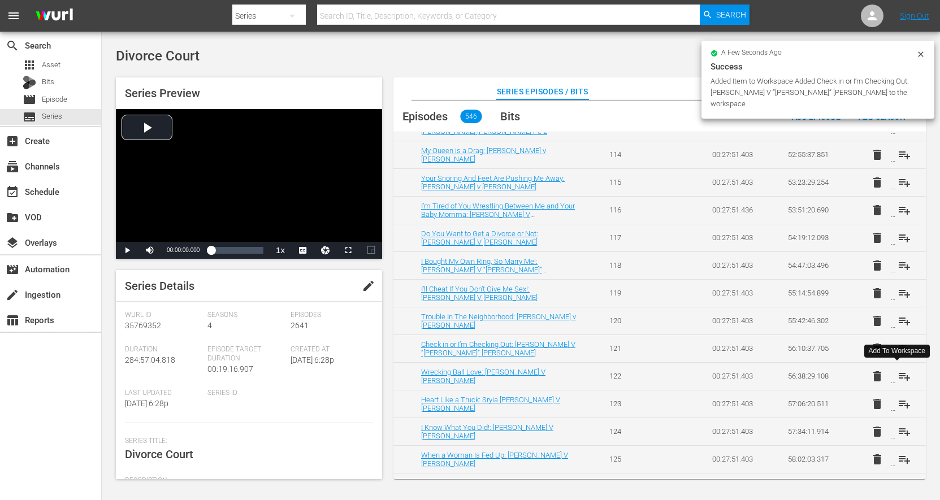
click at [891, 383] on button "playlist_add" at bounding box center [904, 376] width 27 height 27
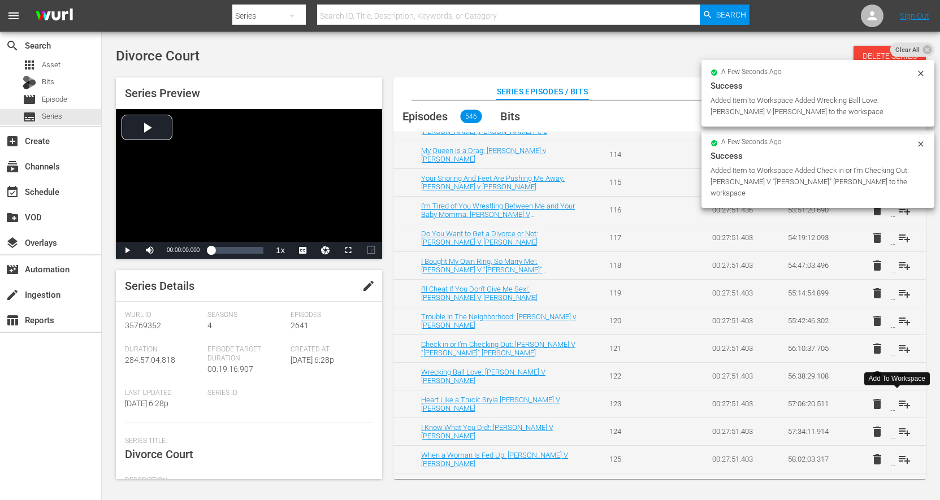
click at [891, 410] on button "playlist_add" at bounding box center [904, 404] width 27 height 27
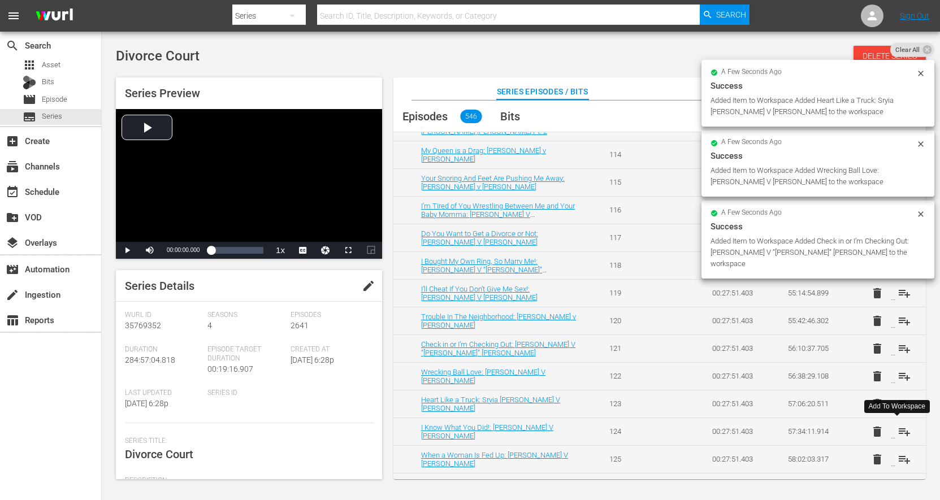
click at [891, 436] on button "playlist_add" at bounding box center [904, 431] width 27 height 27
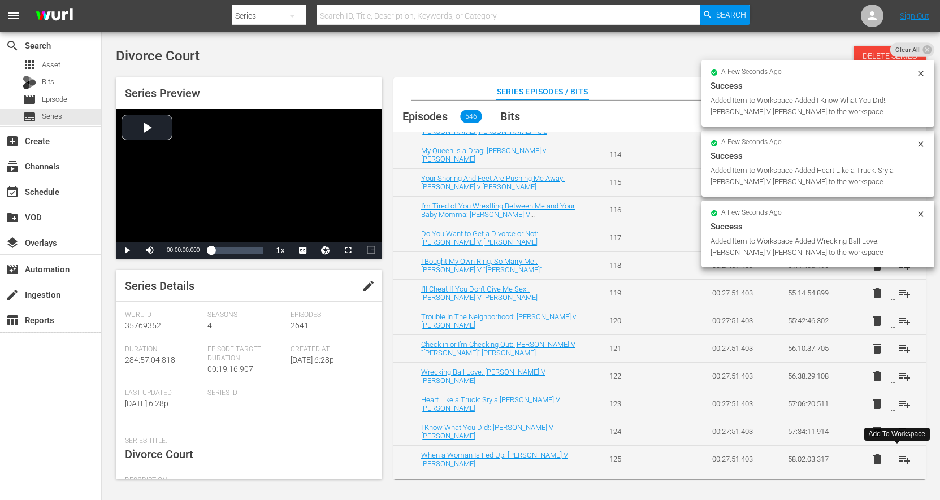
click at [891, 464] on button "playlist_add" at bounding box center [904, 459] width 27 height 27
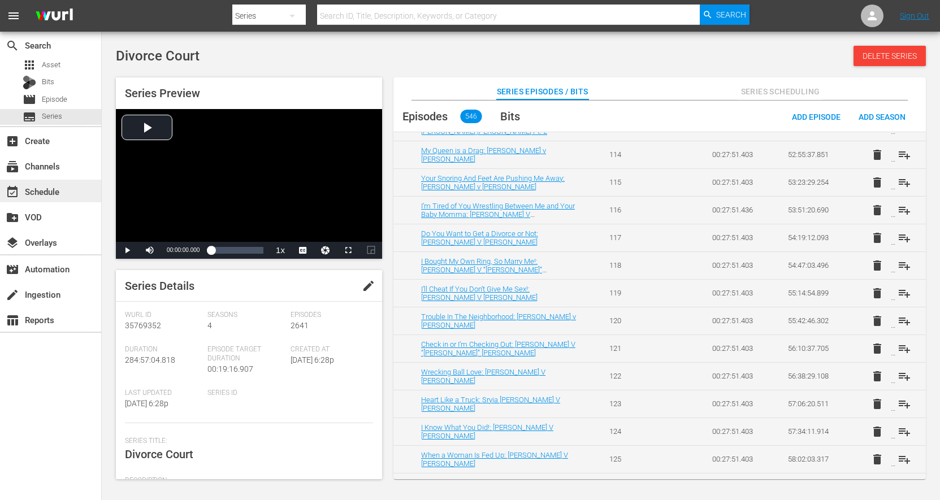
click at [50, 193] on div "event_available Schedule" at bounding box center [31, 190] width 63 height 10
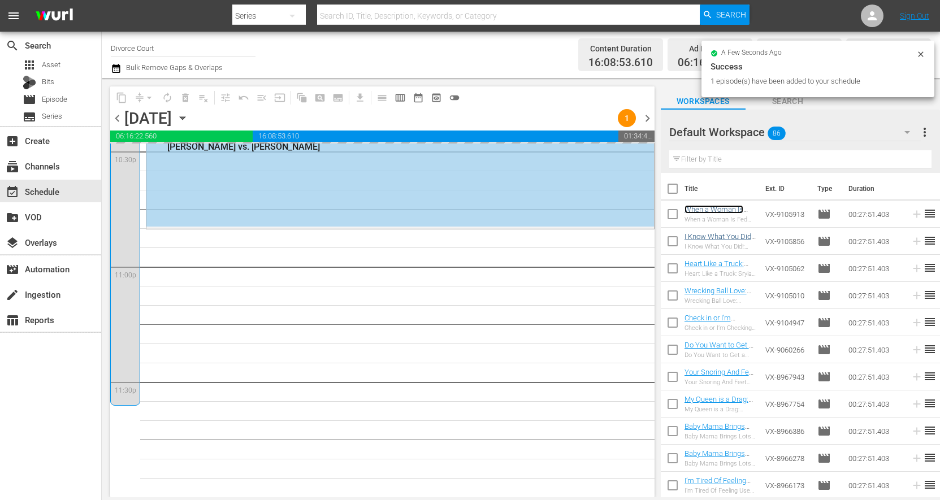
scroll to position [5182, 0]
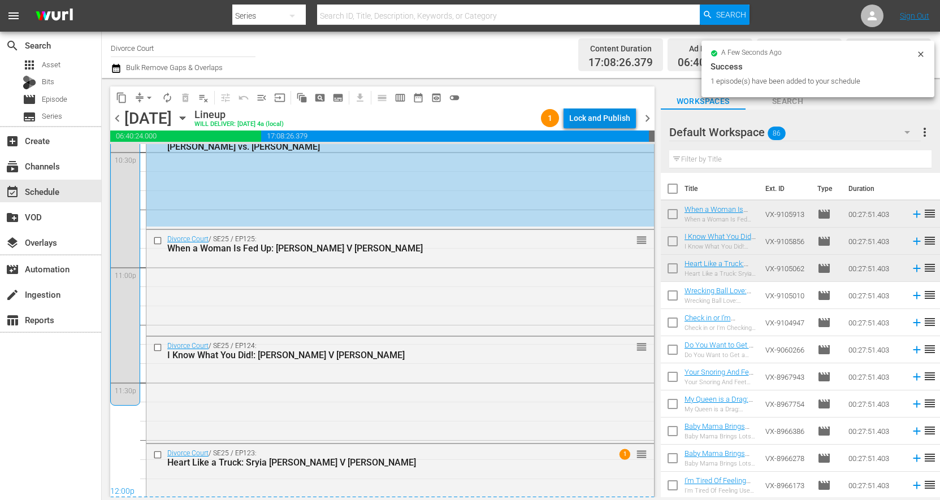
click at [609, 118] on div "Lock and Publish" at bounding box center [599, 118] width 61 height 20
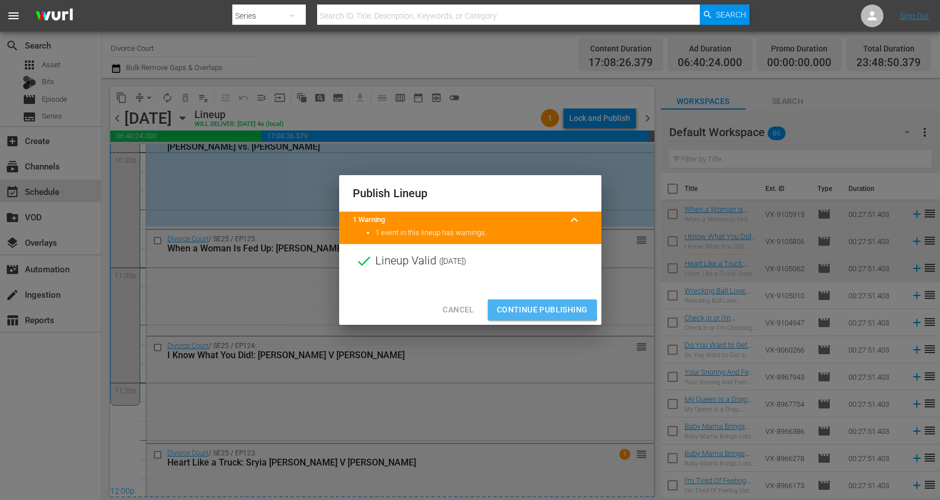
click at [516, 305] on span "Continue Publishing" at bounding box center [542, 310] width 91 height 14
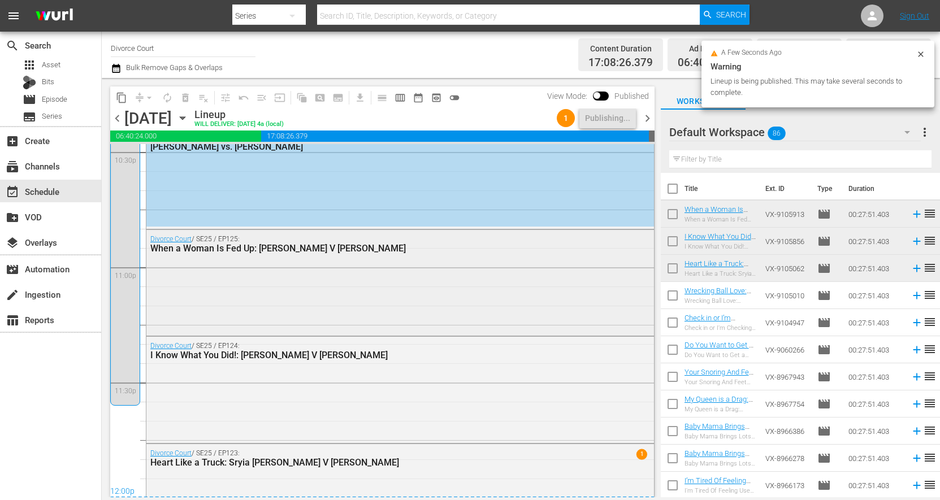
scroll to position [5236, 0]
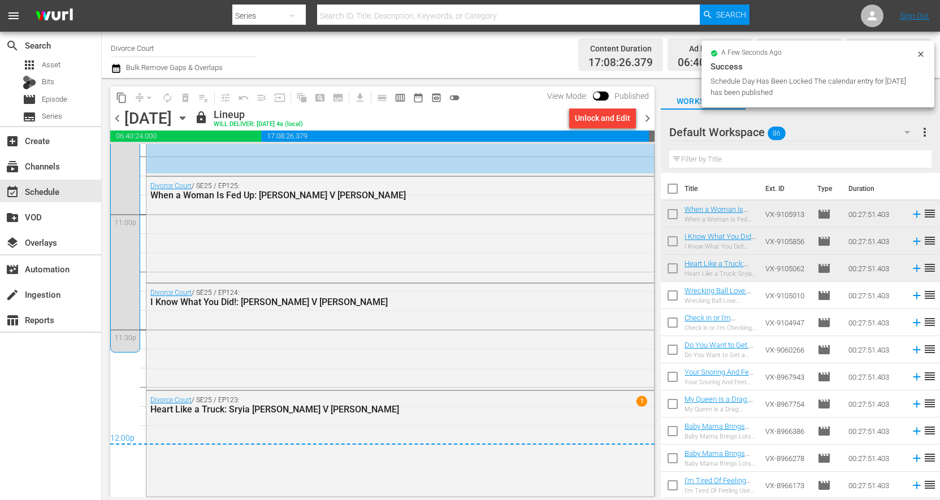
click at [643, 122] on span "chevron_right" at bounding box center [648, 118] width 14 height 14
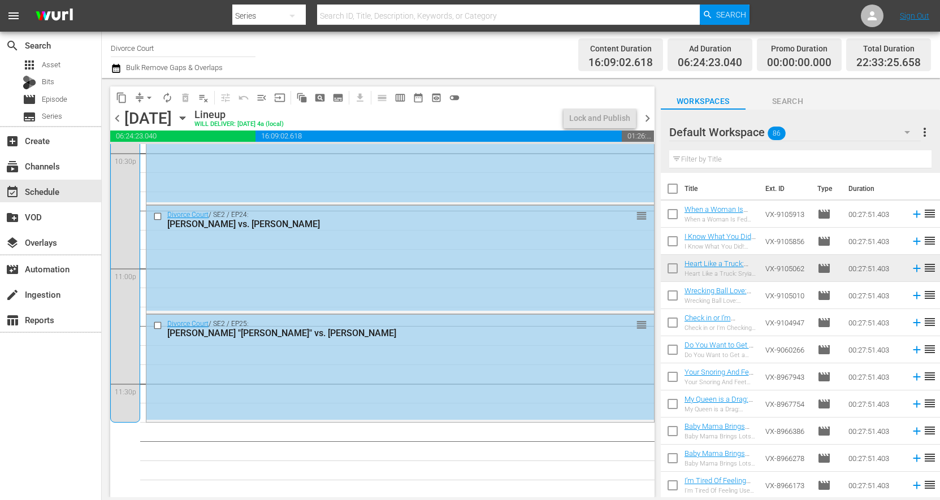
scroll to position [4662, 0]
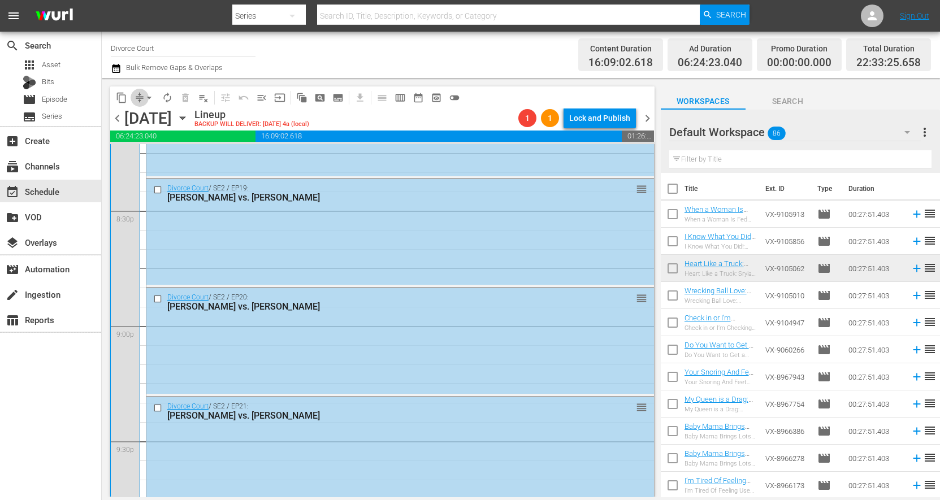
click at [139, 98] on span "compress" at bounding box center [139, 97] width 11 height 11
click at [142, 98] on button "arrow_drop_down" at bounding box center [149, 98] width 18 height 18
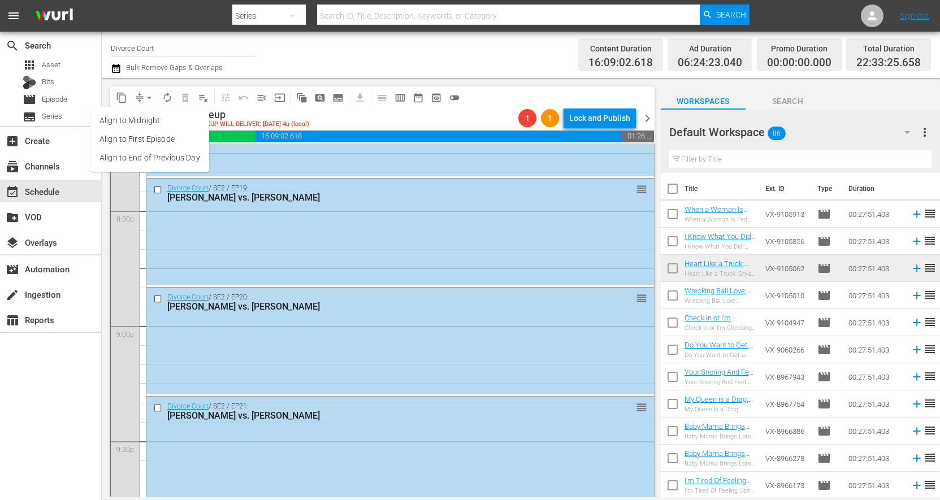
click at [144, 154] on li "Align to End of Previous Day" at bounding box center [149, 158] width 119 height 19
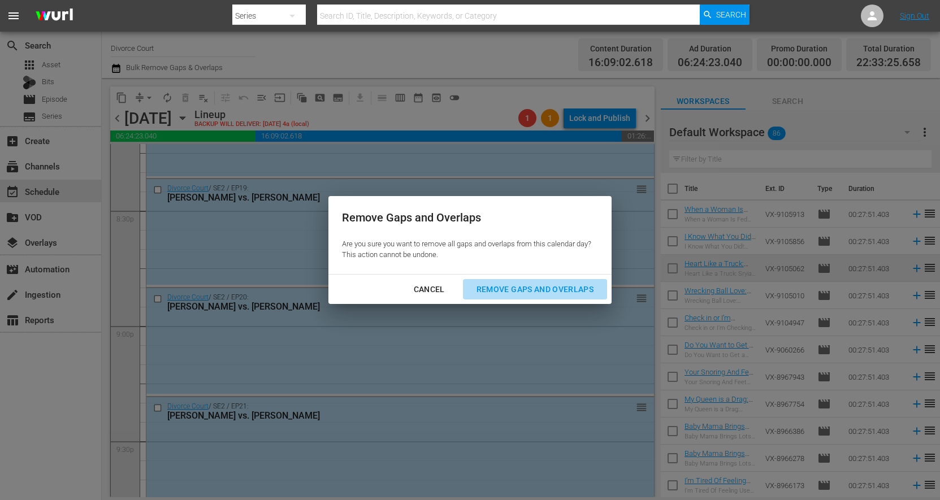
click at [504, 284] on div "Remove Gaps and Overlaps" at bounding box center [535, 290] width 135 height 14
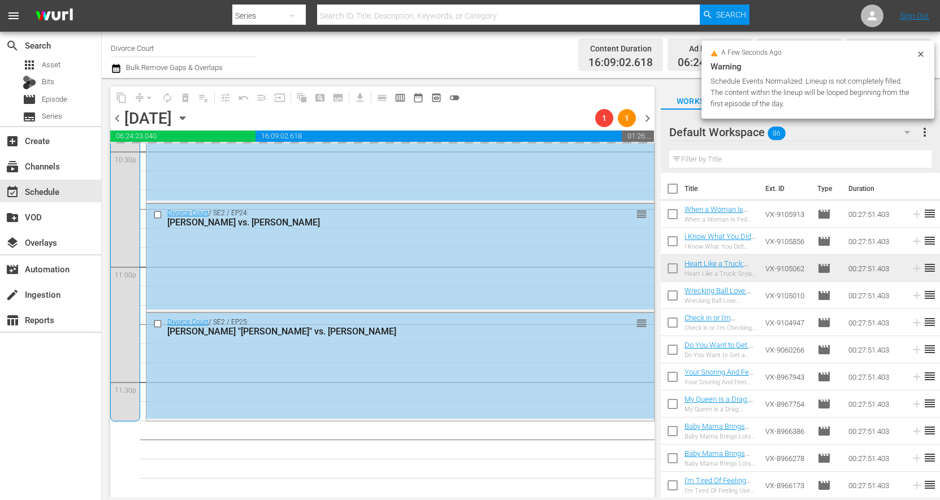
scroll to position [5182, 0]
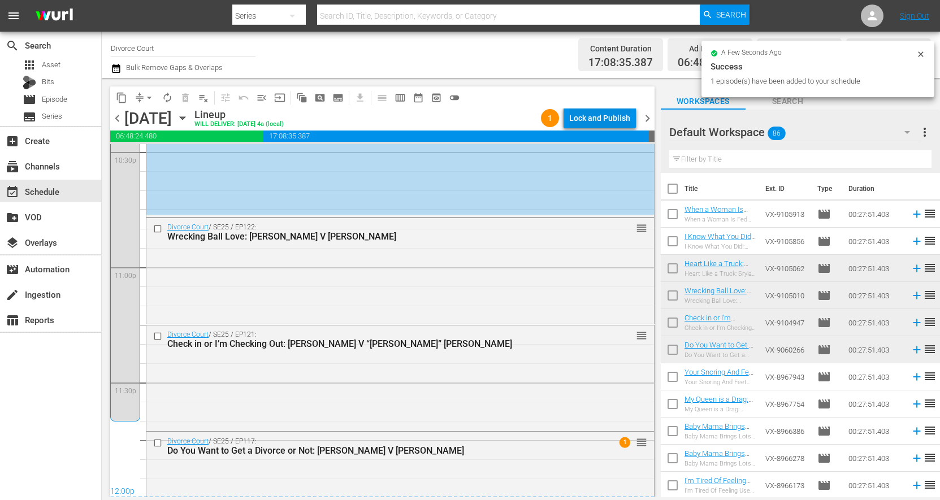
click at [598, 121] on div "Lock and Publish" at bounding box center [599, 118] width 61 height 20
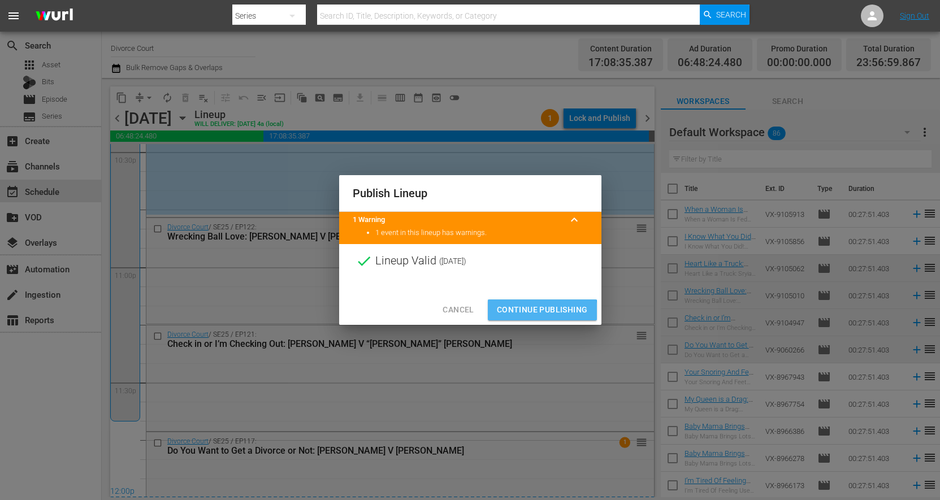
click at [530, 312] on span "Continue Publishing" at bounding box center [542, 310] width 91 height 14
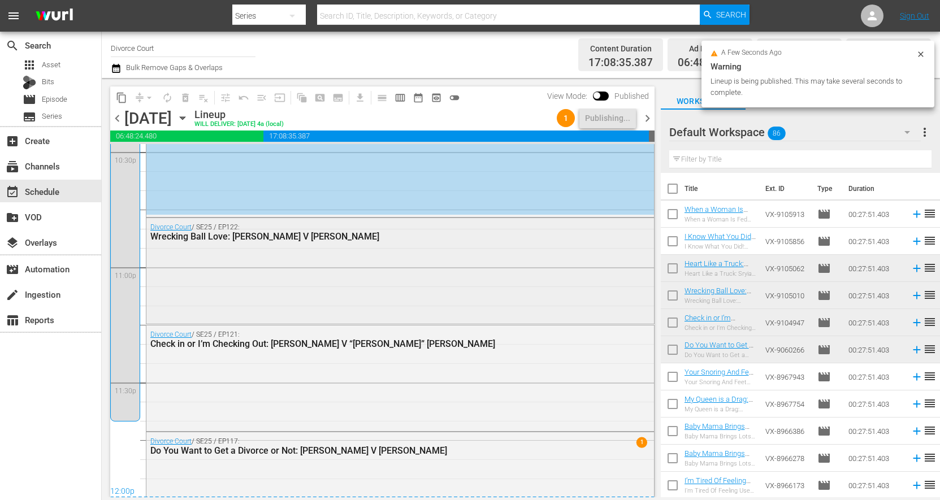
scroll to position [5224, 0]
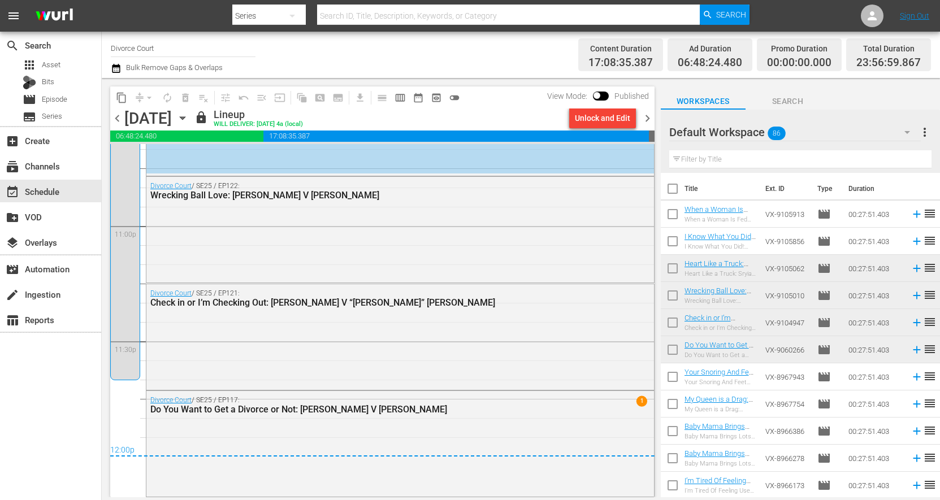
click at [645, 119] on span "chevron_right" at bounding box center [648, 118] width 14 height 14
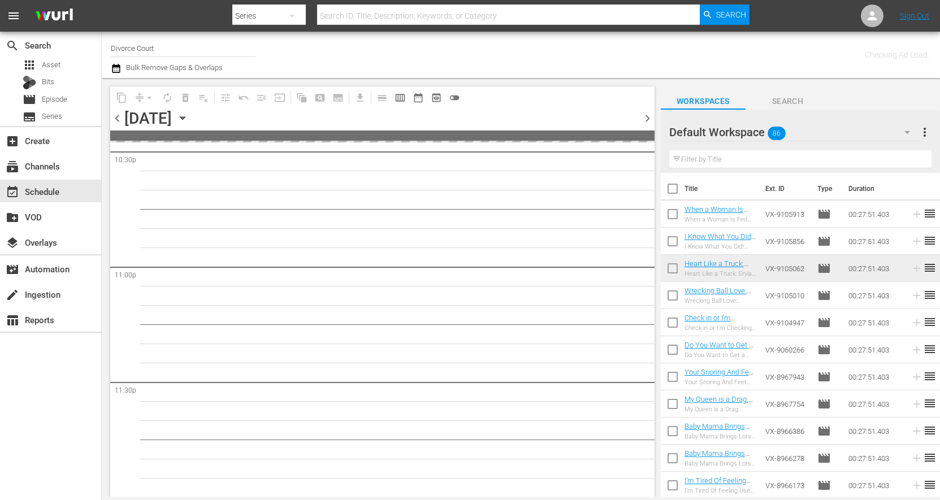
scroll to position [5181, 0]
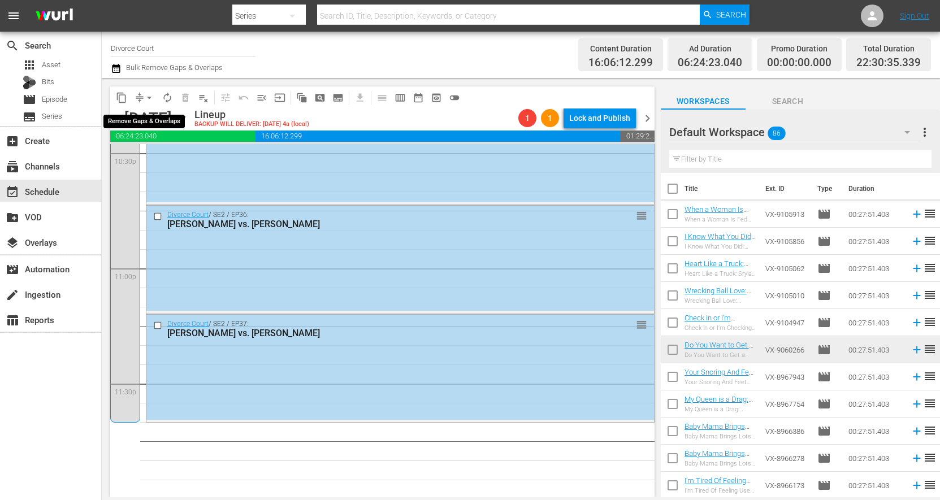
click at [146, 98] on span "arrow_drop_down" at bounding box center [149, 97] width 11 height 11
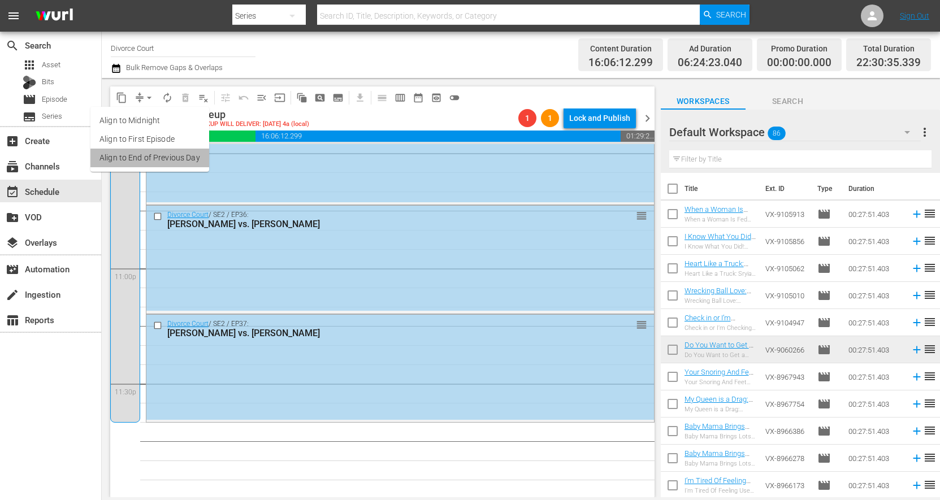
click at [158, 158] on li "Align to End of Previous Day" at bounding box center [149, 158] width 119 height 19
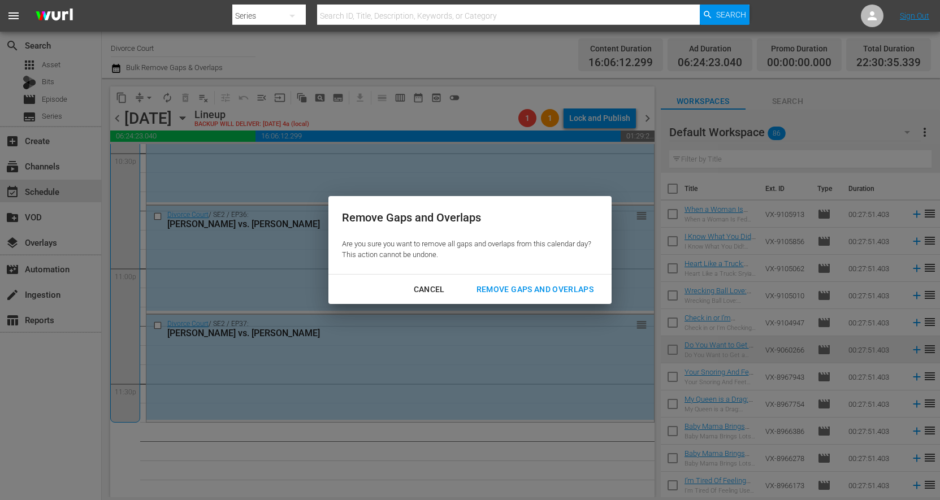
click at [560, 291] on div "Remove Gaps and Overlaps" at bounding box center [535, 290] width 135 height 14
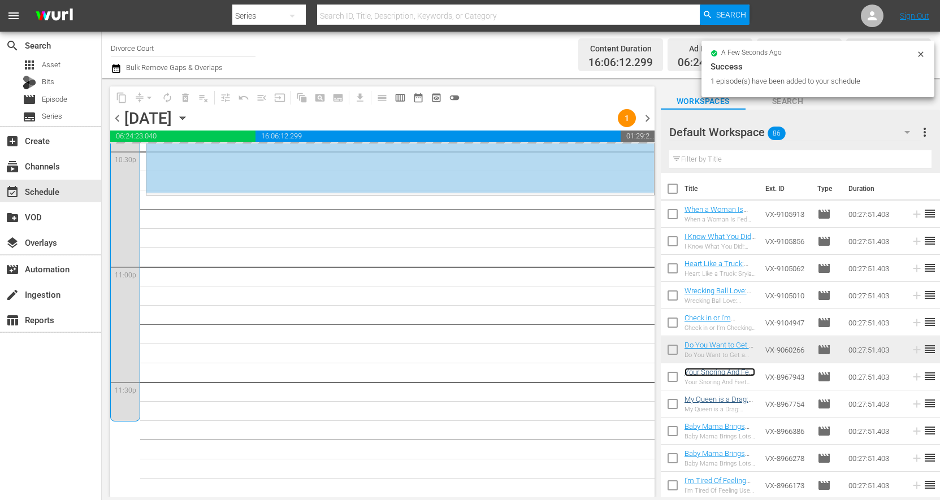
scroll to position [5182, 0]
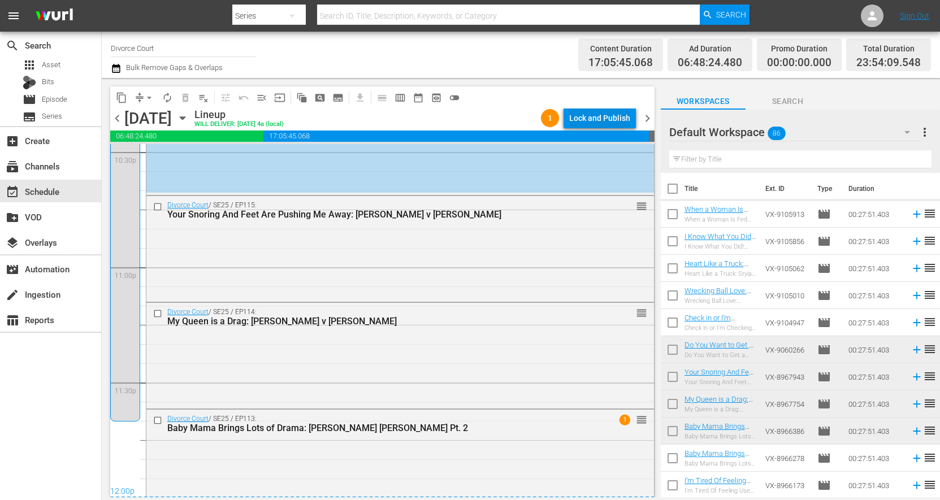
click at [591, 118] on div "Lock and Publish" at bounding box center [599, 118] width 61 height 20
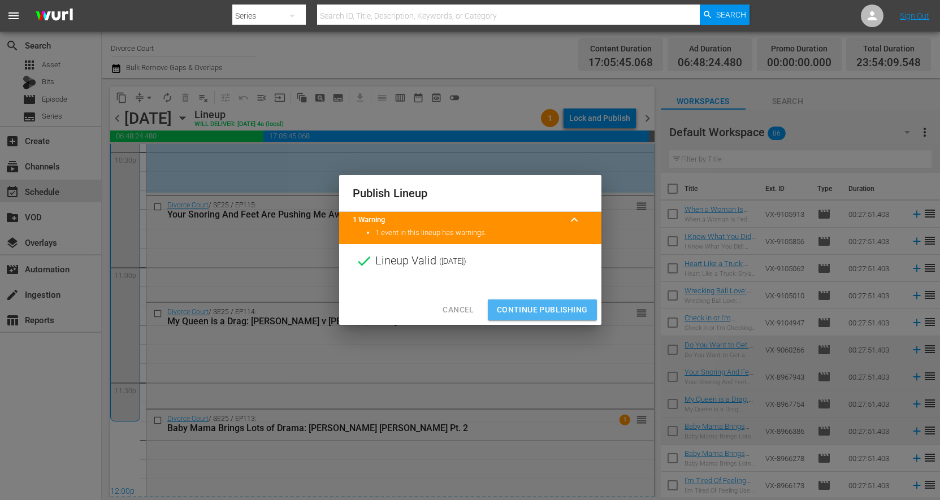
click at [563, 312] on span "Continue Publishing" at bounding box center [542, 310] width 91 height 14
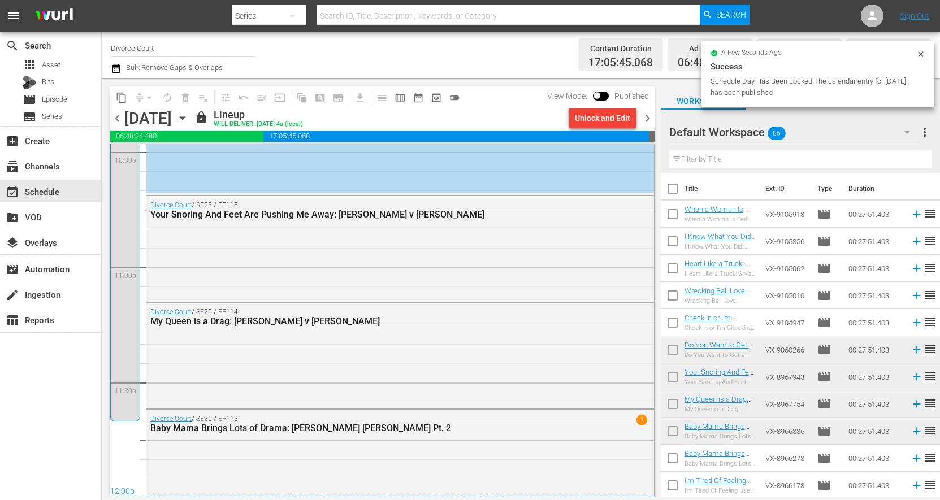
click at [645, 117] on span "chevron_right" at bounding box center [648, 118] width 14 height 14
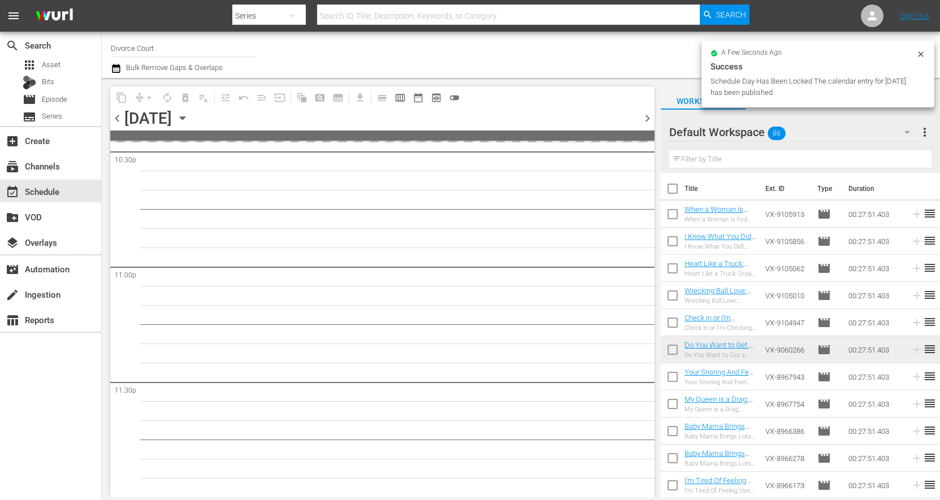
scroll to position [5181, 0]
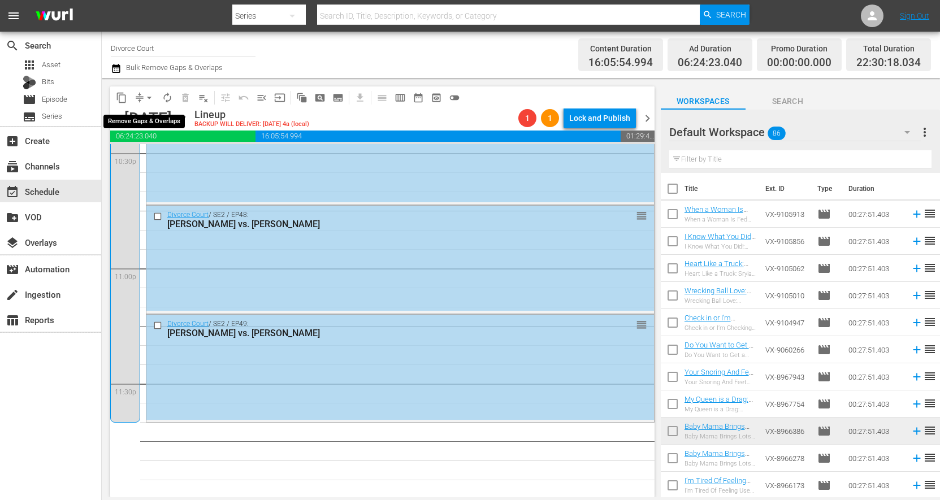
click at [143, 92] on button "arrow_drop_down" at bounding box center [149, 98] width 18 height 18
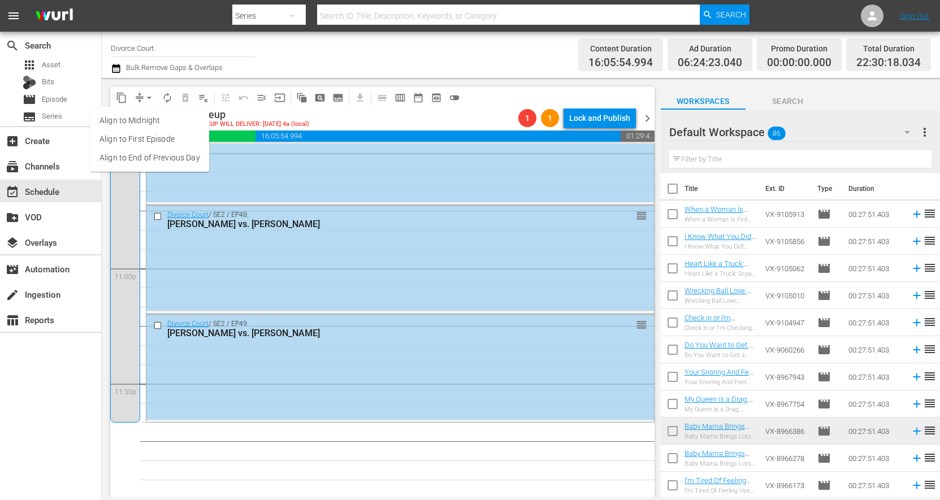
click at [152, 157] on li "Align to End of Previous Day" at bounding box center [149, 158] width 119 height 19
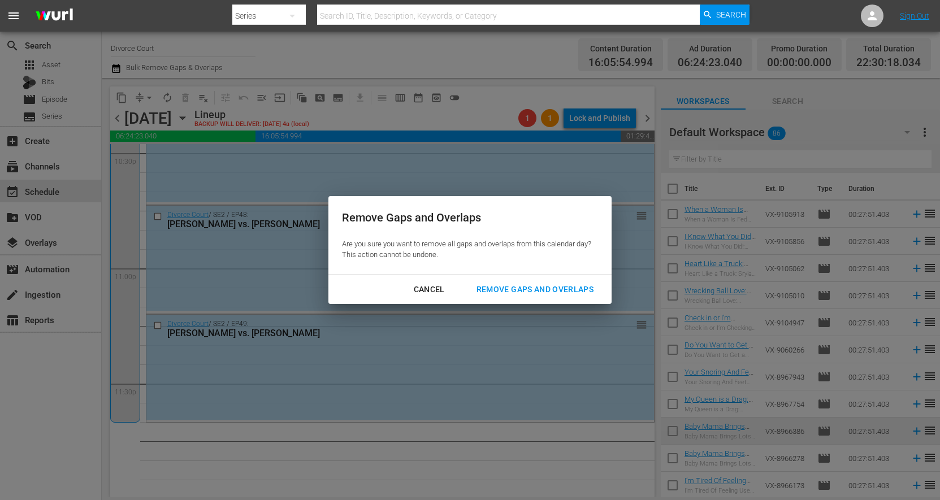
click at [501, 289] on div "Remove Gaps and Overlaps" at bounding box center [535, 290] width 135 height 14
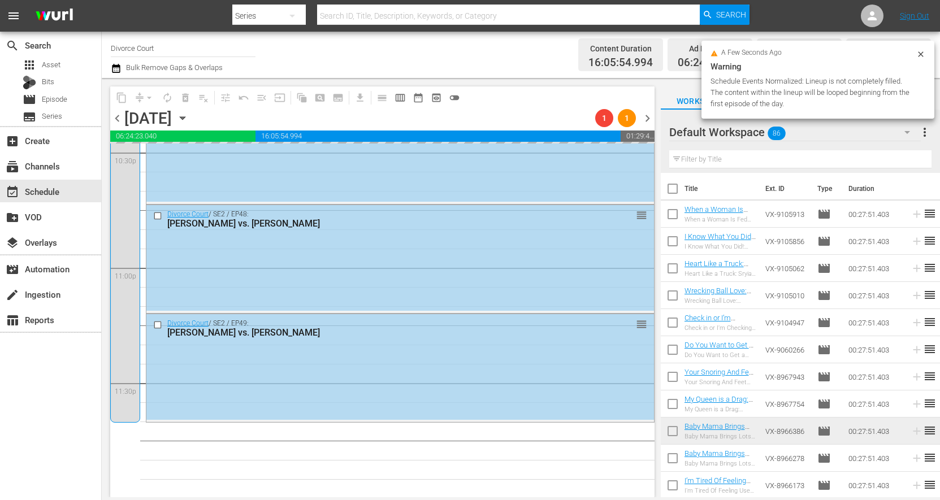
scroll to position [163, 0]
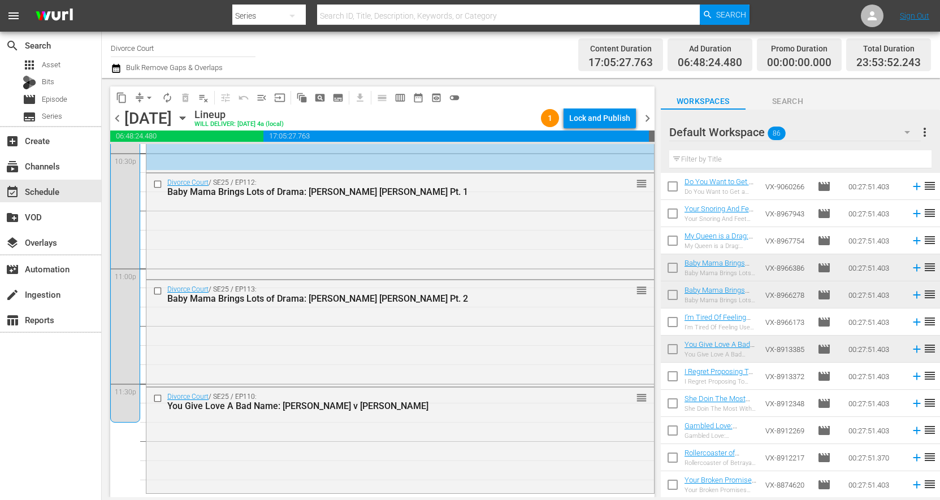
click at [118, 122] on span "chevron_left" at bounding box center [117, 118] width 14 height 14
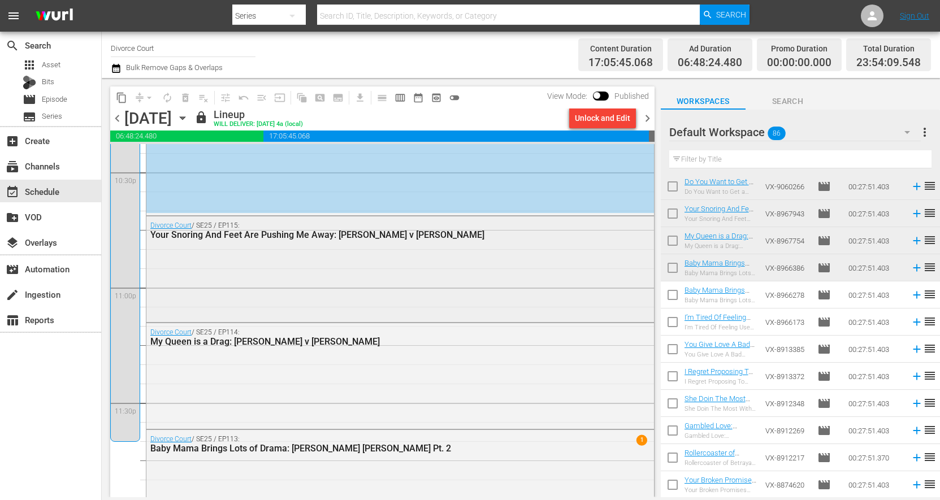
scroll to position [5202, 0]
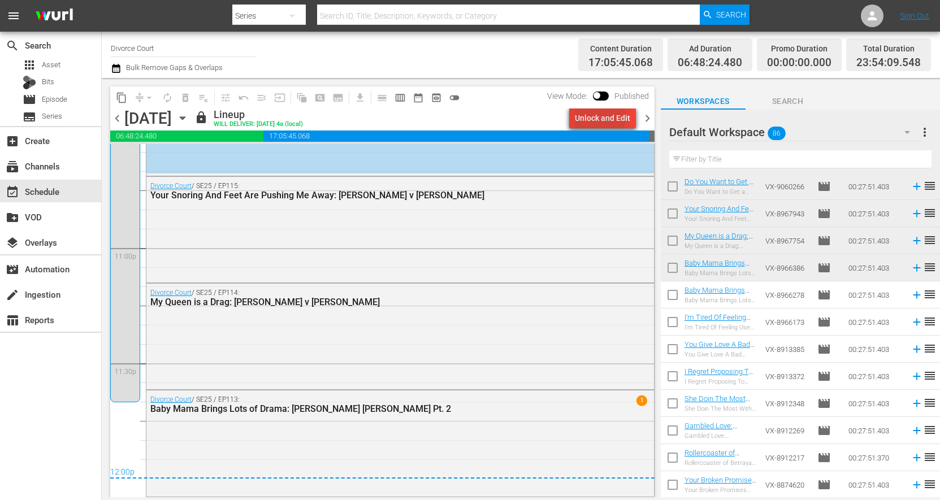
click at [589, 115] on div "Unlock and Edit" at bounding box center [602, 118] width 55 height 20
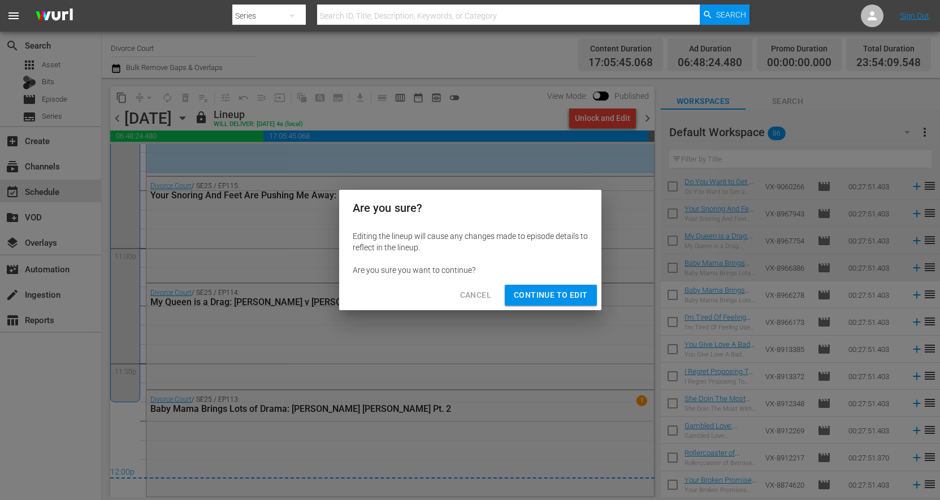
click at [548, 292] on span "Continue to Edit" at bounding box center [551, 295] width 74 height 14
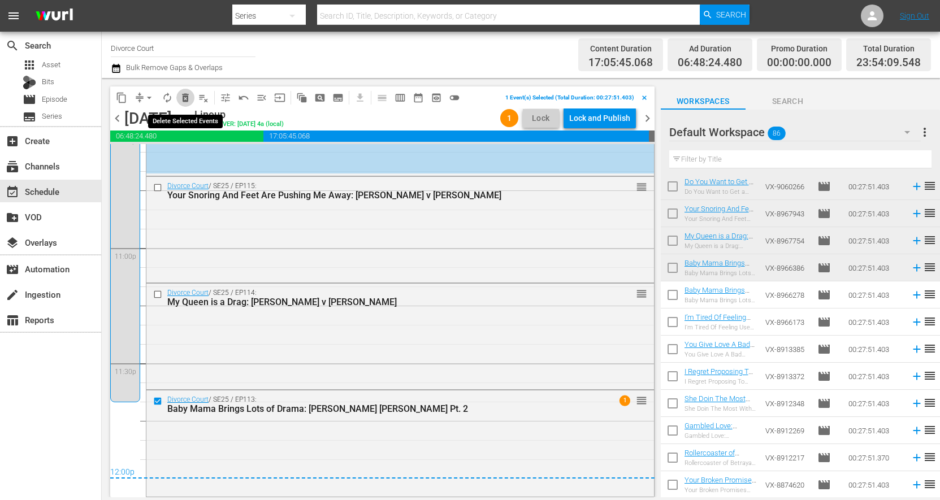
click at [180, 98] on span "delete_forever_outlined" at bounding box center [185, 97] width 11 height 11
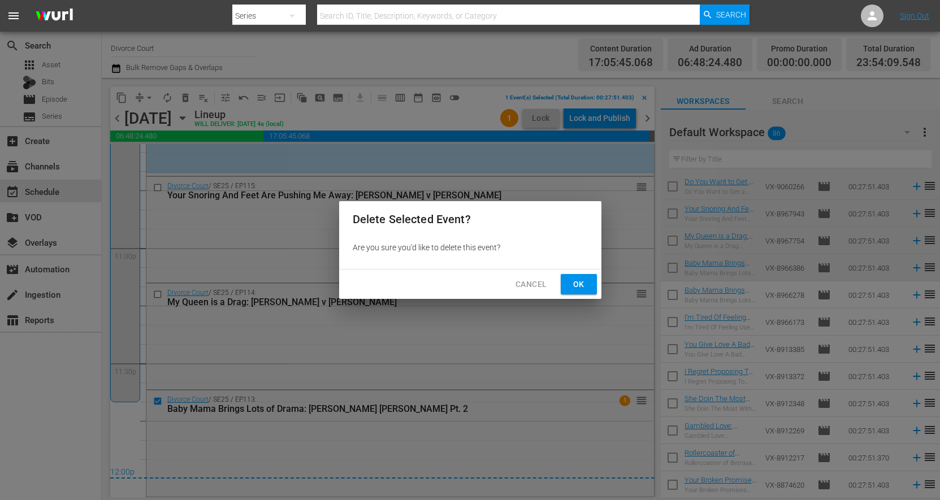
click at [578, 285] on span "Ok" at bounding box center [579, 285] width 18 height 14
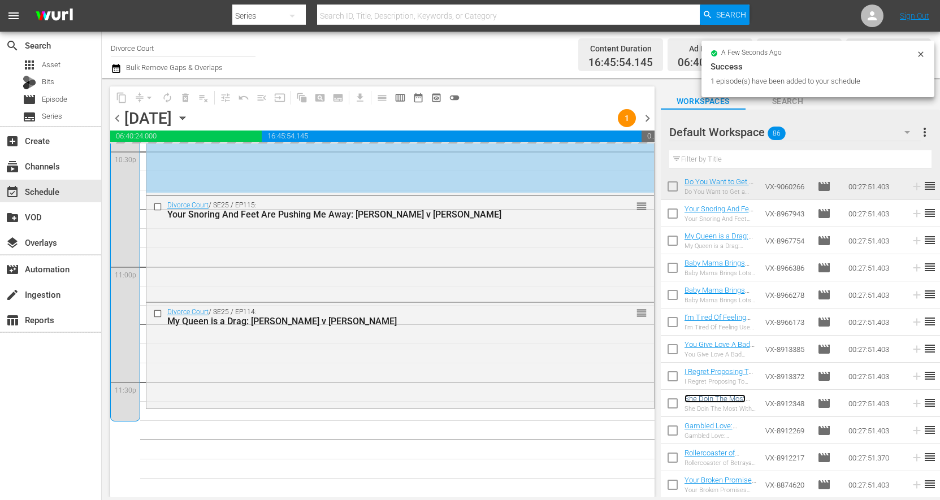
scroll to position [5182, 0]
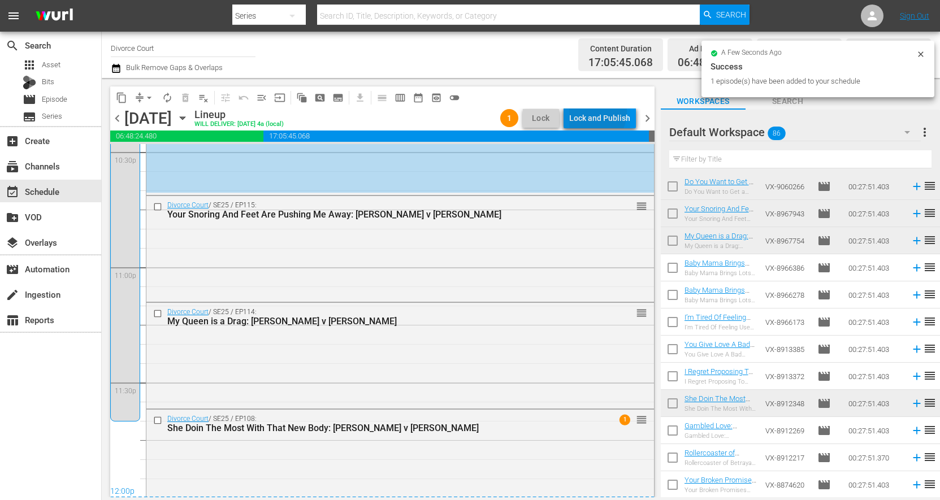
click at [591, 112] on div "Lock and Publish" at bounding box center [599, 118] width 61 height 20
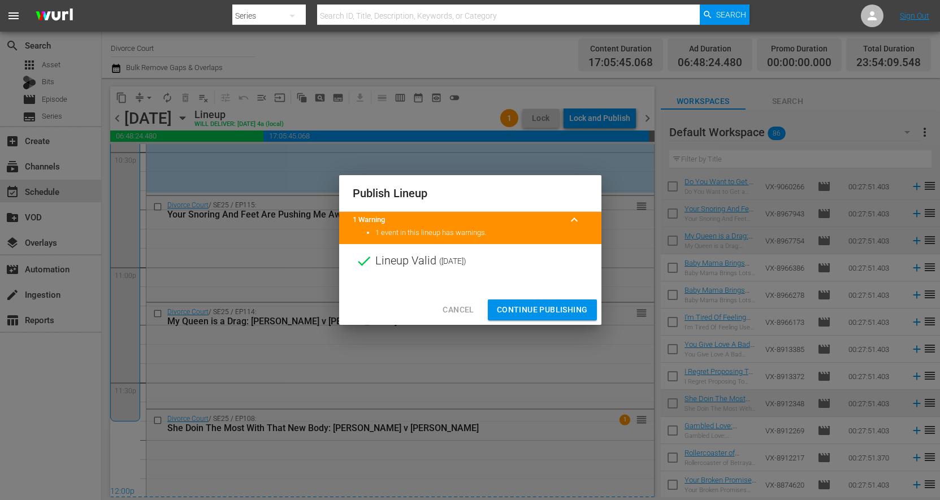
click at [552, 322] on div "Cancel Continue Publishing" at bounding box center [470, 310] width 262 height 30
click at [548, 314] on span "Continue Publishing" at bounding box center [542, 310] width 91 height 14
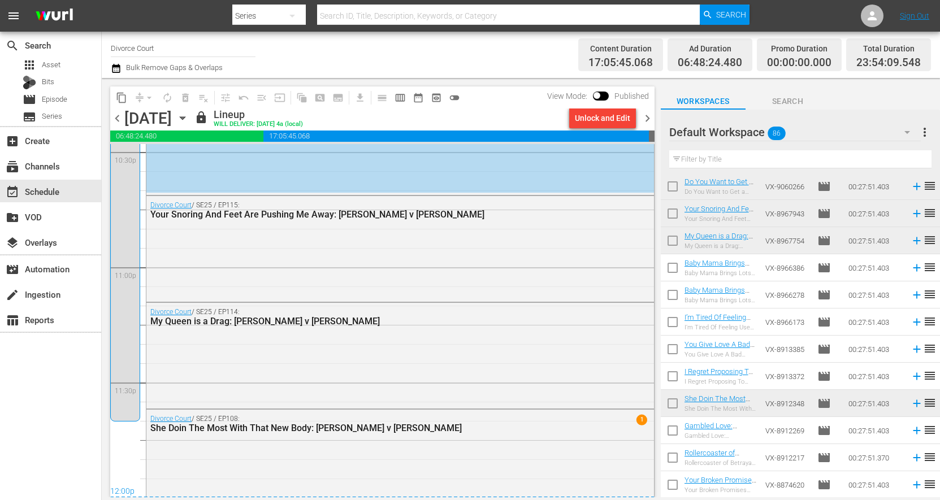
click at [643, 116] on span "chevron_right" at bounding box center [648, 118] width 14 height 14
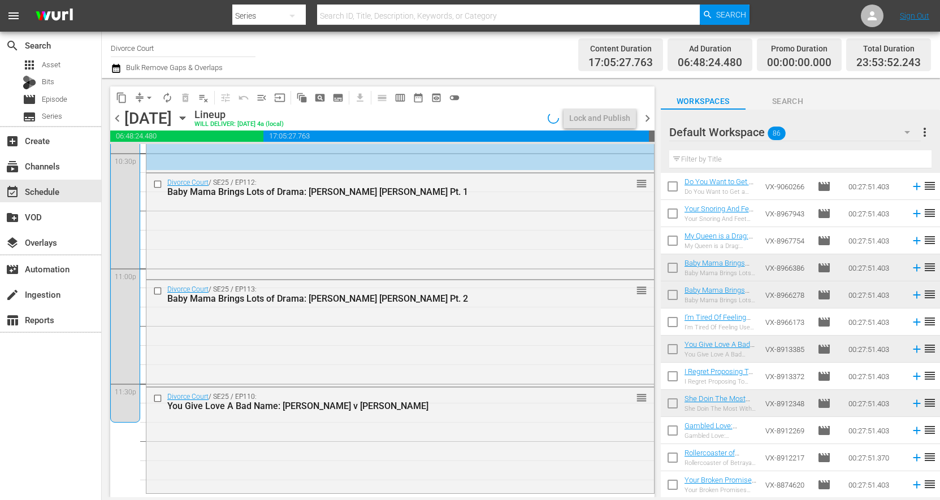
scroll to position [4643, 0]
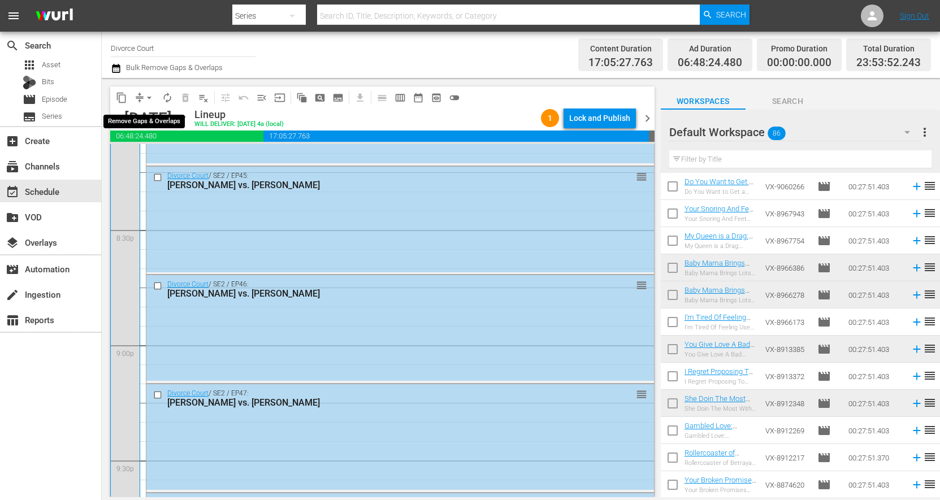
click at [140, 97] on button "arrow_drop_down" at bounding box center [149, 98] width 18 height 18
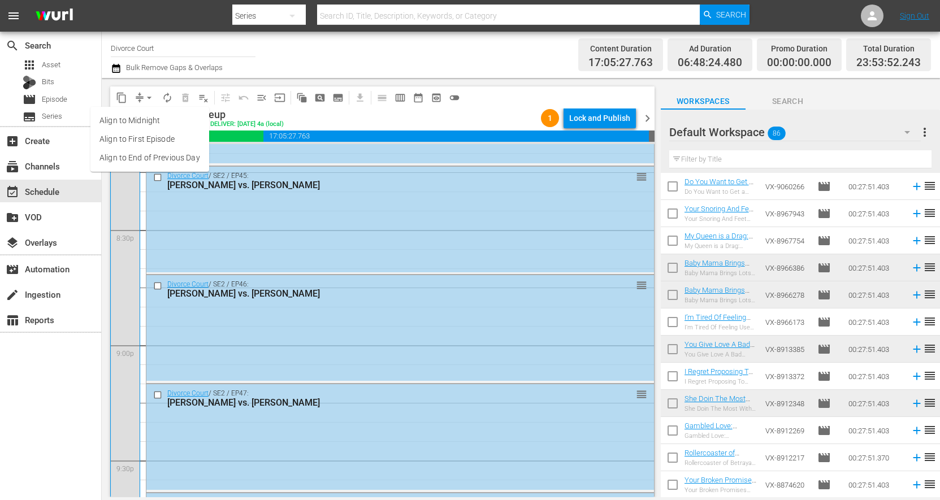
click at [145, 153] on li "Align to End of Previous Day" at bounding box center [149, 158] width 119 height 19
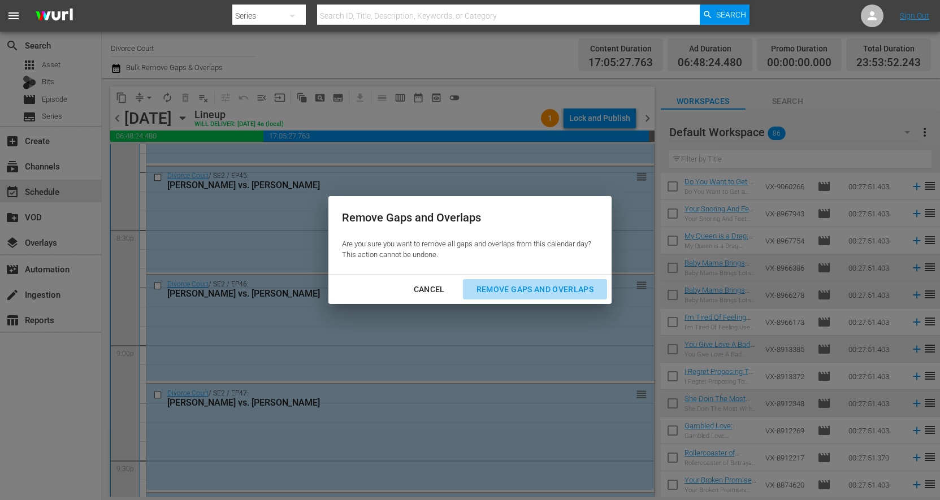
click at [483, 284] on div "Remove Gaps and Overlaps" at bounding box center [535, 290] width 135 height 14
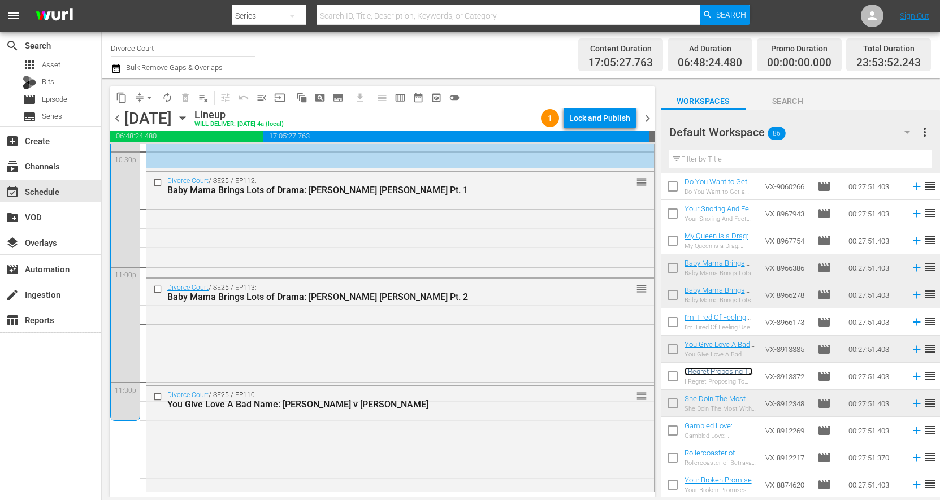
scroll to position [5183, 0]
click at [583, 118] on div "Lock and Publish" at bounding box center [599, 118] width 61 height 20
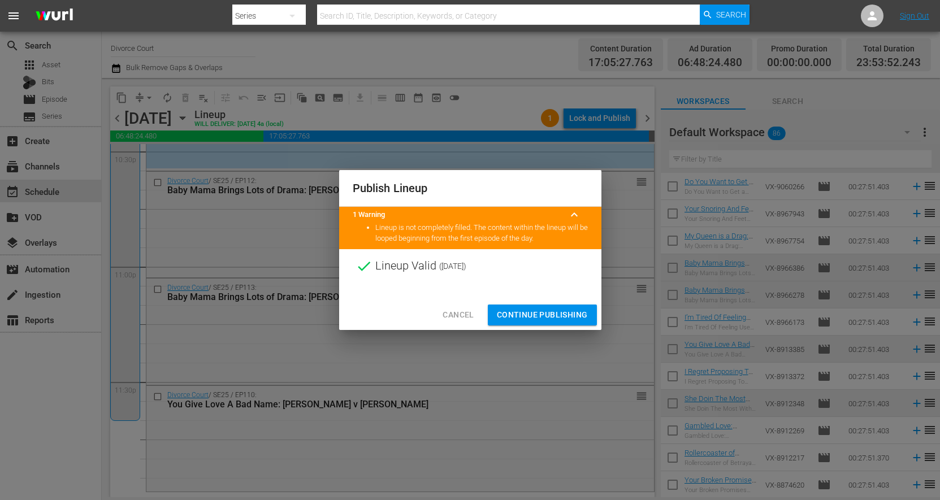
click at [528, 315] on span "Continue Publishing" at bounding box center [542, 315] width 91 height 14
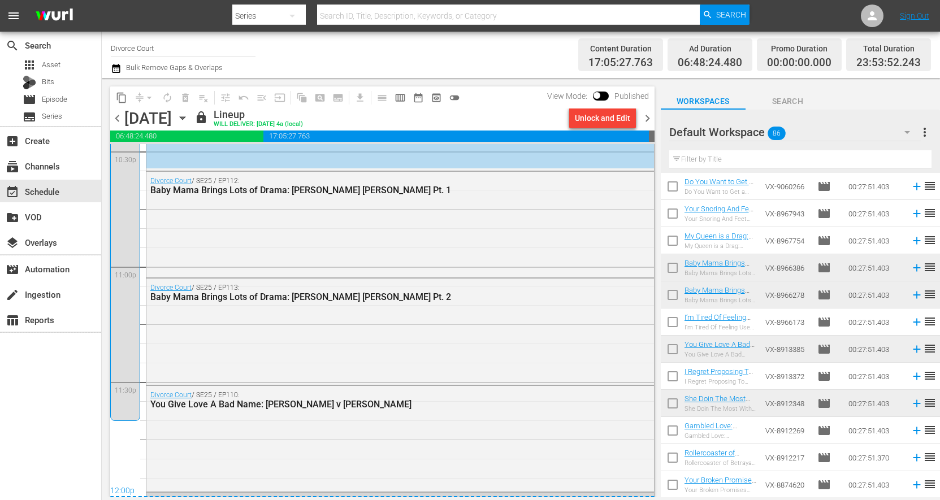
click at [644, 118] on span "chevron_right" at bounding box center [648, 118] width 14 height 14
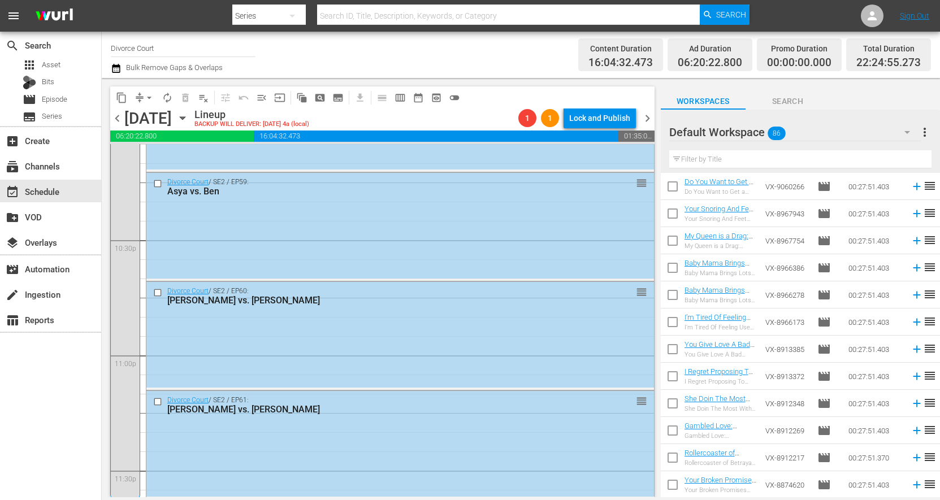
scroll to position [5183, 0]
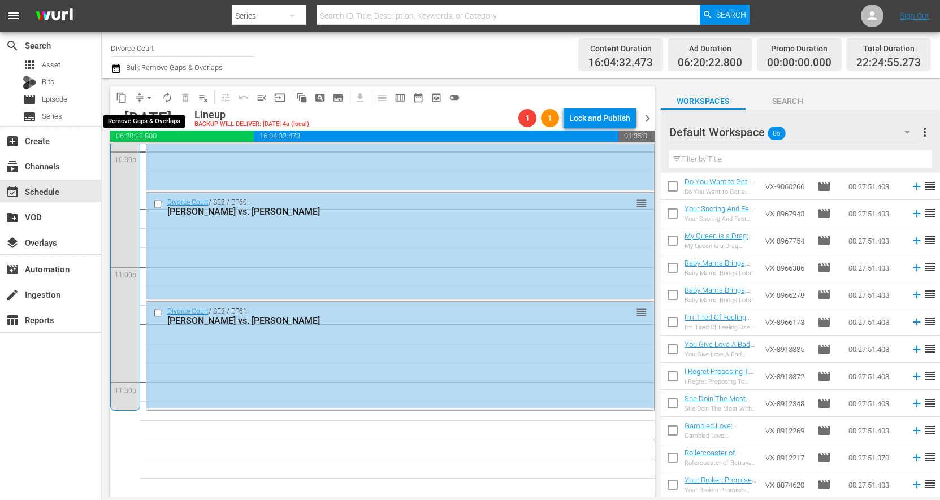
click at [142, 97] on button "arrow_drop_down" at bounding box center [149, 98] width 18 height 18
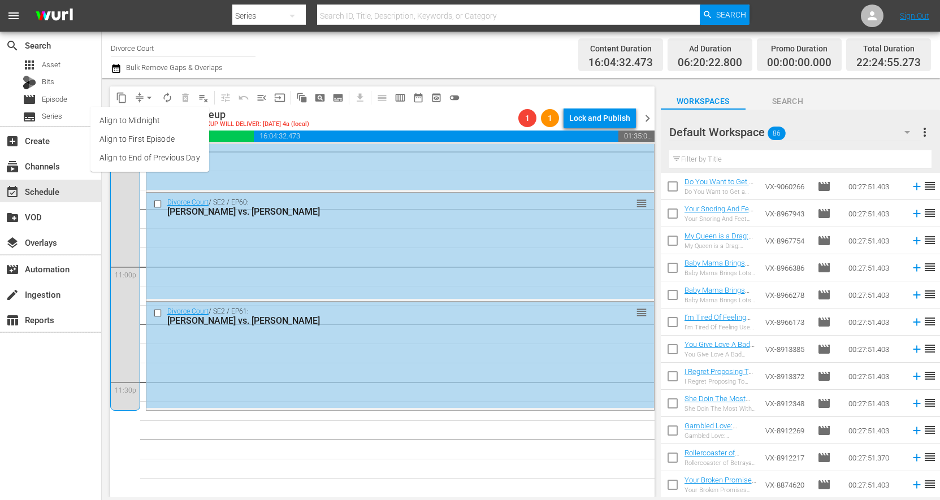
click at [145, 155] on li "Align to End of Previous Day" at bounding box center [149, 158] width 119 height 19
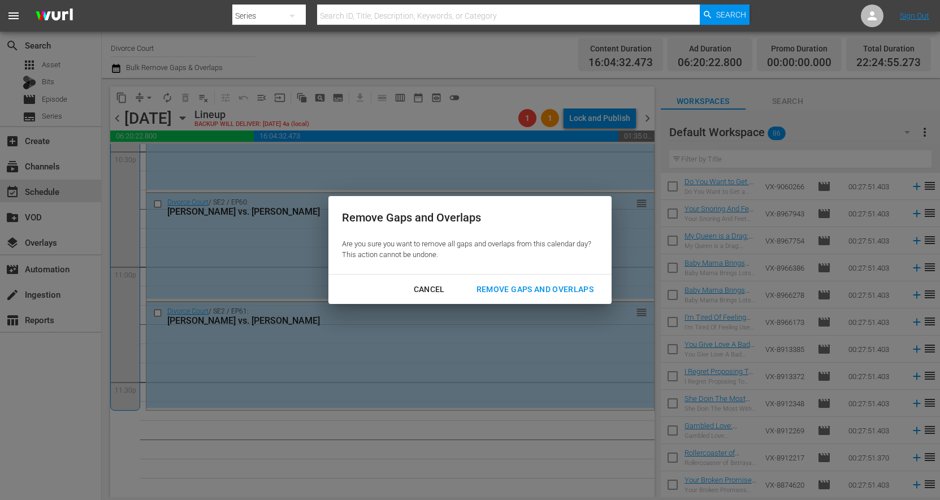
click at [555, 284] on div "Remove Gaps and Overlaps" at bounding box center [535, 290] width 135 height 14
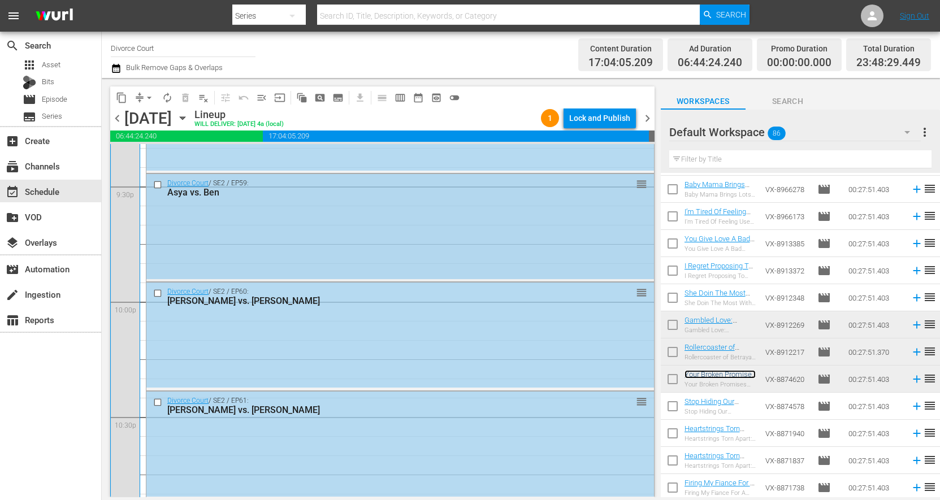
scroll to position [4914, 0]
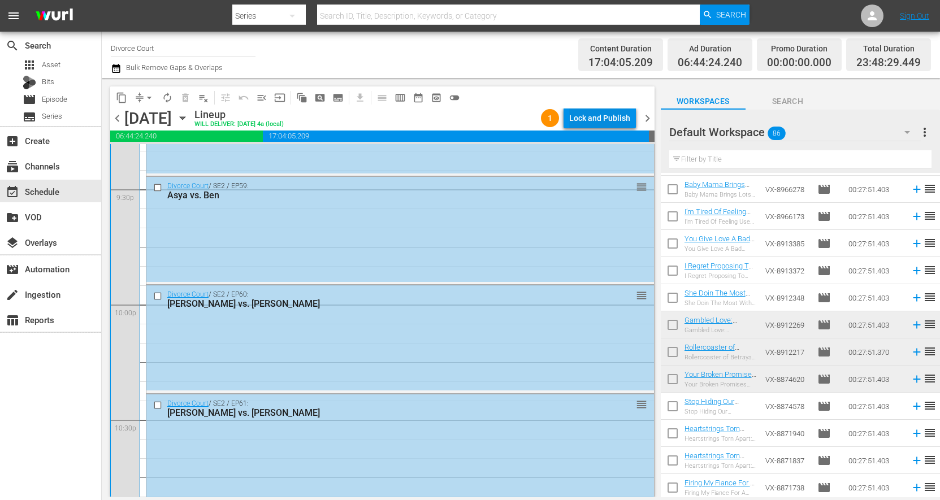
click at [594, 116] on div "Lock and Publish" at bounding box center [599, 118] width 61 height 20
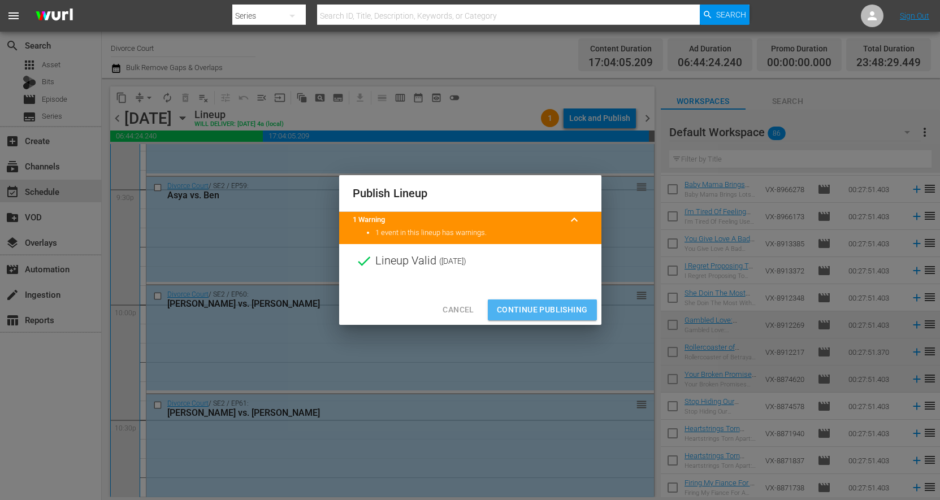
click at [544, 313] on span "Continue Publishing" at bounding box center [542, 310] width 91 height 14
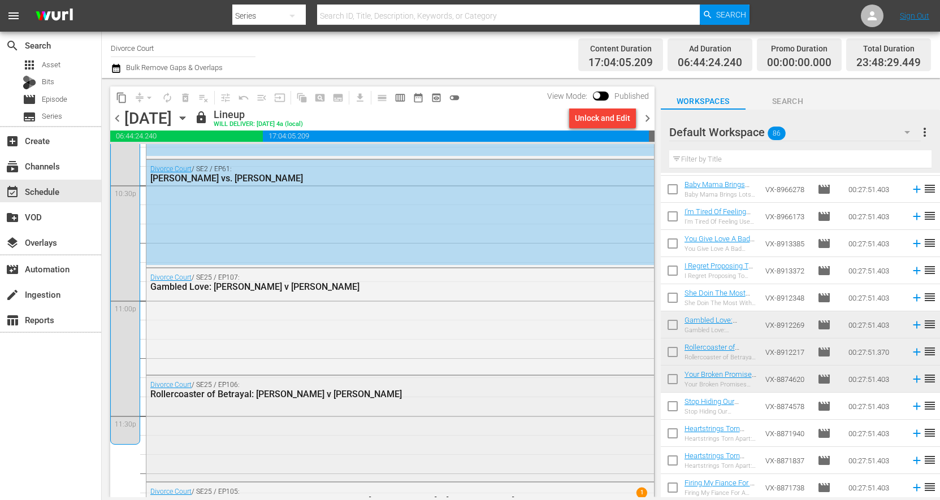
scroll to position [5241, 0]
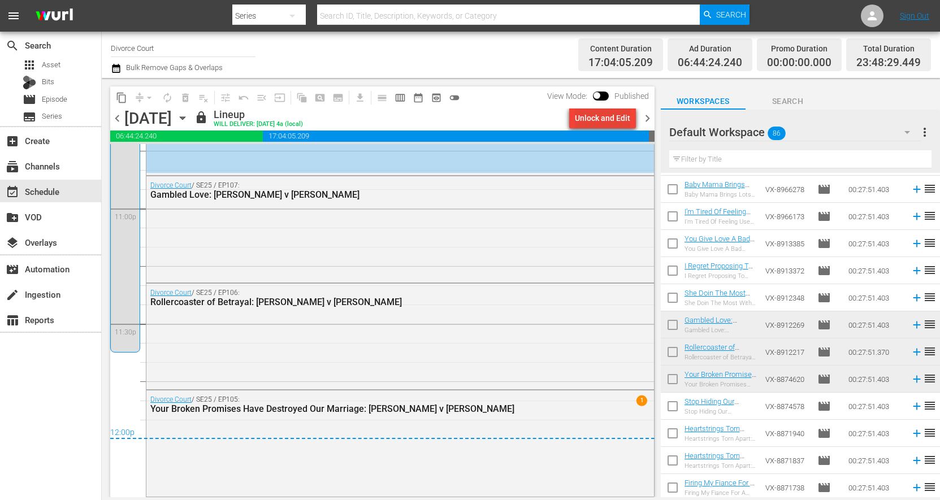
click at [586, 120] on div "Unlock and Edit" at bounding box center [602, 118] width 55 height 20
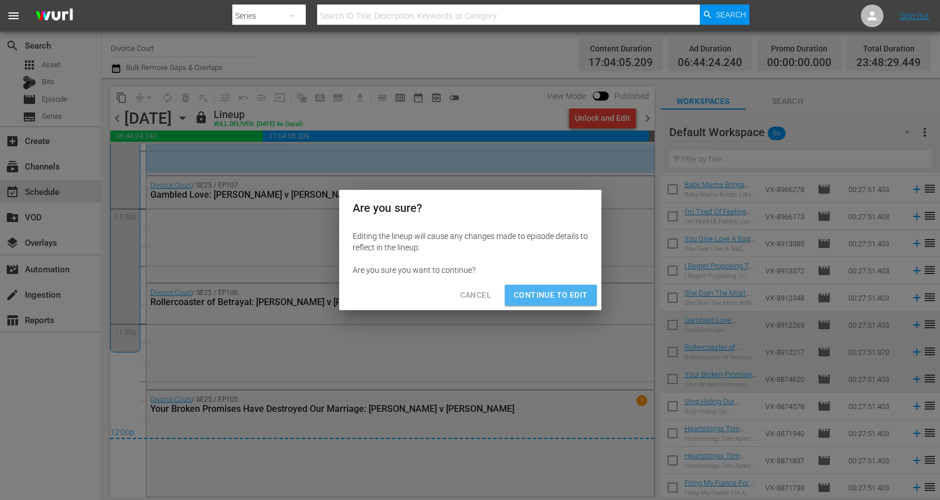
click at [528, 300] on span "Continue to Edit" at bounding box center [551, 295] width 74 height 14
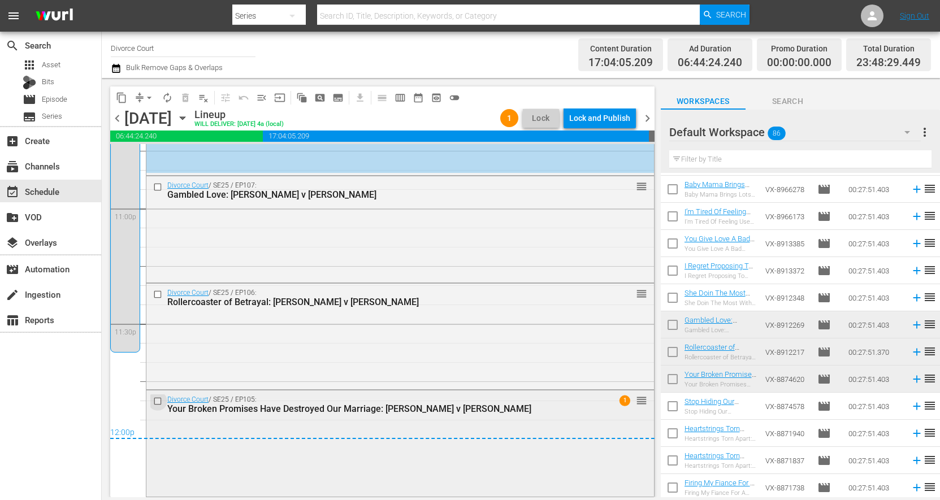
click at [154, 403] on input "checkbox" at bounding box center [159, 402] width 12 height 10
click at [184, 98] on span "delete_forever_outlined" at bounding box center [185, 97] width 11 height 11
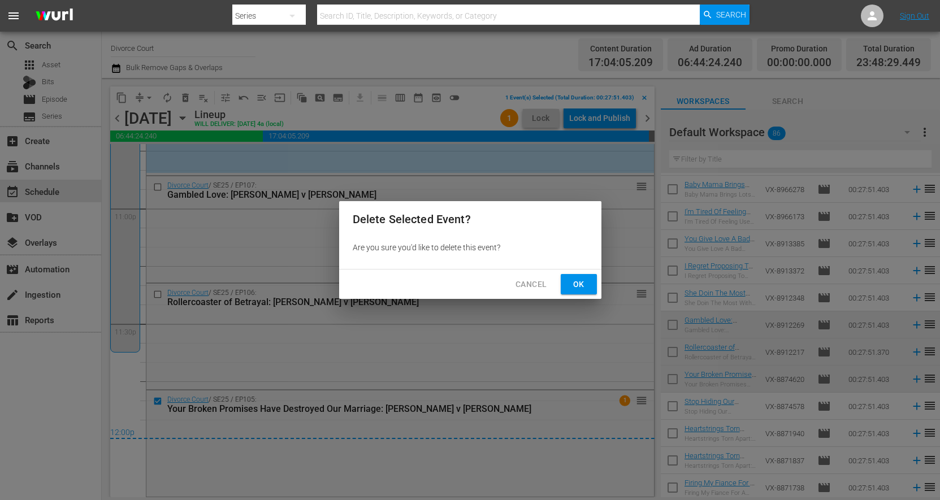
click at [577, 286] on span "Ok" at bounding box center [579, 285] width 18 height 14
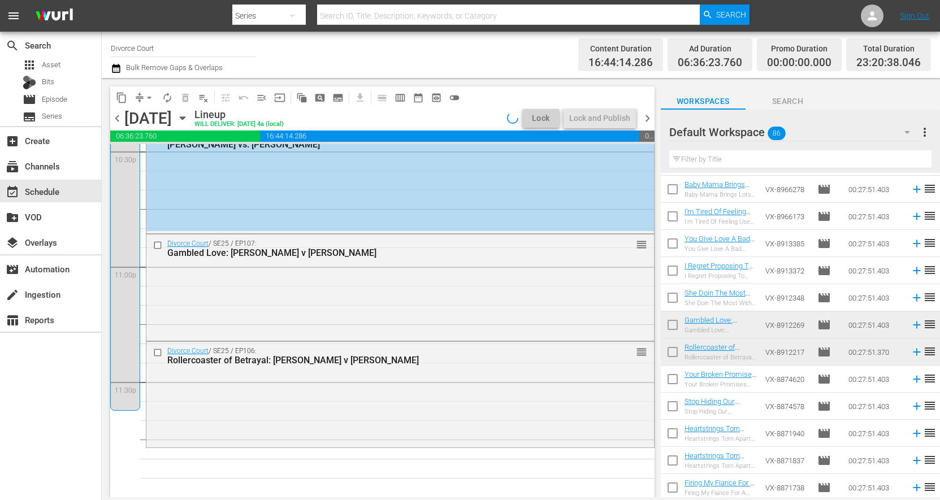
scroll to position [5183, 0]
click at [645, 119] on span "chevron_right" at bounding box center [648, 118] width 14 height 14
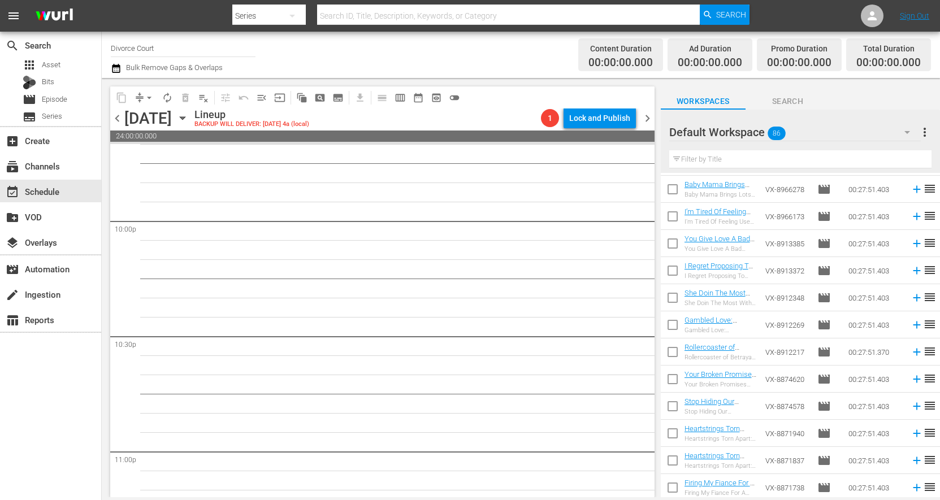
scroll to position [4931, 0]
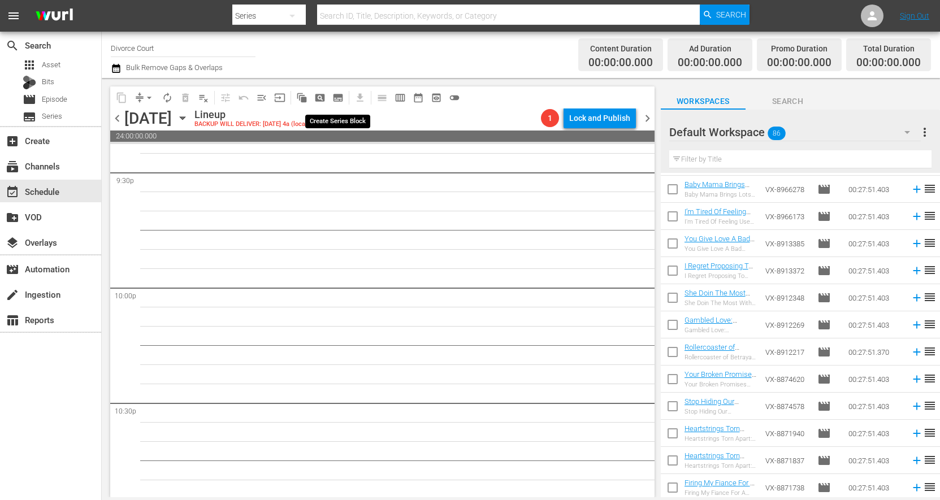
click at [339, 100] on span "subtitles_outlined" at bounding box center [337, 97] width 11 height 11
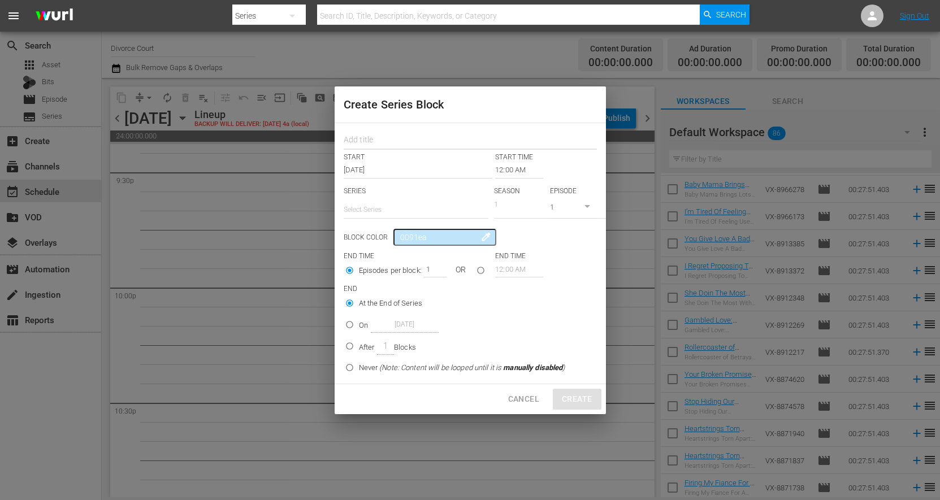
click at [377, 141] on input "text" at bounding box center [470, 142] width 253 height 18
type input "A"
type input "SEPT Block 1 - S24"
click at [454, 215] on input "text" at bounding box center [416, 209] width 145 height 27
click at [412, 241] on div "Divorce Court" at bounding box center [416, 241] width 127 height 27
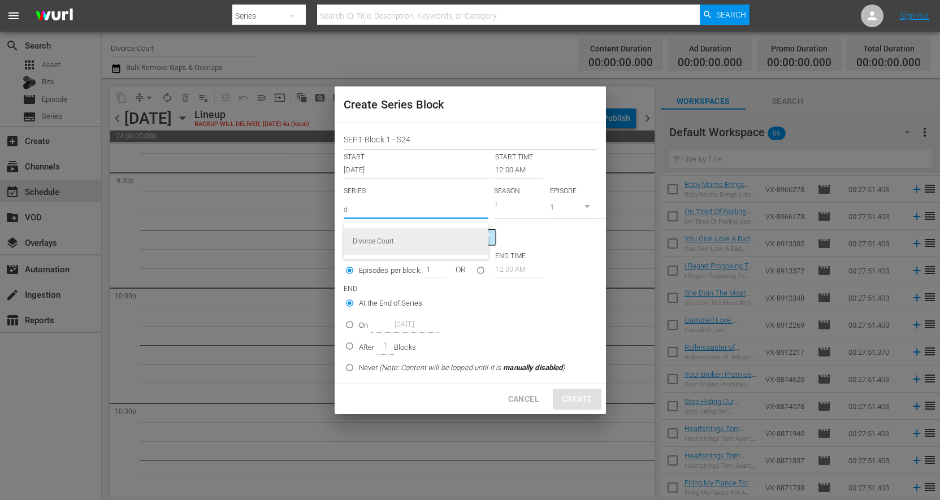
type input "Divorce Court"
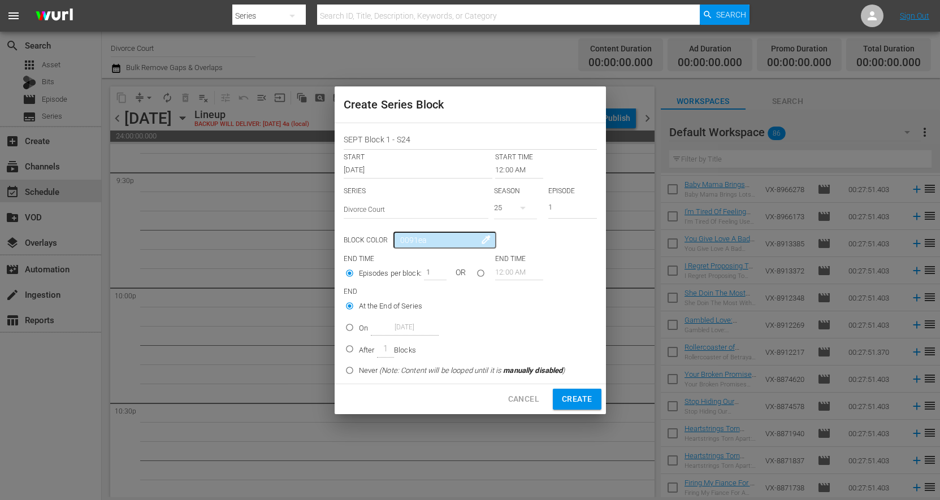
click at [519, 209] on icon "button" at bounding box center [523, 208] width 14 height 14
click at [516, 252] on div "24" at bounding box center [511, 255] width 35 height 11
click at [517, 206] on icon "button" at bounding box center [523, 208] width 14 height 14
click at [511, 236] on div "25" at bounding box center [512, 237] width 8 height 11
click at [417, 144] on input "SEPT Block 1 - S24" at bounding box center [470, 142] width 253 height 18
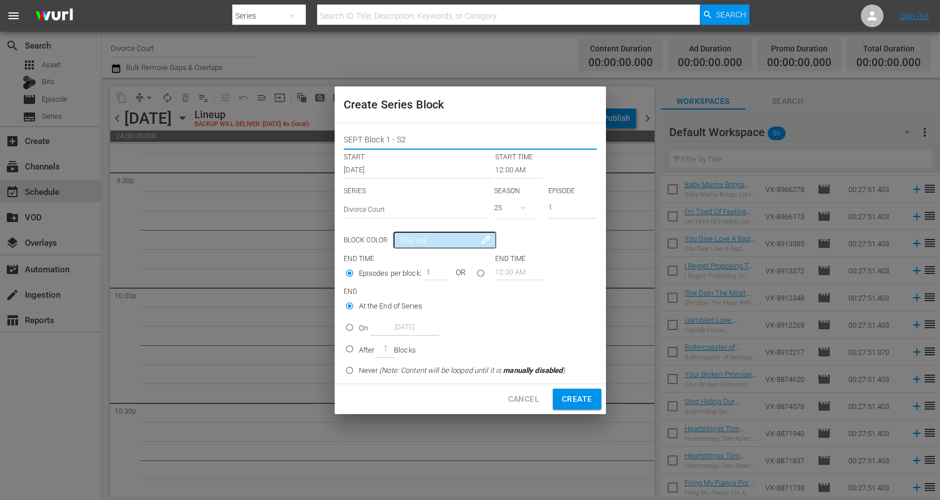
type input "SEPT Block 1 - S24"
click at [527, 206] on icon "button" at bounding box center [523, 208] width 14 height 14
click at [529, 258] on div "24" at bounding box center [511, 255] width 35 height 11
type input "2"
click at [594, 205] on input "2" at bounding box center [572, 209] width 49 height 19
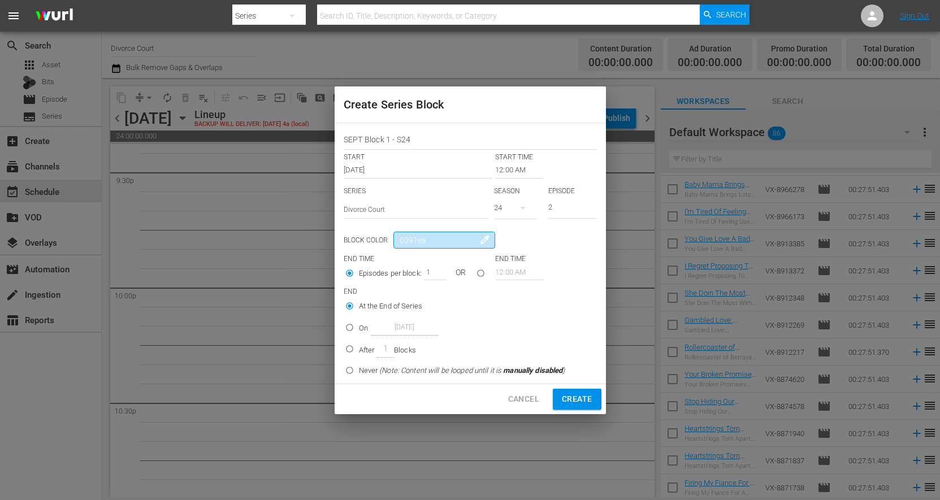
drag, startPoint x: 446, startPoint y: 242, endPoint x: 381, endPoint y: 240, distance: 64.5
click at [394, 239] on input "0091ea" at bounding box center [445, 240] width 102 height 17
drag, startPoint x: 415, startPoint y: 240, endPoint x: 353, endPoint y: 239, distance: 61.6
click at [394, 239] on input "a32" at bounding box center [445, 240] width 102 height 17
type input "382a21"
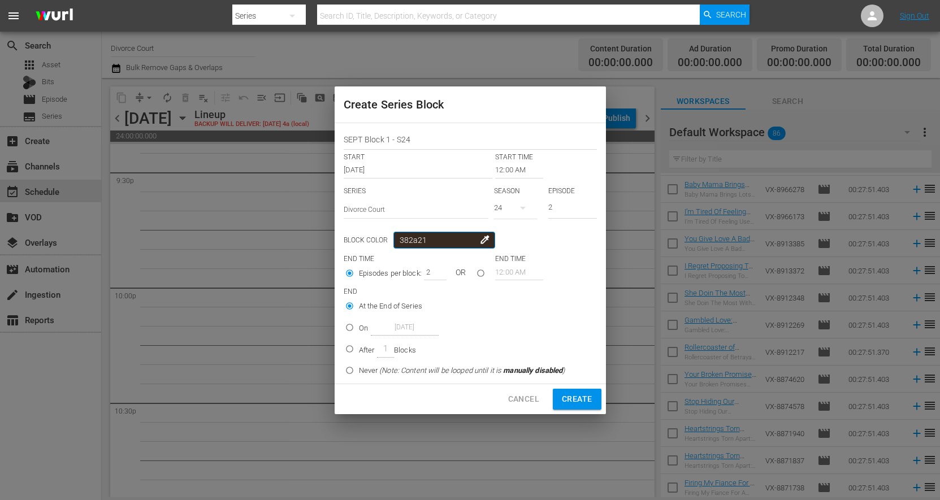
click at [437, 270] on input "2" at bounding box center [432, 272] width 17 height 16
click at [437, 270] on input "3" at bounding box center [432, 272] width 17 height 16
click at [437, 270] on input "4" at bounding box center [432, 272] width 17 height 16
click at [437, 270] on input "5" at bounding box center [432, 272] width 17 height 16
click at [437, 270] on input "6" at bounding box center [432, 272] width 17 height 16
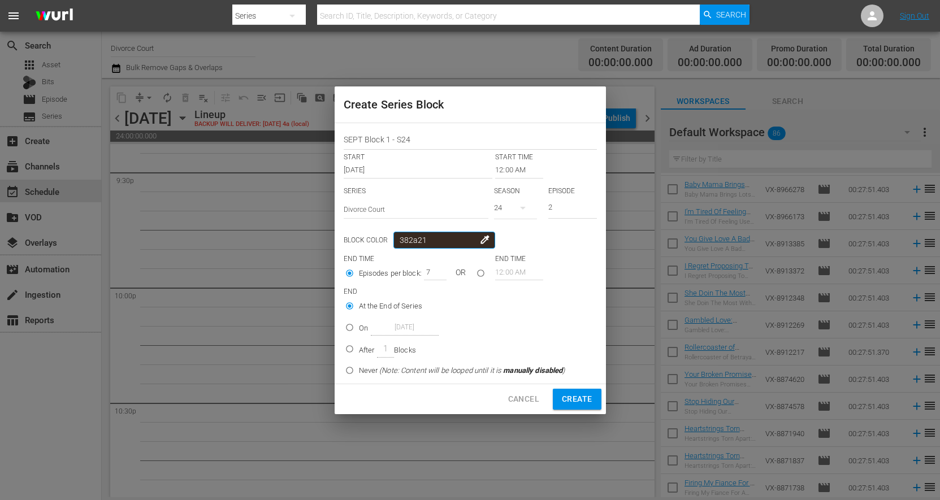
click at [437, 270] on input "7" at bounding box center [432, 272] width 17 height 16
click at [437, 270] on input "8" at bounding box center [432, 272] width 17 height 16
click at [437, 270] on input "9" at bounding box center [432, 272] width 17 height 16
click at [437, 270] on input "10" at bounding box center [432, 272] width 17 height 16
click at [437, 270] on input "11" at bounding box center [432, 272] width 17 height 16
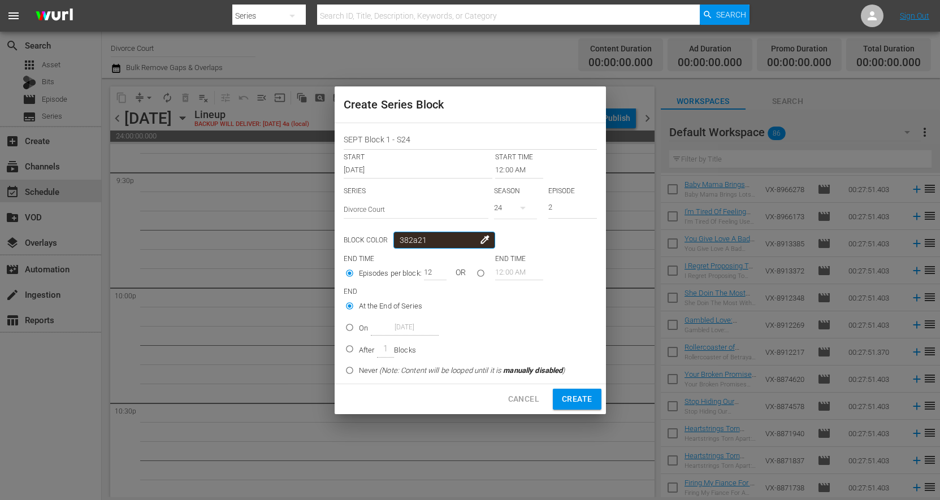
click at [437, 270] on input "12" at bounding box center [432, 272] width 17 height 16
type input "13"
click at [437, 270] on input "13" at bounding box center [432, 272] width 17 height 16
type input "382a21"
click at [351, 329] on input "On [DATE]" at bounding box center [349, 330] width 19 height 19
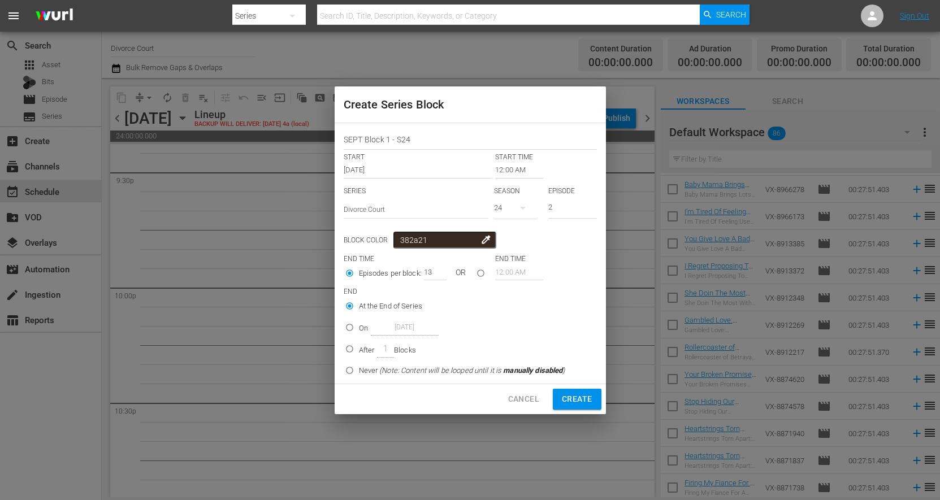
radio input "true"
click at [395, 326] on input "[DATE]" at bounding box center [405, 327] width 68 height 15
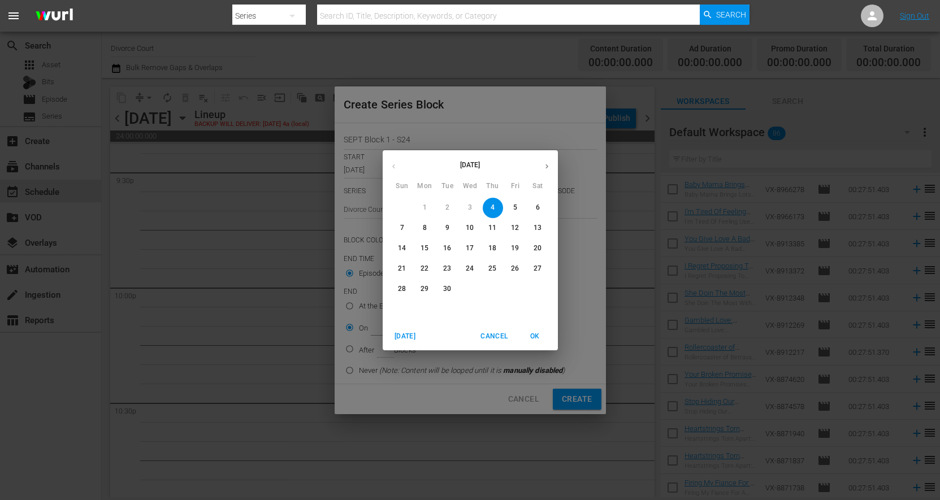
click at [448, 291] on p "30" at bounding box center [447, 289] width 8 height 10
type input "[DATE]"
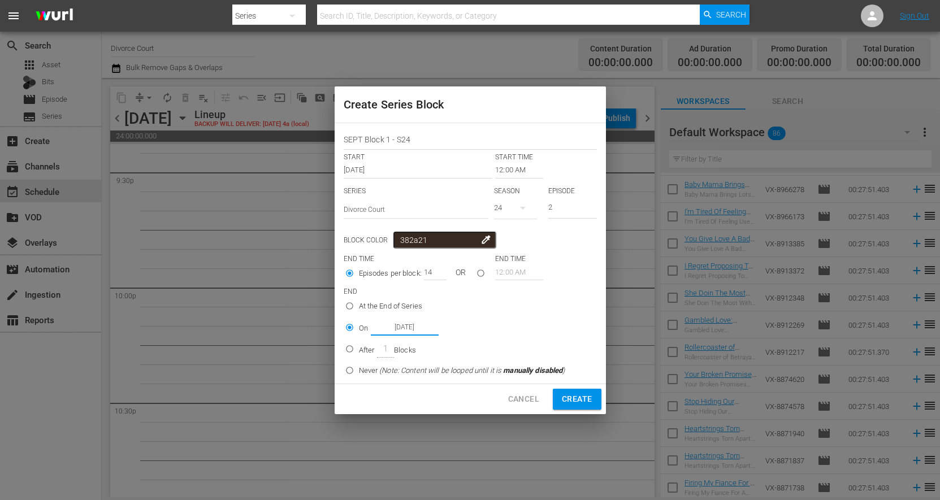
type input "14"
click at [434, 269] on input "14" at bounding box center [432, 272] width 17 height 16
click at [574, 396] on span "Create" at bounding box center [577, 399] width 30 height 14
type input "1"
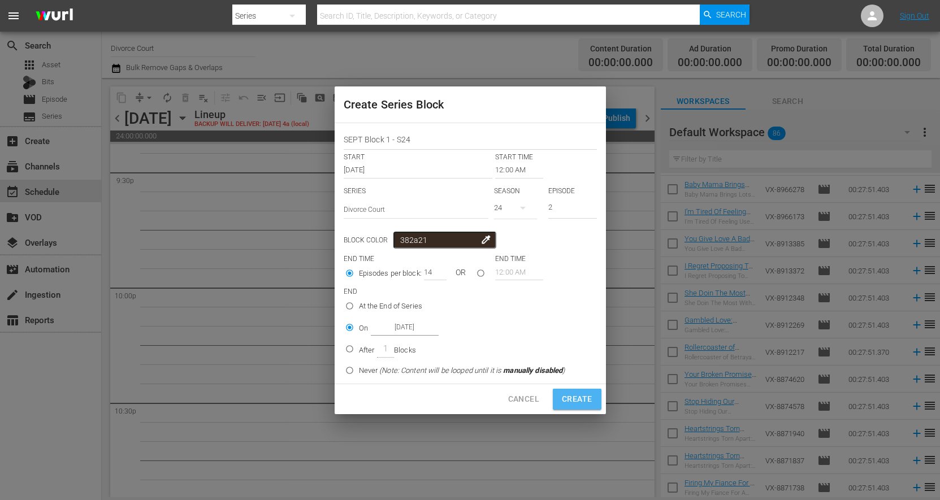
radio input "true"
type input "[DATE]"
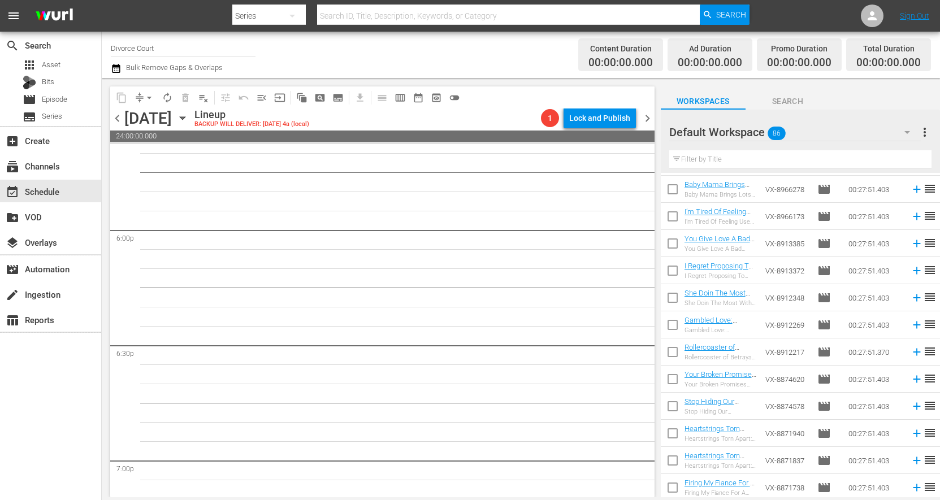
scroll to position [4316, 0]
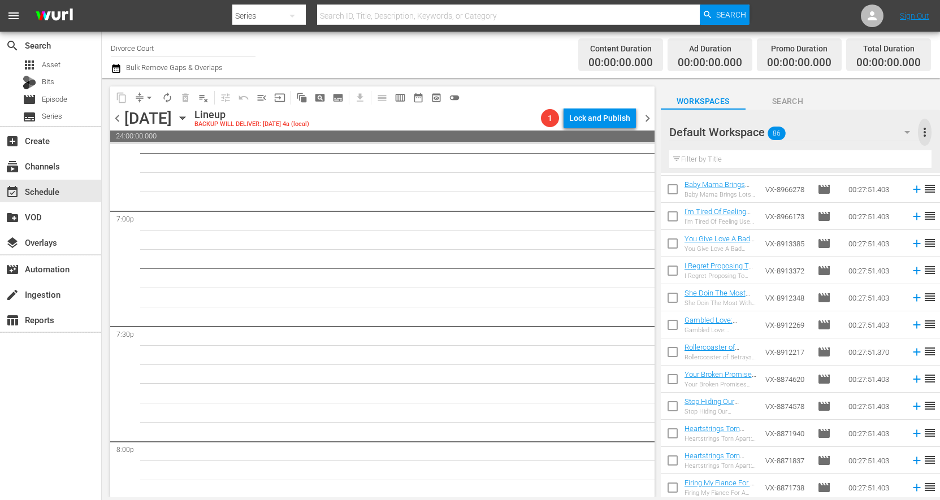
click at [922, 133] on span "more_vert" at bounding box center [925, 133] width 14 height 14
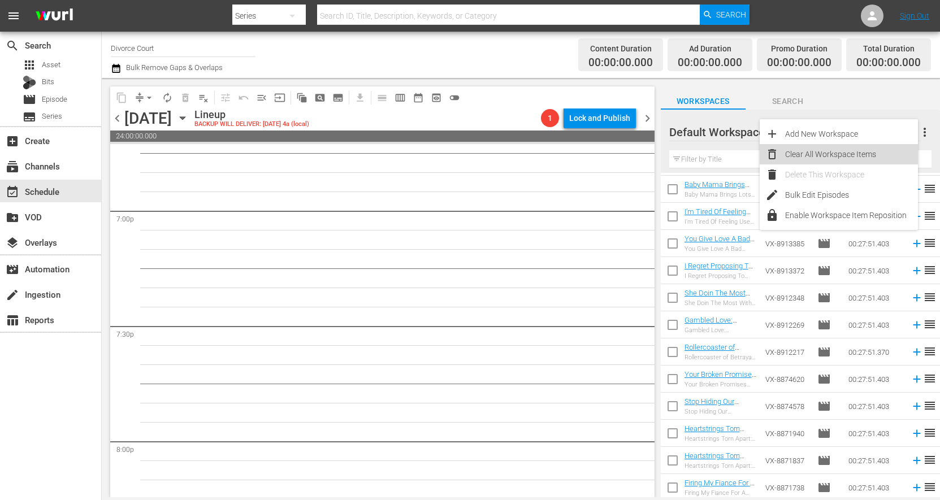
click at [872, 152] on div "Clear All Workspace Items" at bounding box center [851, 154] width 133 height 20
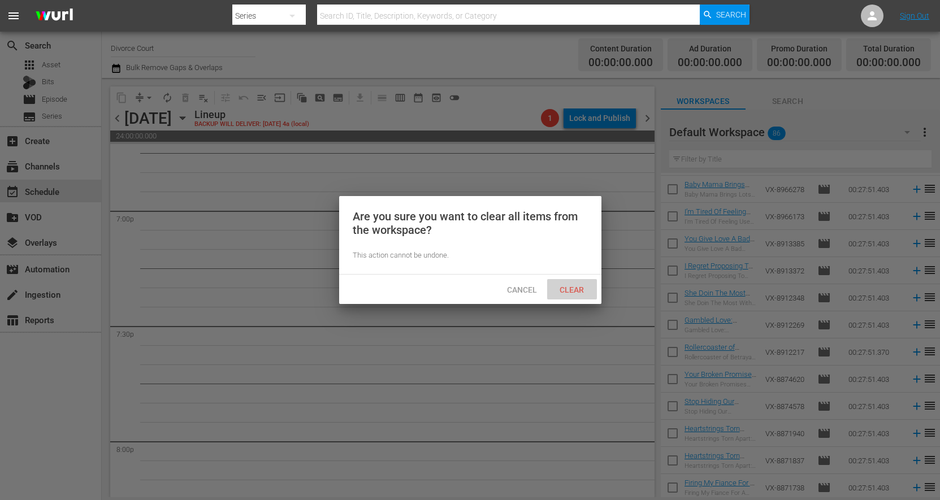
click at [562, 287] on span "Clear" at bounding box center [572, 290] width 42 height 9
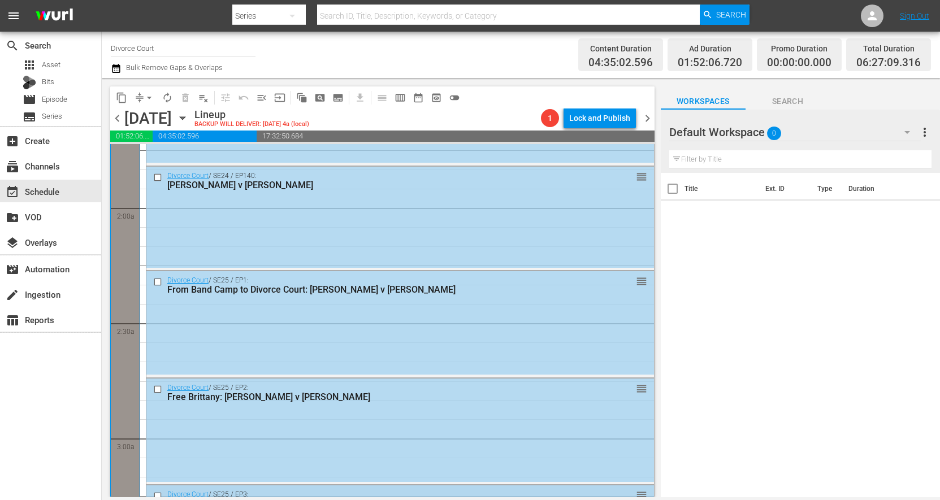
scroll to position [394, 0]
